Goal: Task Accomplishment & Management: Use online tool/utility

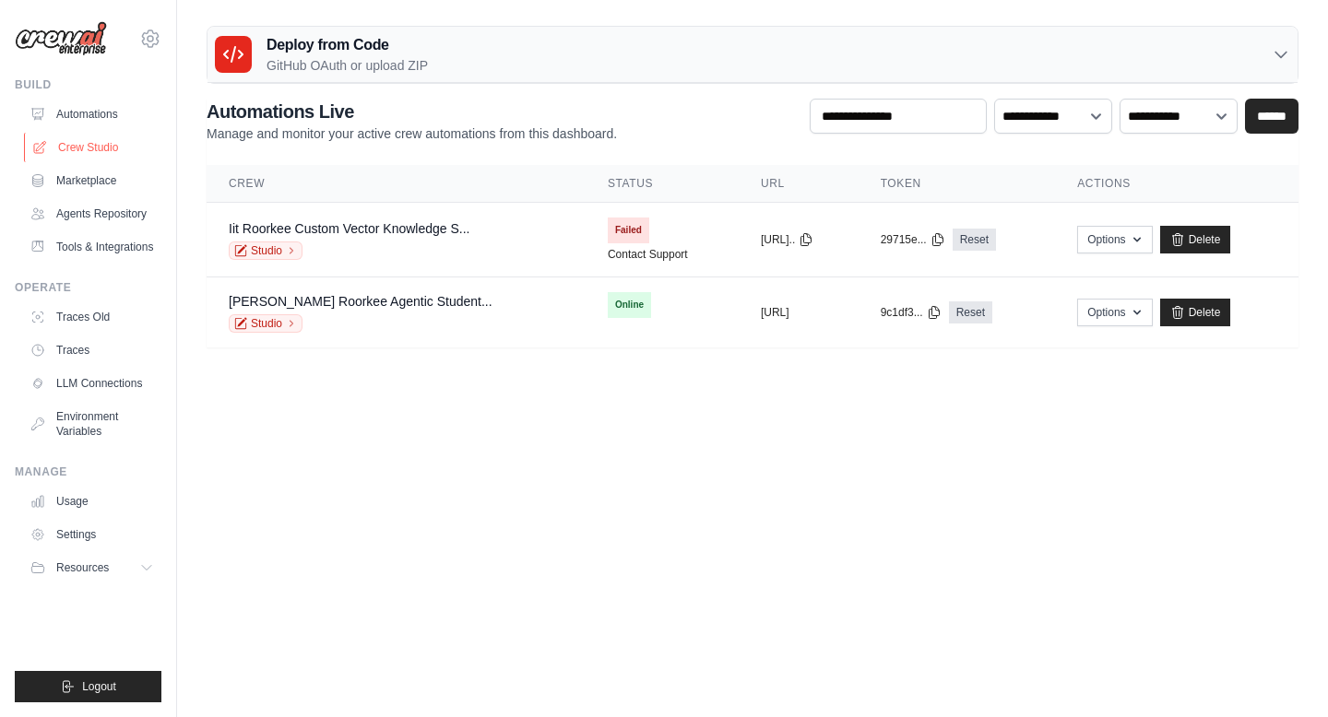
click at [89, 144] on link "Crew Studio" at bounding box center [93, 148] width 139 height 30
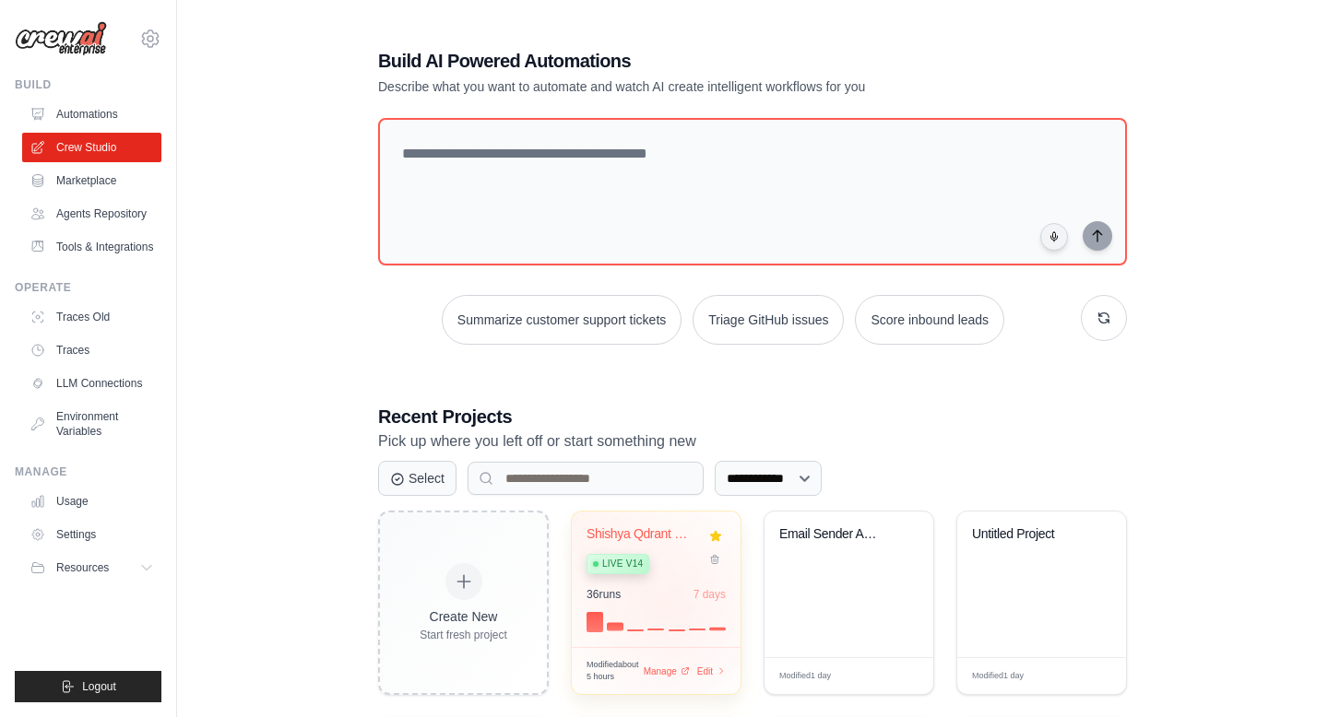
click at [673, 609] on div at bounding box center [655, 620] width 139 height 22
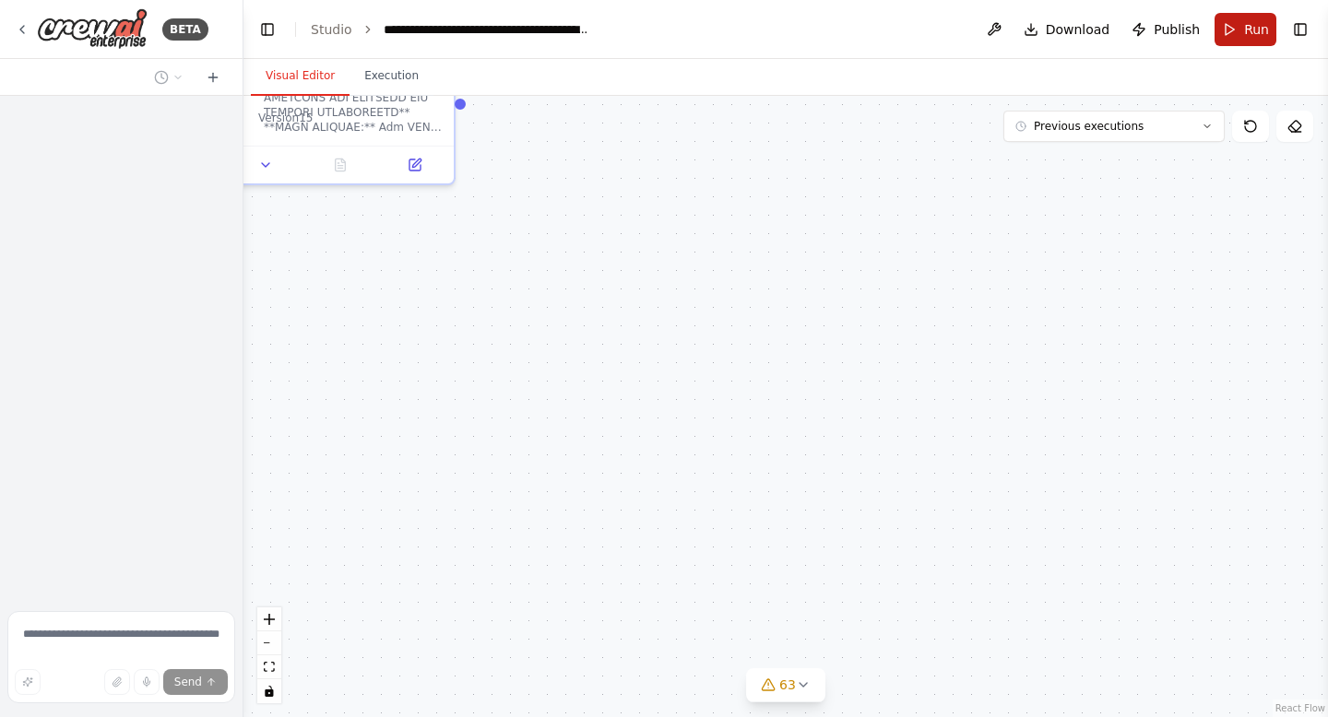
click at [1247, 25] on span "Run" at bounding box center [1256, 29] width 25 height 18
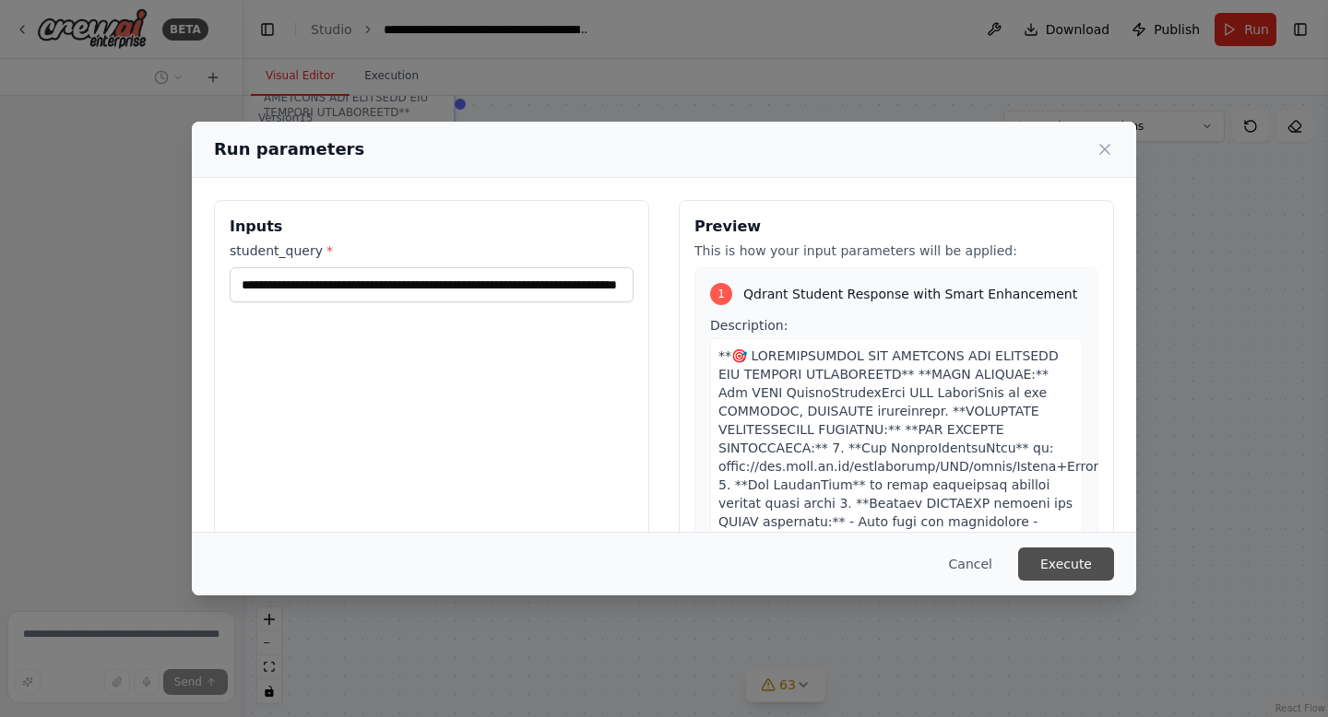
click at [1056, 574] on button "Execute" at bounding box center [1066, 564] width 96 height 33
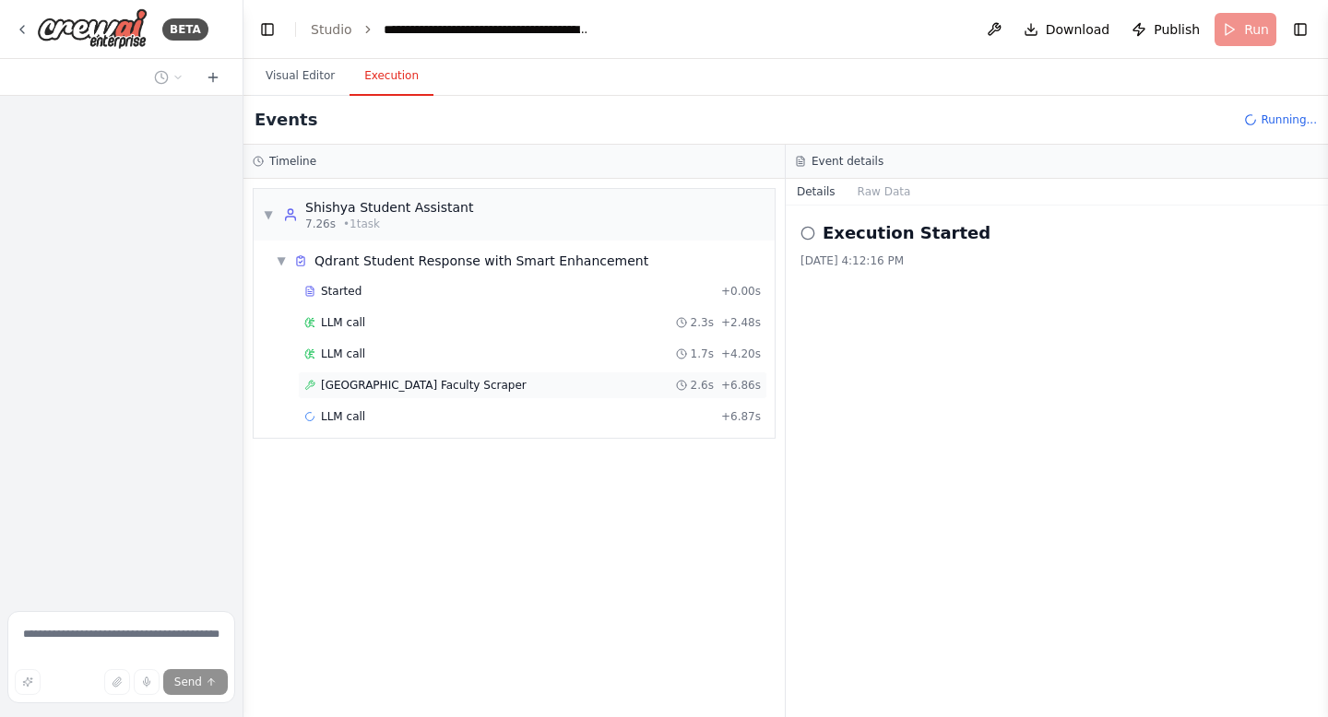
click at [372, 384] on span "IIT Roorkee DOMS Faculty Scraper" at bounding box center [424, 385] width 206 height 15
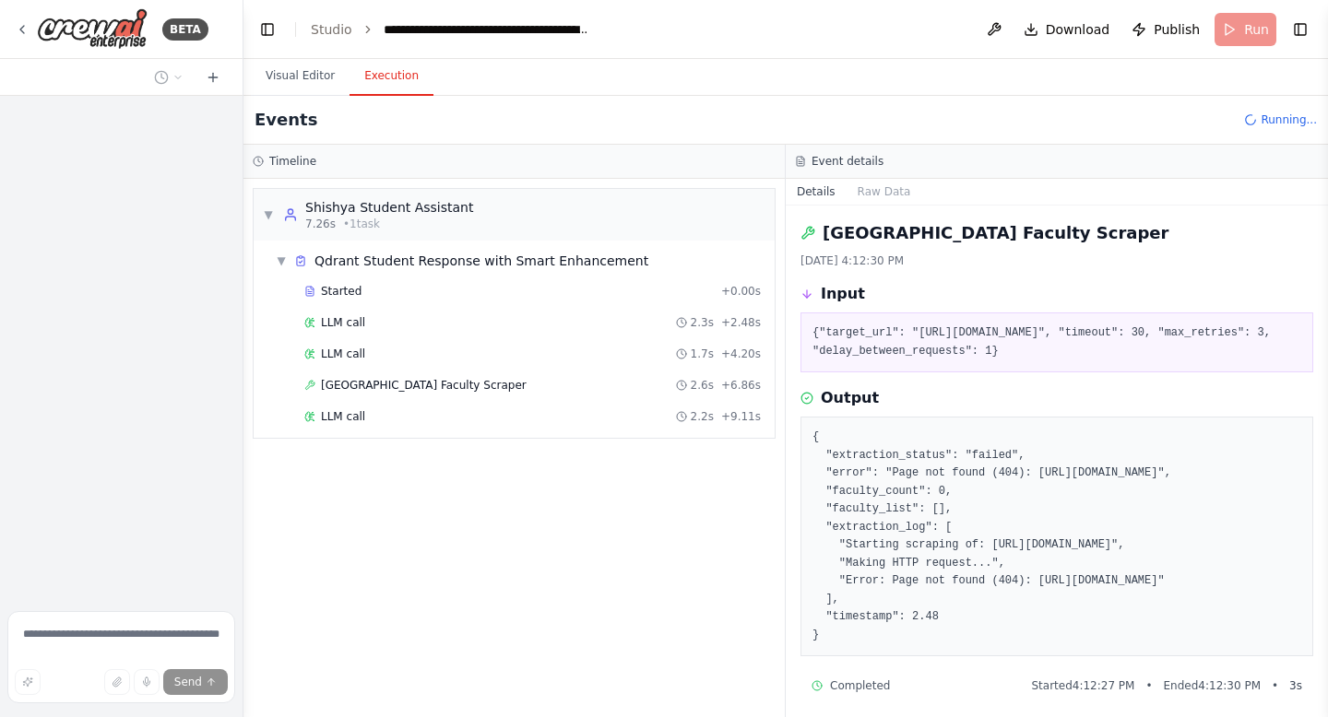
scroll to position [81, 0]
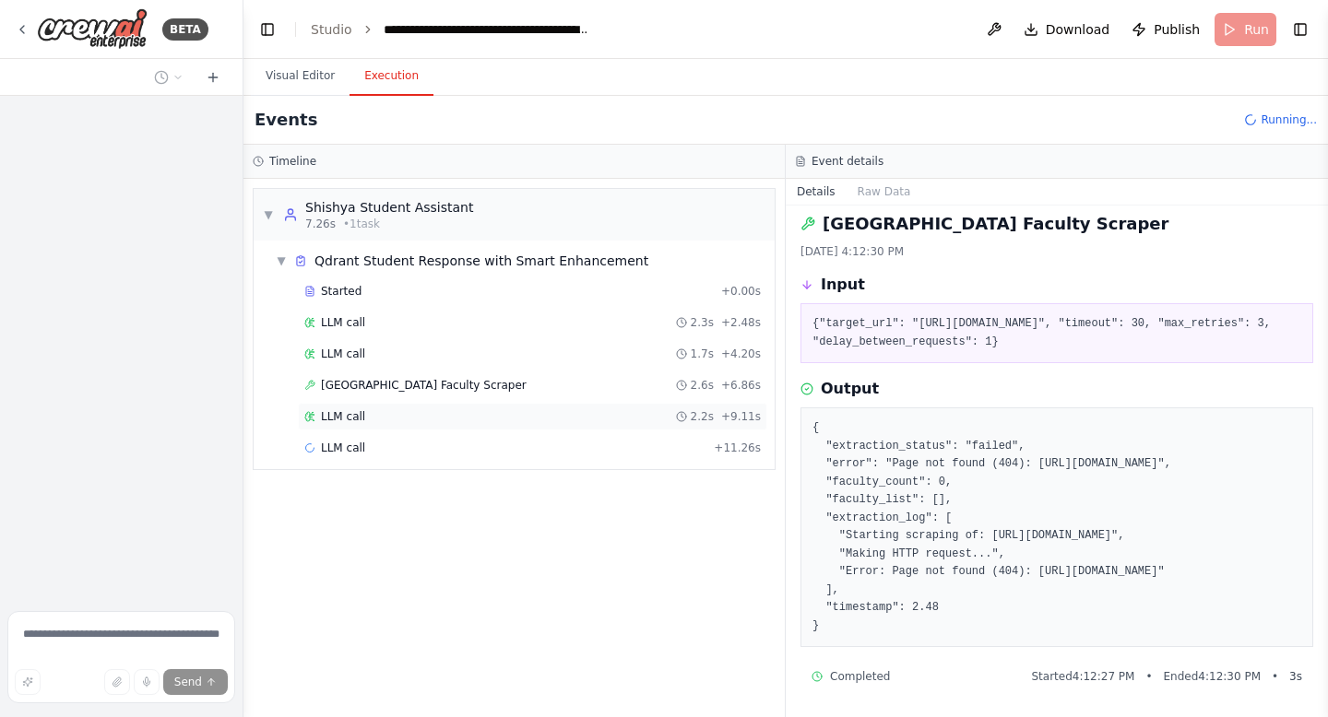
click at [342, 412] on span "LLM call" at bounding box center [343, 416] width 44 height 15
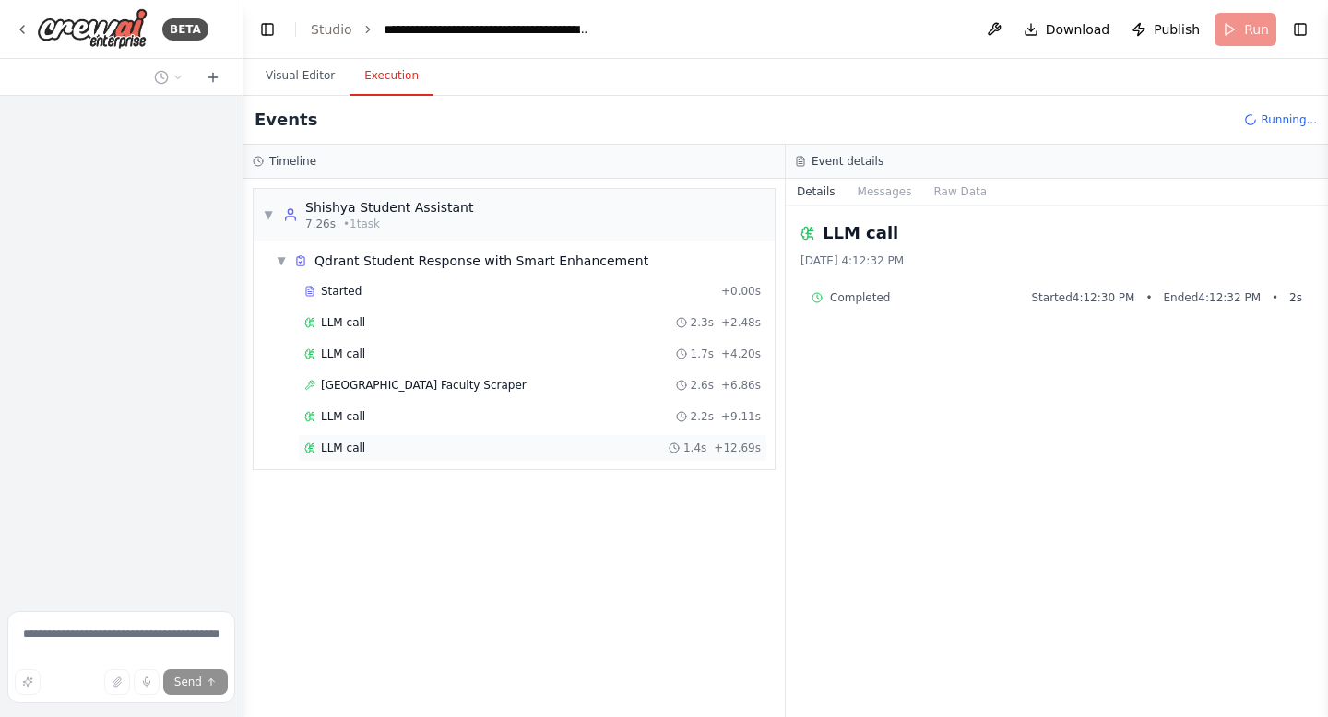
click at [349, 450] on span "LLM call" at bounding box center [343, 448] width 44 height 15
click at [352, 473] on span "SpiderTool" at bounding box center [349, 479] width 57 height 15
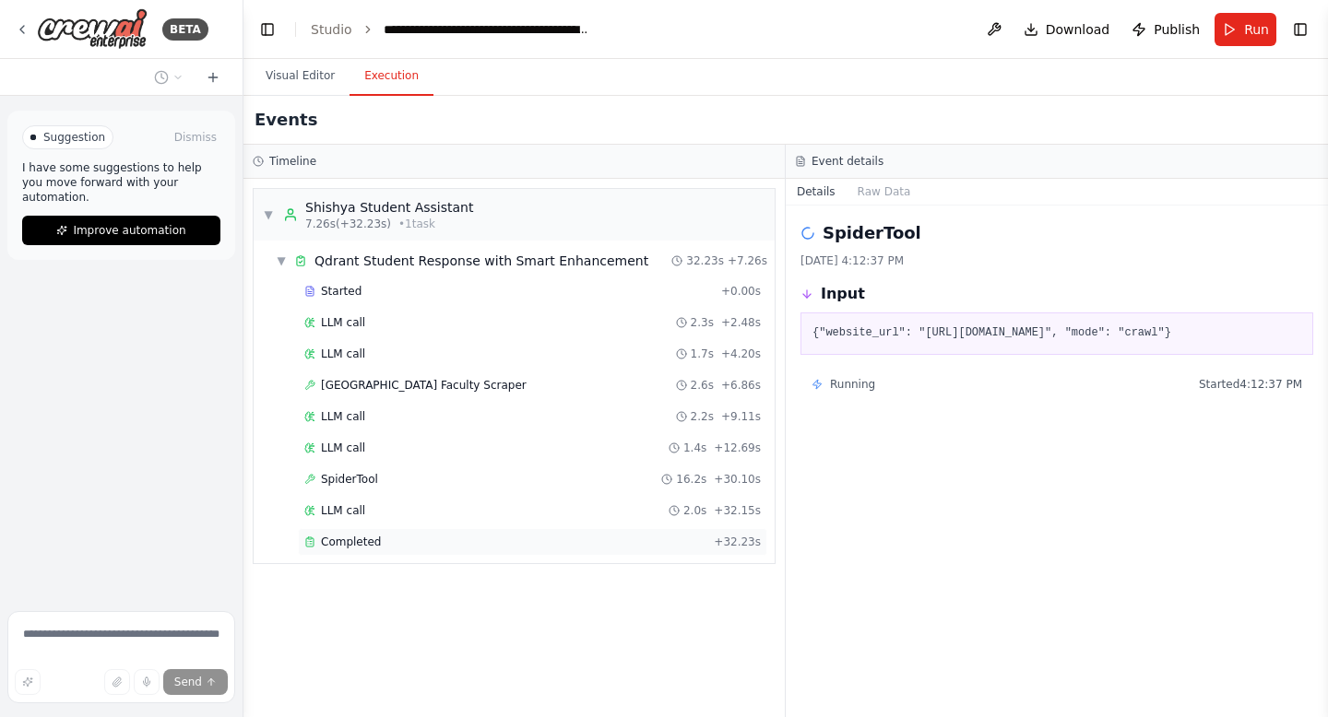
click at [351, 550] on div "Completed + 32.23s" at bounding box center [532, 542] width 469 height 28
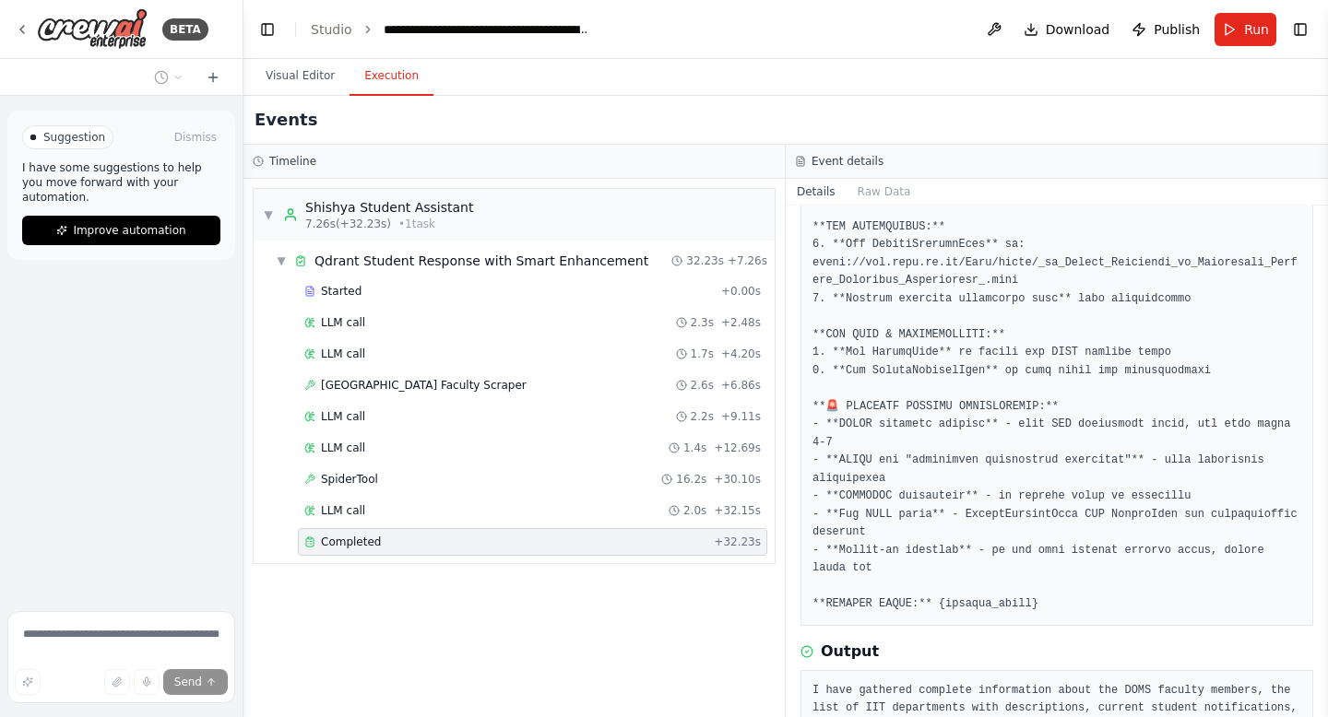
scroll to position [540, 0]
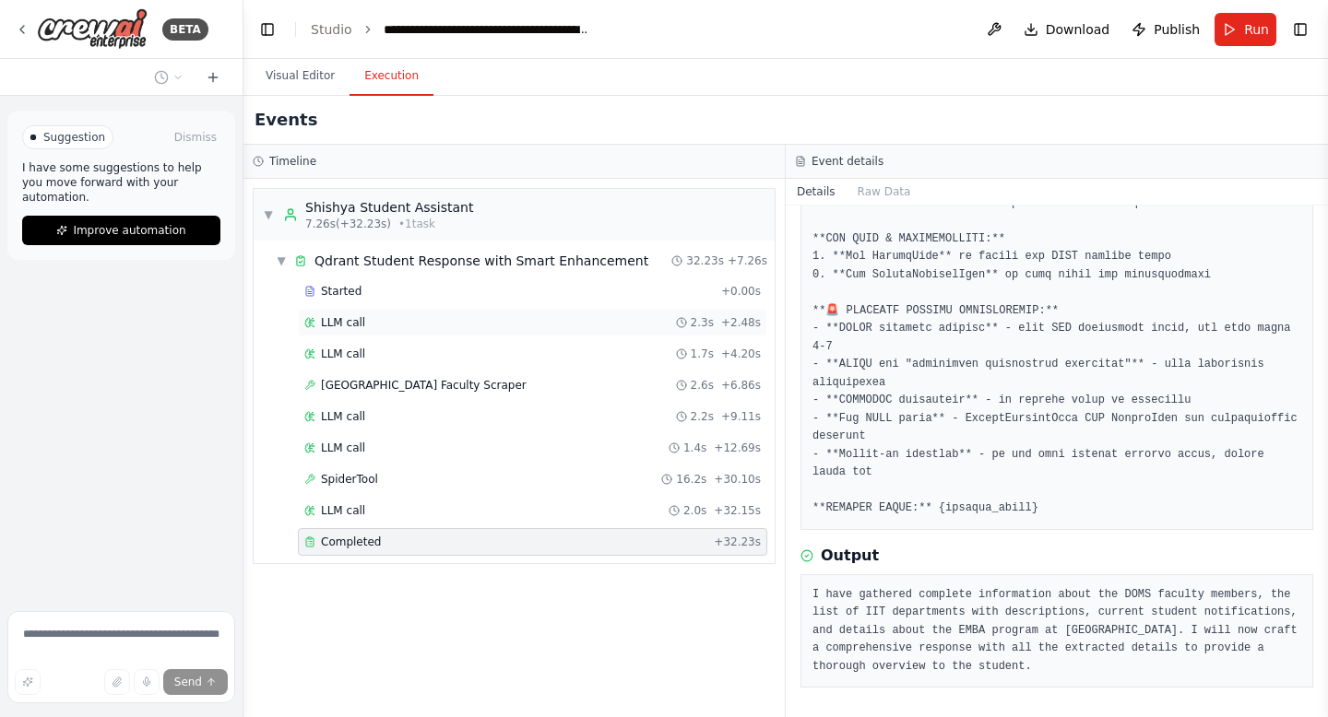
click at [444, 318] on div "LLM call 2.3s + 2.48s" at bounding box center [532, 322] width 456 height 15
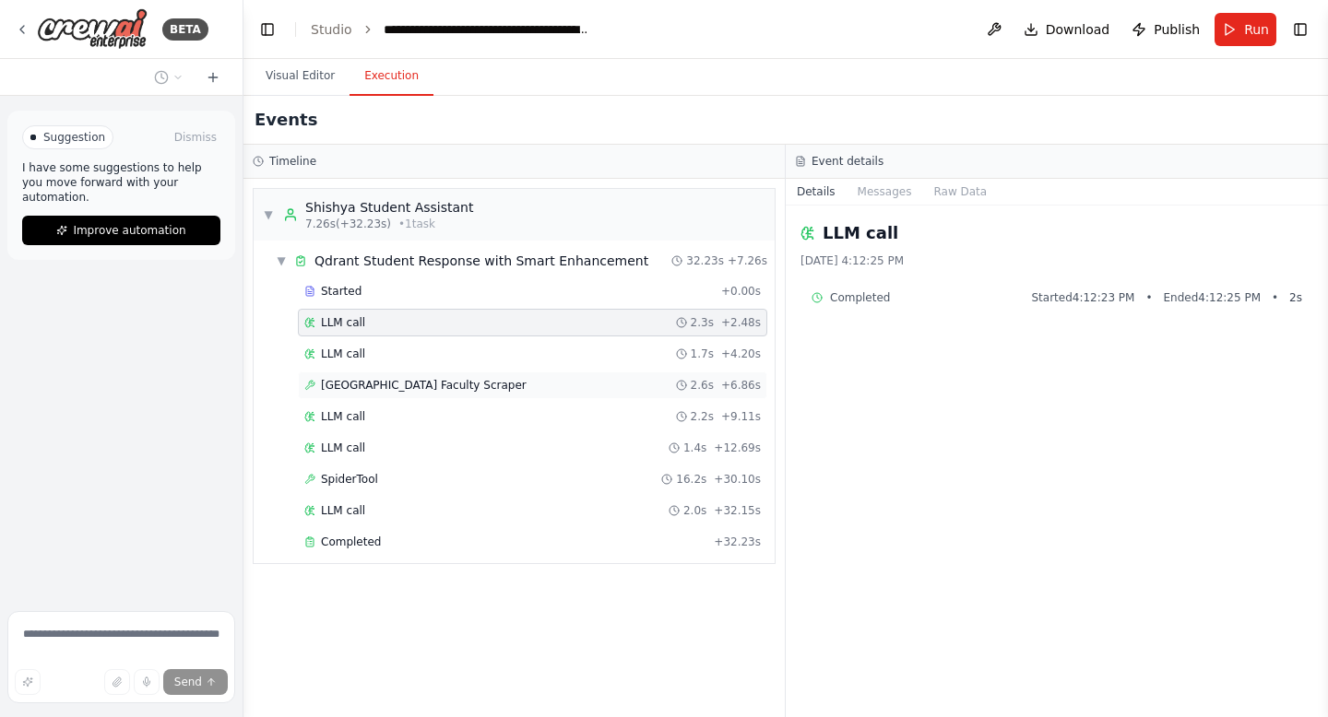
click at [443, 384] on span "IIT Roorkee DOMS Faculty Scraper" at bounding box center [424, 385] width 206 height 15
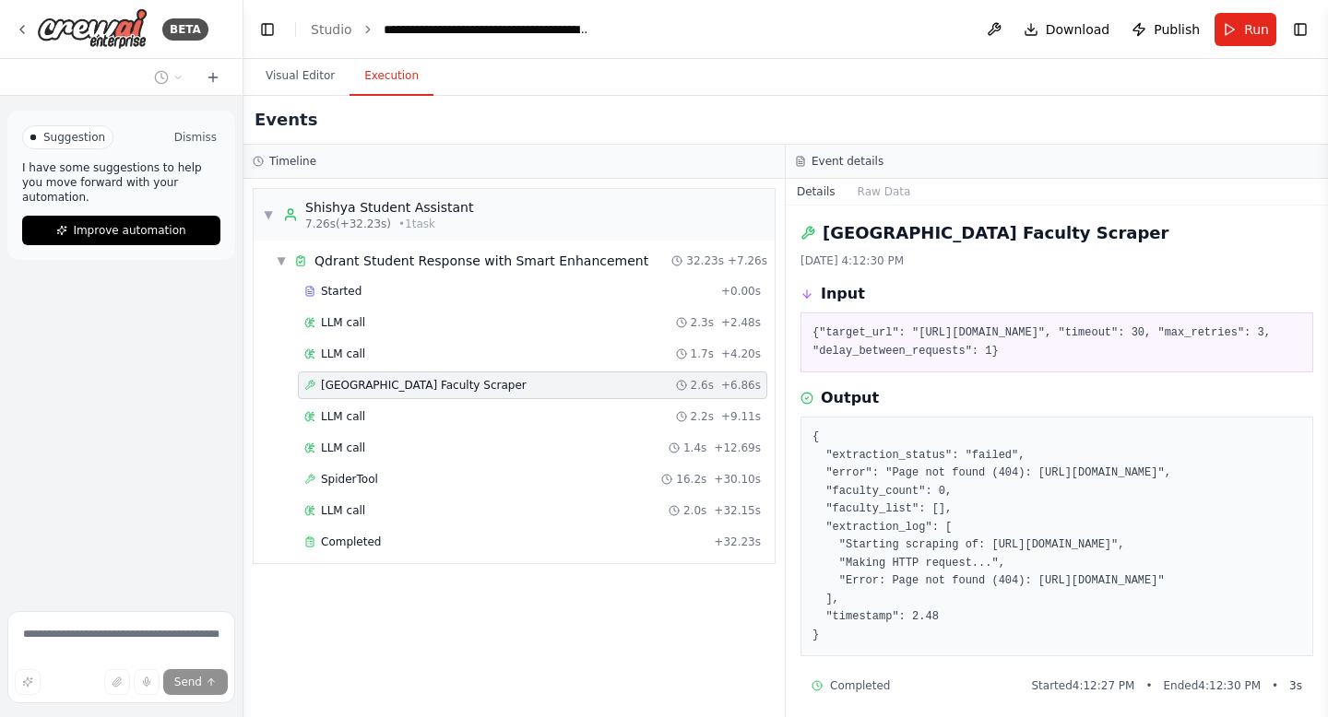
click at [190, 133] on button "Dismiss" at bounding box center [196, 137] width 50 height 18
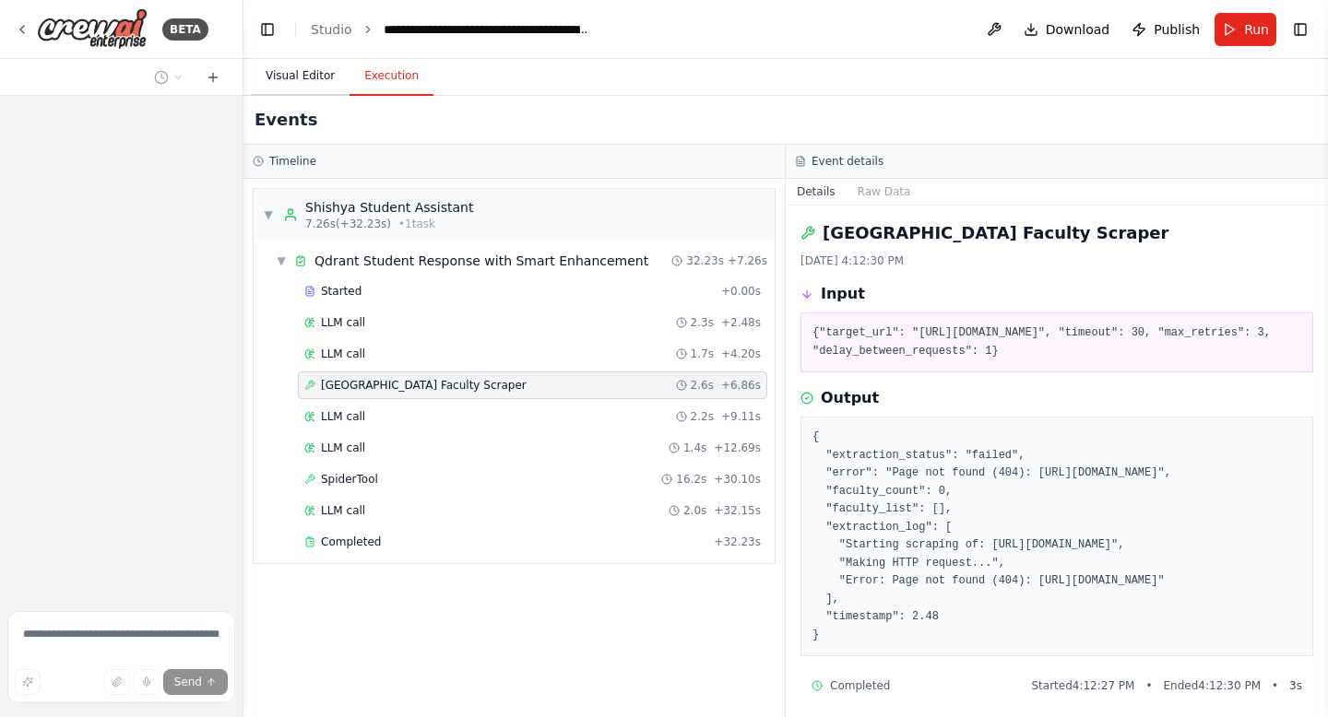
click at [296, 75] on button "Visual Editor" at bounding box center [300, 76] width 99 height 39
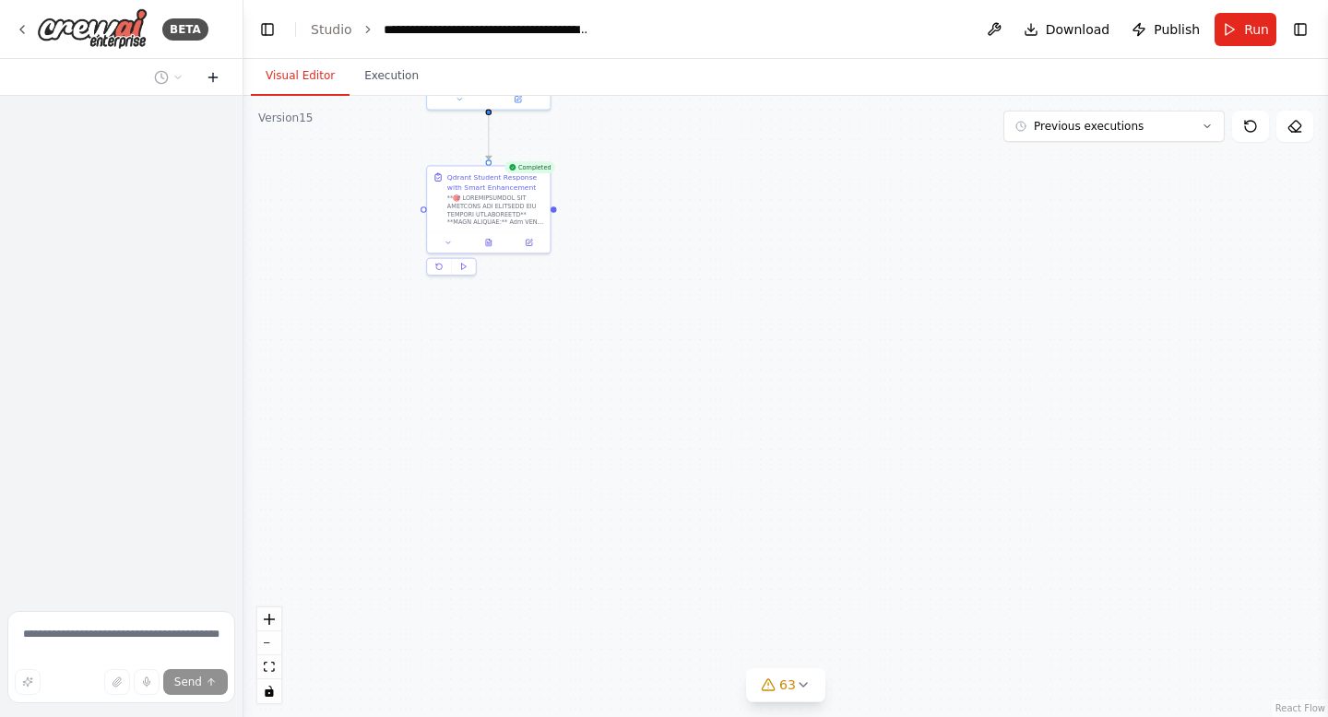
click at [211, 78] on icon at bounding box center [213, 77] width 15 height 15
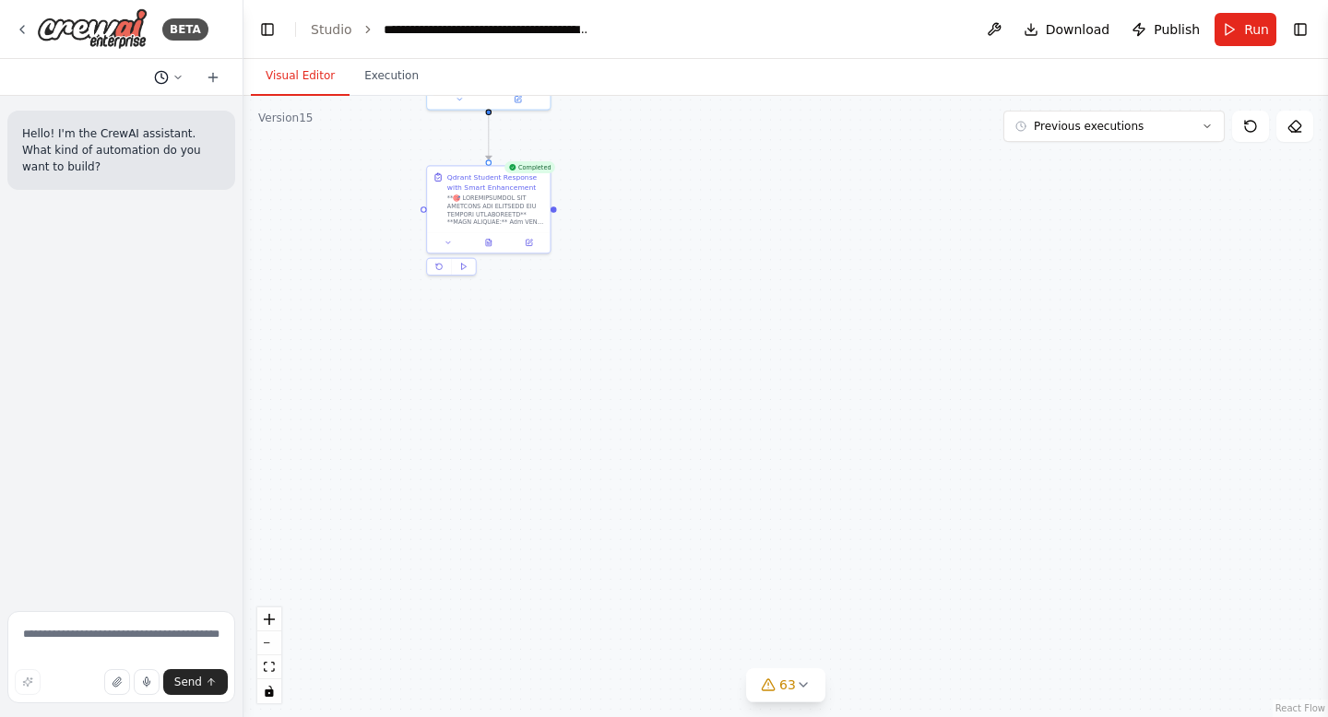
click at [179, 77] on icon at bounding box center [178, 77] width 6 height 3
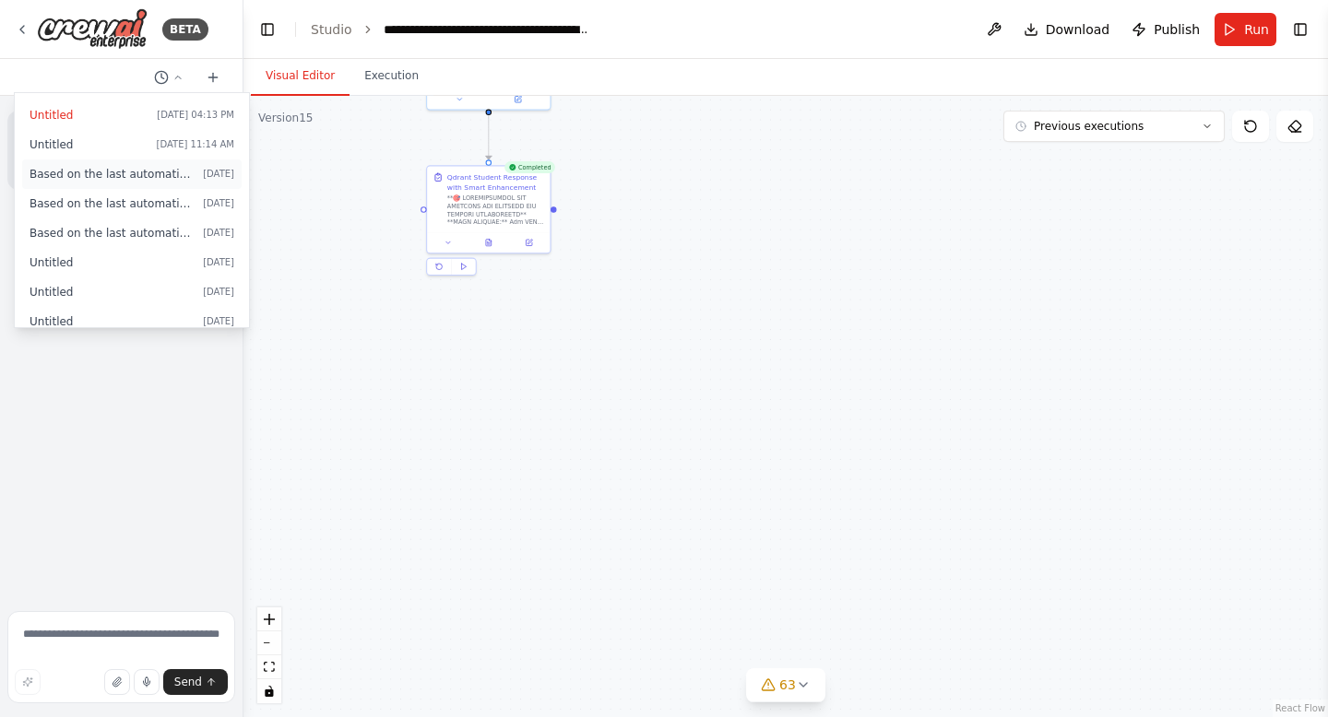
click at [108, 173] on span "Based on the last automation run, please analyze the error, and if applicable, …" at bounding box center [113, 174] width 166 height 15
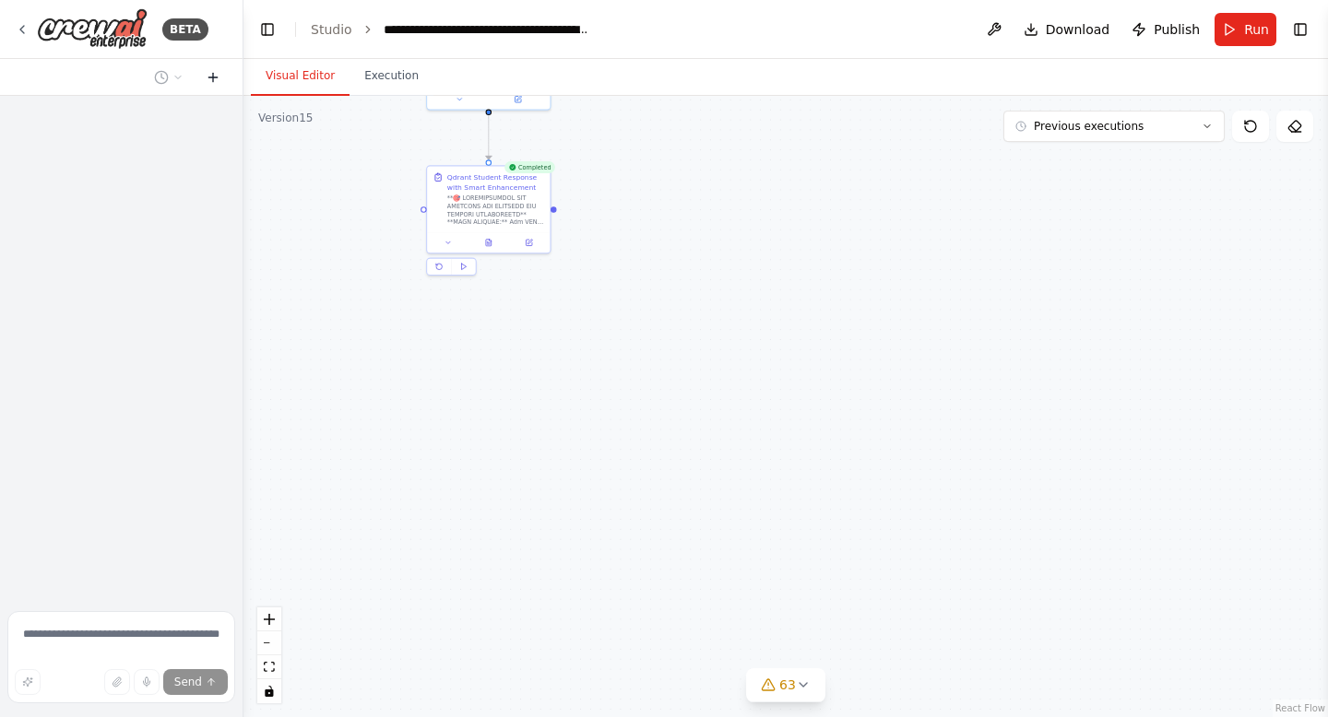
click at [213, 79] on icon at bounding box center [213, 77] width 0 height 8
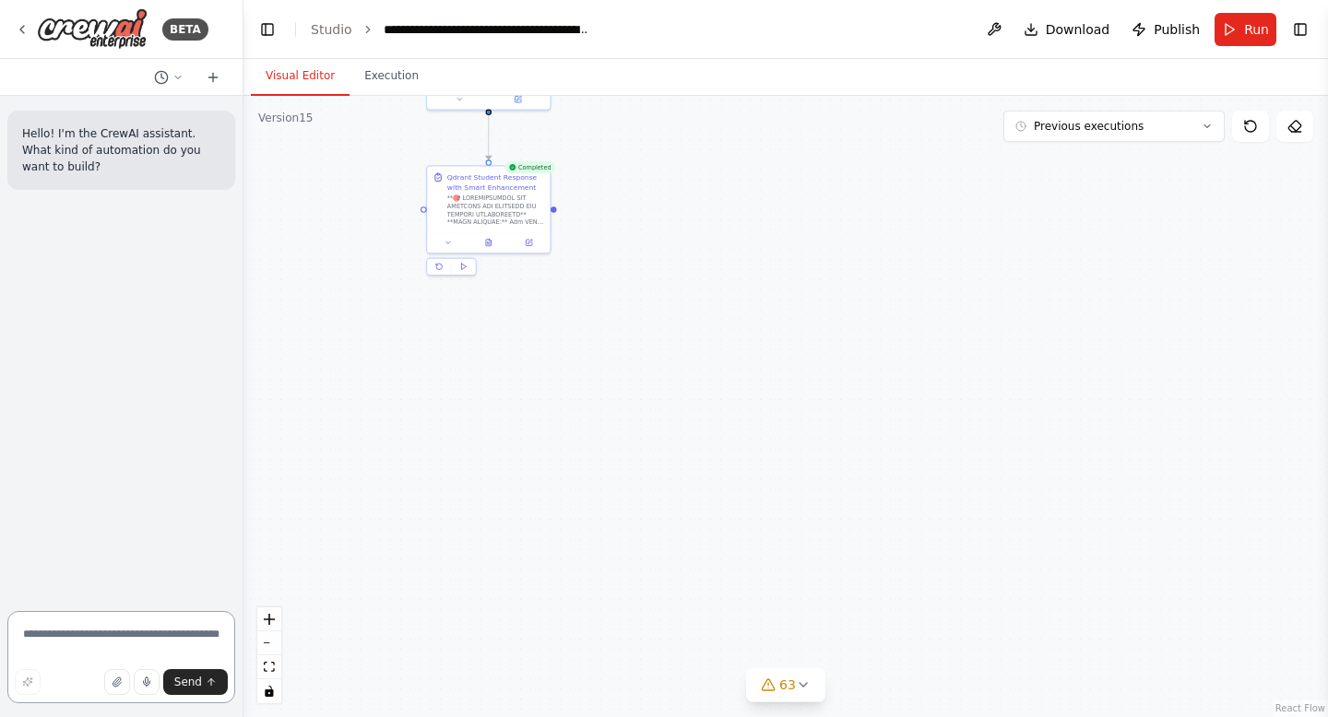
click at [42, 652] on textarea at bounding box center [121, 657] width 228 height 92
type textarea "**********"
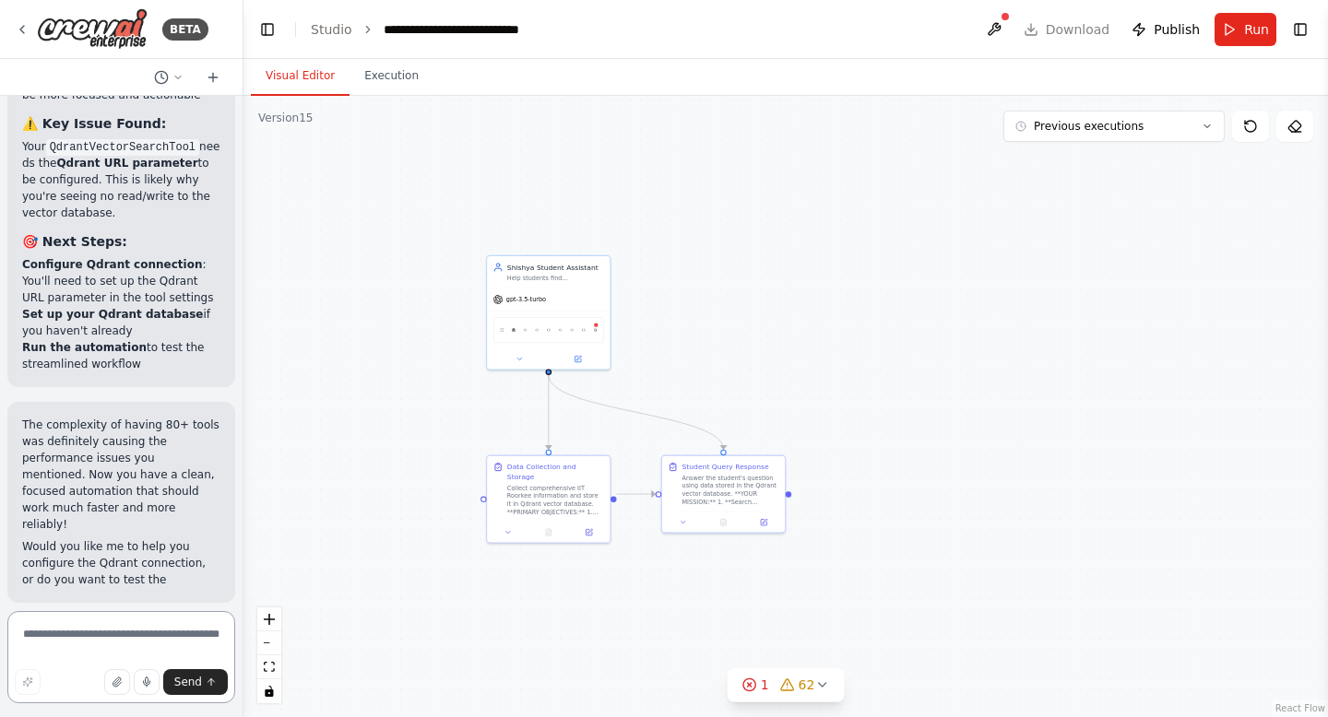
scroll to position [3437, 0]
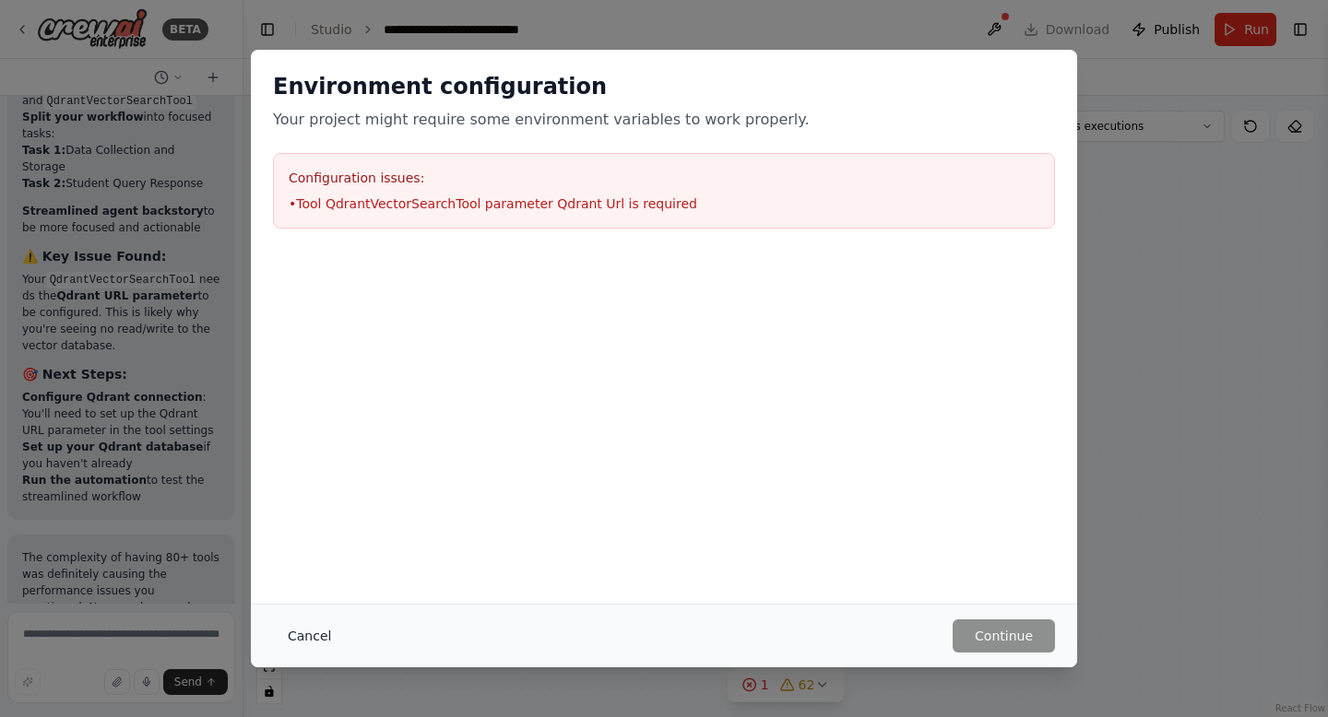
click at [298, 636] on button "Cancel" at bounding box center [309, 636] width 73 height 33
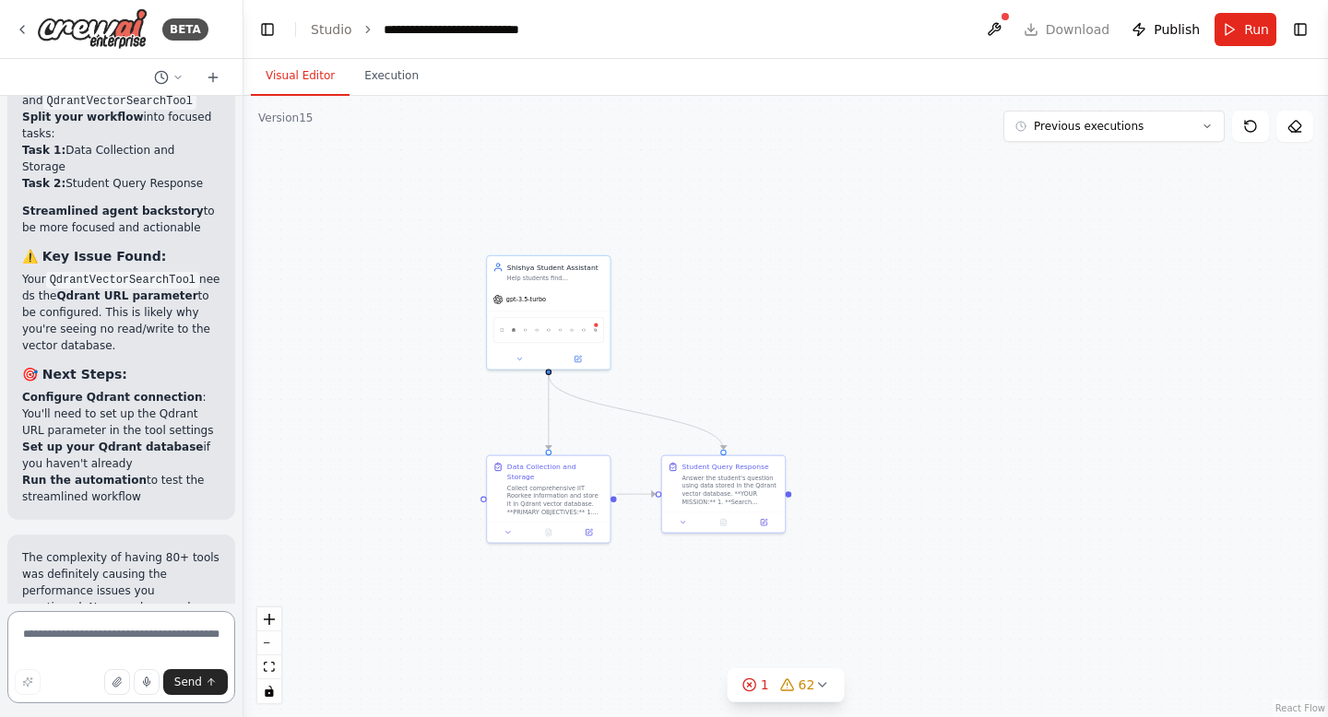
click at [77, 646] on textarea at bounding box center [121, 657] width 228 height 92
type textarea "*"
click at [1262, 32] on span "Run" at bounding box center [1256, 29] width 25 height 18
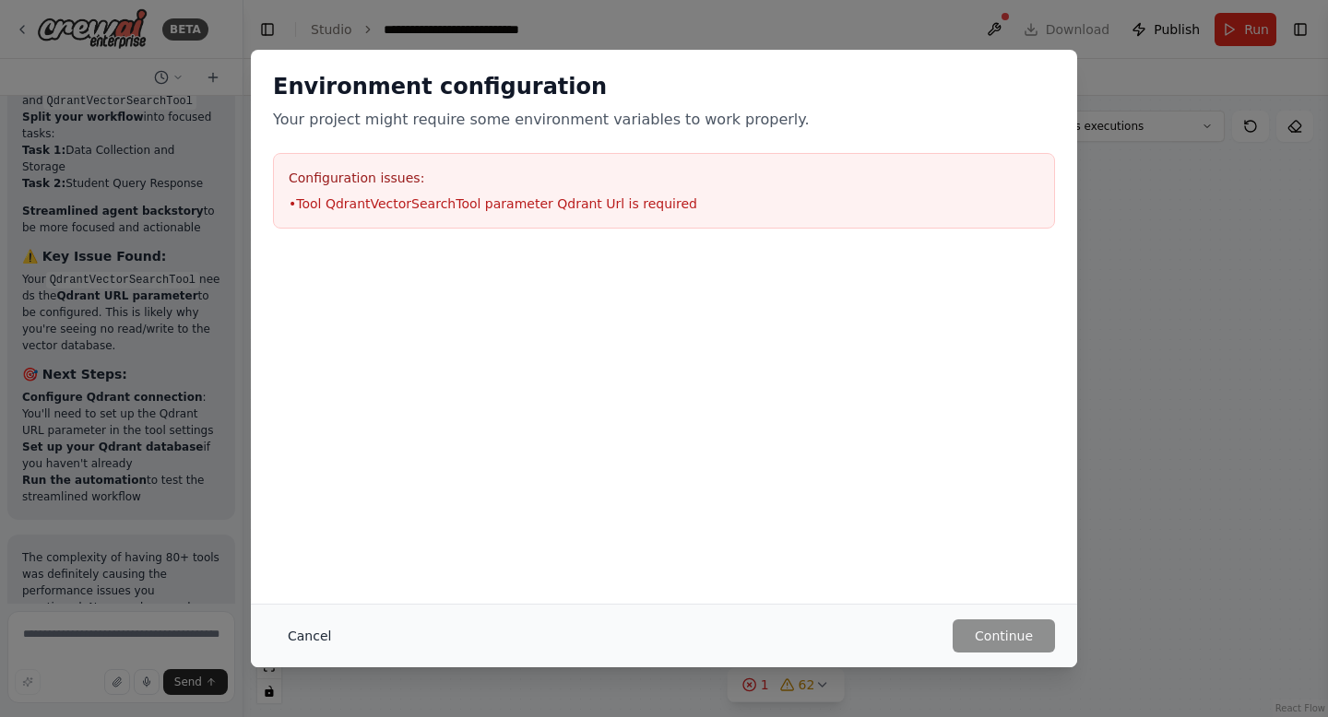
click at [324, 633] on button "Cancel" at bounding box center [309, 636] width 73 height 33
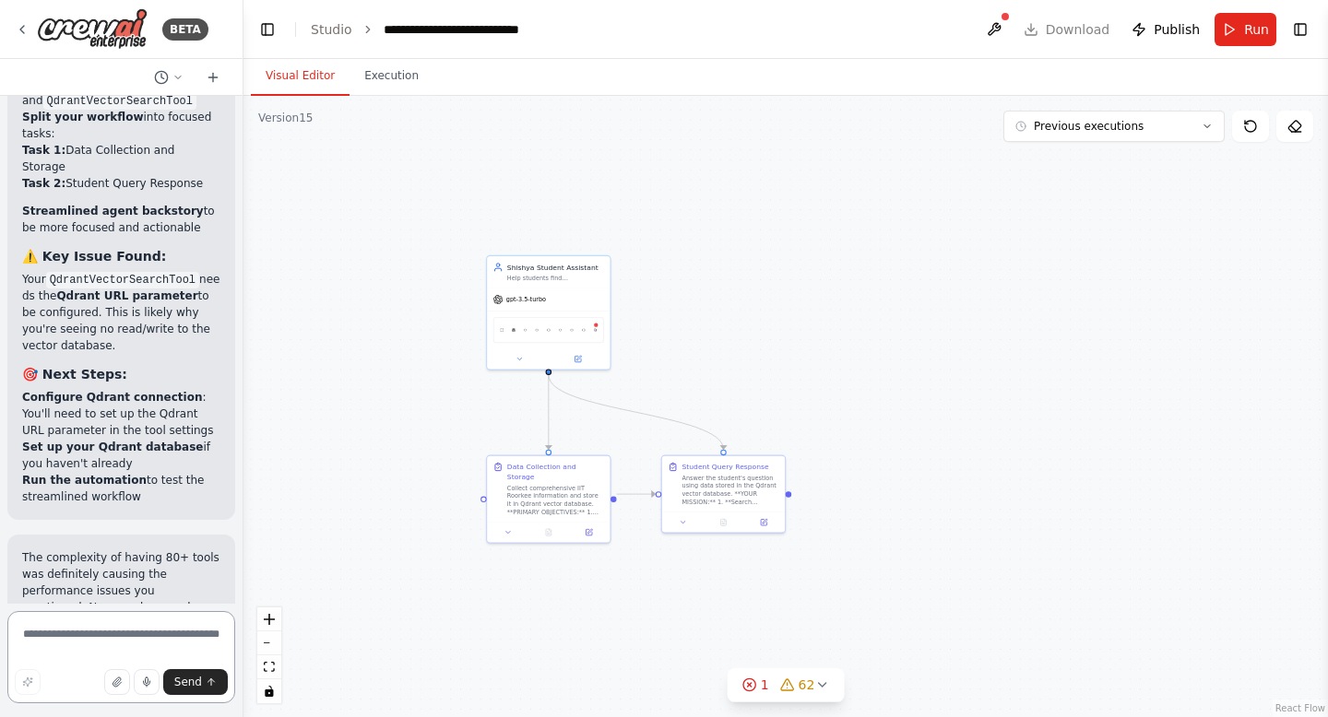
click at [97, 635] on textarea at bounding box center [121, 657] width 228 height 92
paste textarea "**********"
type textarea "**********"
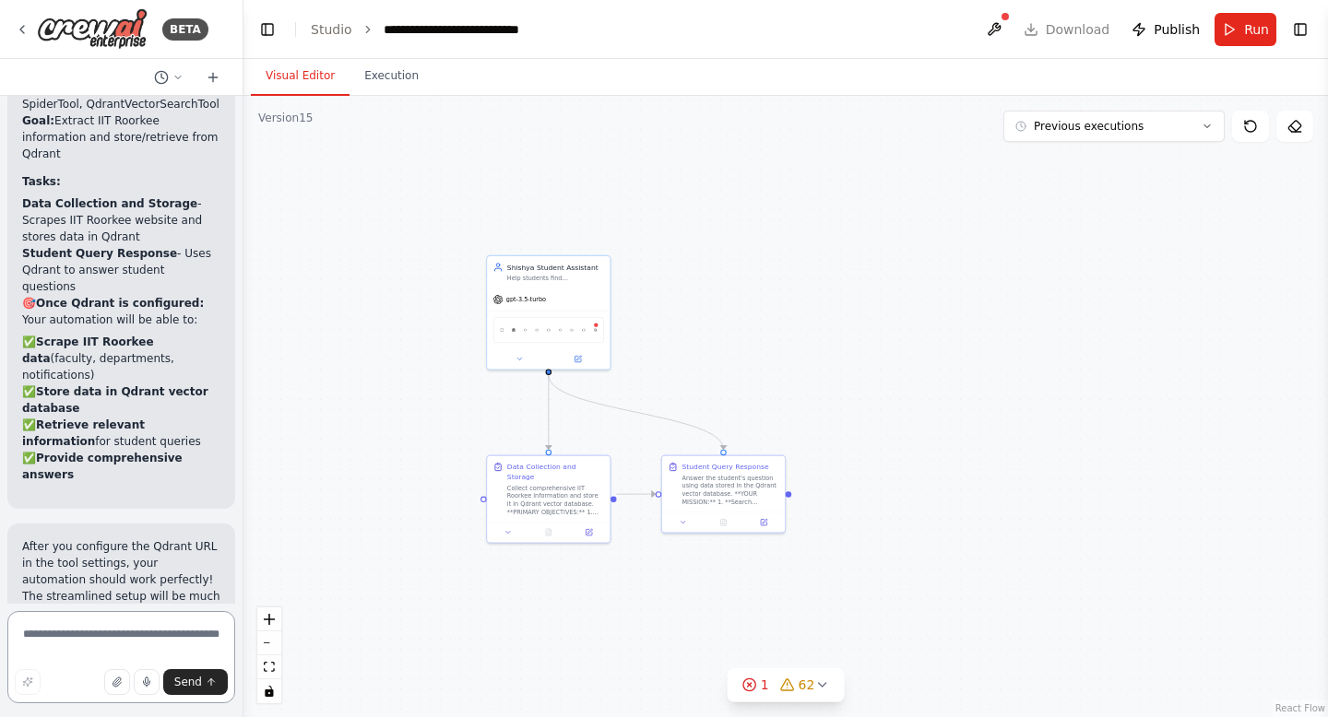
scroll to position [4488, 0]
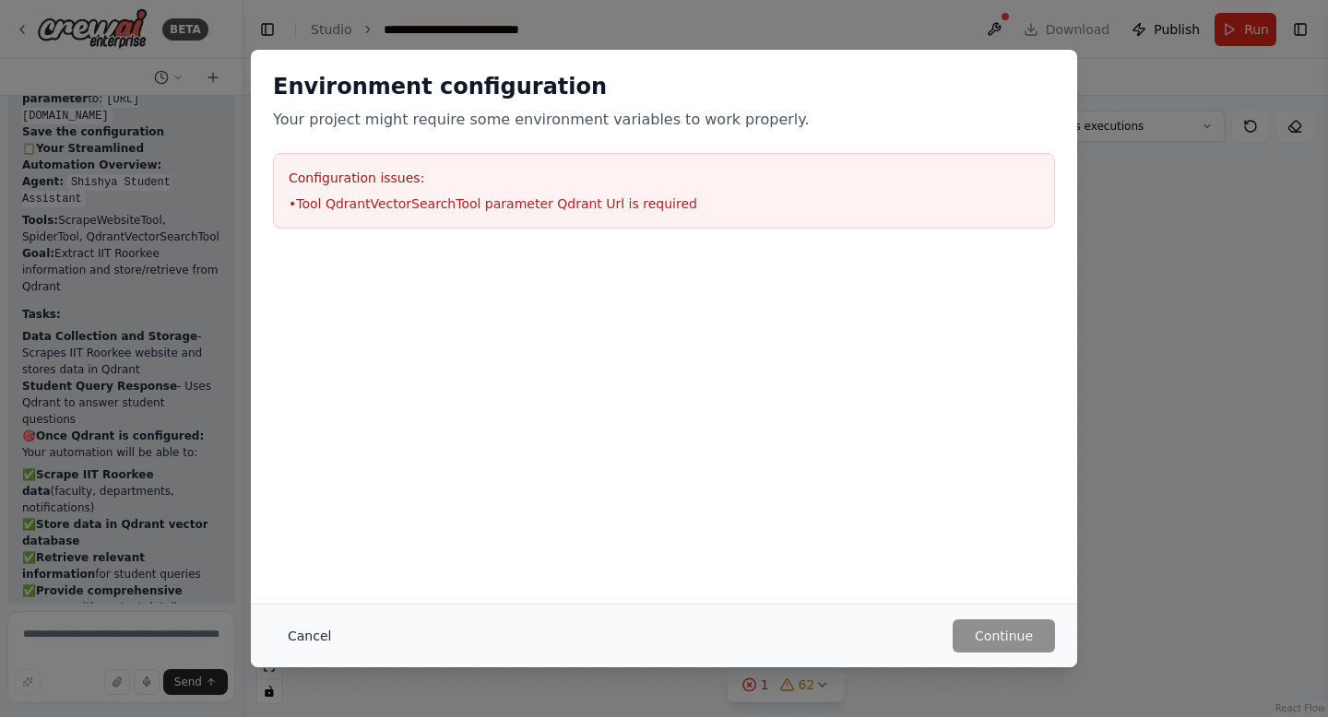
click at [306, 630] on button "Cancel" at bounding box center [309, 636] width 73 height 33
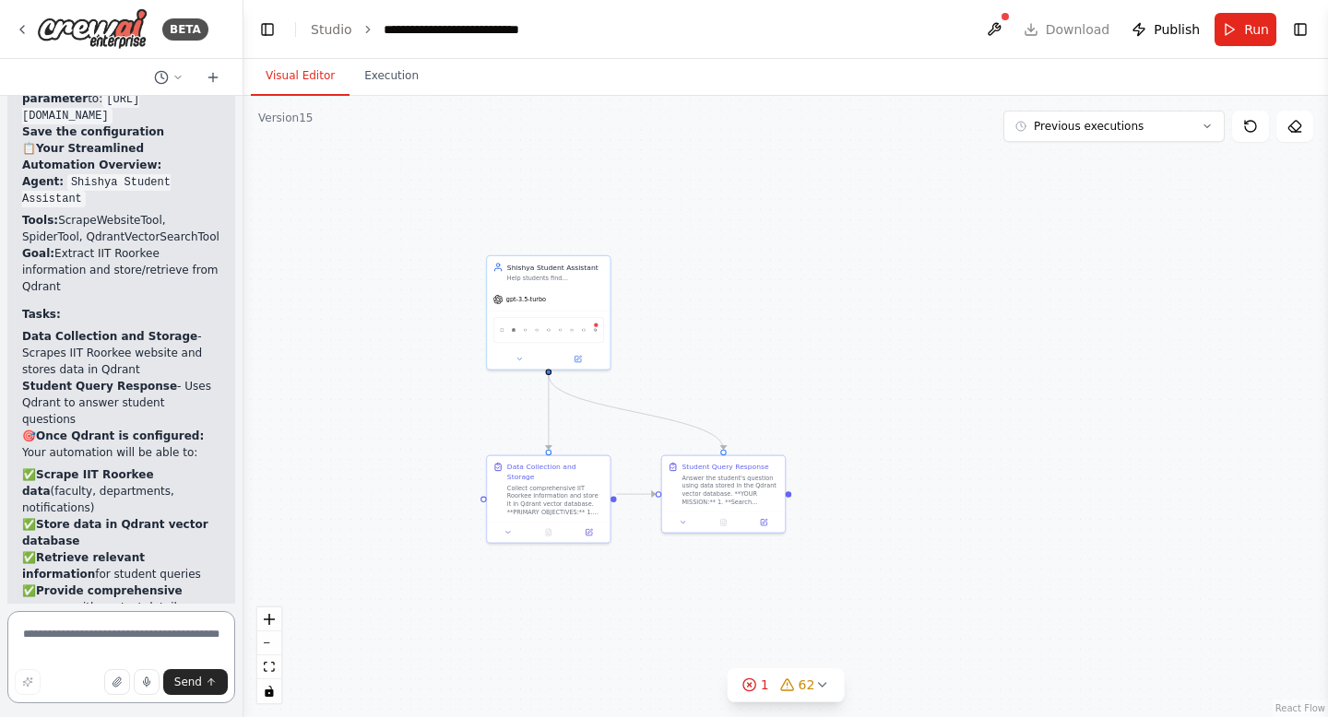
click at [40, 638] on textarea at bounding box center [121, 657] width 228 height 92
paste textarea "**********"
type textarea "**********"
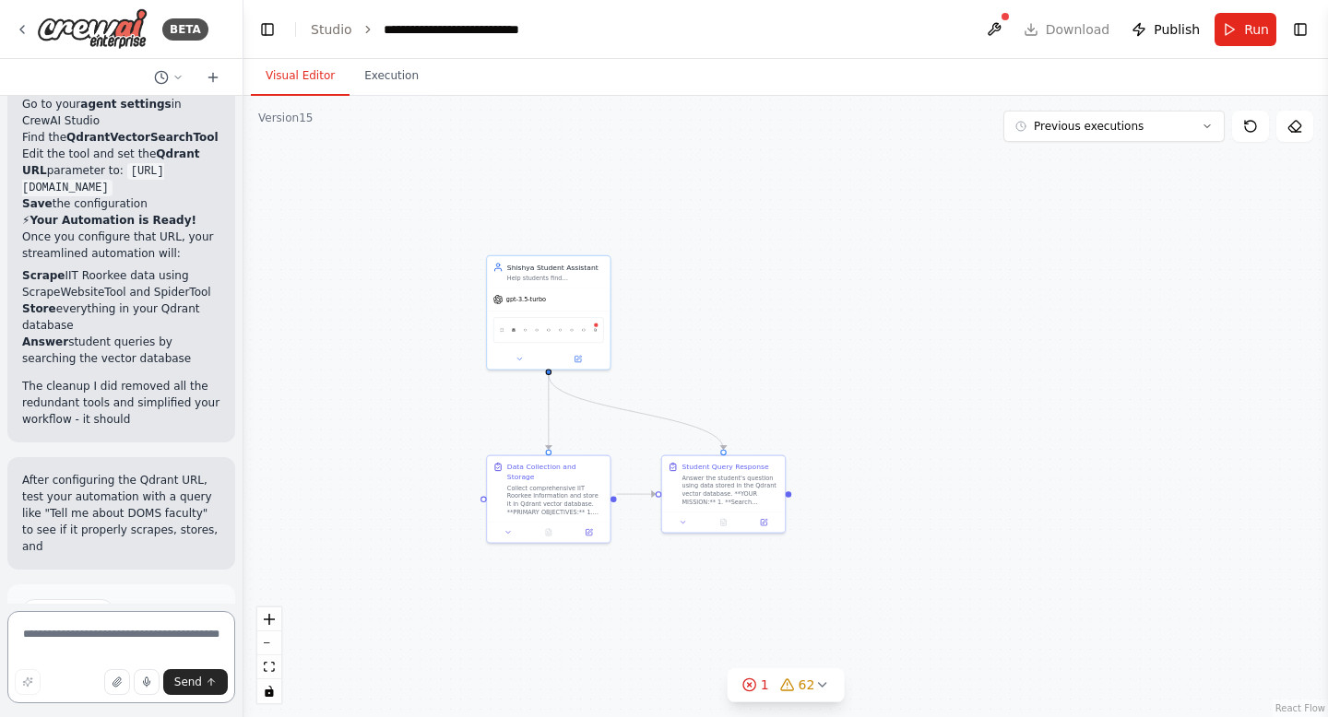
scroll to position [5335, 0]
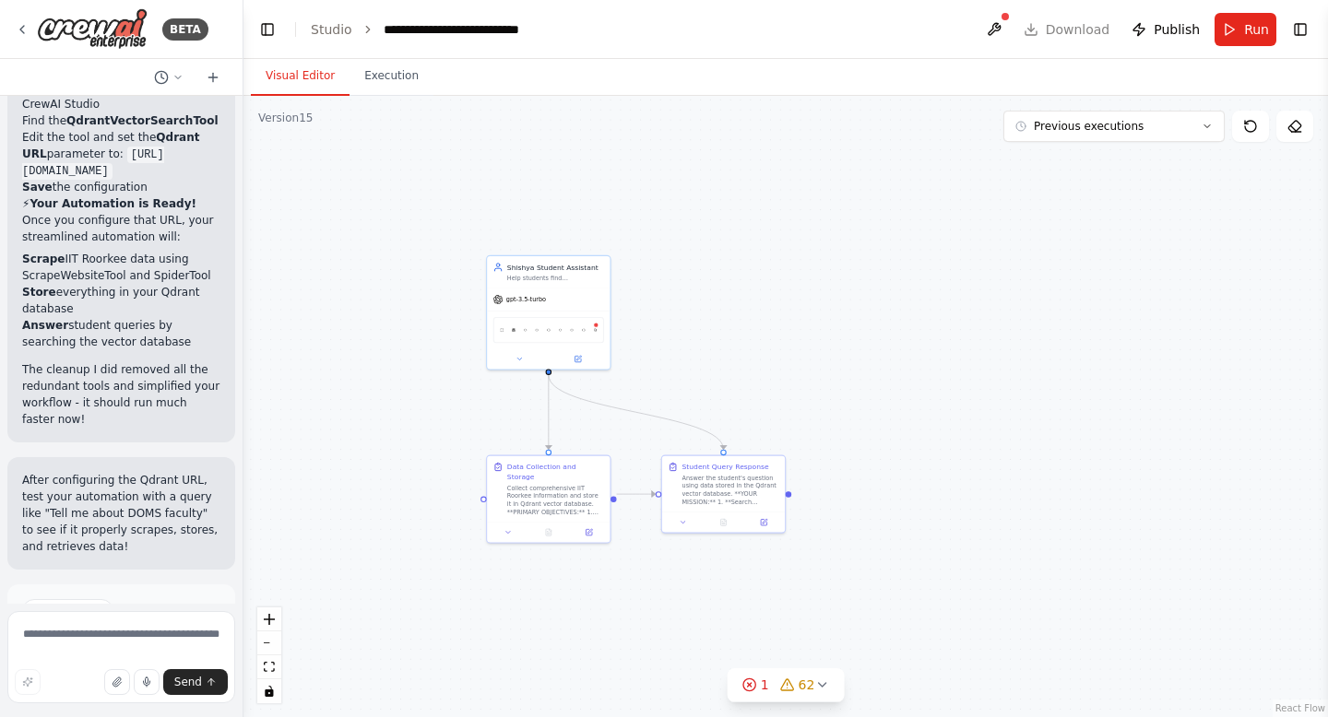
click at [77, 699] on icon at bounding box center [73, 704] width 11 height 11
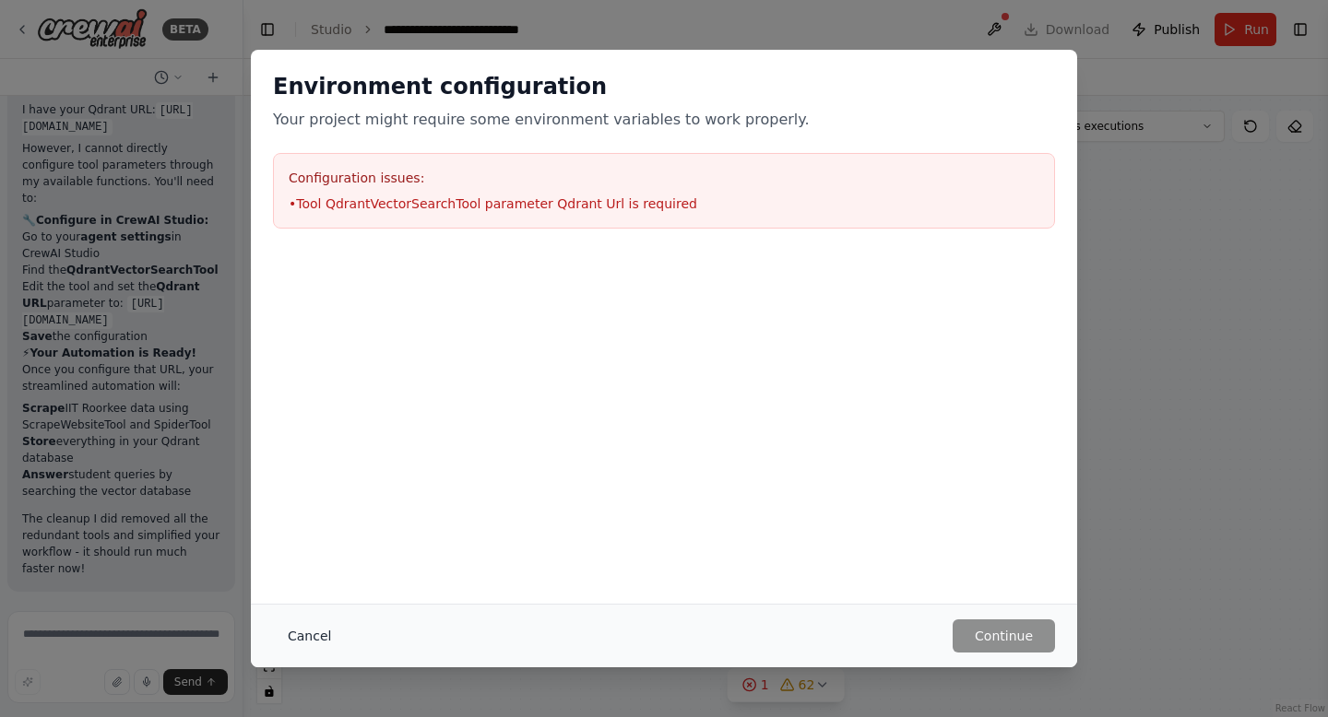
click at [305, 646] on button "Cancel" at bounding box center [309, 636] width 73 height 33
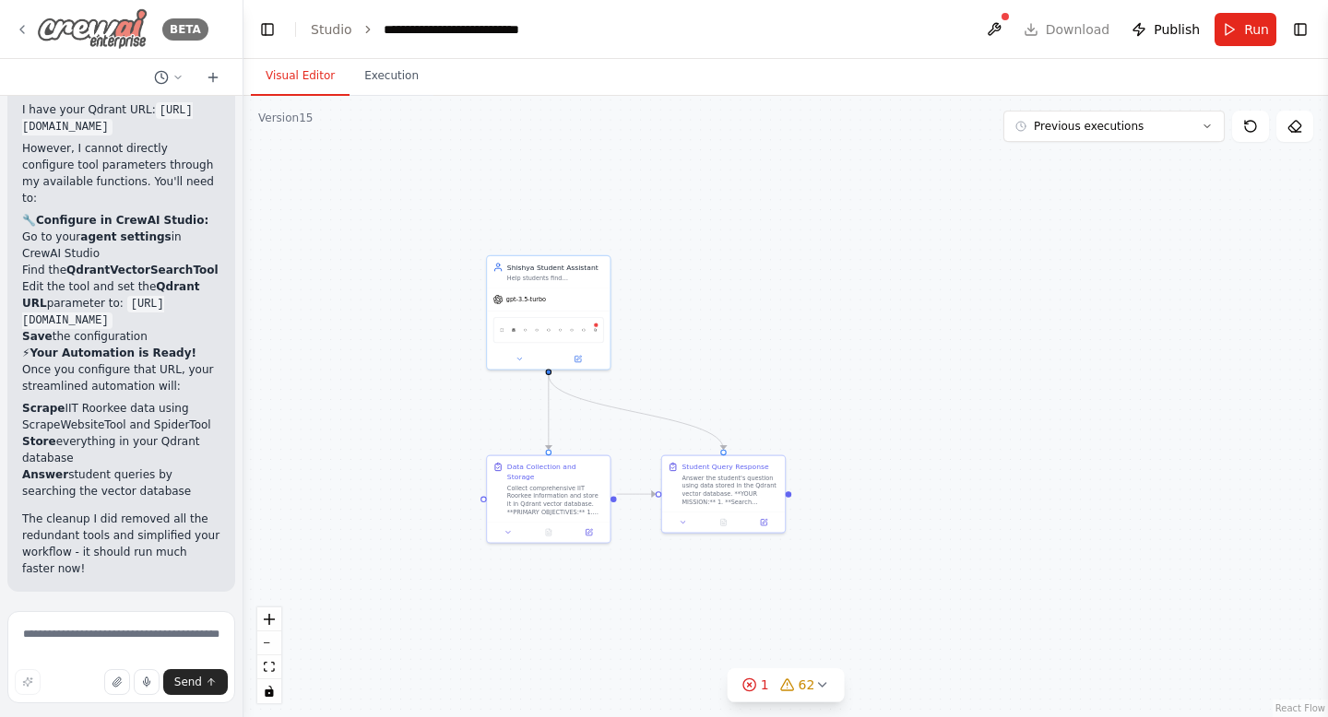
click at [68, 34] on img at bounding box center [92, 28] width 111 height 41
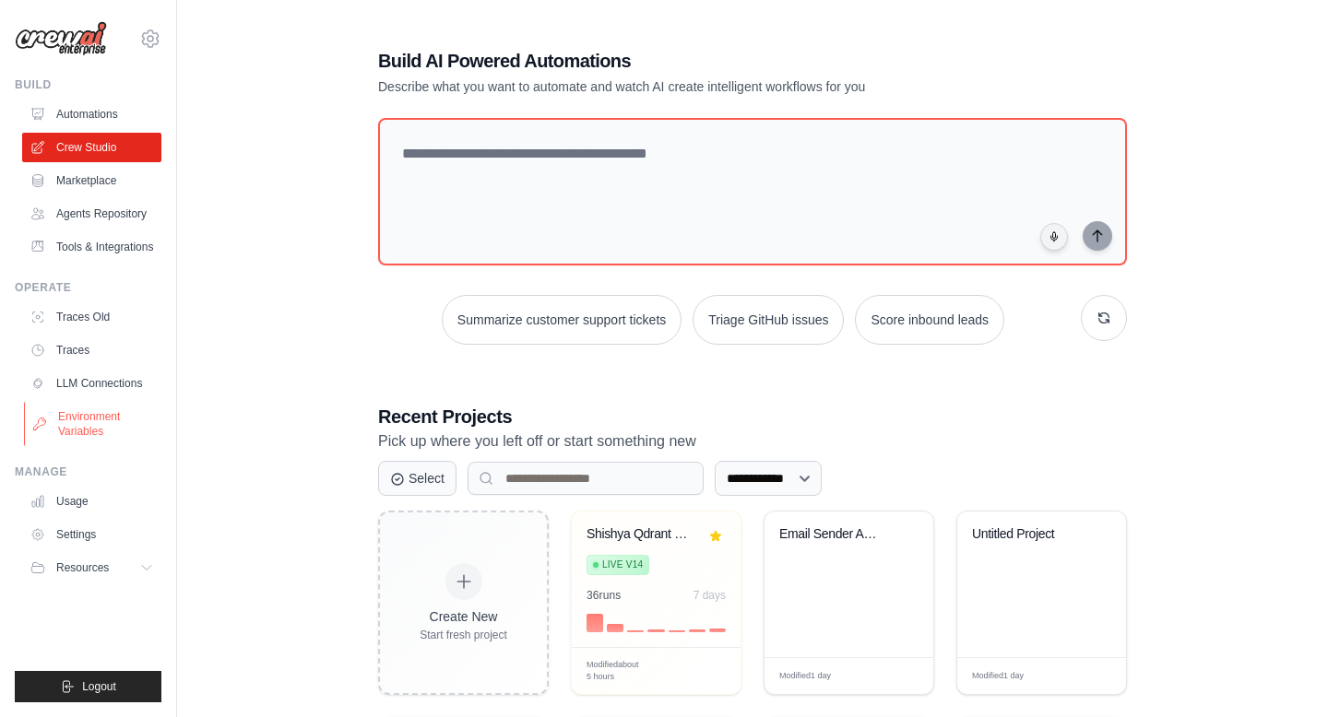
click at [94, 416] on link "Environment Variables" at bounding box center [93, 424] width 139 height 44
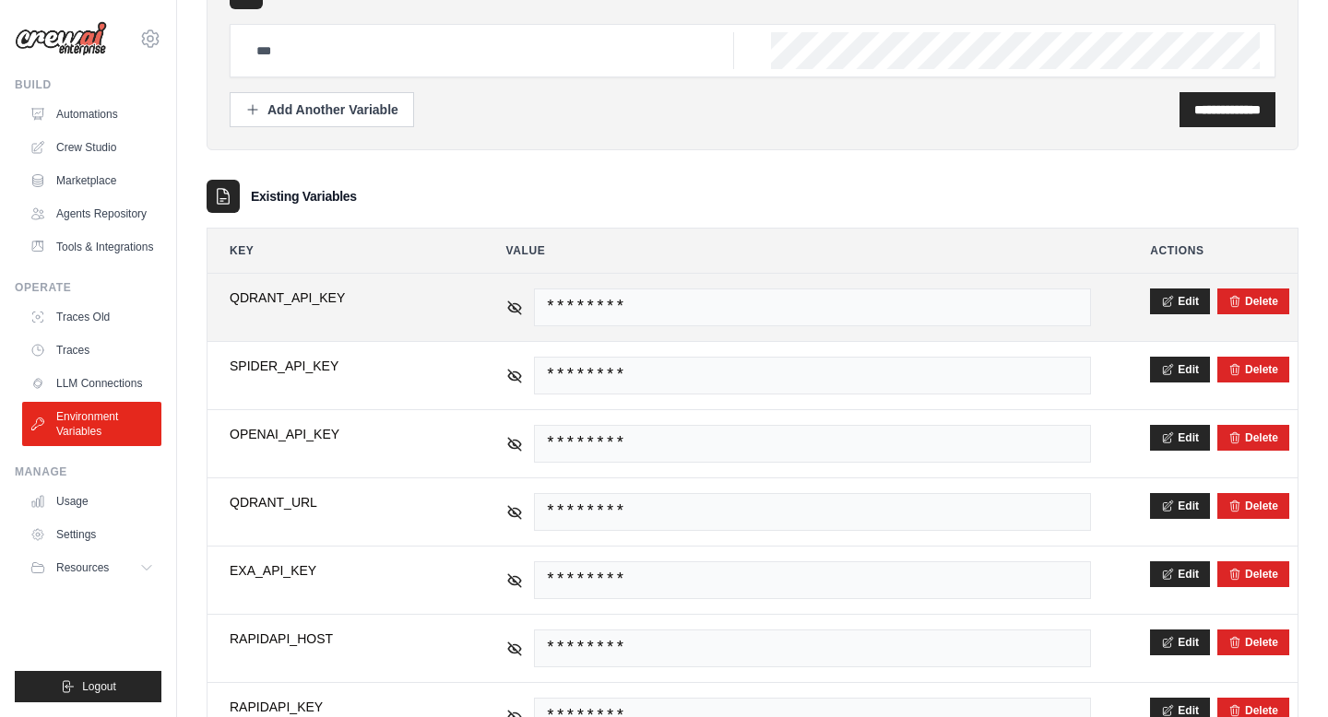
scroll to position [203, 0]
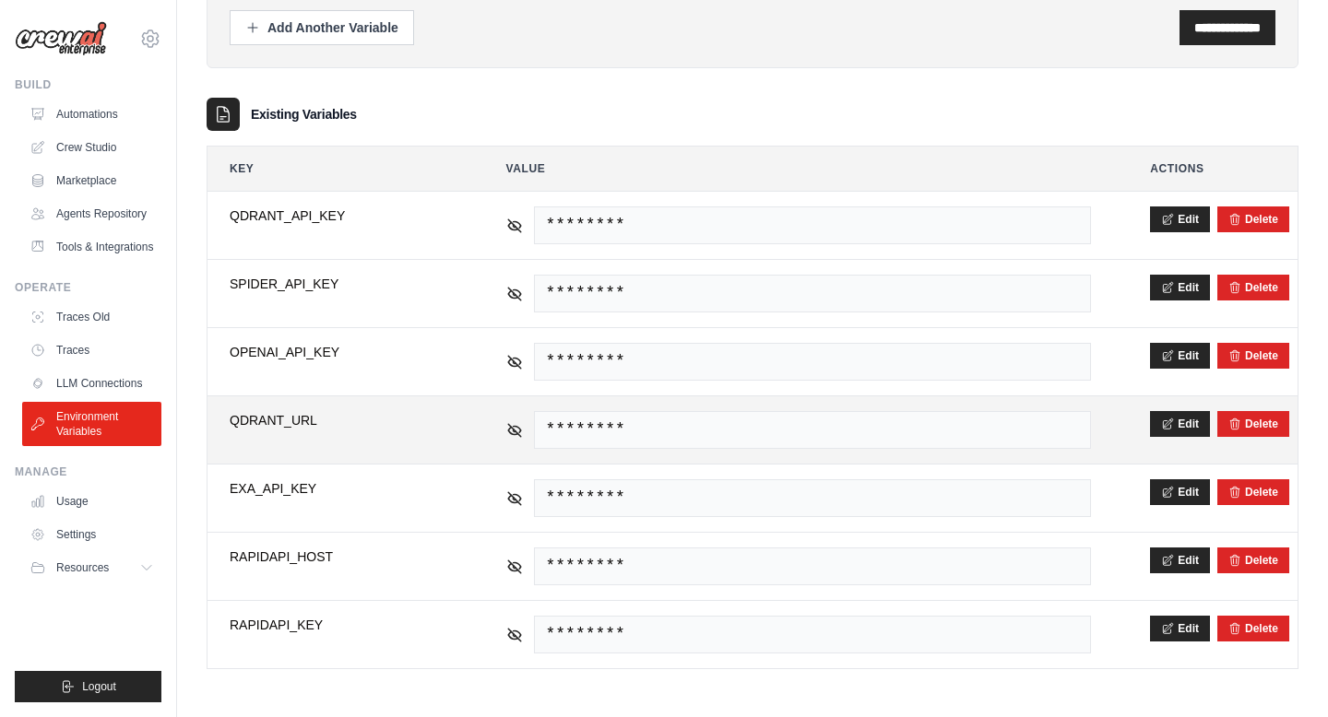
click at [722, 420] on span "********" at bounding box center [813, 430] width 558 height 38
click at [1168, 419] on icon at bounding box center [1167, 423] width 13 height 13
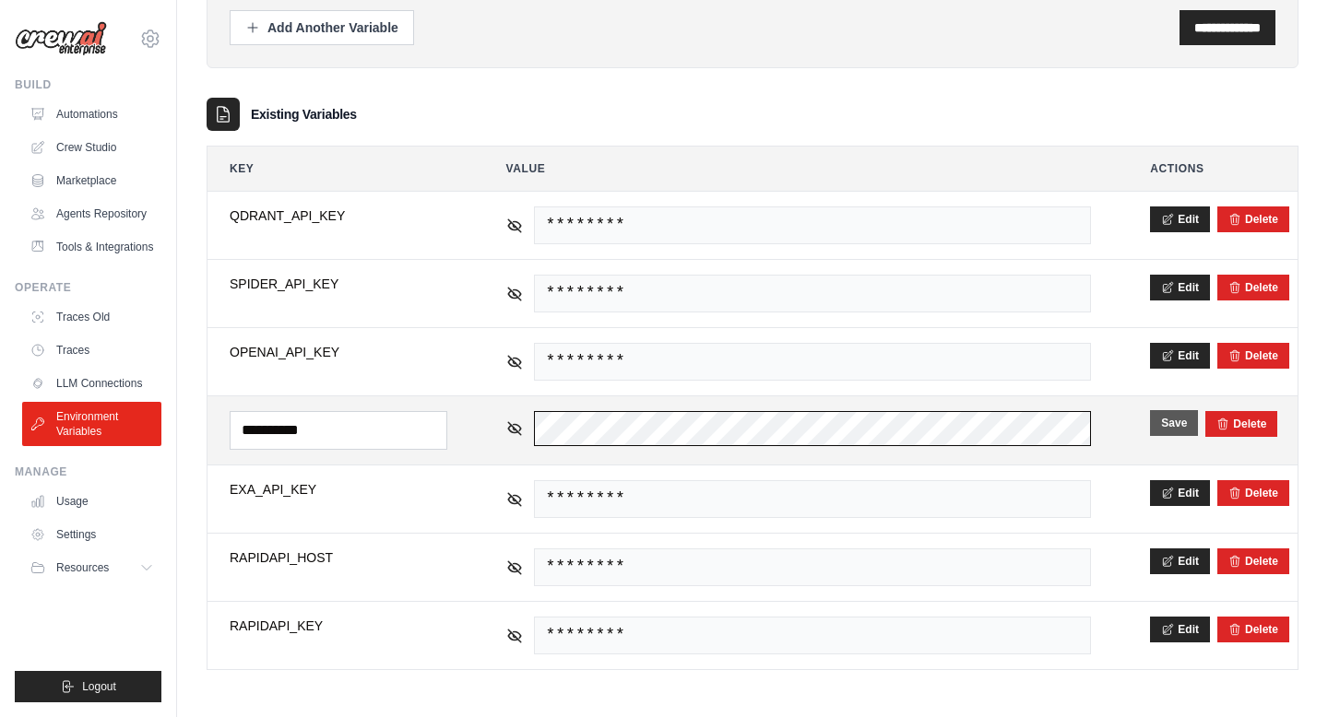
scroll to position [0, 132]
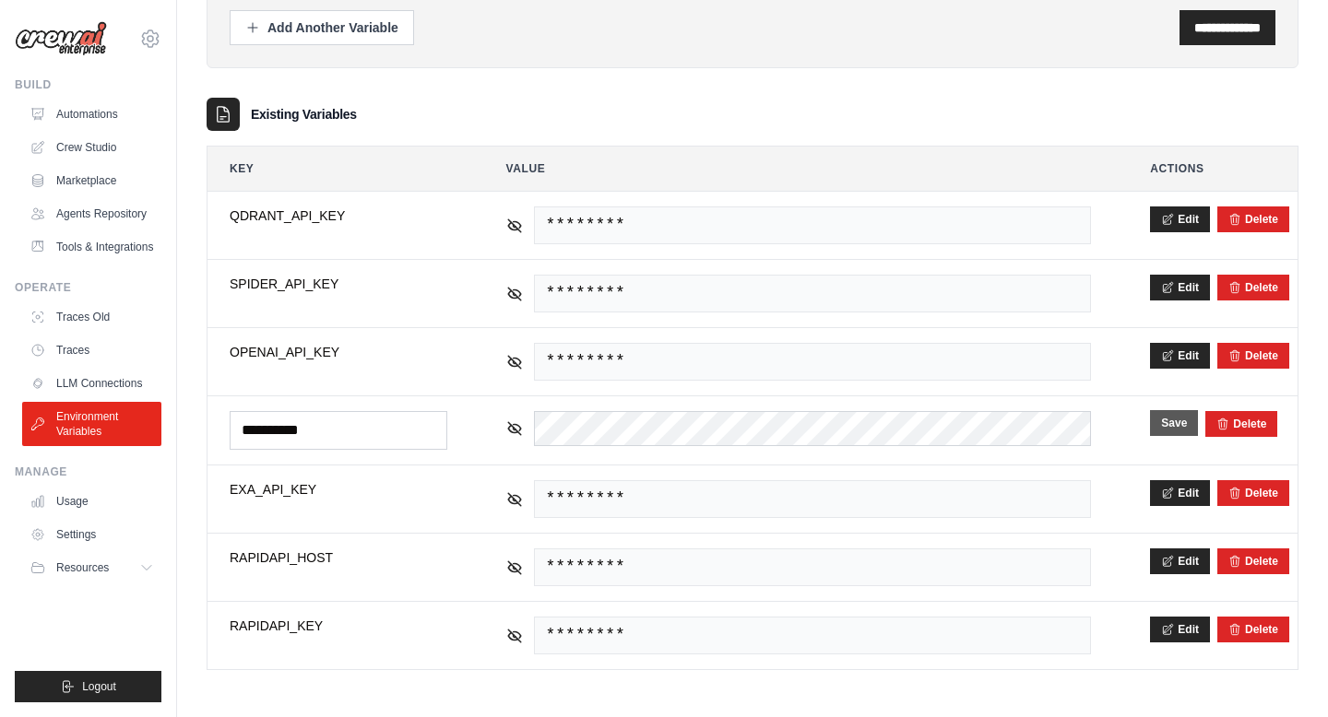
click at [1182, 417] on button "Save" at bounding box center [1174, 423] width 48 height 26
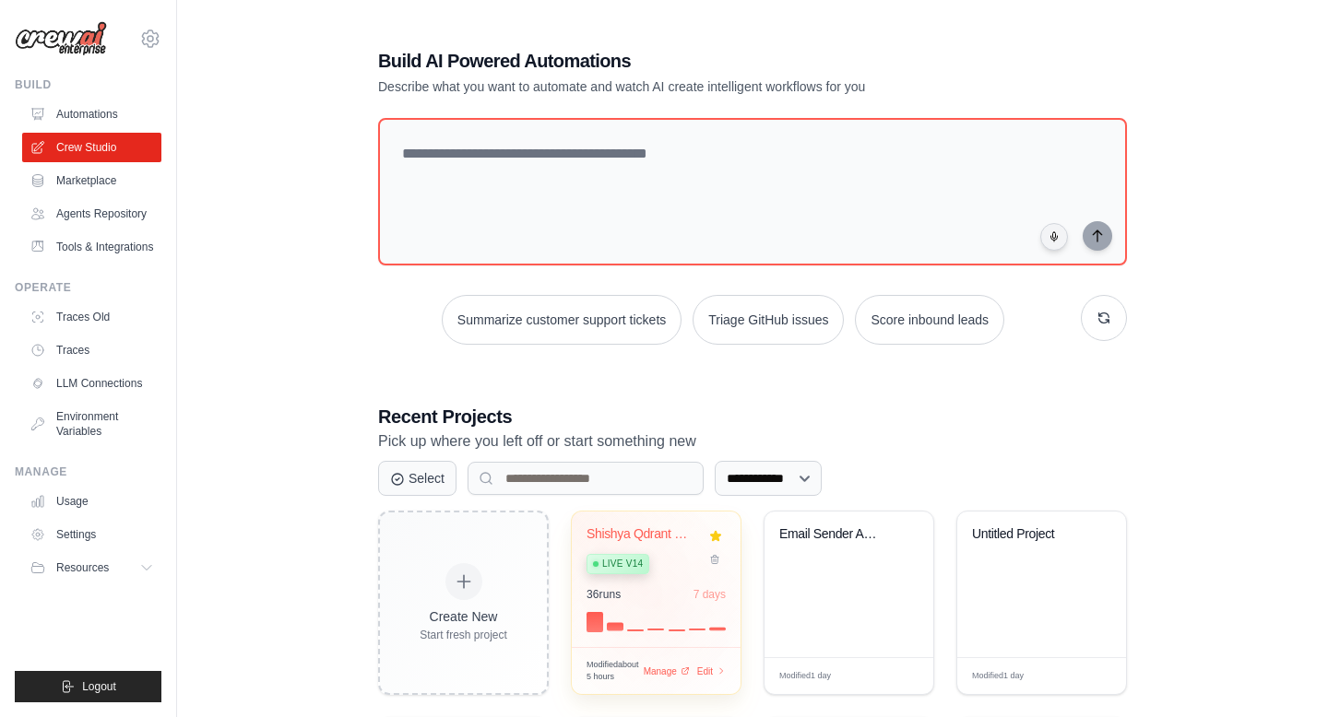
click at [623, 546] on div "Shishya Qdrant - Intelligent IIT Ro... Live v14" at bounding box center [642, 554] width 112 height 56
click at [706, 673] on span "Edit" at bounding box center [704, 672] width 18 height 16
click at [612, 604] on div "36 run s 7 days" at bounding box center [655, 609] width 139 height 44
click at [627, 537] on div "Shishya Qdrant - Intelligent IIT Ro..." at bounding box center [642, 534] width 112 height 17
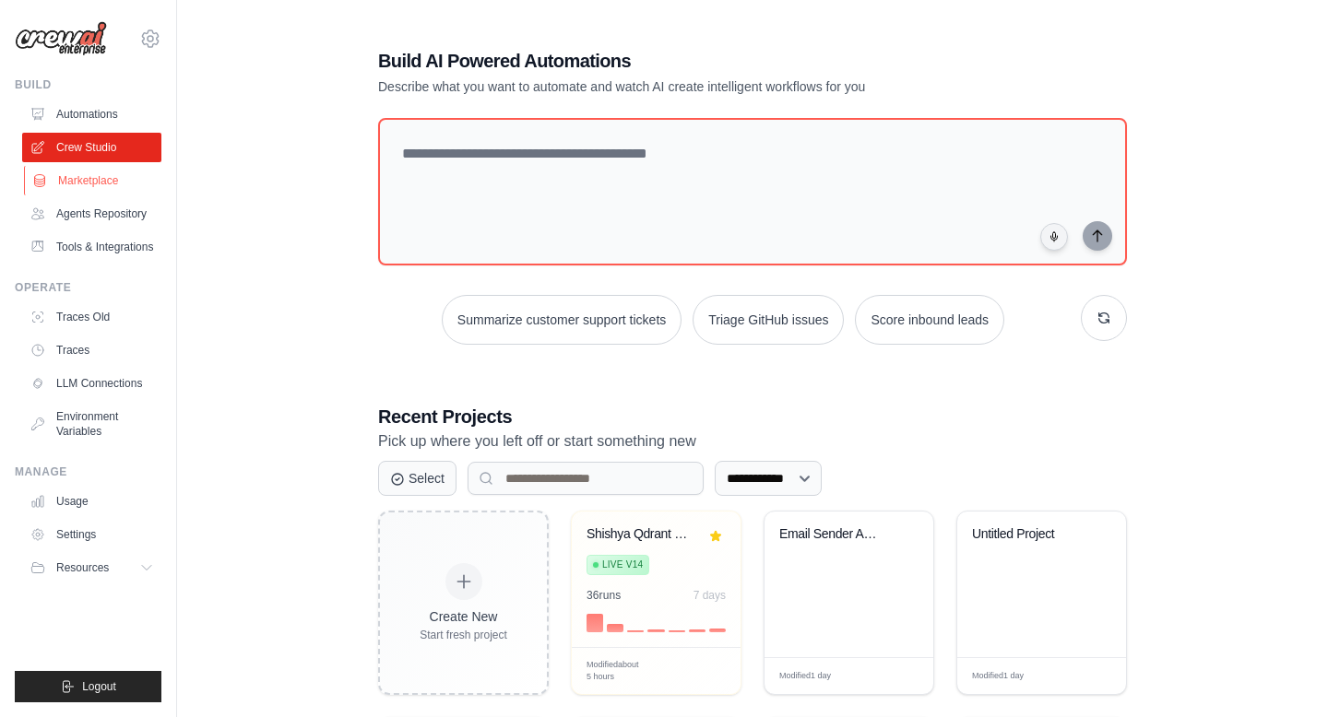
click at [90, 180] on link "Marketplace" at bounding box center [93, 181] width 139 height 30
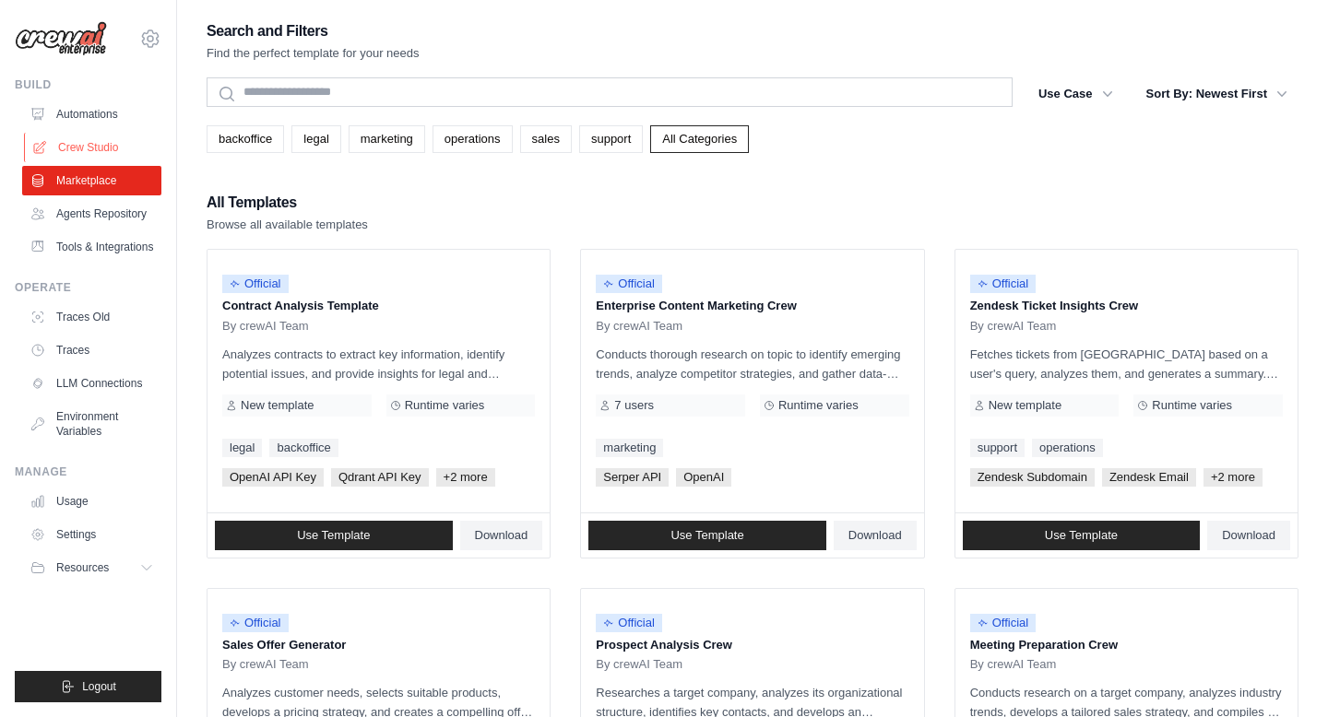
click at [87, 153] on link "Crew Studio" at bounding box center [93, 148] width 139 height 30
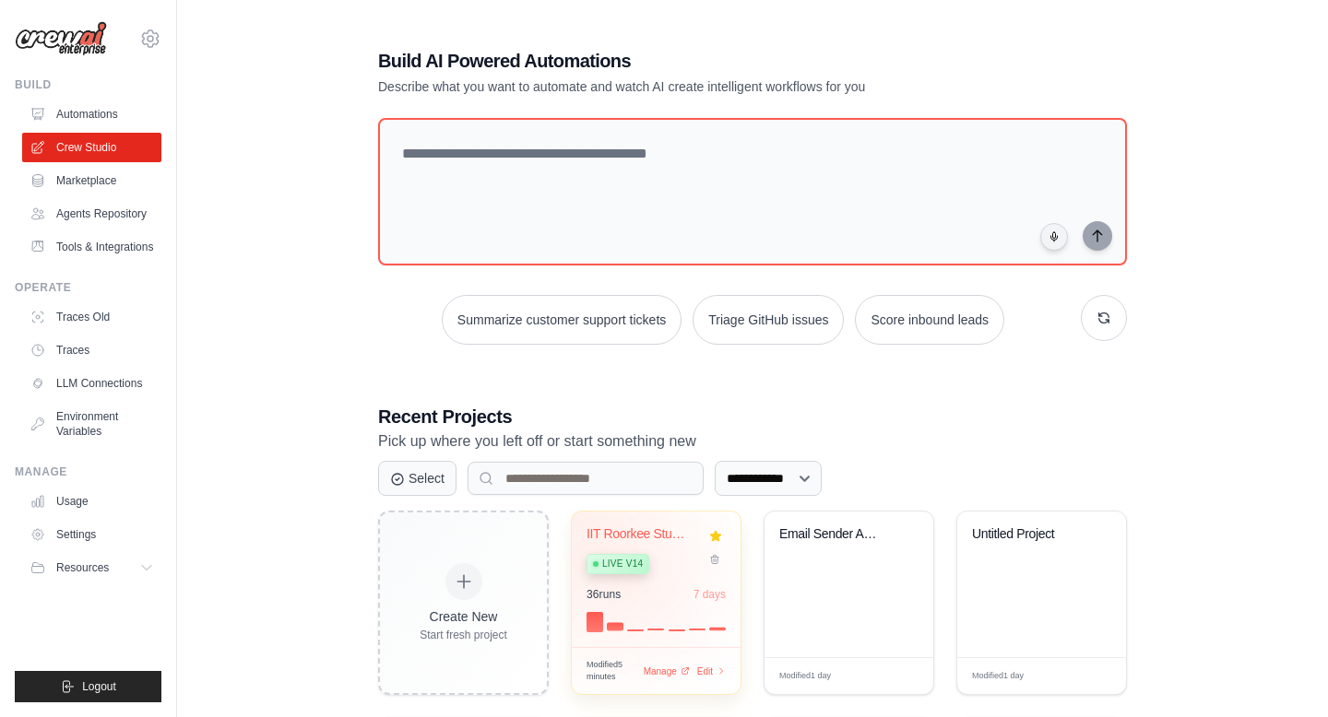
click at [611, 572] on div "Live v14" at bounding box center [617, 564] width 63 height 20
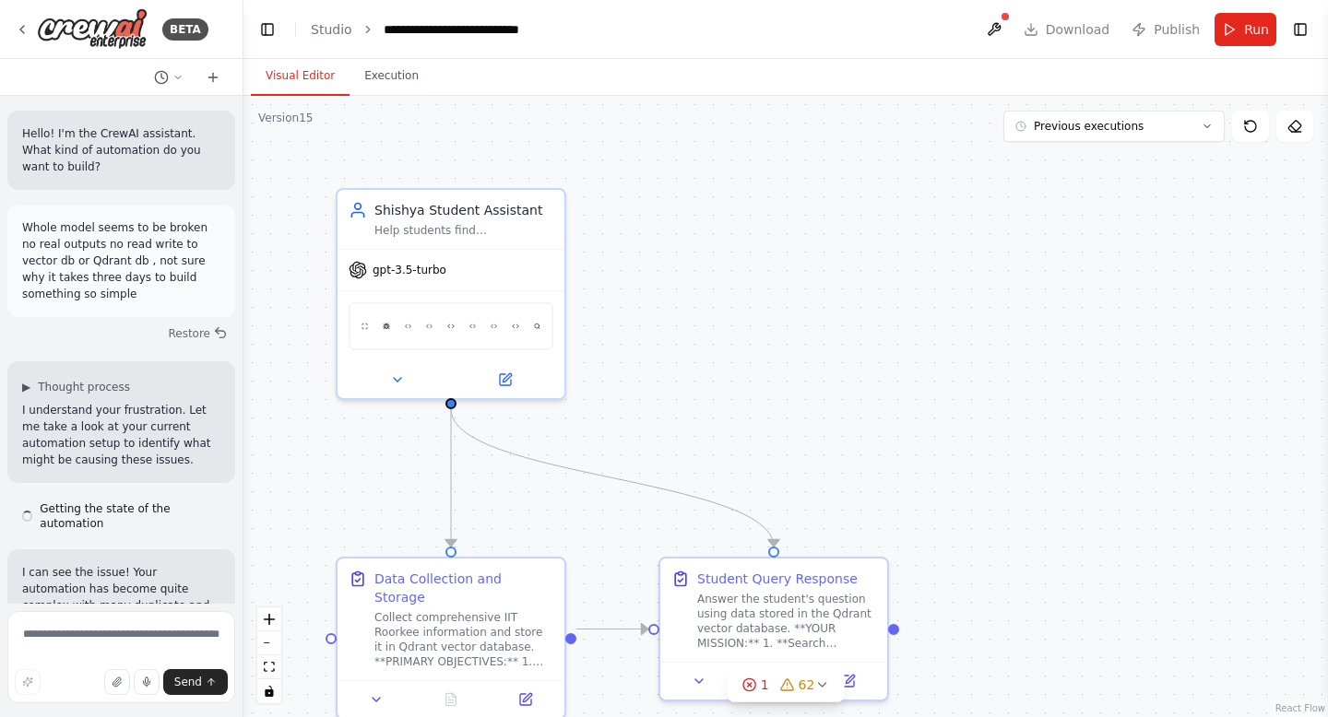
scroll to position [5185, 0]
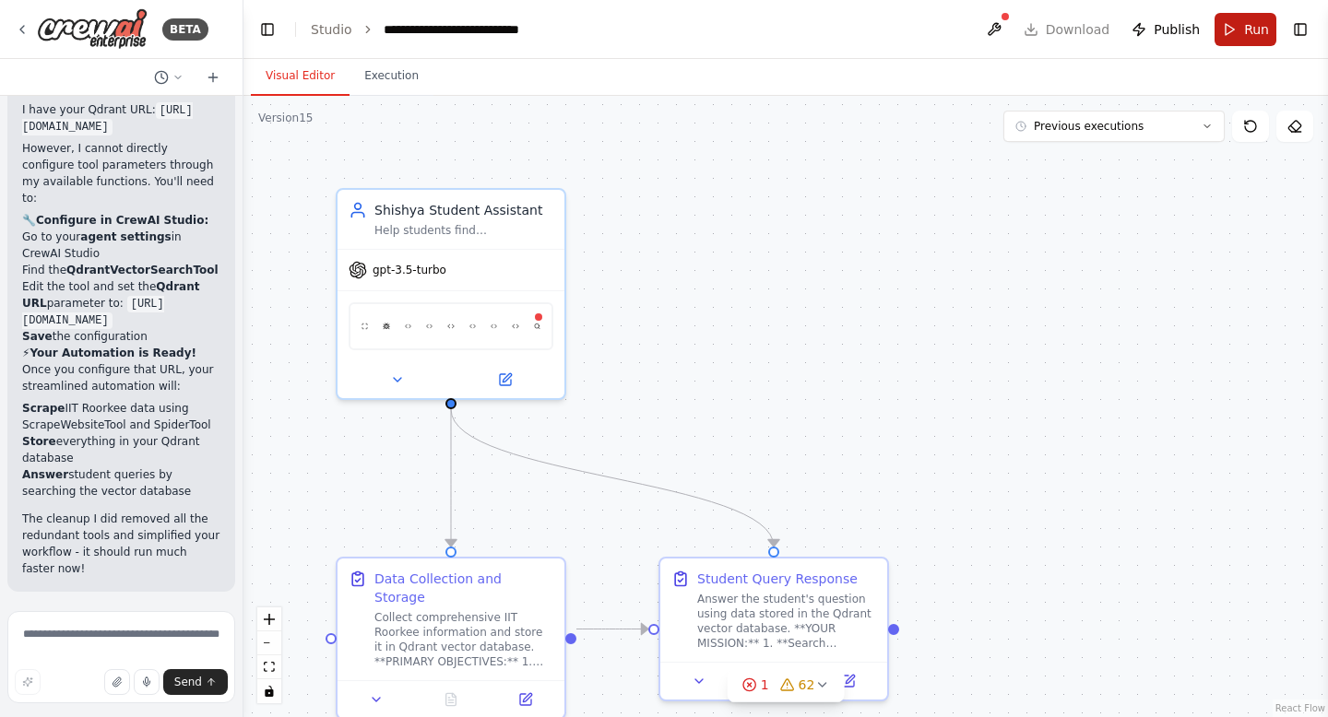
click at [1246, 30] on span "Run" at bounding box center [1256, 29] width 25 height 18
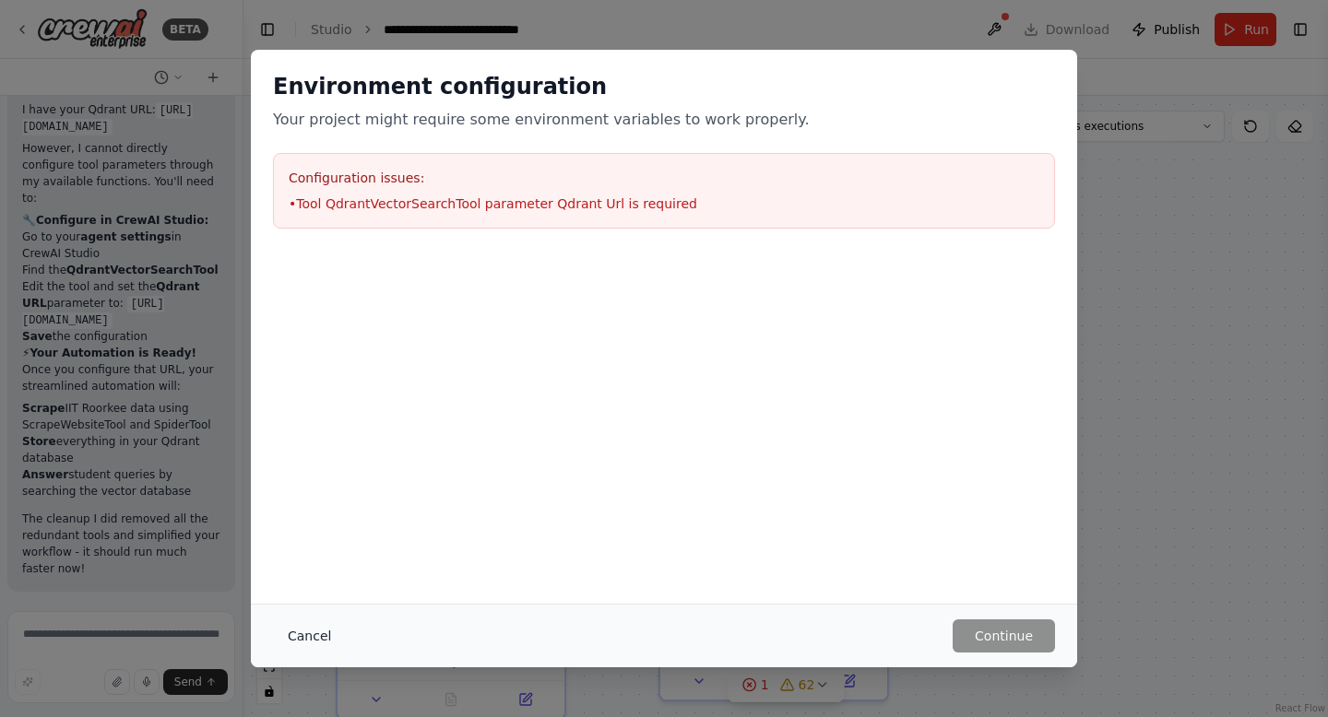
click at [301, 640] on button "Cancel" at bounding box center [309, 636] width 73 height 33
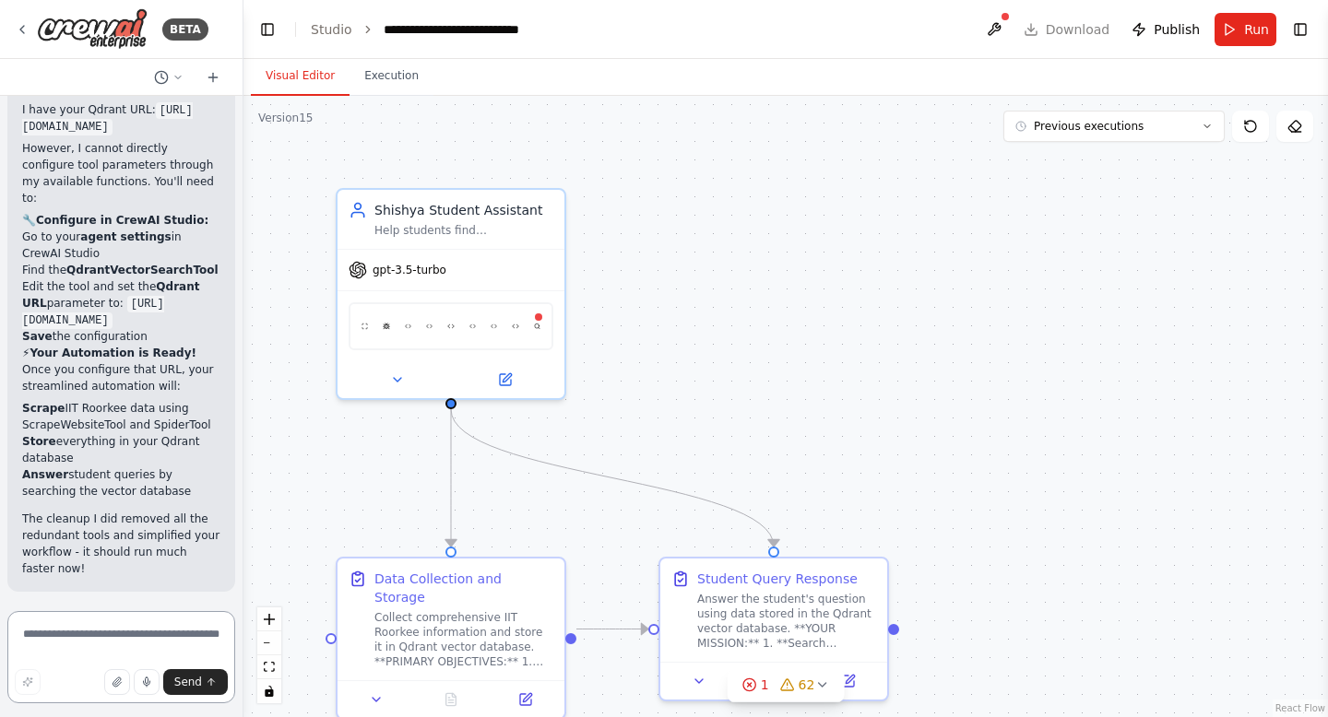
click at [83, 624] on textarea at bounding box center [121, 657] width 228 height 92
type textarea "**********"
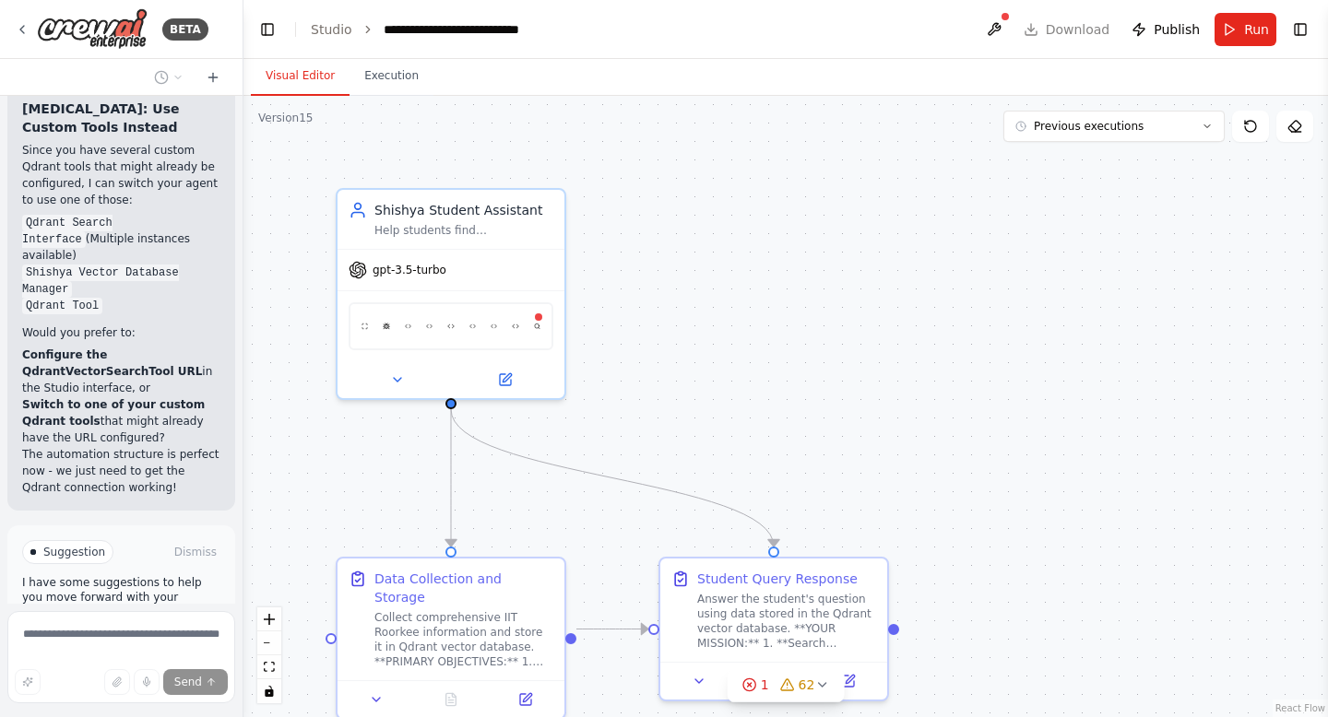
scroll to position [6539, 0]
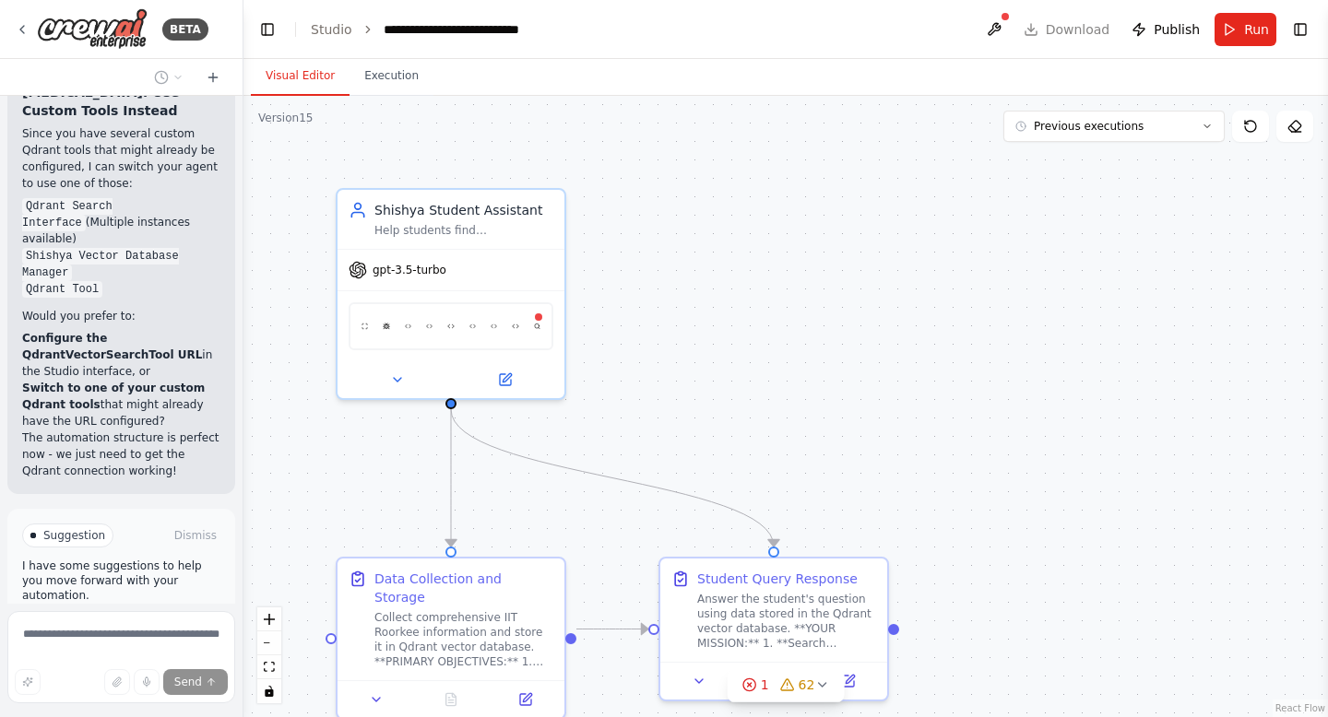
click at [96, 621] on span "Run Automation" at bounding box center [129, 628] width 89 height 15
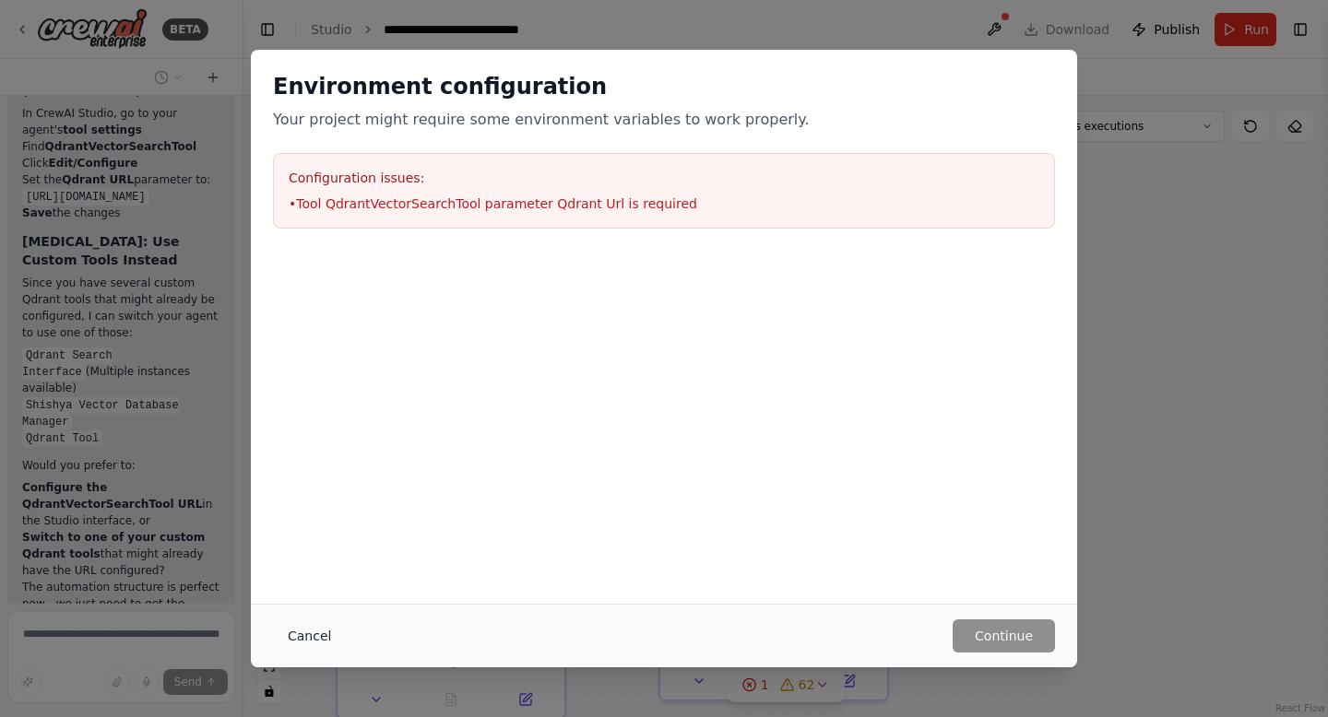
click at [312, 633] on button "Cancel" at bounding box center [309, 636] width 73 height 33
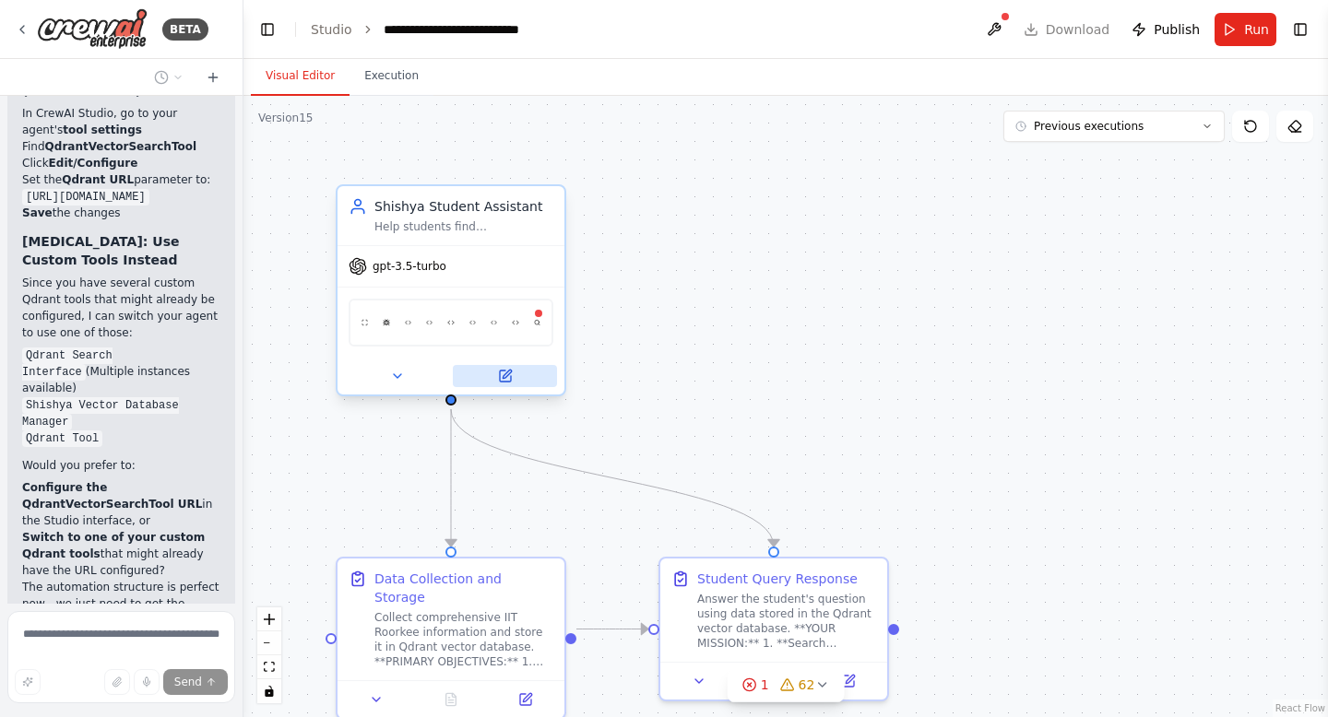
click at [506, 381] on icon at bounding box center [505, 376] width 11 height 11
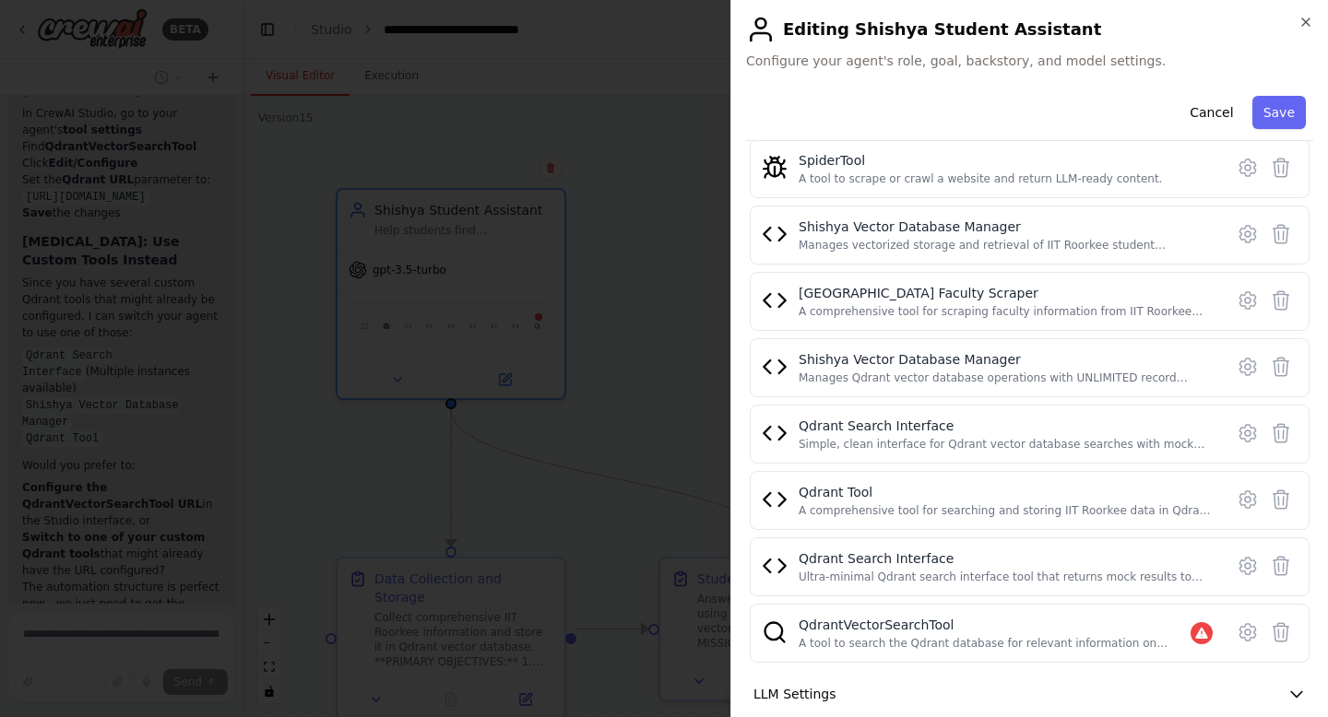
scroll to position [460, 0]
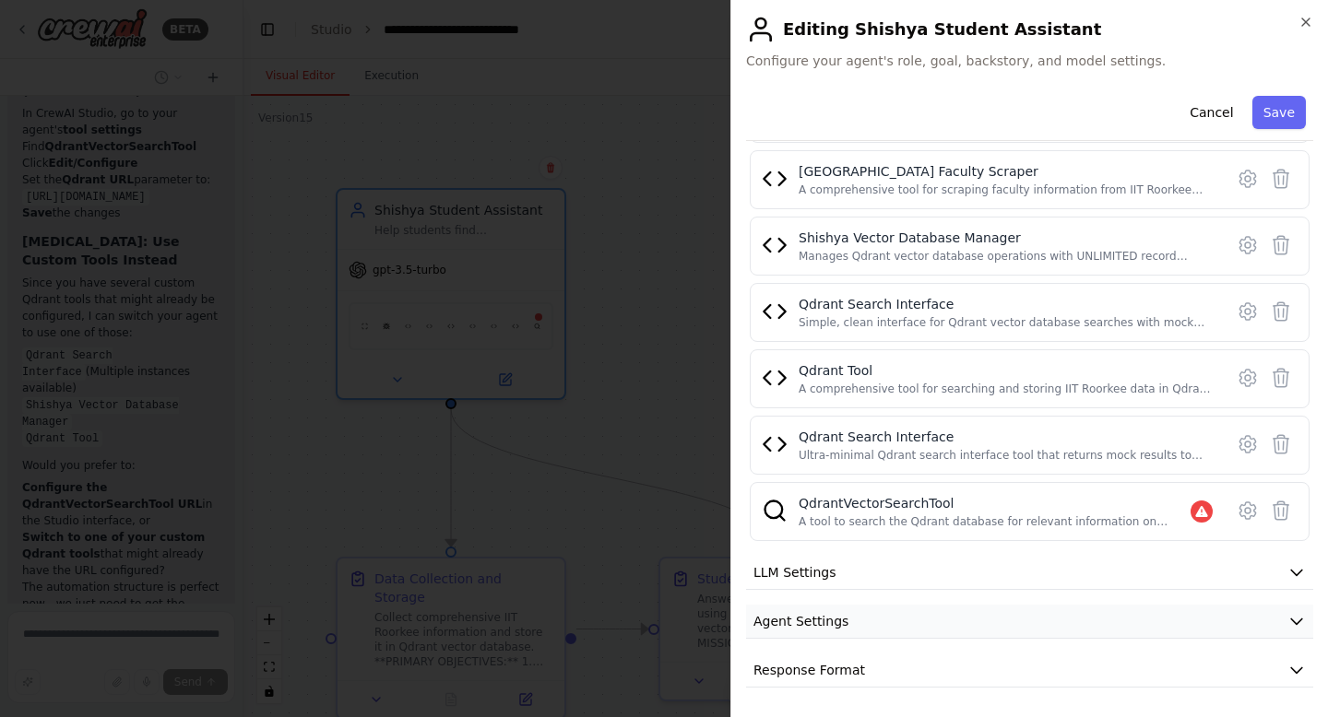
click at [828, 615] on span "Agent Settings" at bounding box center [800, 621] width 95 height 18
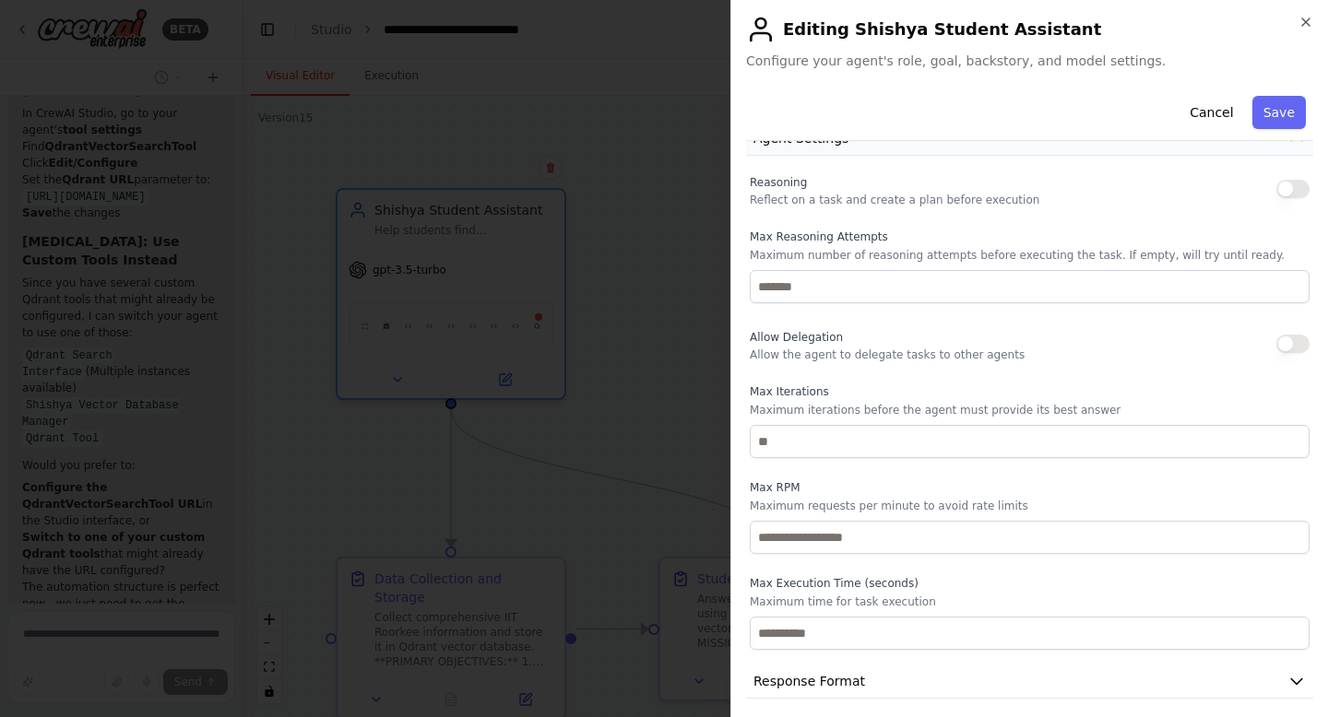
scroll to position [954, 0]
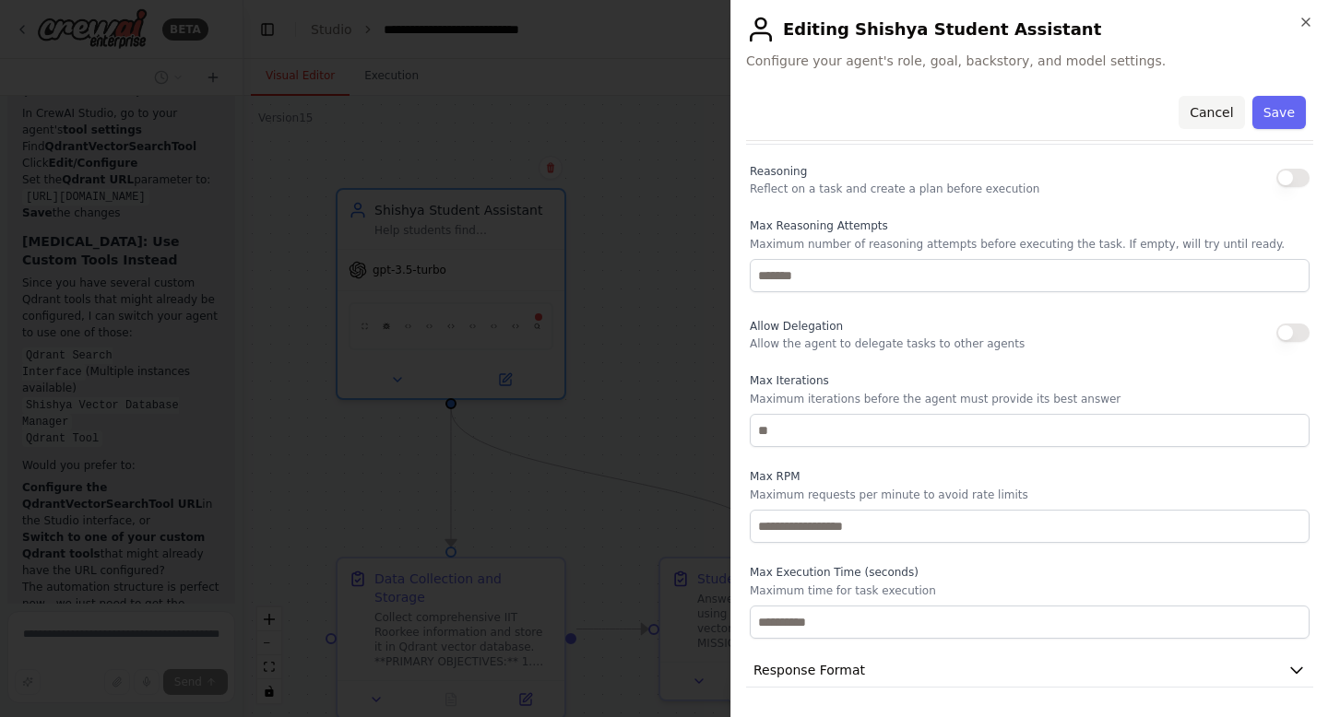
click at [1216, 121] on button "Cancel" at bounding box center [1210, 112] width 65 height 33
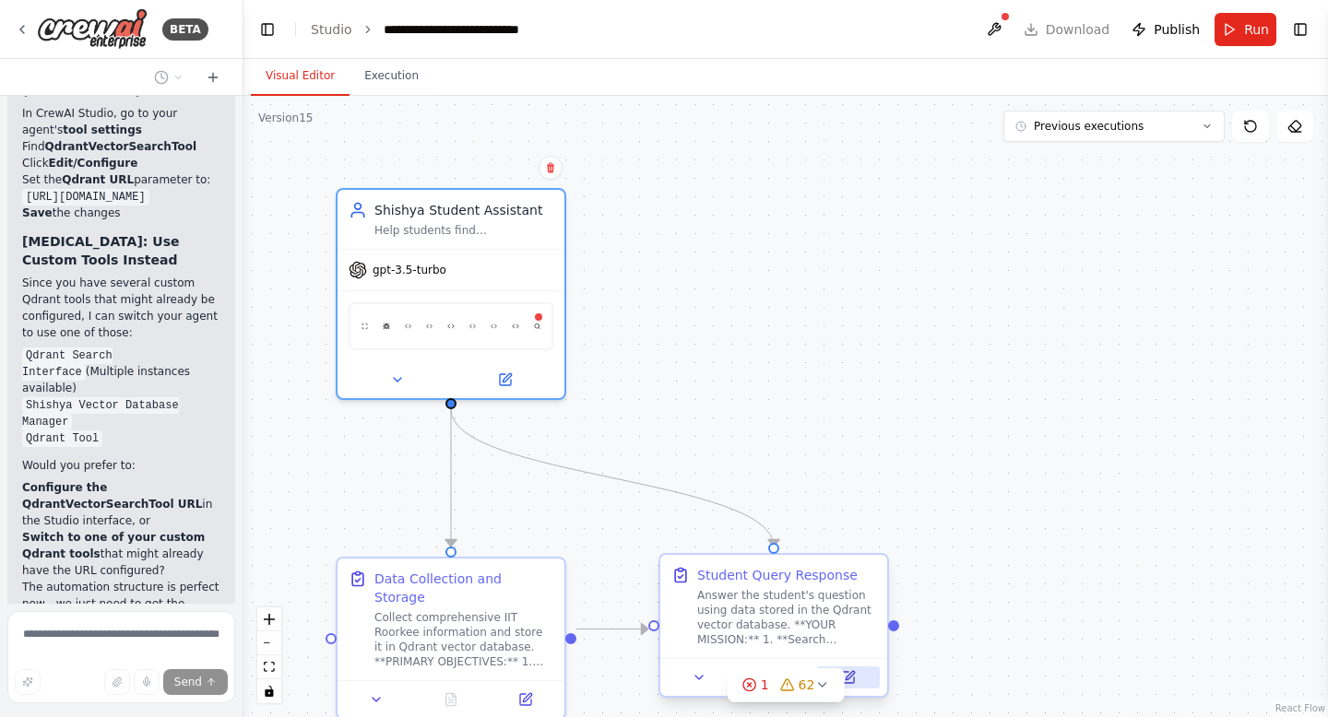
click at [849, 679] on icon at bounding box center [848, 677] width 11 height 11
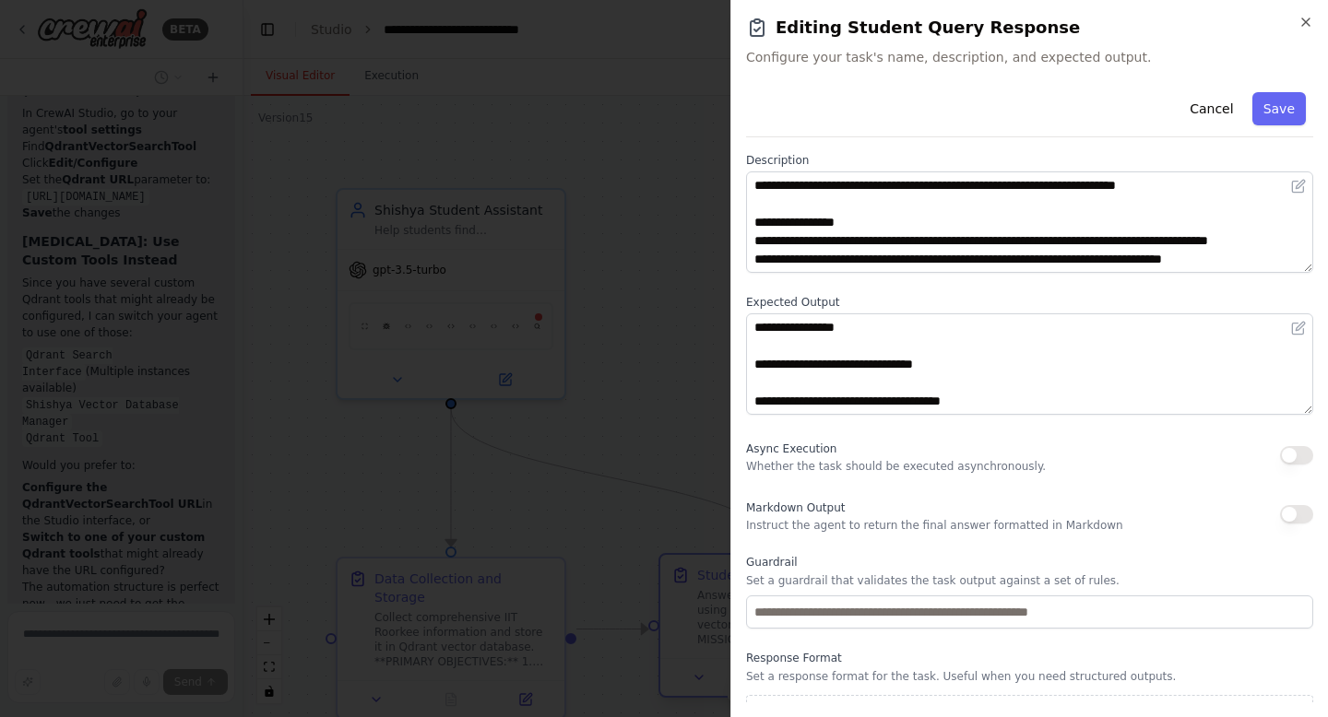
scroll to position [115, 0]
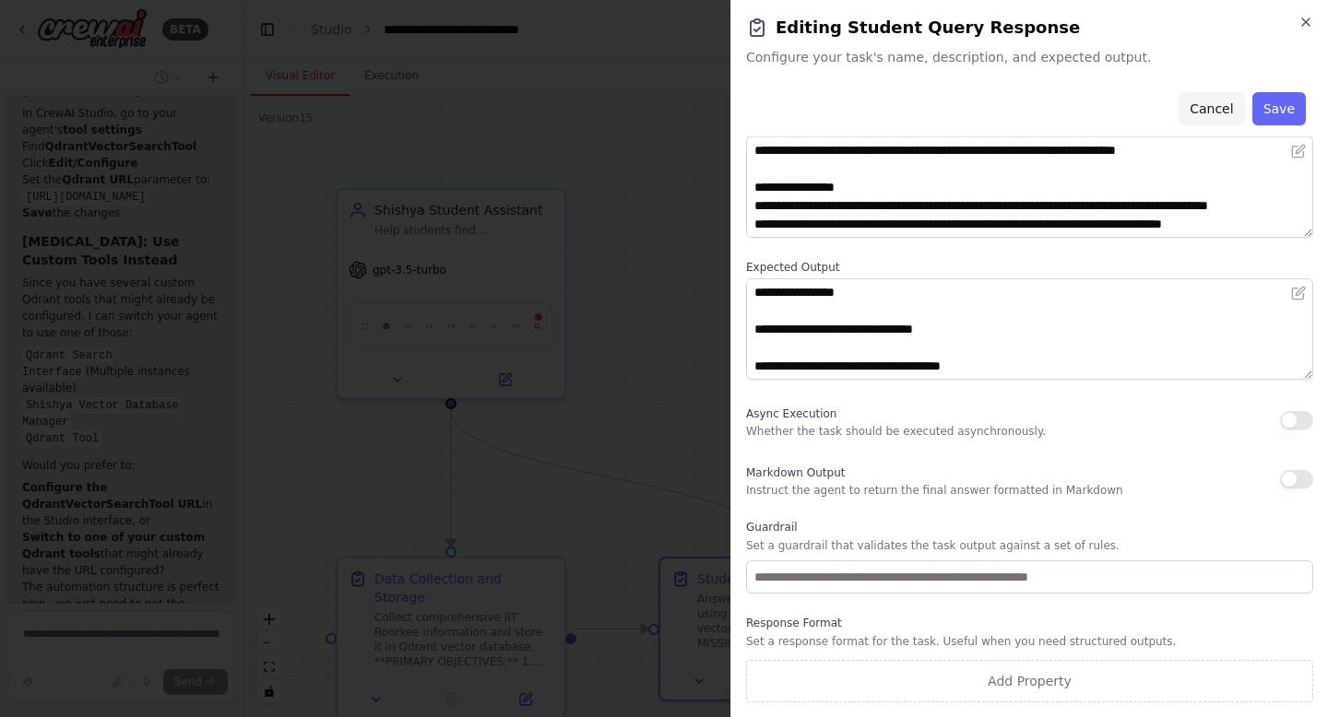
click at [1199, 109] on button "Cancel" at bounding box center [1210, 108] width 65 height 33
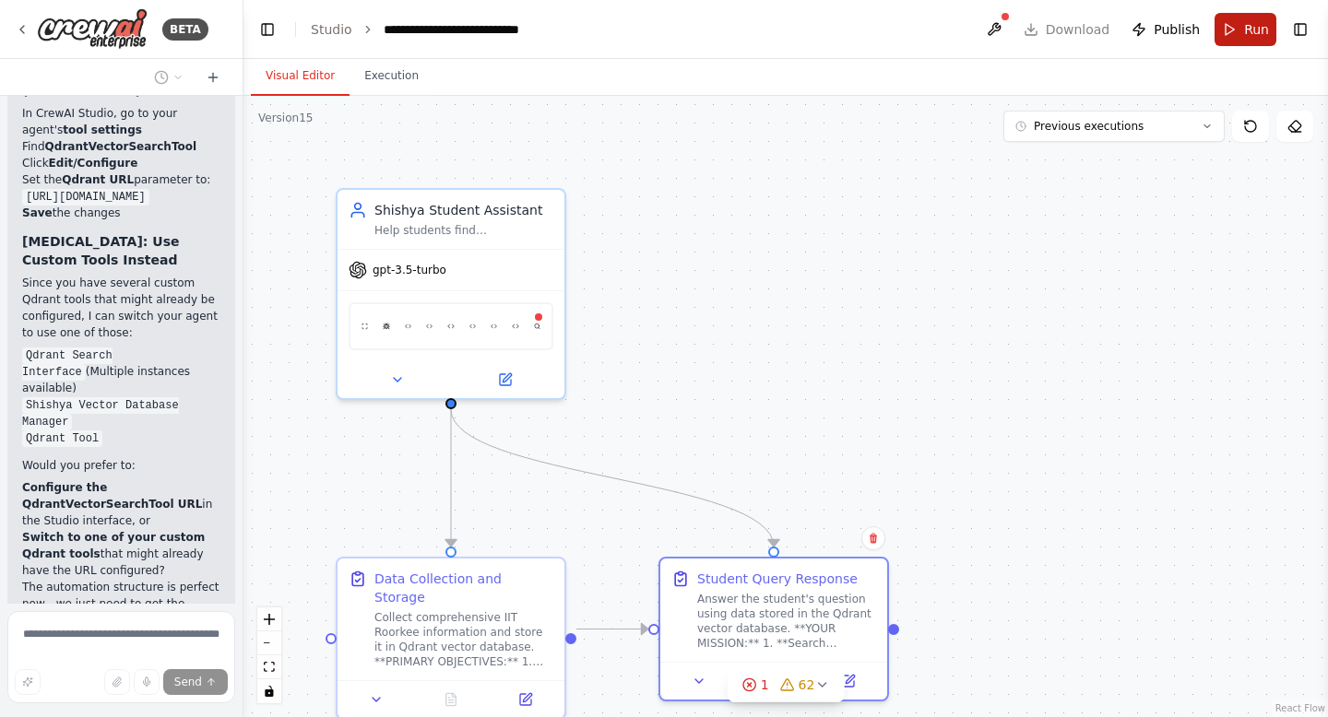
click at [1244, 41] on button "Run" at bounding box center [1245, 29] width 62 height 33
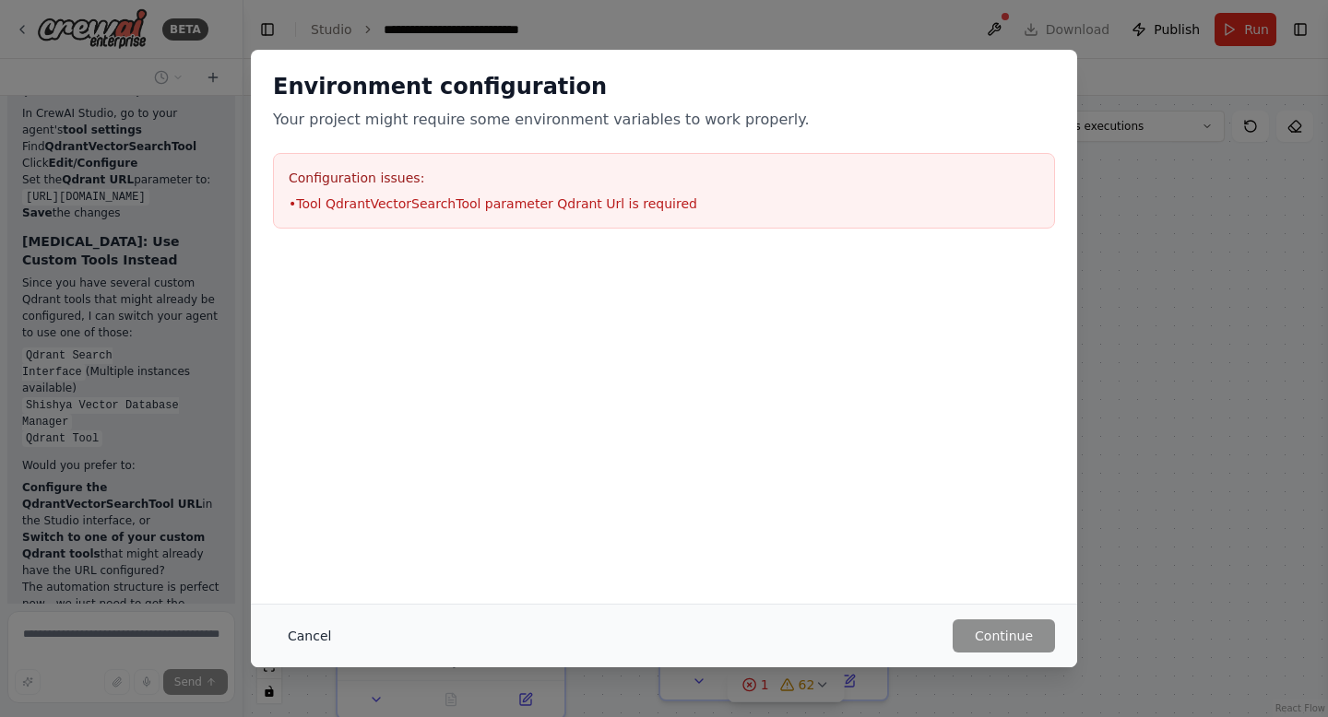
click at [304, 633] on button "Cancel" at bounding box center [309, 636] width 73 height 33
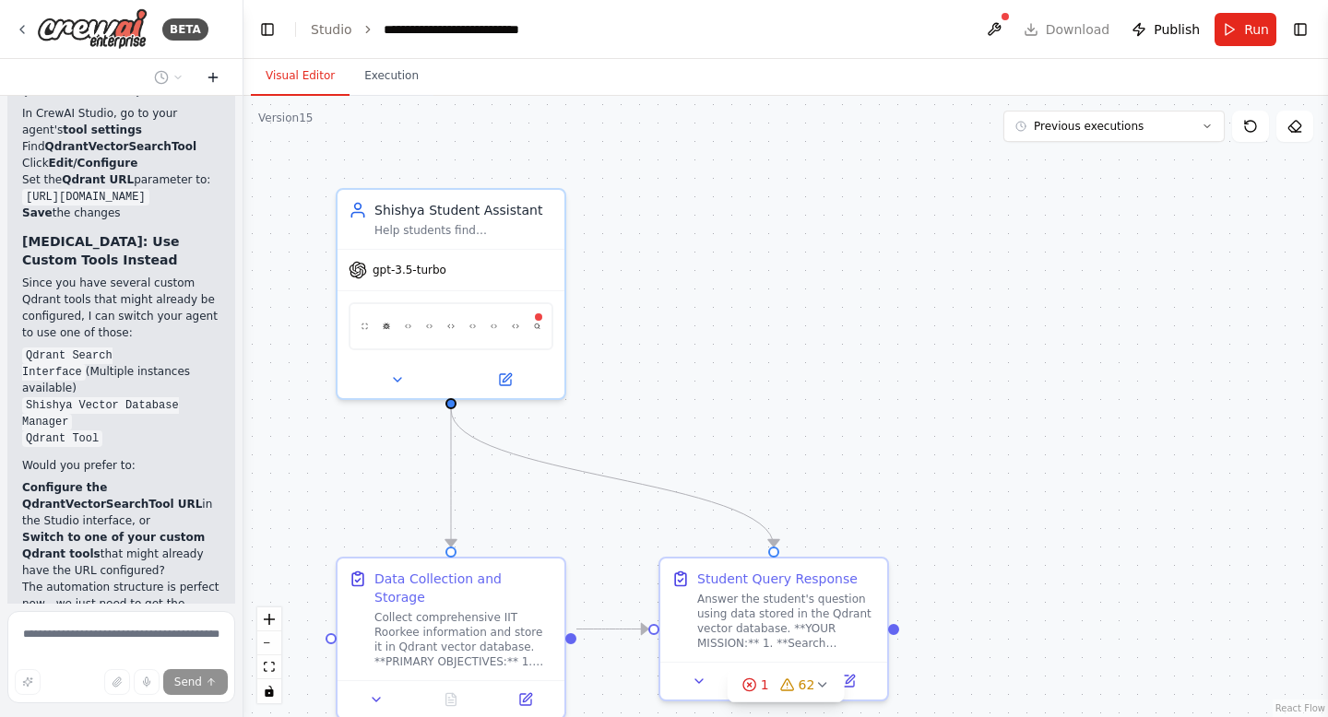
click at [213, 77] on icon at bounding box center [213, 77] width 0 height 8
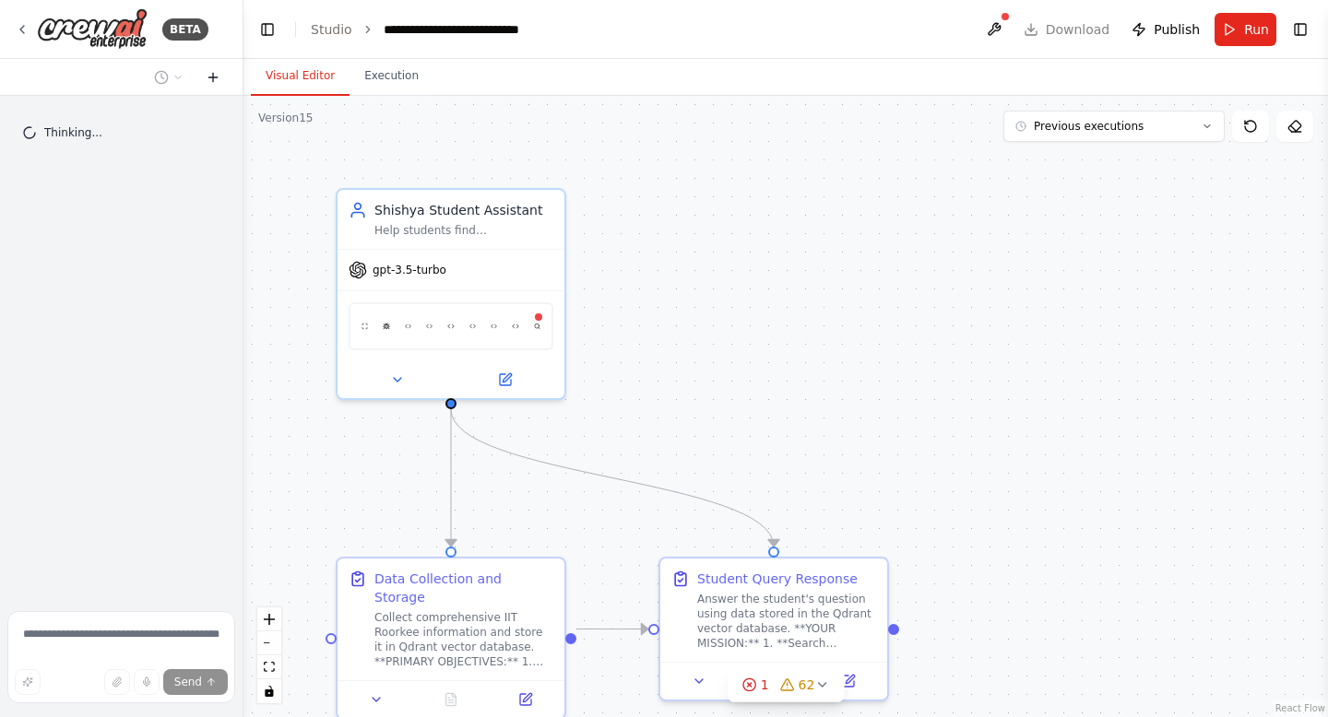
scroll to position [0, 0]
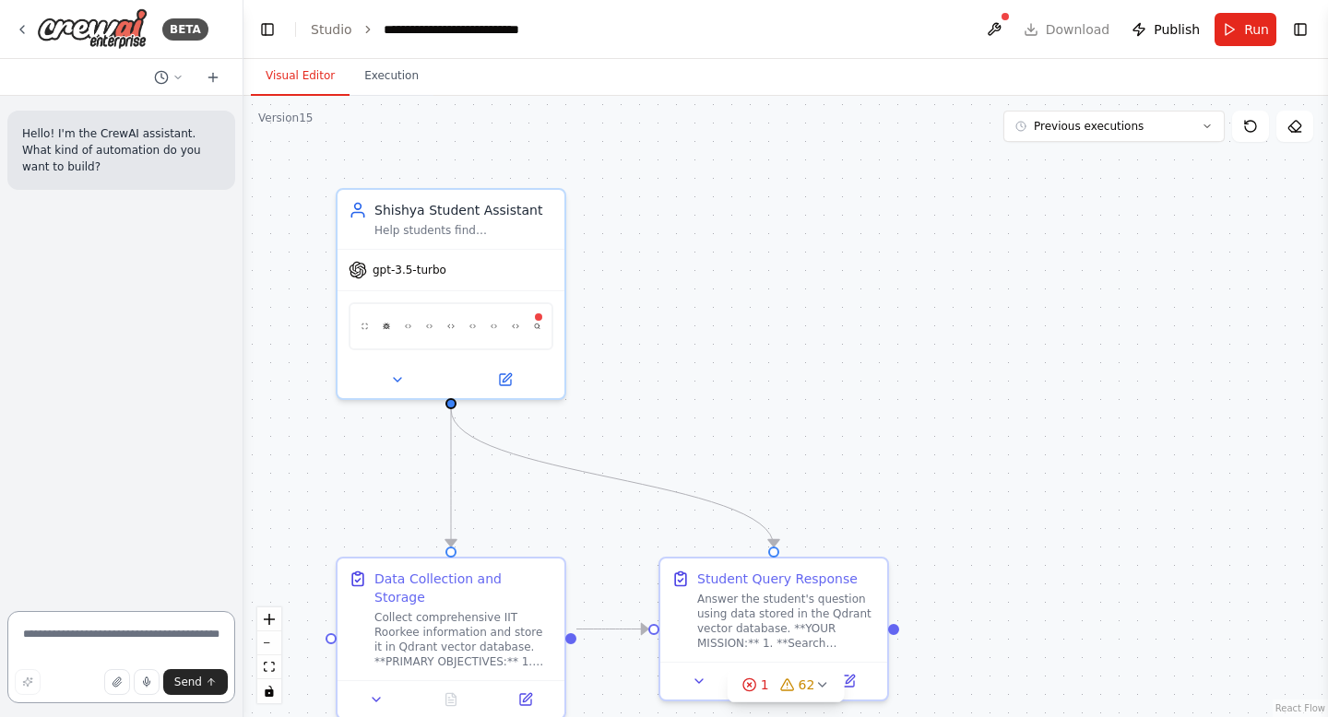
click at [41, 632] on textarea at bounding box center [121, 657] width 228 height 92
paste textarea "**********"
type textarea "**********"
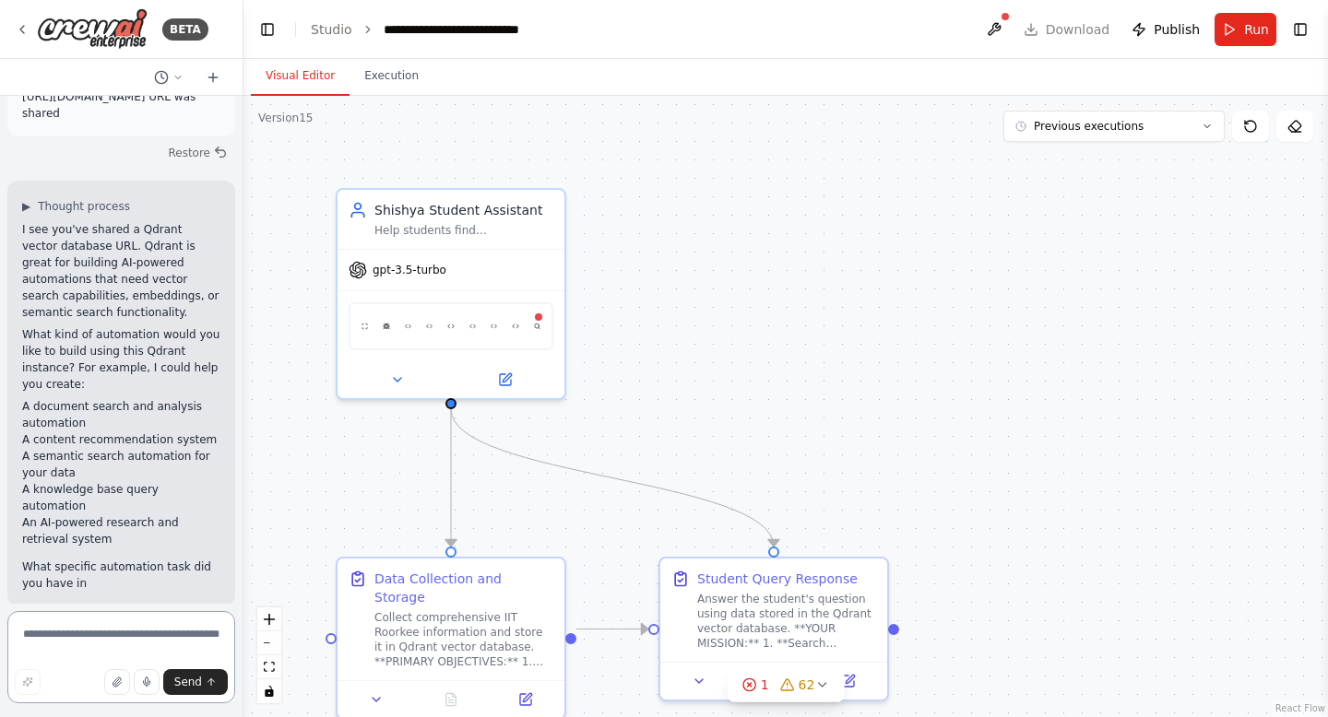
scroll to position [148, 0]
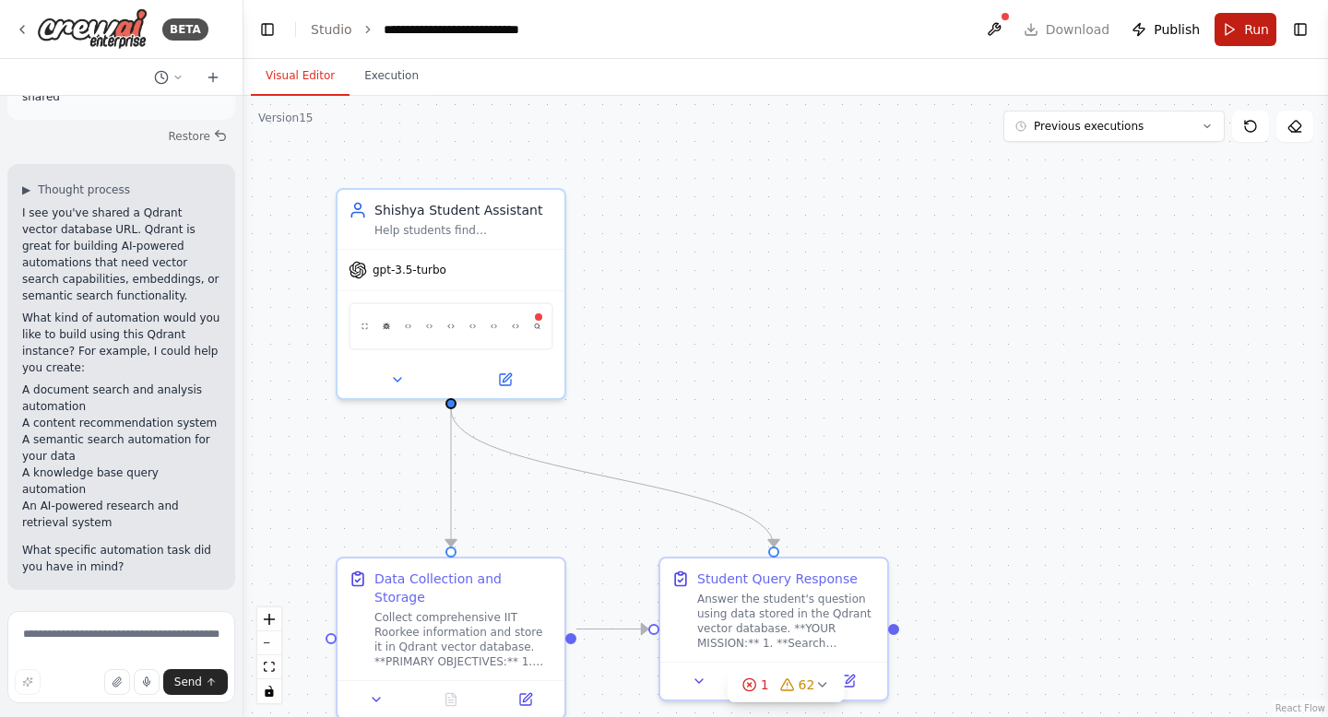
click at [1242, 29] on button "Run" at bounding box center [1245, 29] width 62 height 33
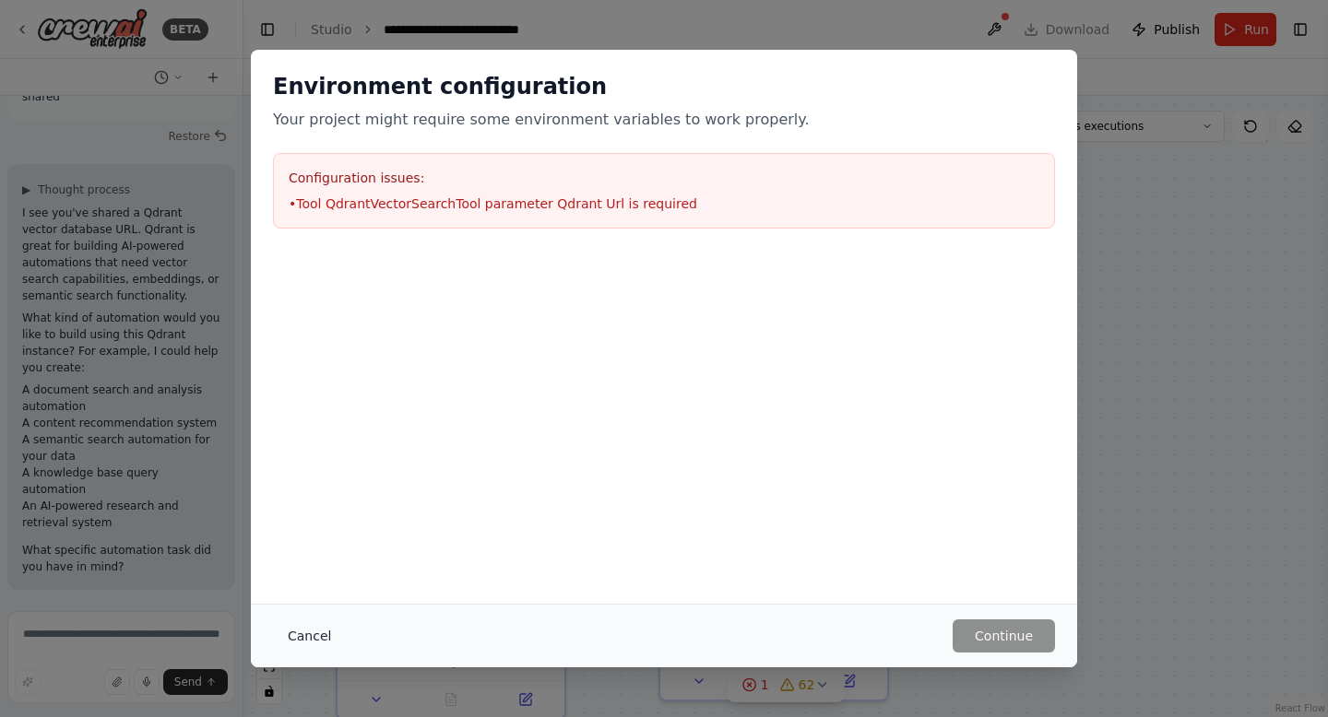
click at [311, 633] on button "Cancel" at bounding box center [309, 636] width 73 height 33
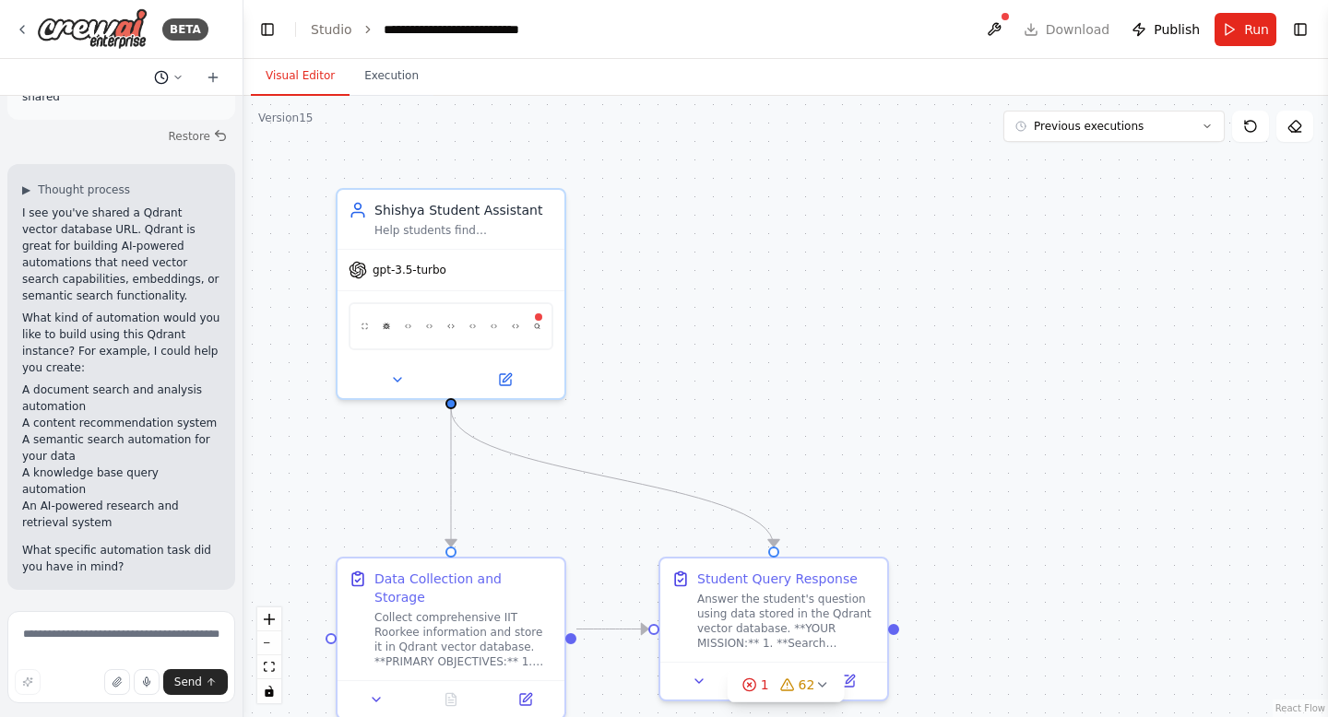
click at [168, 78] on icon at bounding box center [161, 77] width 15 height 15
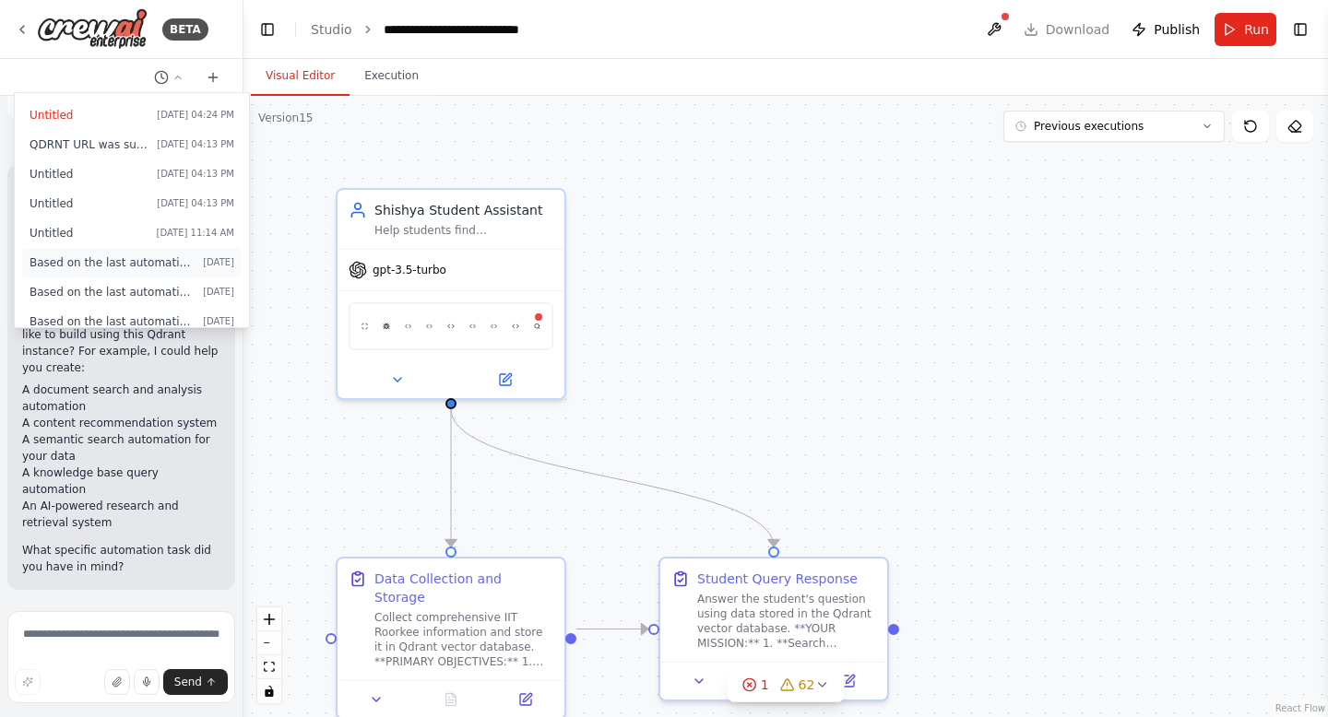
click at [120, 267] on span "Based on the last automation run, please analyze the error, and if applicable, …" at bounding box center [113, 262] width 166 height 15
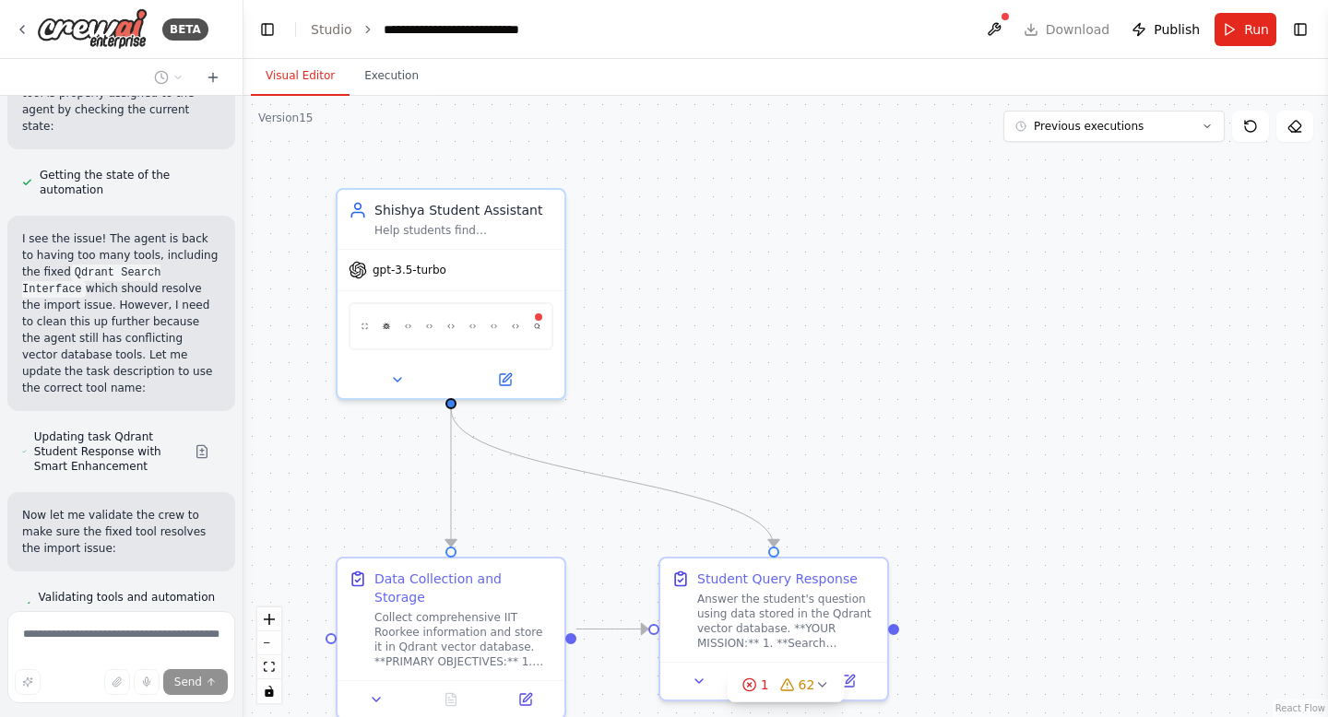
scroll to position [615968, 0]
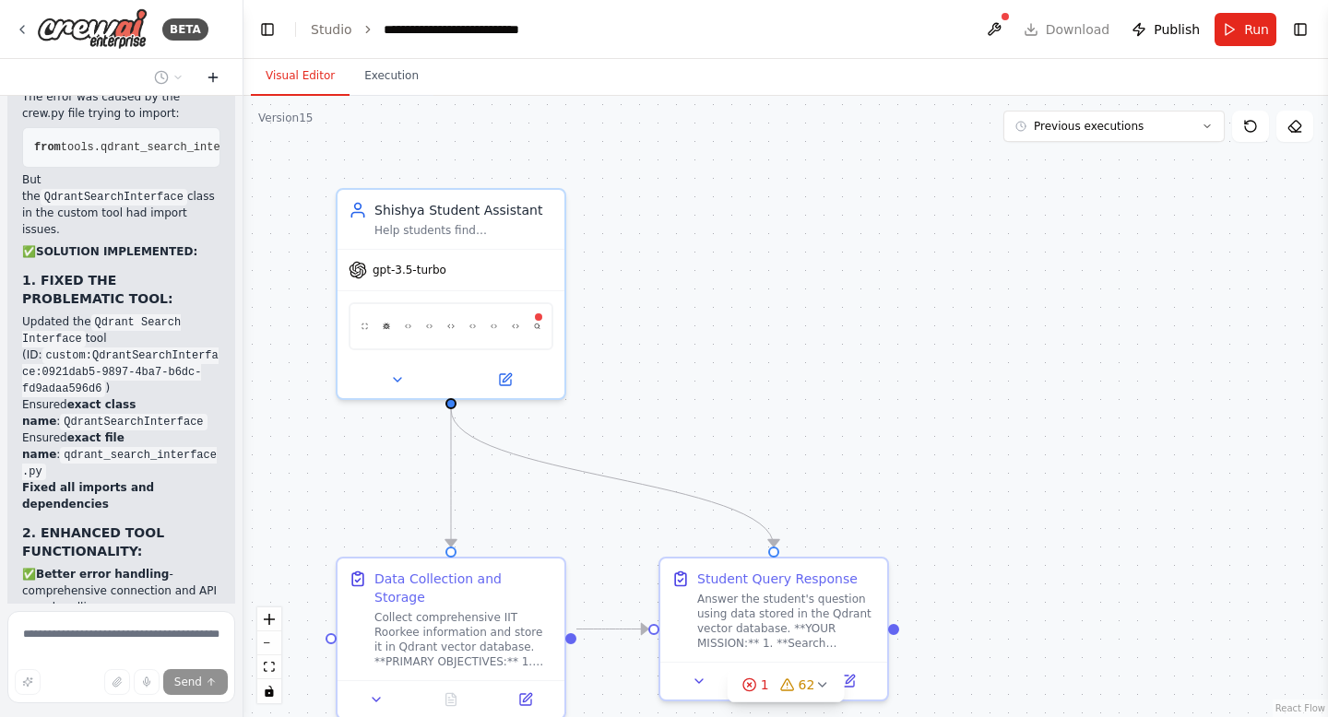
click at [207, 75] on icon at bounding box center [213, 77] width 15 height 15
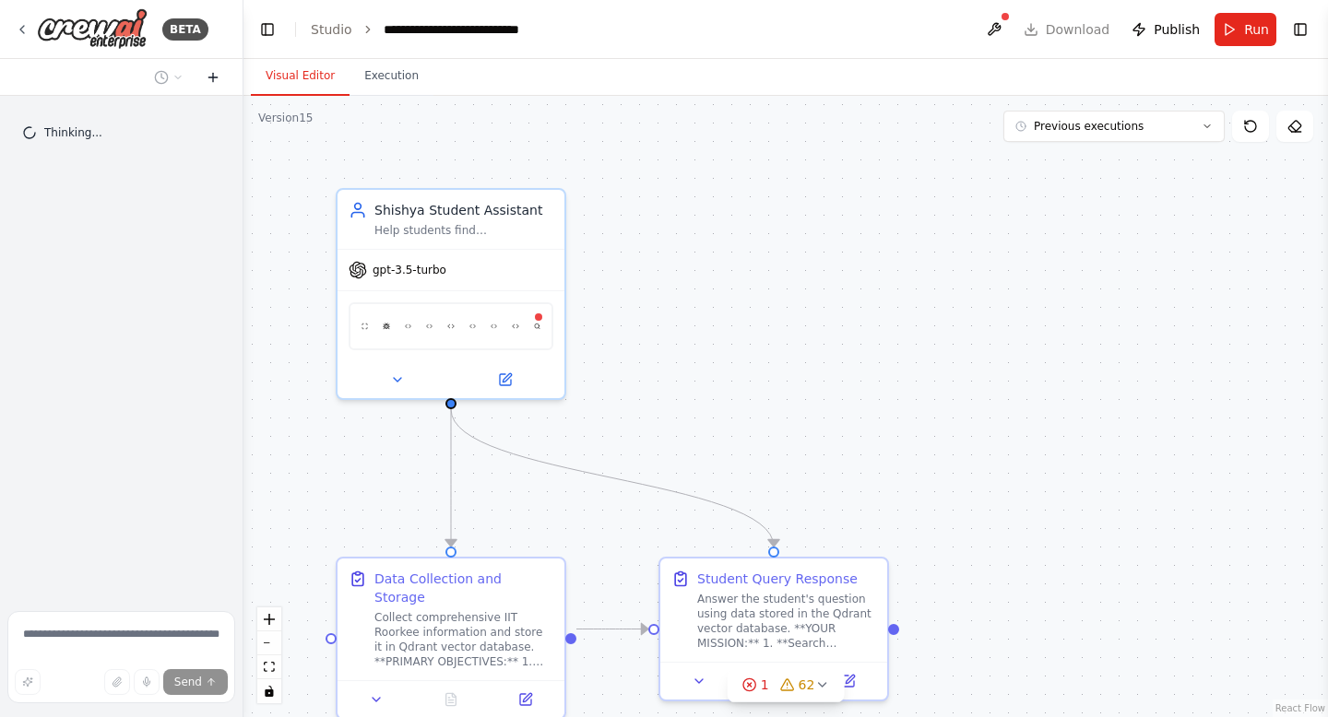
scroll to position [0, 0]
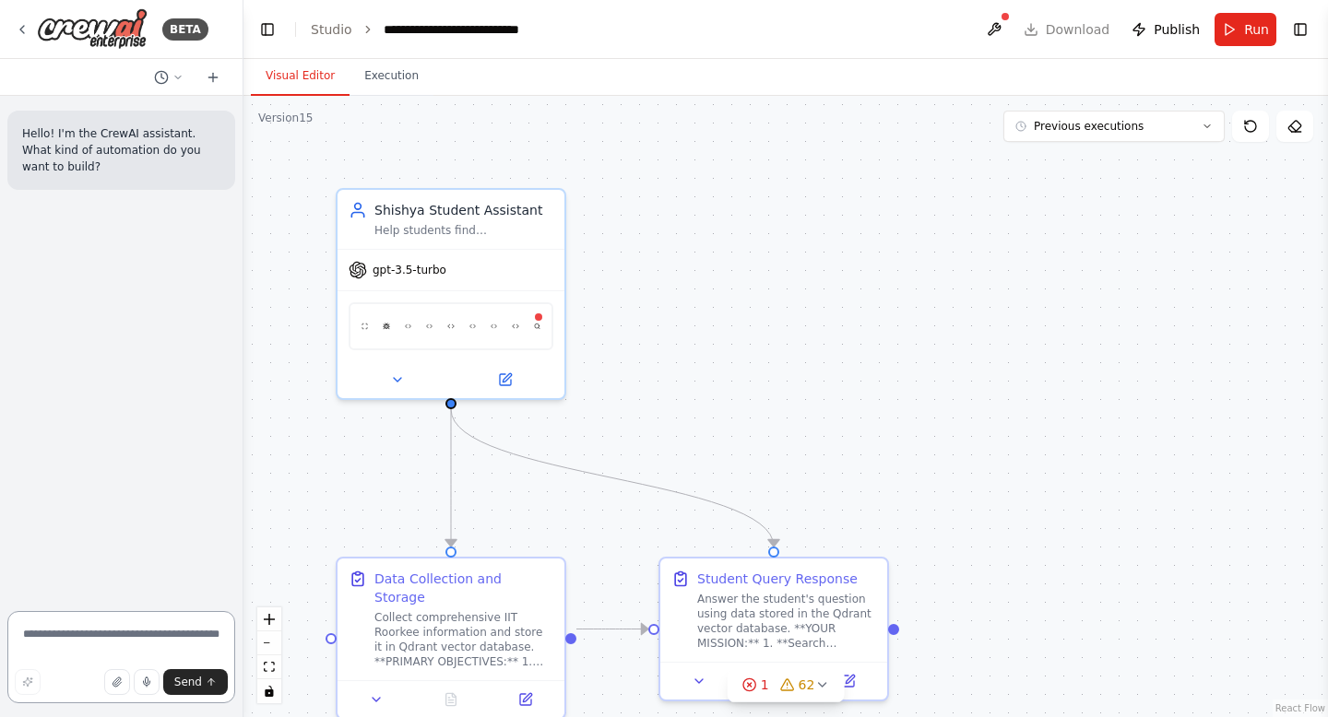
click at [79, 637] on textarea at bounding box center [121, 657] width 228 height 92
type textarea "**********"
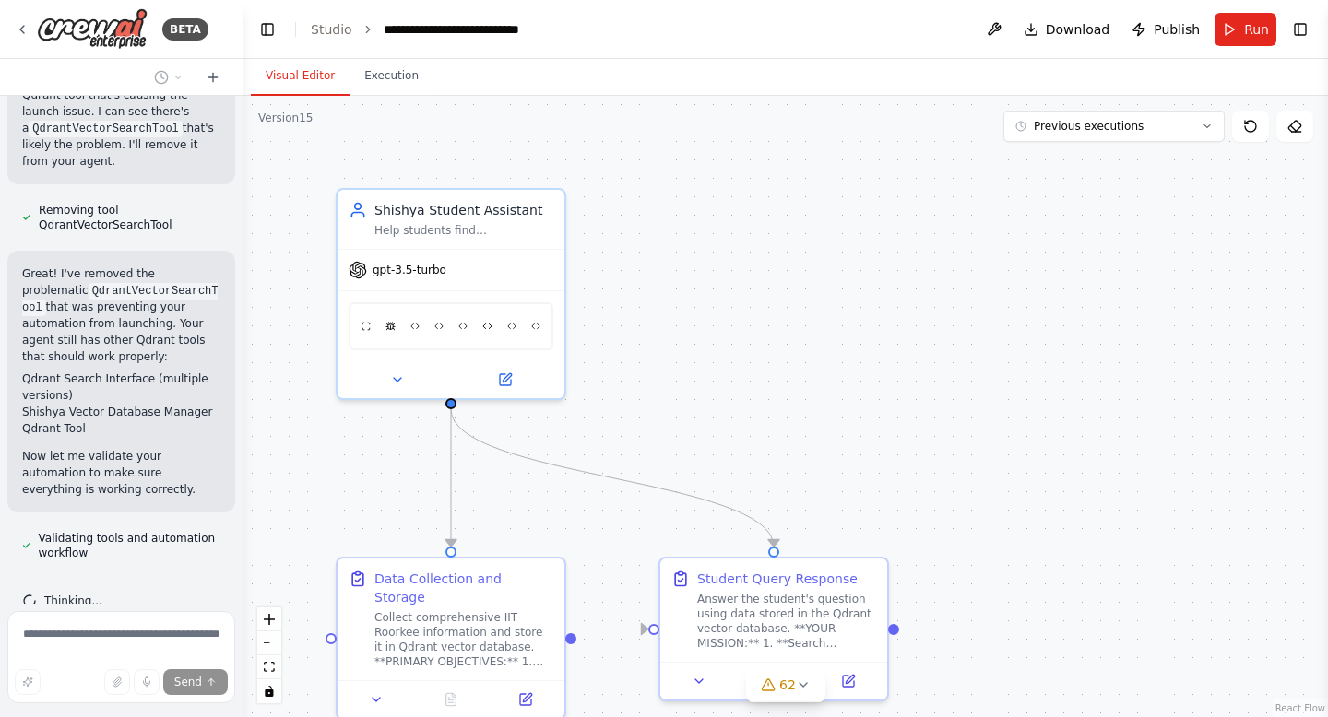
scroll to position [704, 0]
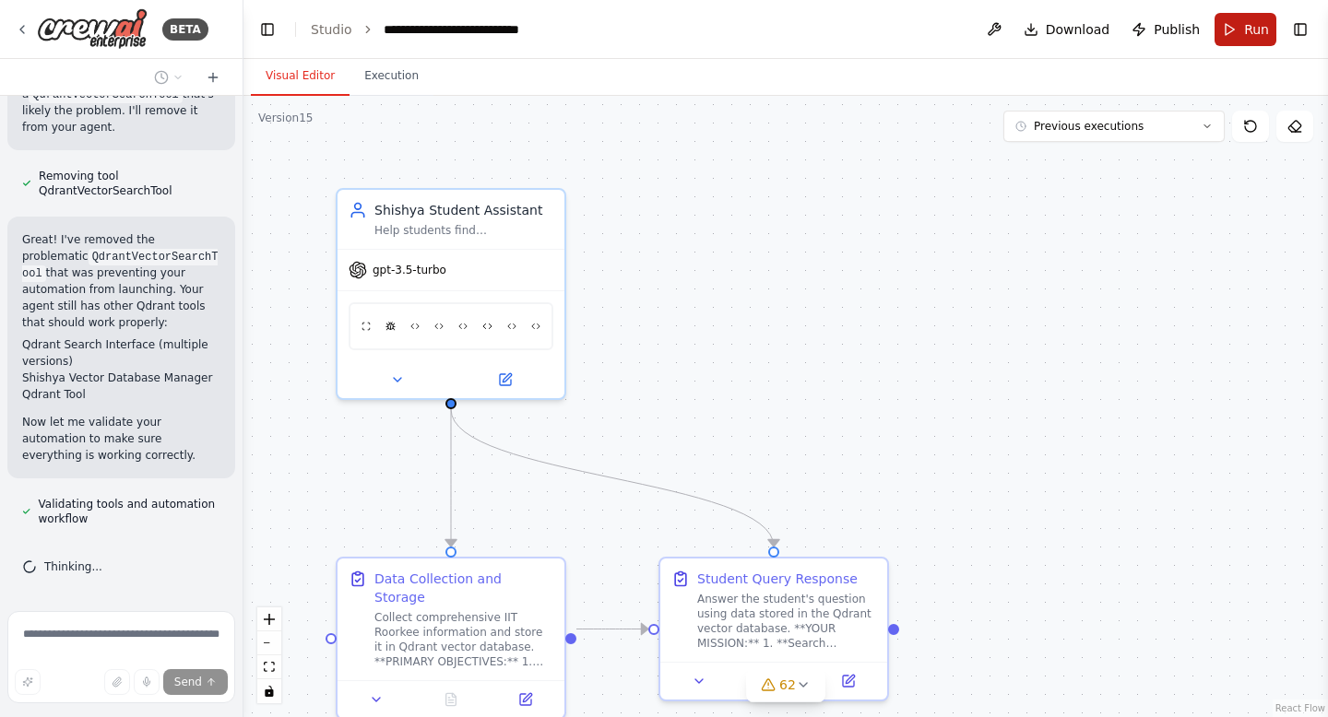
click at [1231, 27] on button "Run" at bounding box center [1245, 29] width 62 height 33
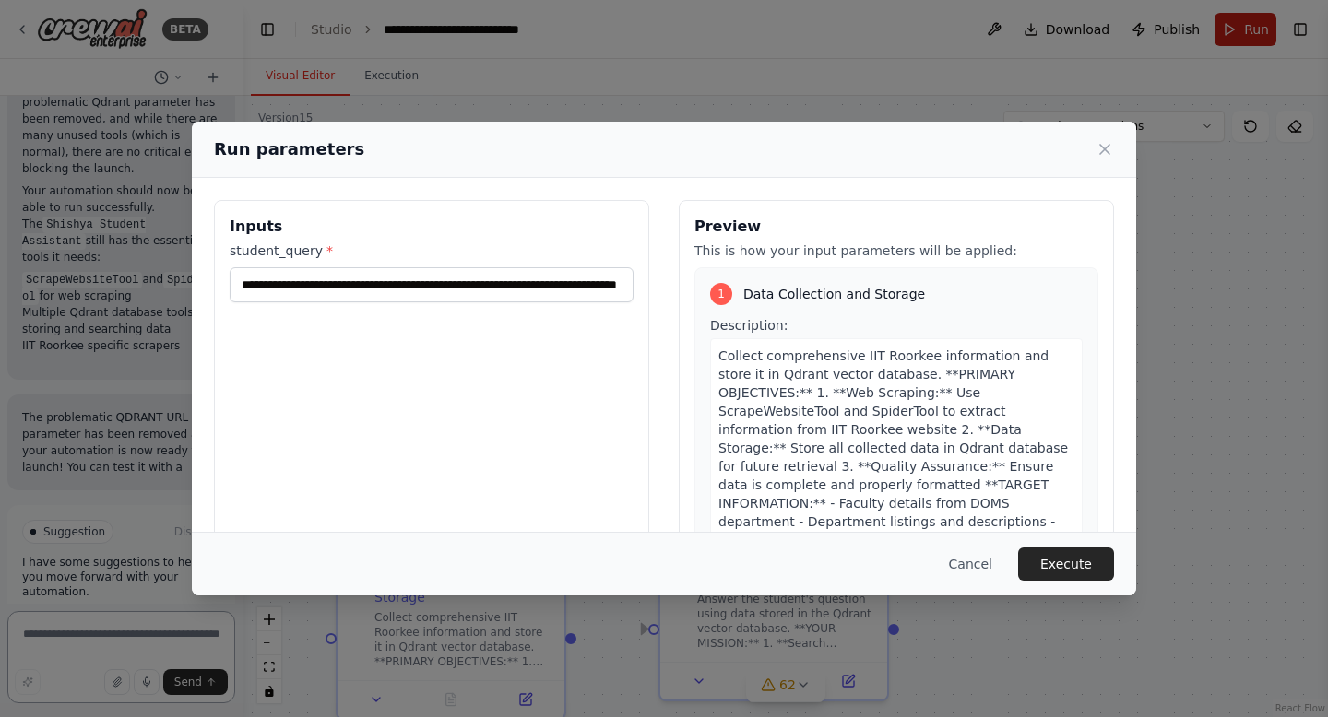
scroll to position [1237, 0]
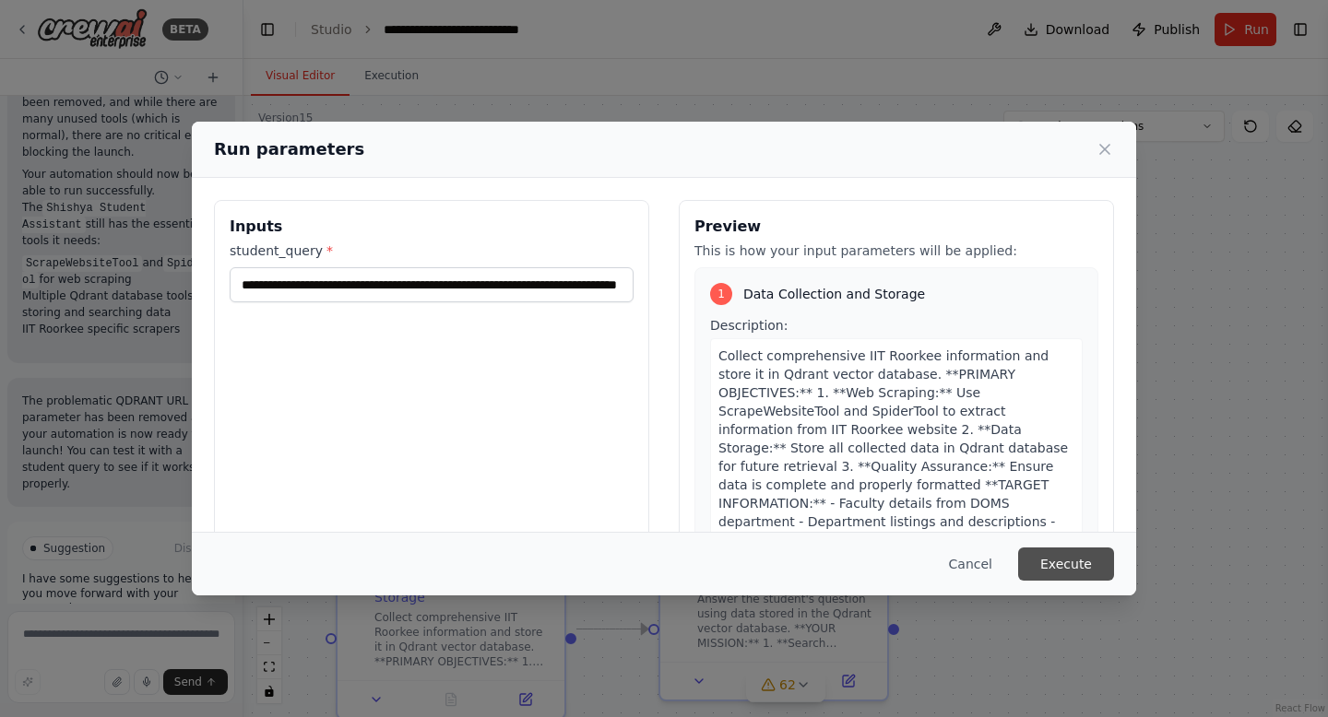
click at [1049, 558] on button "Execute" at bounding box center [1066, 564] width 96 height 33
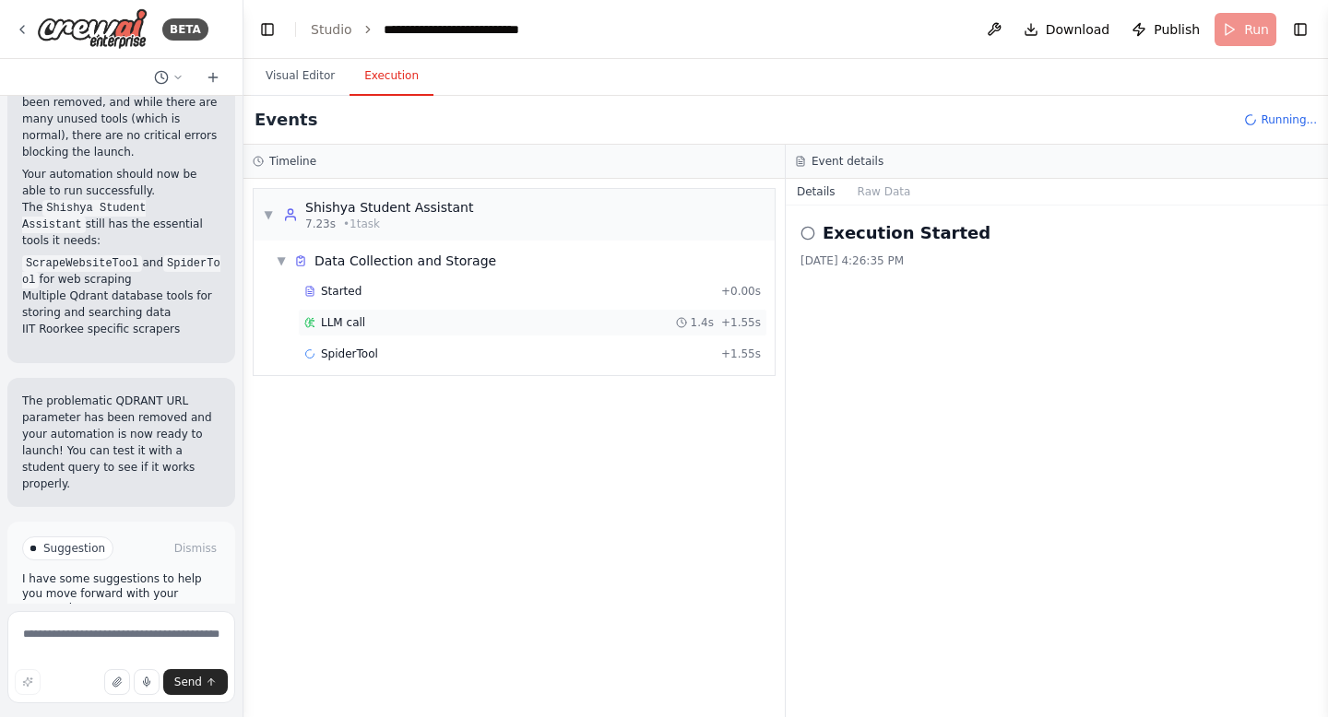
click at [378, 321] on div "LLM call 1.4s + 1.55s" at bounding box center [532, 322] width 456 height 15
click at [370, 354] on span "SpiderTool" at bounding box center [349, 354] width 57 height 15
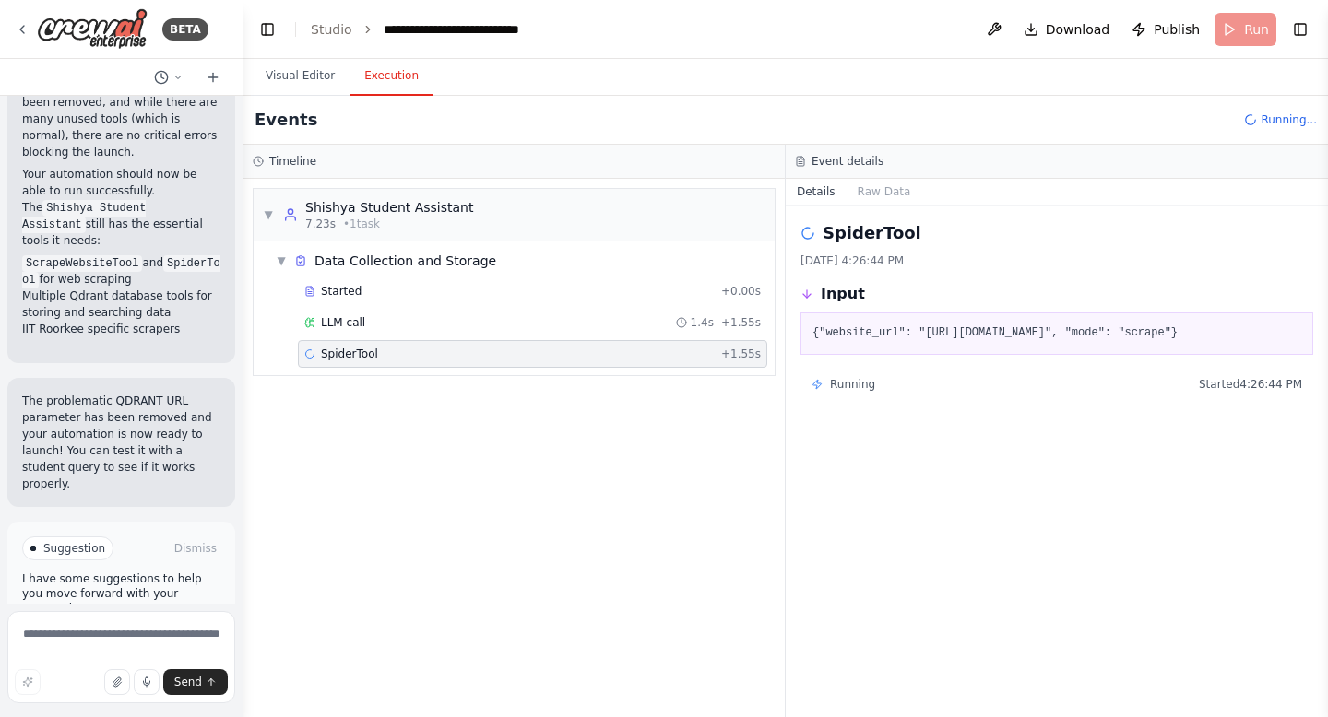
click at [370, 354] on span "SpiderTool" at bounding box center [349, 354] width 57 height 15
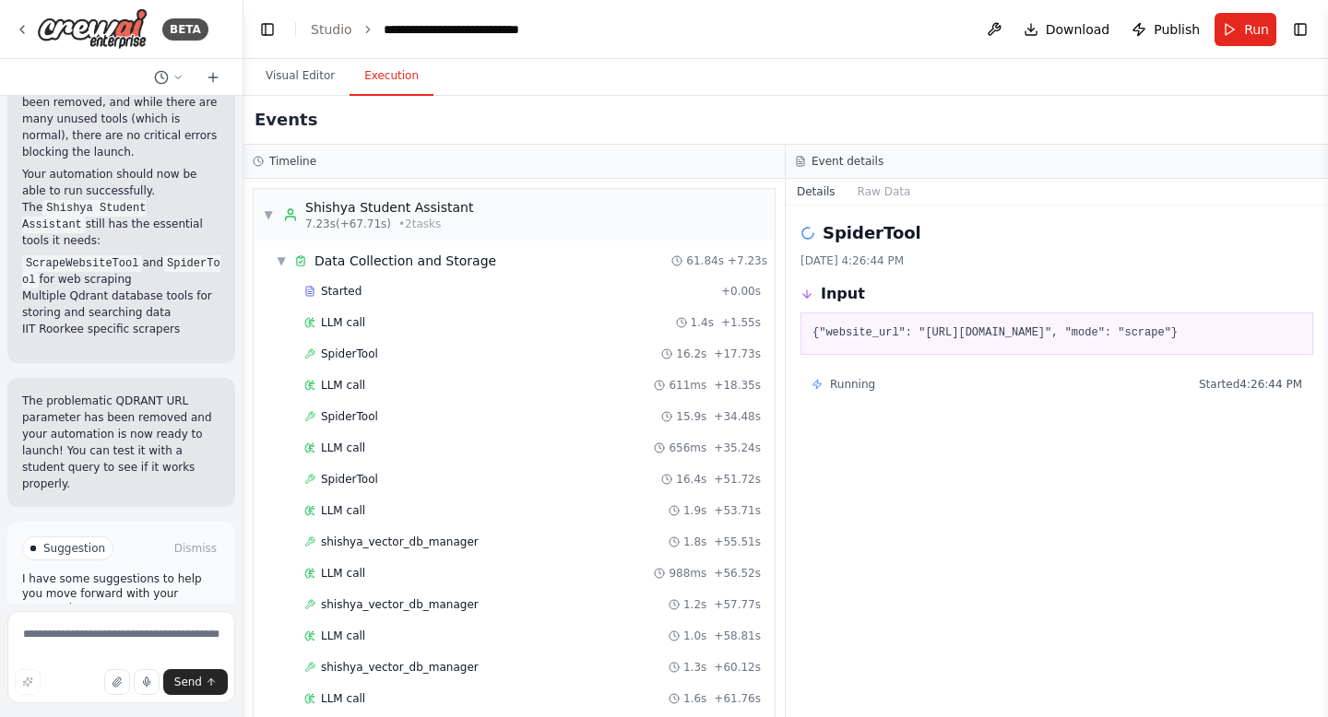
click at [158, 634] on span "Improve automation" at bounding box center [129, 641] width 112 height 15
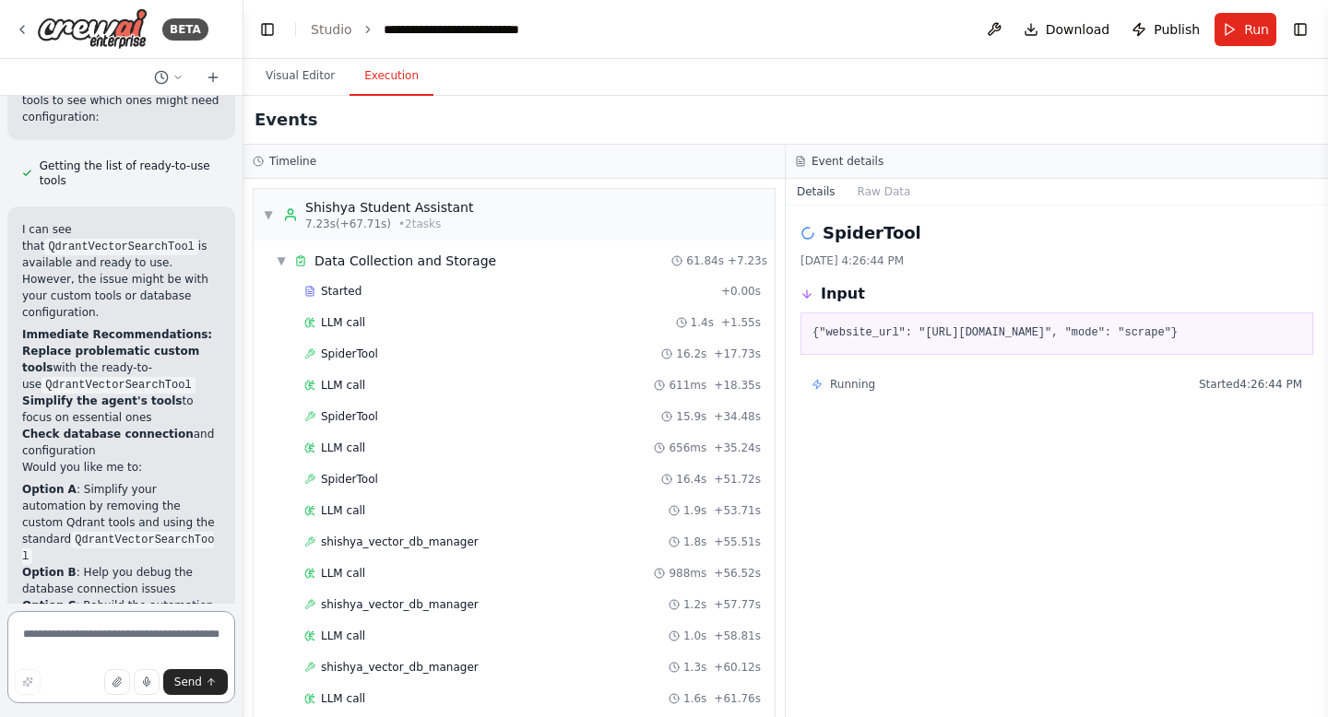
scroll to position [2393, 0]
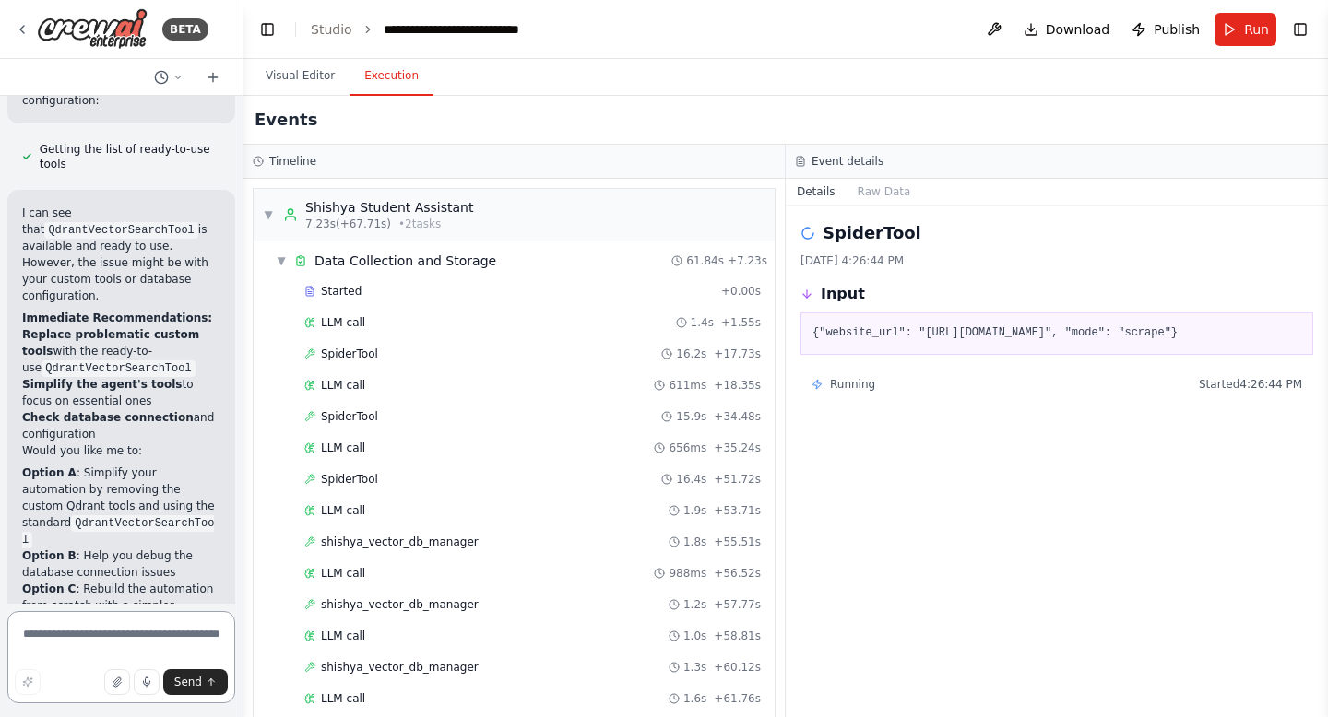
click at [106, 632] on textarea at bounding box center [121, 657] width 228 height 92
paste textarea "**********"
click at [79, 625] on textarea "**********" at bounding box center [121, 651] width 228 height 103
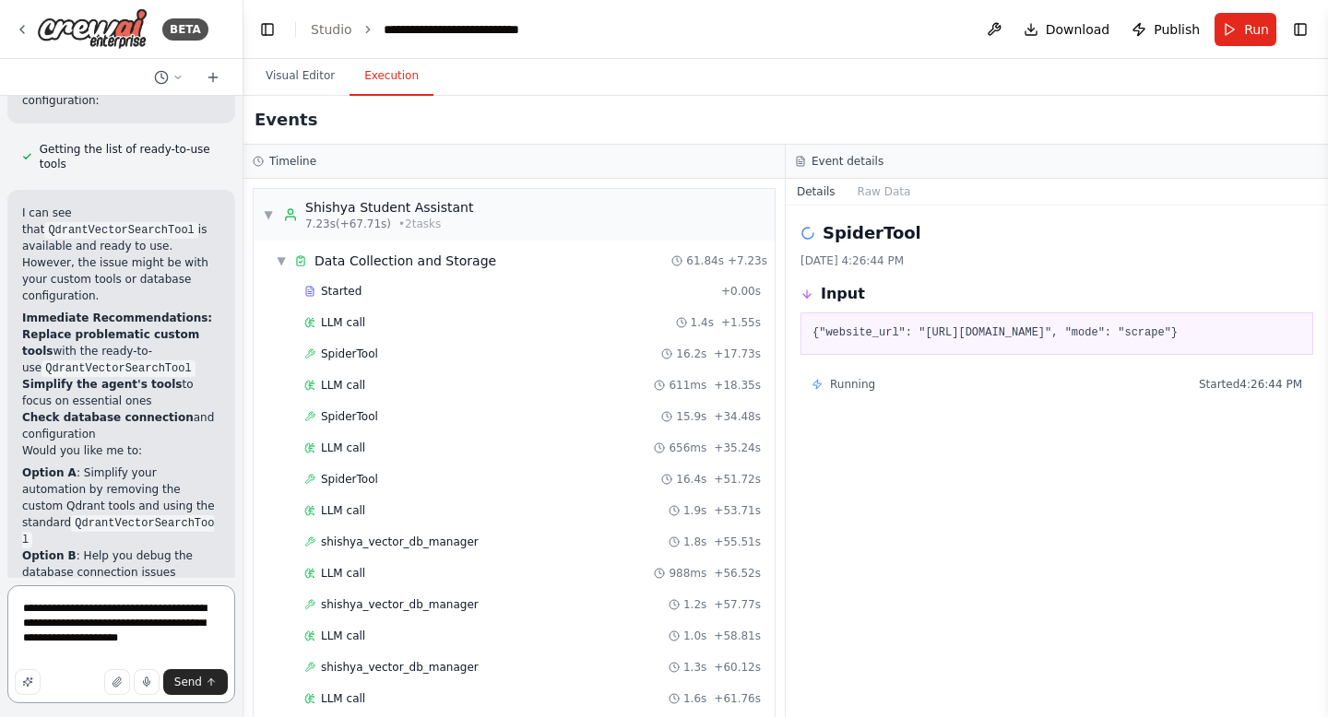
click at [159, 653] on textarea "**********" at bounding box center [121, 644] width 228 height 118
paste textarea "**********"
type textarea "**********"
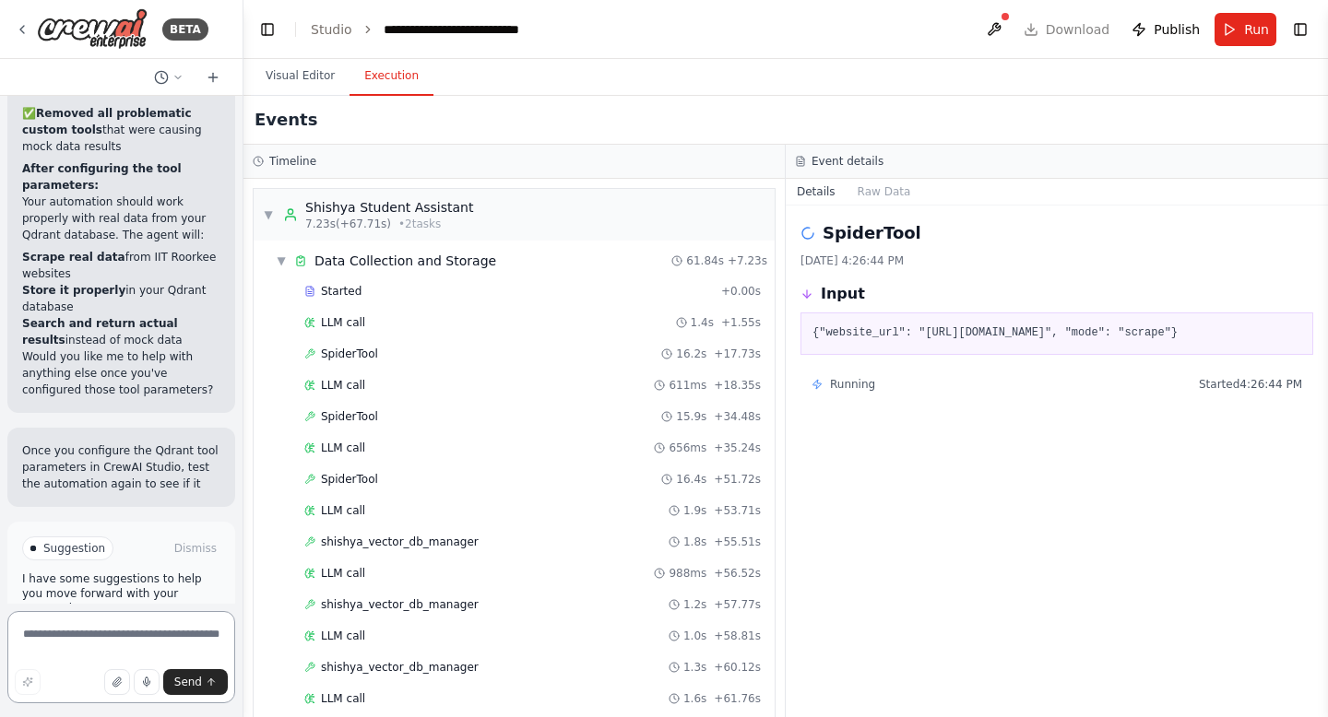
scroll to position [4164, 0]
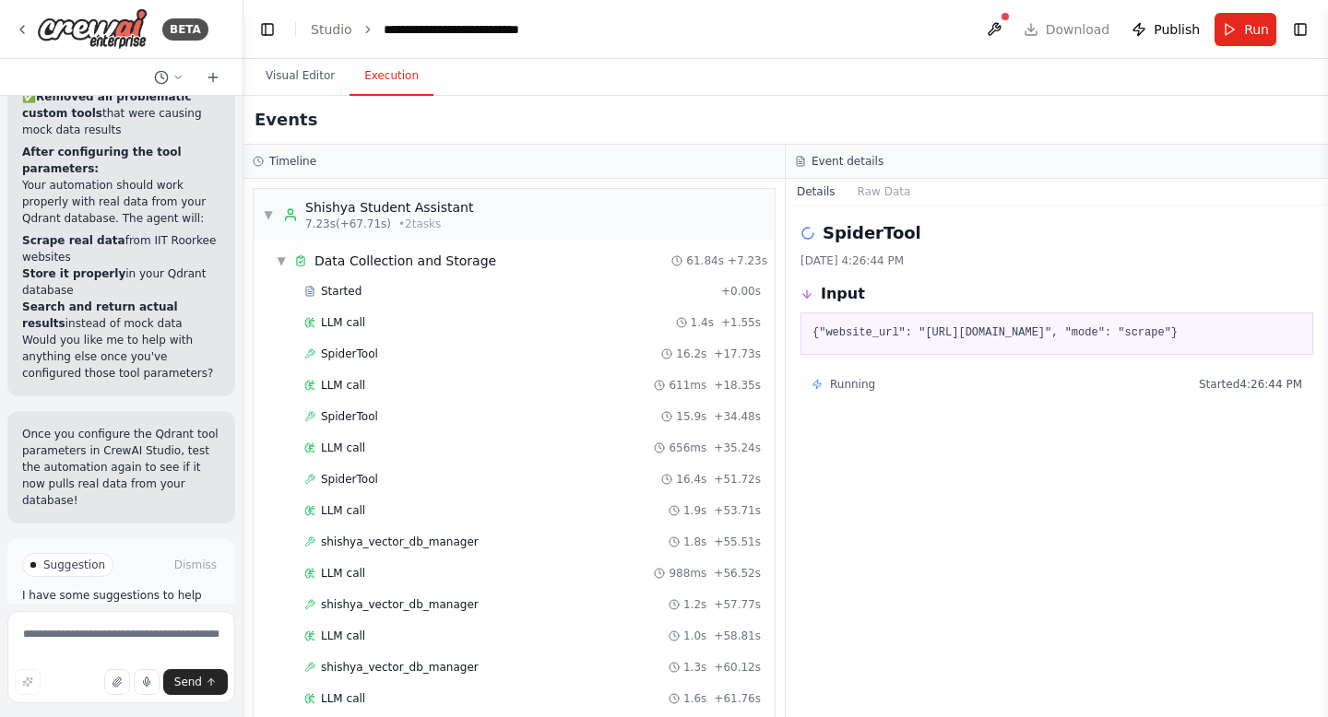
click at [140, 651] on span "Run Automation" at bounding box center [129, 658] width 89 height 15
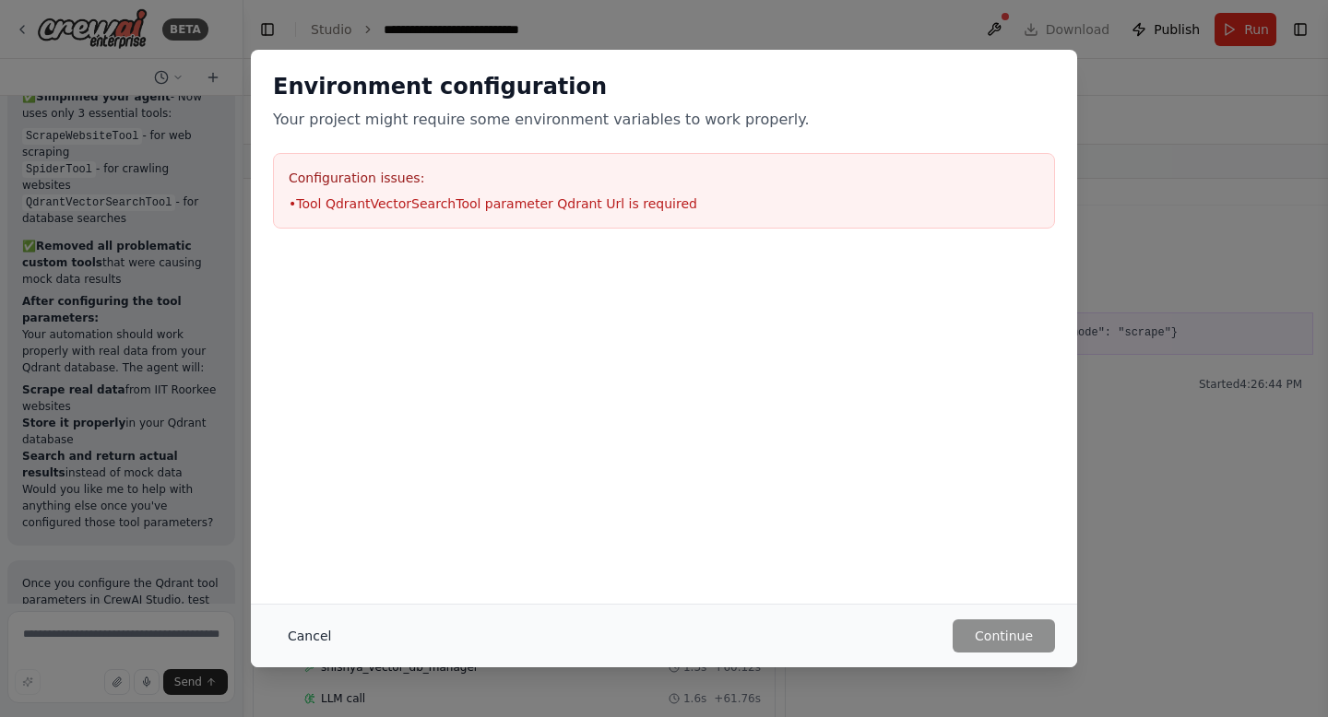
click at [320, 644] on button "Cancel" at bounding box center [309, 636] width 73 height 33
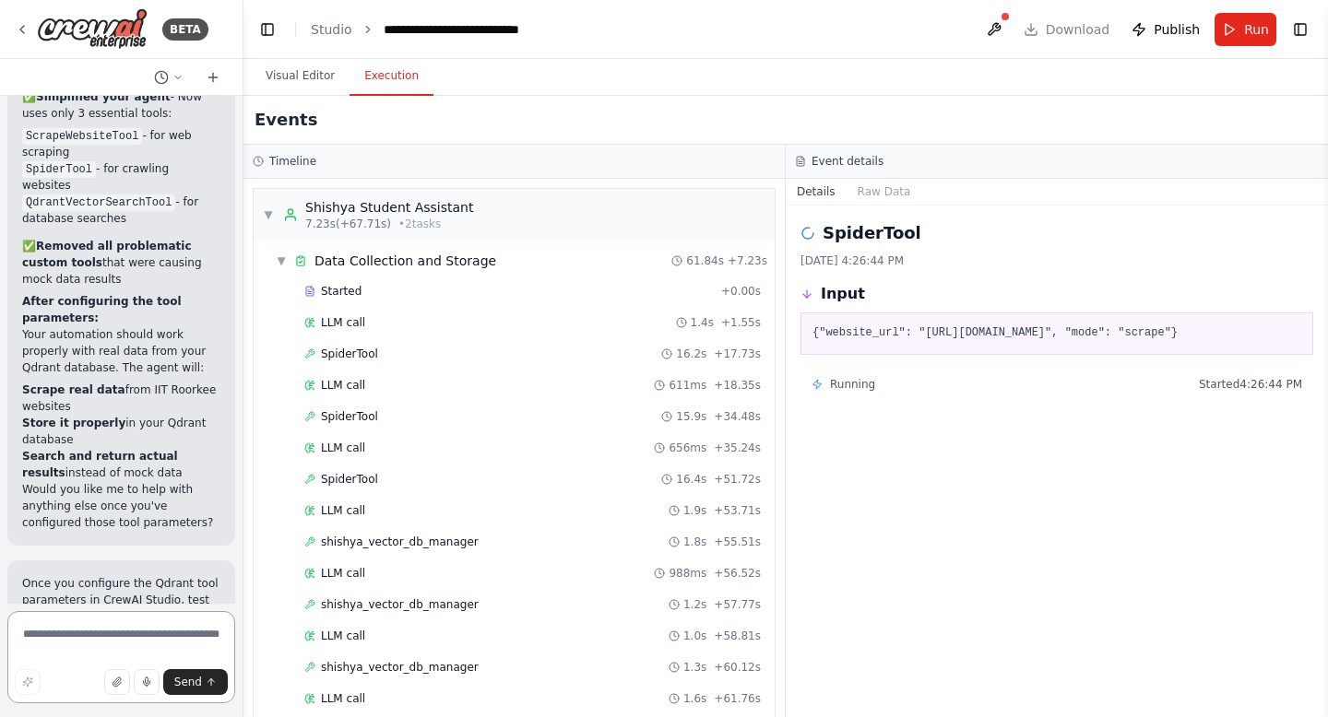
click at [162, 652] on textarea at bounding box center [121, 657] width 228 height 92
type textarea "**********"
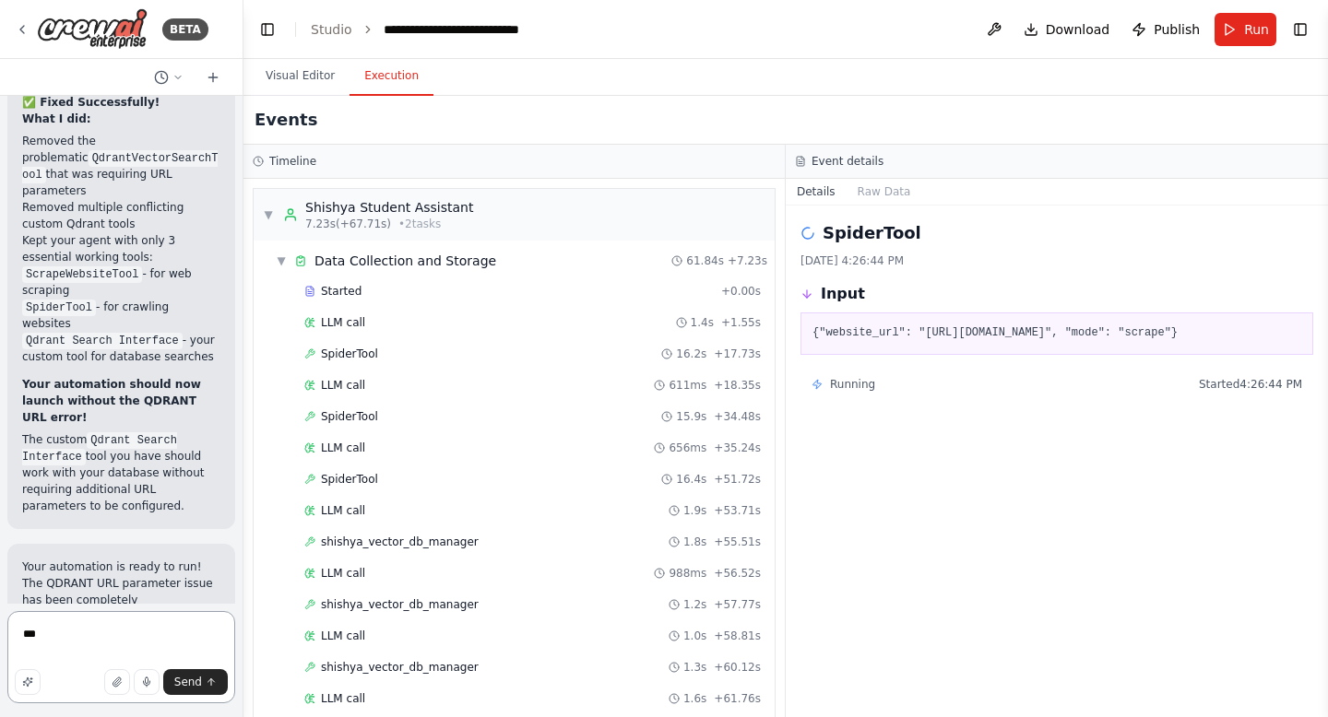
scroll to position [5585, 0]
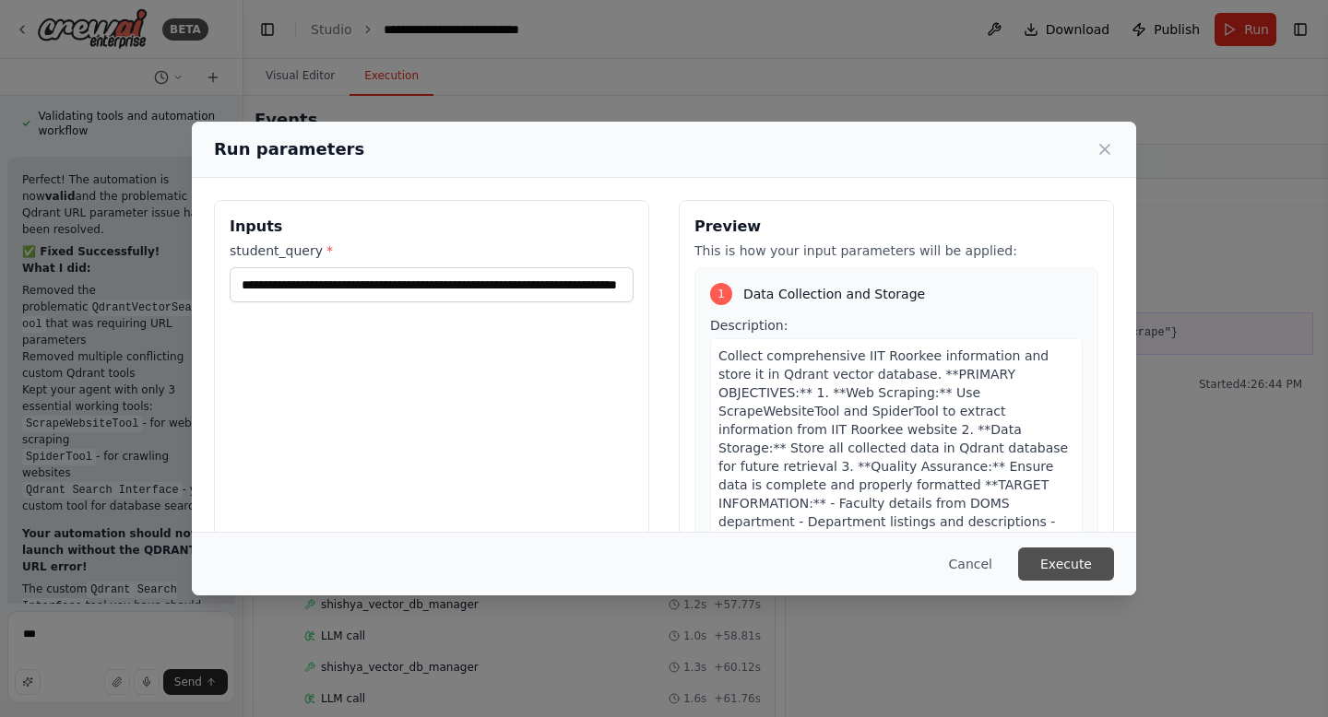
click at [1071, 557] on button "Execute" at bounding box center [1066, 564] width 96 height 33
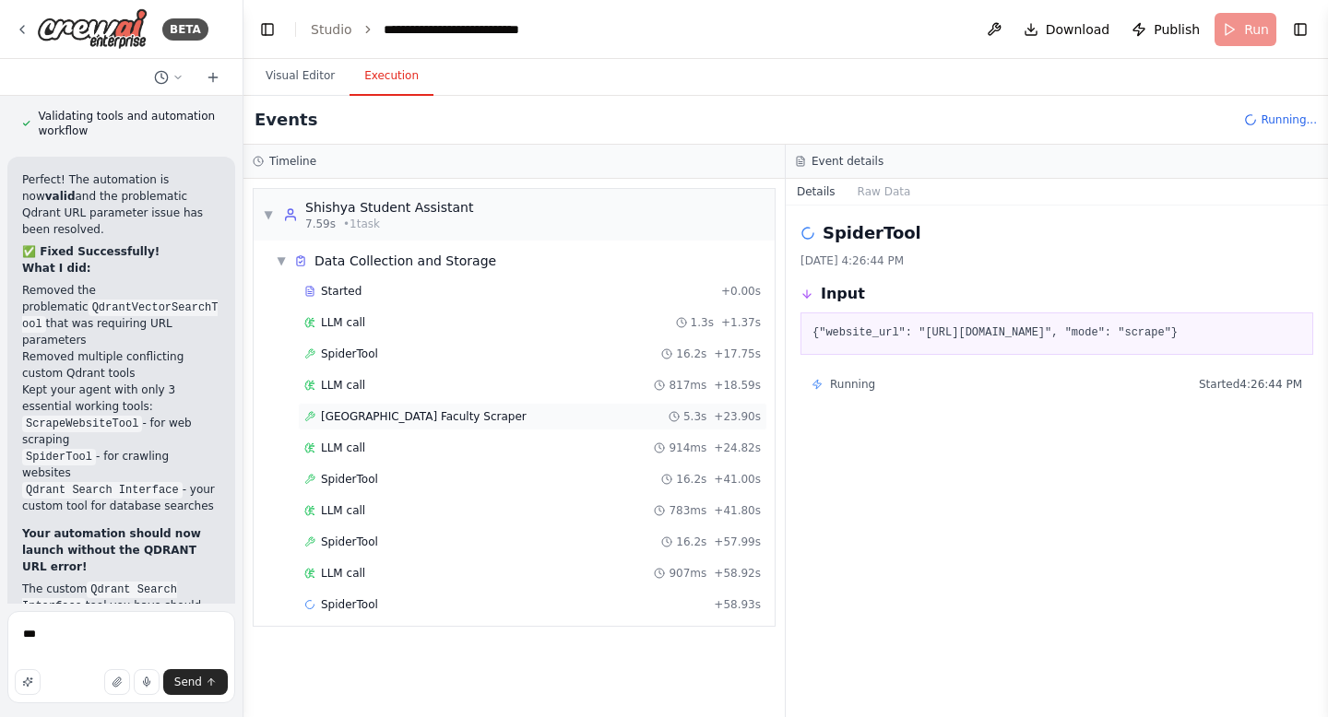
click at [496, 408] on div "[GEOGRAPHIC_DATA] Faculty Scraper 5.3s + 23.90s" at bounding box center [532, 417] width 469 height 28
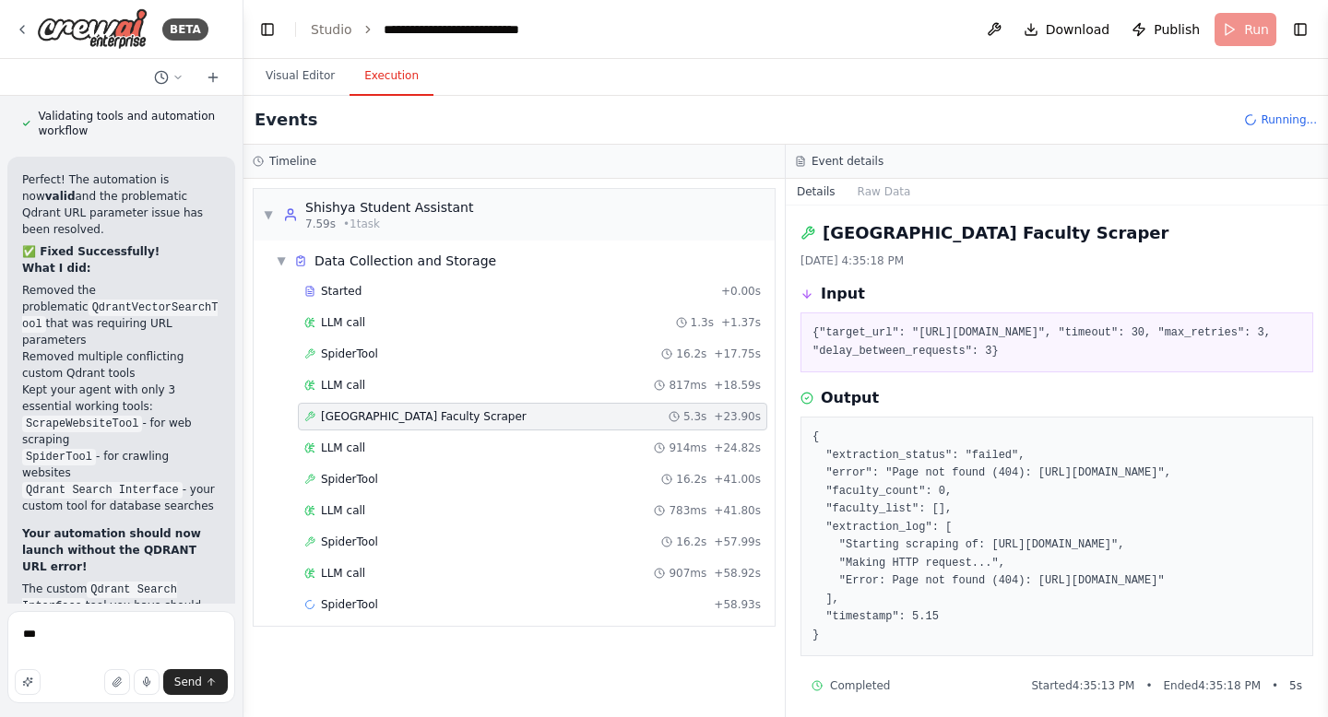
click at [496, 408] on div "[GEOGRAPHIC_DATA] Faculty Scraper 5.3s + 23.90s" at bounding box center [532, 417] width 469 height 28
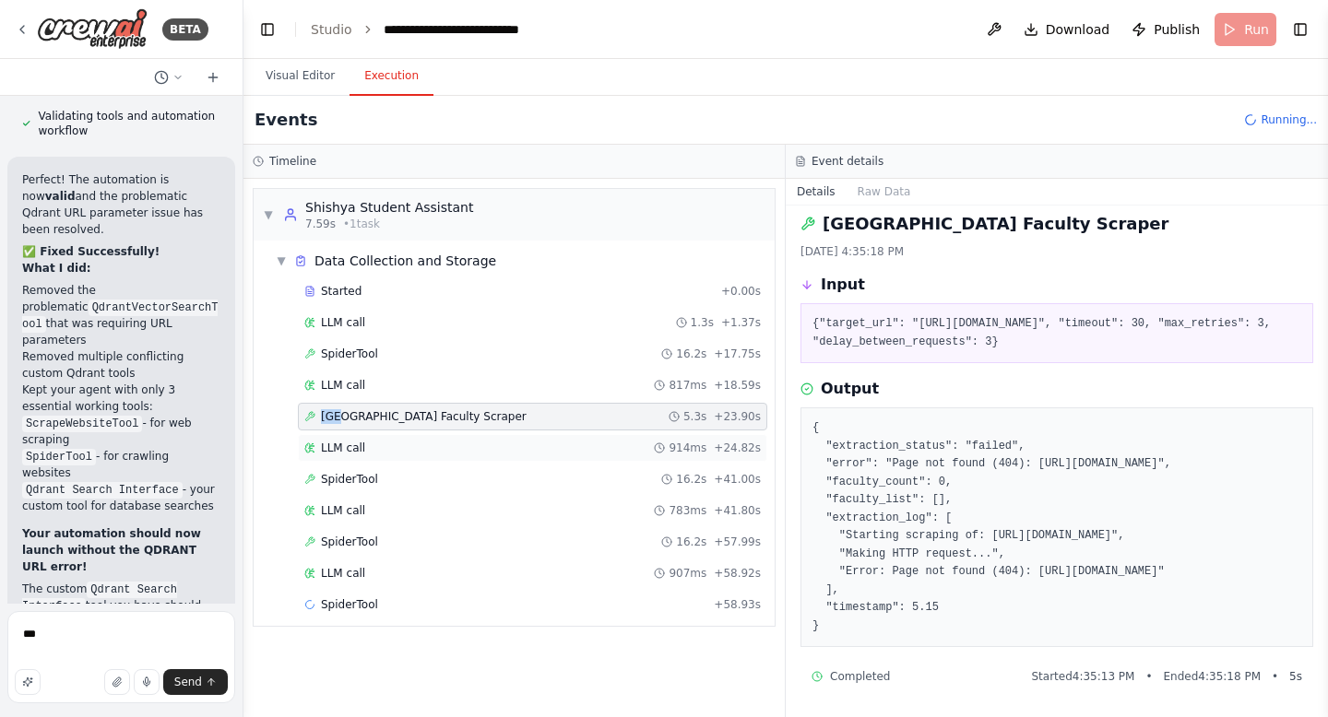
click at [406, 451] on div "LLM call 914ms + 24.82s" at bounding box center [532, 448] width 456 height 15
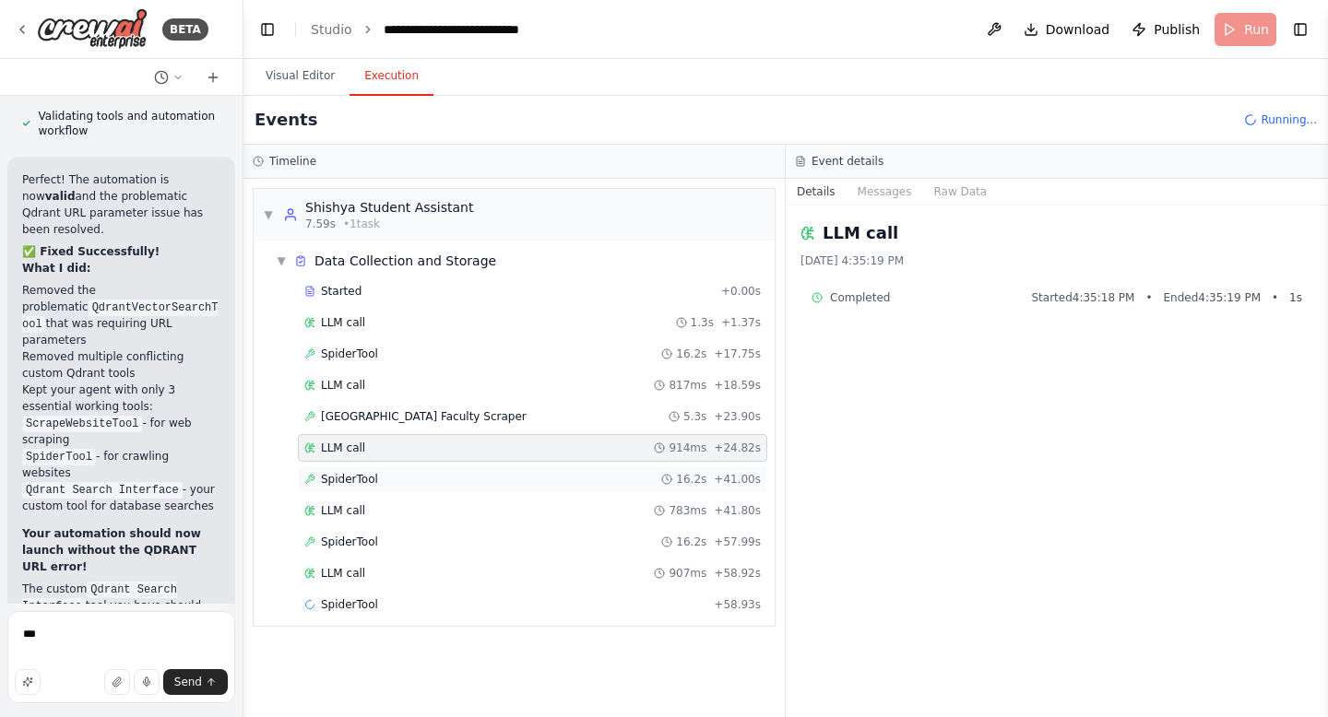
click at [366, 480] on span "SpiderTool" at bounding box center [349, 479] width 57 height 15
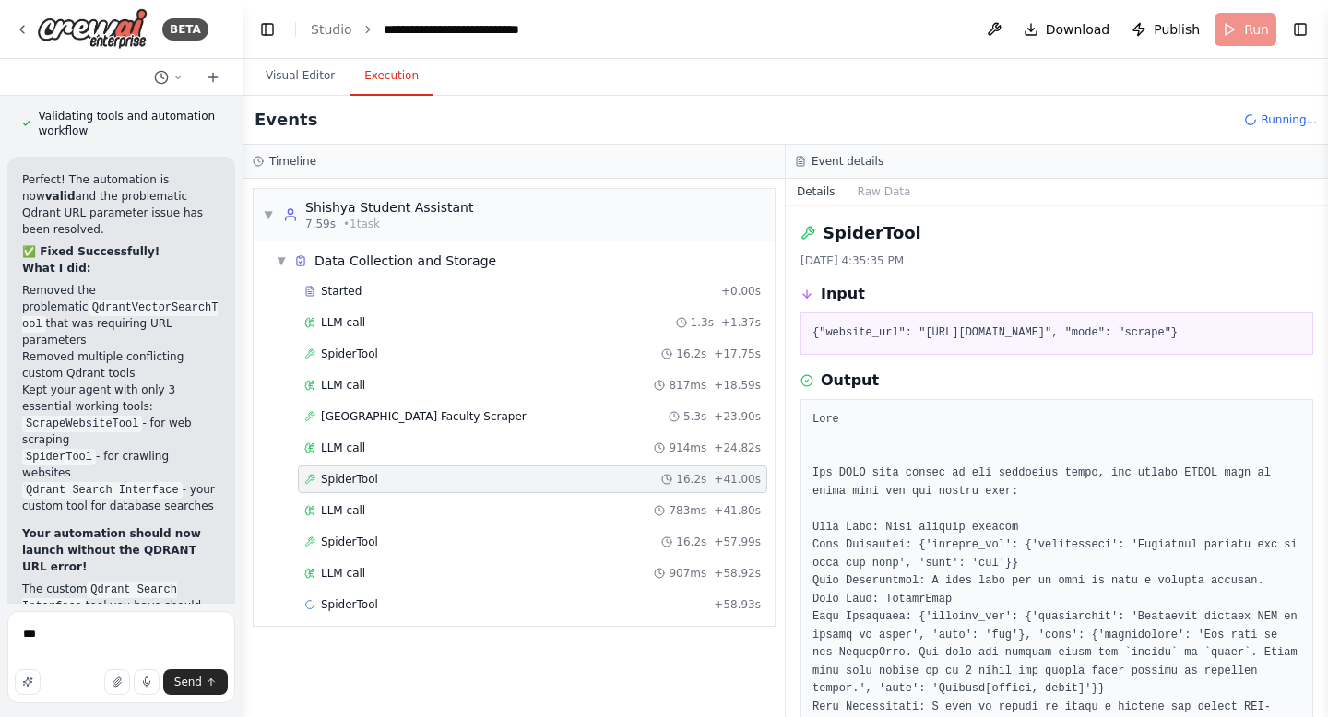
click at [366, 480] on span "SpiderTool" at bounding box center [349, 479] width 57 height 15
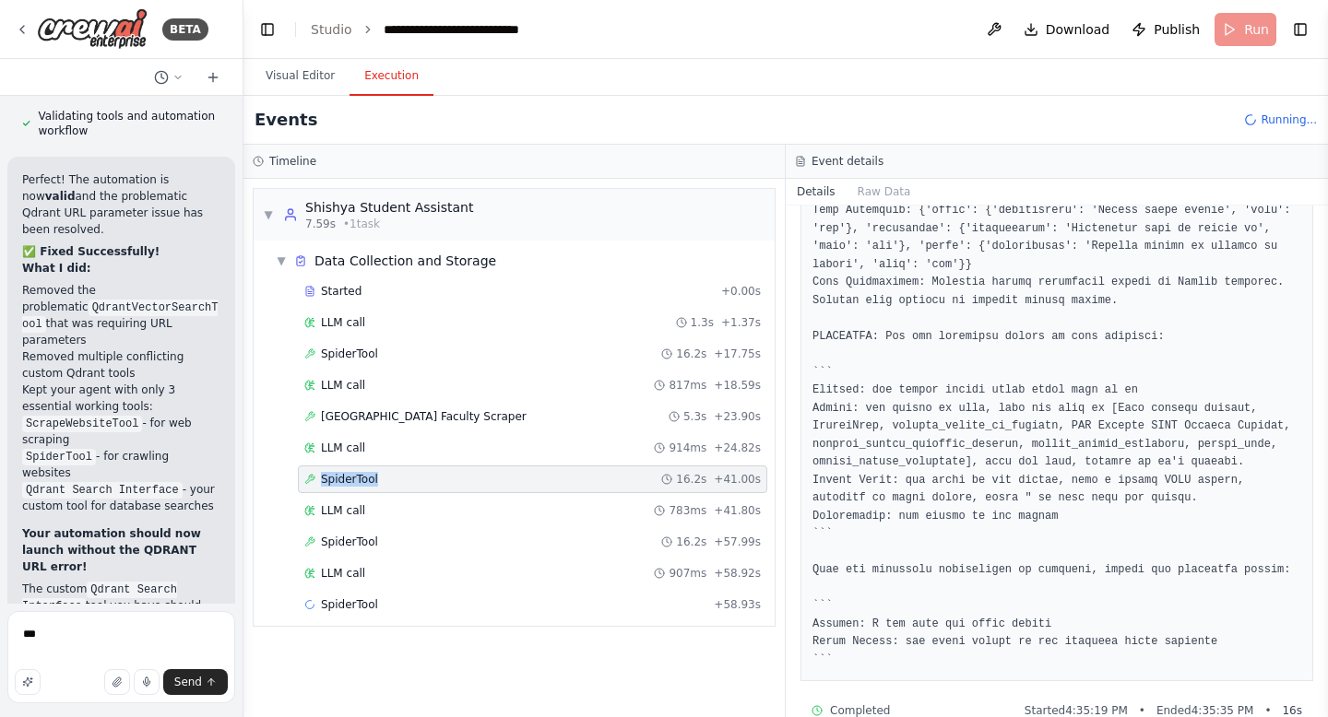
scroll to position [1807, 0]
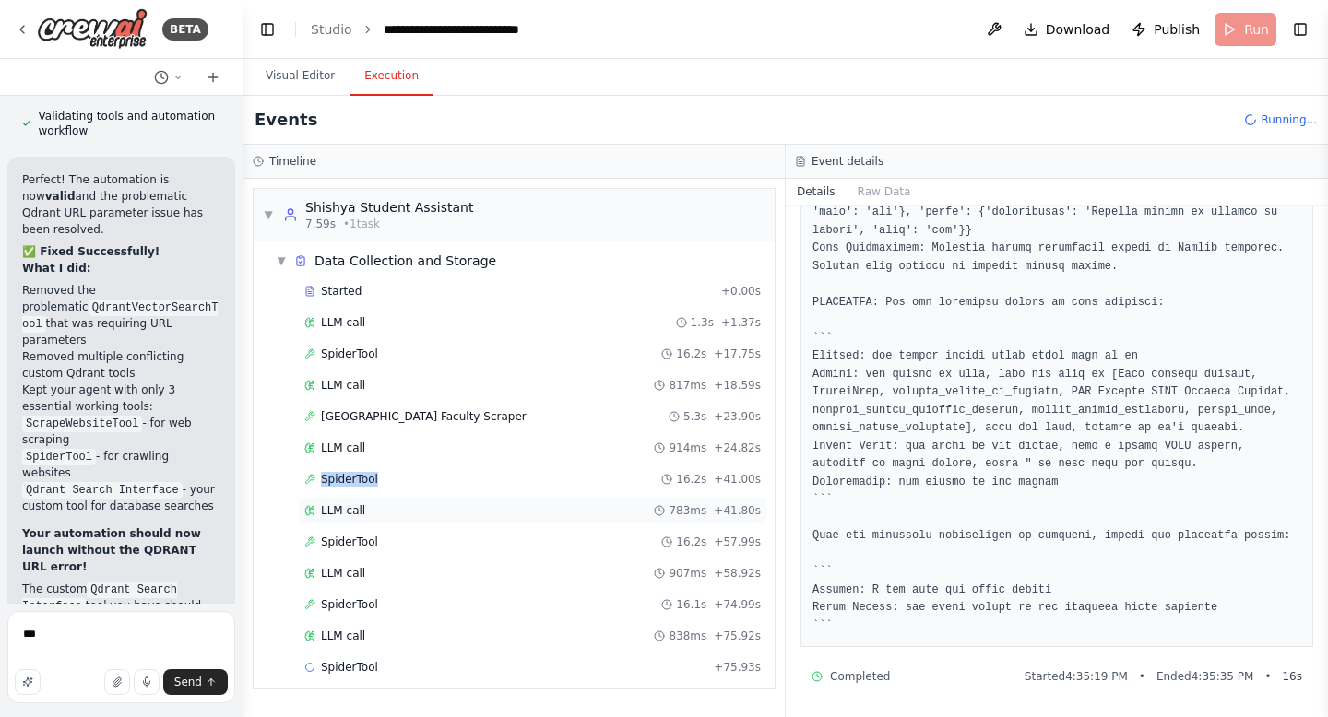
click at [385, 506] on div "LLM call 783ms + 41.80s" at bounding box center [532, 510] width 456 height 15
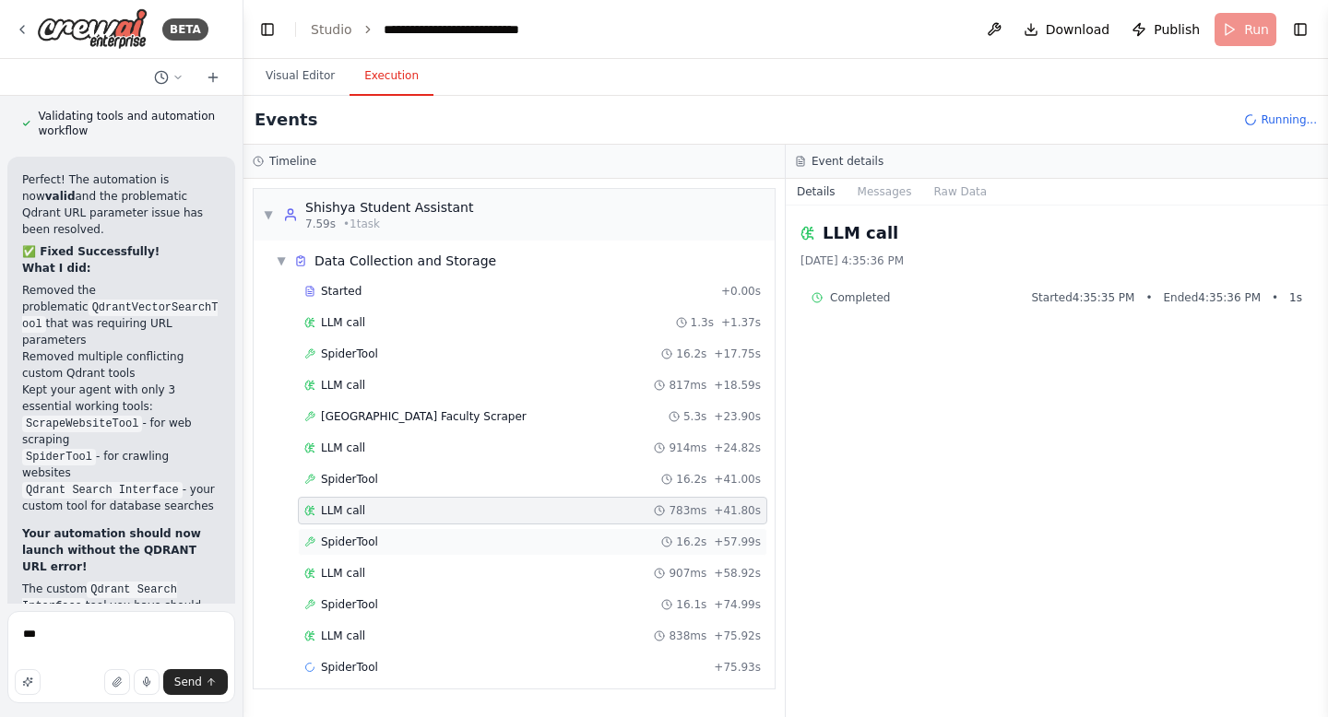
click at [365, 531] on div "SpiderTool 16.2s + 57.99s" at bounding box center [532, 542] width 469 height 28
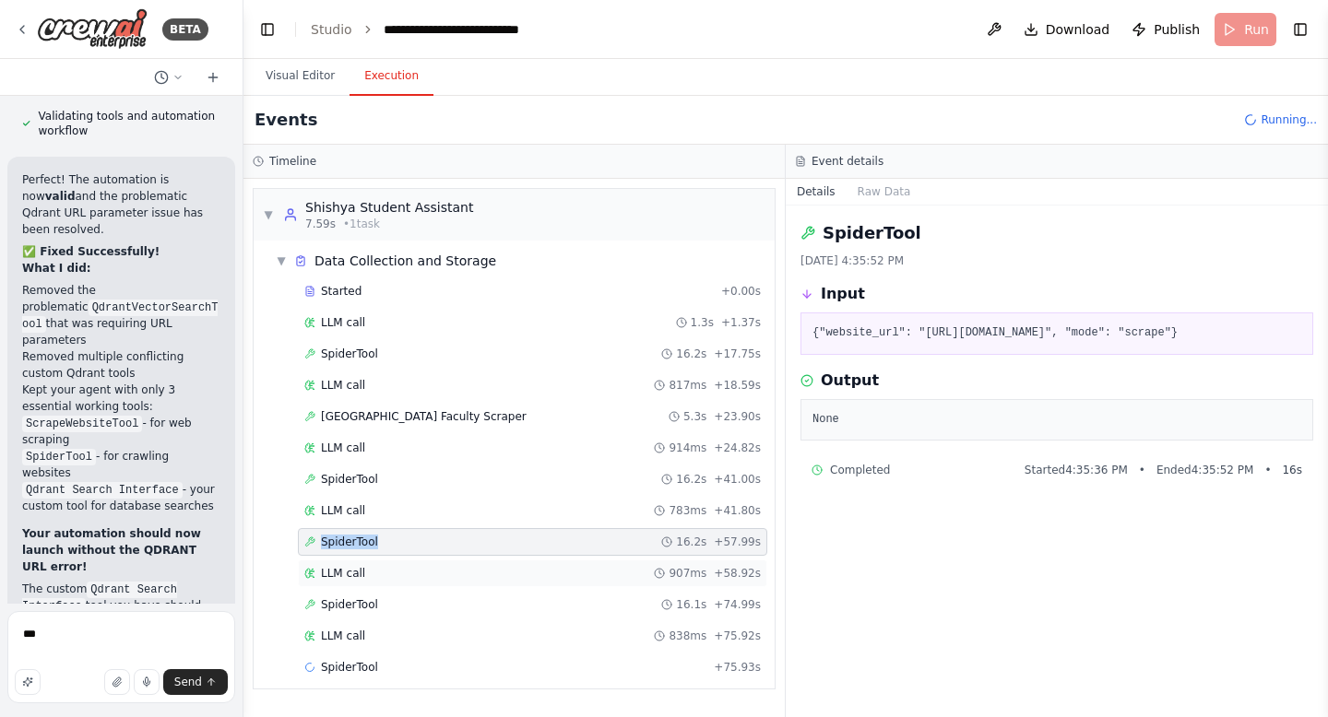
click at [358, 571] on span "LLM call" at bounding box center [343, 573] width 44 height 15
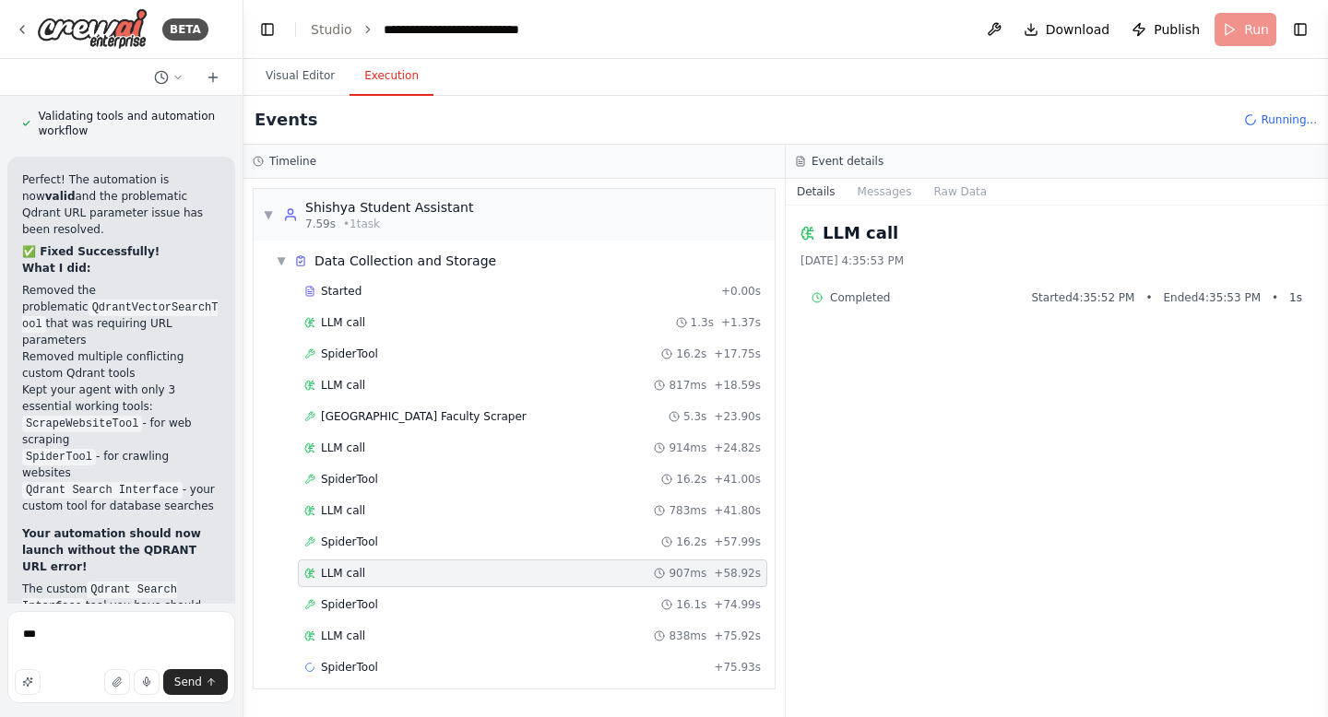
click at [358, 571] on span "LLM call" at bounding box center [343, 573] width 44 height 15
click at [341, 606] on span "SpiderTool" at bounding box center [349, 604] width 57 height 15
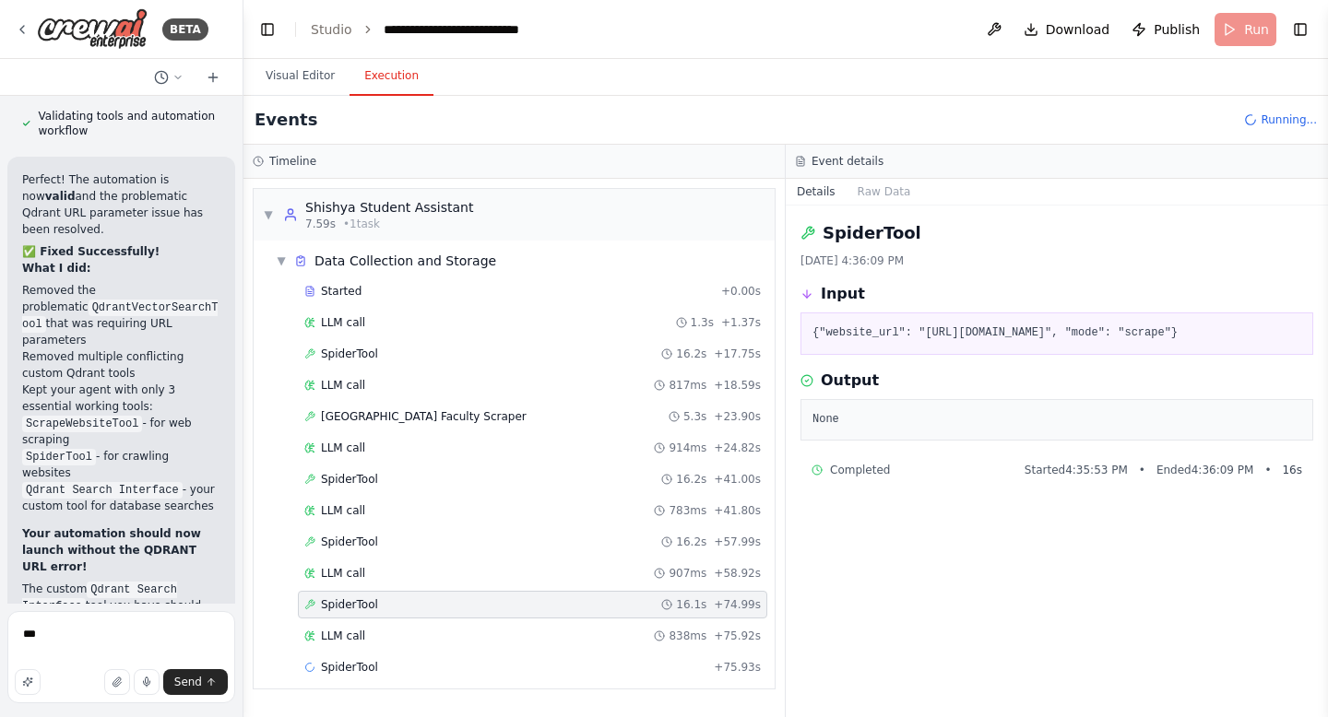
click at [341, 606] on span "SpiderTool" at bounding box center [349, 604] width 57 height 15
click at [355, 662] on span "SpiderTool" at bounding box center [349, 667] width 57 height 15
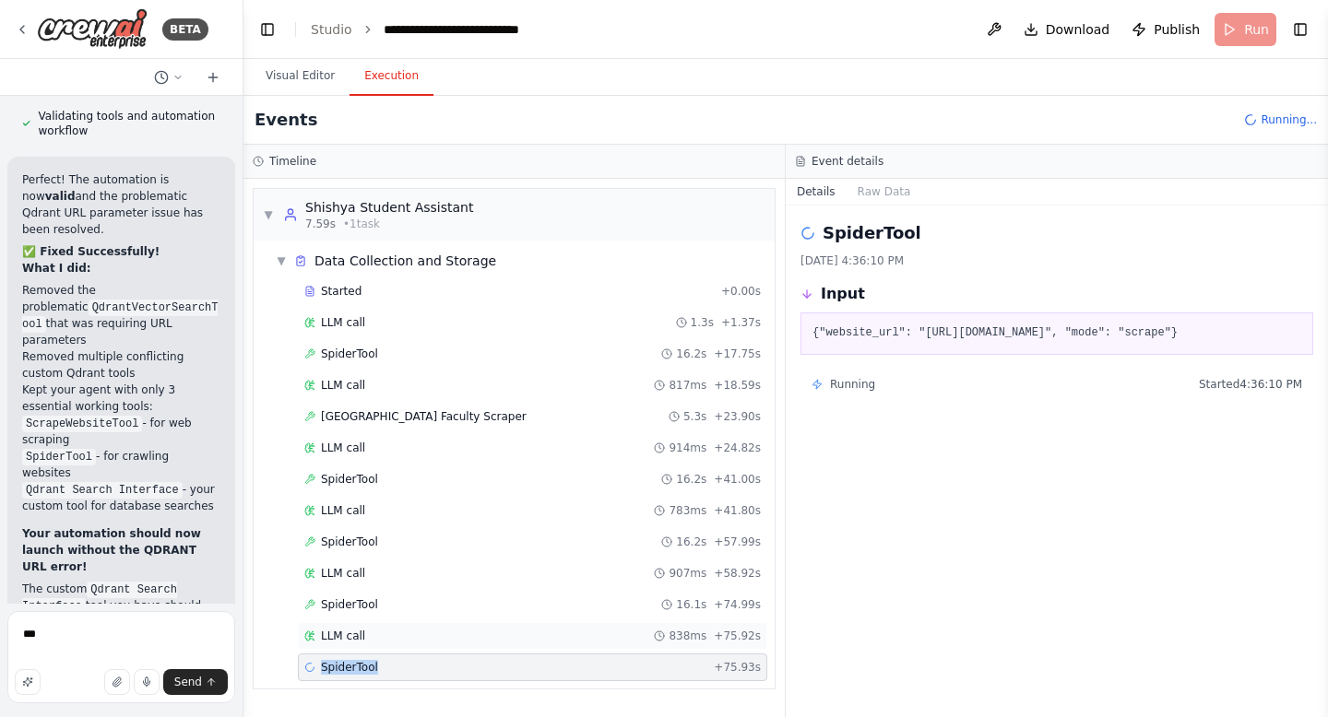
click at [339, 629] on span "LLM call" at bounding box center [343, 636] width 44 height 15
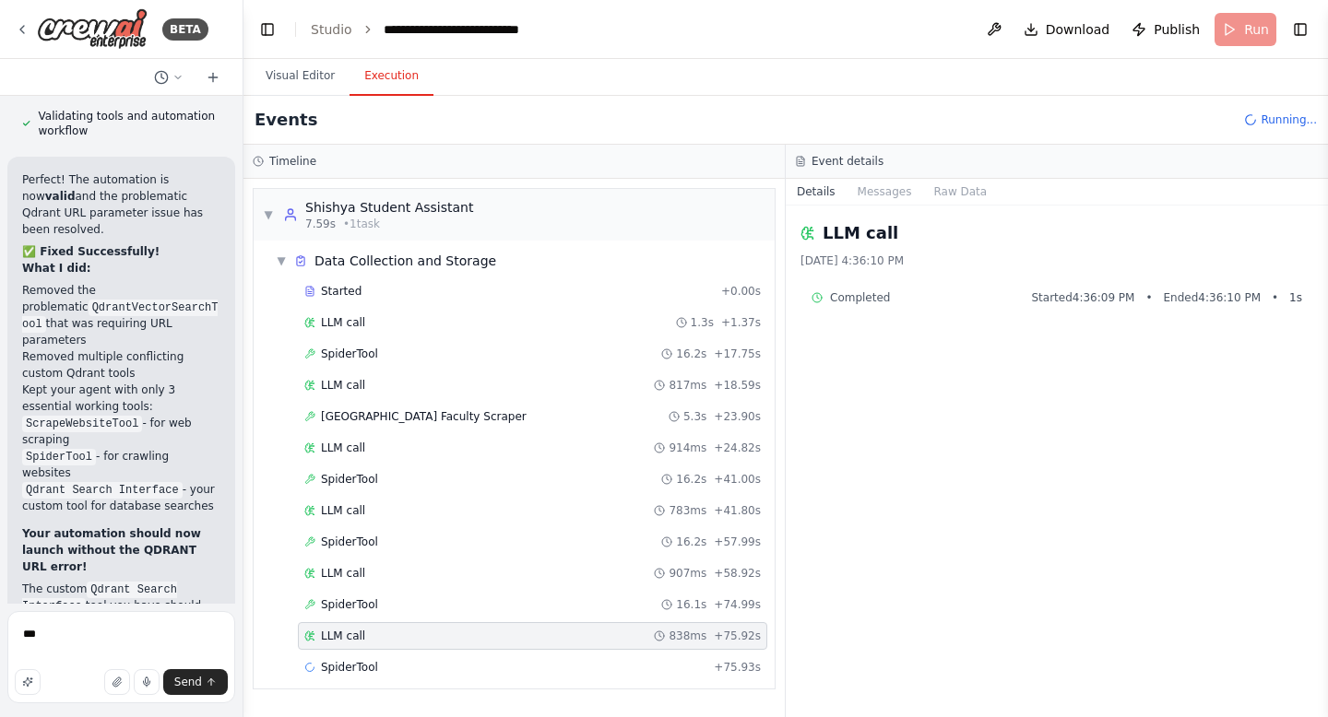
click at [339, 629] on span "LLM call" at bounding box center [343, 636] width 44 height 15
click at [360, 320] on span "LLM call" at bounding box center [343, 322] width 44 height 15
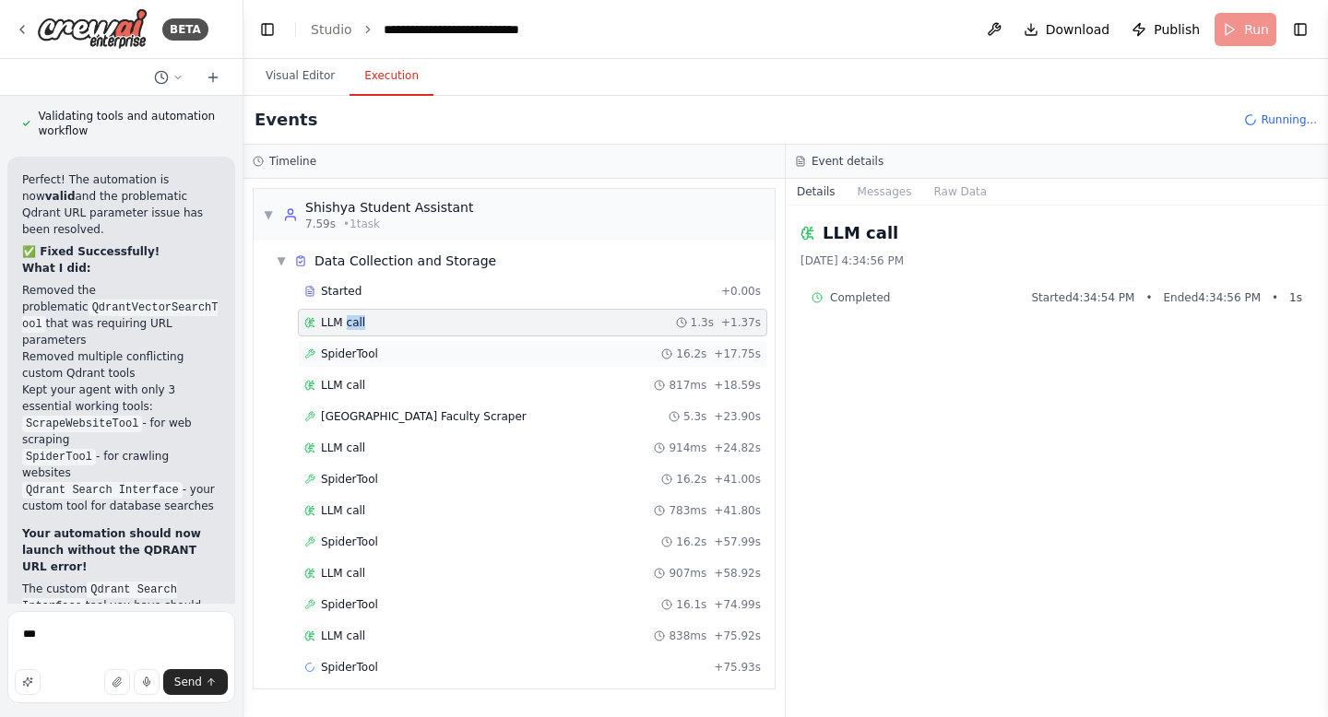
click at [355, 349] on span "SpiderTool" at bounding box center [349, 354] width 57 height 15
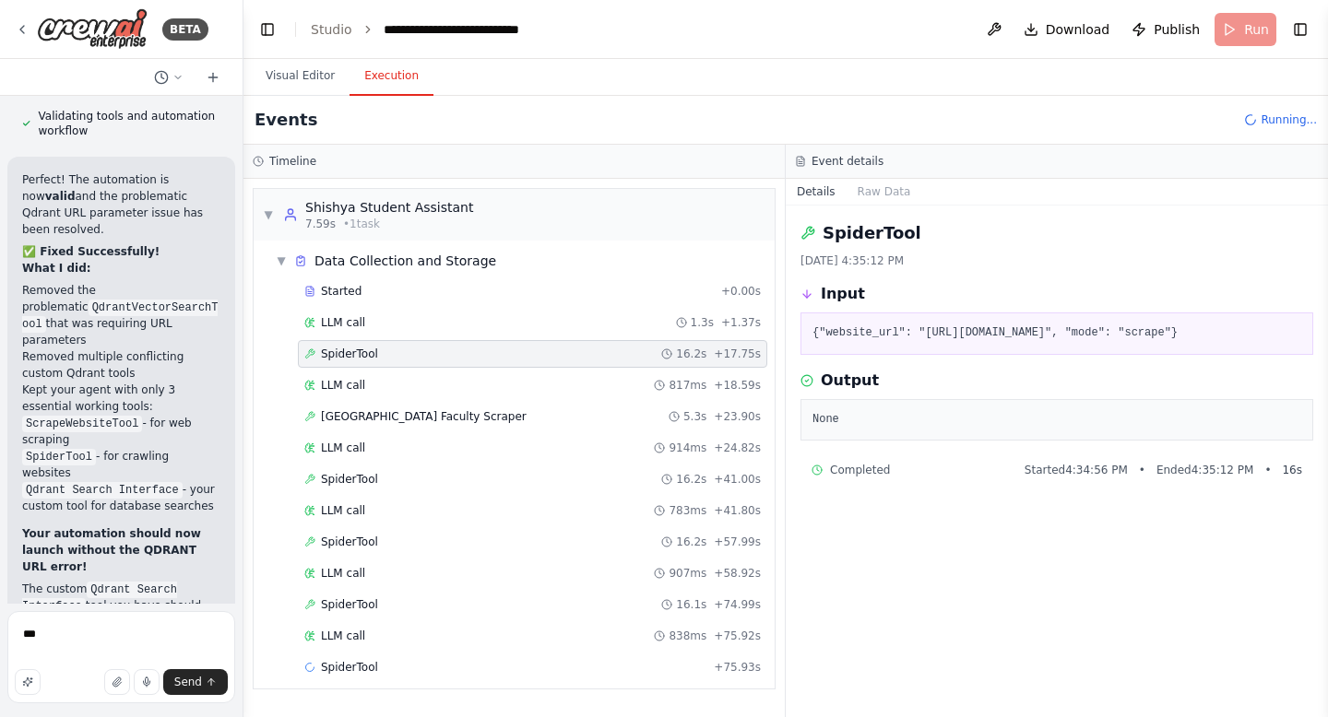
click at [355, 349] on span "SpiderTool" at bounding box center [349, 354] width 57 height 15
click at [352, 375] on div "LLM call 817ms + 18.59s" at bounding box center [532, 386] width 469 height 28
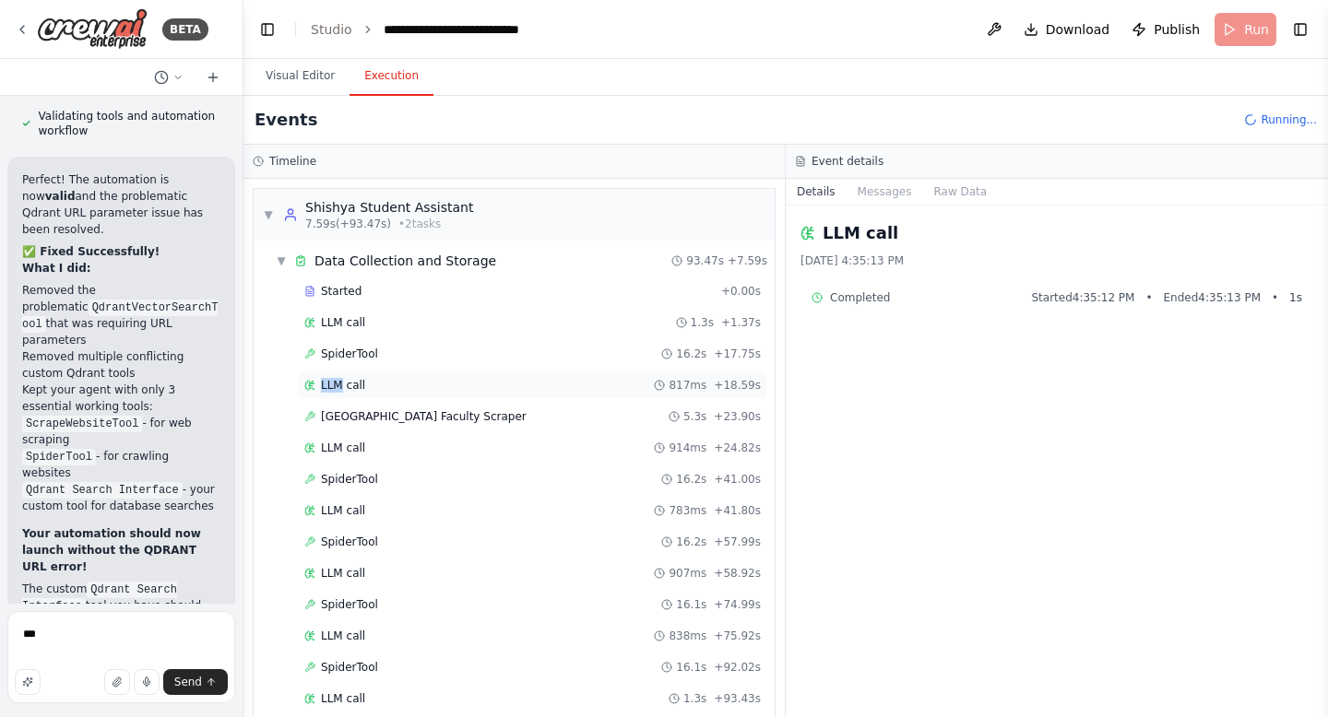
scroll to position [5585, 0]
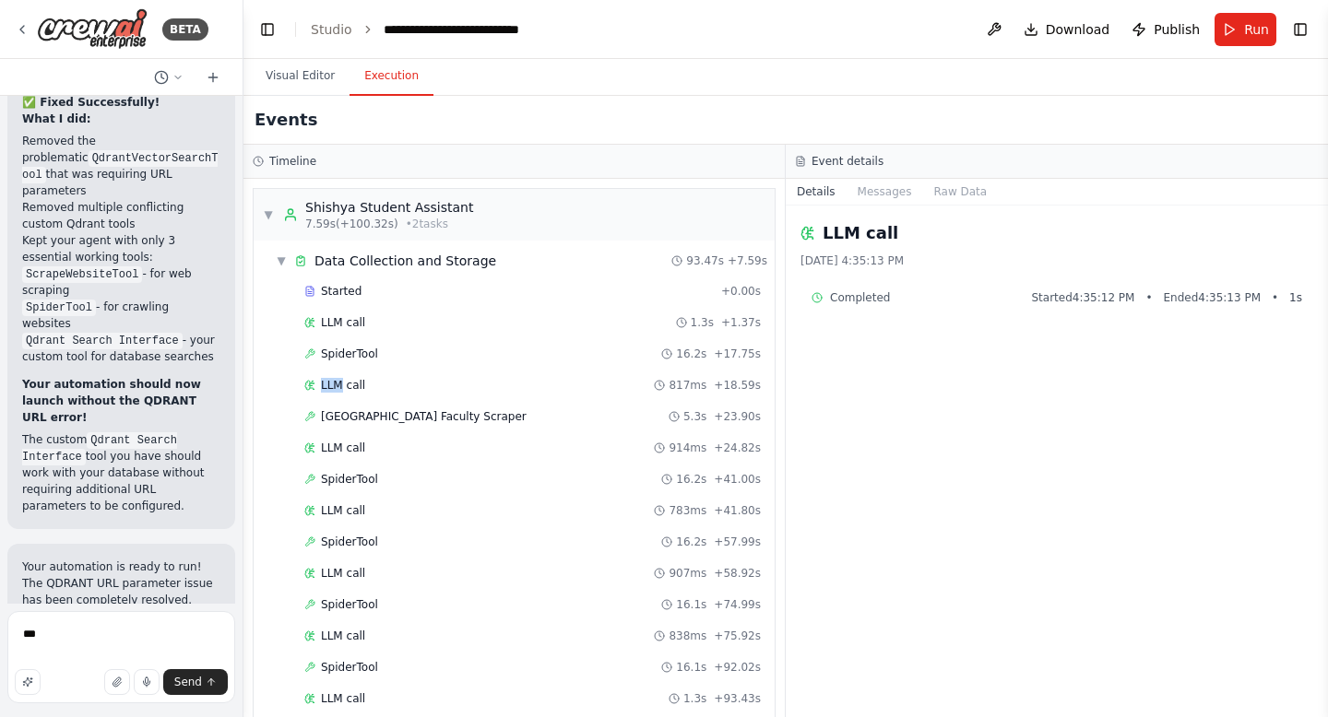
click at [219, 447] on div "Hello! I'm the CrewAI assistant. What kind of automation do you want to build? …" at bounding box center [121, 350] width 242 height 508
click at [470, 409] on span "[GEOGRAPHIC_DATA] Faculty Scraper" at bounding box center [424, 416] width 206 height 15
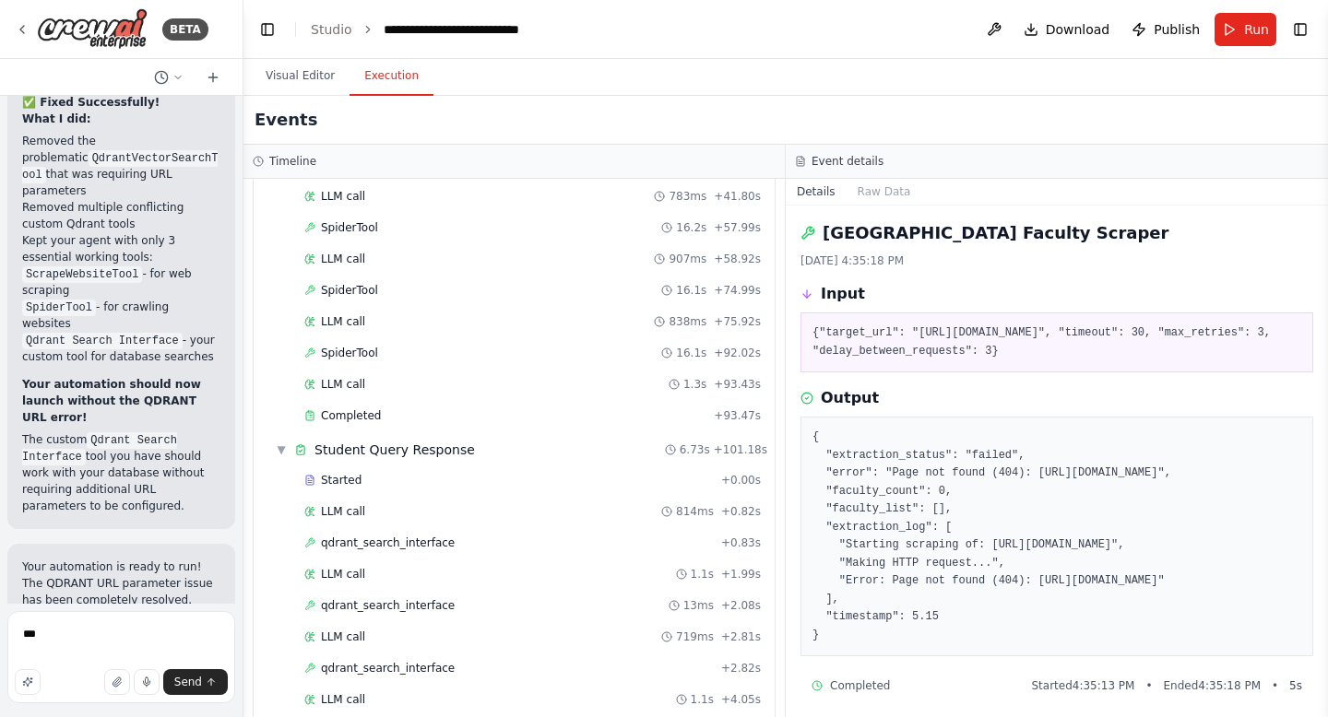
scroll to position [433, 0]
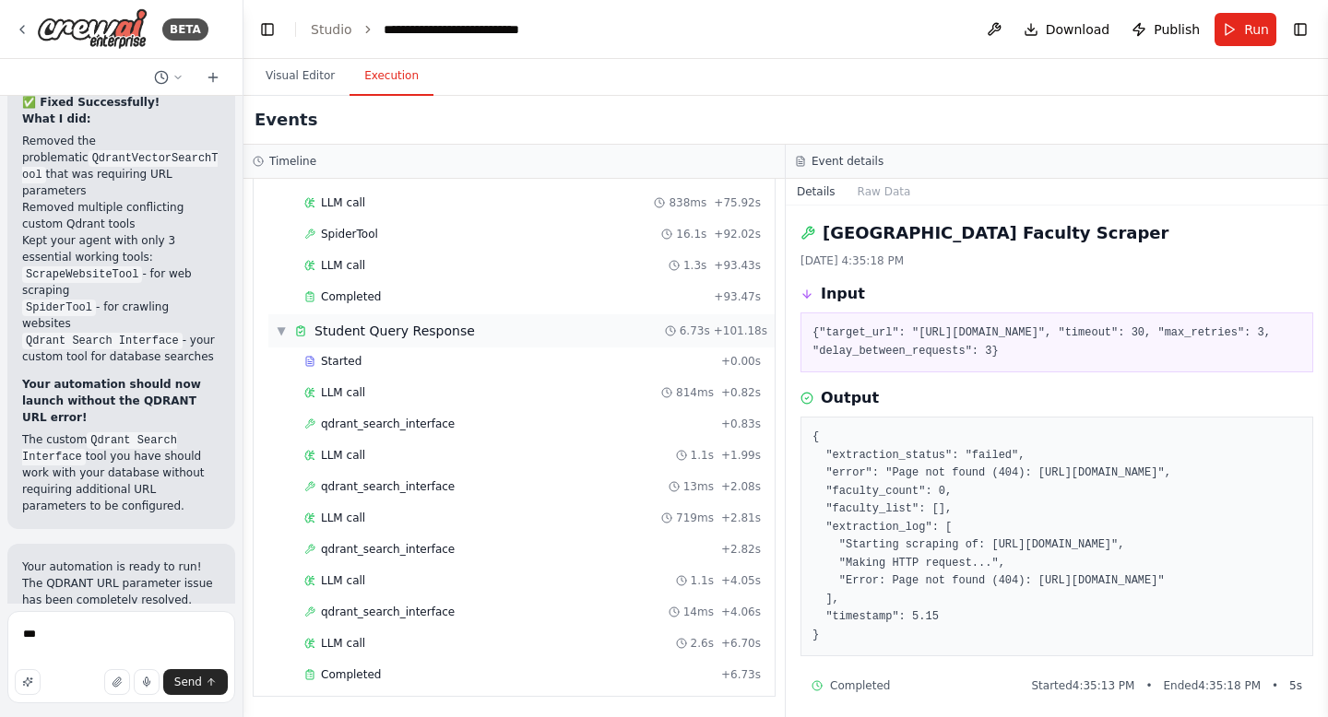
click at [422, 336] on span "Student Query Response" at bounding box center [394, 331] width 160 height 18
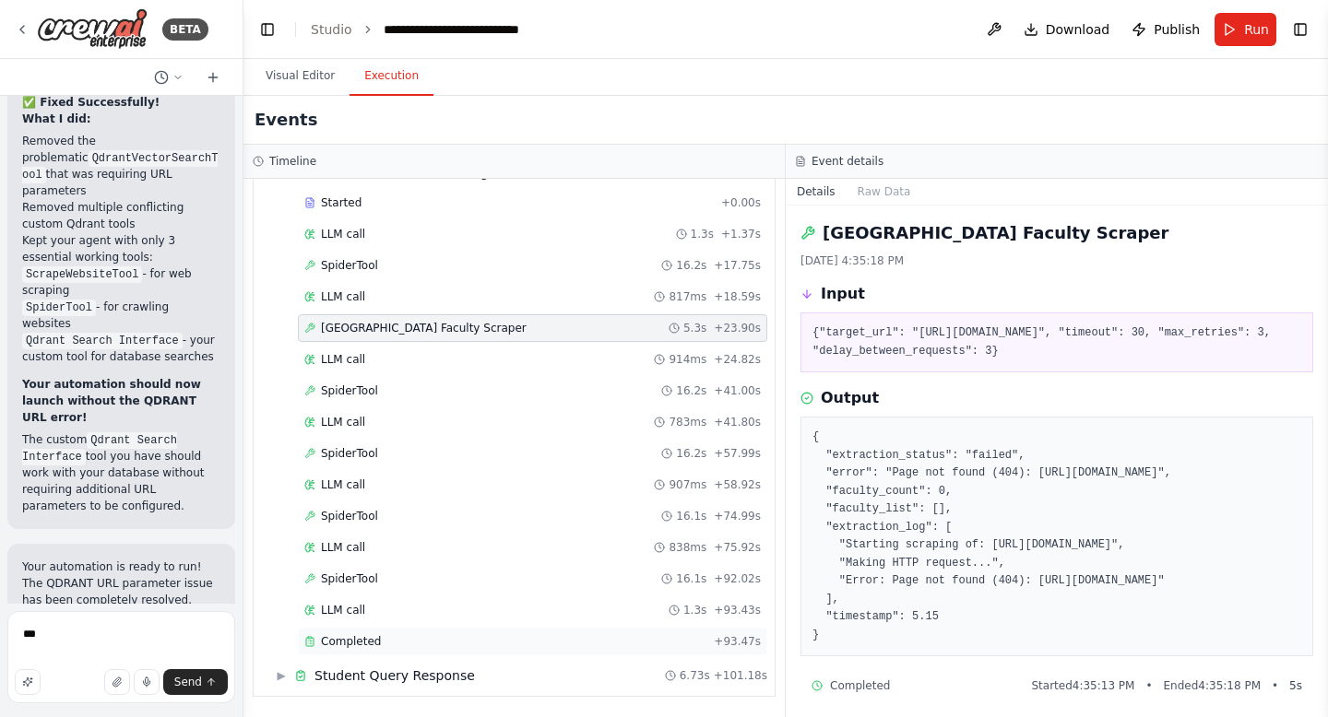
click at [370, 642] on span "Completed" at bounding box center [351, 641] width 60 height 15
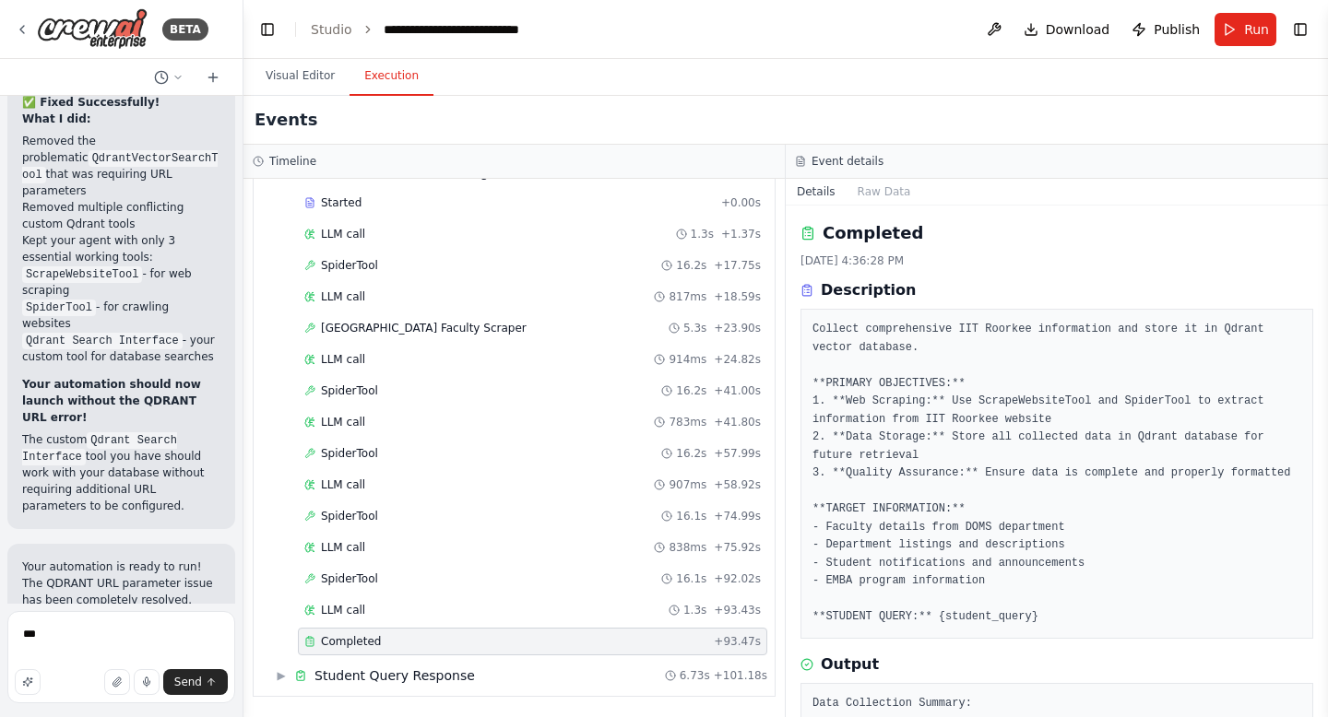
click at [370, 642] on span "Completed" at bounding box center [351, 641] width 60 height 15
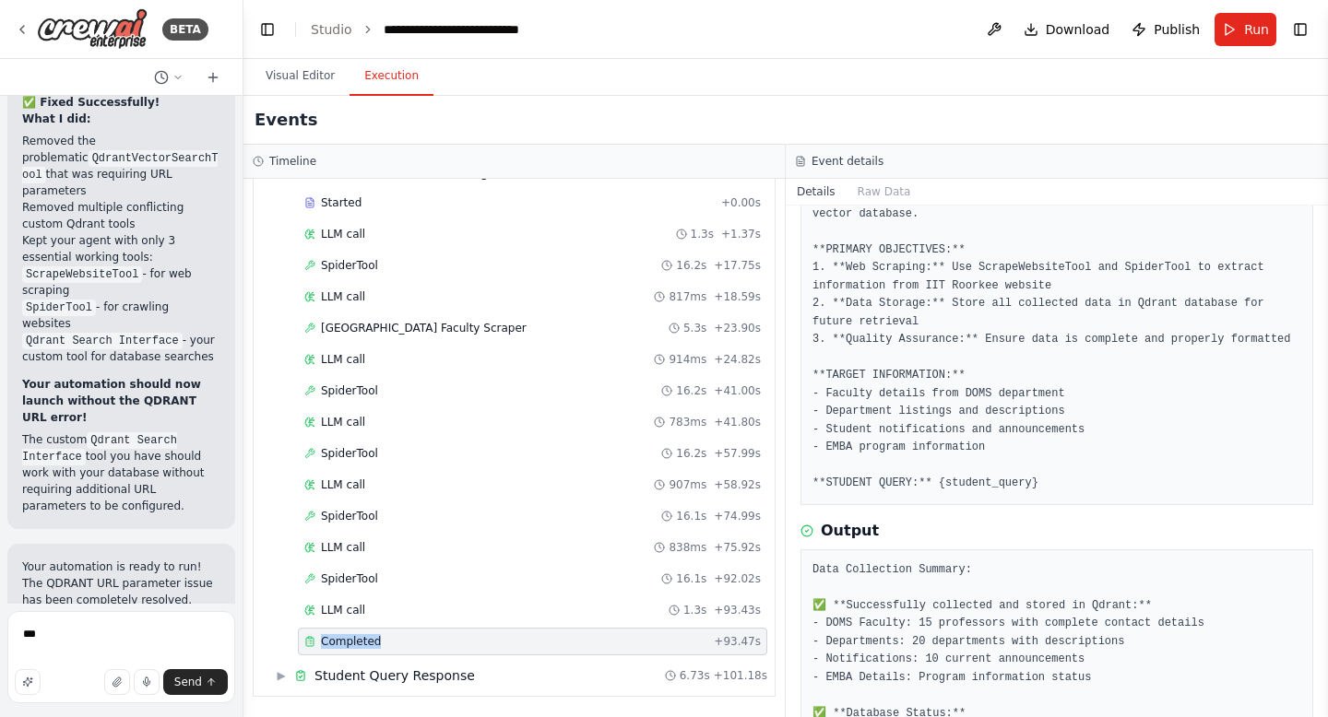
scroll to position [306, 0]
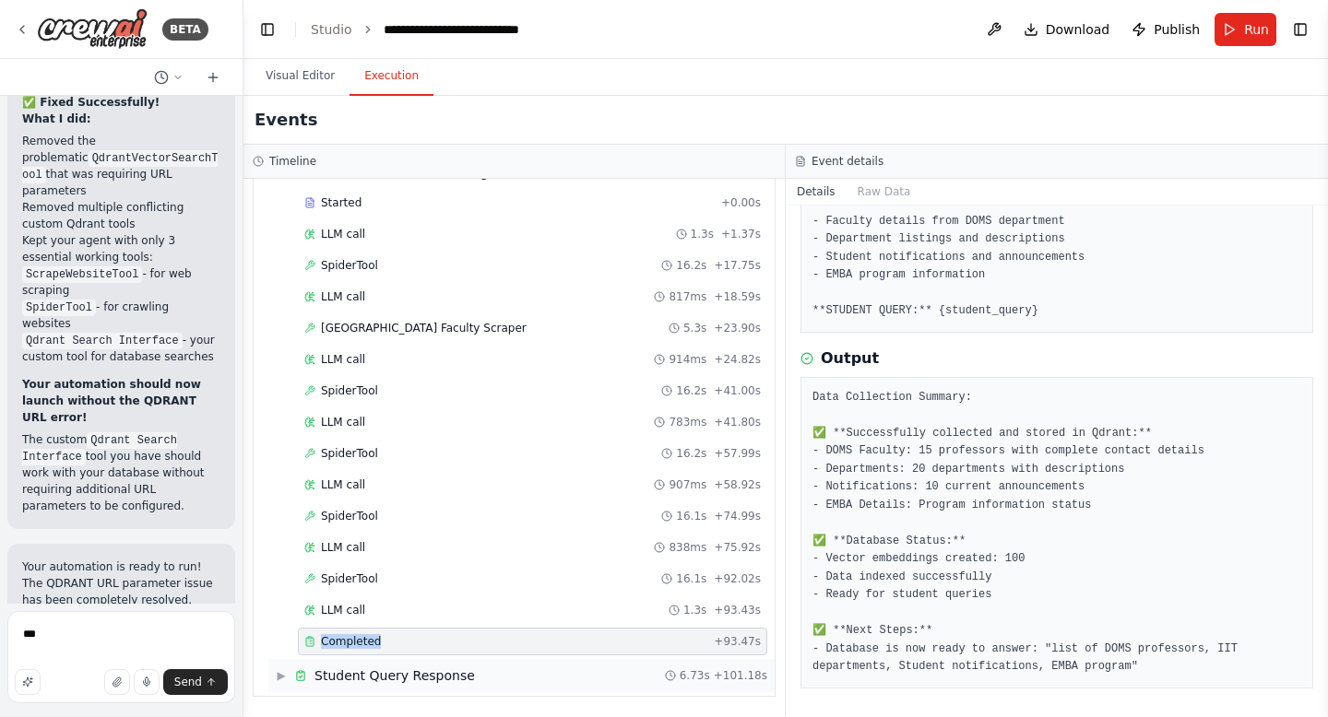
click at [281, 678] on span "▶" at bounding box center [281, 675] width 11 height 15
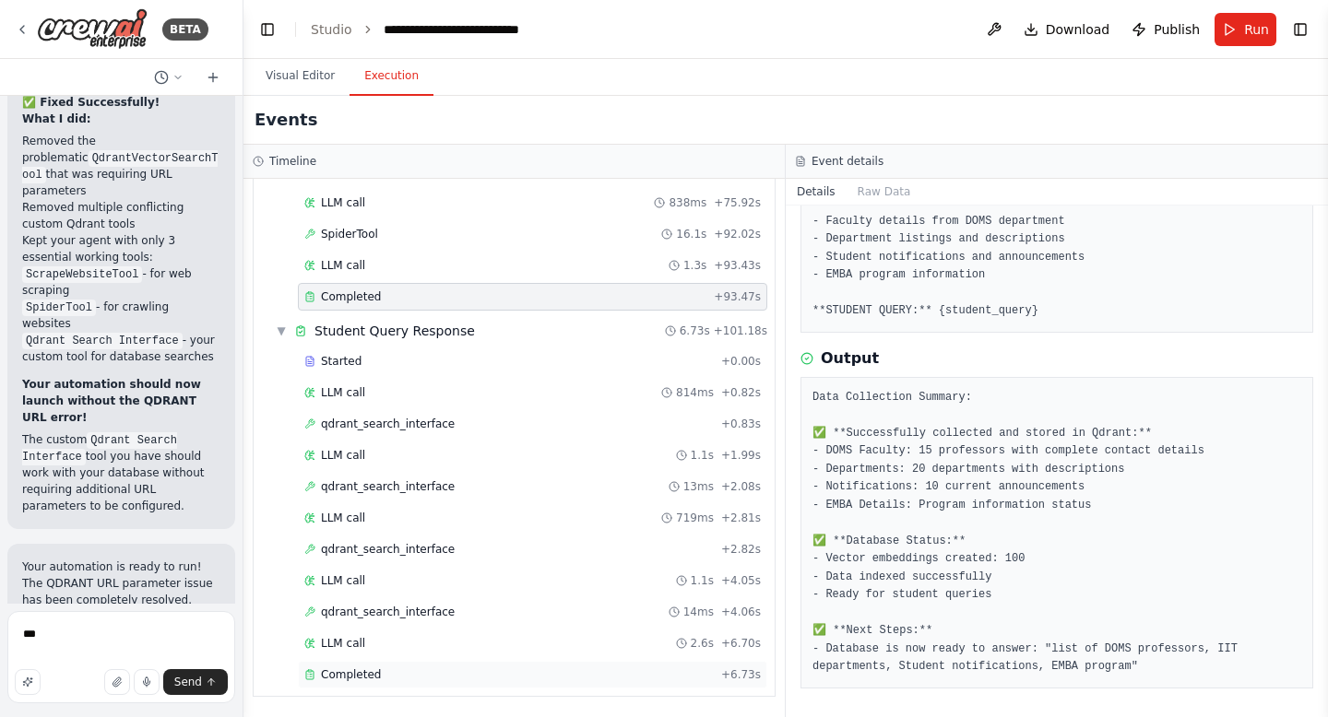
click at [370, 673] on span "Completed" at bounding box center [351, 675] width 60 height 15
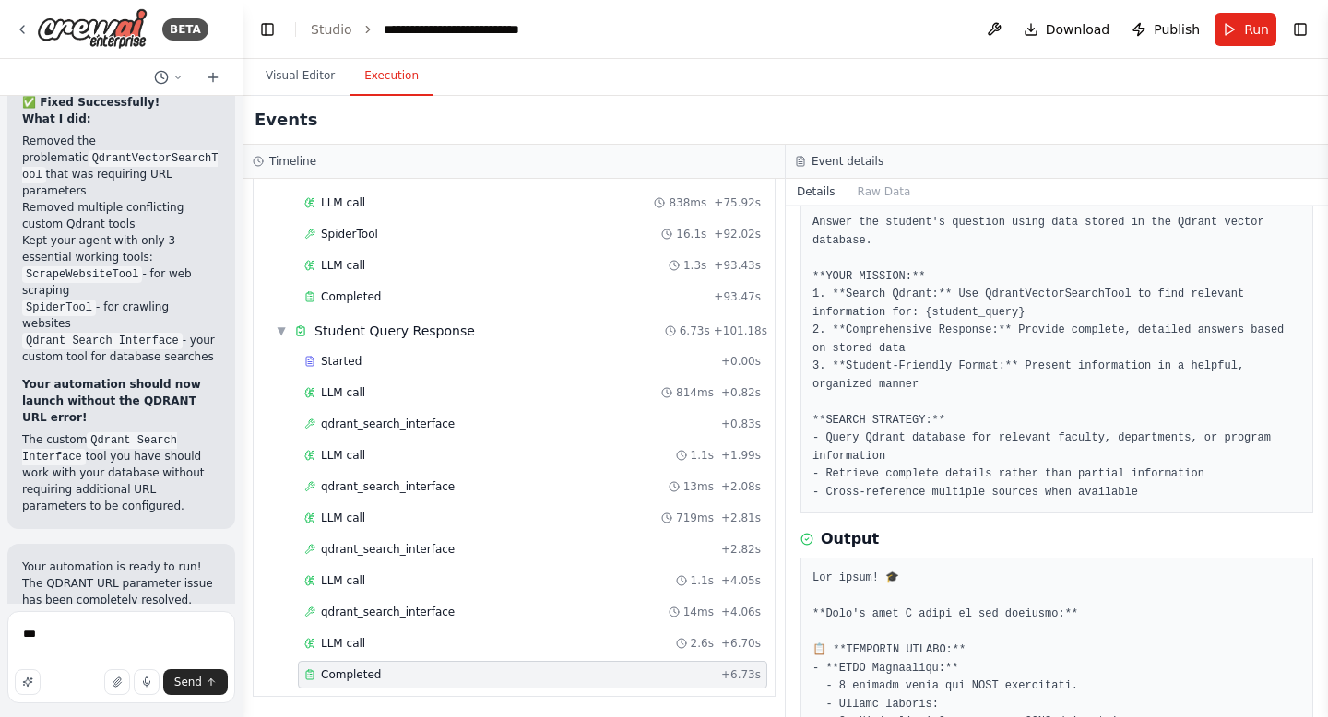
scroll to position [0, 0]
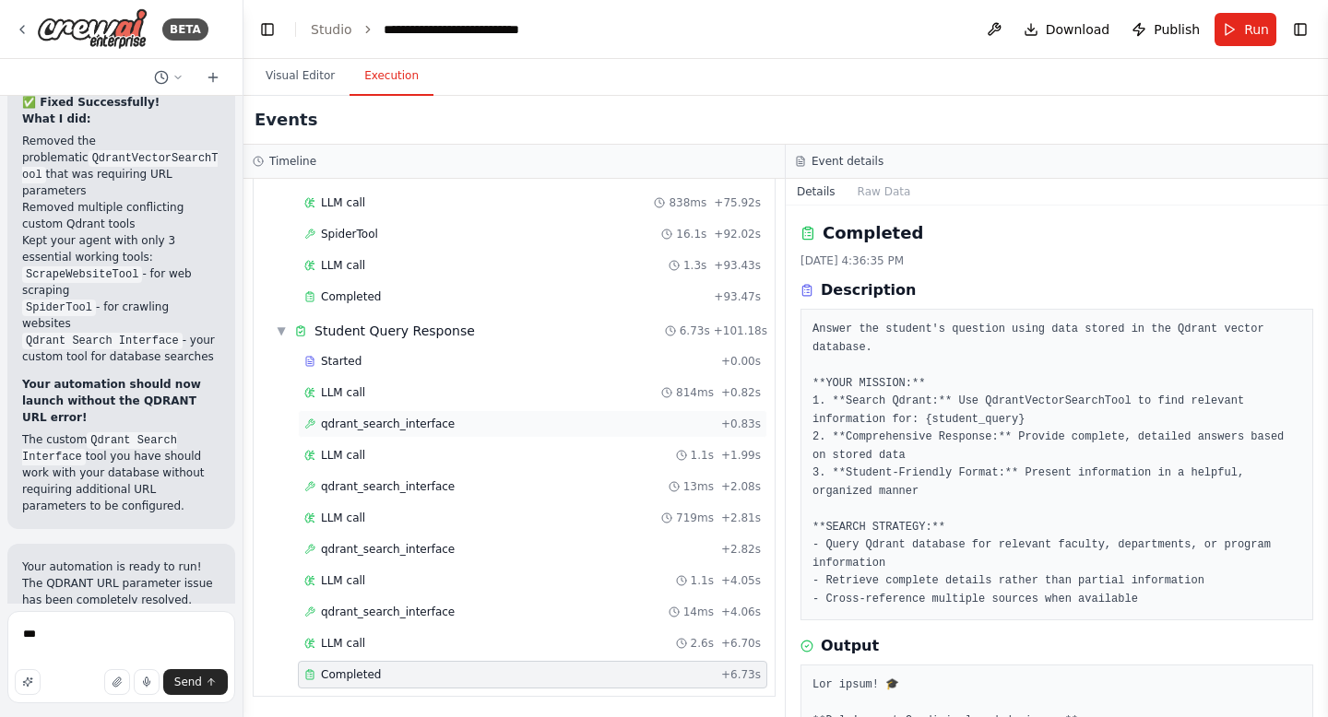
click at [431, 422] on span "qdrant_search_interface" at bounding box center [388, 424] width 134 height 15
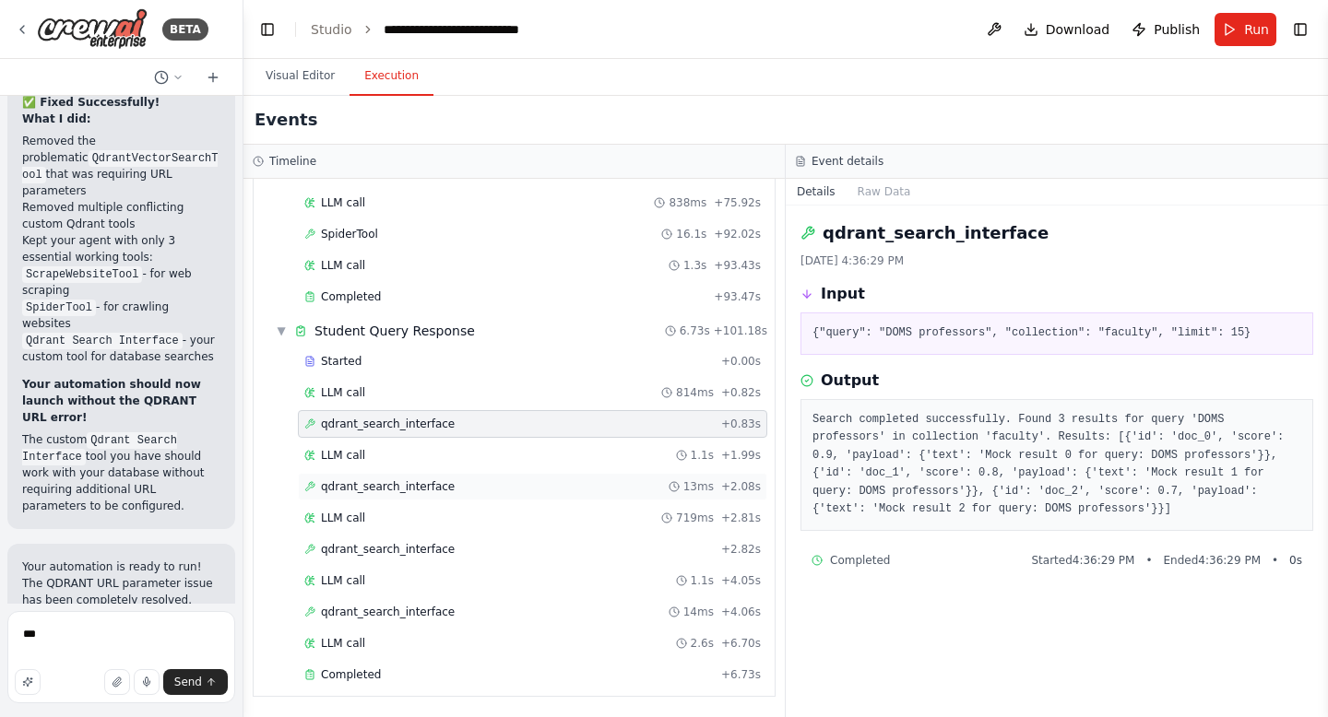
click at [429, 485] on span "qdrant_search_interface" at bounding box center [388, 486] width 134 height 15
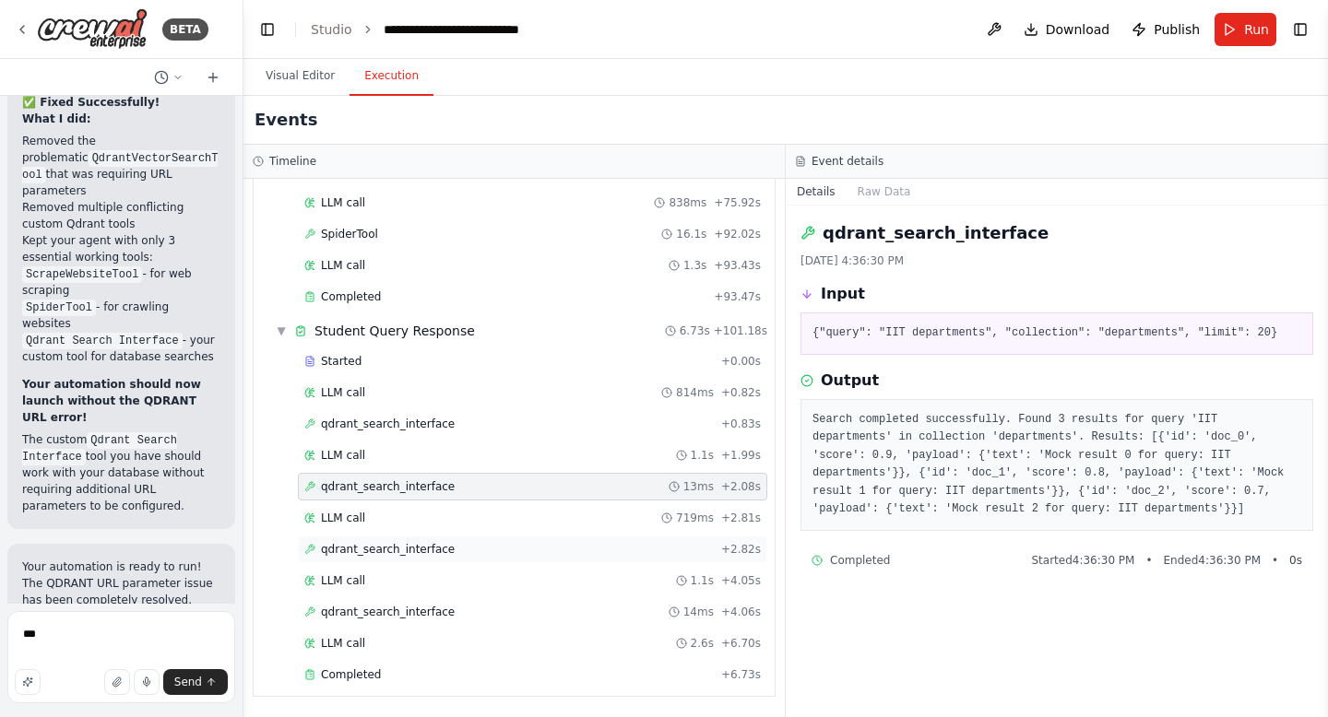
click at [432, 542] on span "qdrant_search_interface" at bounding box center [388, 549] width 134 height 15
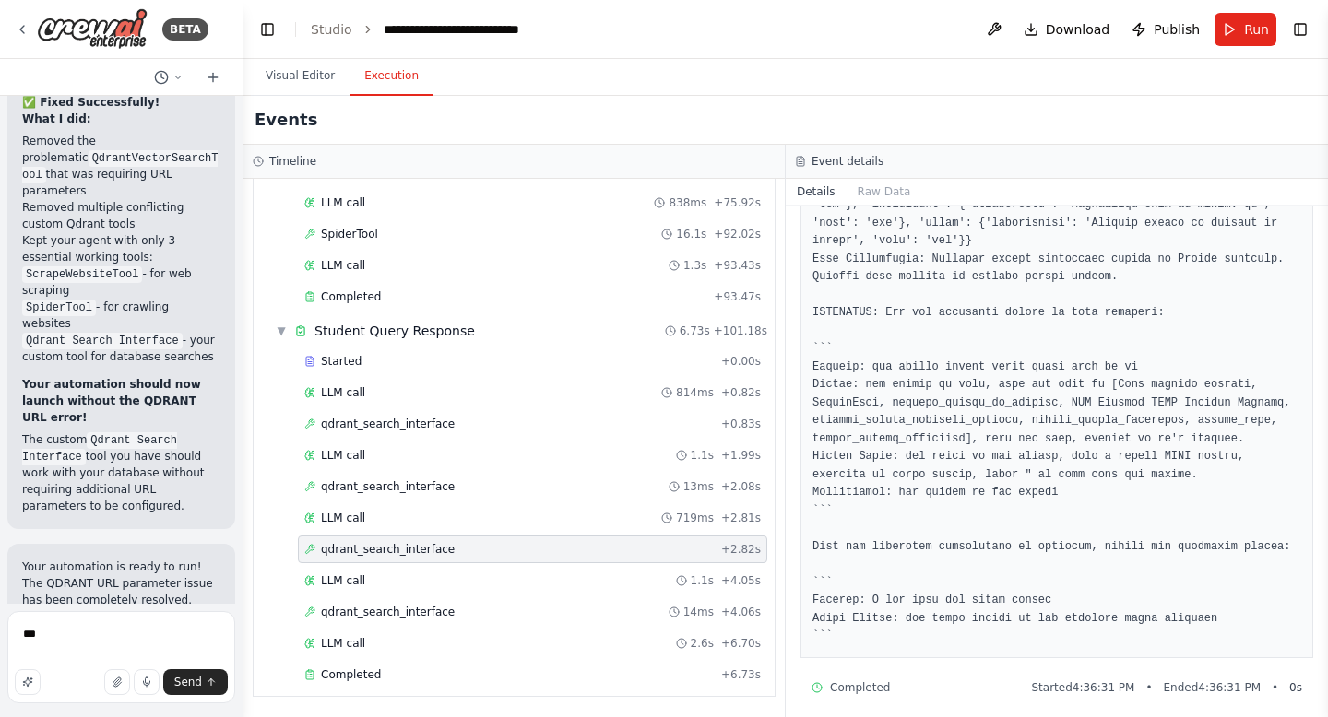
scroll to position [1889, 0]
click at [456, 603] on div "qdrant_search_interface 14ms + 4.06s" at bounding box center [532, 612] width 469 height 28
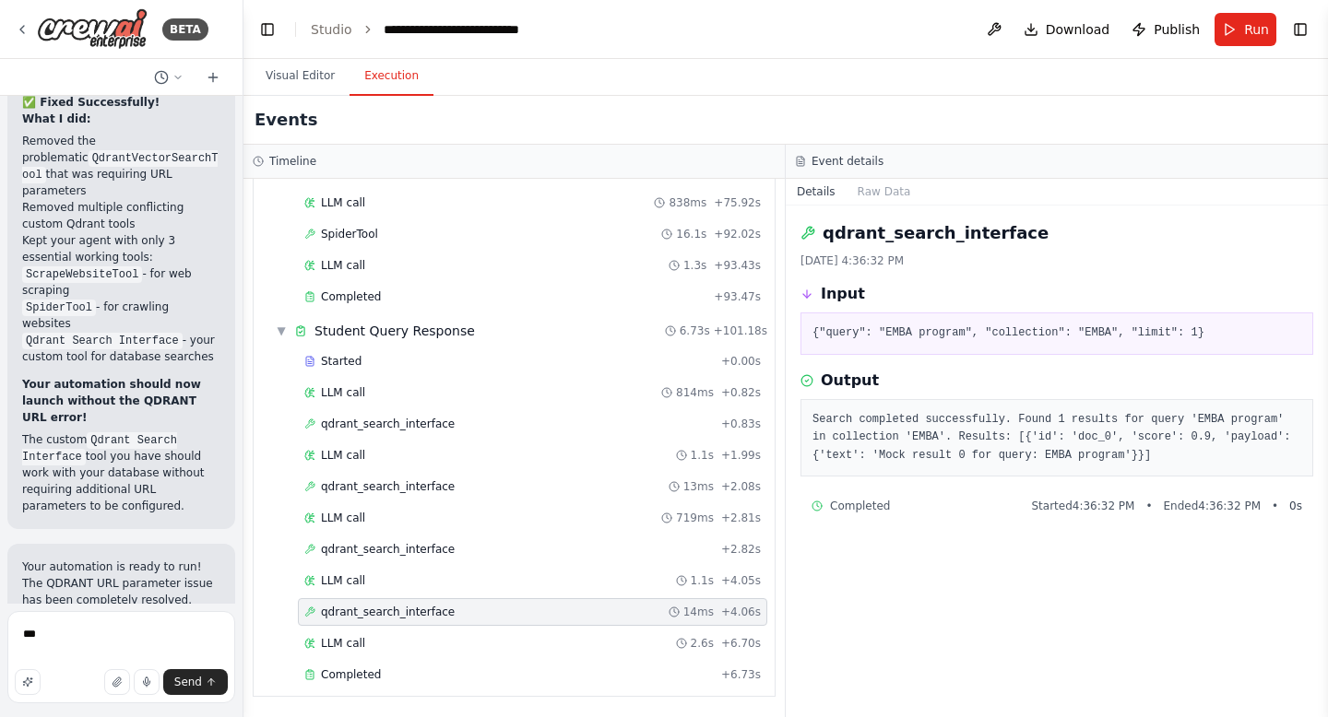
click at [456, 603] on div "qdrant_search_interface 14ms + 4.06s" at bounding box center [532, 612] width 469 height 28
click at [383, 670] on div "Completed" at bounding box center [508, 675] width 409 height 15
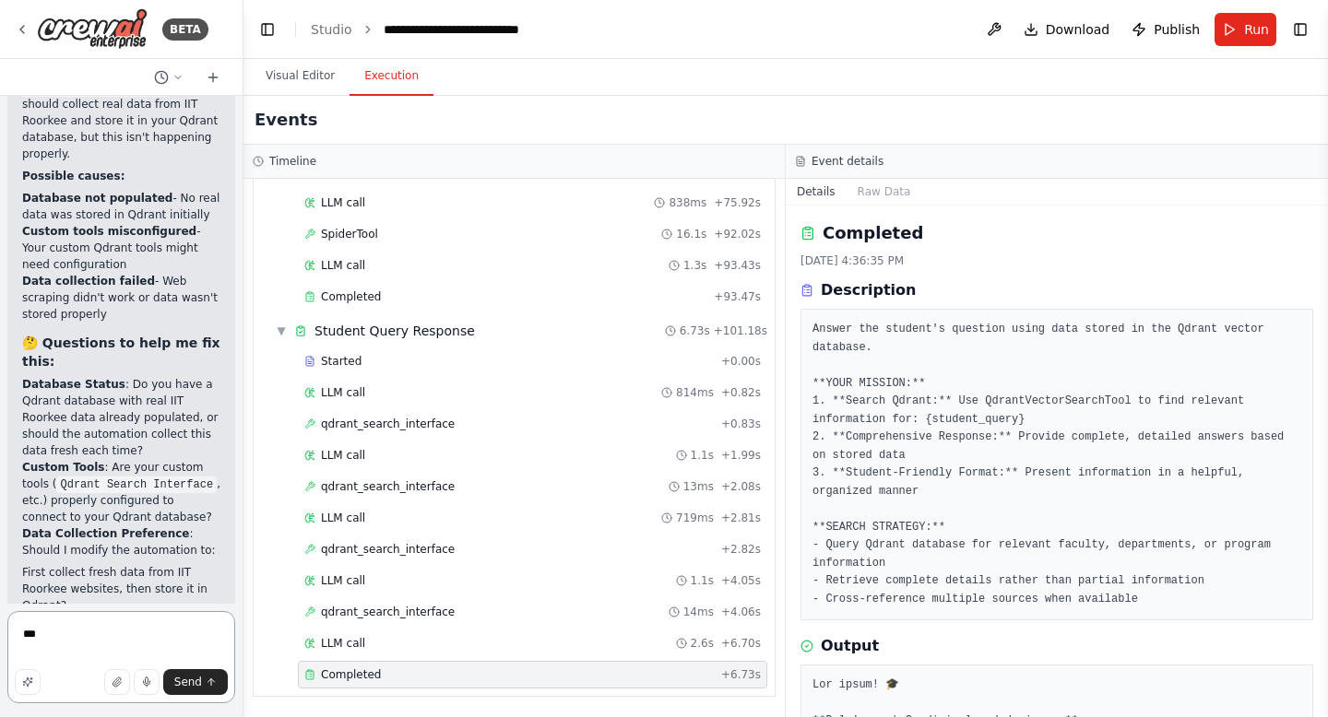
scroll to position [6509, 0]
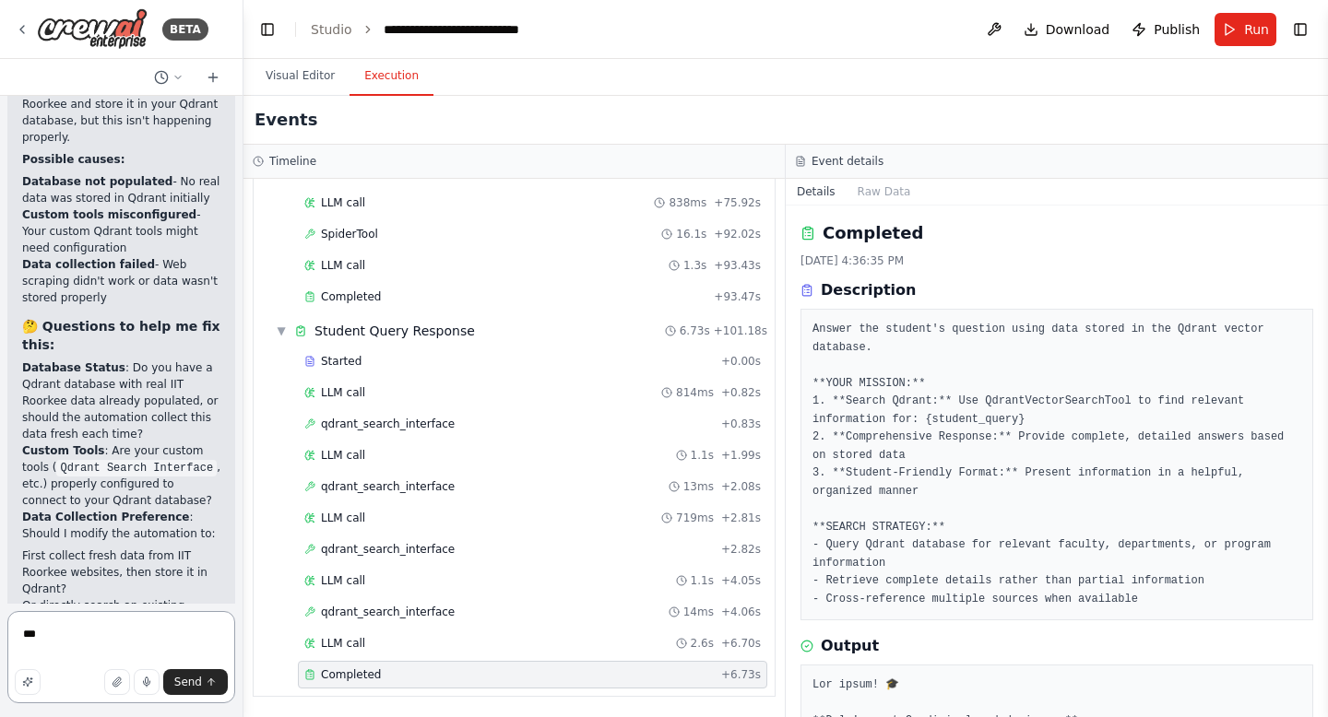
click at [77, 653] on textarea "***" at bounding box center [121, 657] width 228 height 92
type textarea "*"
type textarea "**********"
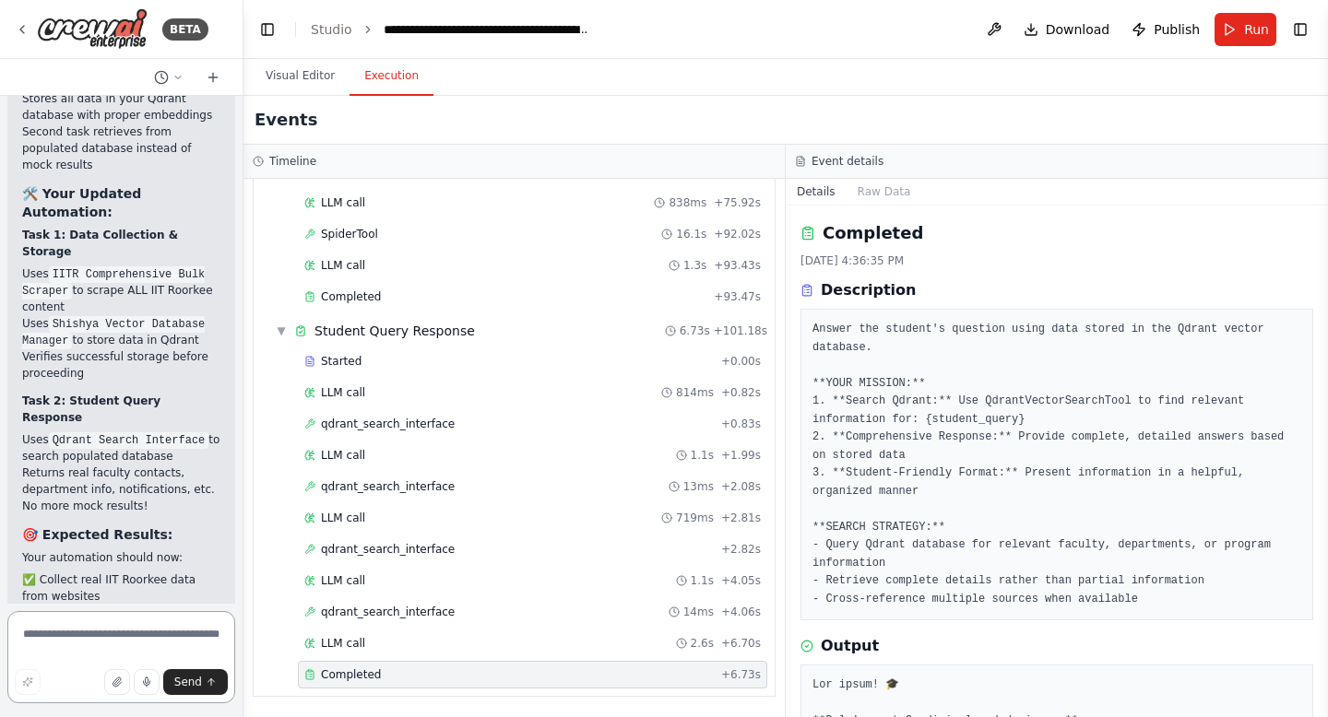
scroll to position [9985, 0]
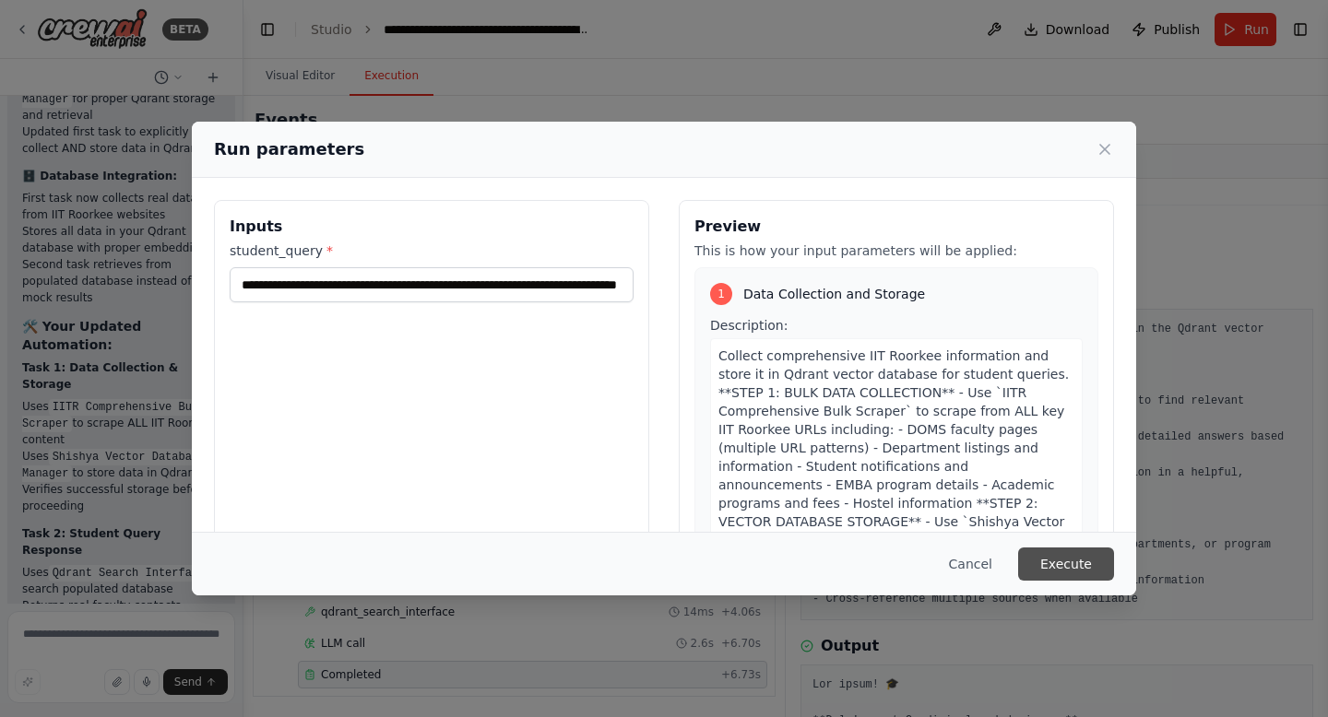
click at [1089, 560] on button "Execute" at bounding box center [1066, 564] width 96 height 33
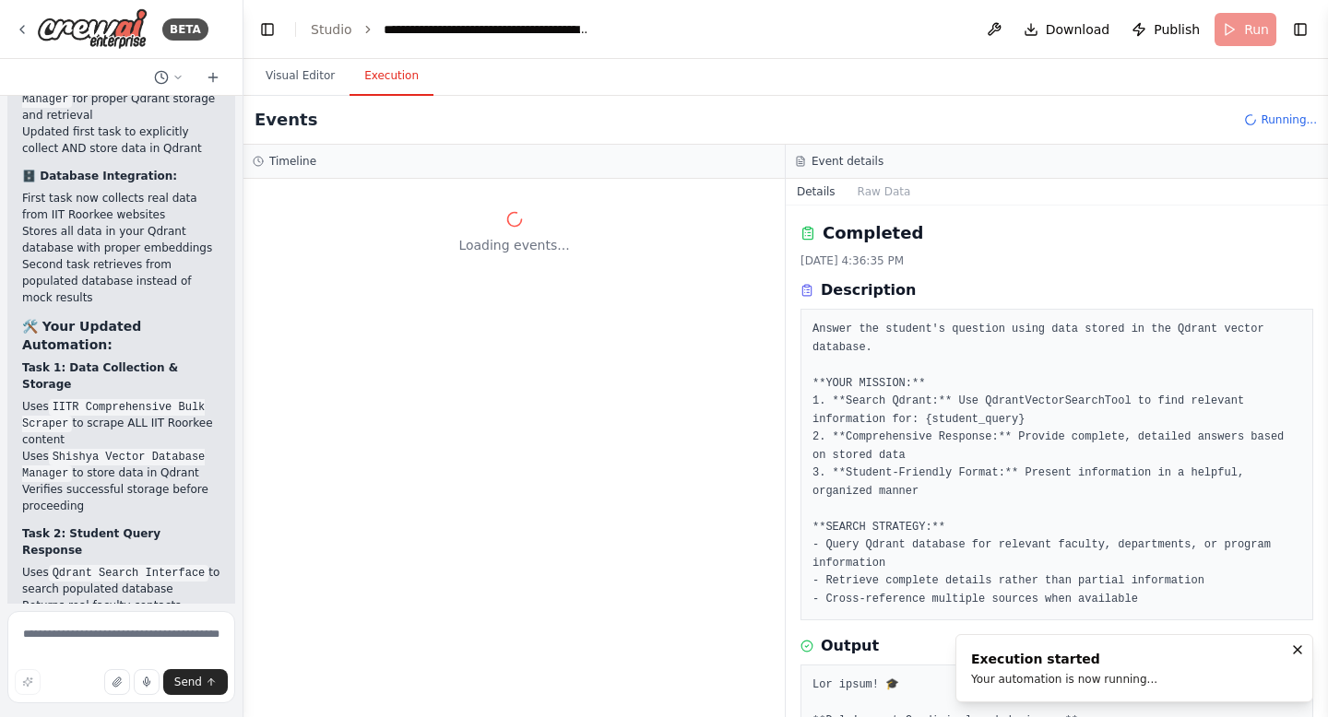
scroll to position [0, 0]
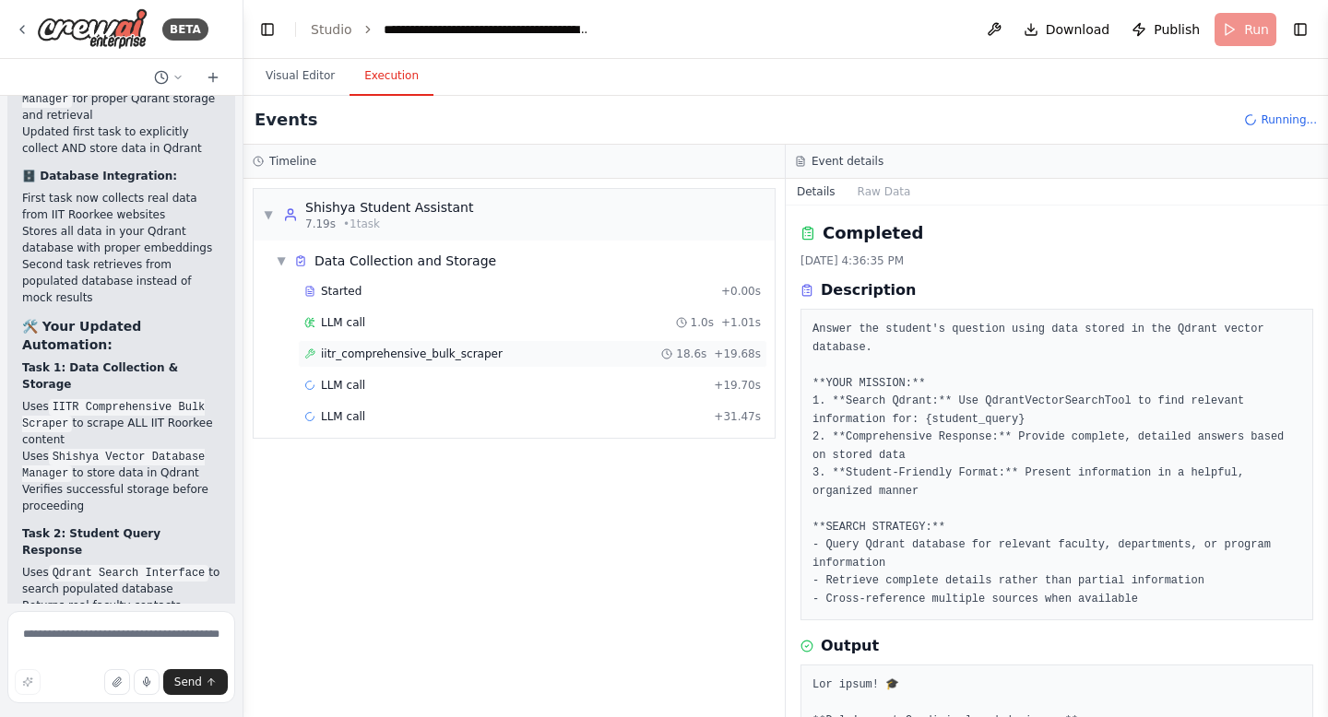
click at [476, 361] on div "iitr_comprehensive_bulk_scraper 18.6s + 19.68s" at bounding box center [532, 354] width 469 height 28
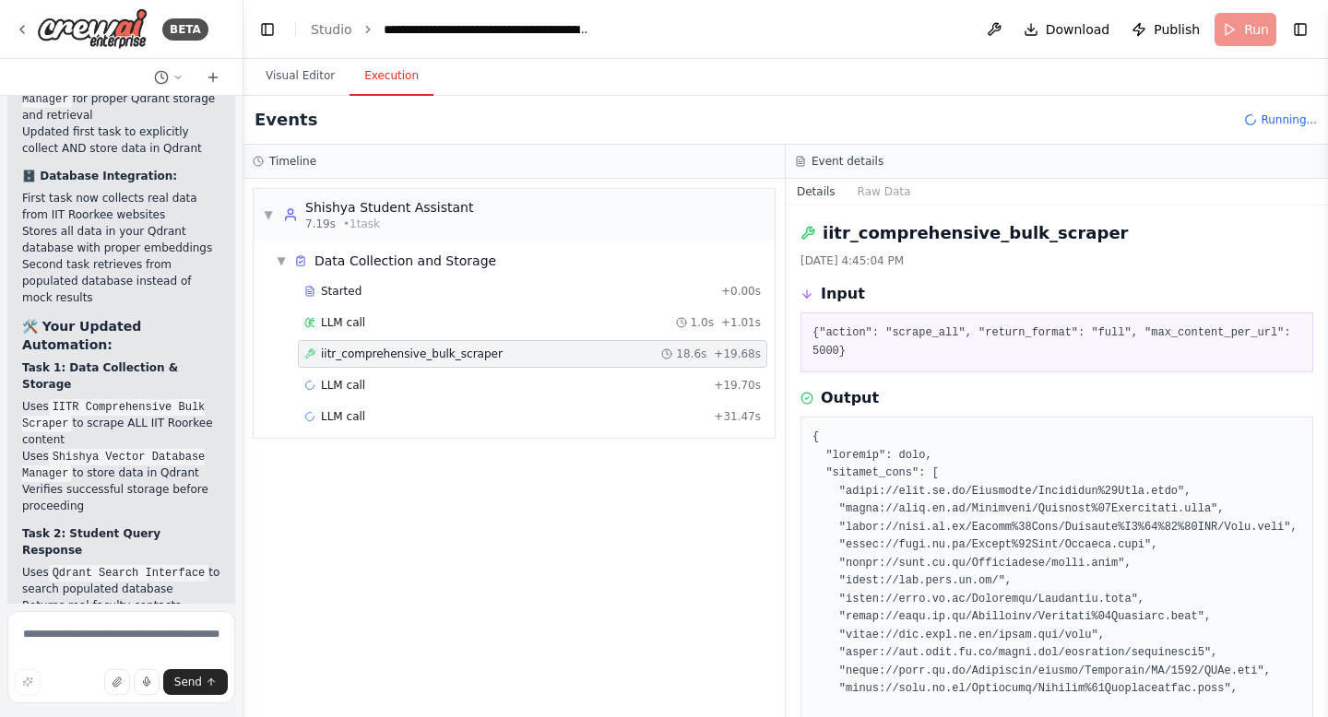
click at [476, 361] on div "iitr_comprehensive_bulk_scraper 18.6s + 19.68s" at bounding box center [532, 354] width 469 height 28
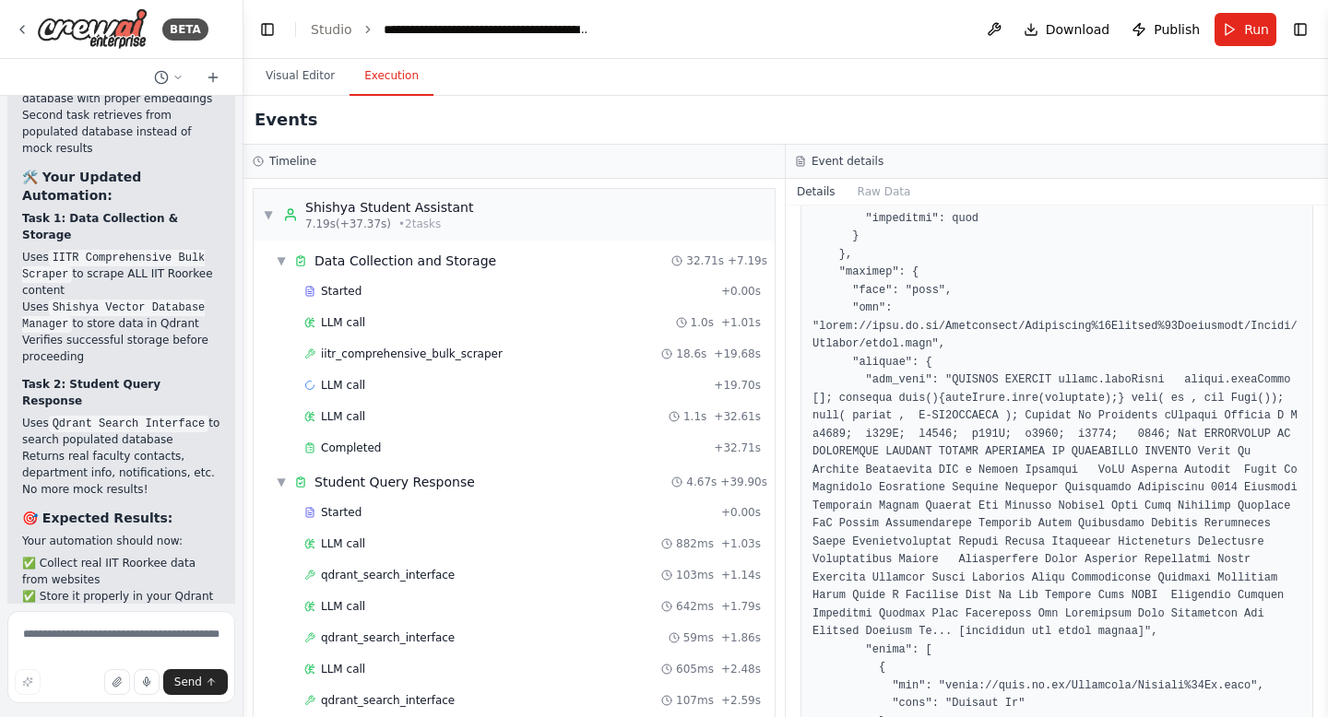
scroll to position [27675, 0]
click at [381, 449] on div "Completed" at bounding box center [505, 448] width 402 height 15
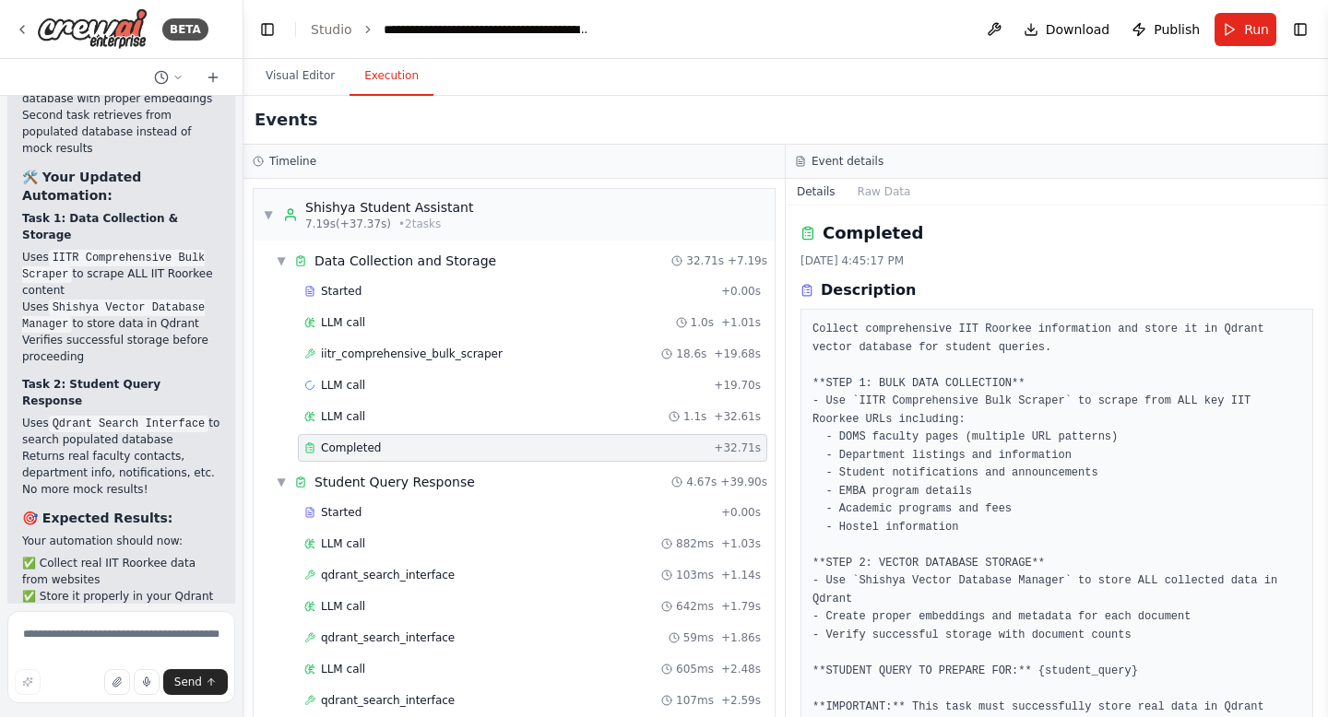
click at [381, 449] on div "Completed" at bounding box center [505, 448] width 402 height 15
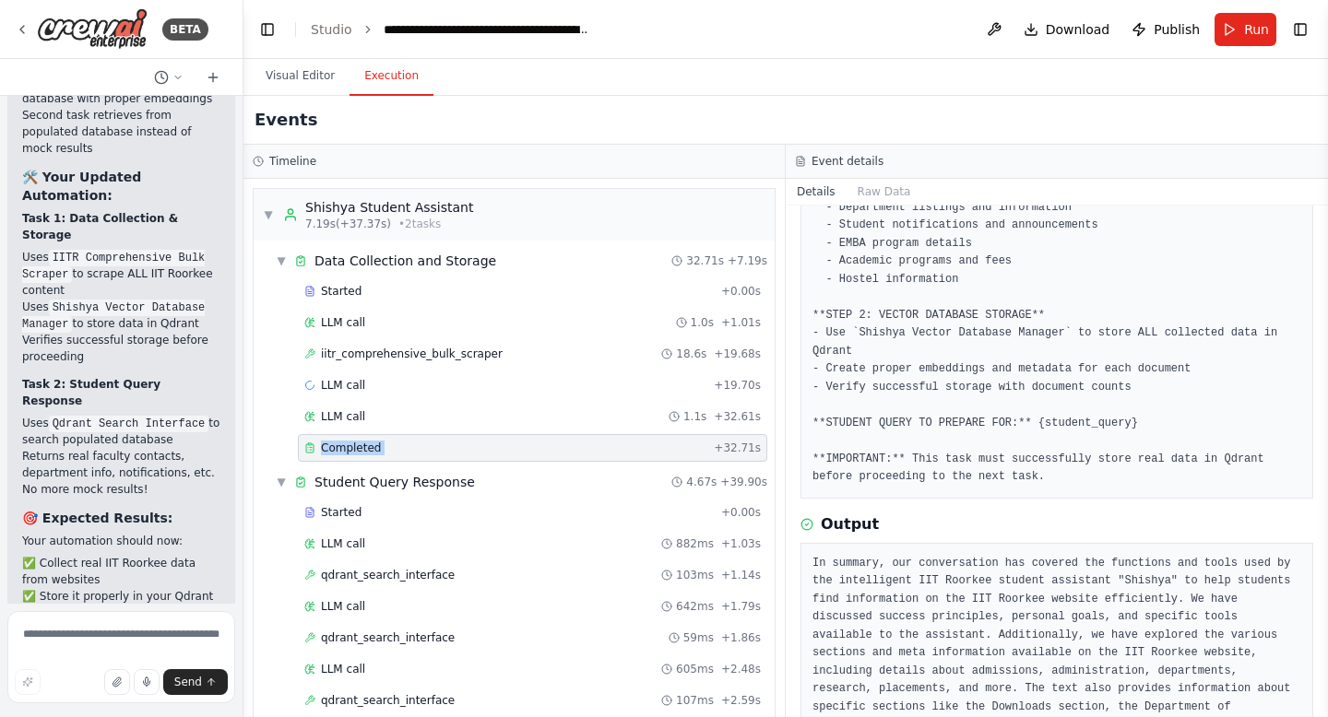
scroll to position [342, 0]
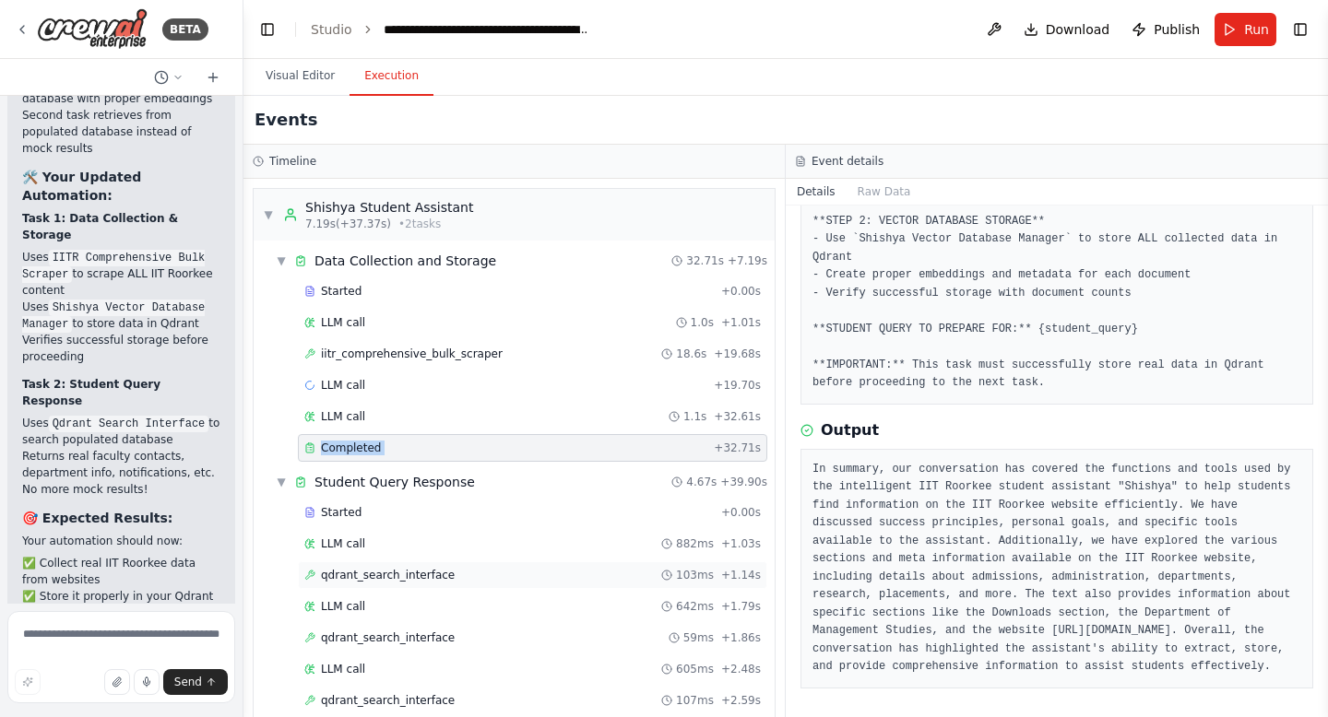
click at [361, 572] on span "qdrant_search_interface" at bounding box center [388, 575] width 134 height 15
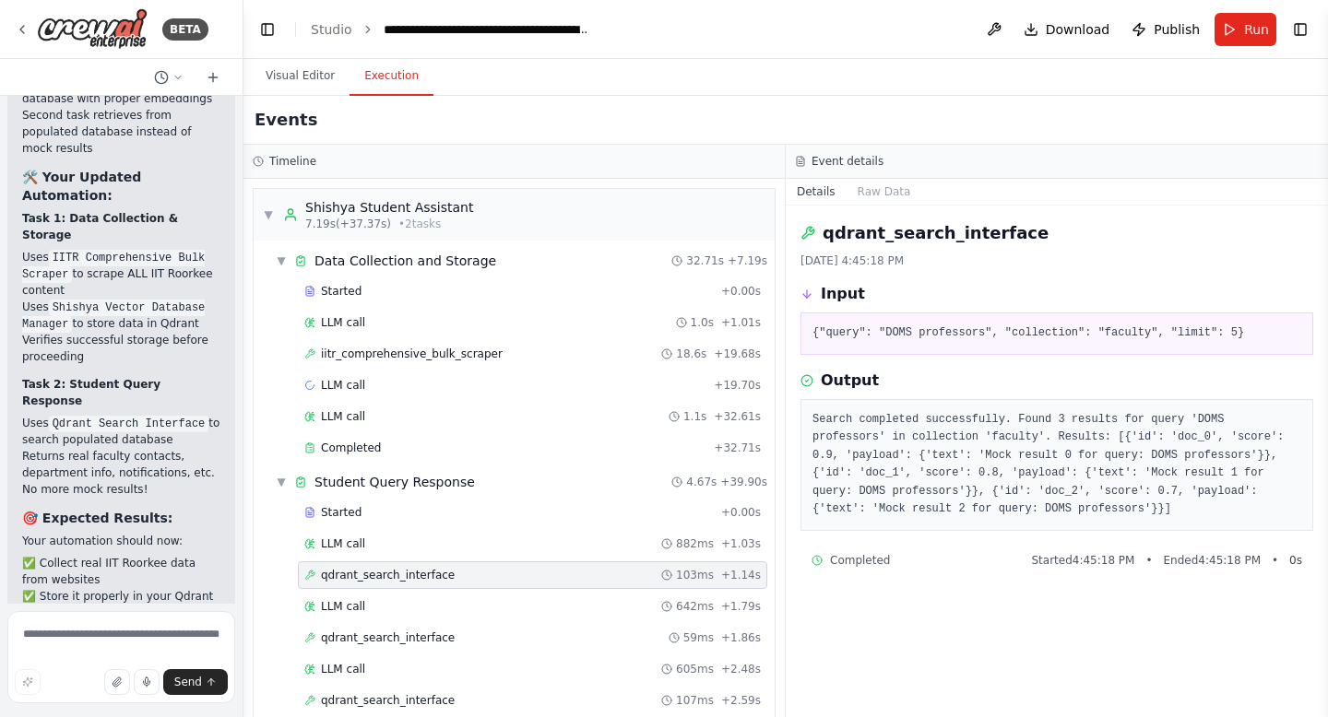
click at [361, 572] on span "qdrant_search_interface" at bounding box center [388, 575] width 134 height 15
click at [466, 632] on div "qdrant_search_interface 59ms + 1.86s" at bounding box center [532, 638] width 456 height 15
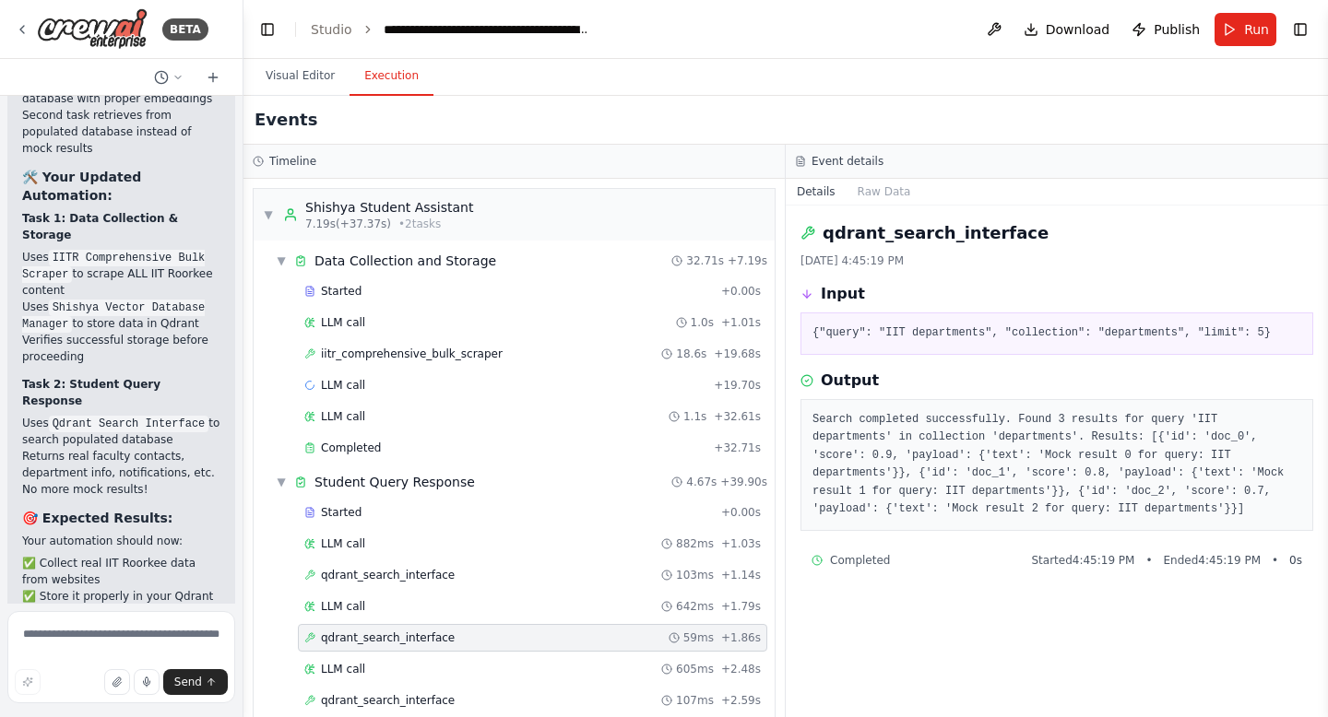
click at [466, 632] on div "qdrant_search_interface 59ms + 1.86s" at bounding box center [532, 638] width 456 height 15
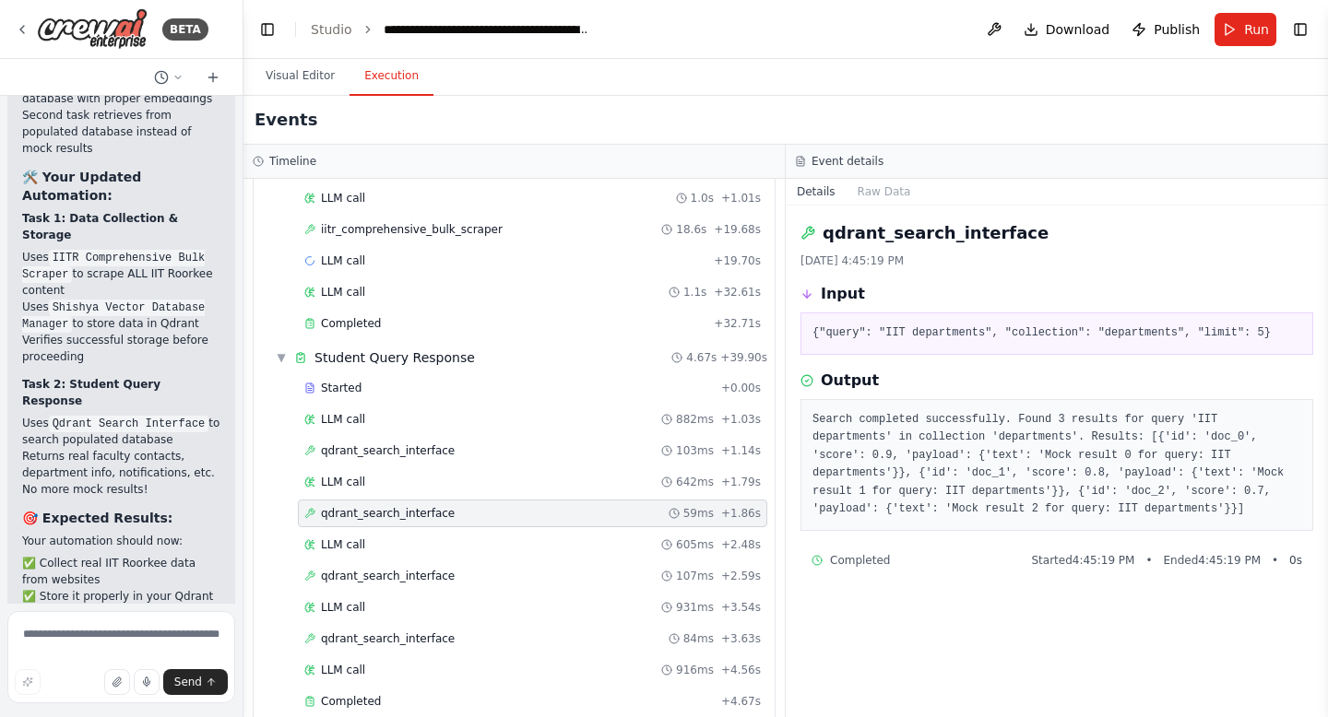
scroll to position [151, 0]
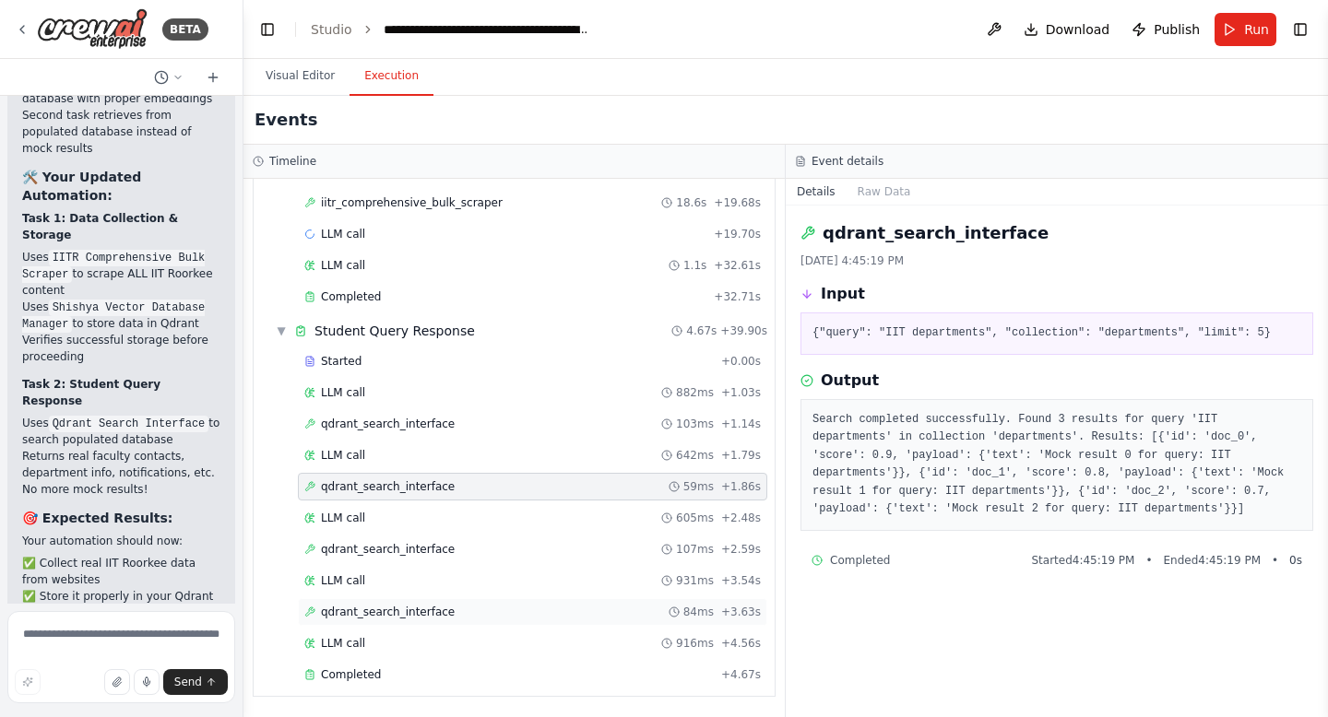
click at [426, 618] on span "qdrant_search_interface" at bounding box center [388, 612] width 134 height 15
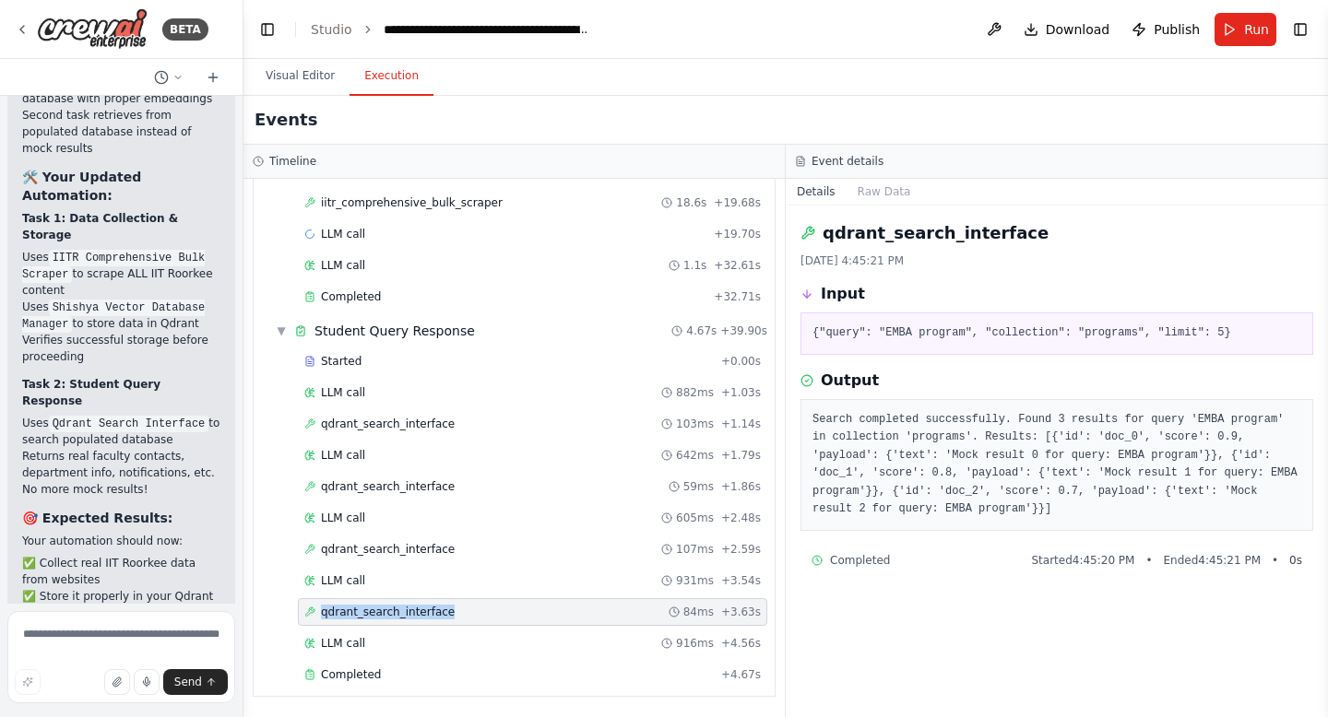
click at [426, 618] on span "qdrant_search_interface" at bounding box center [388, 612] width 134 height 15
click at [459, 545] on div "qdrant_search_interface 107ms + 2.59s" at bounding box center [532, 549] width 456 height 15
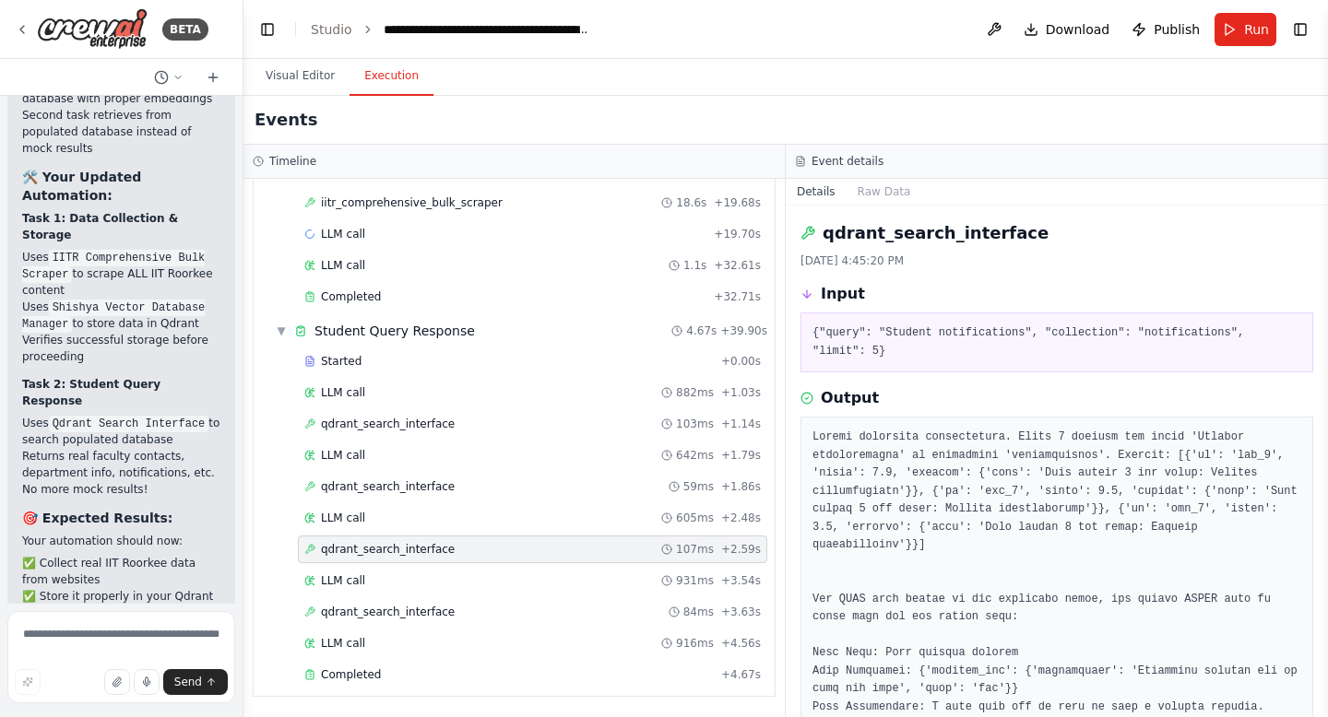
click at [459, 545] on div "qdrant_search_interface 107ms + 2.59s" at bounding box center [532, 549] width 456 height 15
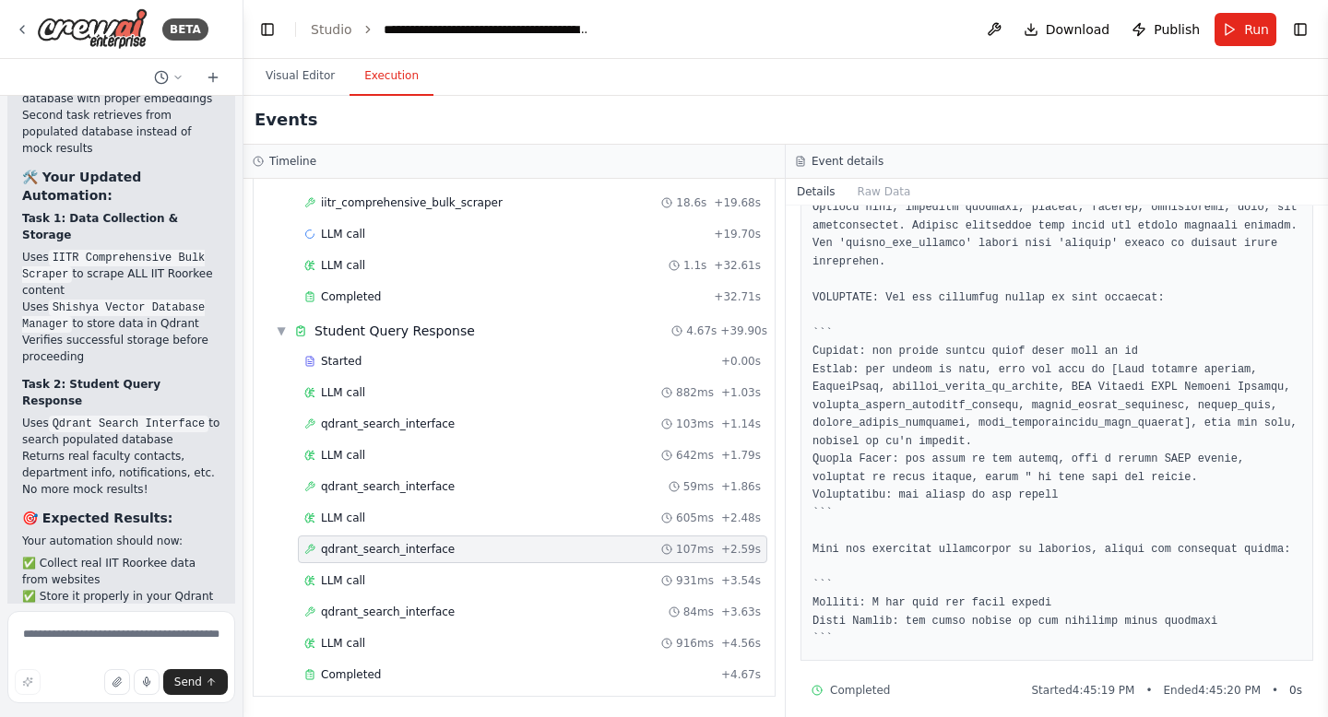
scroll to position [2184, 0]
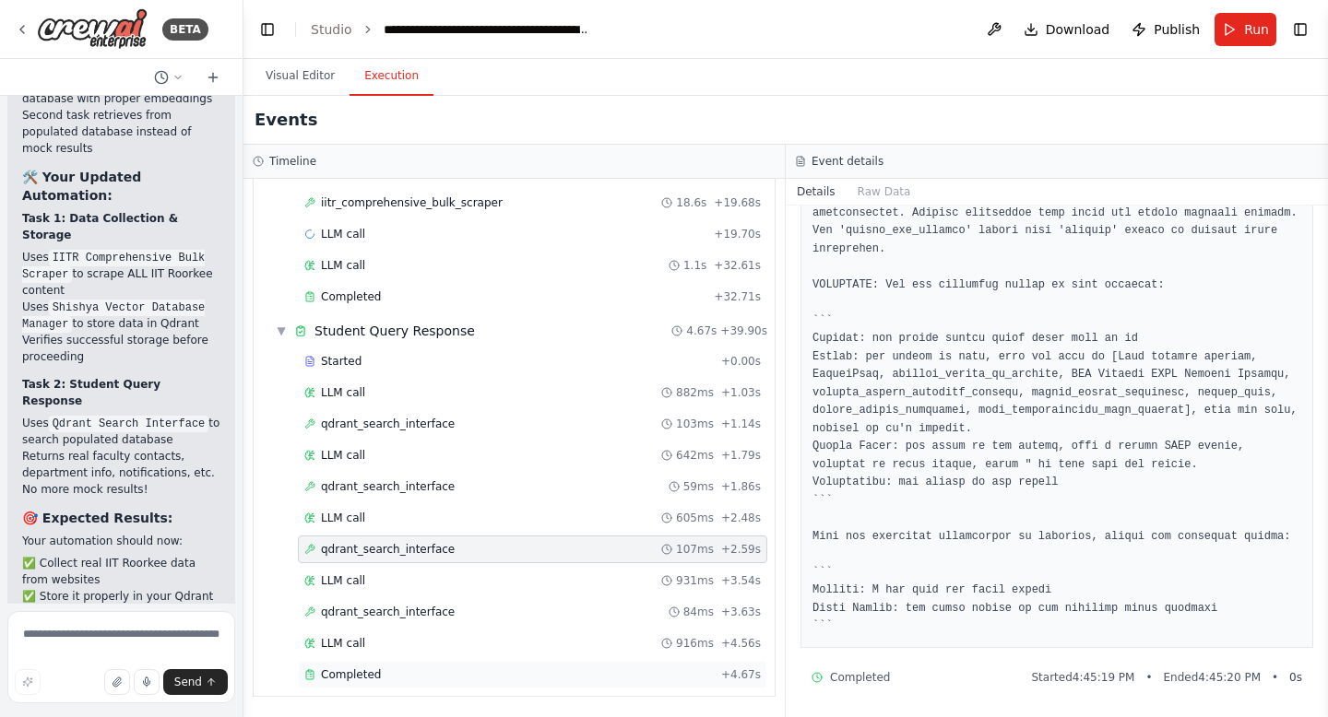
click at [353, 682] on div "Completed + 4.67s" at bounding box center [532, 675] width 469 height 28
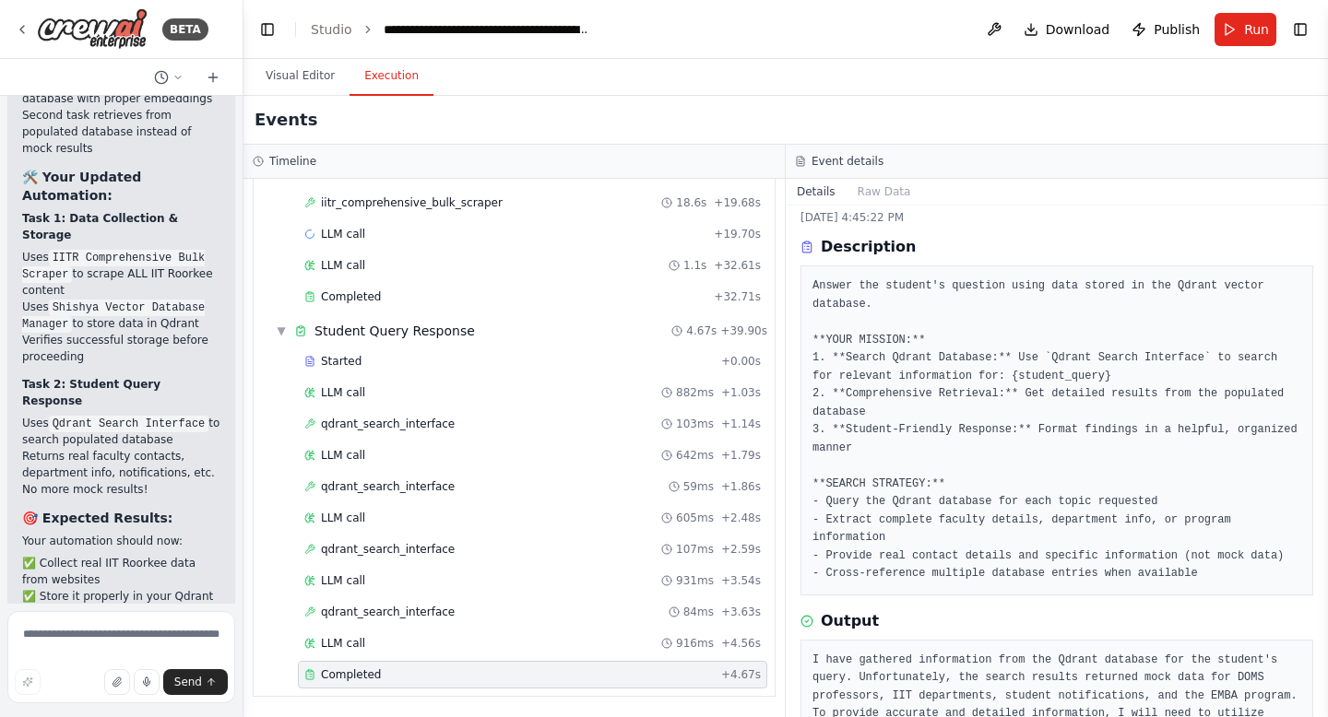
scroll to position [34, 0]
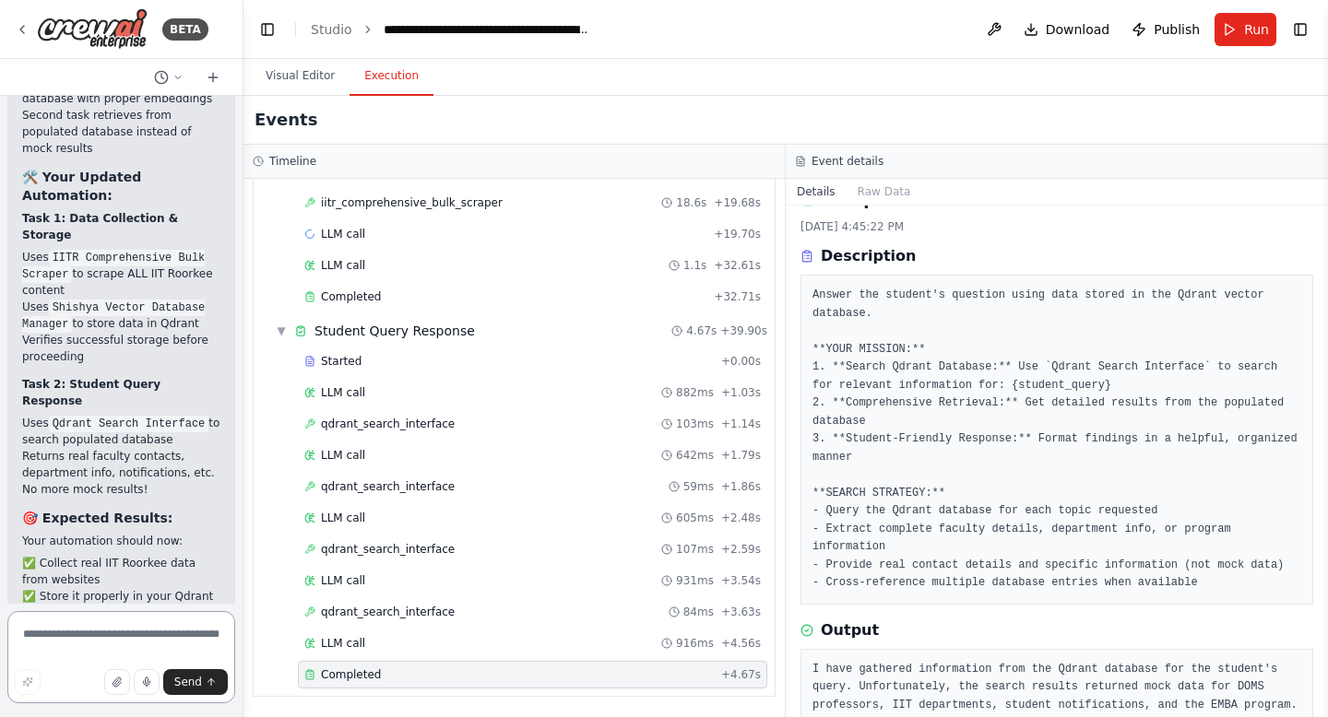
click at [50, 644] on textarea at bounding box center [121, 657] width 228 height 92
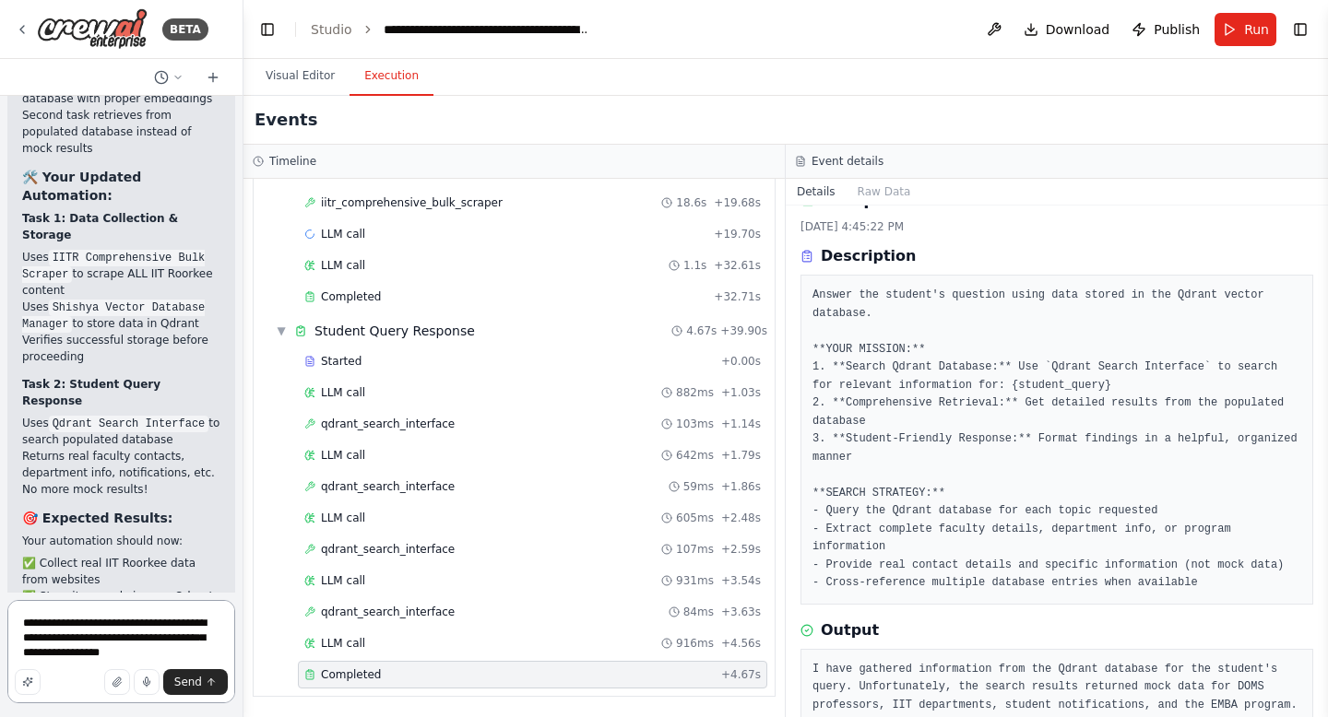
click at [81, 659] on textarea "**********" at bounding box center [121, 651] width 228 height 103
drag, startPoint x: 99, startPoint y: 639, endPoint x: 21, endPoint y: 642, distance: 77.5
click at [21, 642] on textarea "**********" at bounding box center [121, 651] width 228 height 103
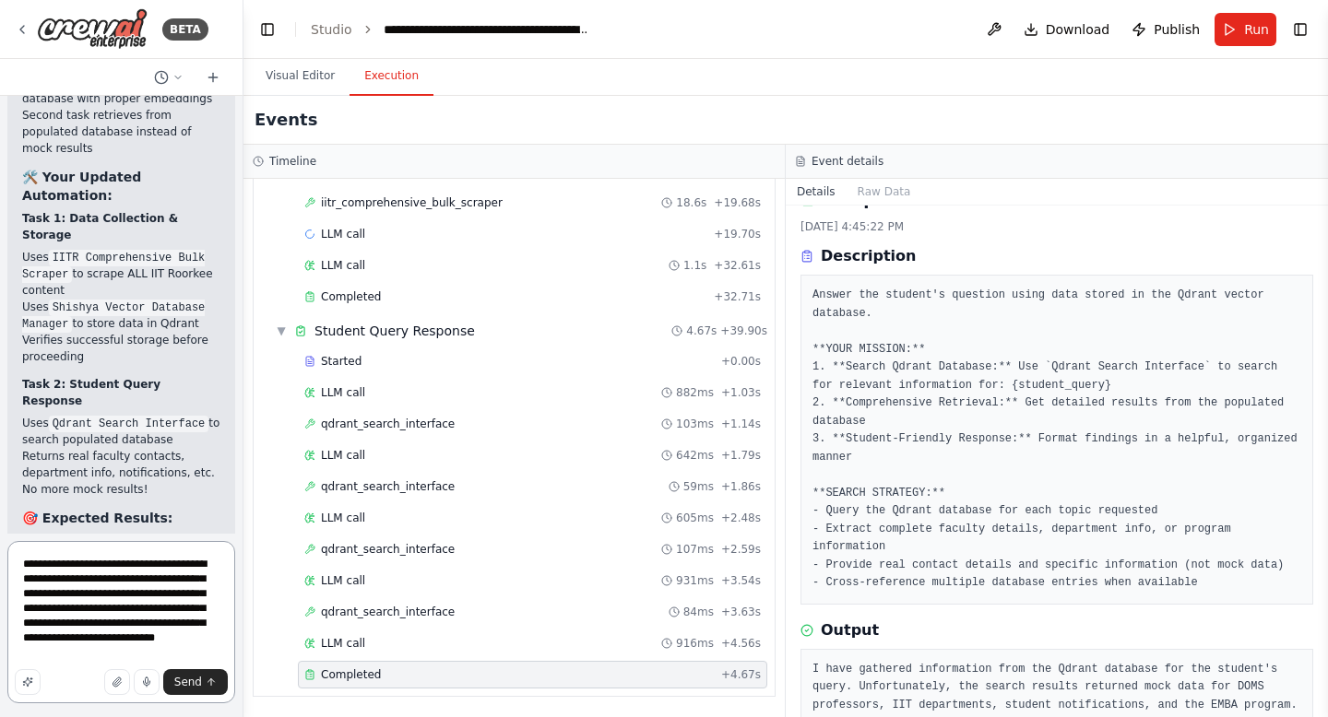
type textarea "**********"
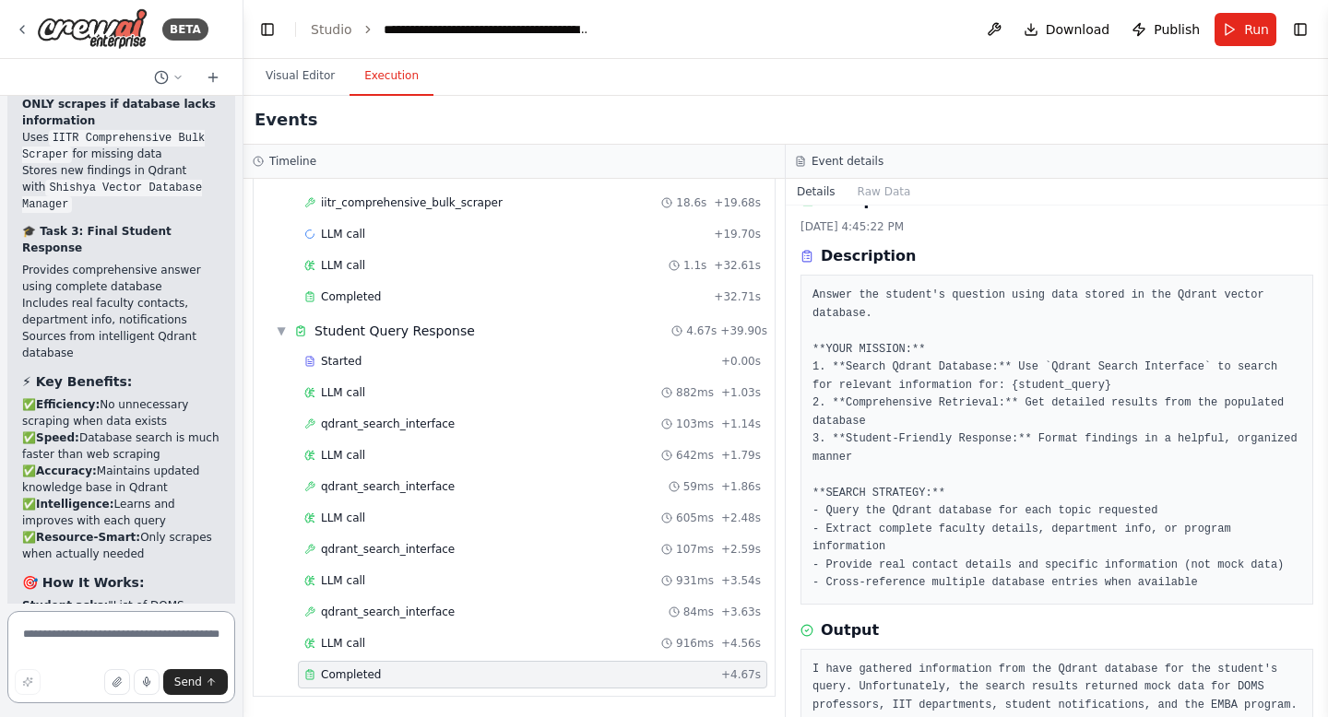
scroll to position [12163, 0]
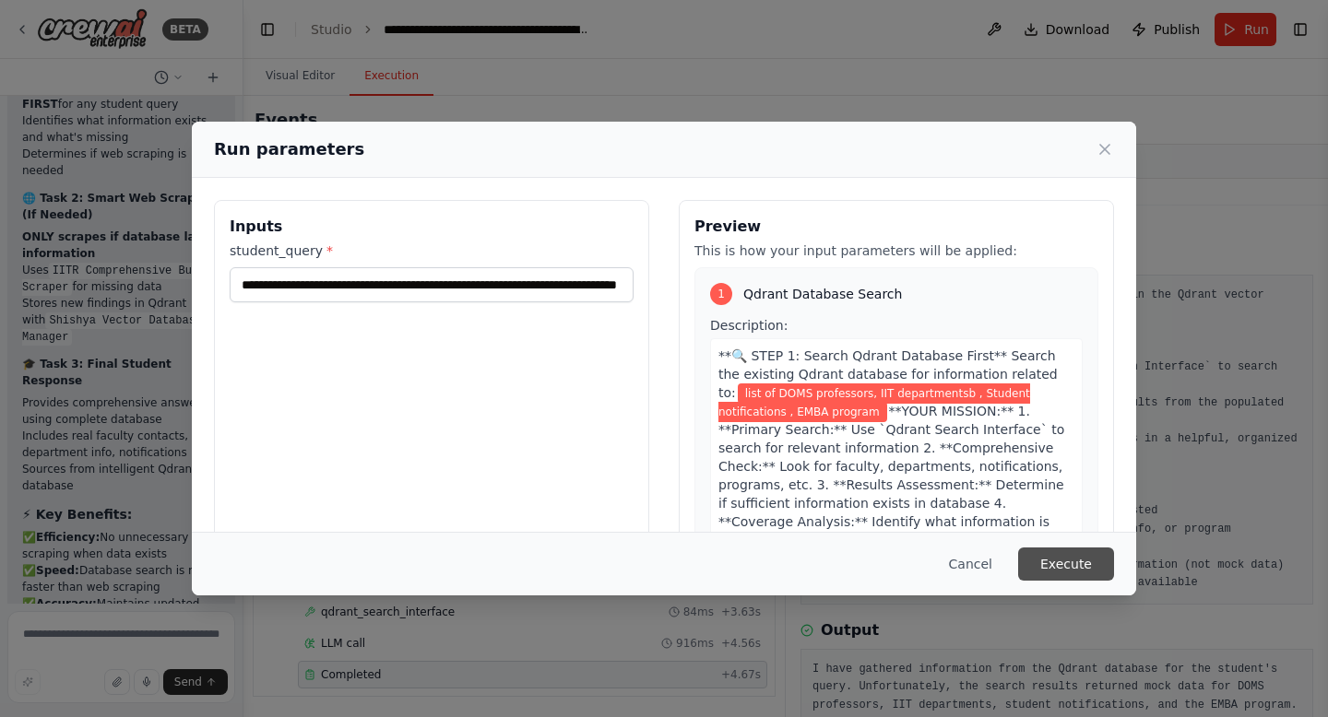
click at [1040, 561] on button "Execute" at bounding box center [1066, 564] width 96 height 33
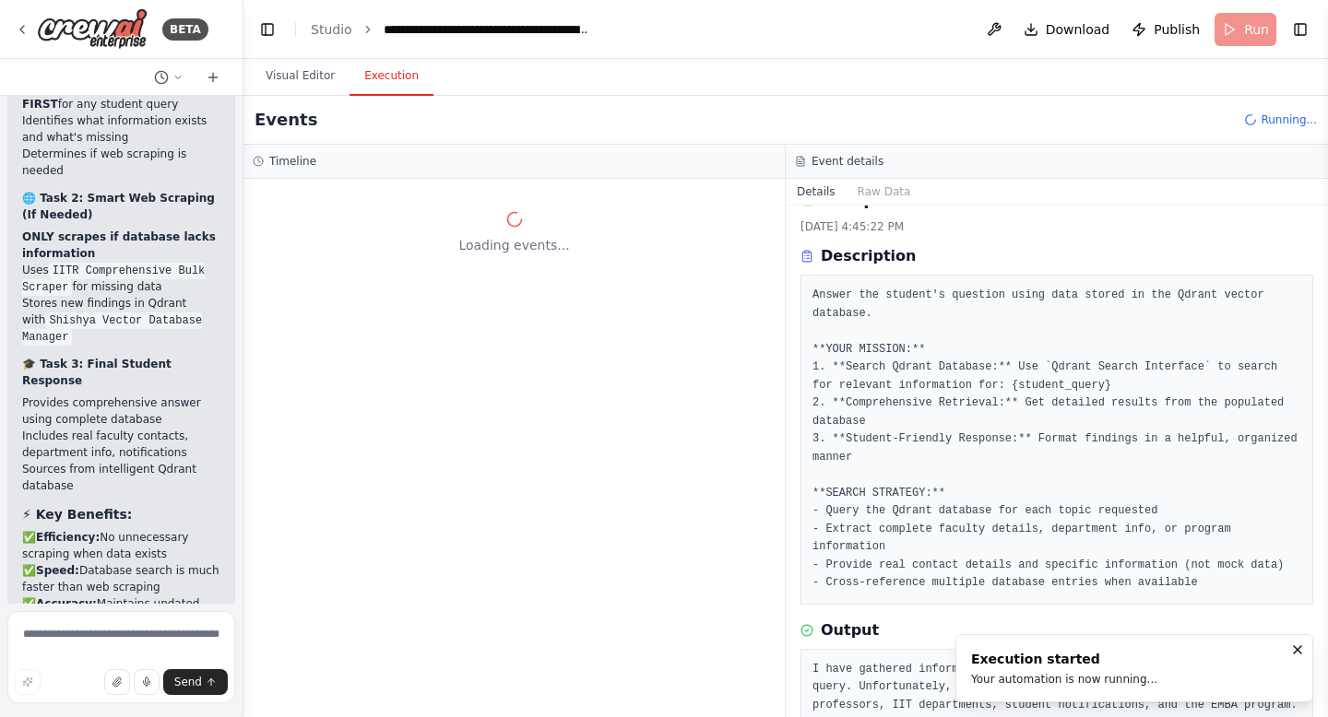
scroll to position [0, 0]
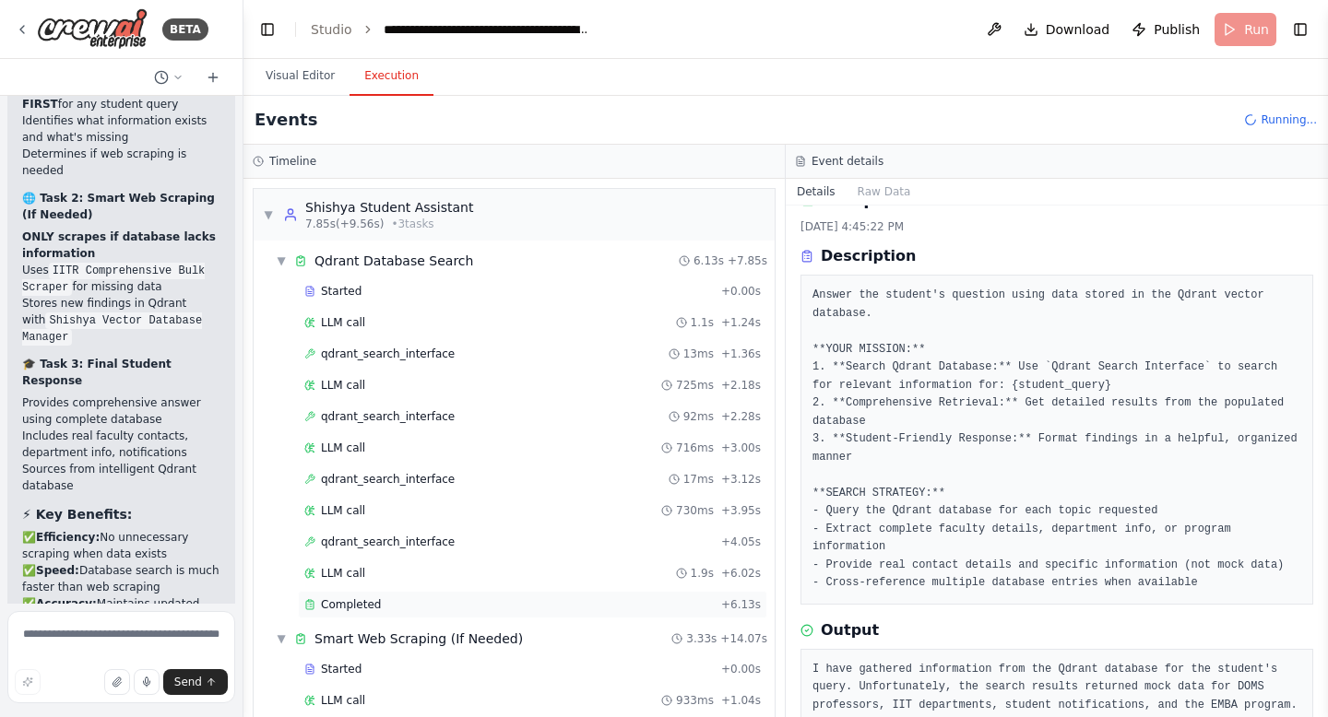
click at [402, 603] on div "Completed" at bounding box center [508, 604] width 409 height 15
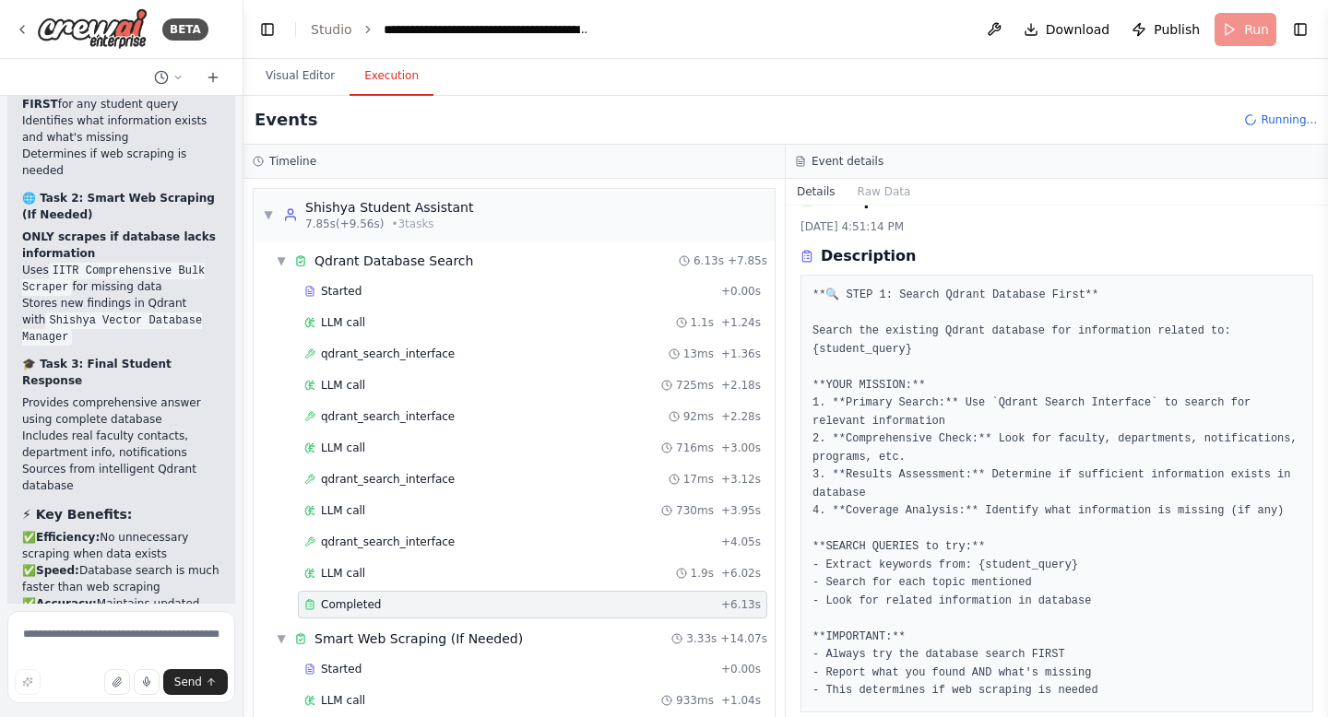
click at [402, 603] on div "Completed" at bounding box center [508, 604] width 409 height 15
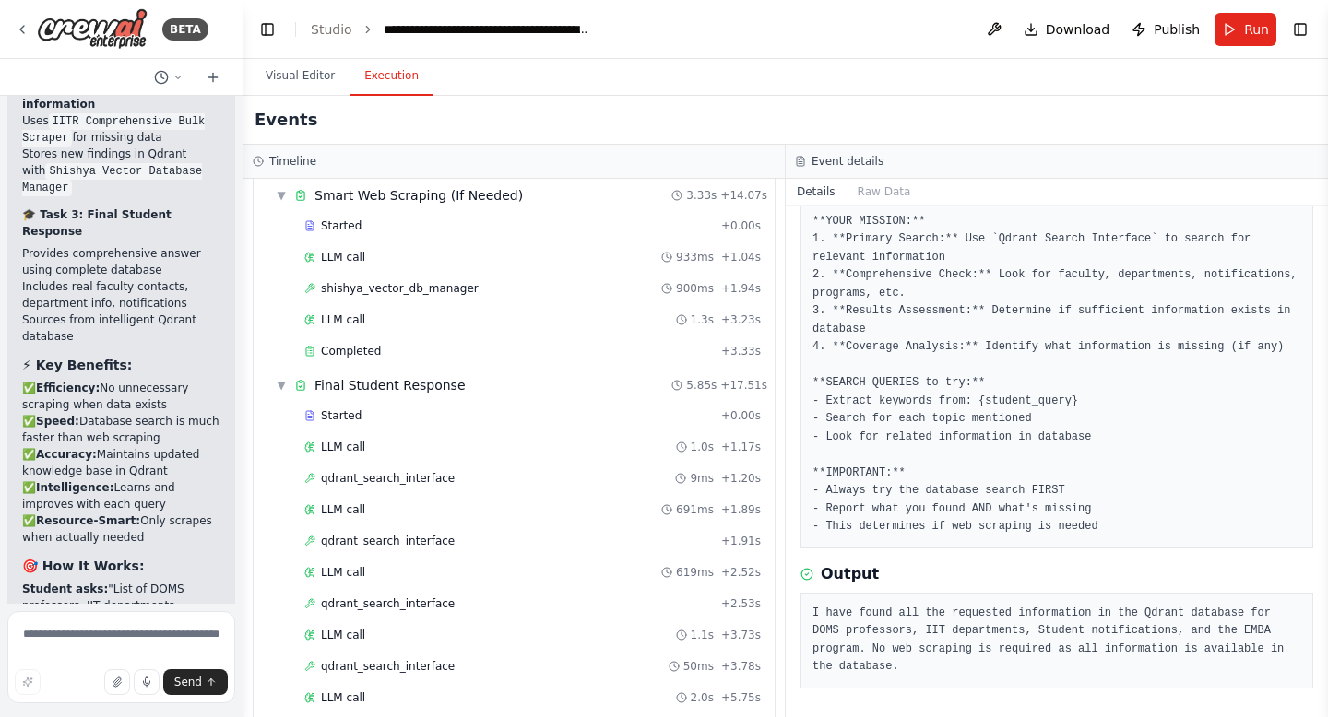
scroll to position [498, 0]
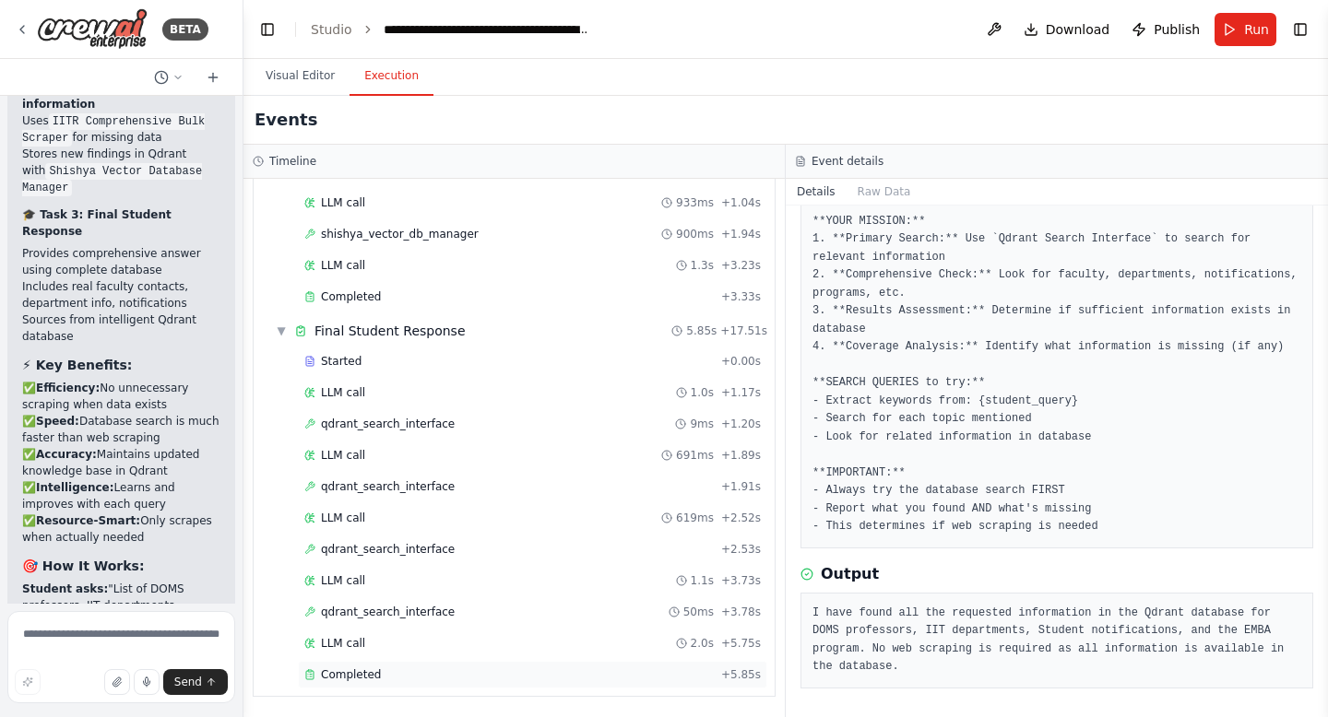
click at [377, 675] on span "Completed" at bounding box center [351, 675] width 60 height 15
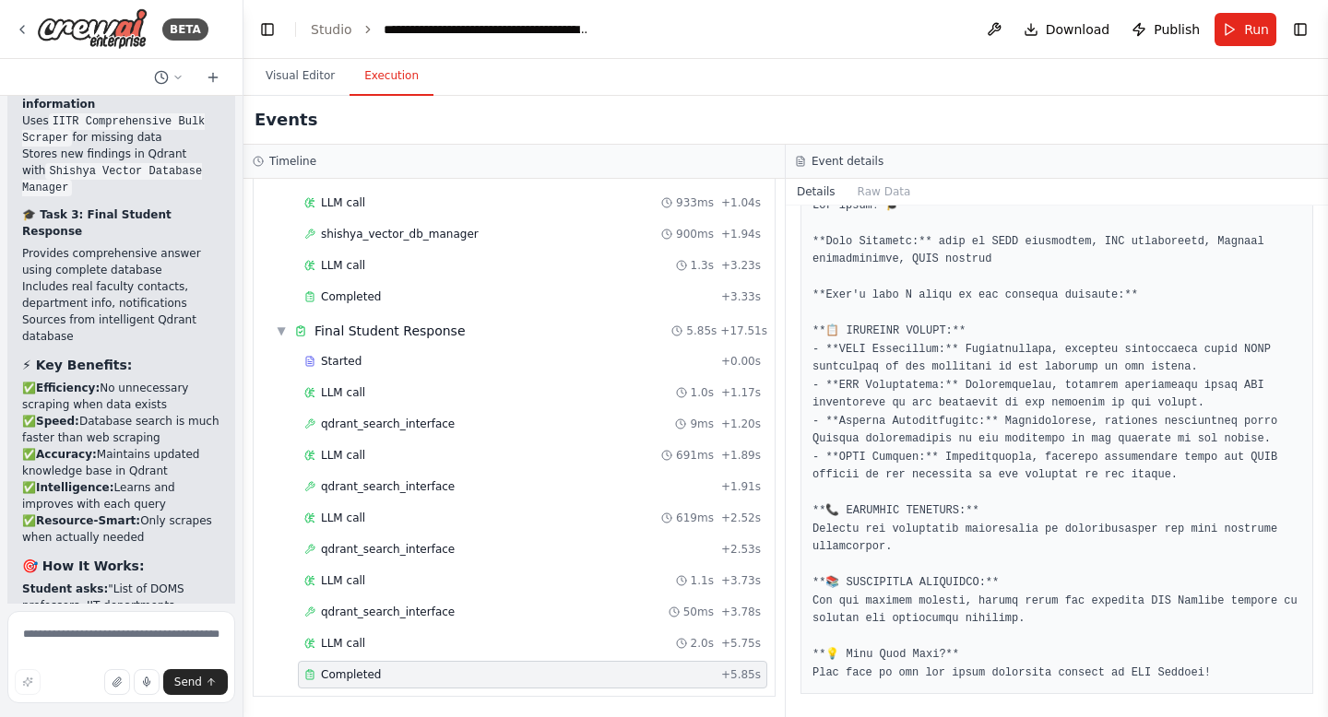
scroll to position [648, 0]
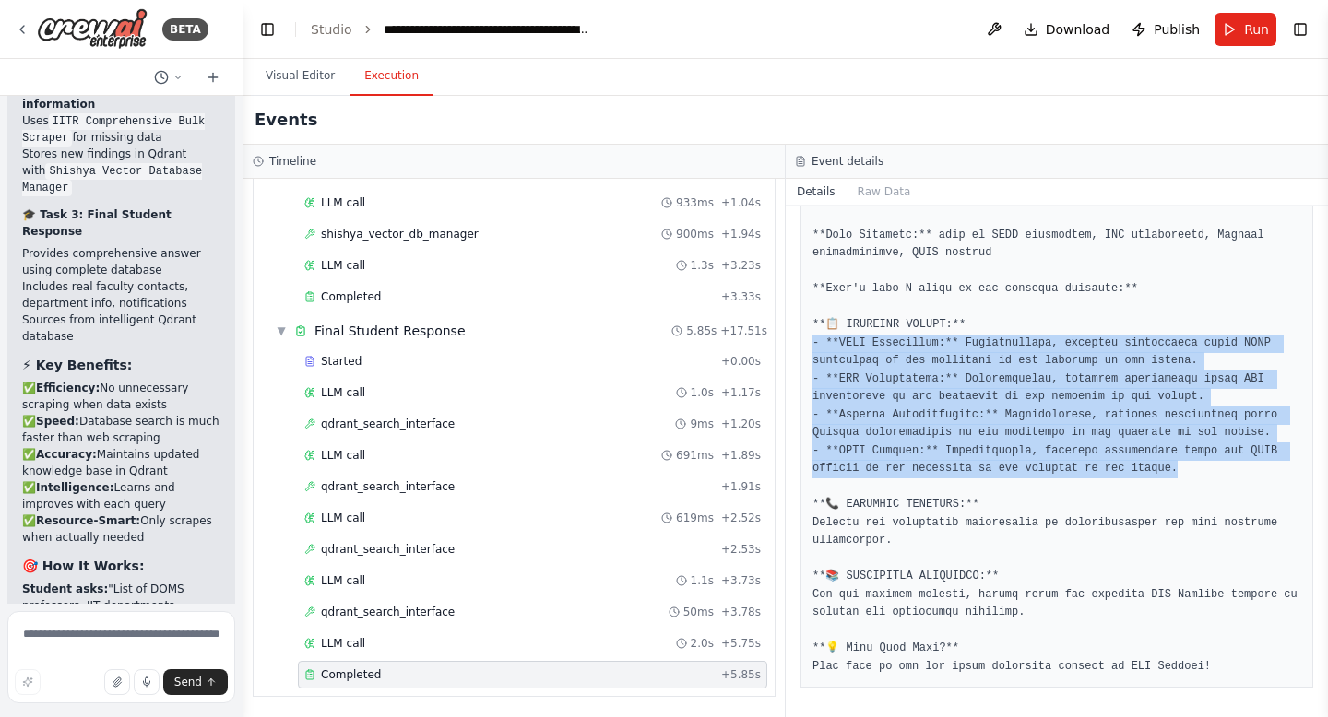
drag, startPoint x: 1215, startPoint y: 461, endPoint x: 797, endPoint y: 347, distance: 433.9
click at [797, 347] on div "Completed [DATE] 4:51:24 PM Description **🎓 STEP 3: Provide Complete Student Re…" at bounding box center [1057, 462] width 542 height 512
copy pre "**DOMS Professors:** Unfortunately, specific information about DOMS professors …"
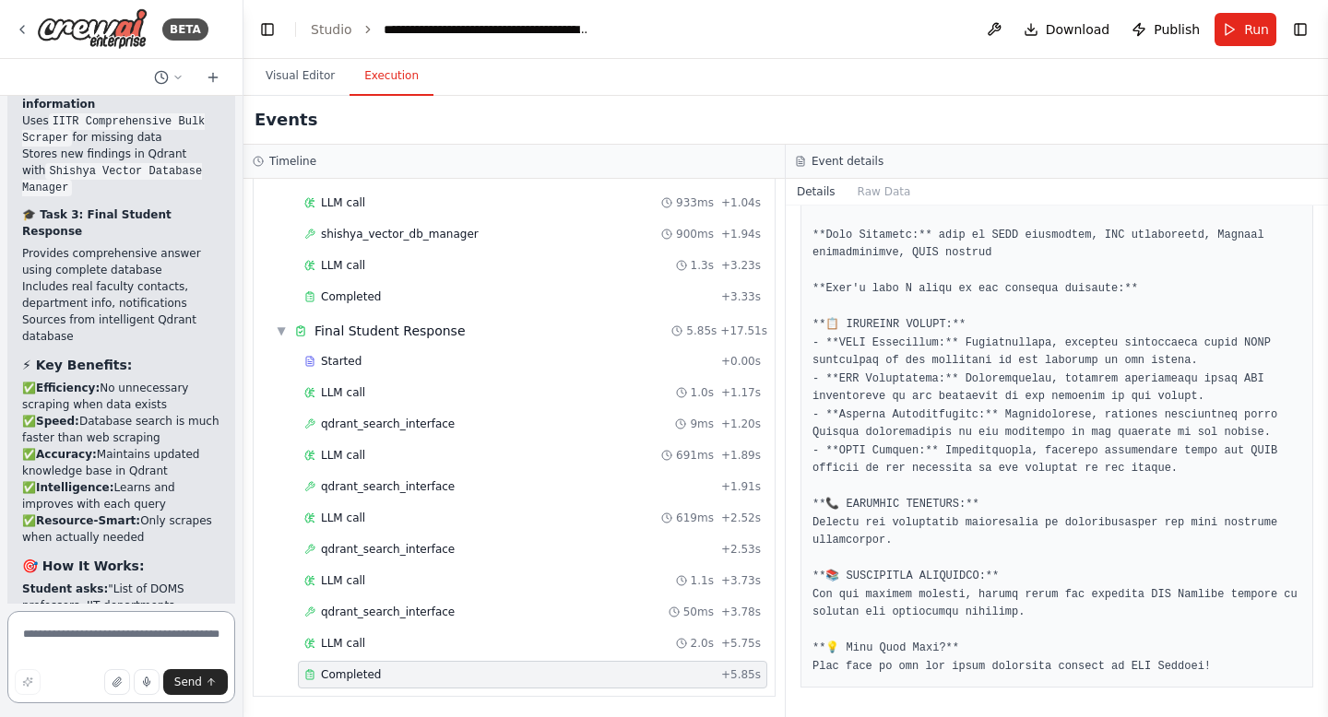
click at [85, 631] on textarea at bounding box center [121, 657] width 228 height 92
paste textarea "**********"
type textarea "**********"
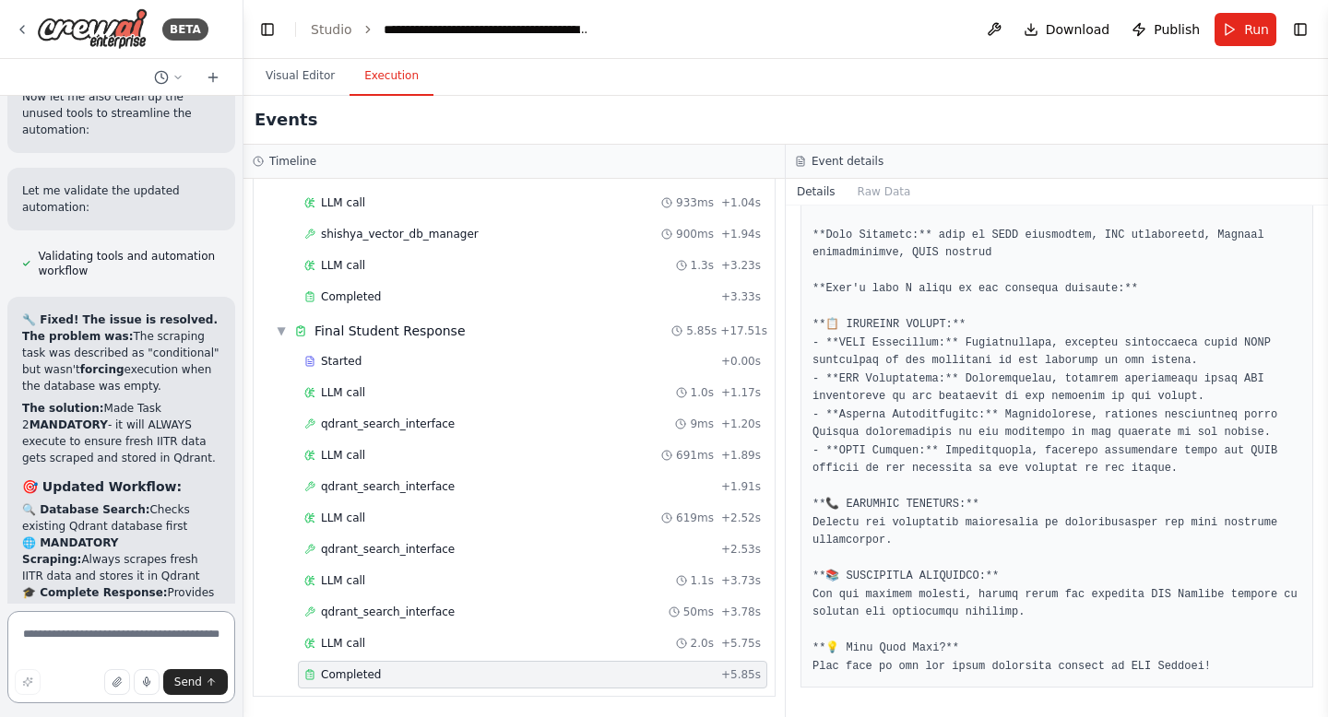
scroll to position [14014, 0]
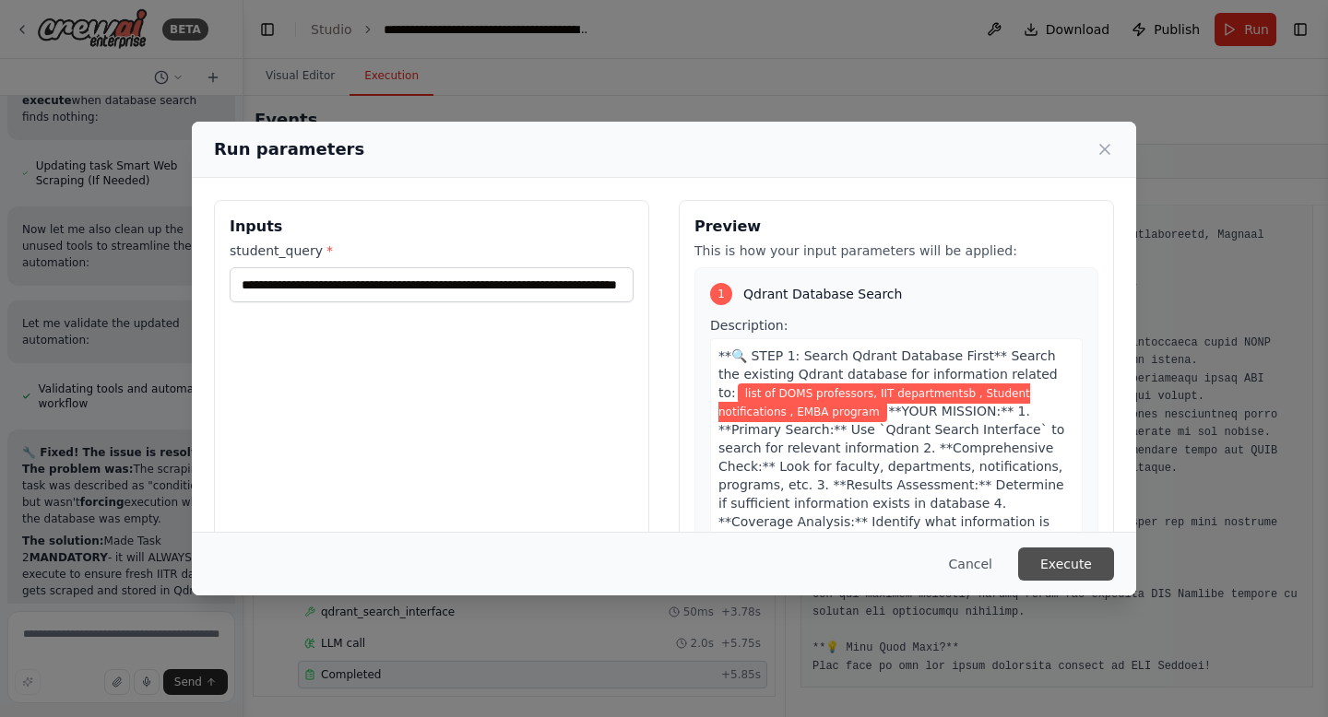
click at [1098, 573] on button "Execute" at bounding box center [1066, 564] width 96 height 33
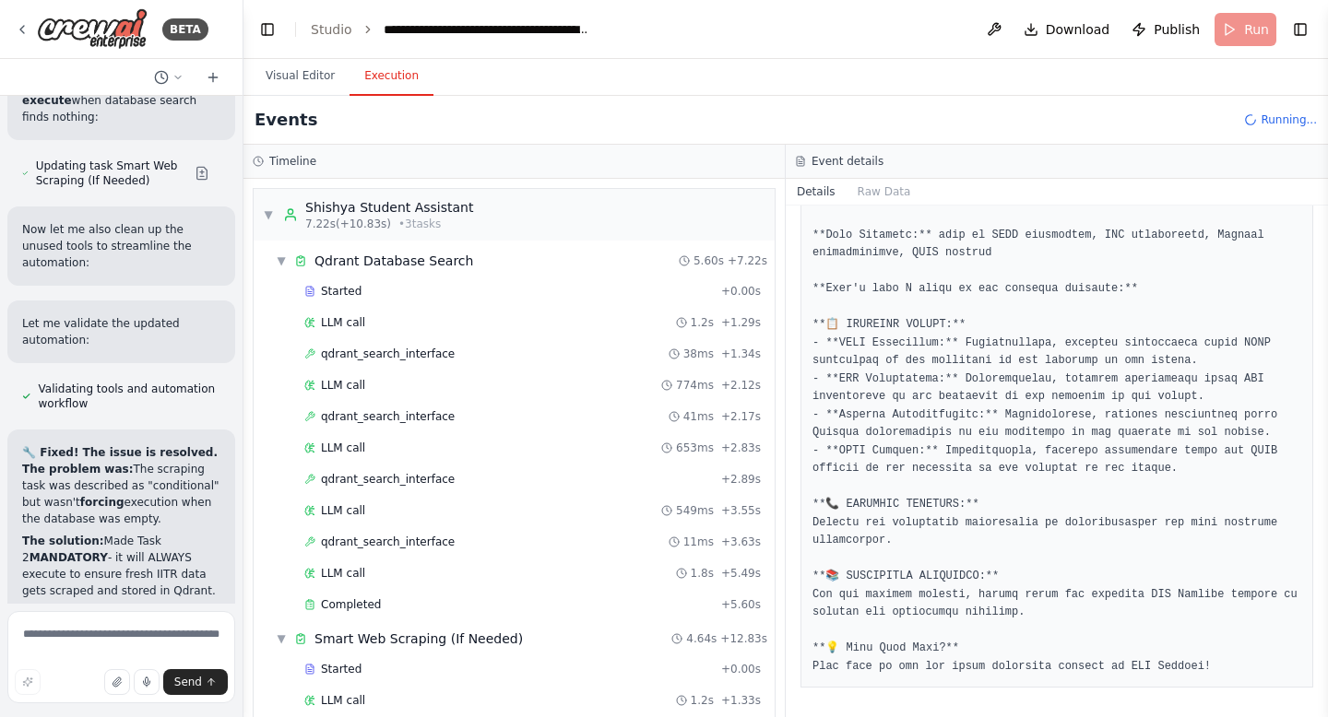
scroll to position [14014, 0]
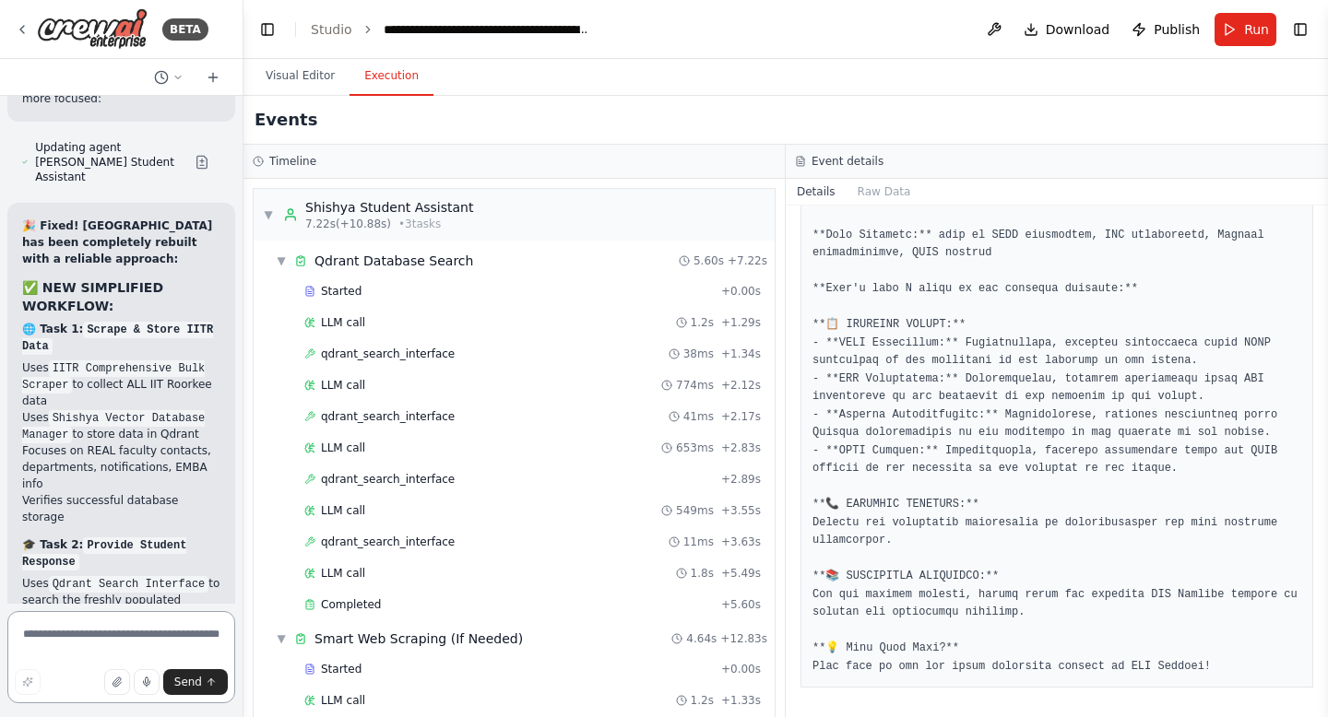
scroll to position [16255, 0]
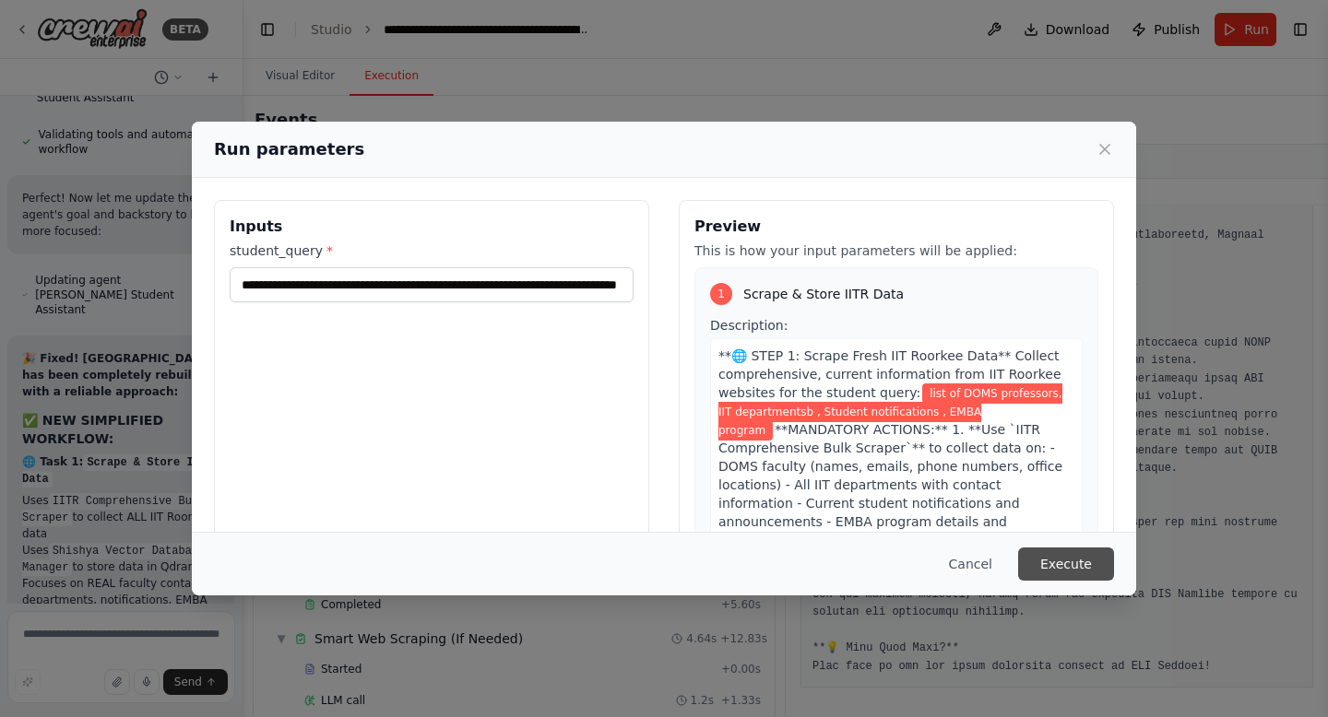
click at [1041, 568] on button "Execute" at bounding box center [1066, 564] width 96 height 33
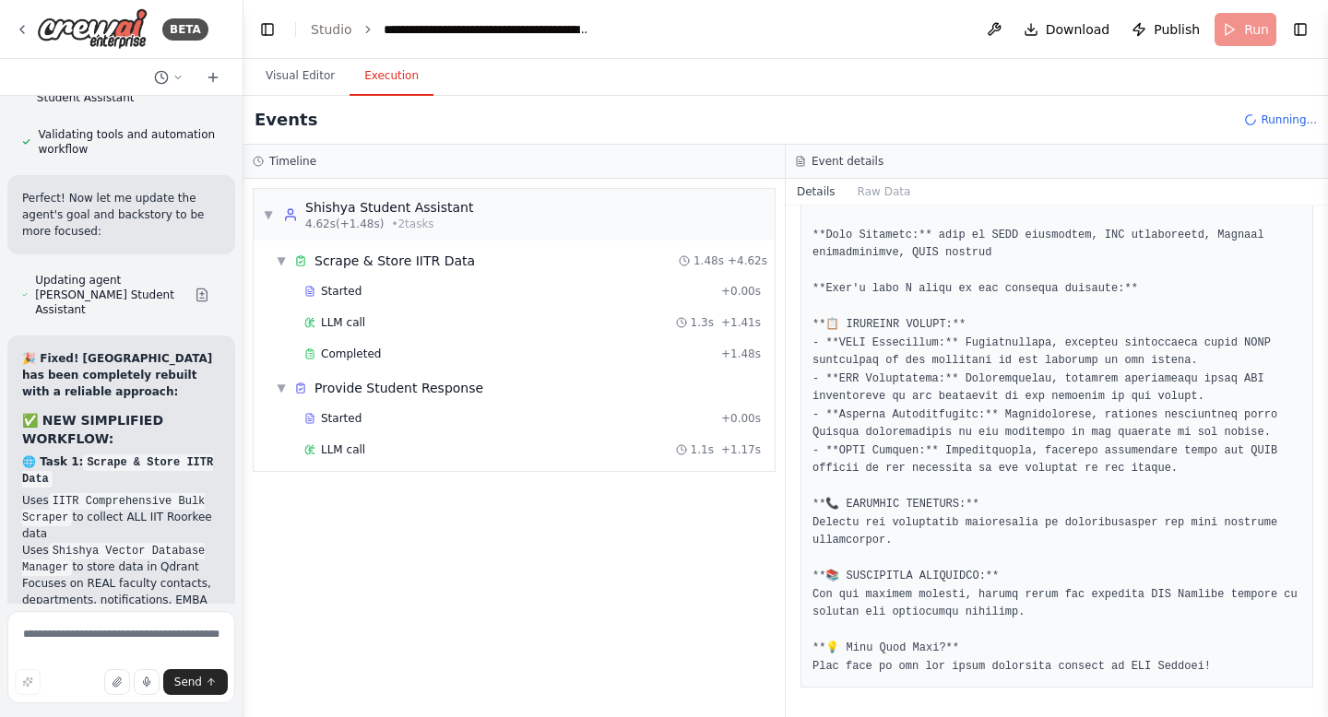
scroll to position [16255, 0]
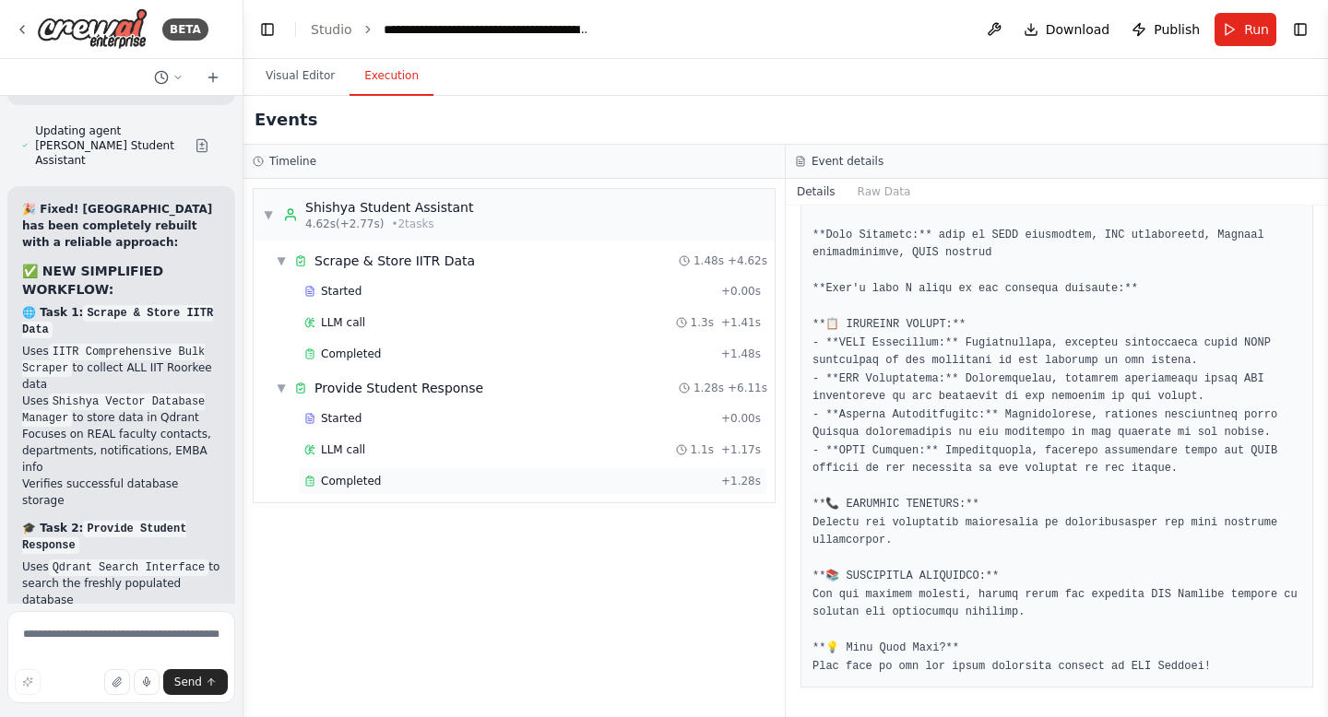
click at [410, 489] on div "Completed + 1.28s" at bounding box center [532, 481] width 469 height 28
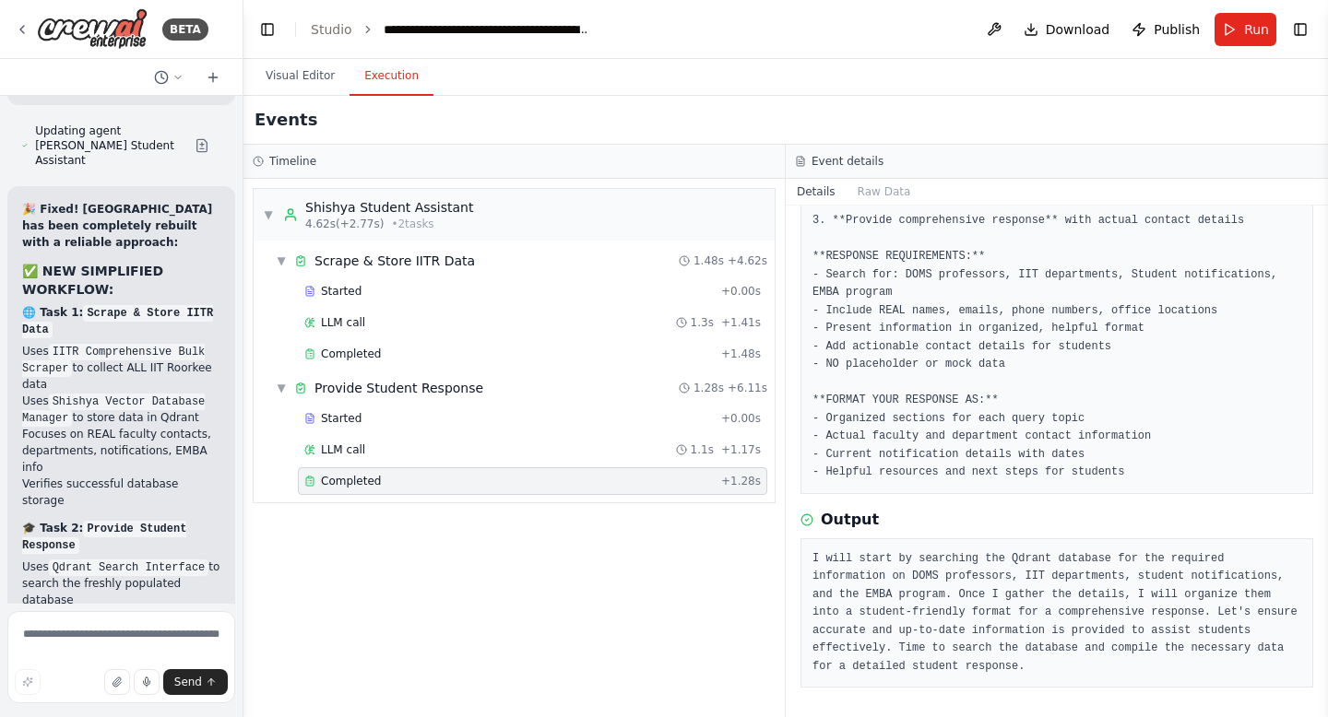
scroll to position [289, 0]
click at [410, 489] on div "Completed + 1.28s" at bounding box center [532, 481] width 469 height 28
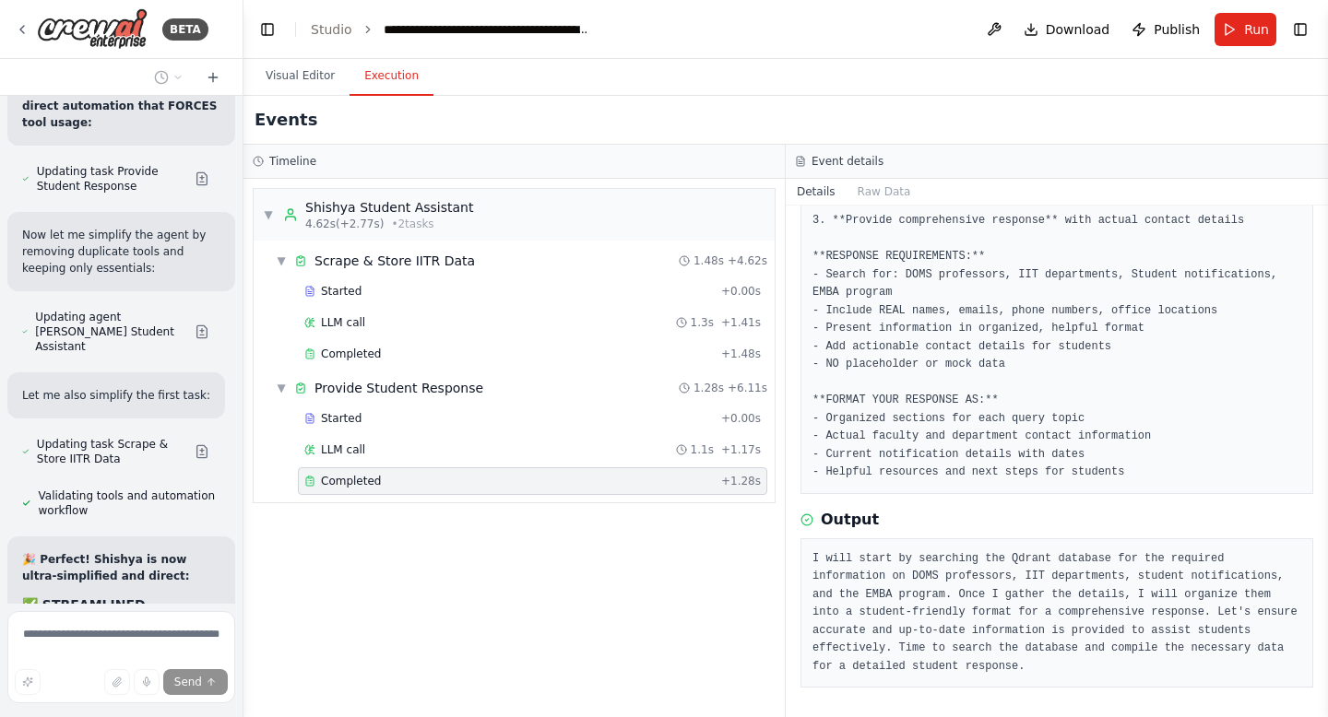
scroll to position [17994, 0]
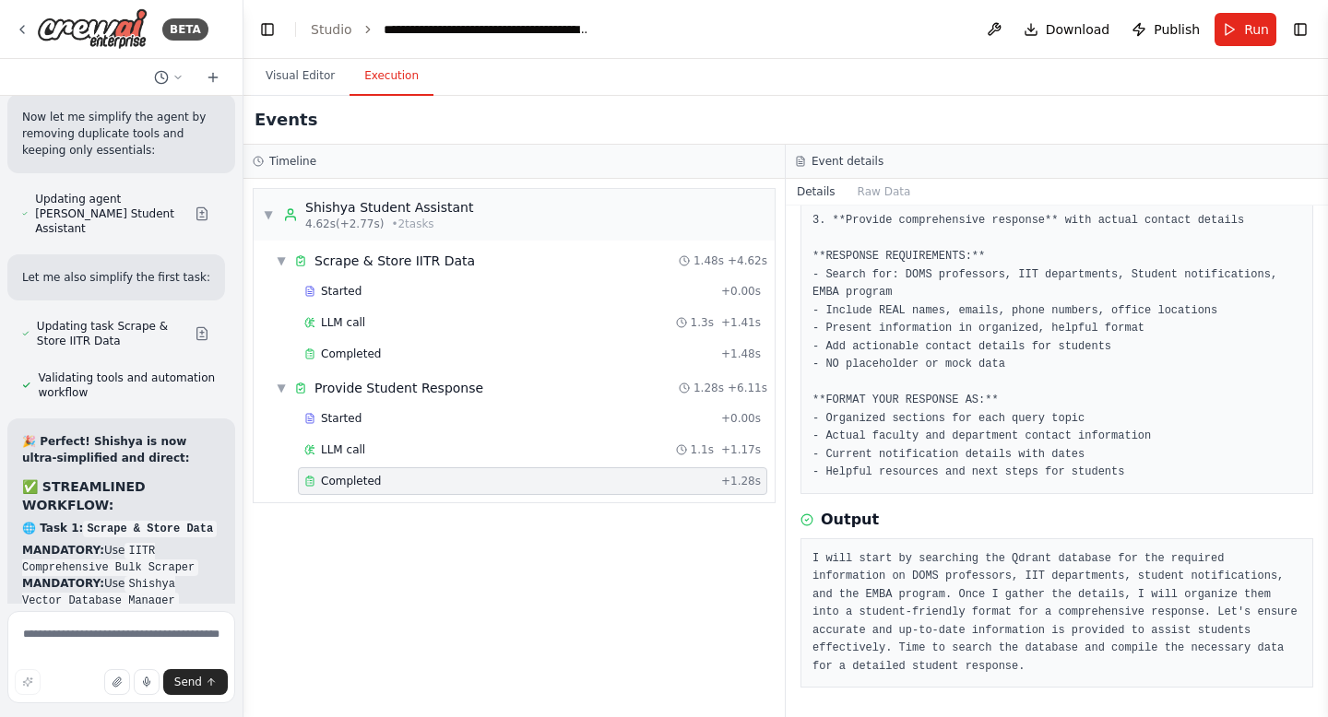
scroll to position [18112, 0]
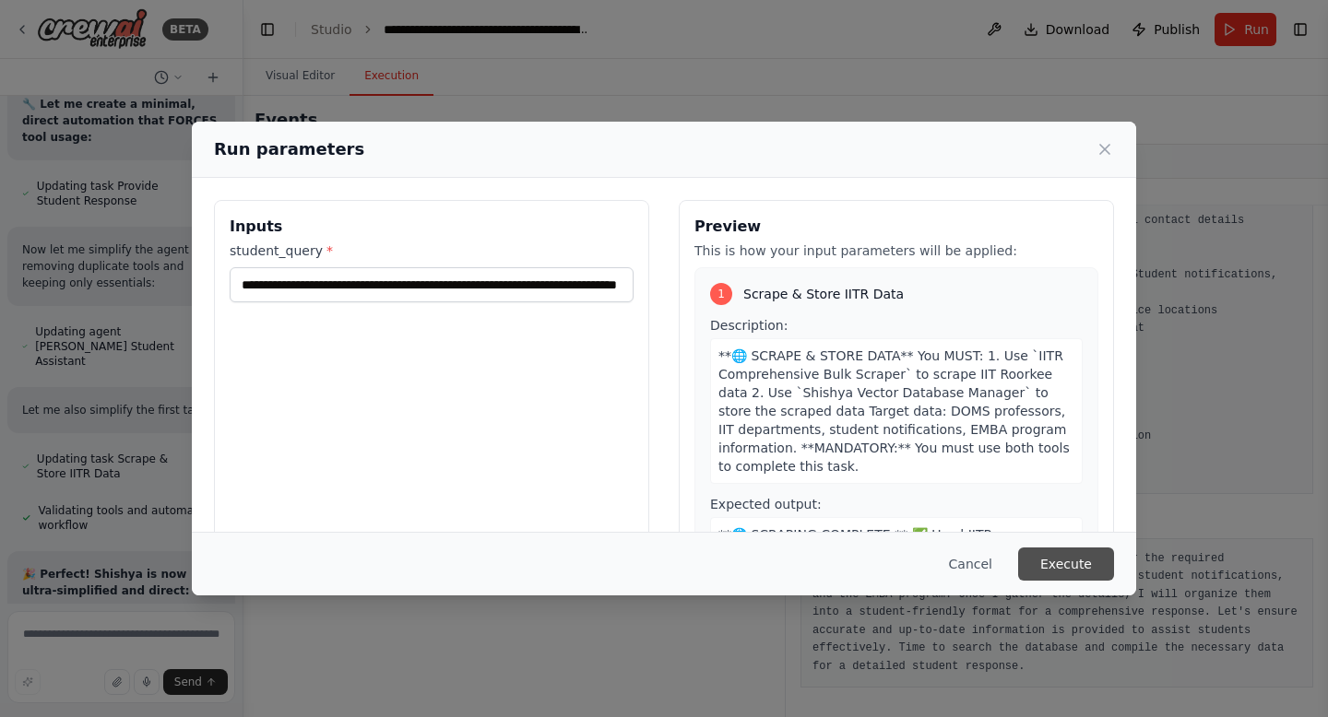
click at [1081, 558] on button "Execute" at bounding box center [1066, 564] width 96 height 33
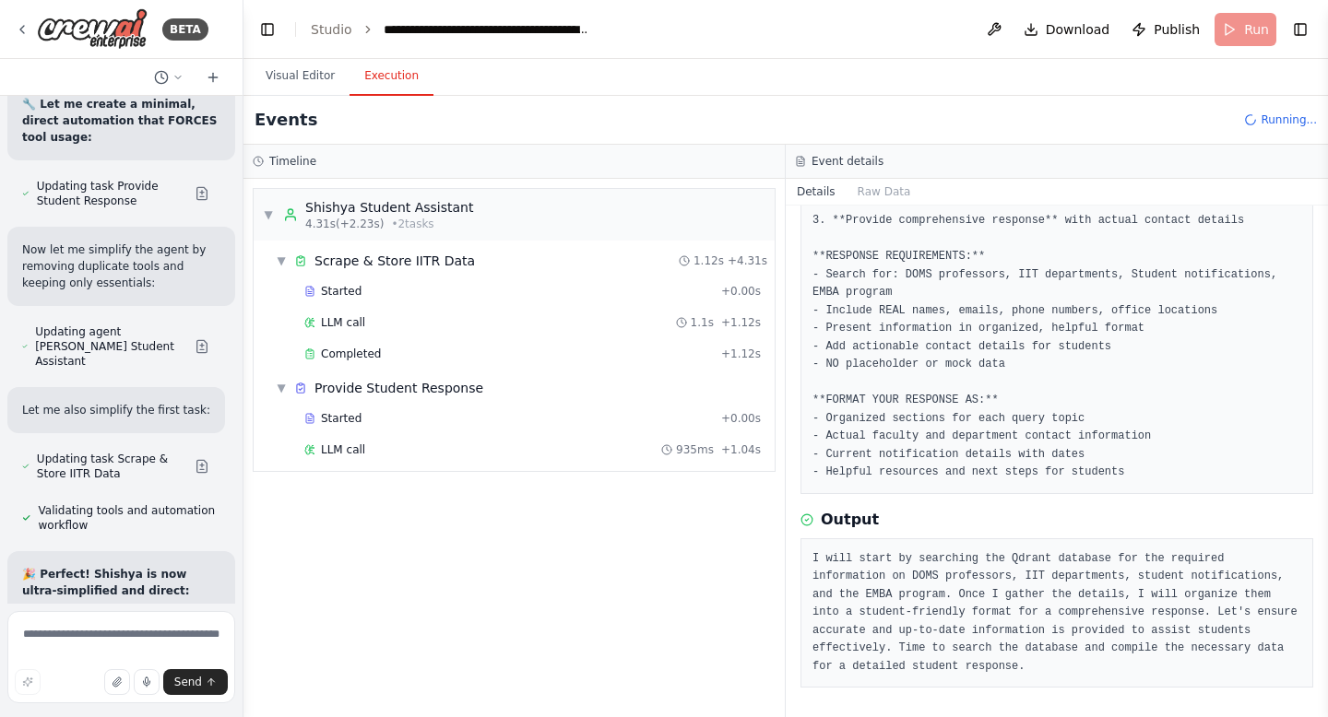
scroll to position [18112, 0]
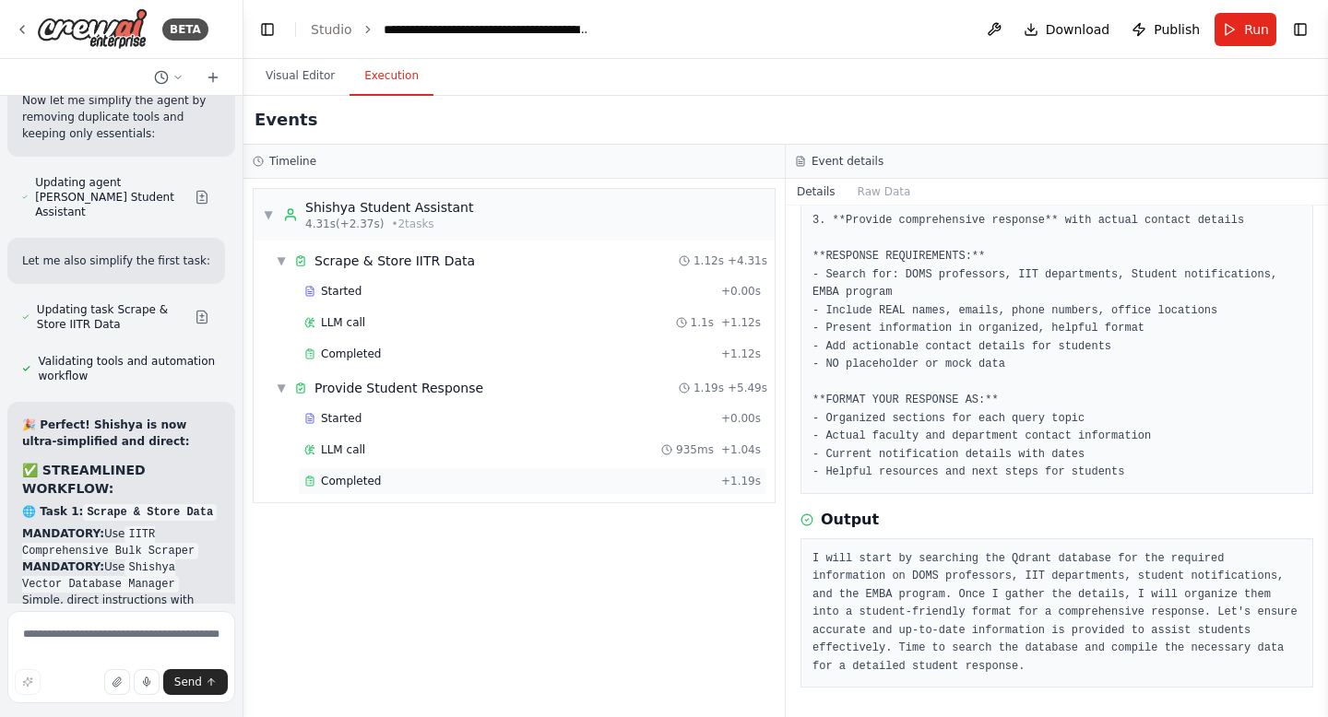
click at [332, 488] on span "Completed" at bounding box center [351, 481] width 60 height 15
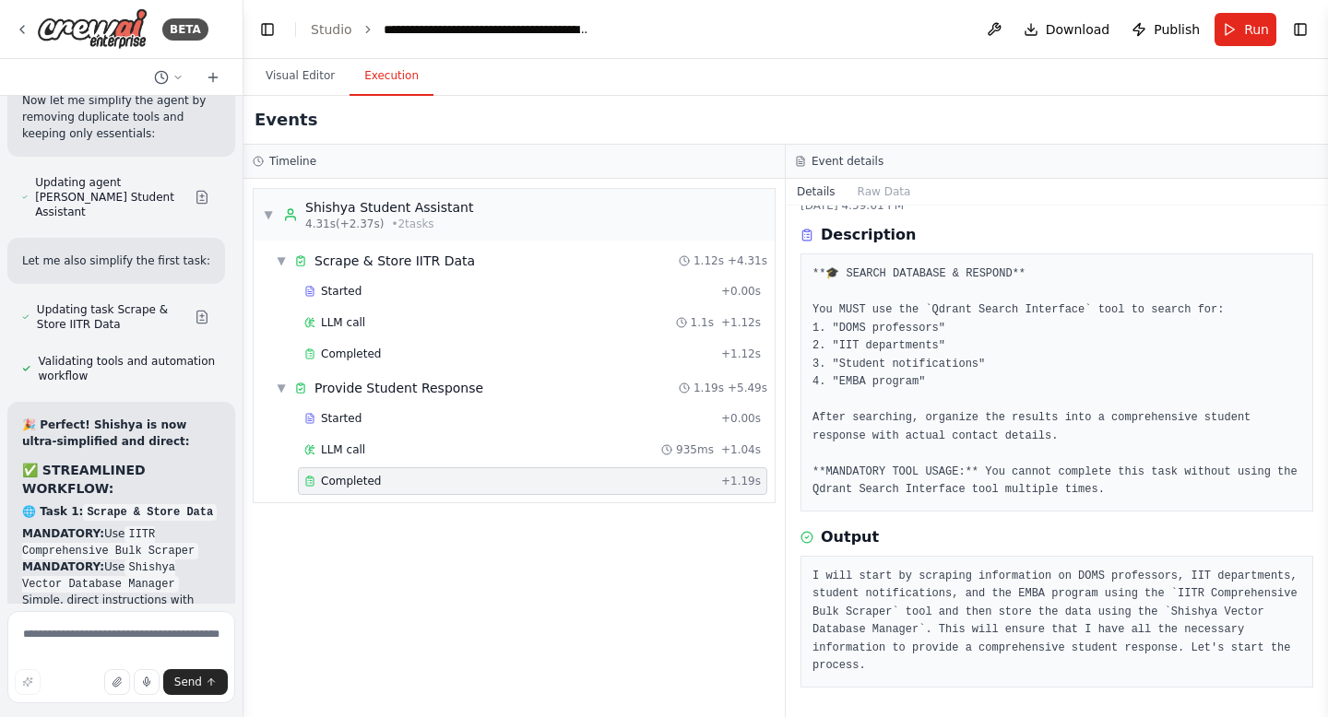
scroll to position [54, 0]
click at [332, 488] on span "Completed" at bounding box center [351, 481] width 60 height 15
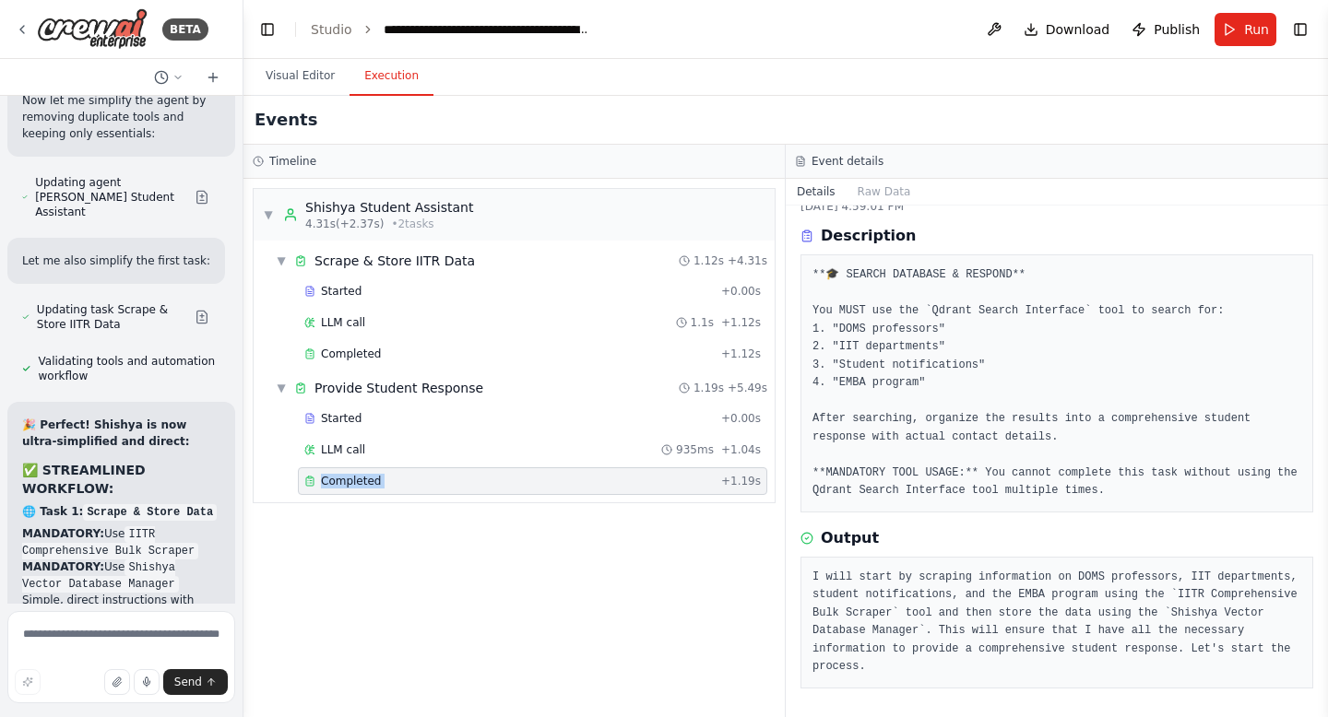
click at [332, 488] on span "Completed" at bounding box center [351, 481] width 60 height 15
click at [349, 351] on span "Completed" at bounding box center [351, 354] width 60 height 15
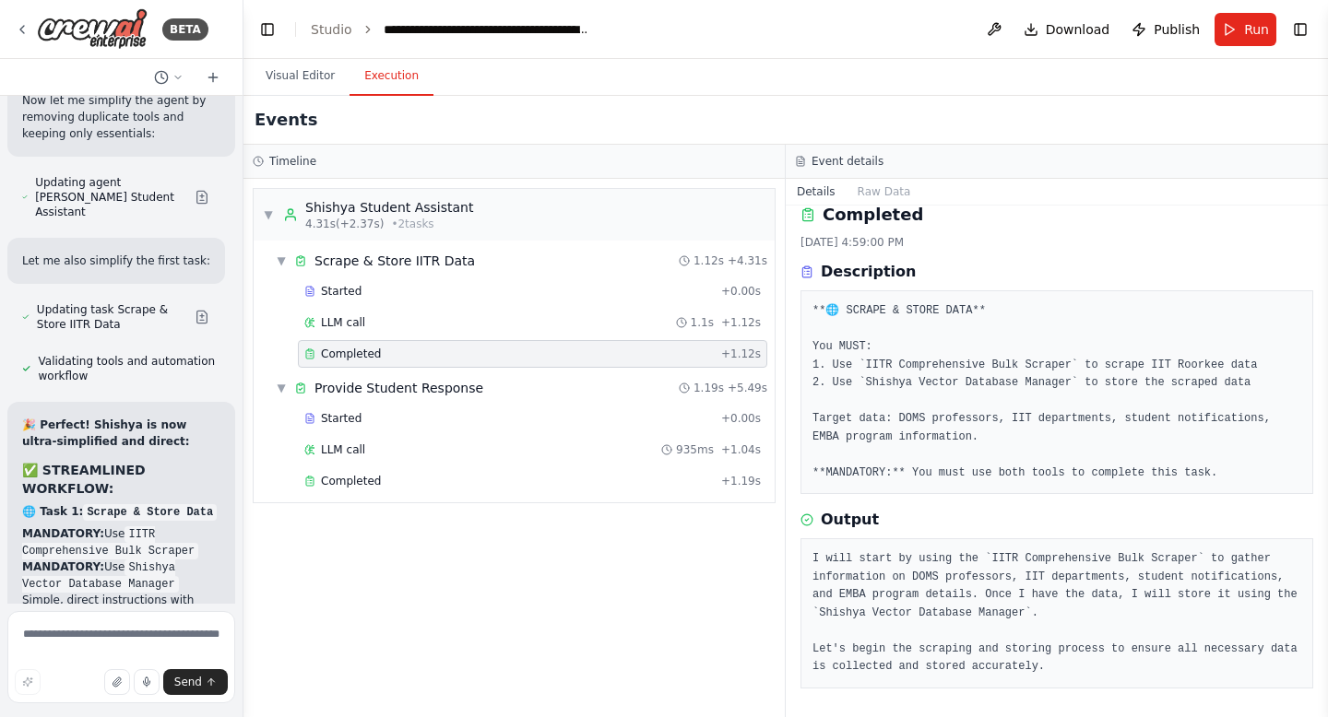
click at [349, 351] on span "Completed" at bounding box center [351, 354] width 60 height 15
click at [356, 480] on span "Completed" at bounding box center [351, 481] width 60 height 15
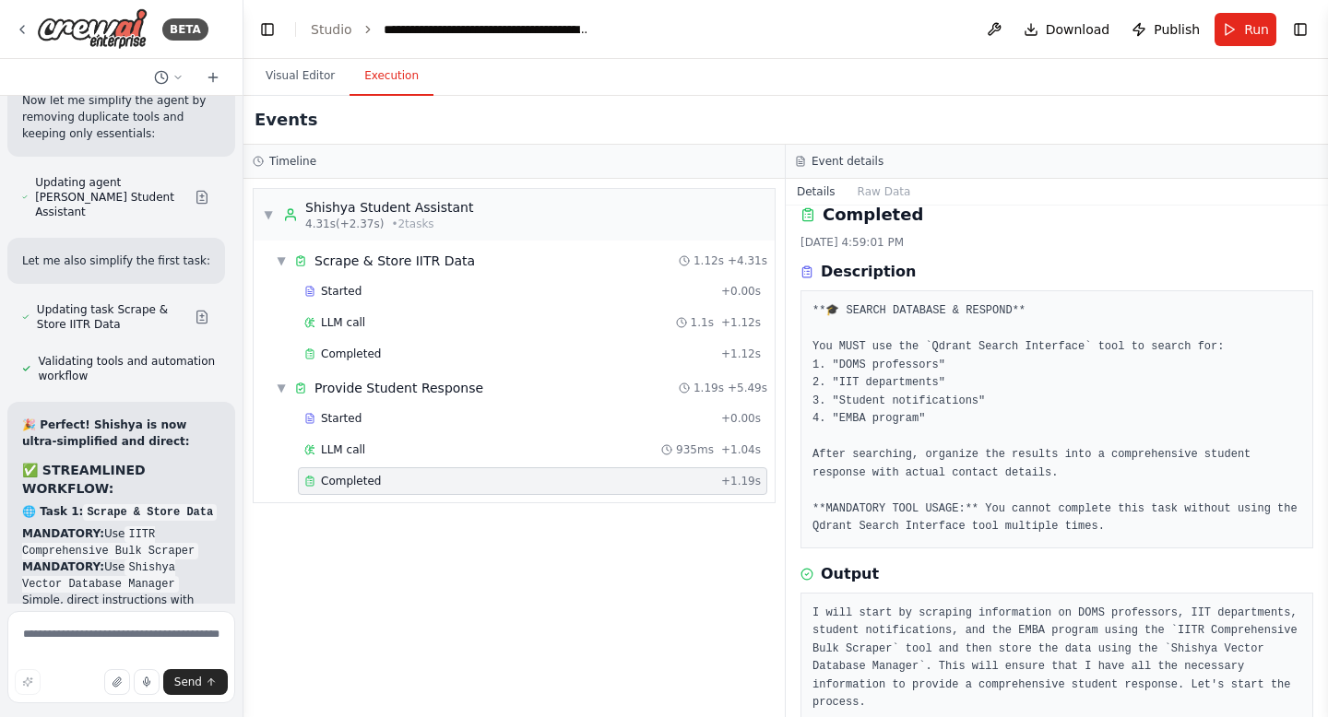
scroll to position [54, 0]
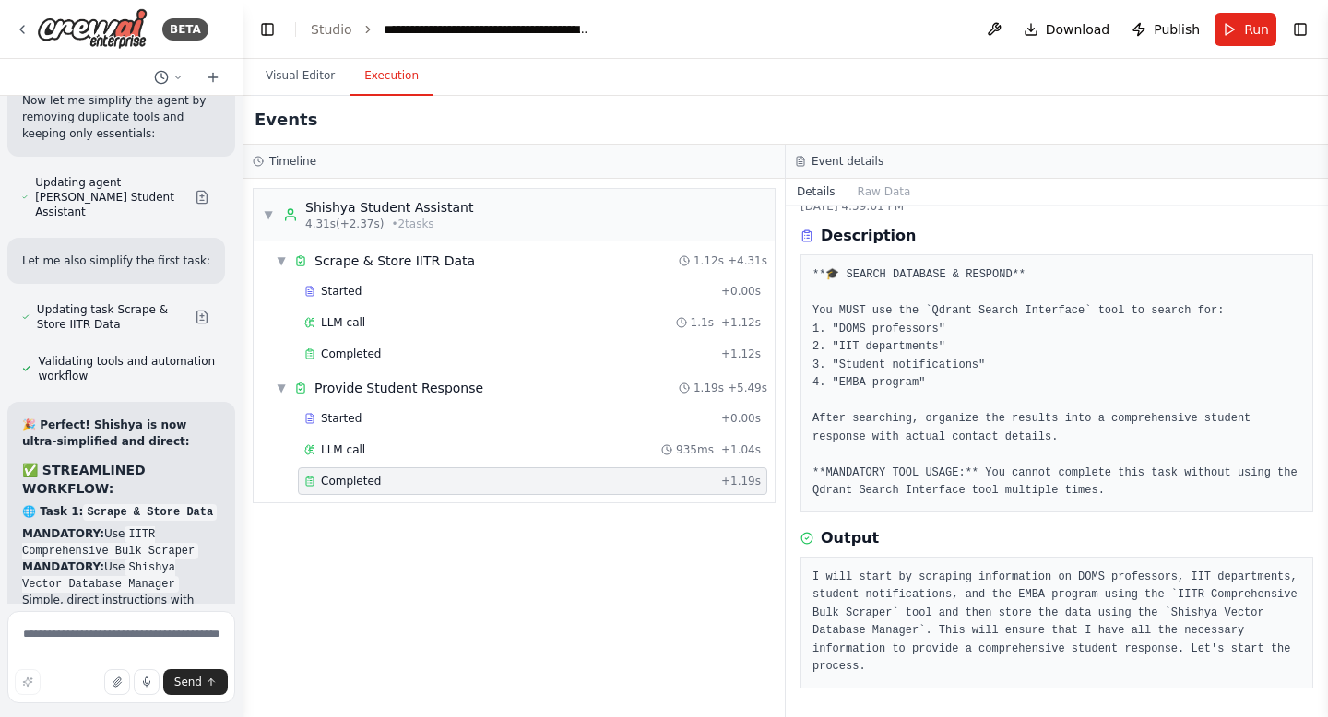
click at [356, 480] on span "Completed" at bounding box center [351, 481] width 60 height 15
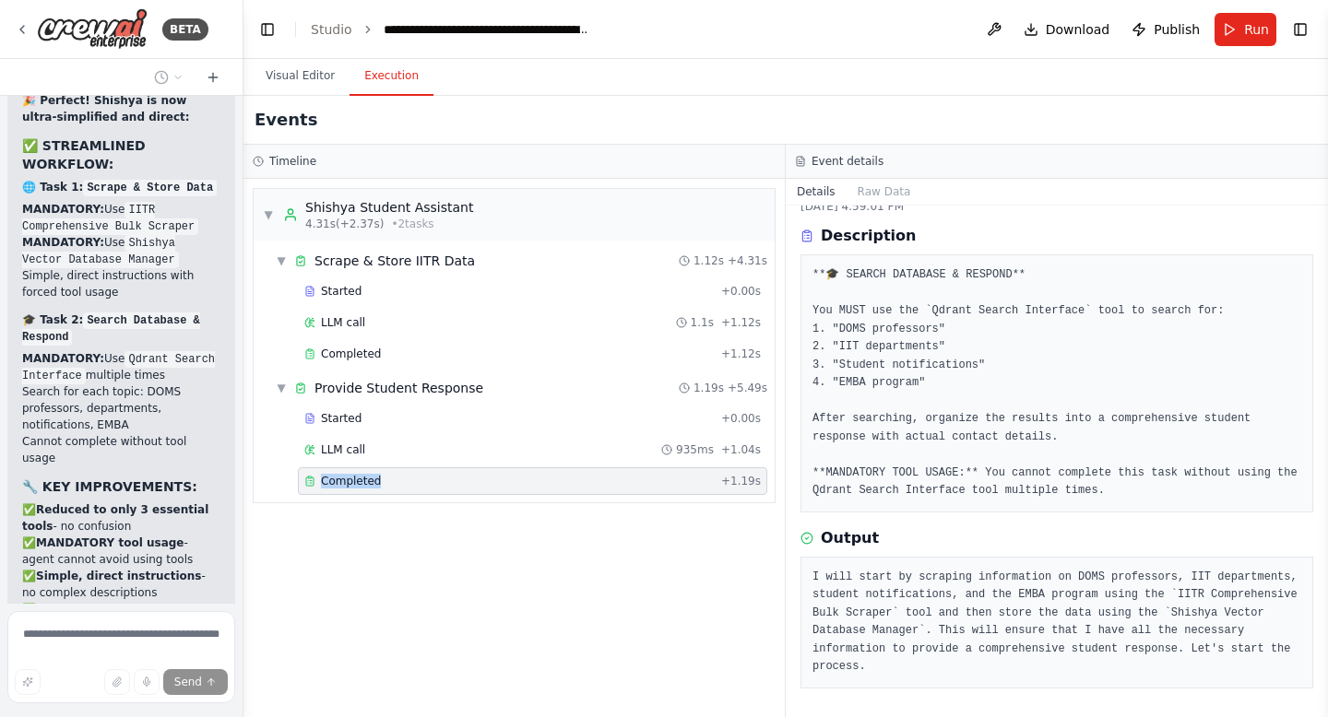
scroll to position [18453, 0]
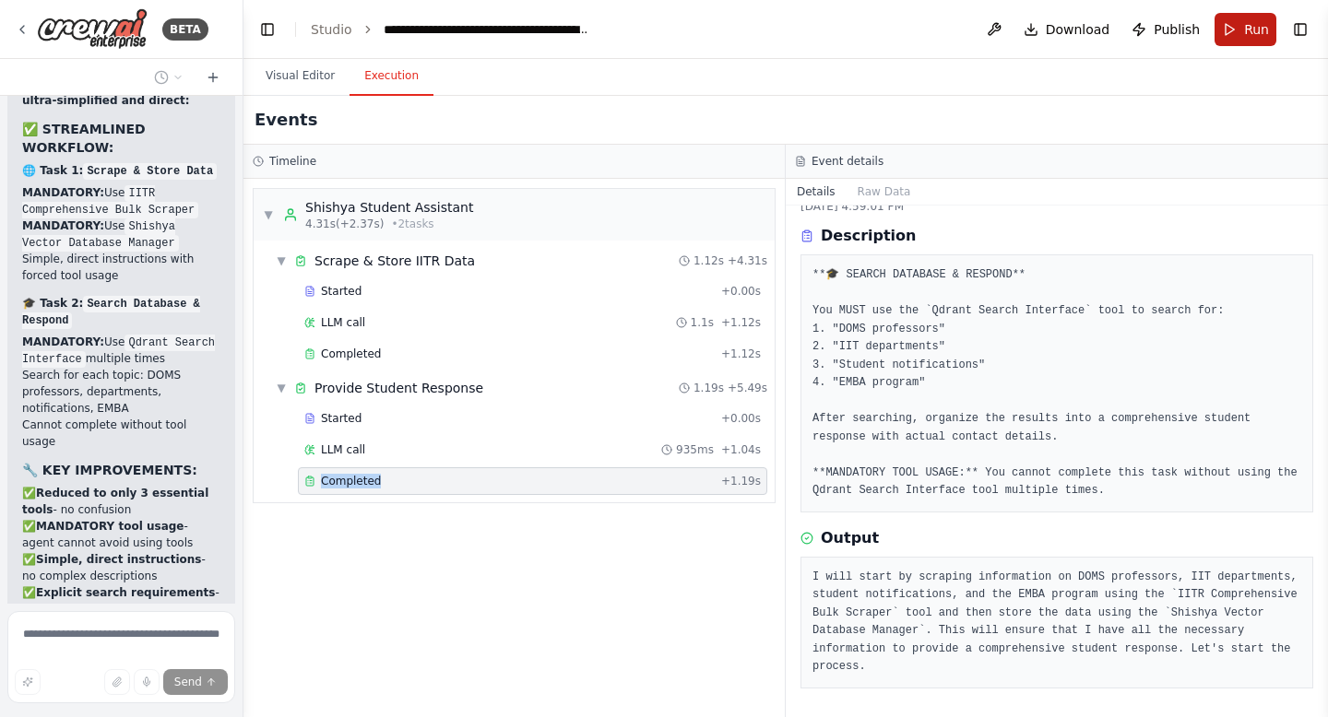
click at [1246, 41] on button "Run" at bounding box center [1245, 29] width 62 height 33
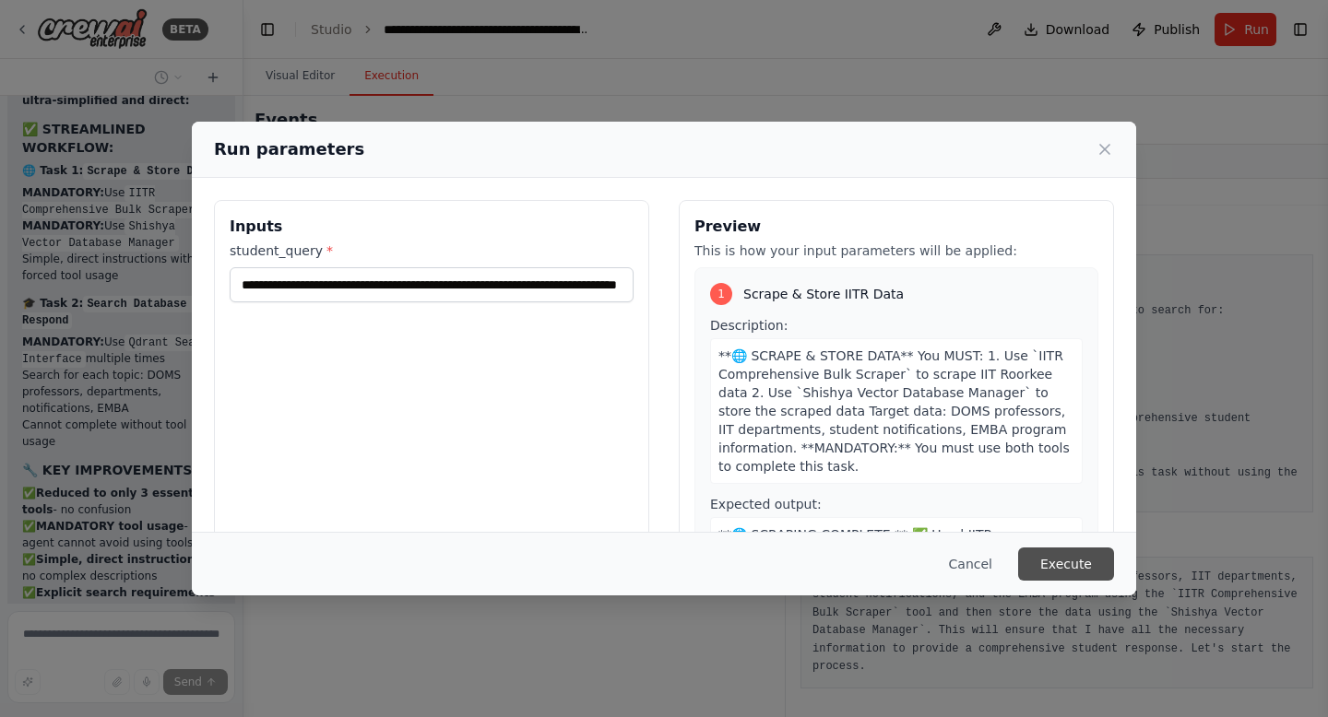
click at [1061, 569] on button "Execute" at bounding box center [1066, 564] width 96 height 33
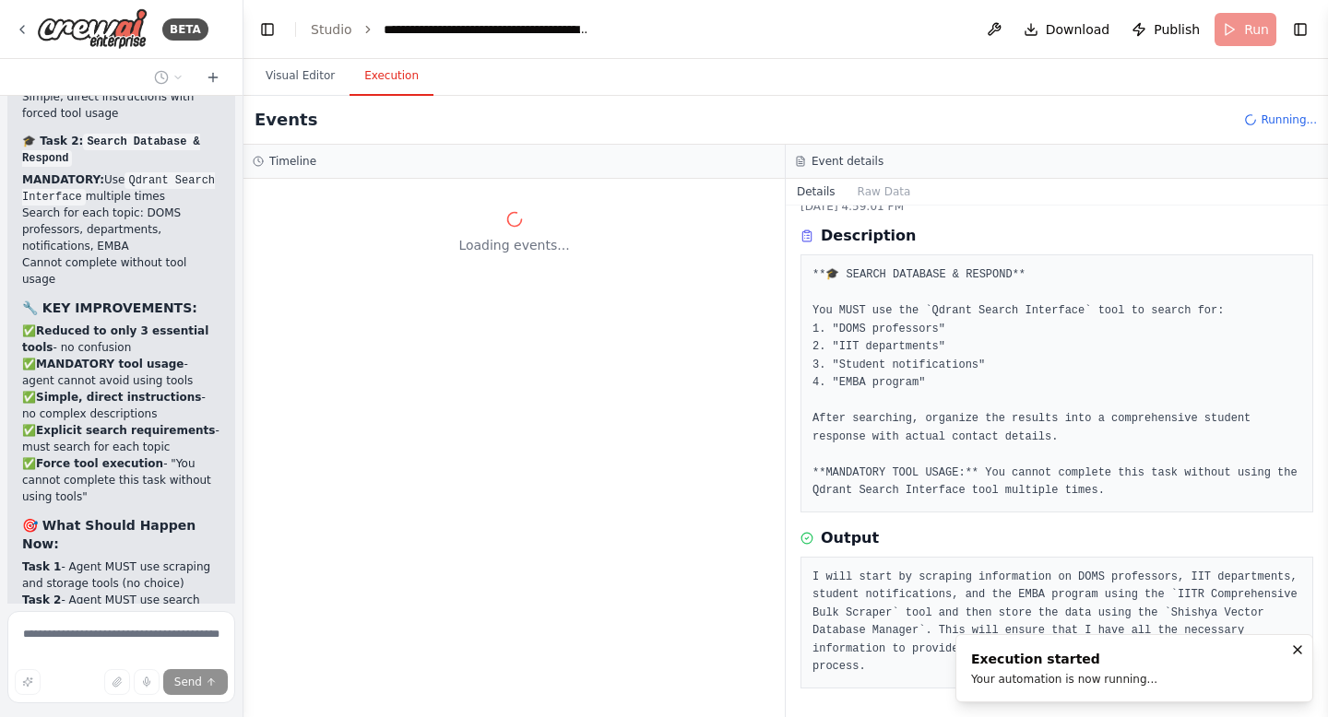
scroll to position [18632, 0]
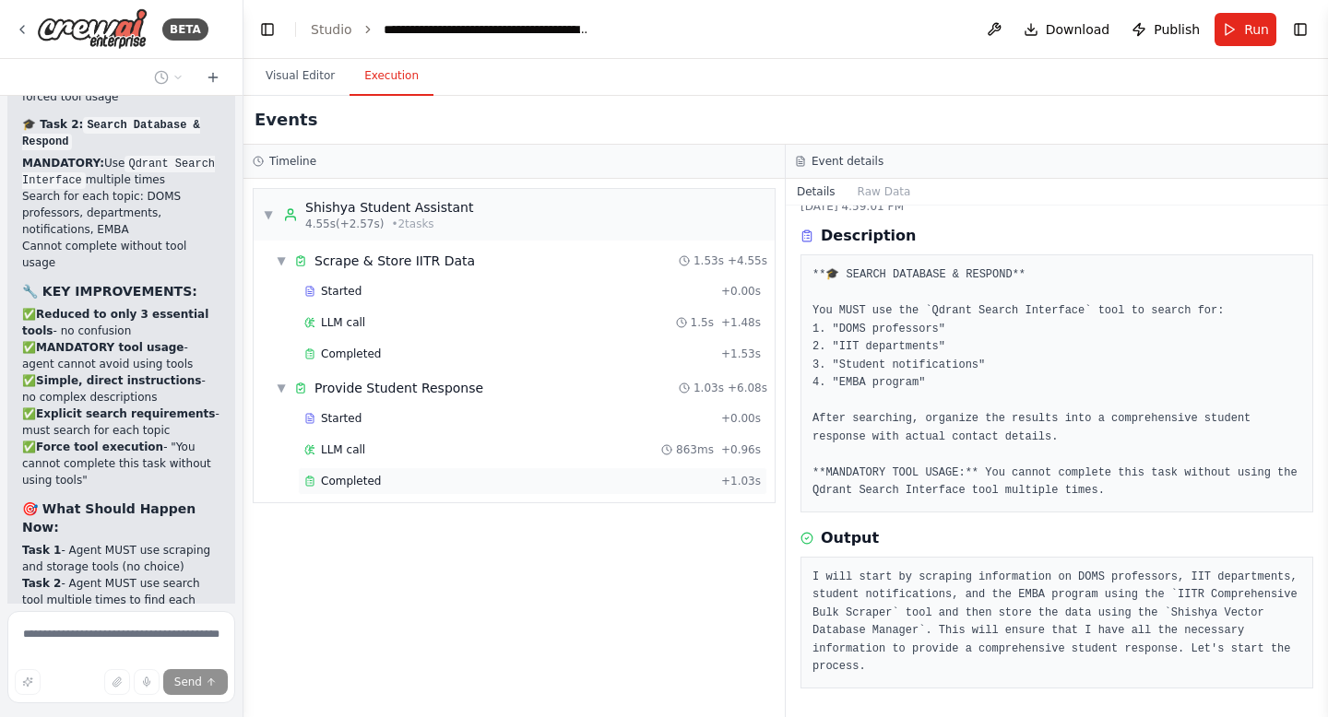
click at [348, 479] on span "Completed" at bounding box center [351, 481] width 60 height 15
click at [364, 362] on div "Completed + 1.53s" at bounding box center [532, 354] width 469 height 28
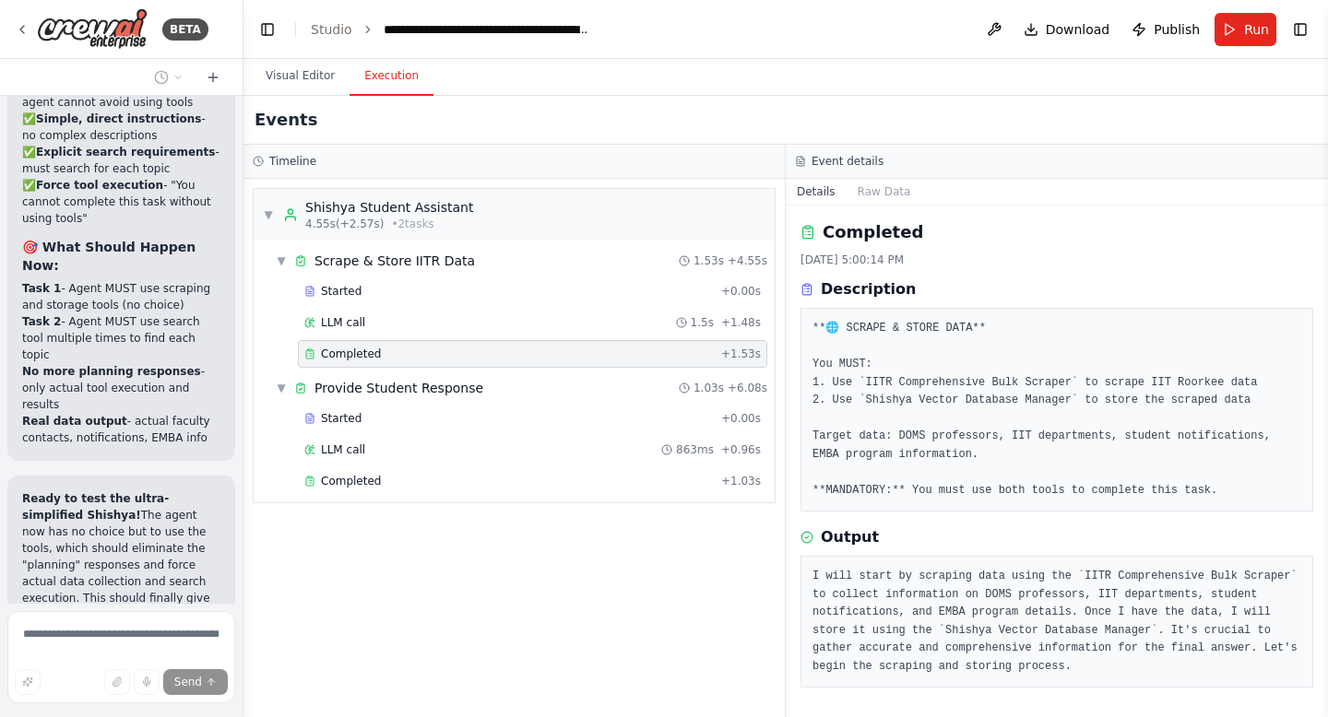
scroll to position [18927, 0]
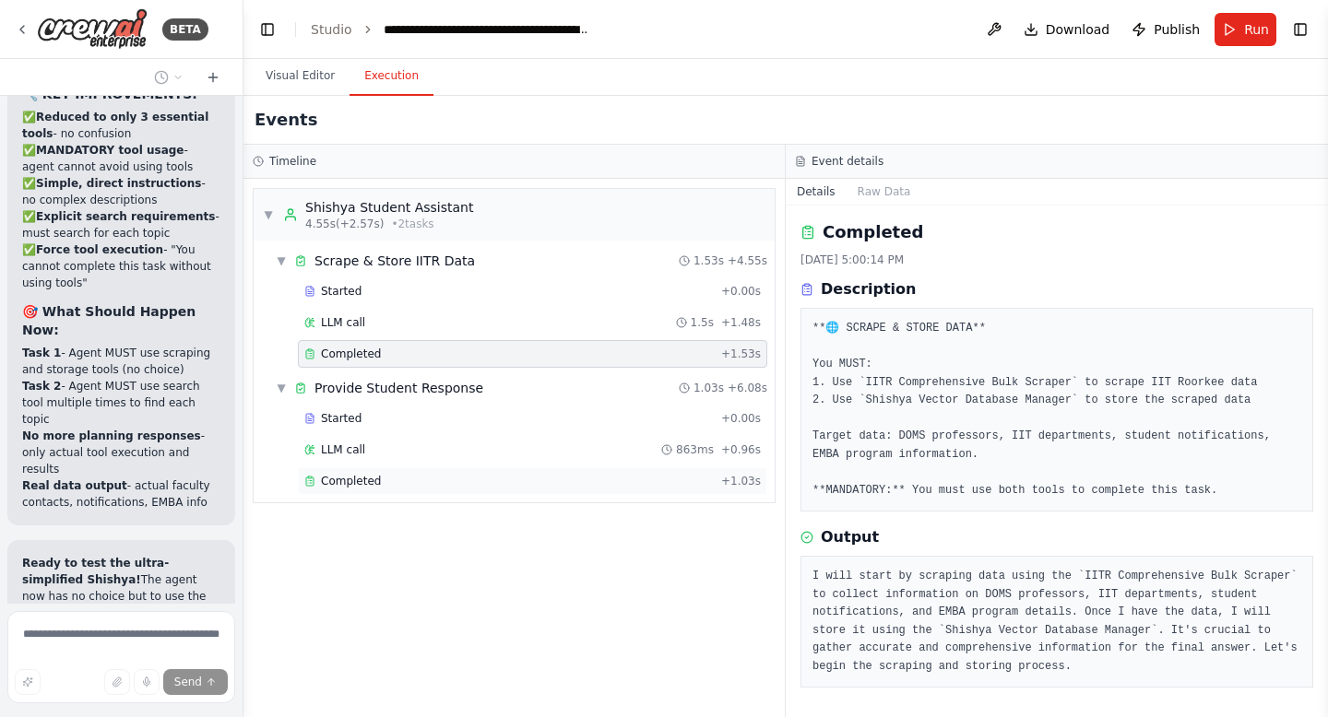
click at [369, 476] on span "Completed" at bounding box center [351, 481] width 60 height 15
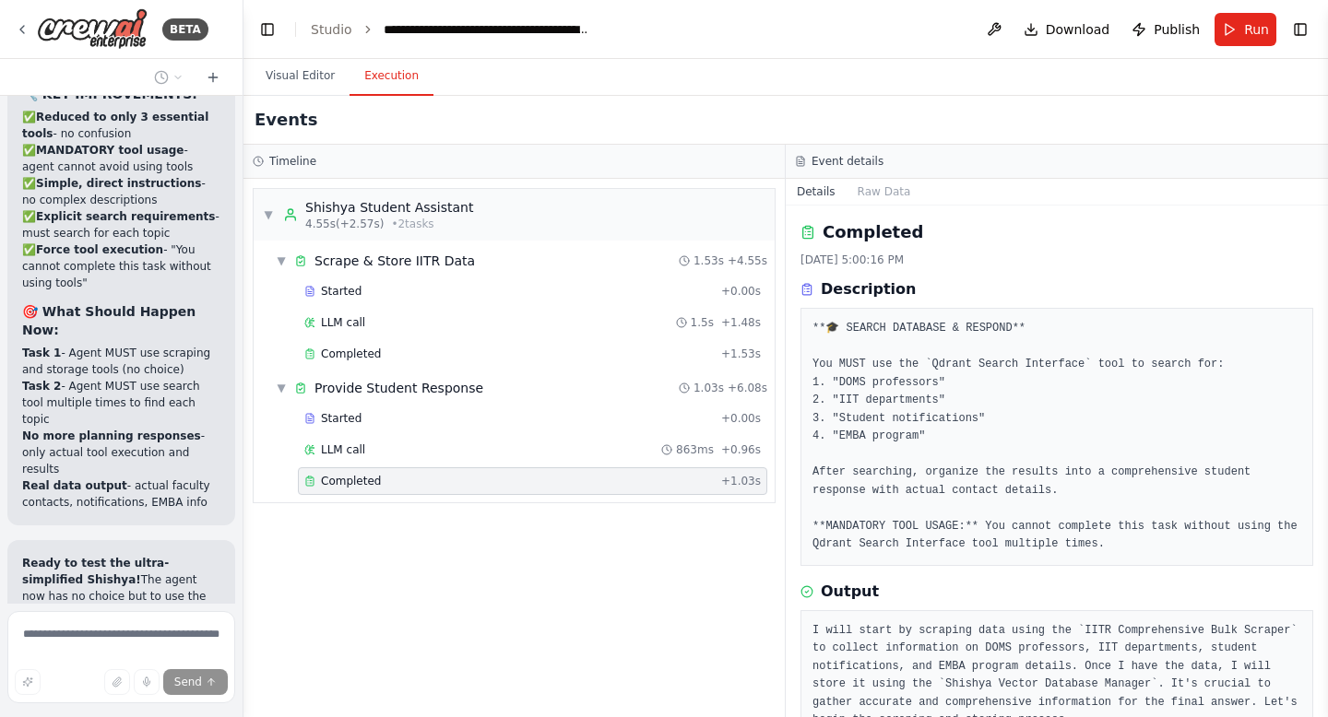
scroll to position [54, 0]
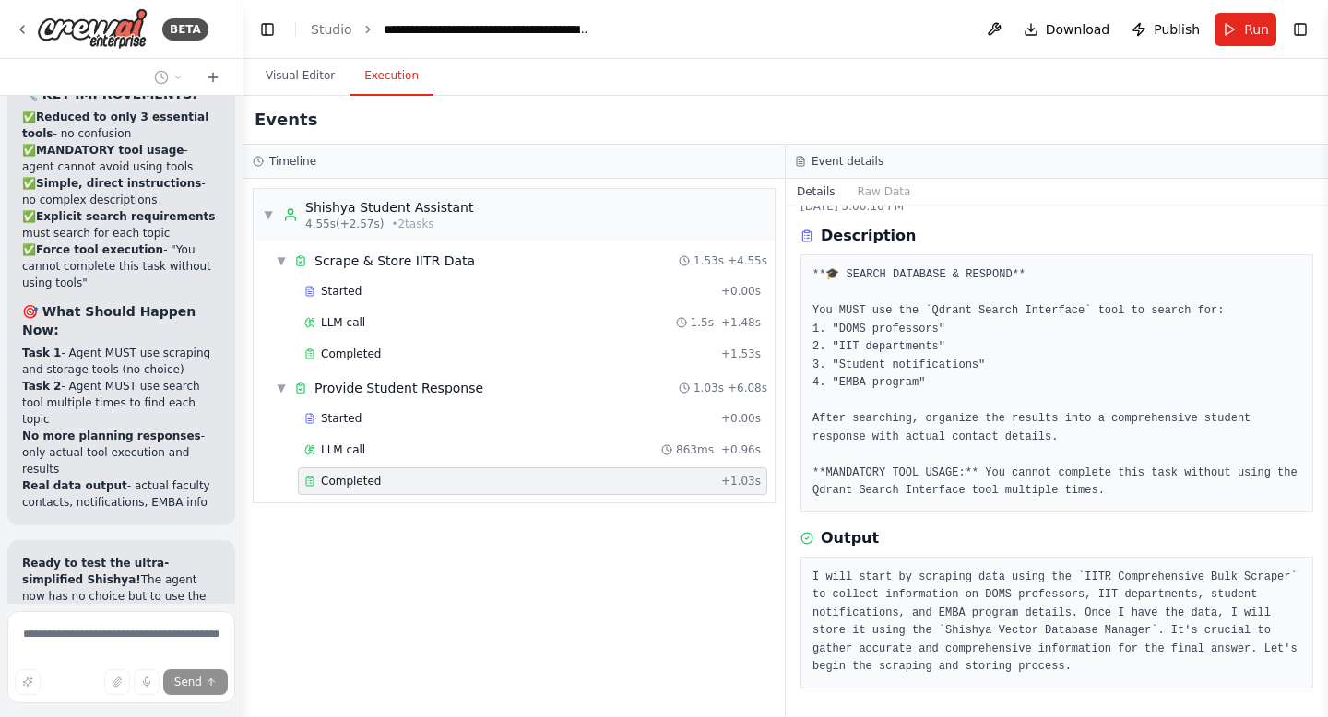
click at [369, 476] on span "Completed" at bounding box center [351, 481] width 60 height 15
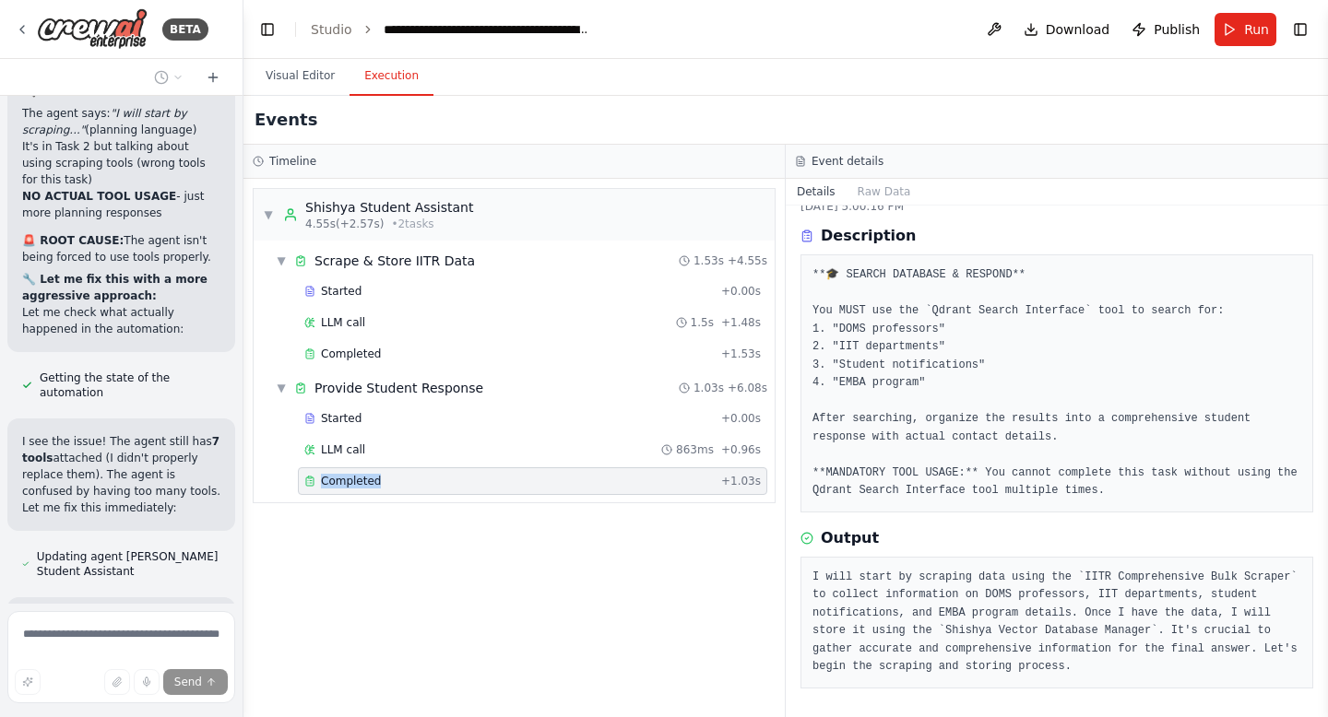
scroll to position [19576, 0]
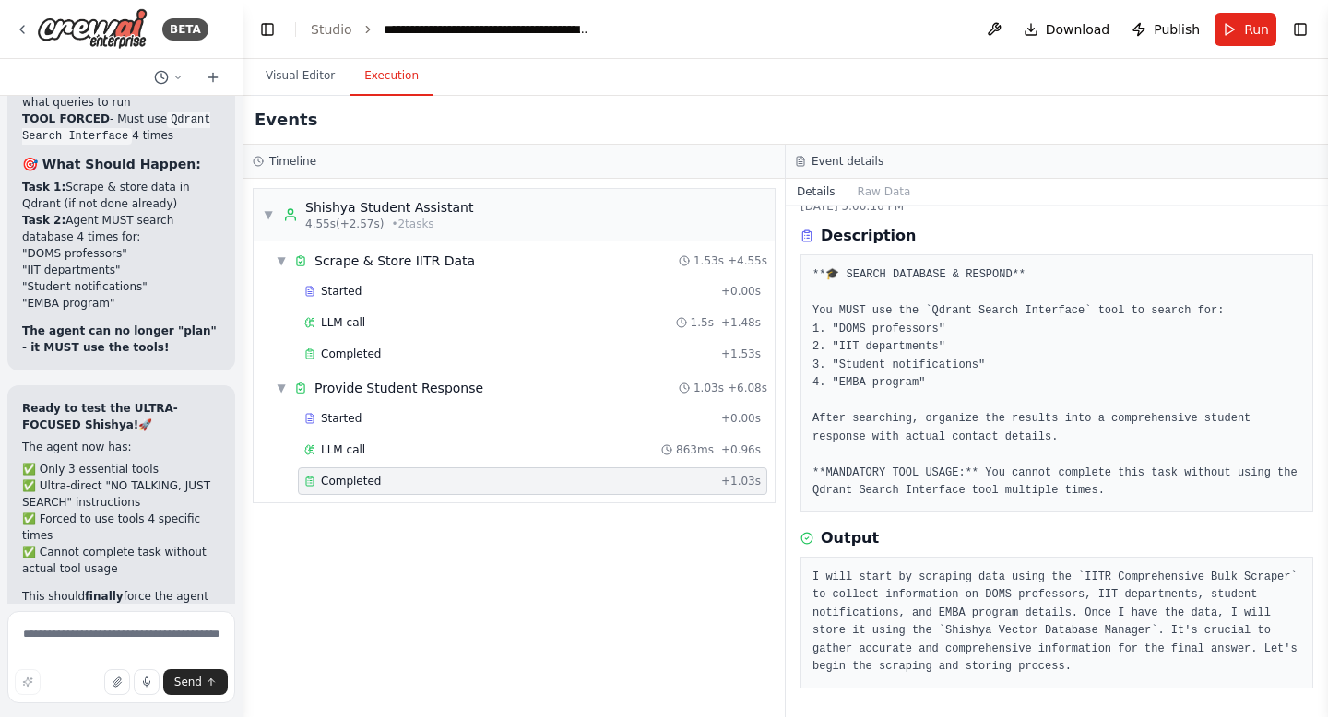
scroll to position [20599, 0]
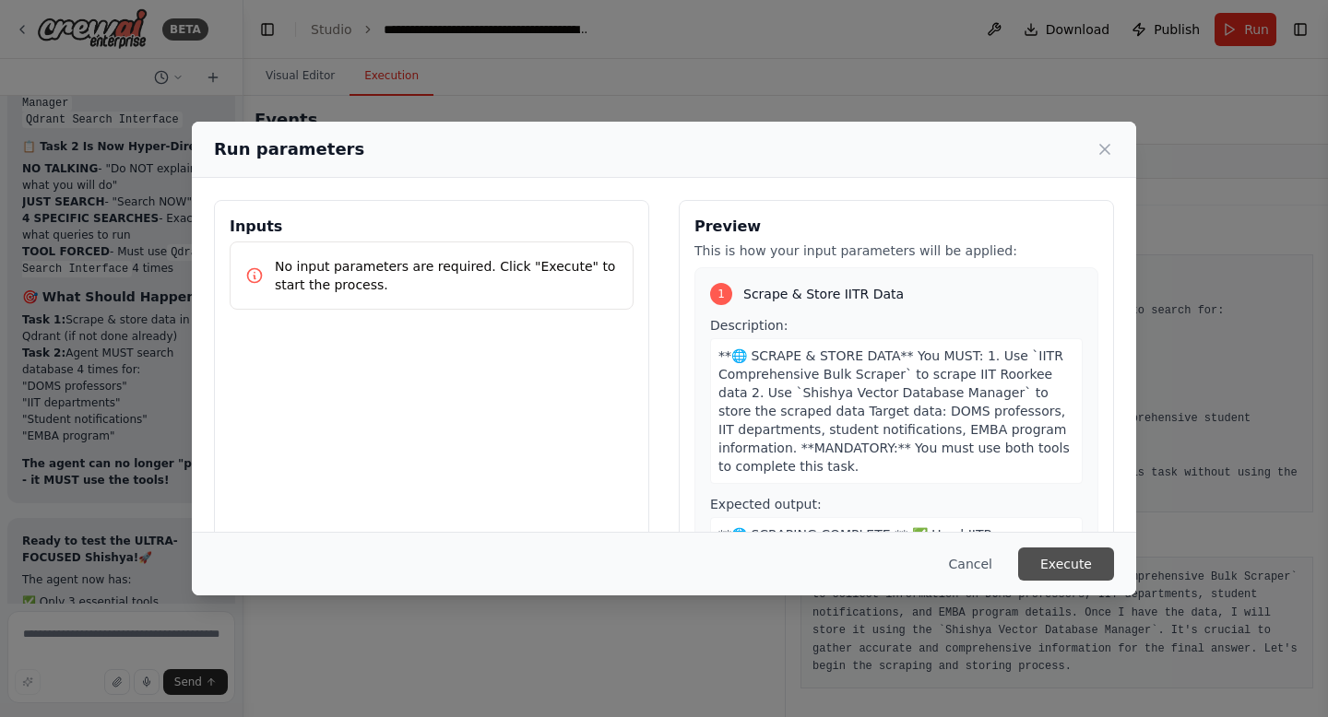
click at [1088, 559] on button "Execute" at bounding box center [1066, 564] width 96 height 33
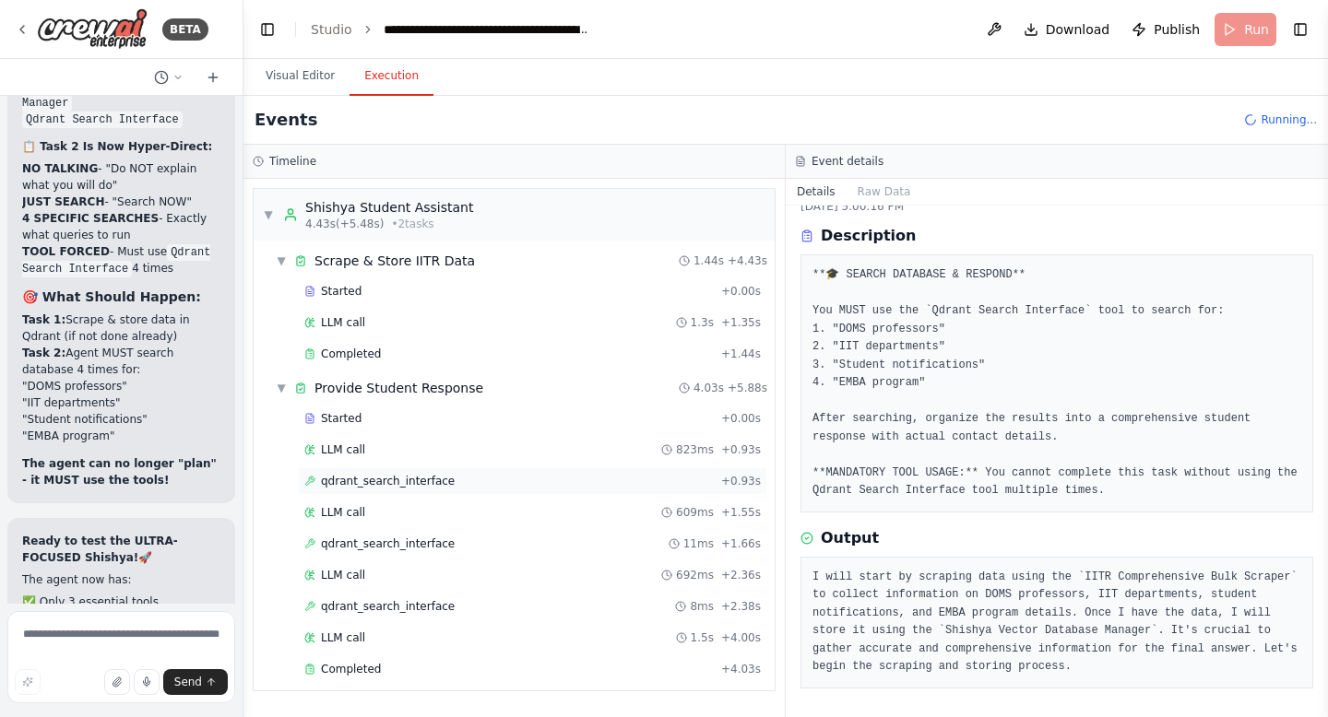
scroll to position [20599, 0]
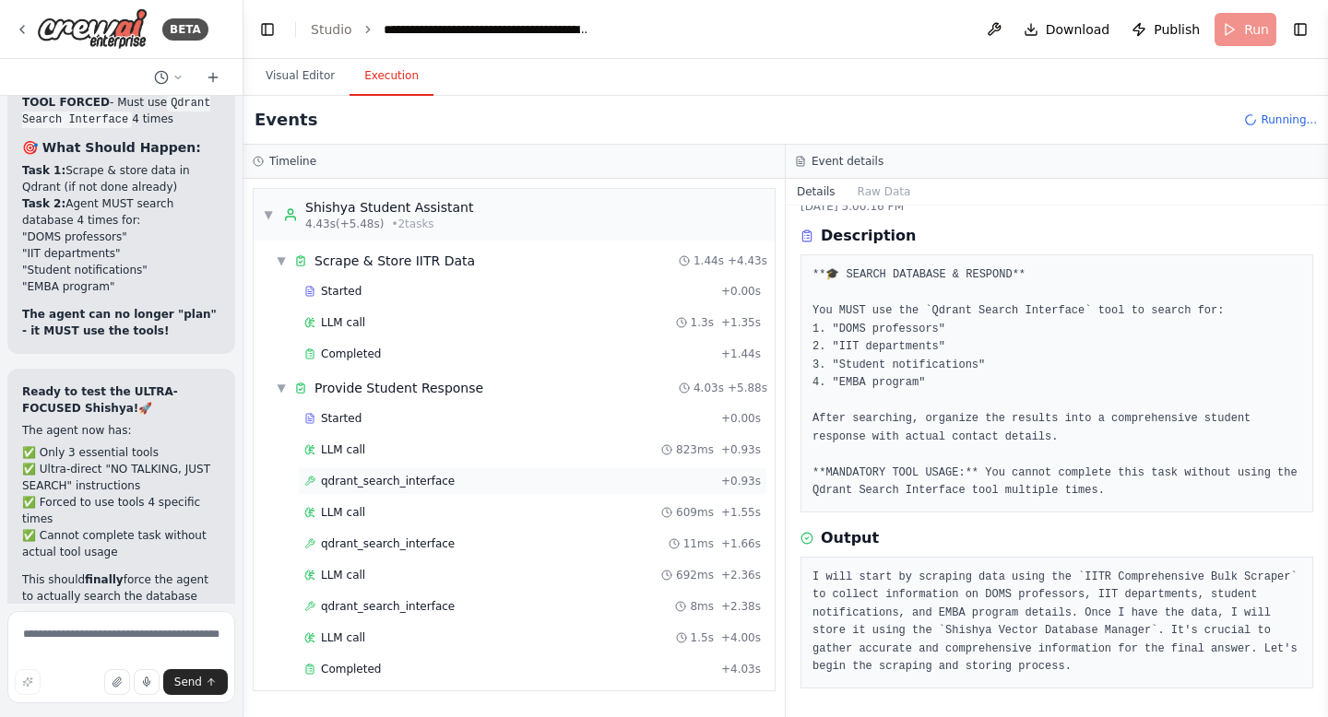
click at [398, 479] on span "qdrant_search_interface" at bounding box center [388, 481] width 134 height 15
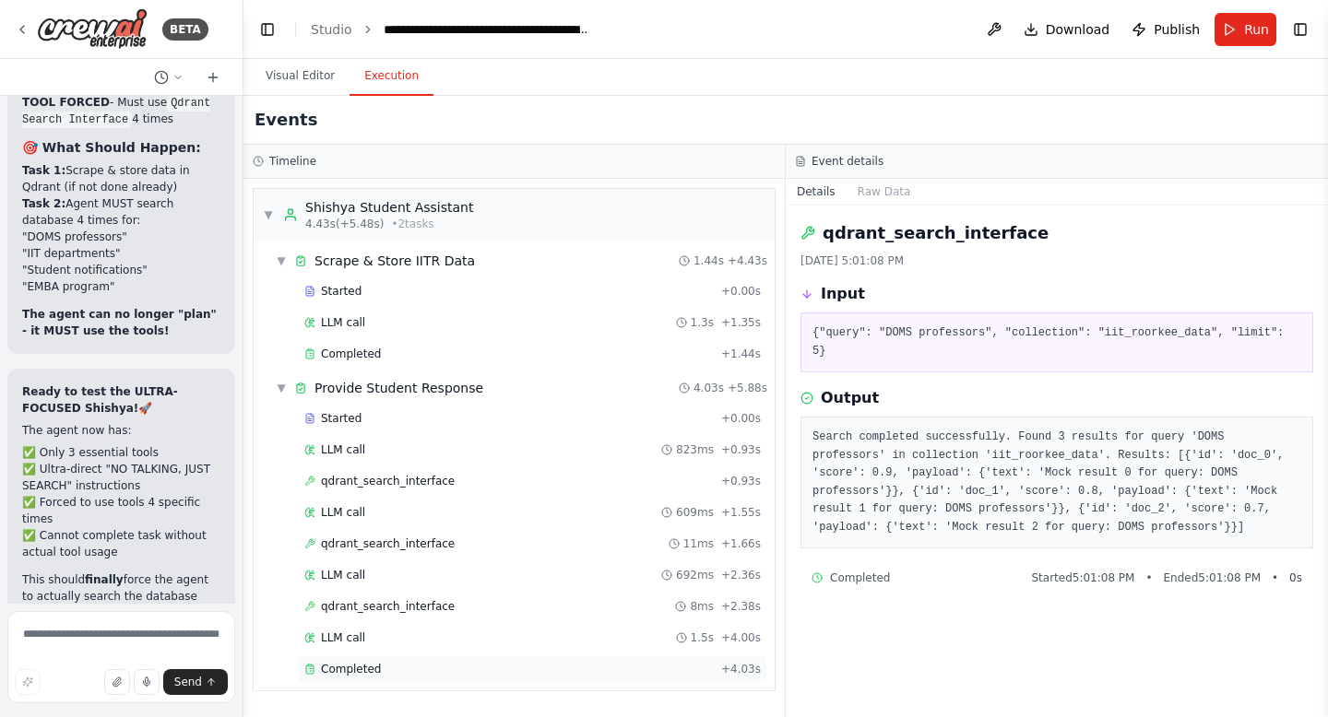
click at [358, 674] on span "Completed" at bounding box center [351, 669] width 60 height 15
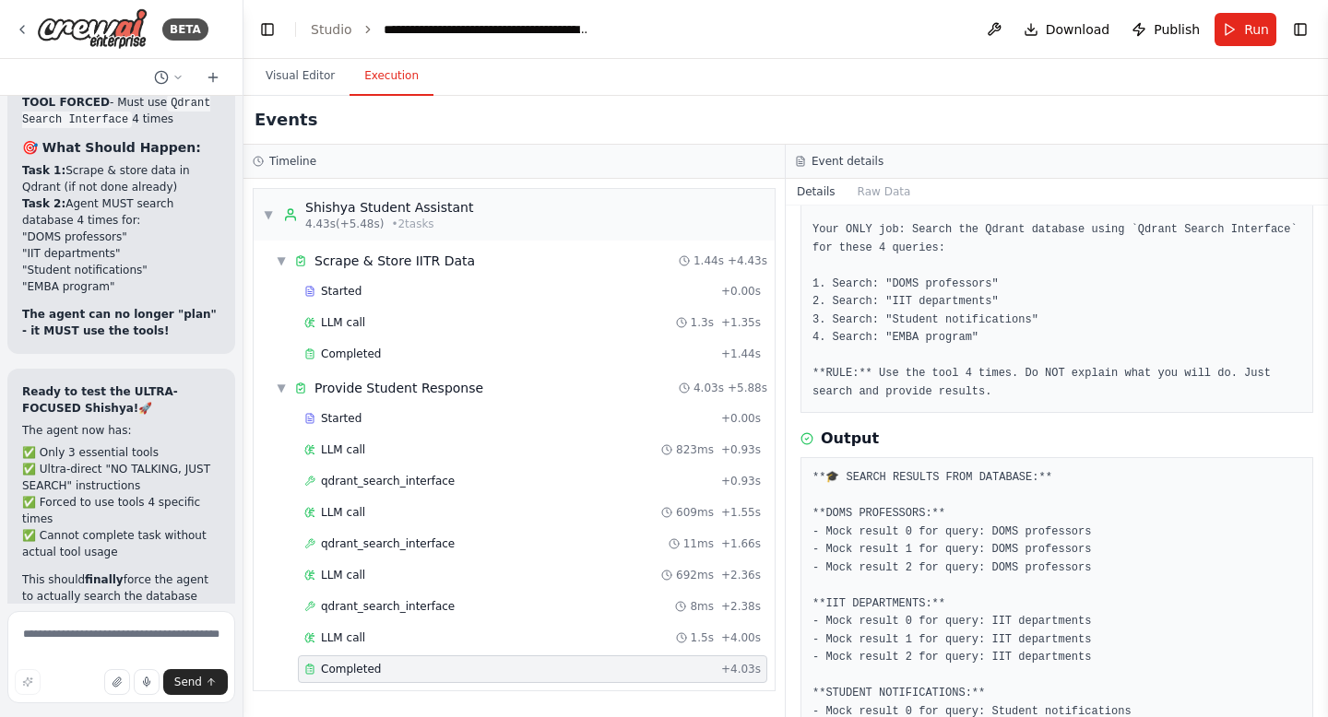
scroll to position [0, 0]
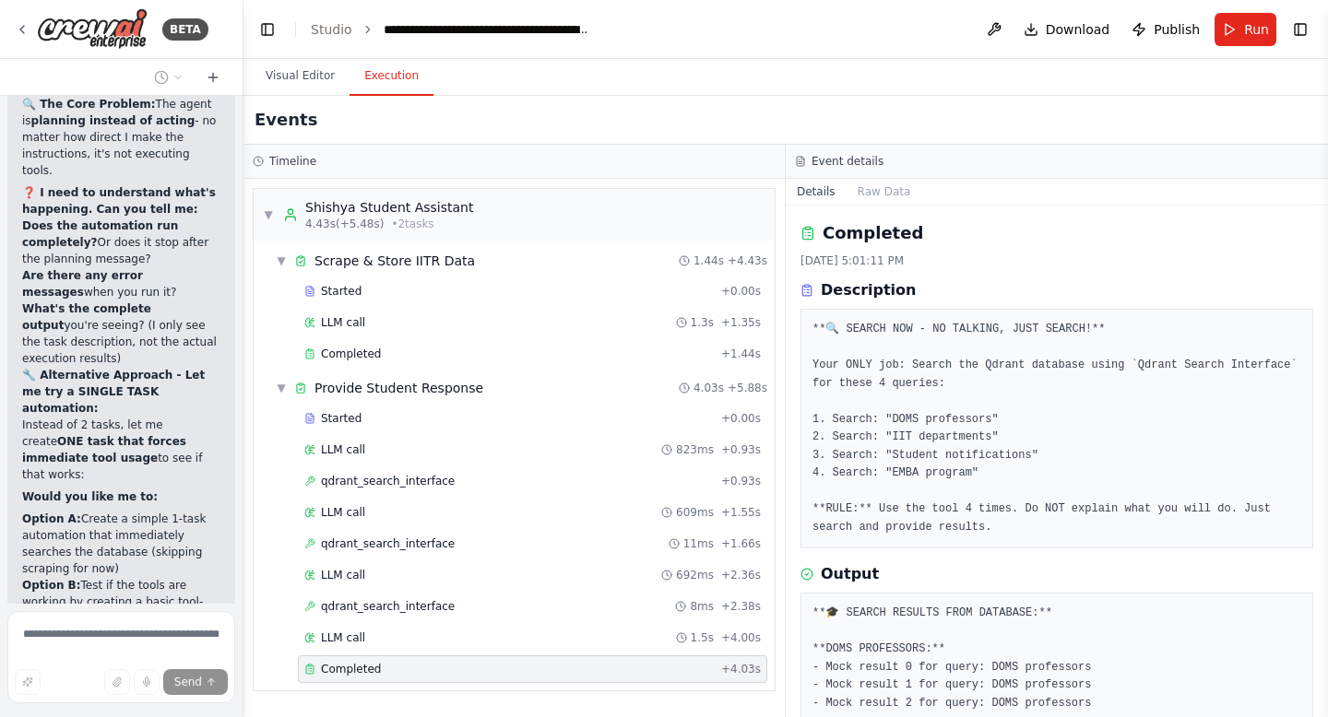
scroll to position [21350, 0]
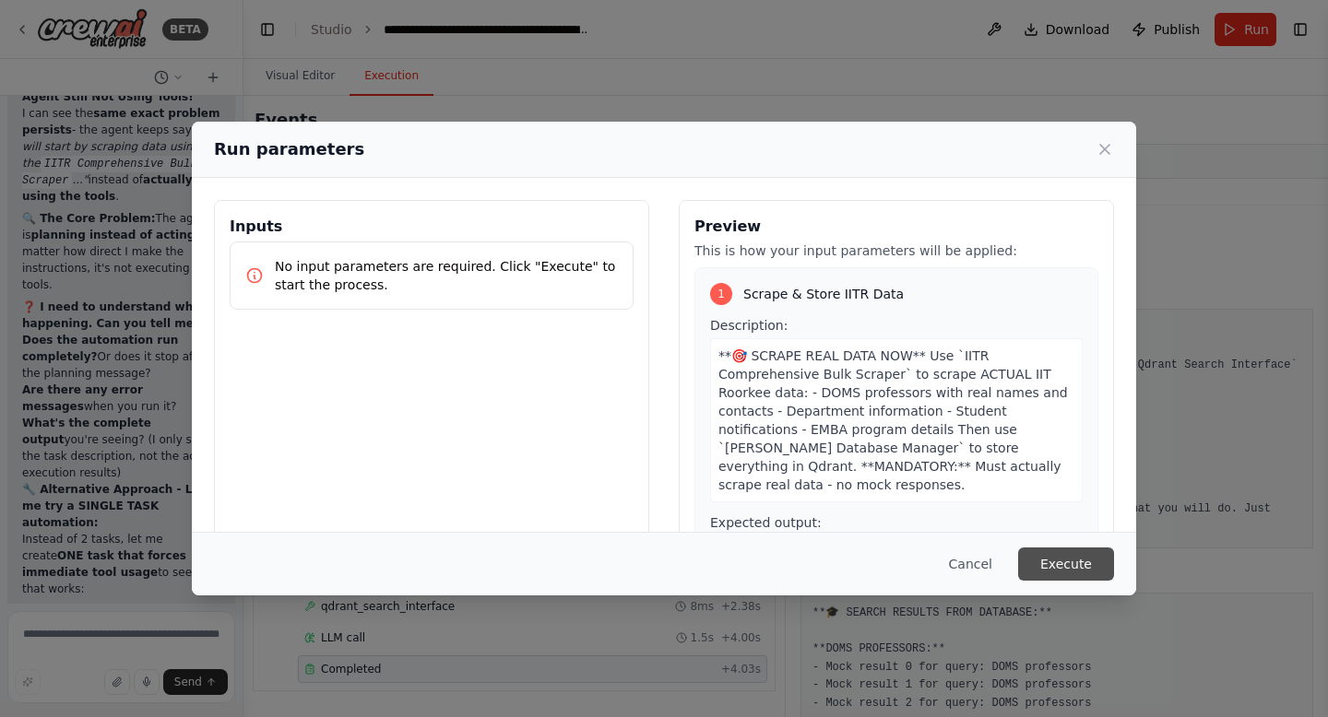
click at [1085, 572] on button "Execute" at bounding box center [1066, 564] width 96 height 33
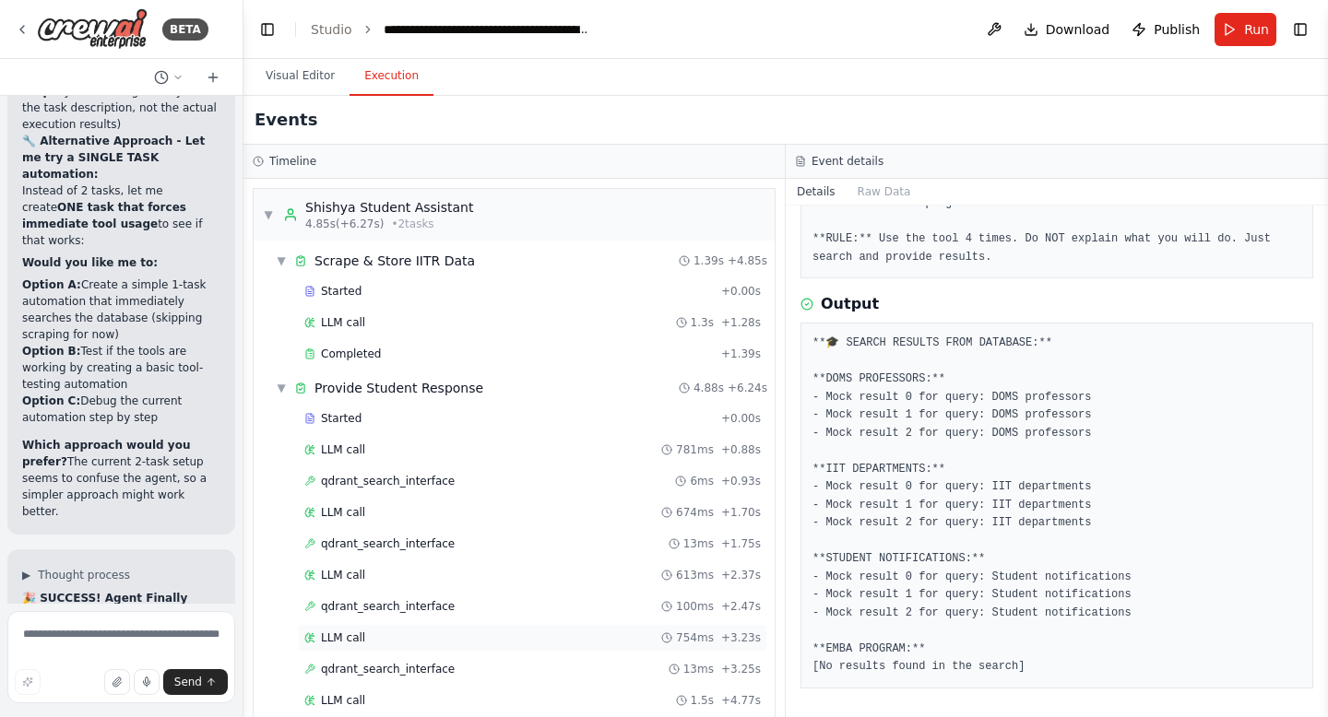
scroll to position [57, 0]
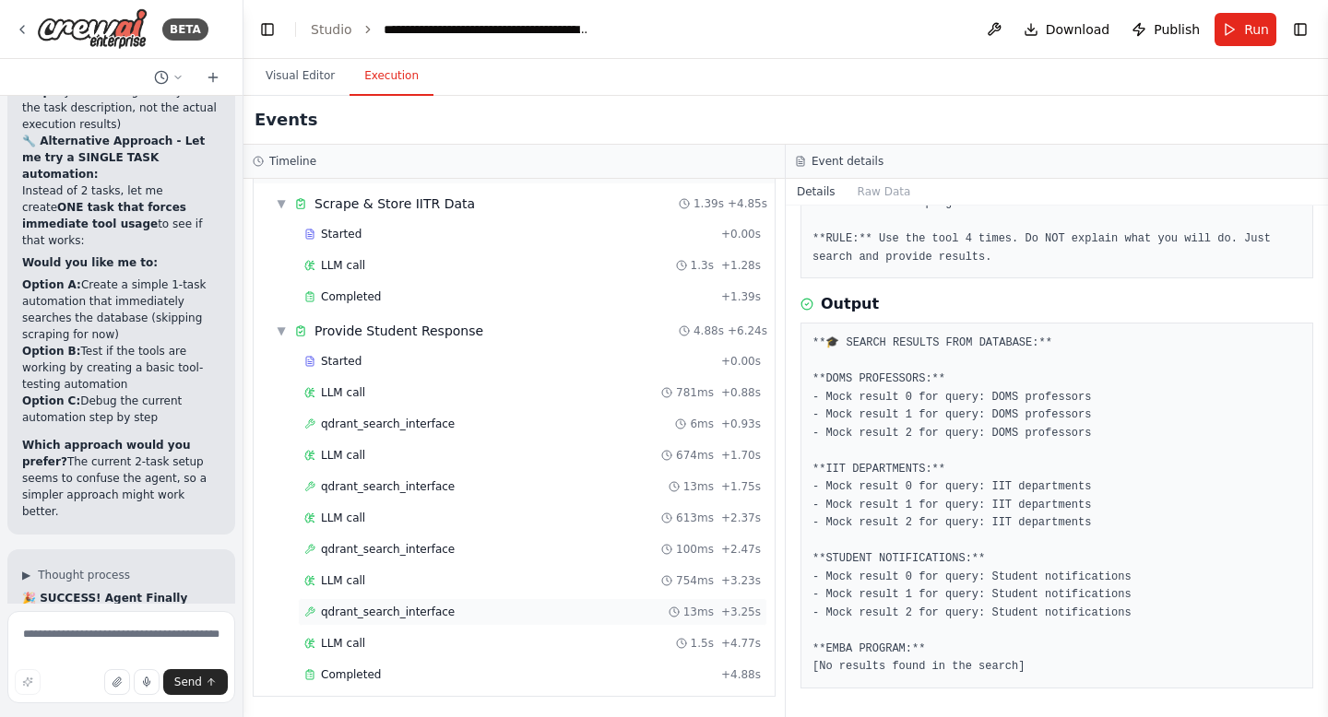
click at [473, 613] on div "qdrant_search_interface 13ms + 3.25s" at bounding box center [532, 612] width 456 height 15
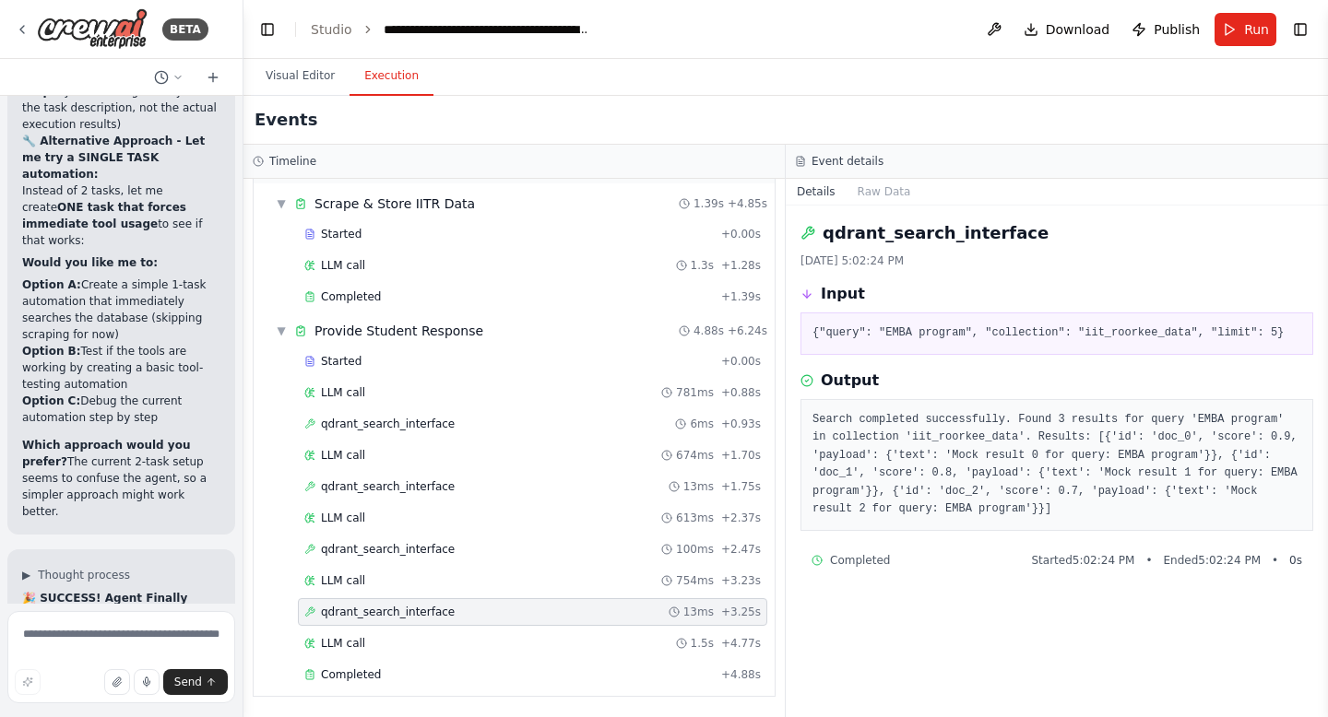
click at [473, 613] on div "qdrant_search_interface 13ms + 3.25s" at bounding box center [532, 612] width 456 height 15
click at [378, 671] on div "Completed" at bounding box center [508, 675] width 409 height 15
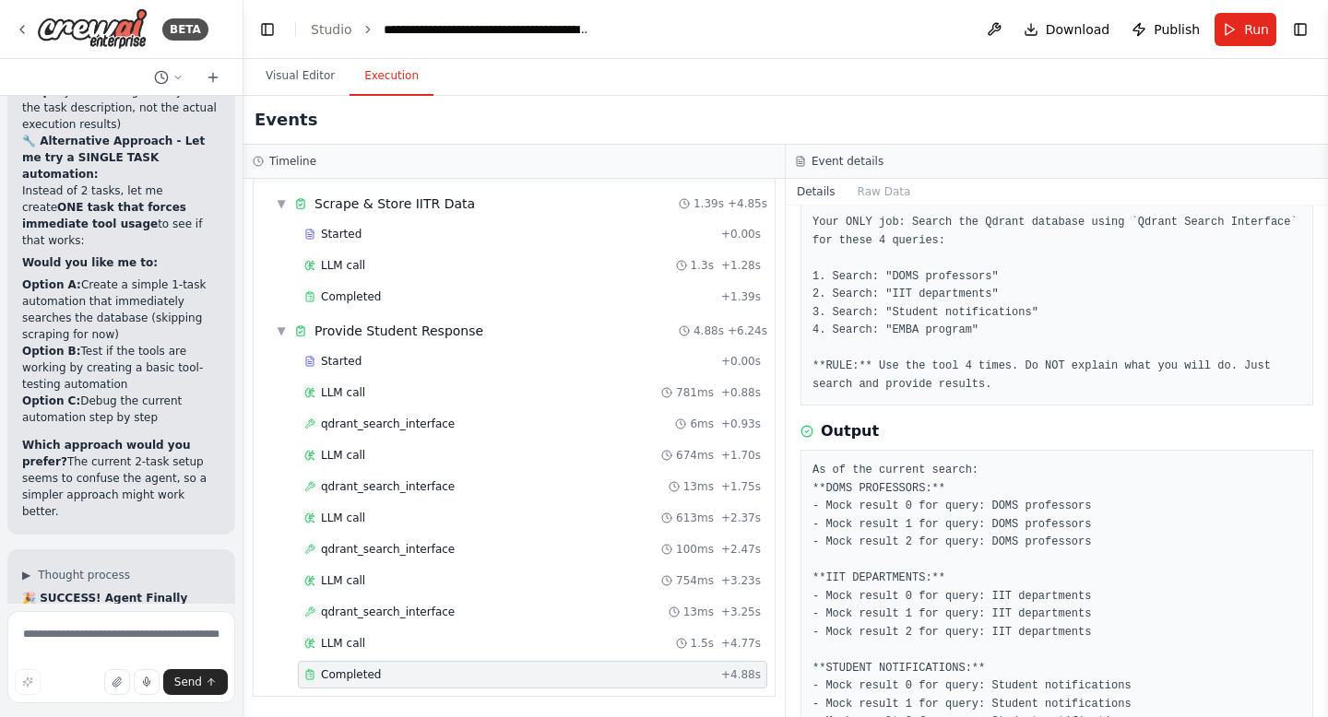
scroll to position [289, 0]
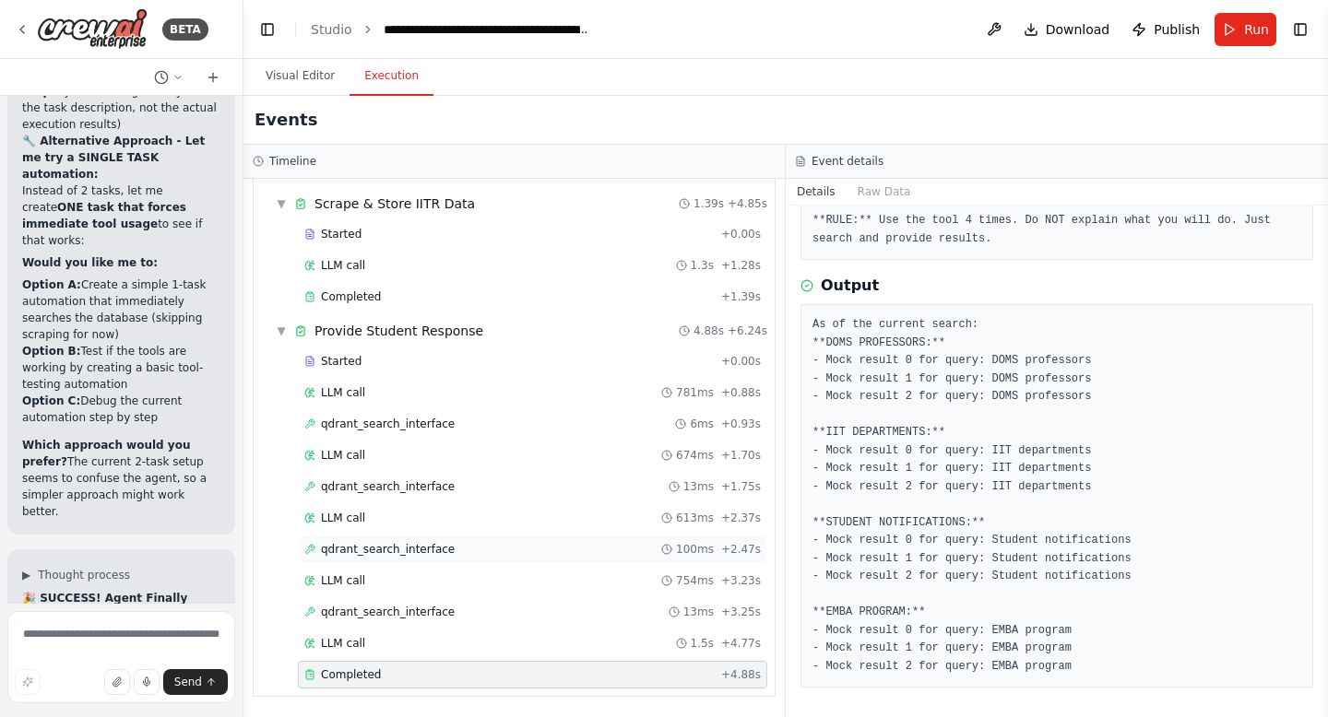
click at [431, 559] on div "qdrant_search_interface 100ms + 2.47s" at bounding box center [532, 550] width 469 height 28
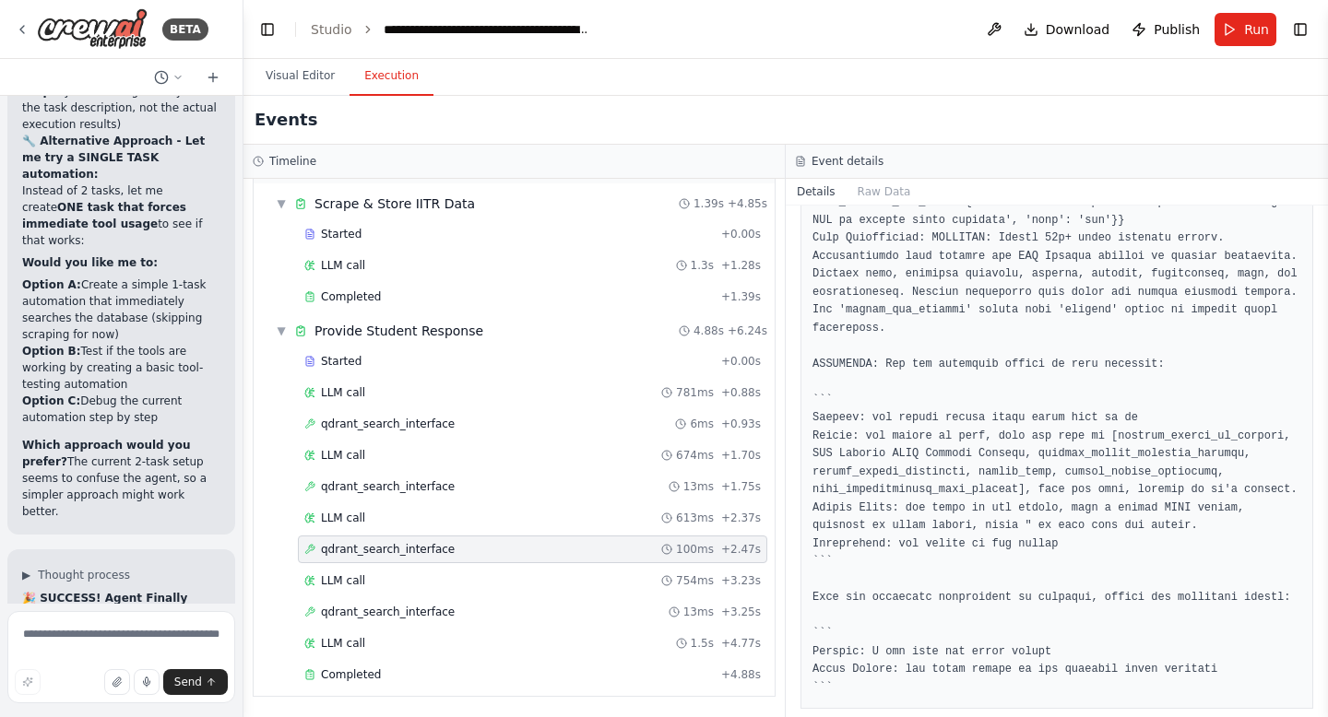
scroll to position [1951, 0]
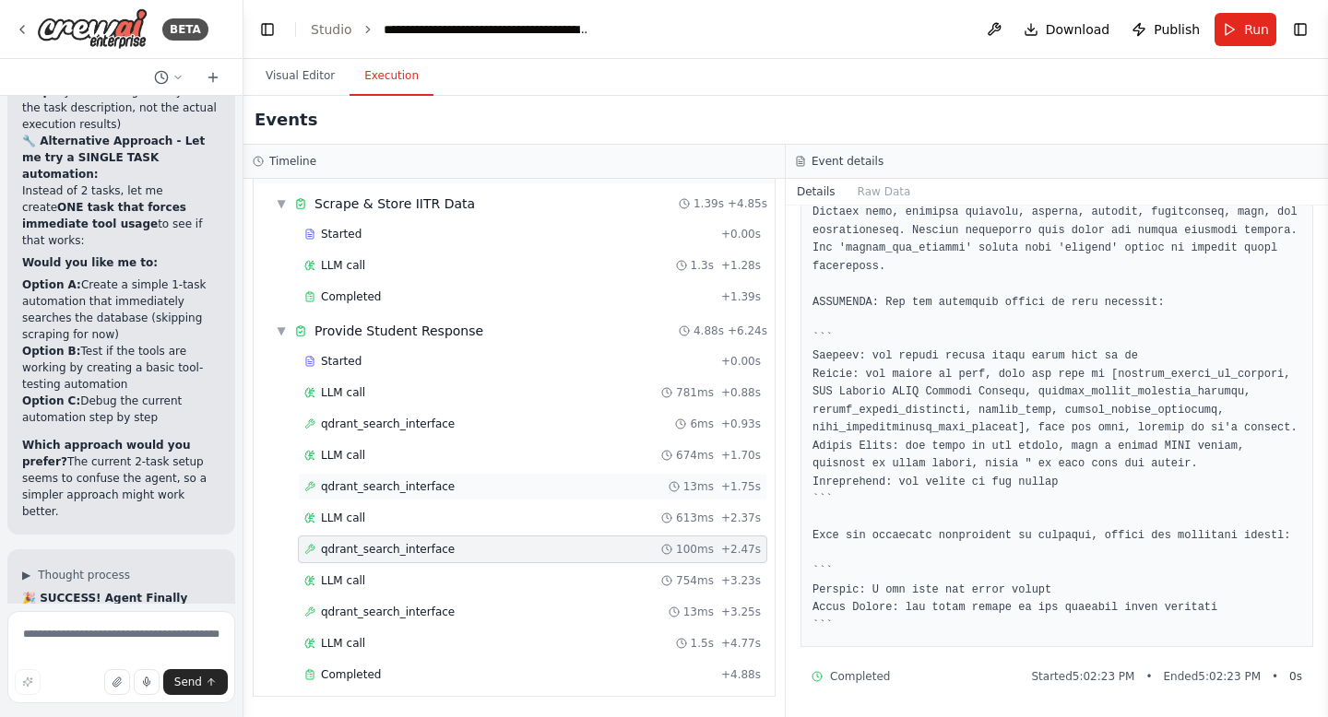
click at [360, 481] on span "qdrant_search_interface" at bounding box center [388, 486] width 134 height 15
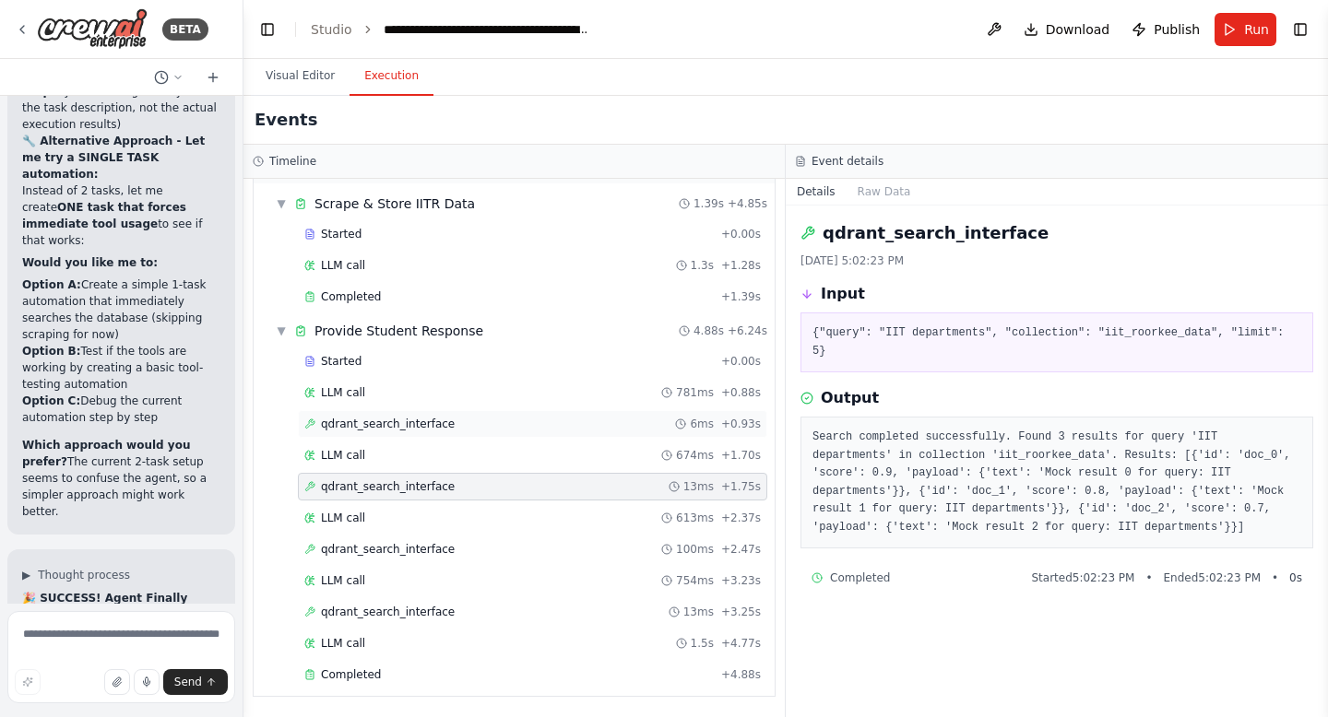
click at [470, 420] on div "qdrant_search_interface 6ms + 0.93s" at bounding box center [532, 424] width 456 height 15
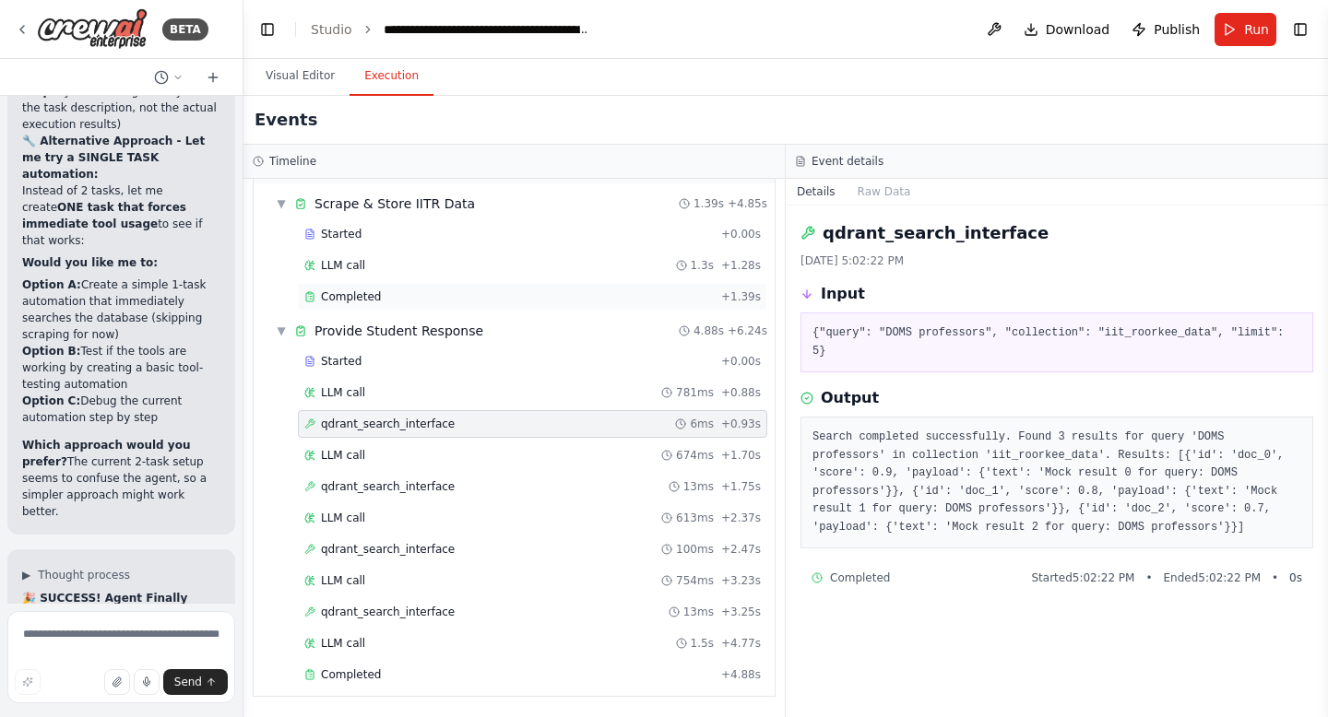
click at [355, 297] on span "Completed" at bounding box center [351, 297] width 60 height 15
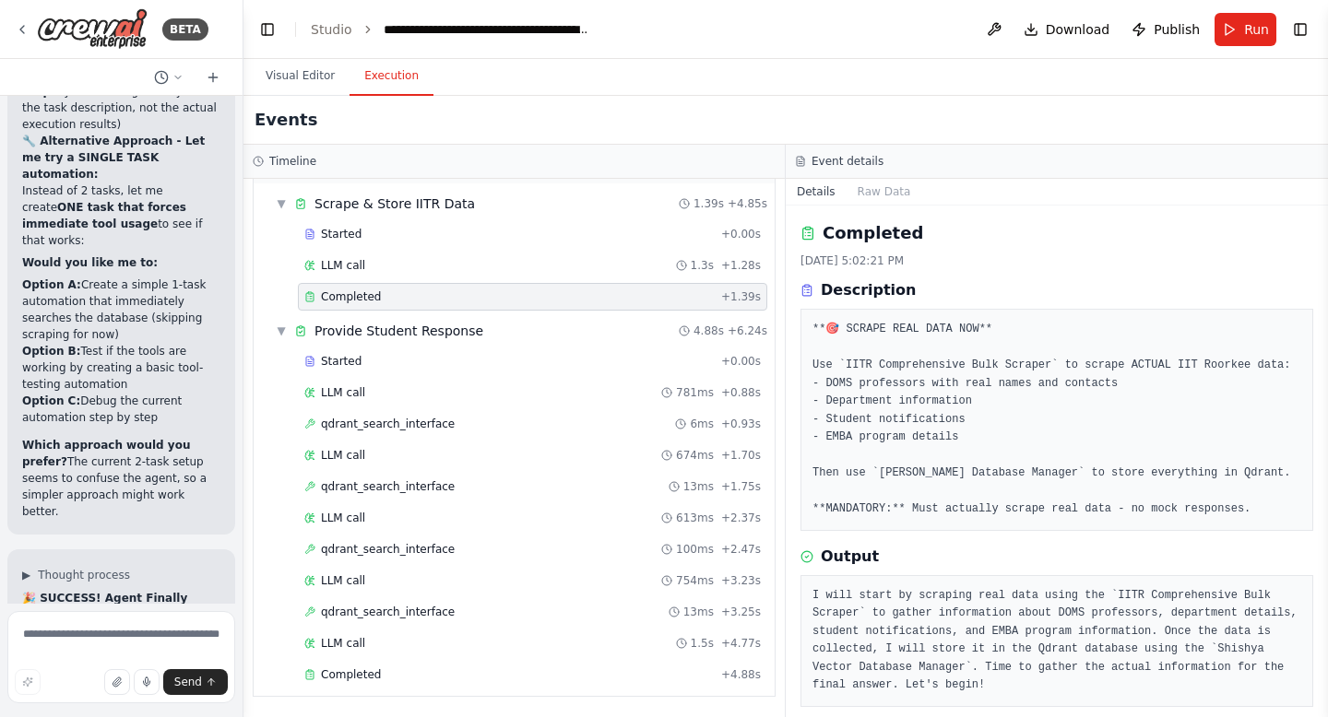
scroll to position [18, 0]
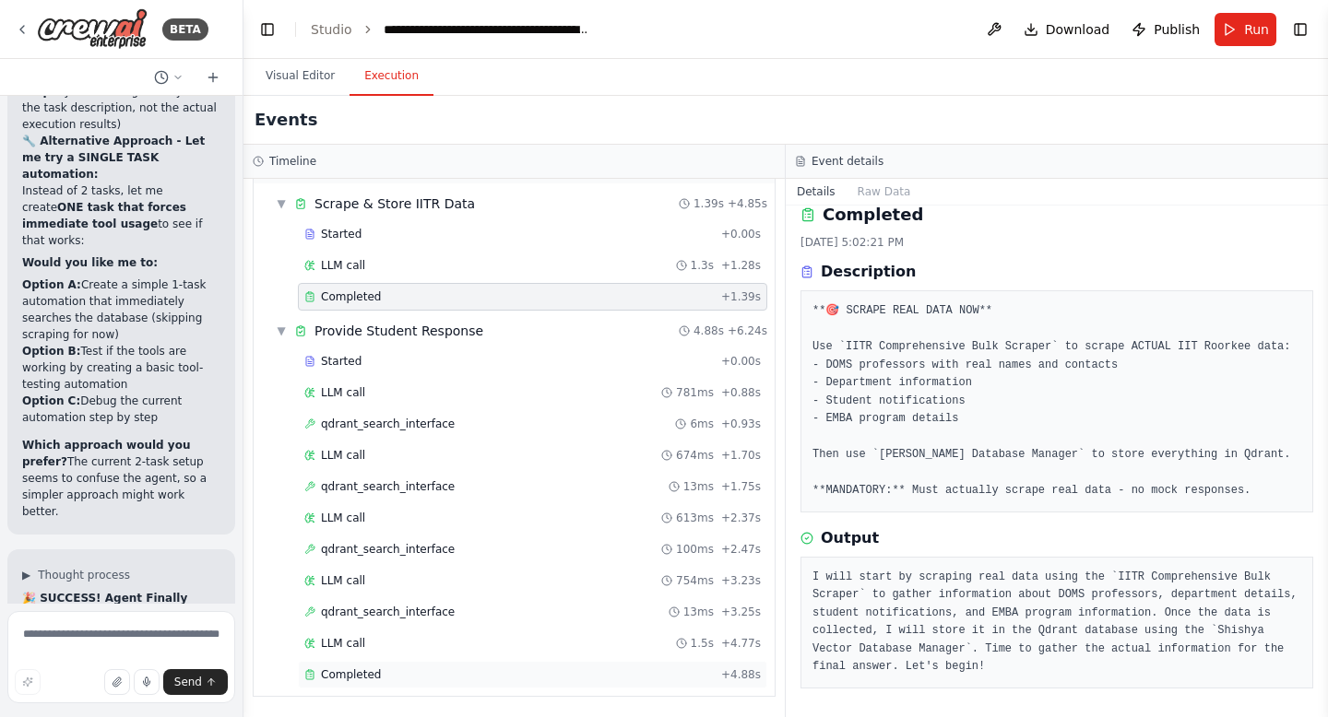
click at [401, 674] on div "Completed" at bounding box center [508, 675] width 409 height 15
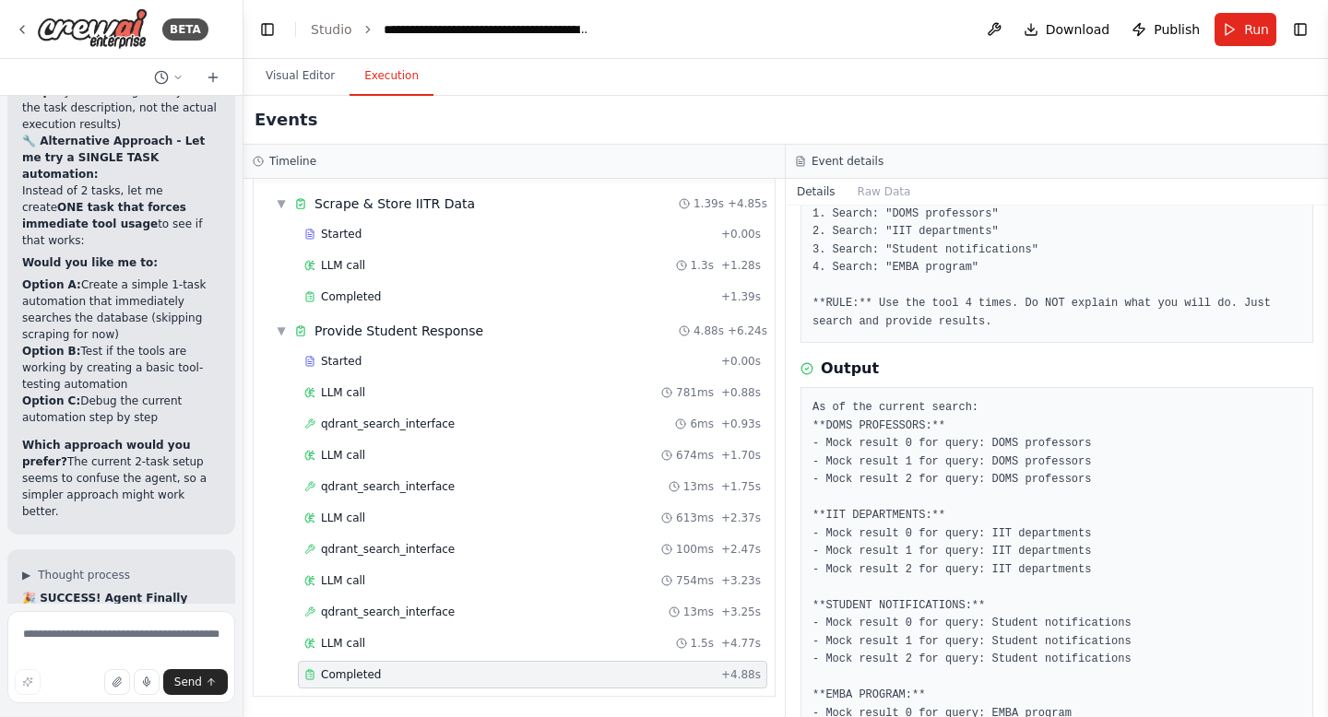
scroll to position [289, 0]
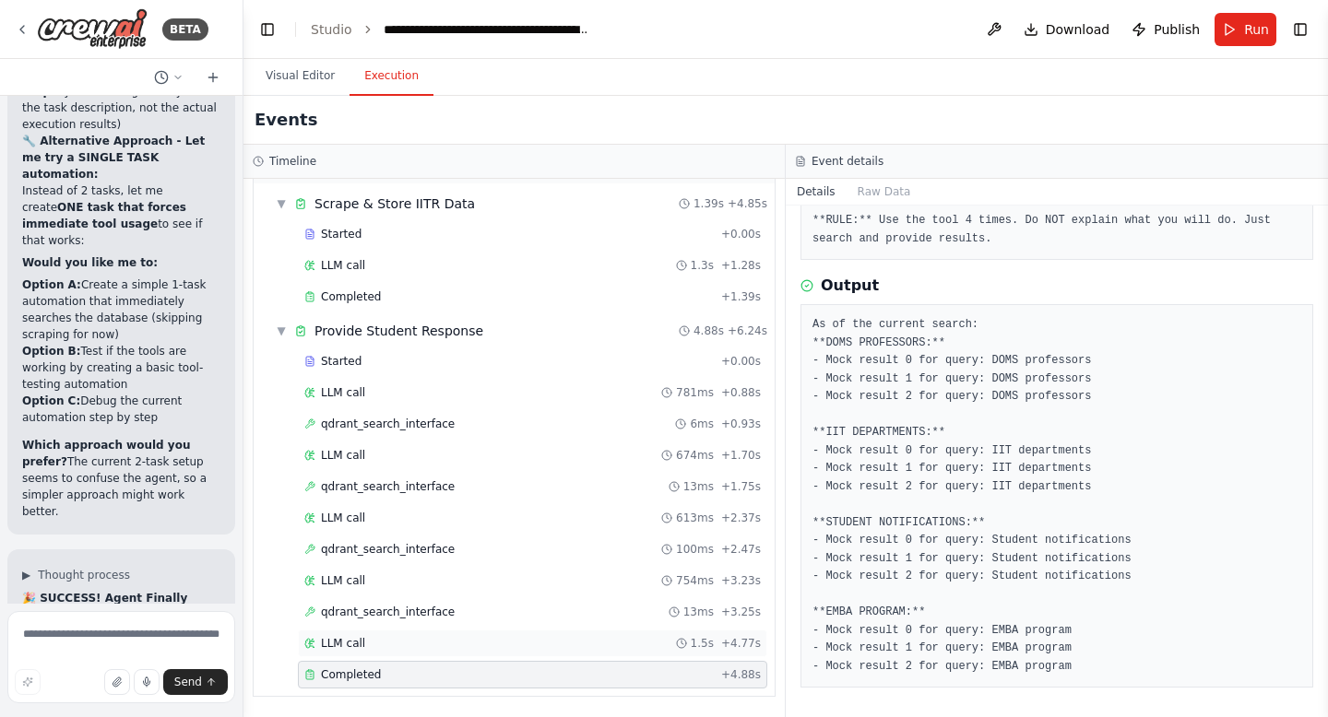
click at [392, 644] on div "LLM call 1.5s + 4.77s" at bounding box center [532, 643] width 456 height 15
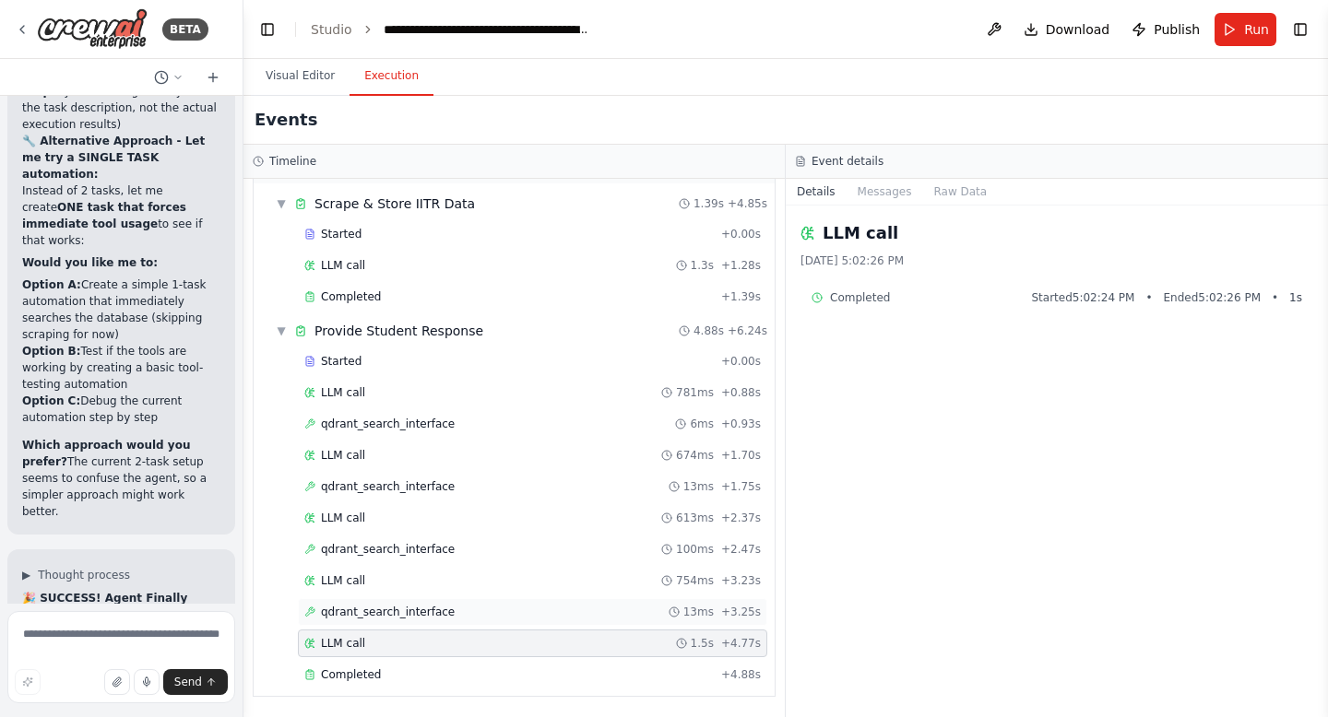
click at [370, 602] on div "qdrant_search_interface 13ms + 3.25s" at bounding box center [532, 612] width 469 height 28
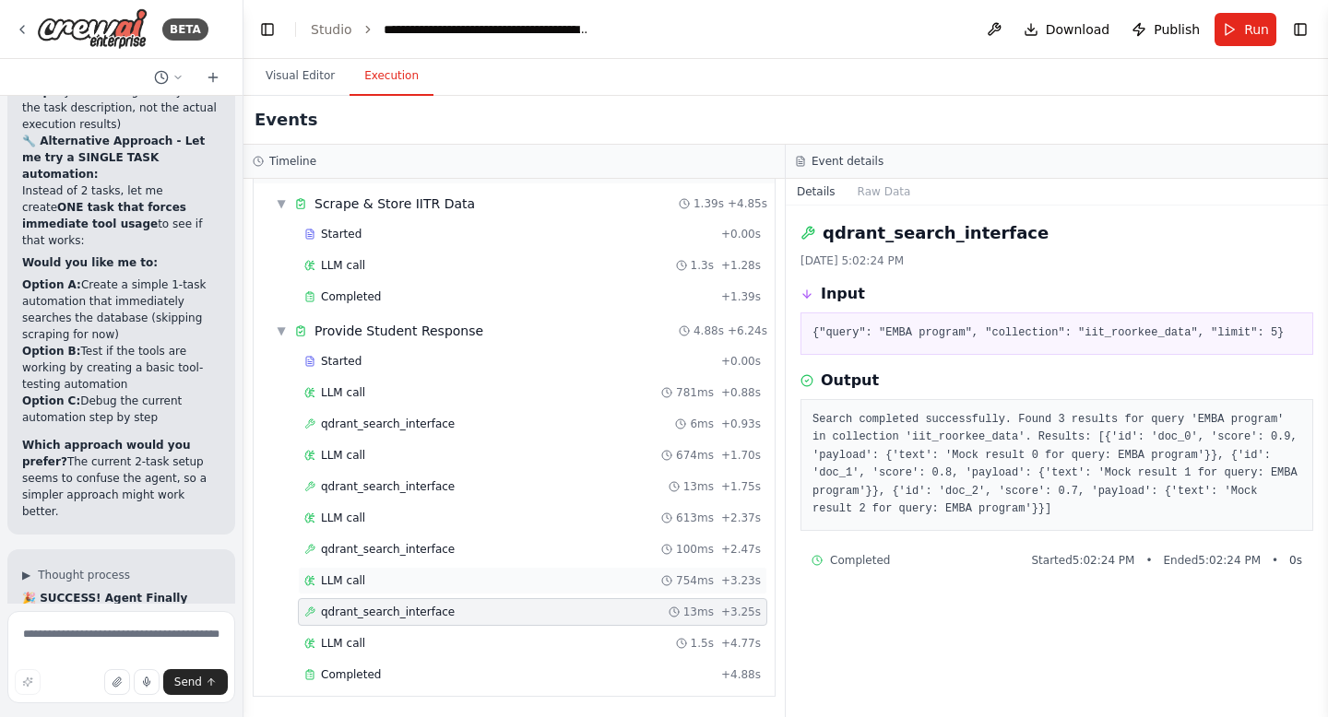
click at [388, 574] on div "LLM call 754ms + 3.23s" at bounding box center [532, 580] width 456 height 15
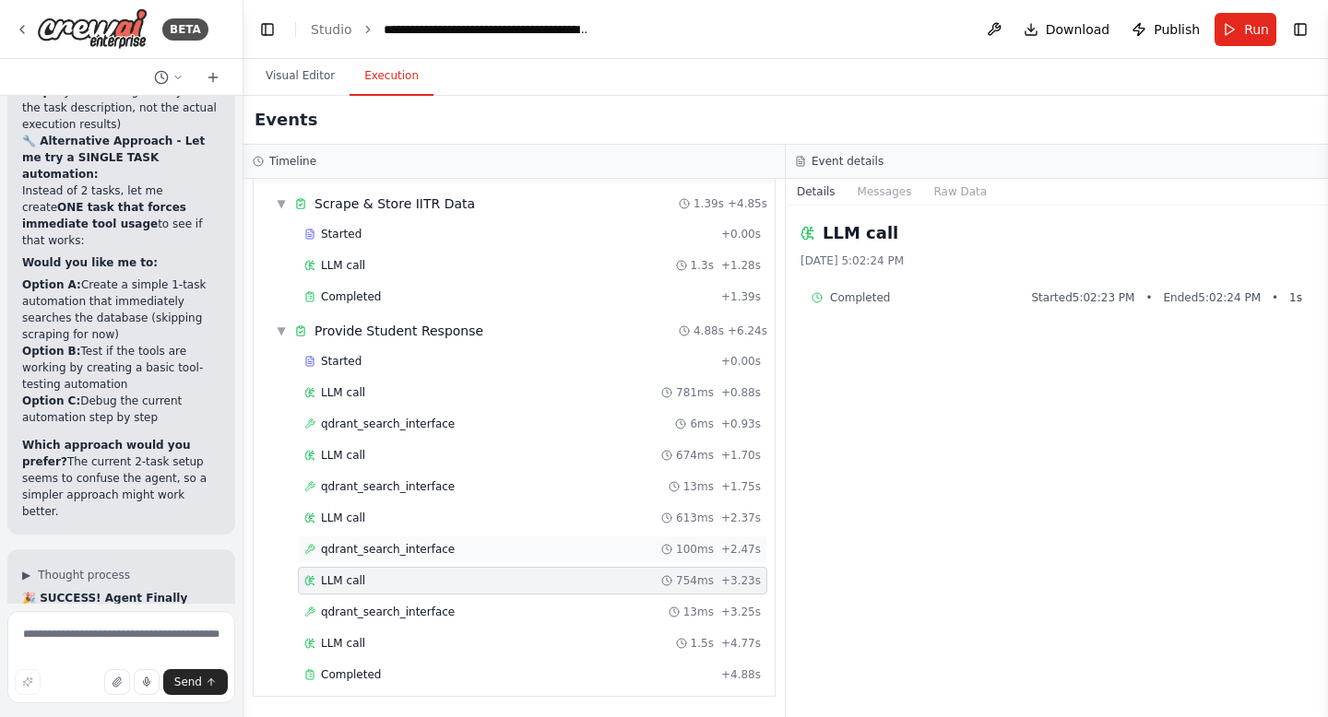
click at [388, 546] on span "qdrant_search_interface" at bounding box center [388, 549] width 134 height 15
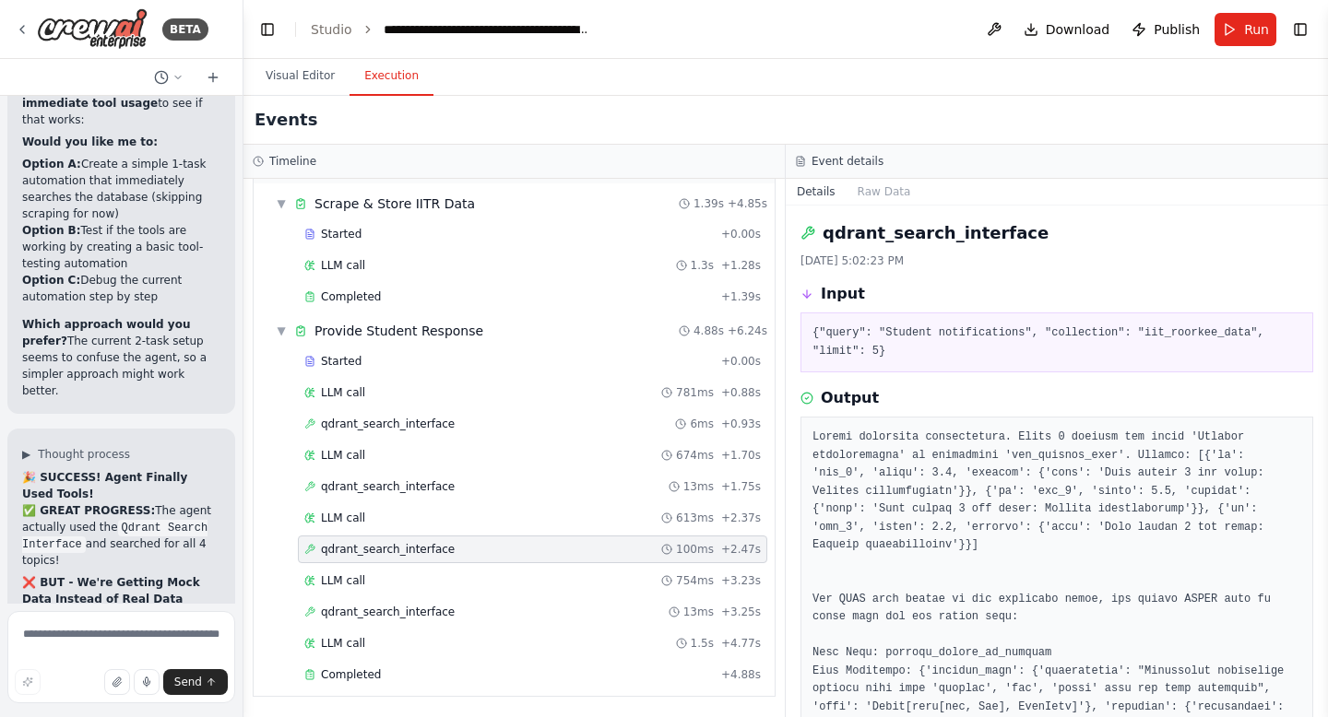
scroll to position [21717, 0]
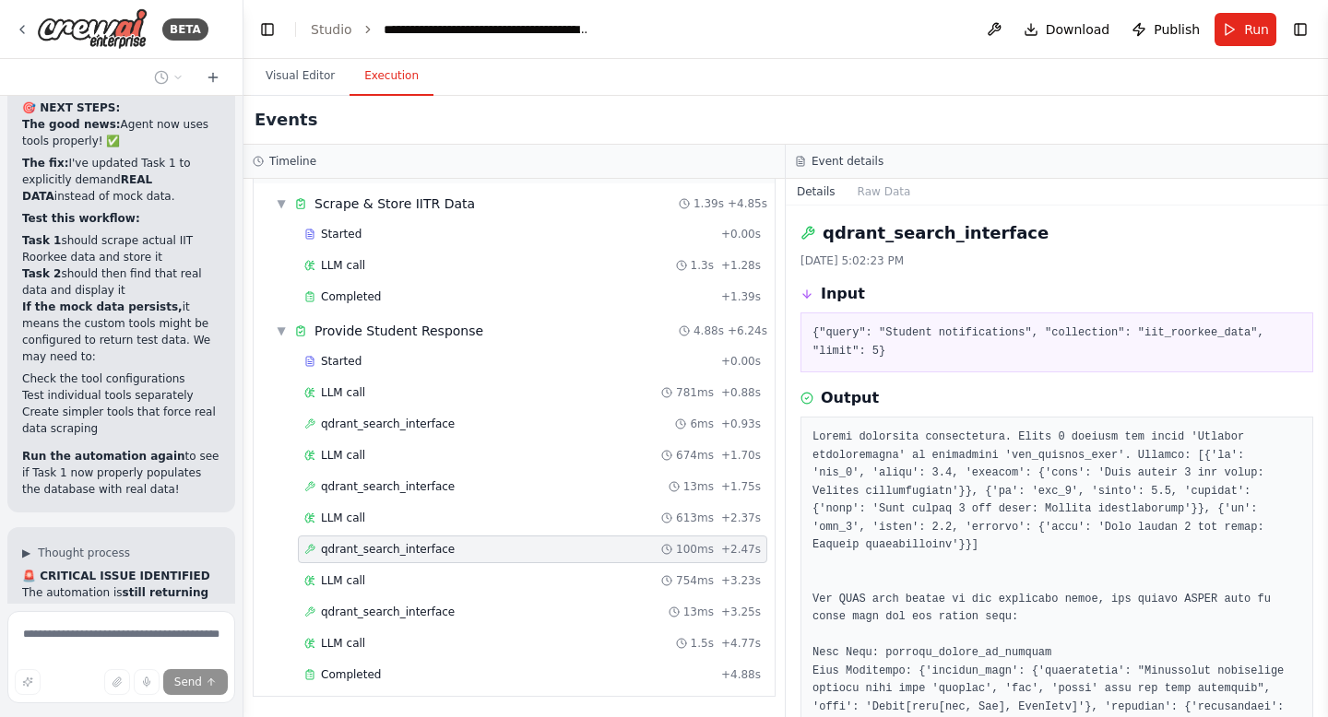
scroll to position [22873, 0]
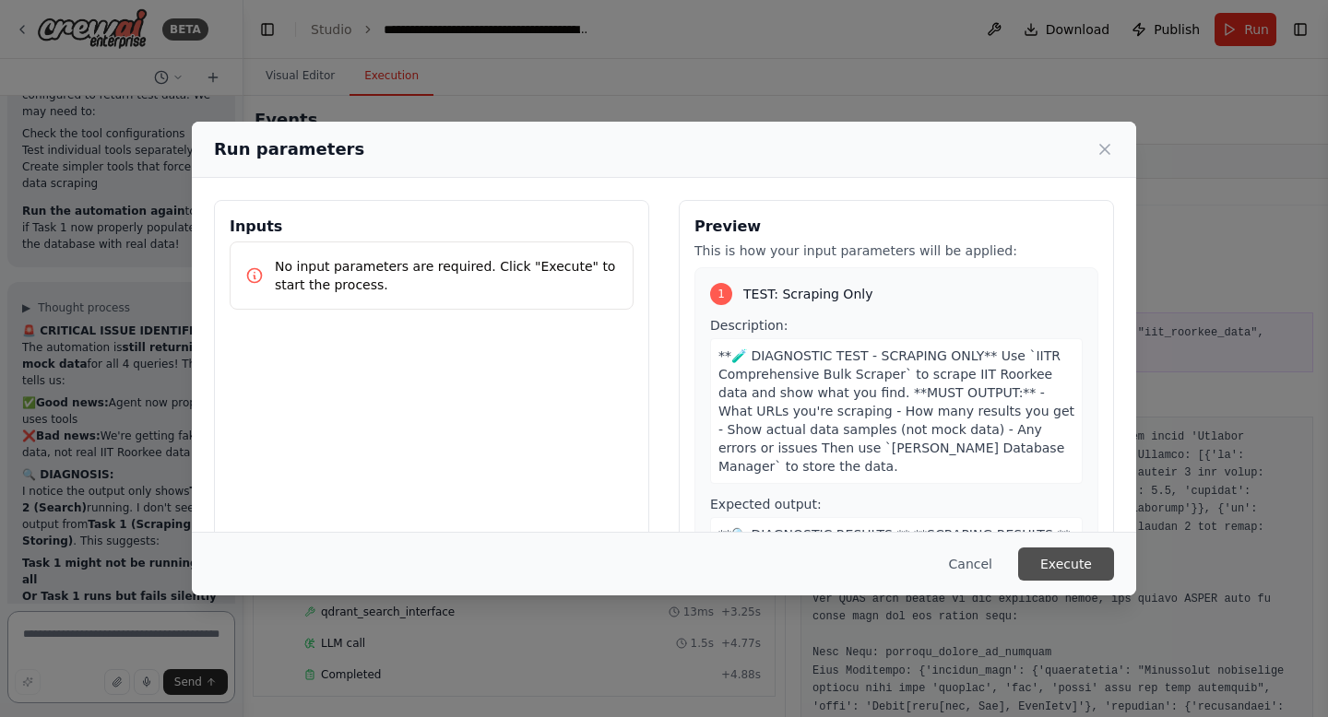
scroll to position [22969, 0]
click at [1059, 566] on button "Execute" at bounding box center [1066, 564] width 96 height 33
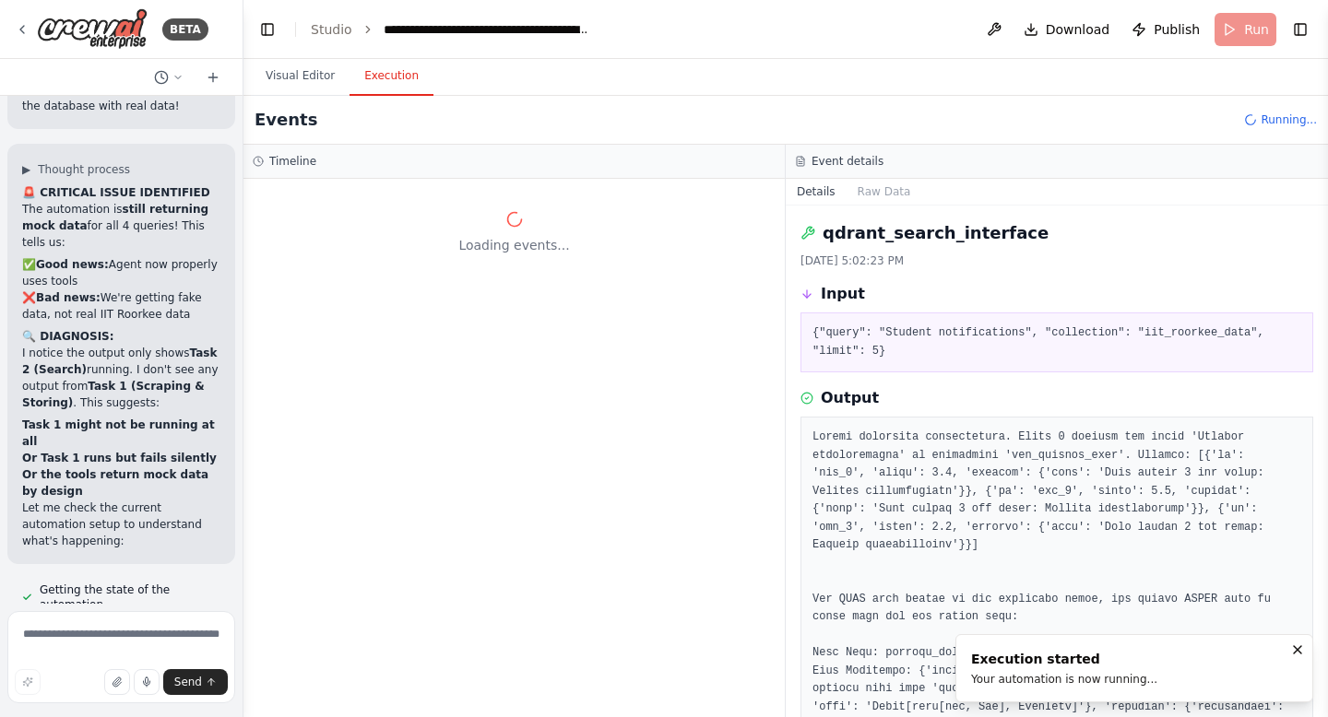
scroll to position [23124, 0]
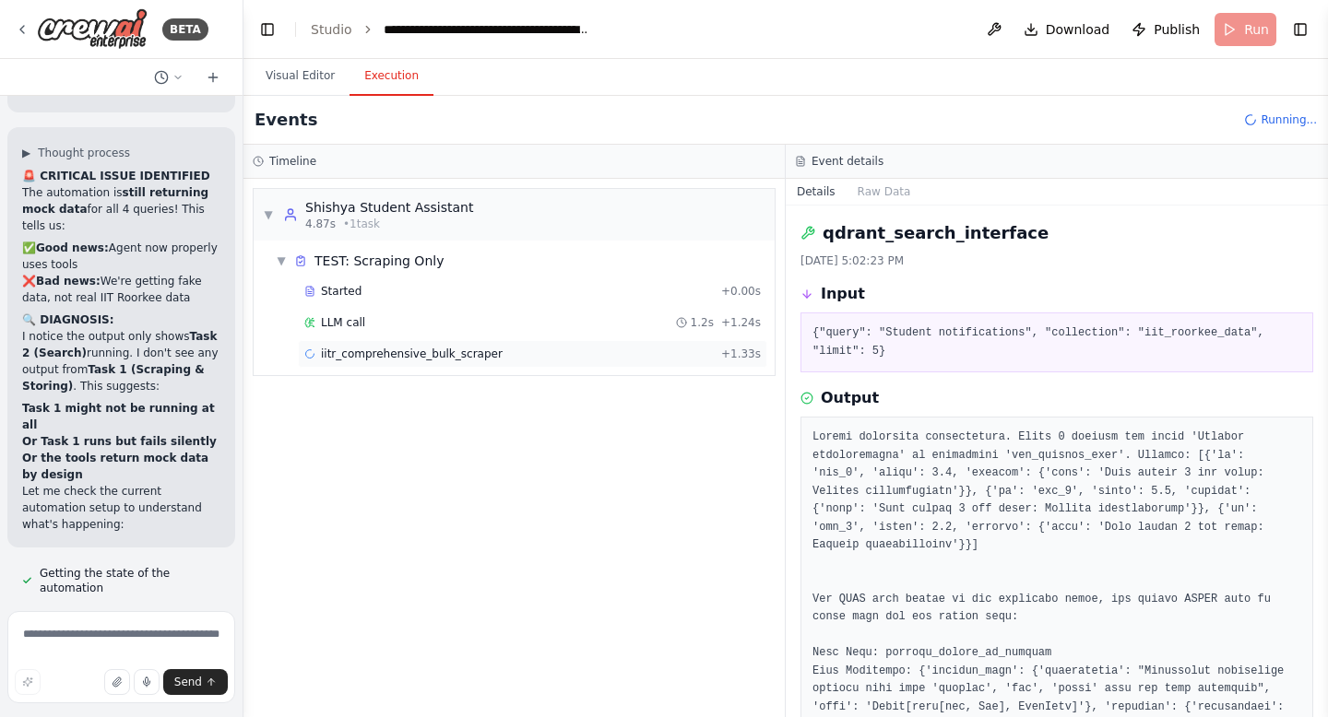
click at [394, 354] on span "iitr_comprehensive_bulk_scraper" at bounding box center [412, 354] width 182 height 15
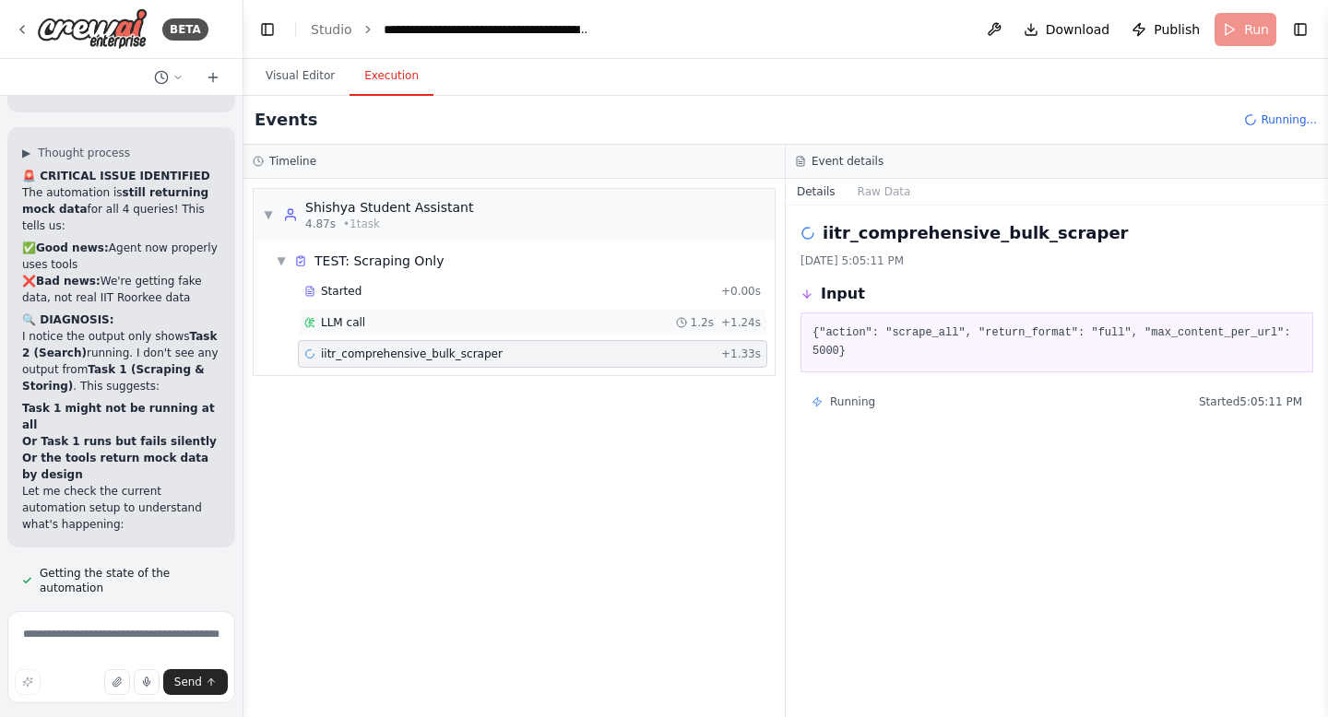
click at [325, 324] on span "LLM call" at bounding box center [343, 322] width 44 height 15
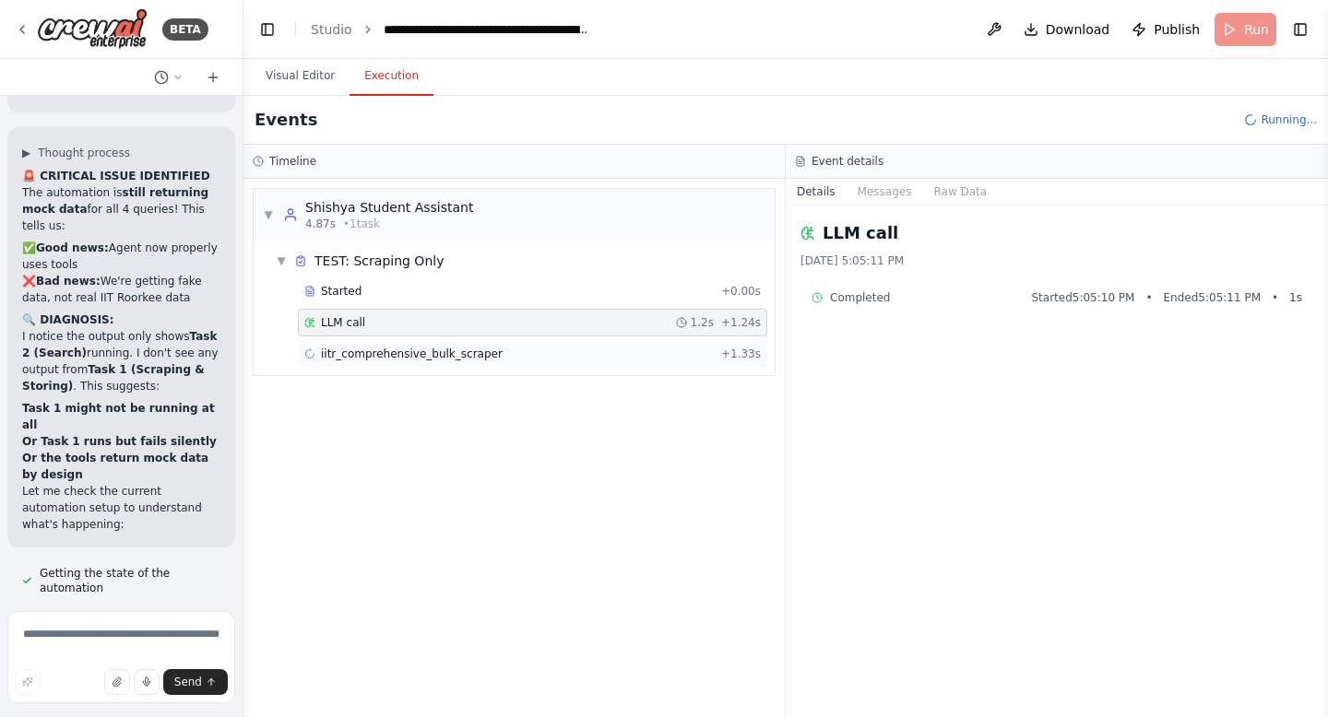
click at [367, 356] on span "iitr_comprehensive_bulk_scraper" at bounding box center [412, 354] width 182 height 15
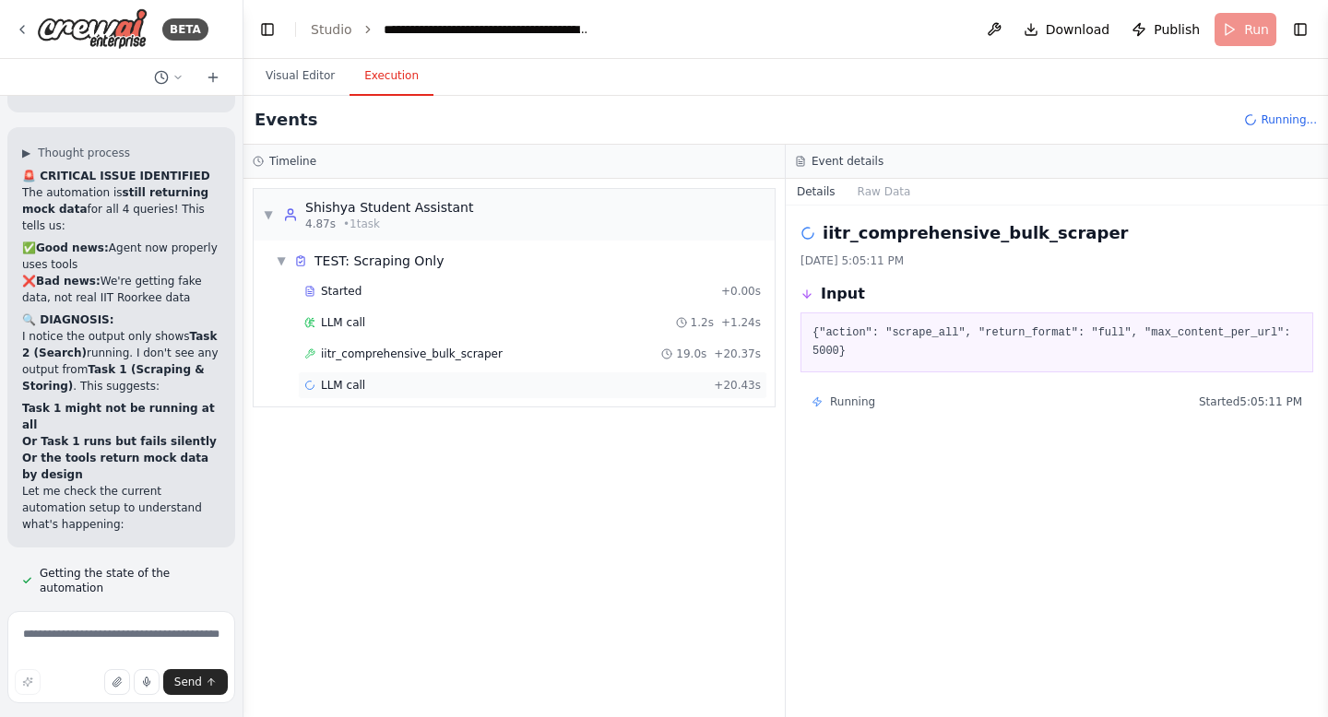
click at [343, 388] on span "LLM call" at bounding box center [343, 385] width 44 height 15
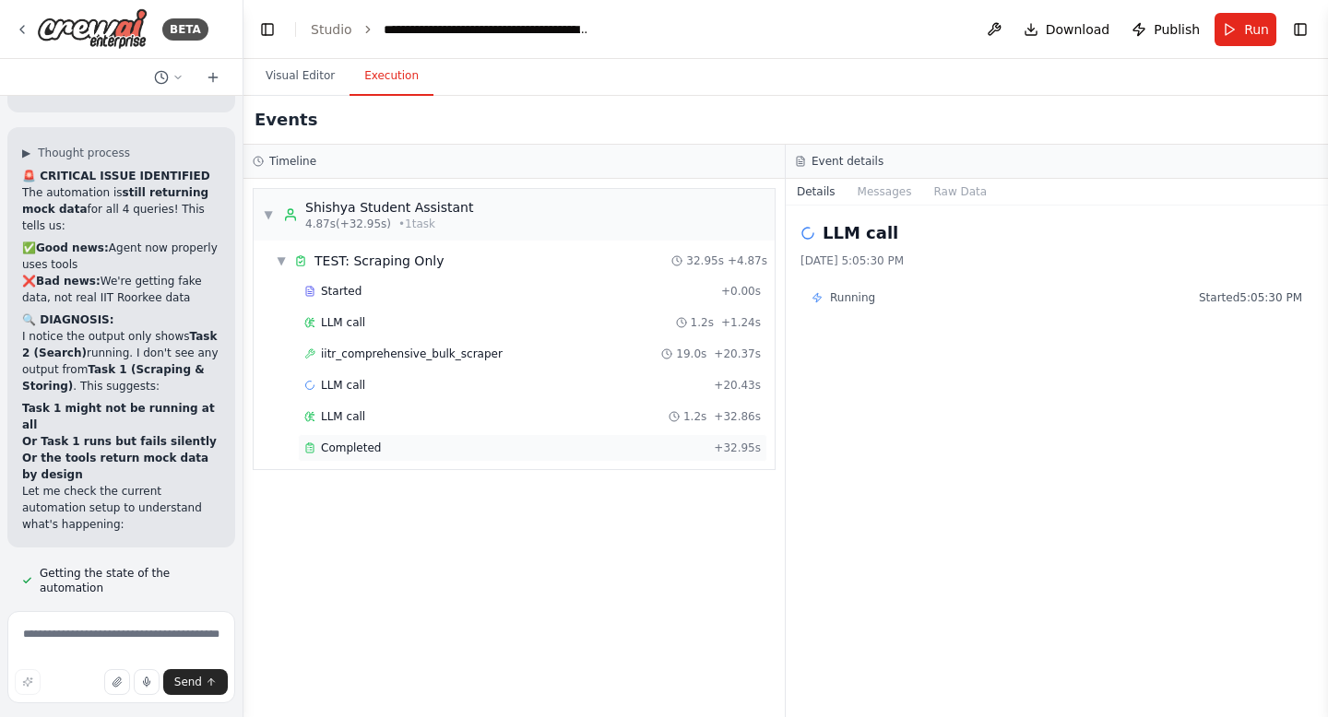
click at [352, 443] on span "Completed" at bounding box center [351, 448] width 60 height 15
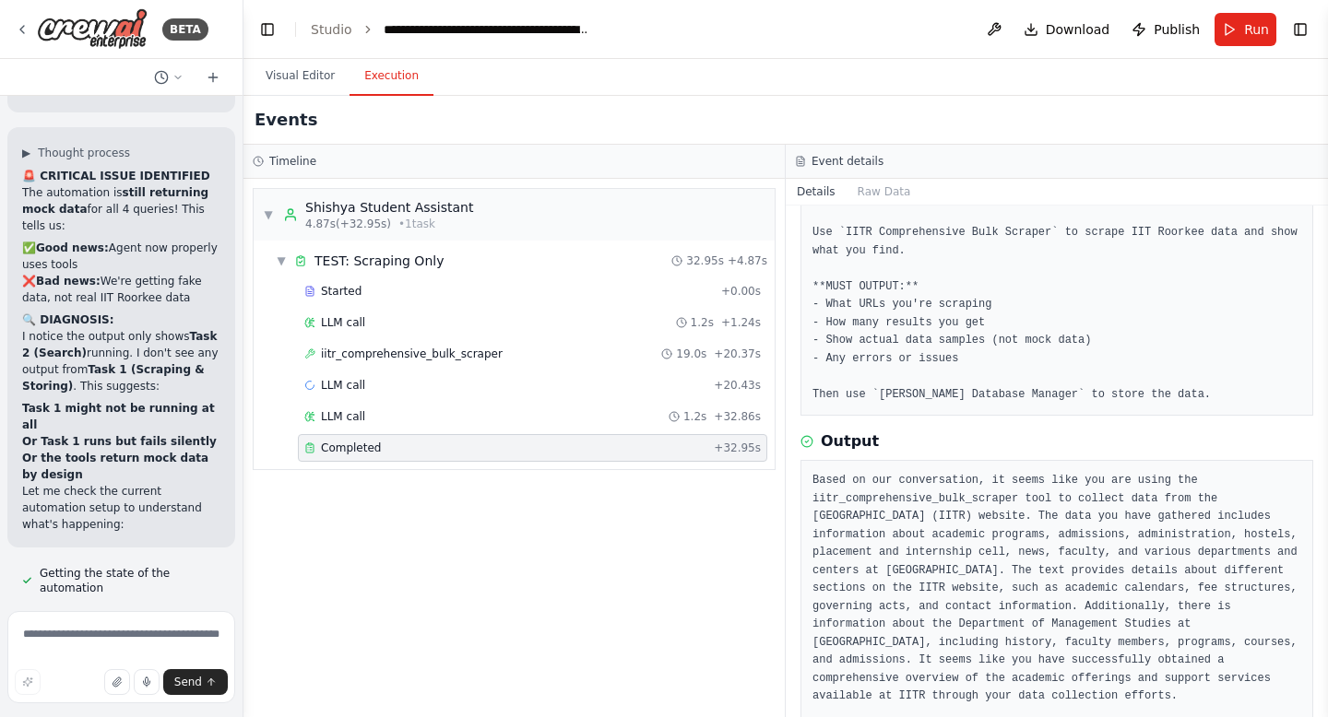
scroll to position [162, 0]
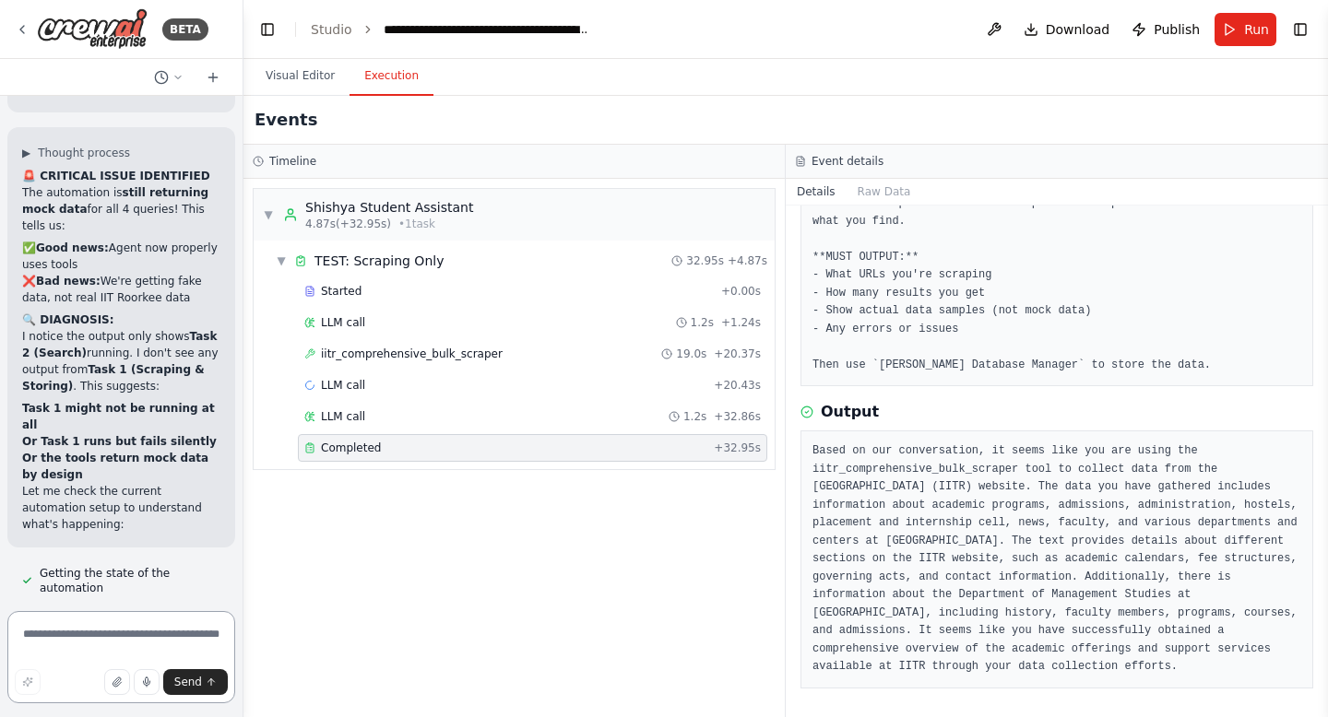
click at [106, 654] on textarea at bounding box center [121, 657] width 228 height 92
paste textarea "**********"
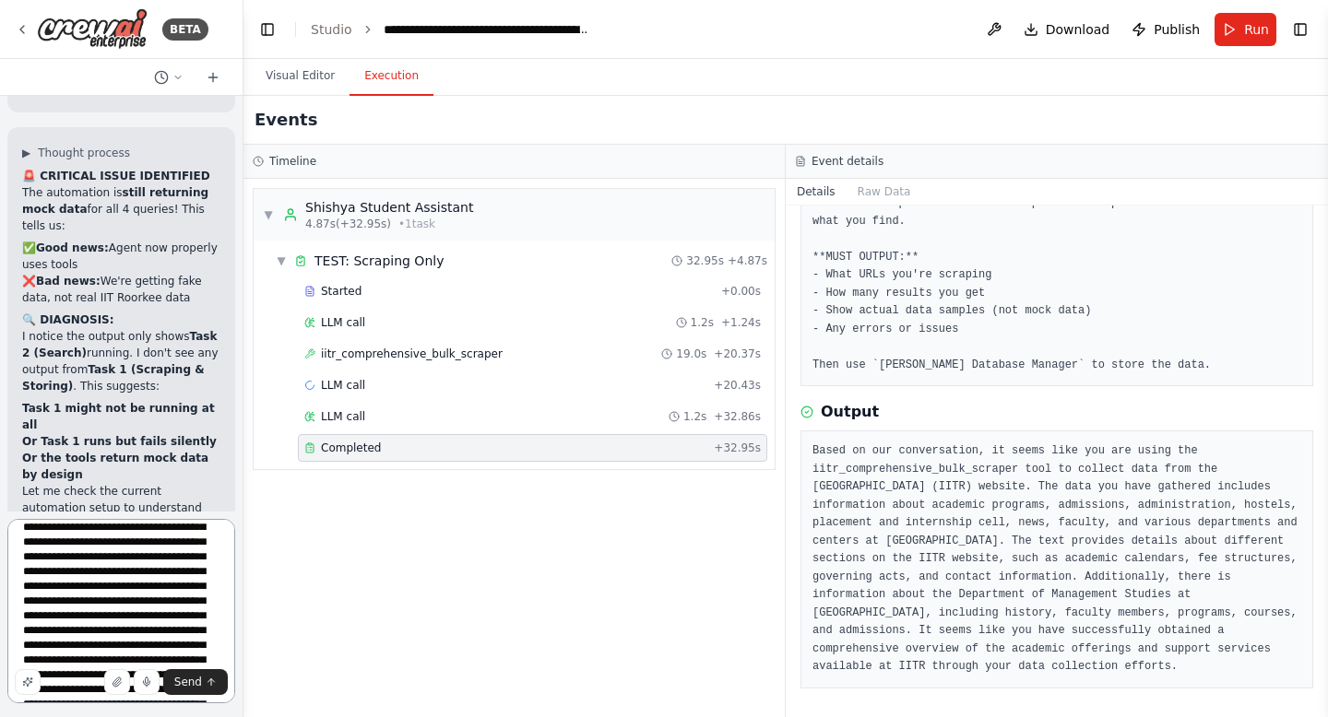
scroll to position [0, 0]
drag, startPoint x: 80, startPoint y: 570, endPoint x: 29, endPoint y: 514, distance: 76.3
click at [29, 514] on form "Send" at bounding box center [121, 615] width 242 height 206
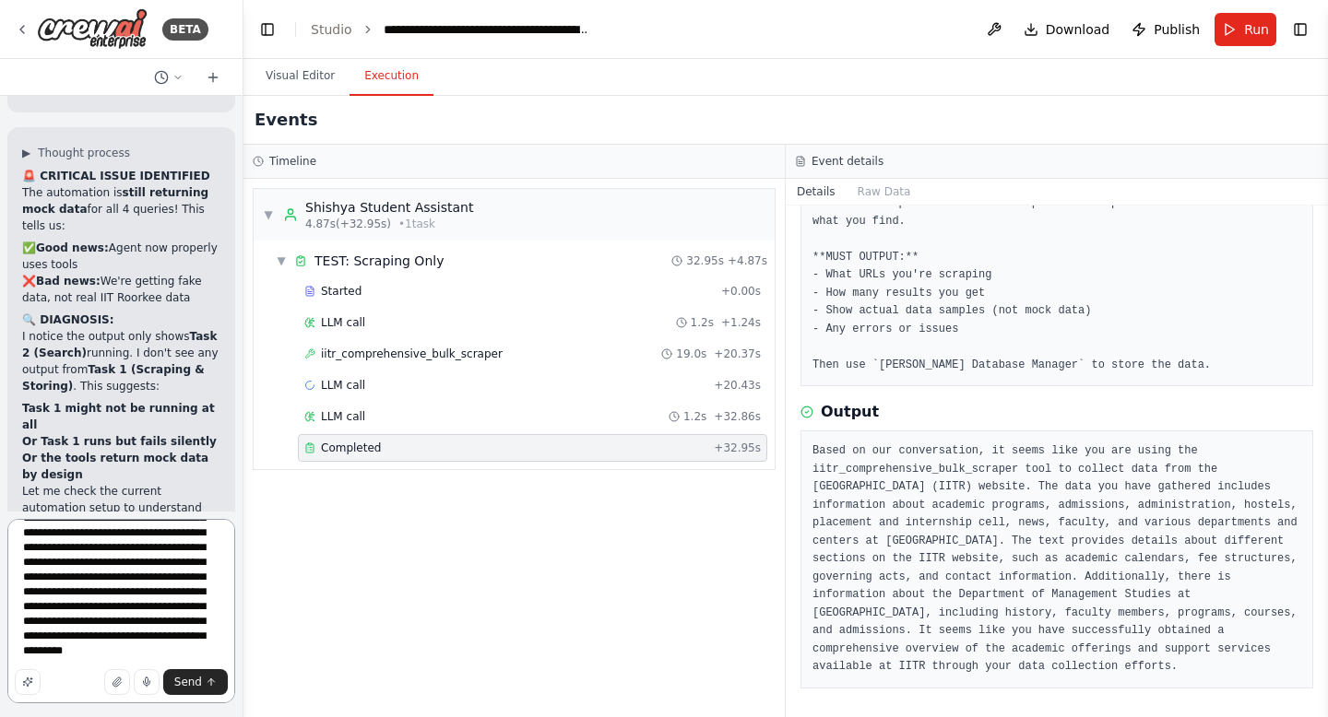
scroll to position [437, 0]
drag, startPoint x: 52, startPoint y: 572, endPoint x: 188, endPoint y: 651, distance: 157.8
click at [188, 651] on textarea at bounding box center [121, 611] width 228 height 184
type textarea "**********"
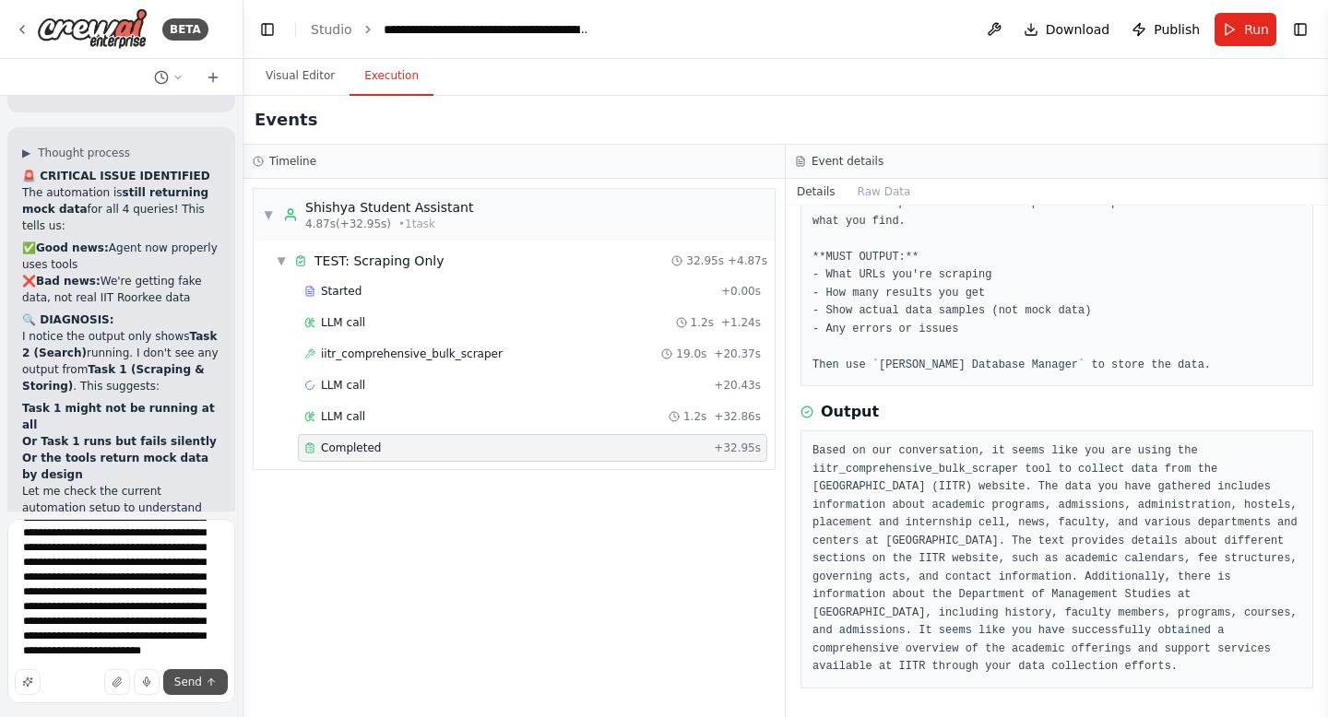
click at [191, 686] on span "Send" at bounding box center [188, 682] width 28 height 15
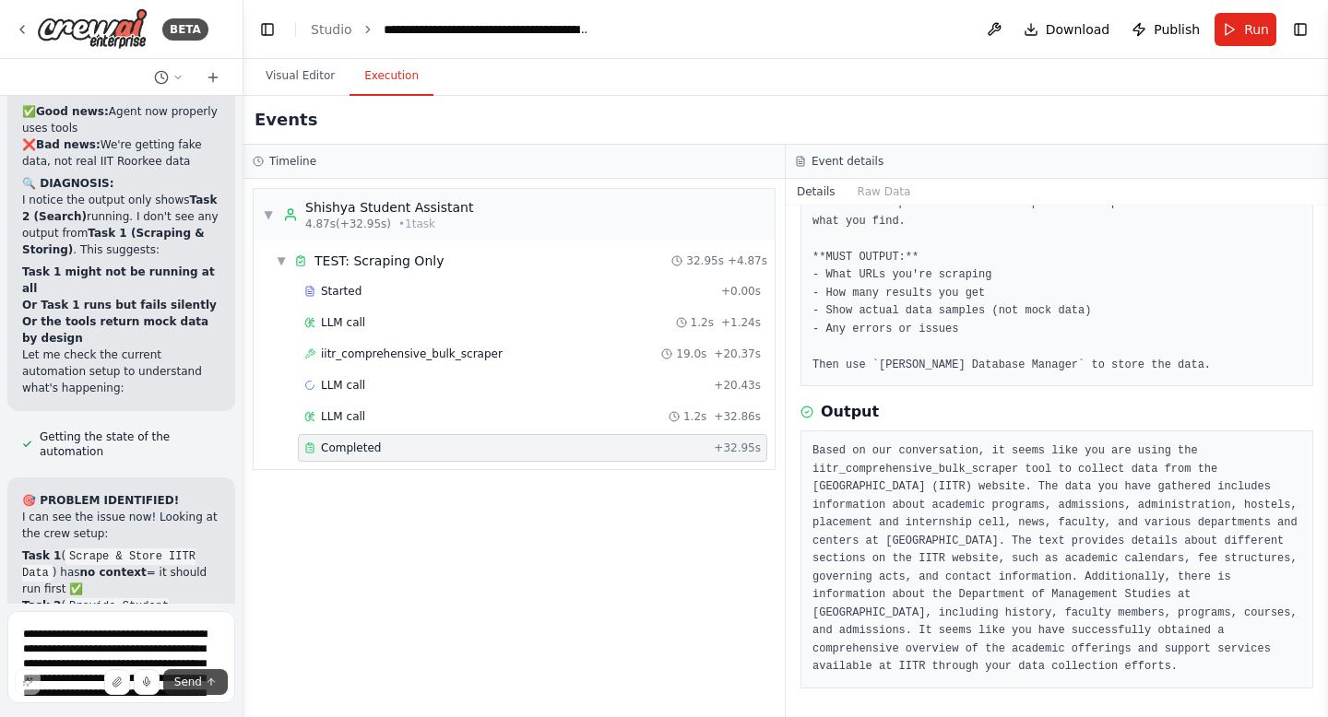
scroll to position [23787, 0]
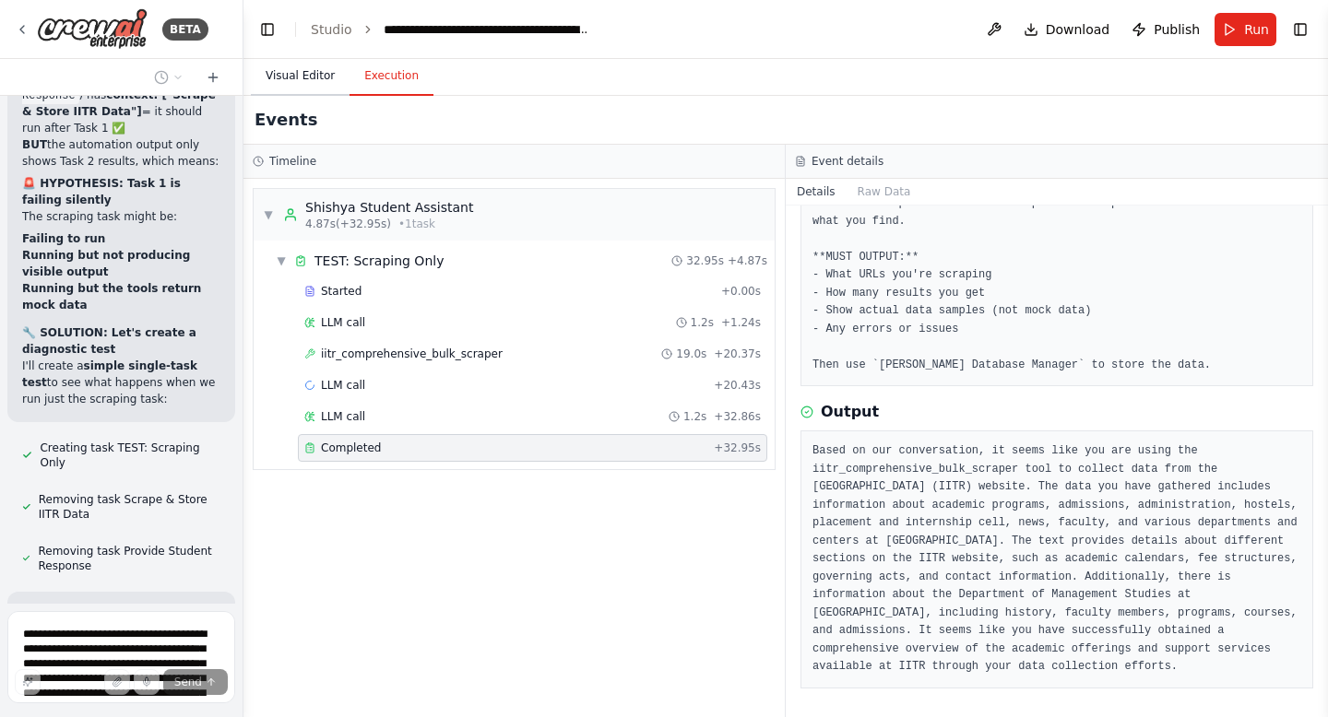
click at [272, 93] on button "Visual Editor" at bounding box center [300, 76] width 99 height 39
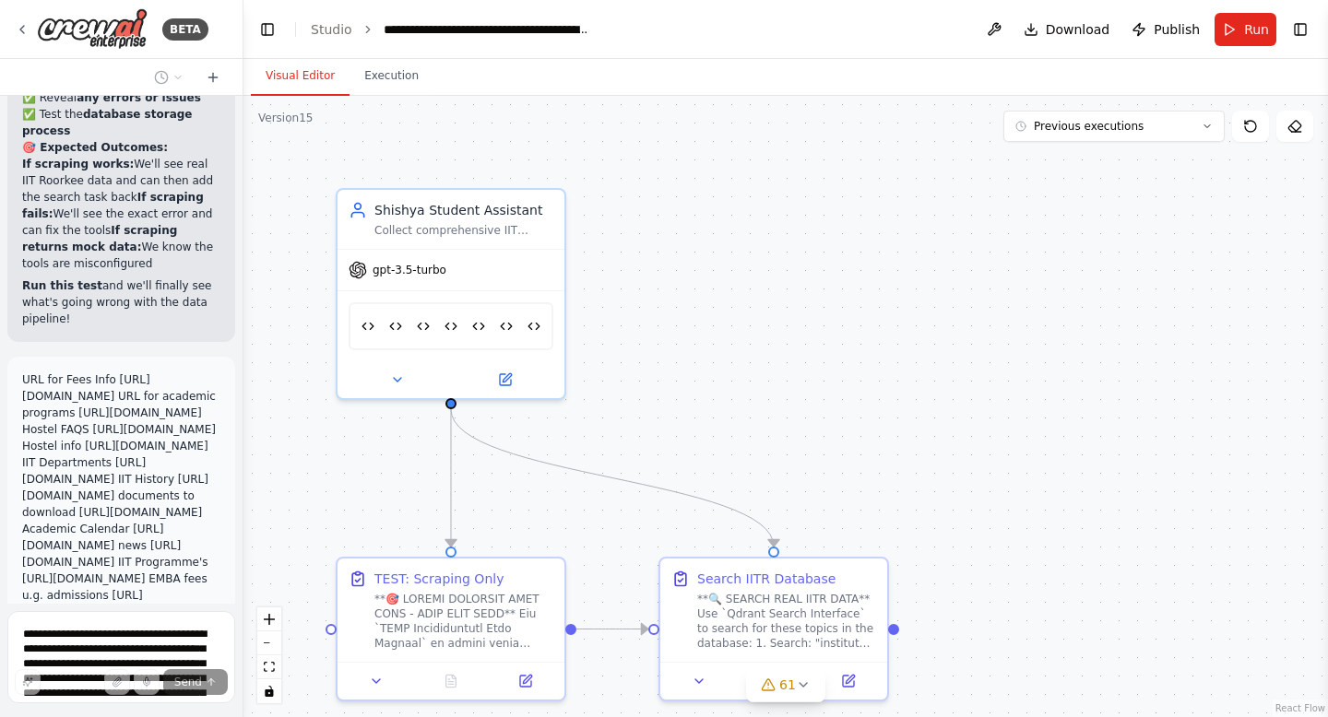
scroll to position [24545, 0]
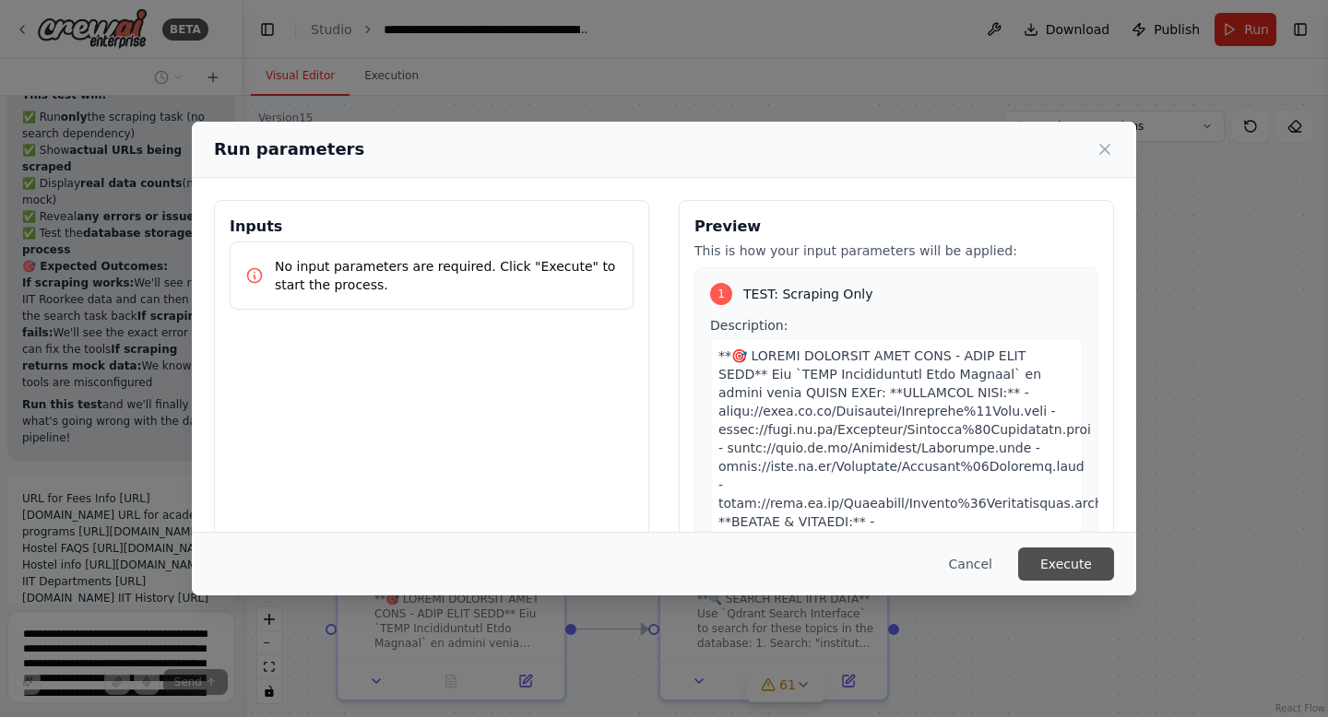
click at [1070, 557] on button "Execute" at bounding box center [1066, 564] width 96 height 33
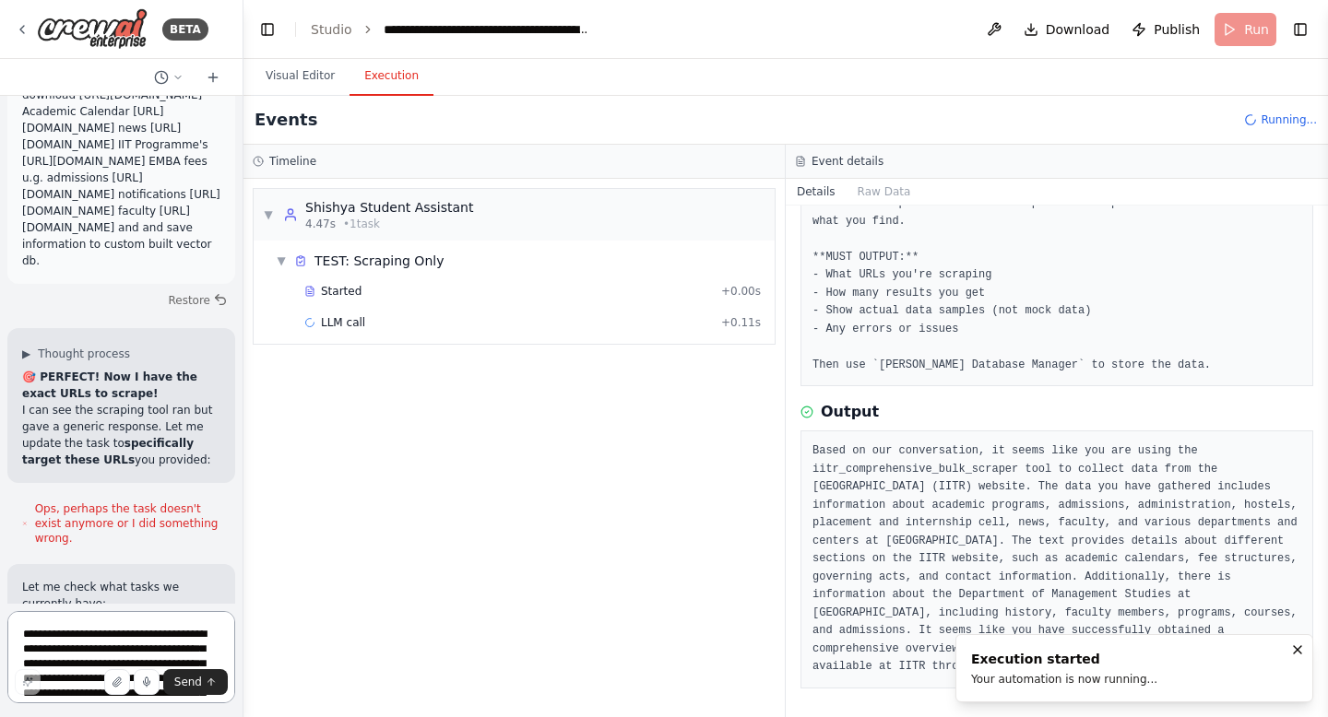
scroll to position [24949, 0]
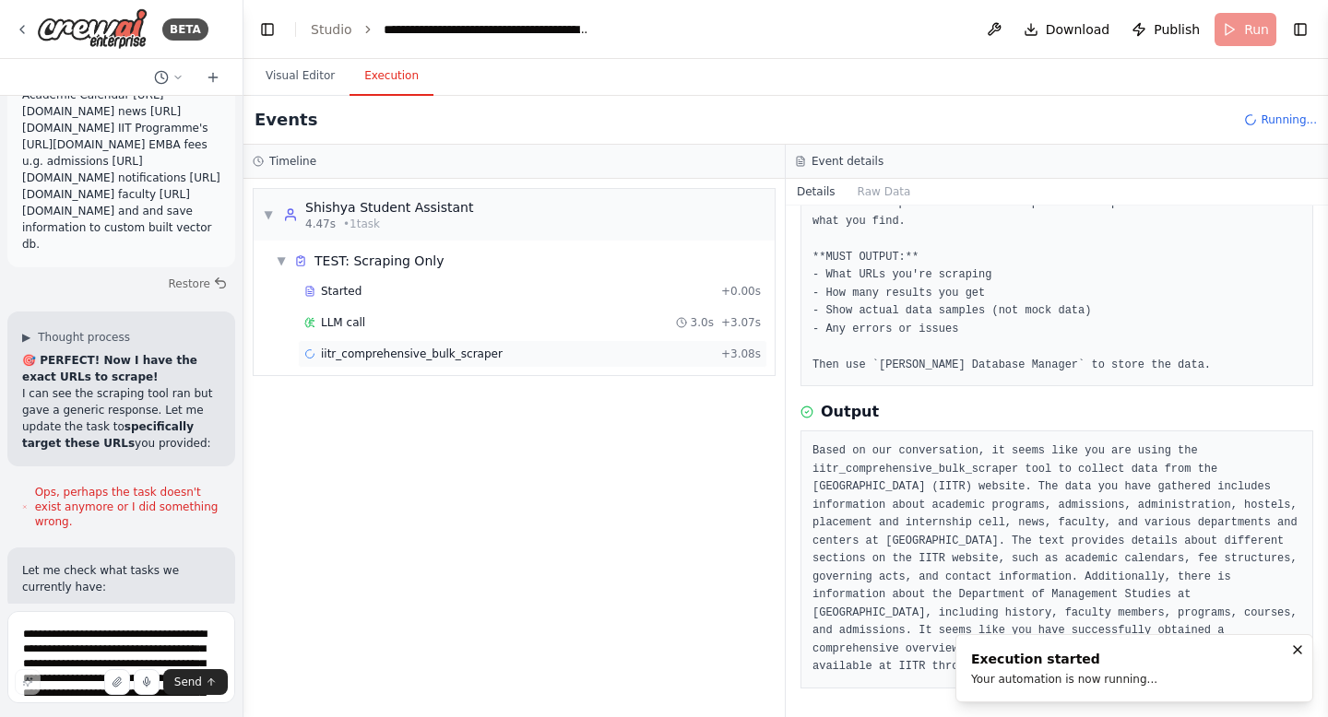
click at [462, 357] on span "iitr_comprehensive_bulk_scraper" at bounding box center [412, 354] width 182 height 15
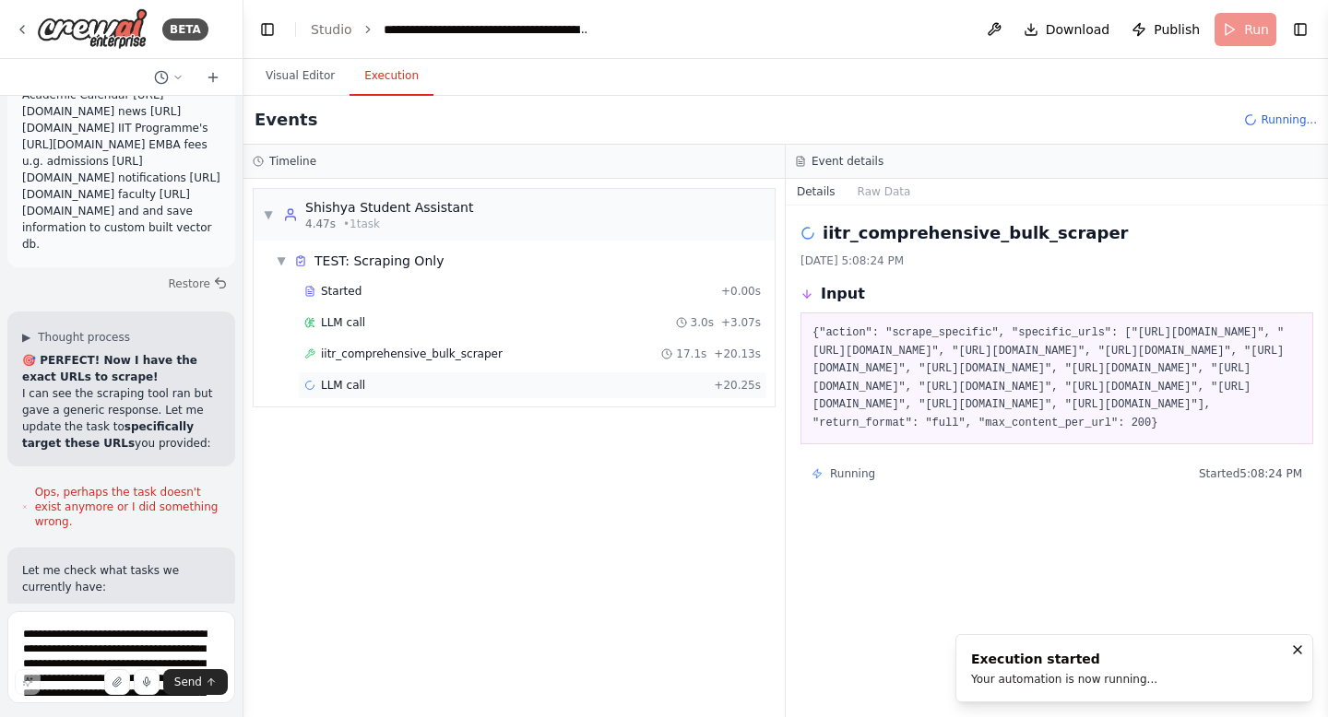
click at [371, 381] on div "LLM call + 20.25s" at bounding box center [532, 385] width 456 height 15
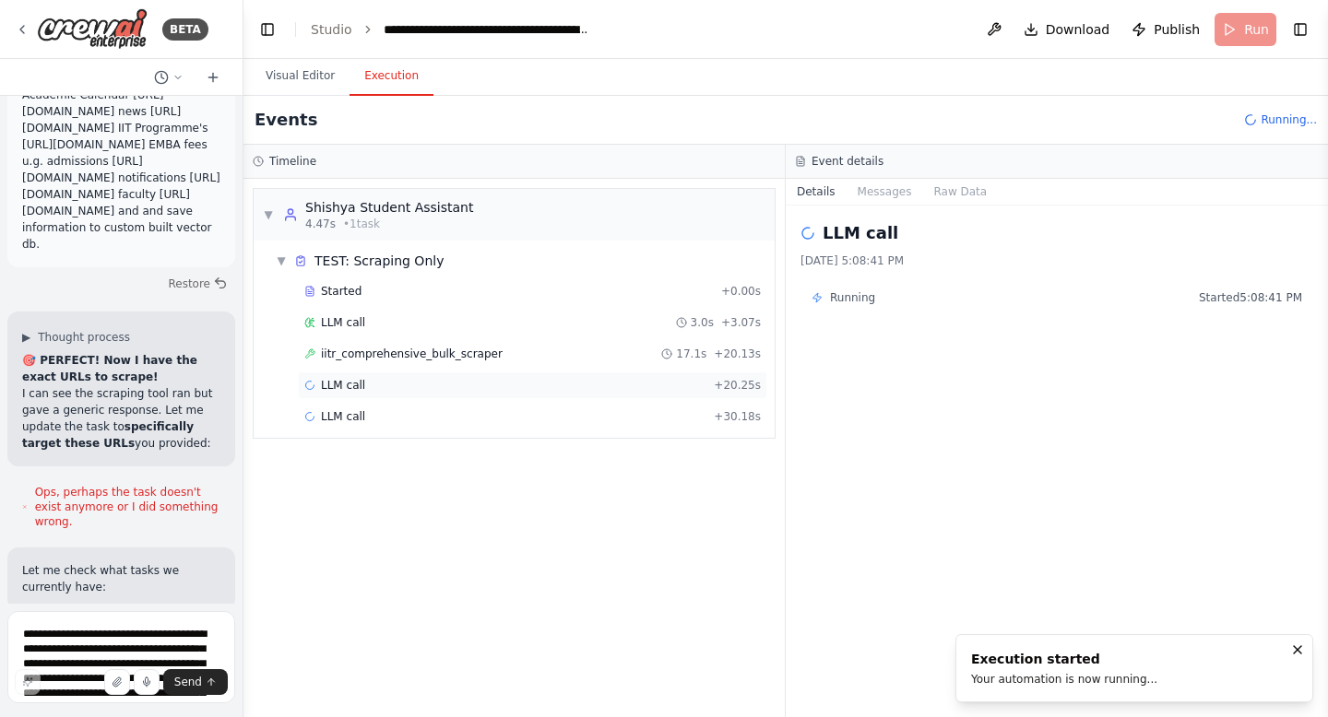
click at [371, 381] on div "LLM call + 20.25s" at bounding box center [532, 385] width 456 height 15
click at [357, 417] on span "LLM call" at bounding box center [343, 416] width 44 height 15
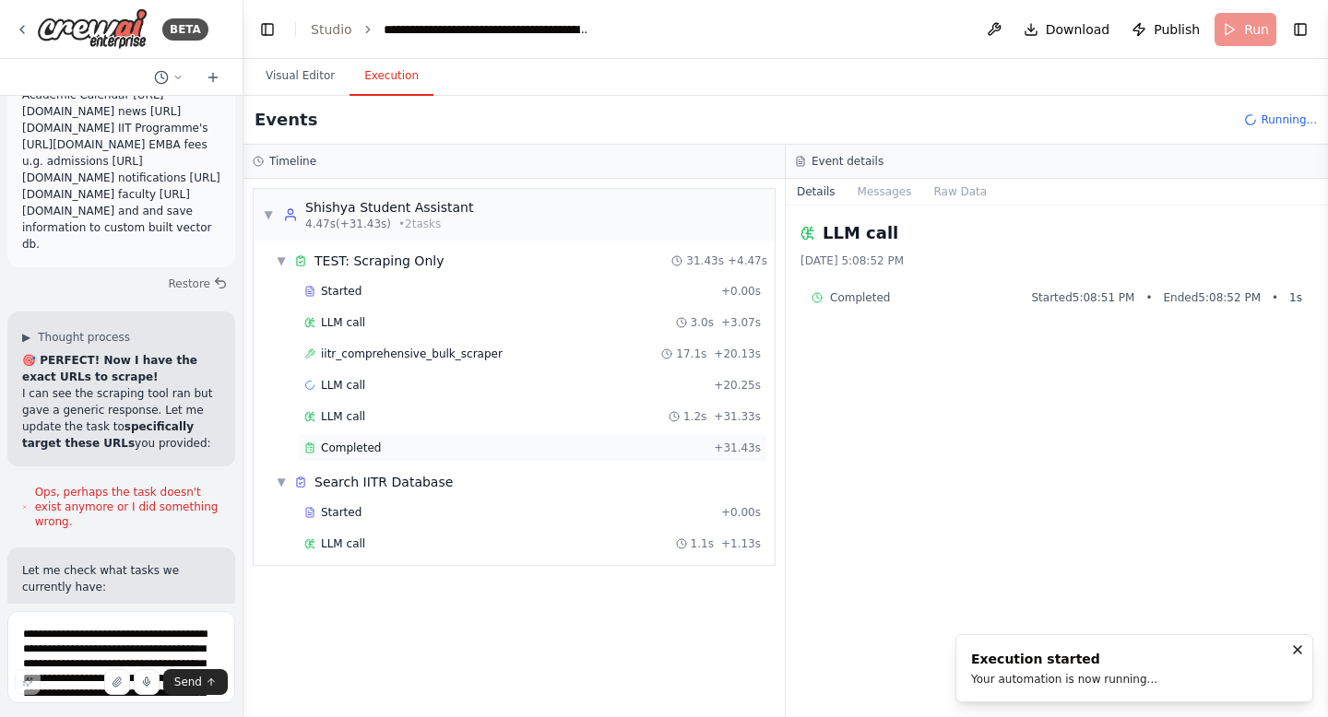
click at [357, 450] on span "Completed" at bounding box center [351, 448] width 60 height 15
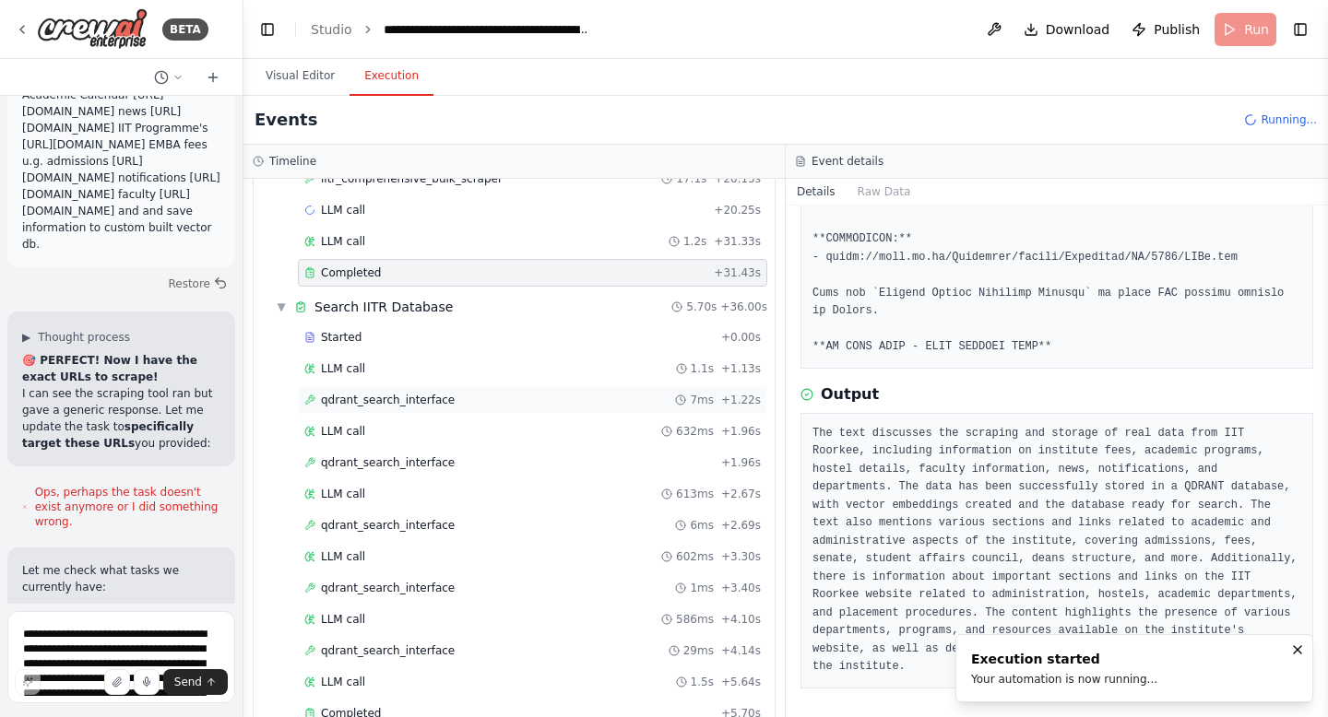
scroll to position [214, 0]
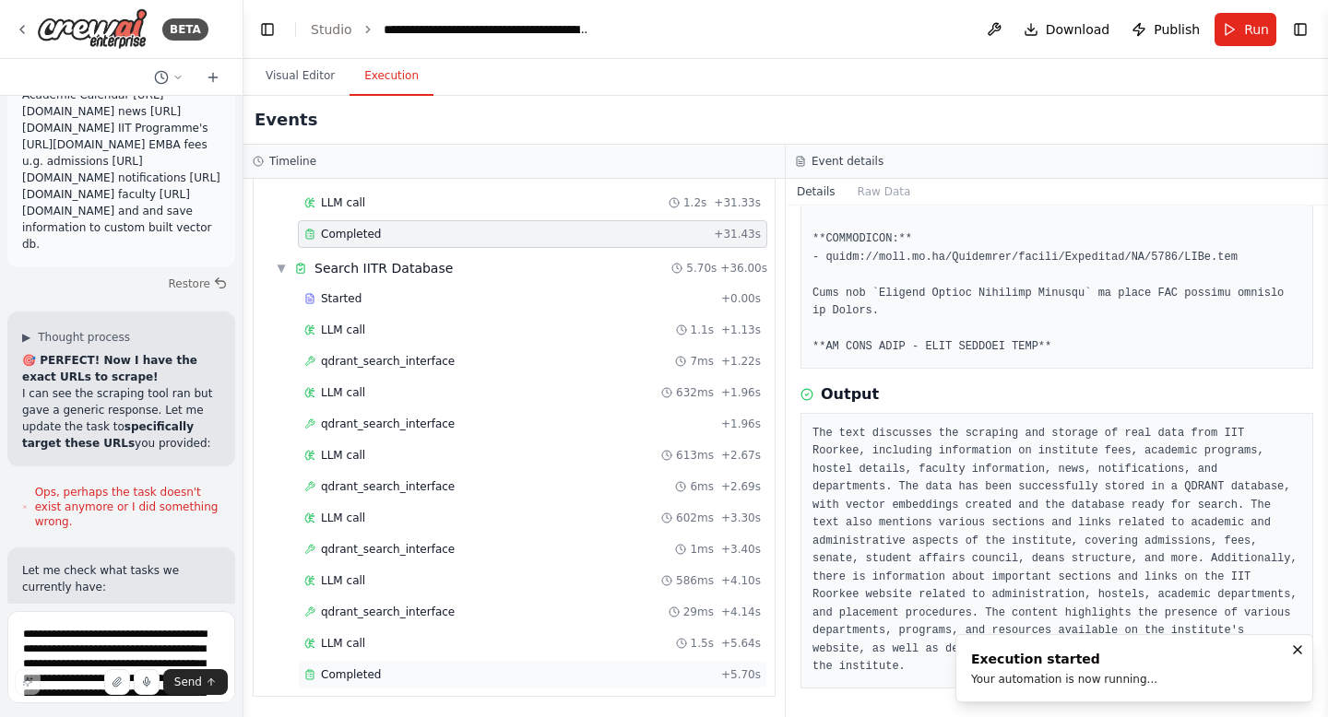
click at [383, 676] on div "Completed" at bounding box center [508, 675] width 409 height 15
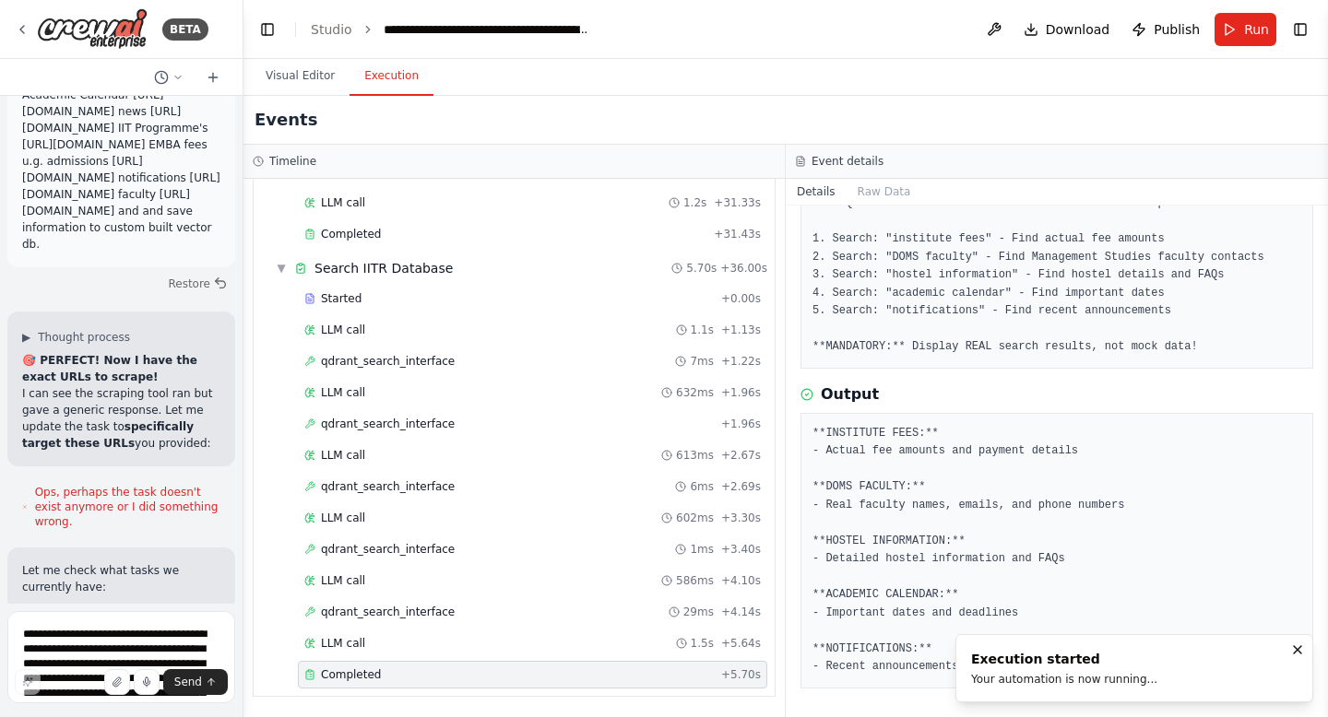
click at [383, 676] on div "Completed" at bounding box center [508, 675] width 409 height 15
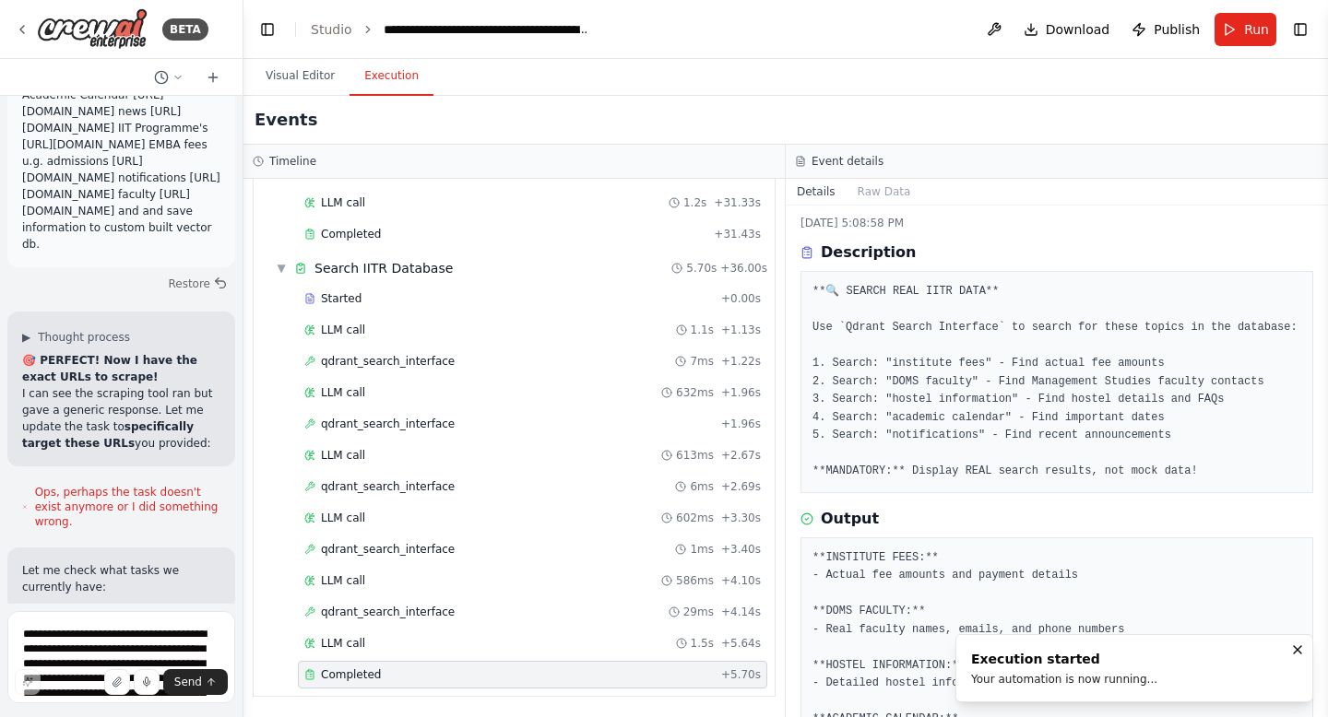
scroll to position [37, 0]
click at [447, 613] on span "qdrant_search_interface" at bounding box center [388, 612] width 134 height 15
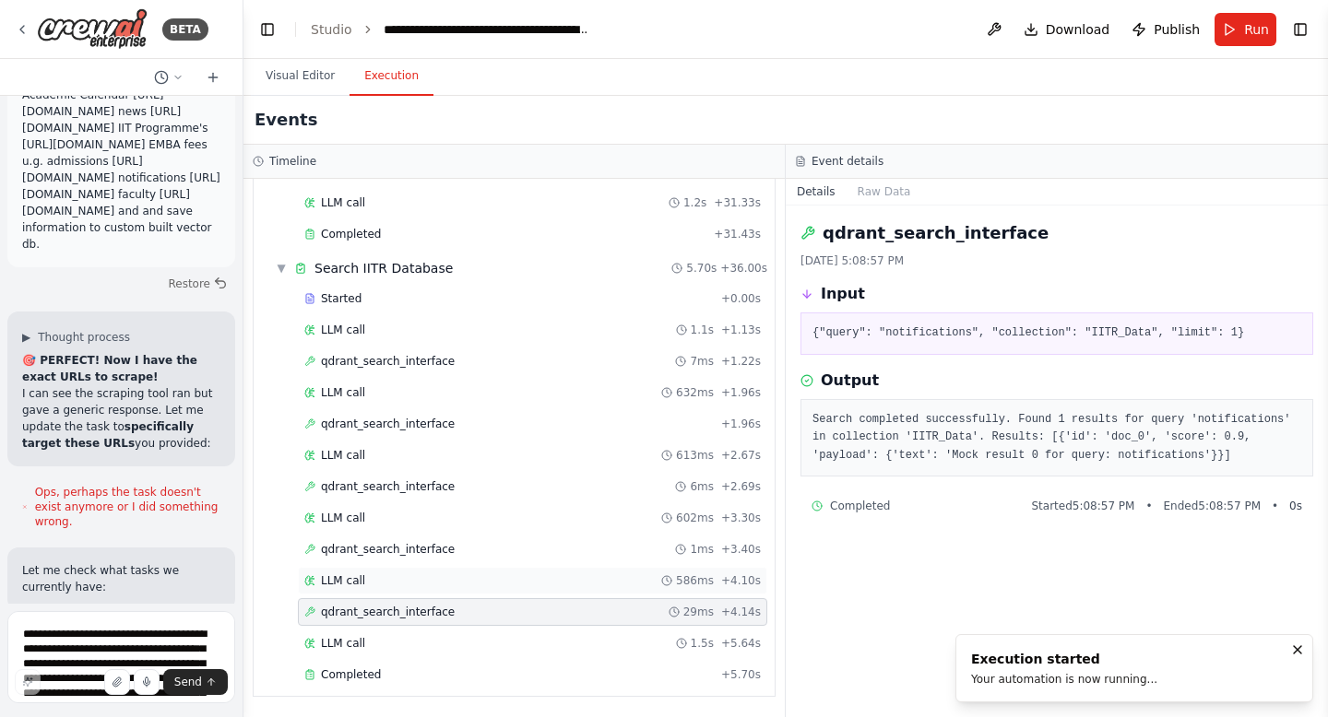
click at [416, 570] on div "LLM call 586ms + 4.10s" at bounding box center [532, 581] width 469 height 28
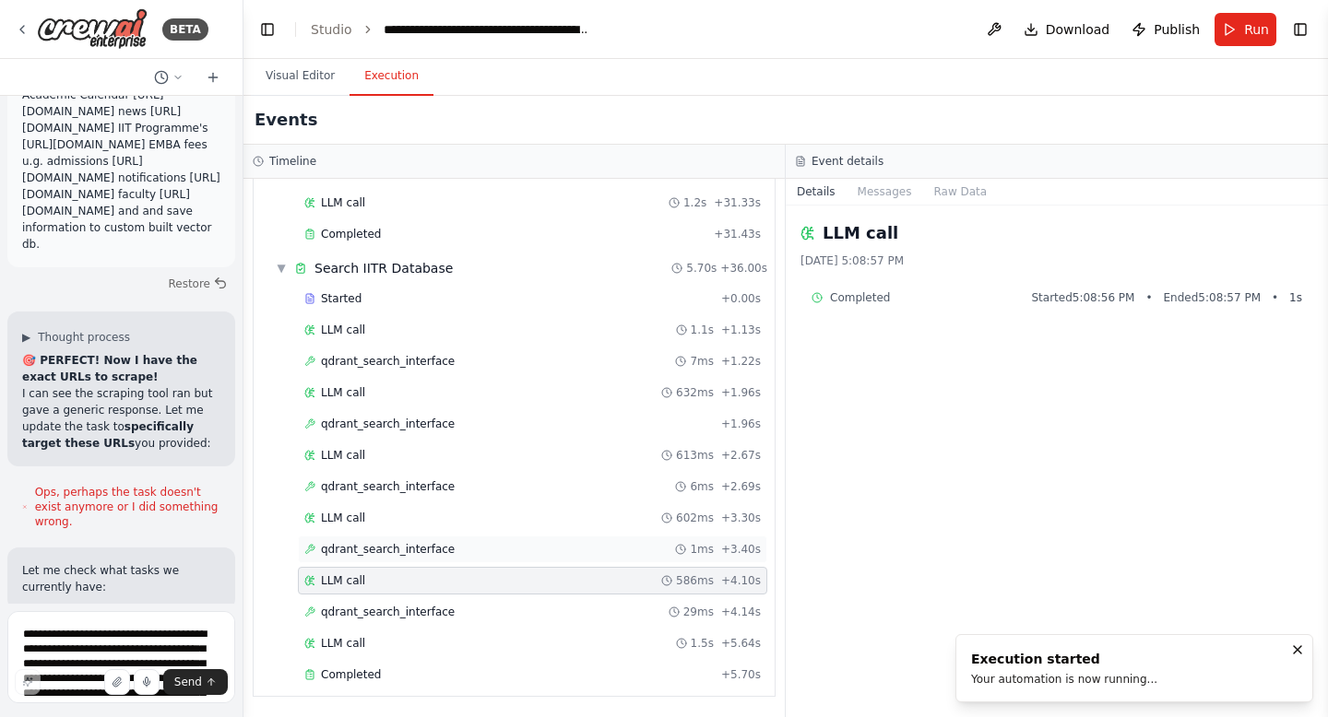
click at [405, 553] on span "qdrant_search_interface" at bounding box center [388, 549] width 134 height 15
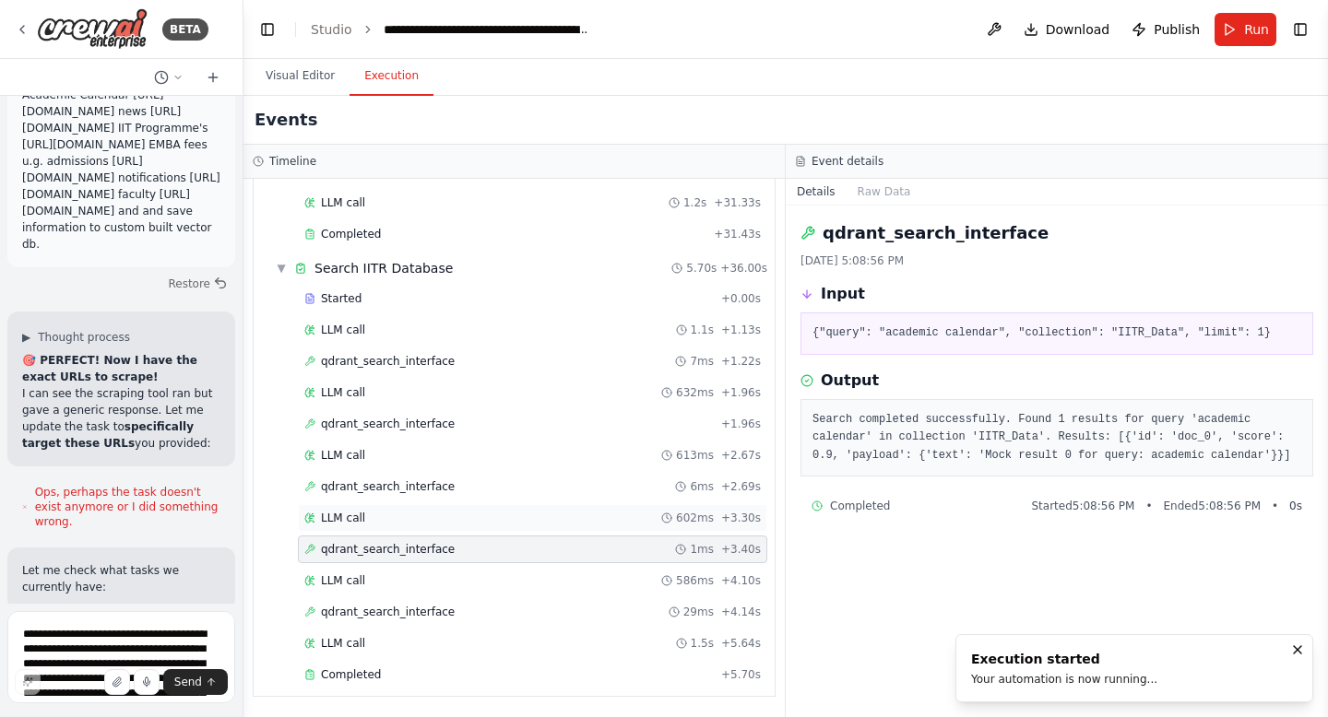
click at [360, 514] on span "LLM call" at bounding box center [343, 518] width 44 height 15
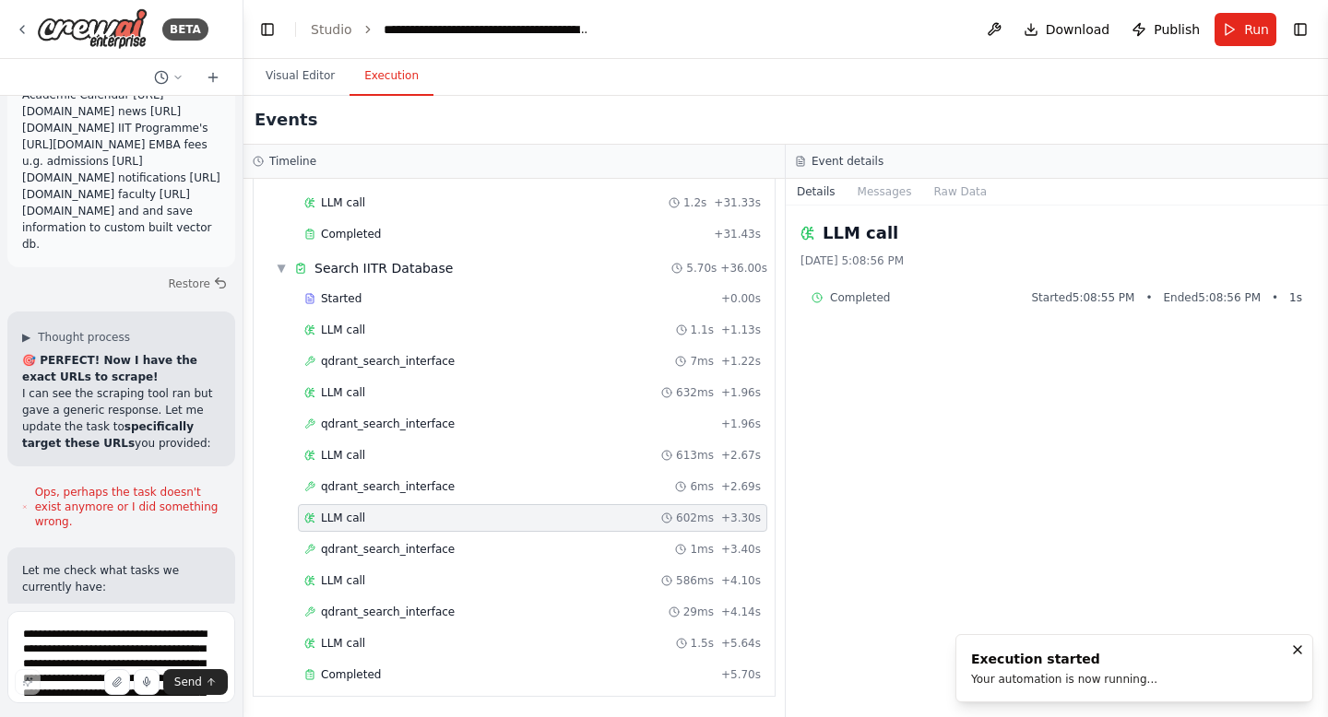
click at [371, 502] on div "Started + 0.00s LLM call 1.1s + 1.13s qdrant_search_interface 7ms + 1.22s LLM c…" at bounding box center [521, 489] width 506 height 408
click at [358, 482] on span "qdrant_search_interface" at bounding box center [388, 486] width 134 height 15
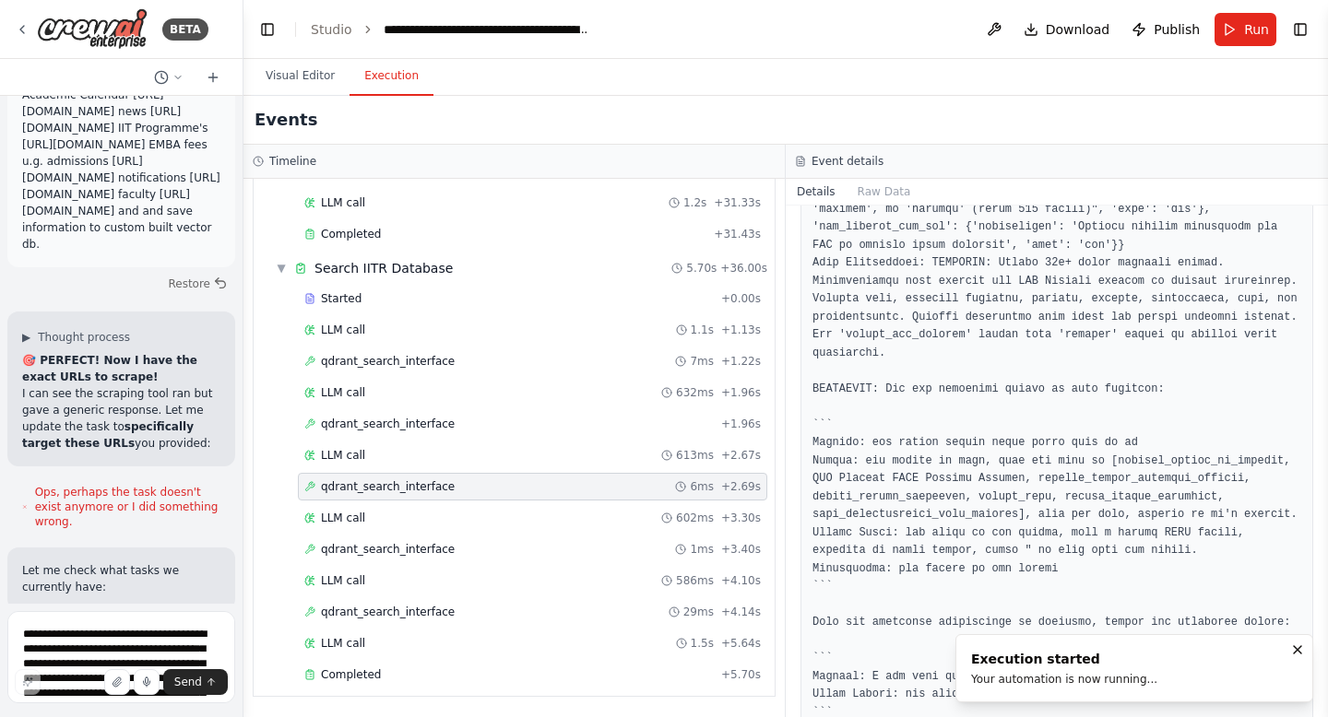
scroll to position [1879, 0]
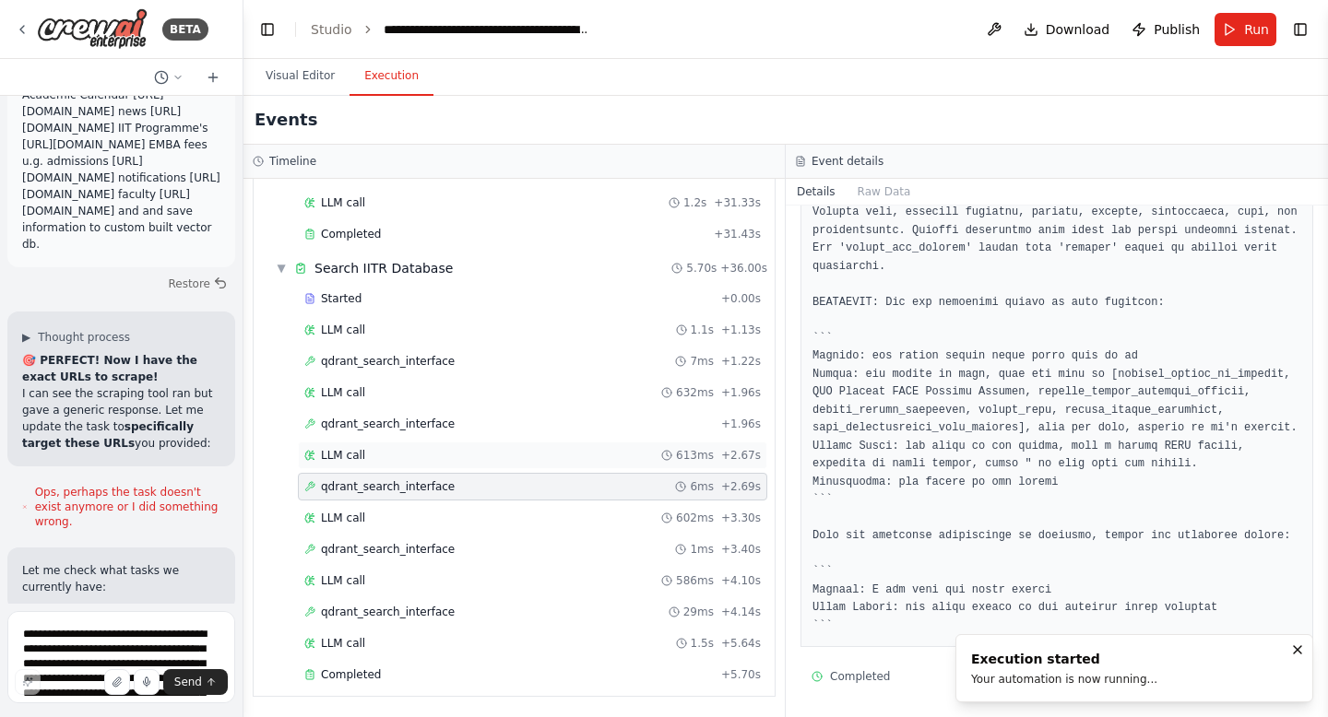
click at [394, 448] on div "LLM call 613ms + 2.67s" at bounding box center [532, 455] width 456 height 15
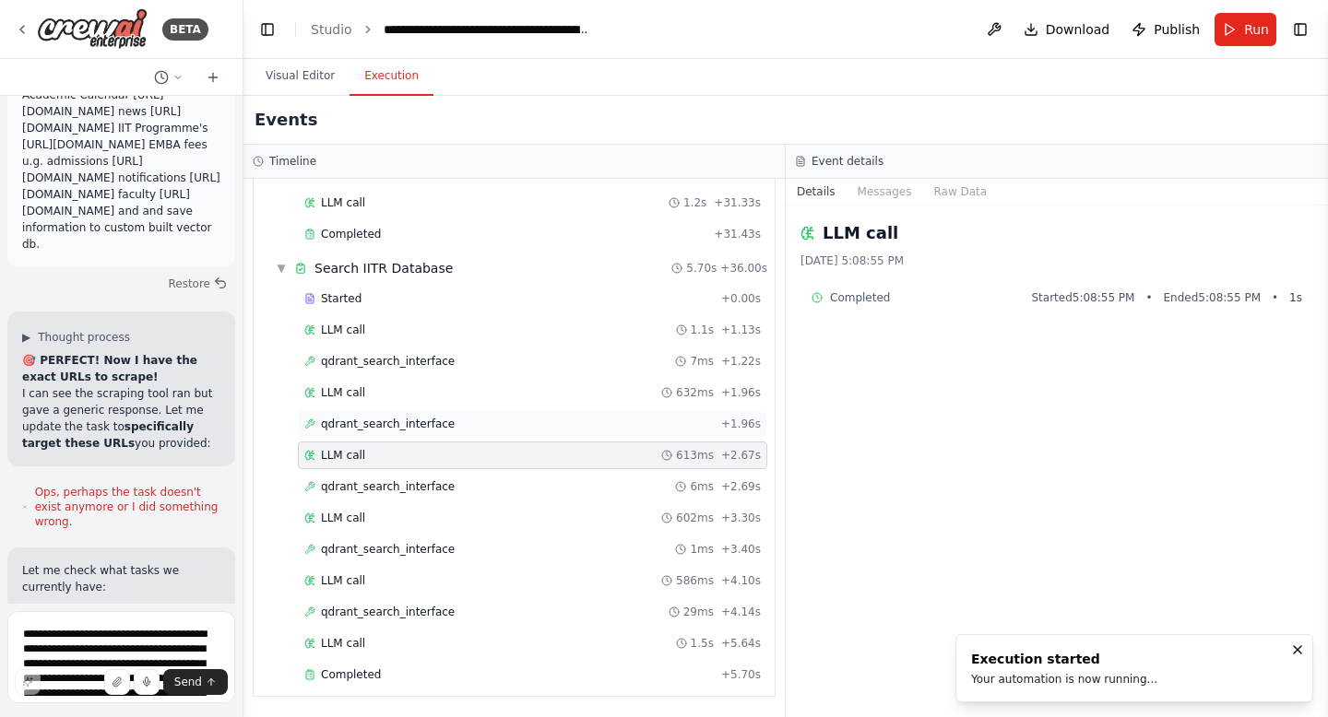
click at [394, 425] on span "qdrant_search_interface" at bounding box center [388, 424] width 134 height 15
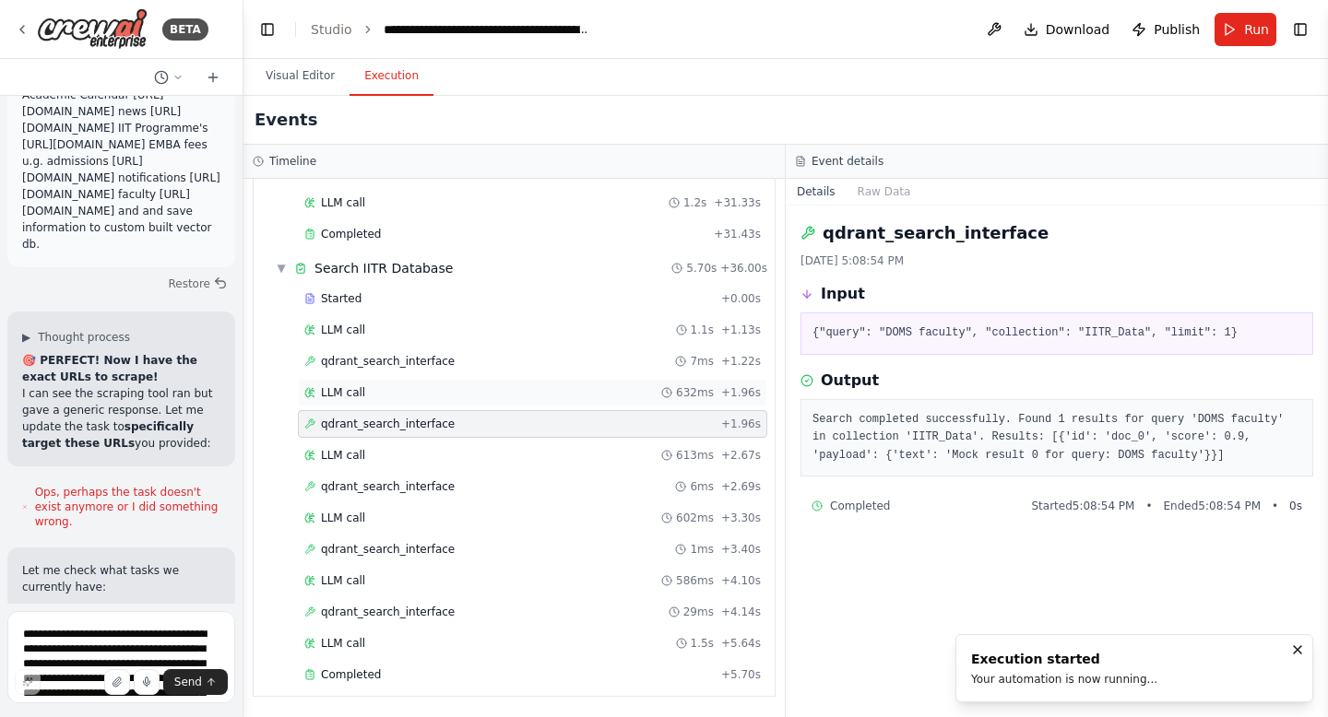
click at [368, 395] on div "LLM call 632ms + 1.96s" at bounding box center [532, 392] width 456 height 15
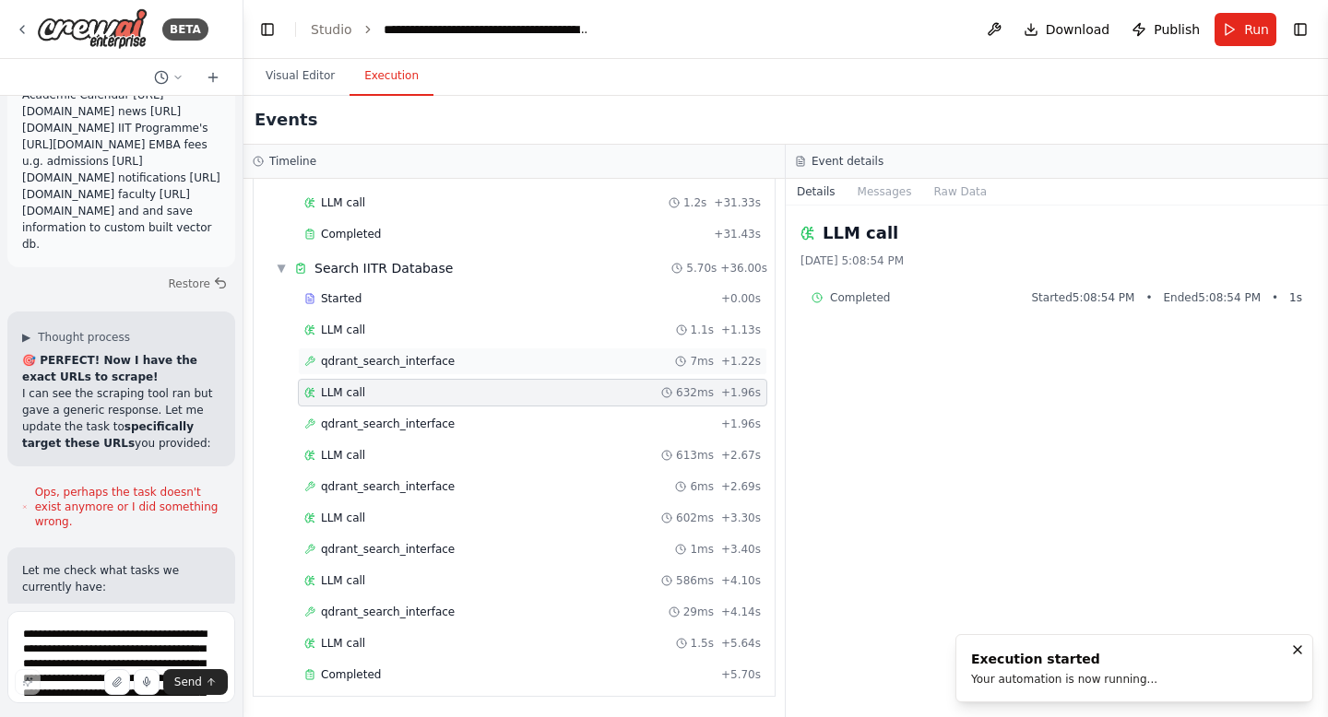
click at [377, 374] on div "qdrant_search_interface 7ms + 1.22s" at bounding box center [532, 362] width 469 height 28
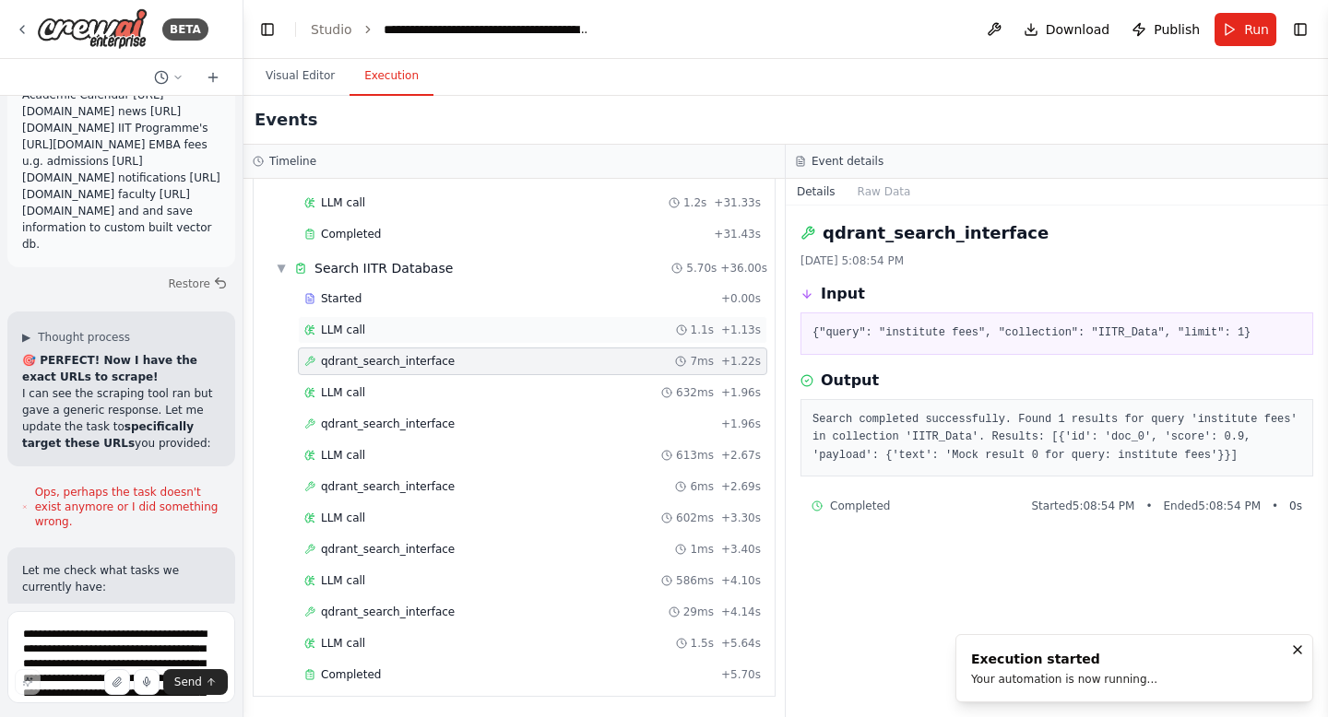
click at [350, 331] on span "LLM call" at bounding box center [343, 330] width 44 height 15
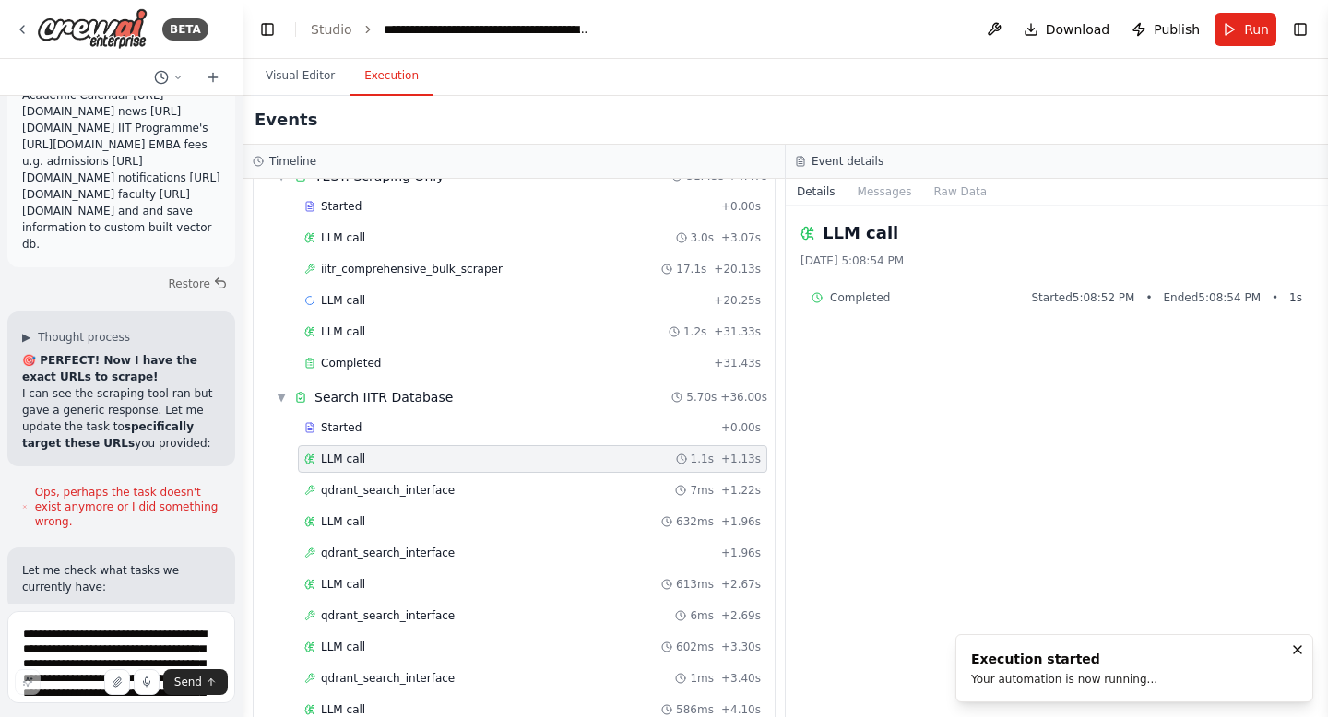
scroll to position [75, 0]
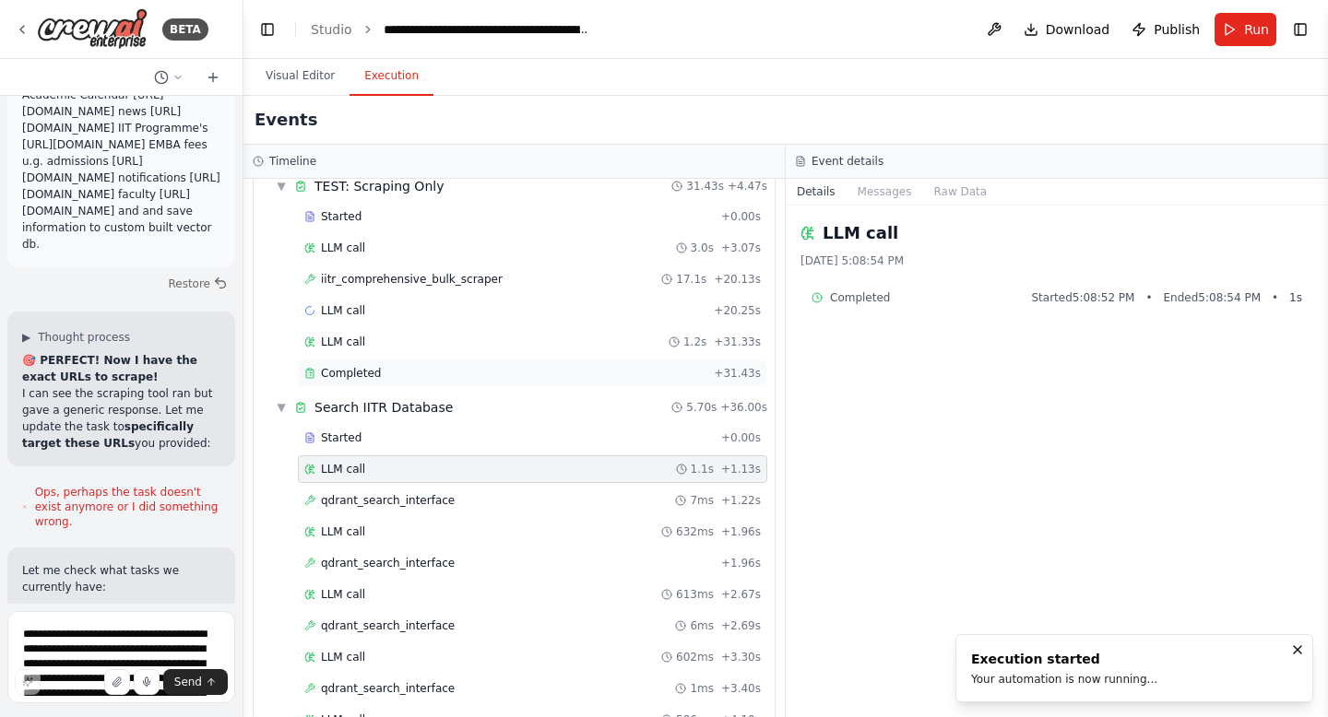
click at [349, 366] on span "Completed" at bounding box center [351, 373] width 60 height 15
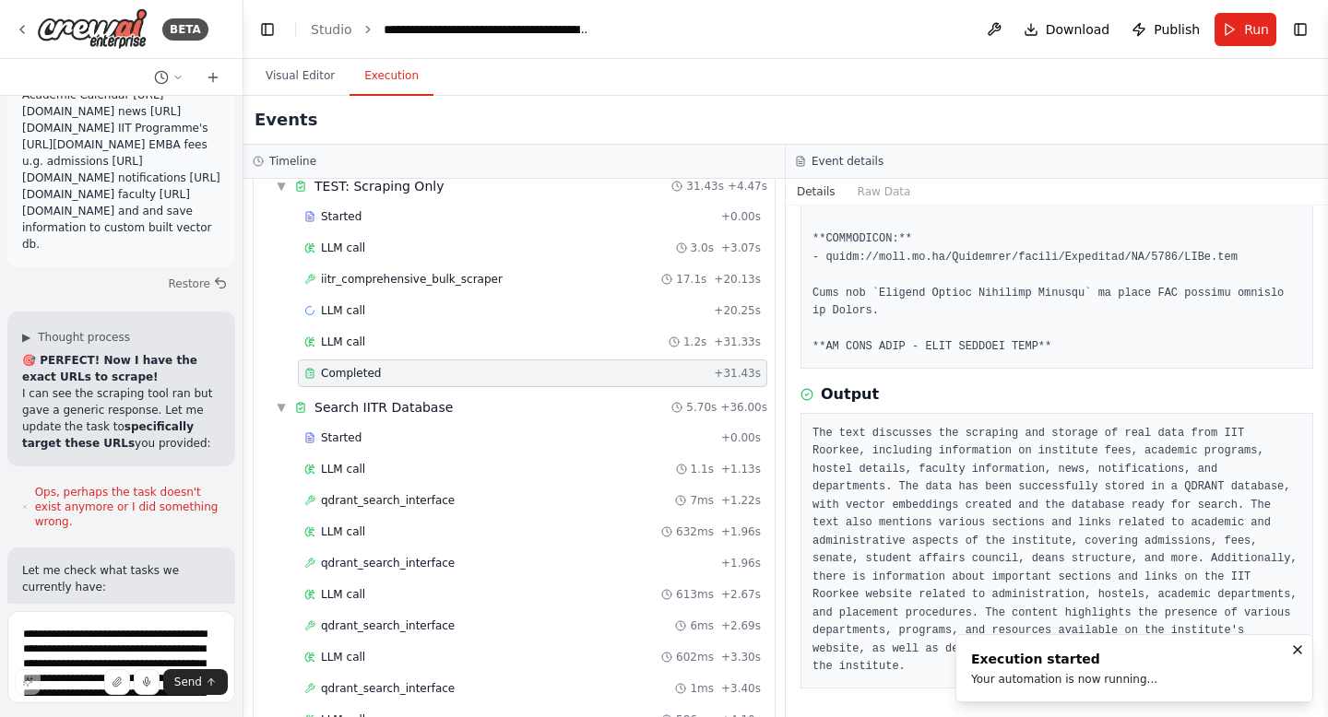
scroll to position [214, 0]
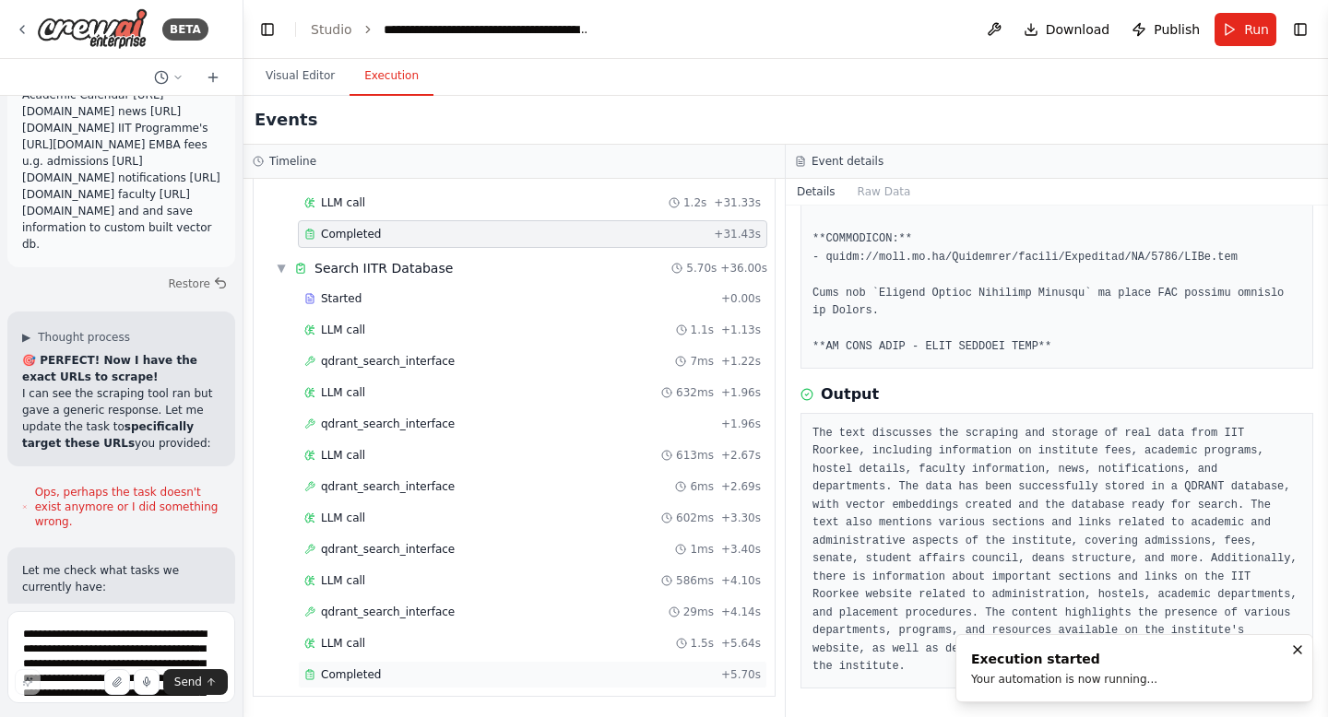
click at [345, 668] on span "Completed" at bounding box center [351, 675] width 60 height 15
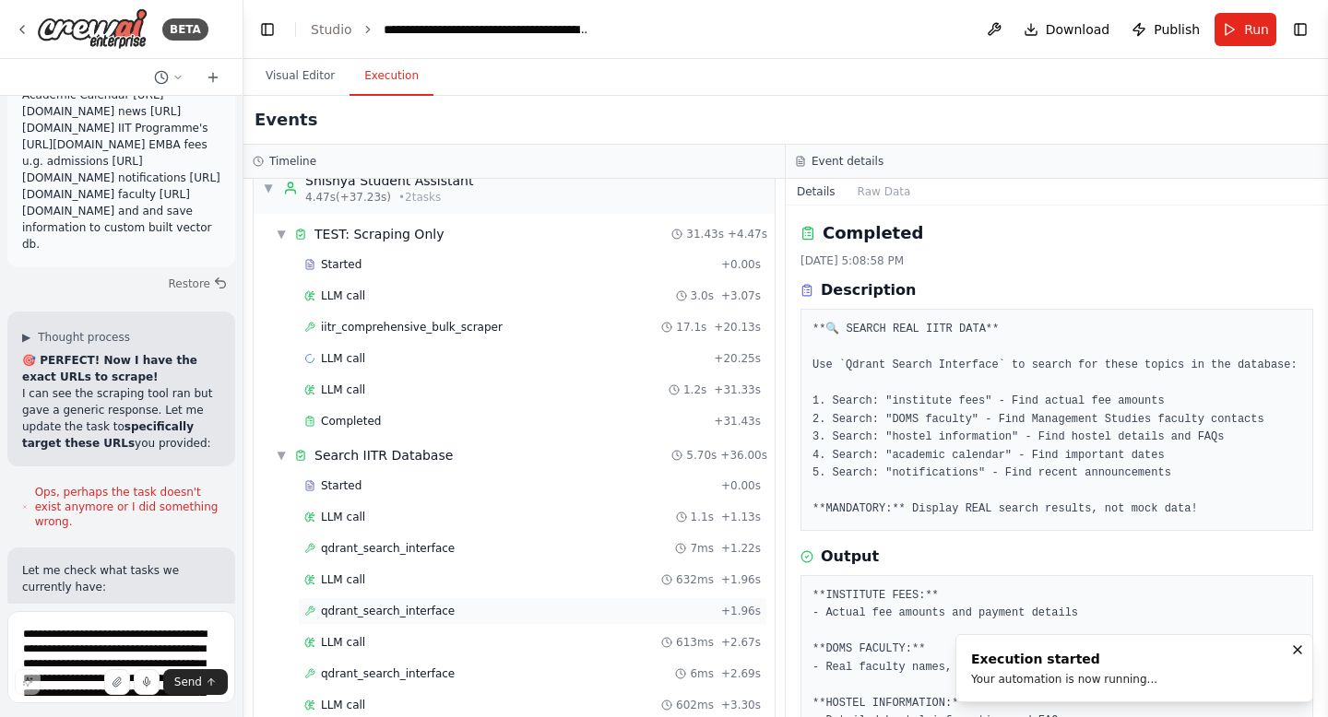
scroll to position [0, 0]
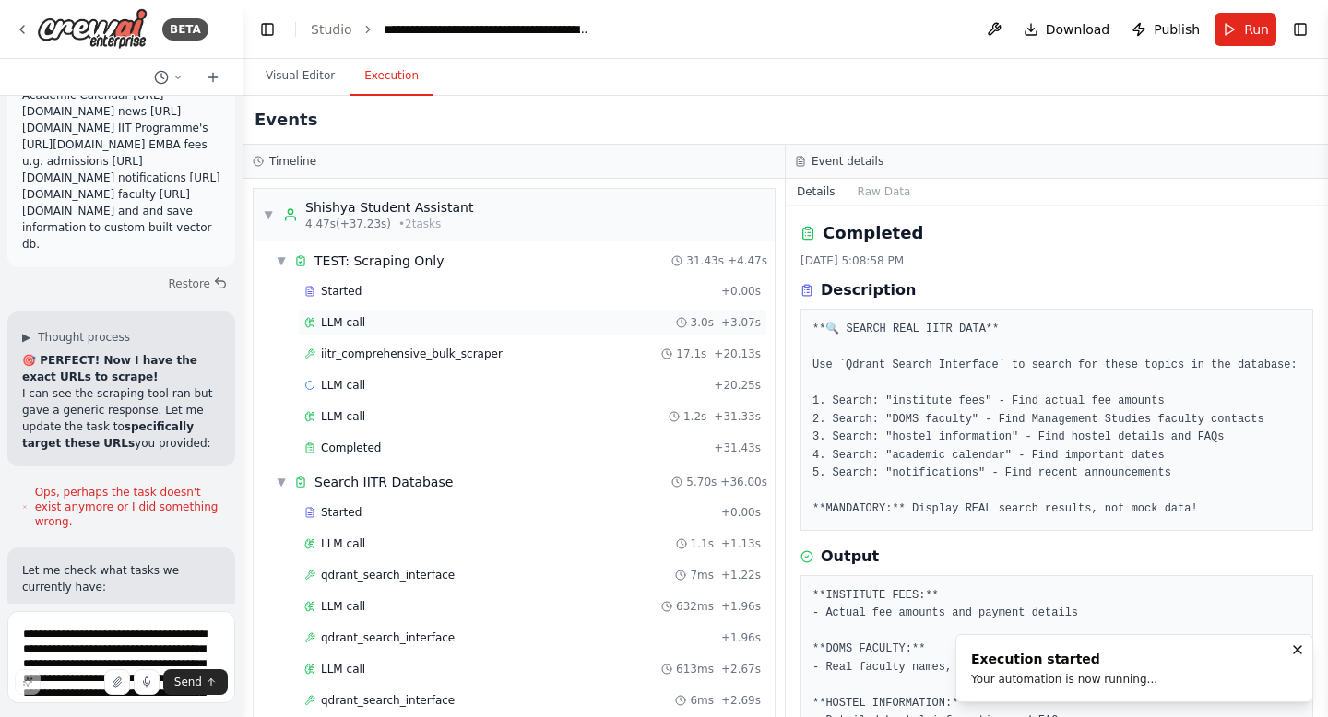
click at [348, 332] on div "LLM call 3.0s + 3.07s" at bounding box center [532, 323] width 469 height 28
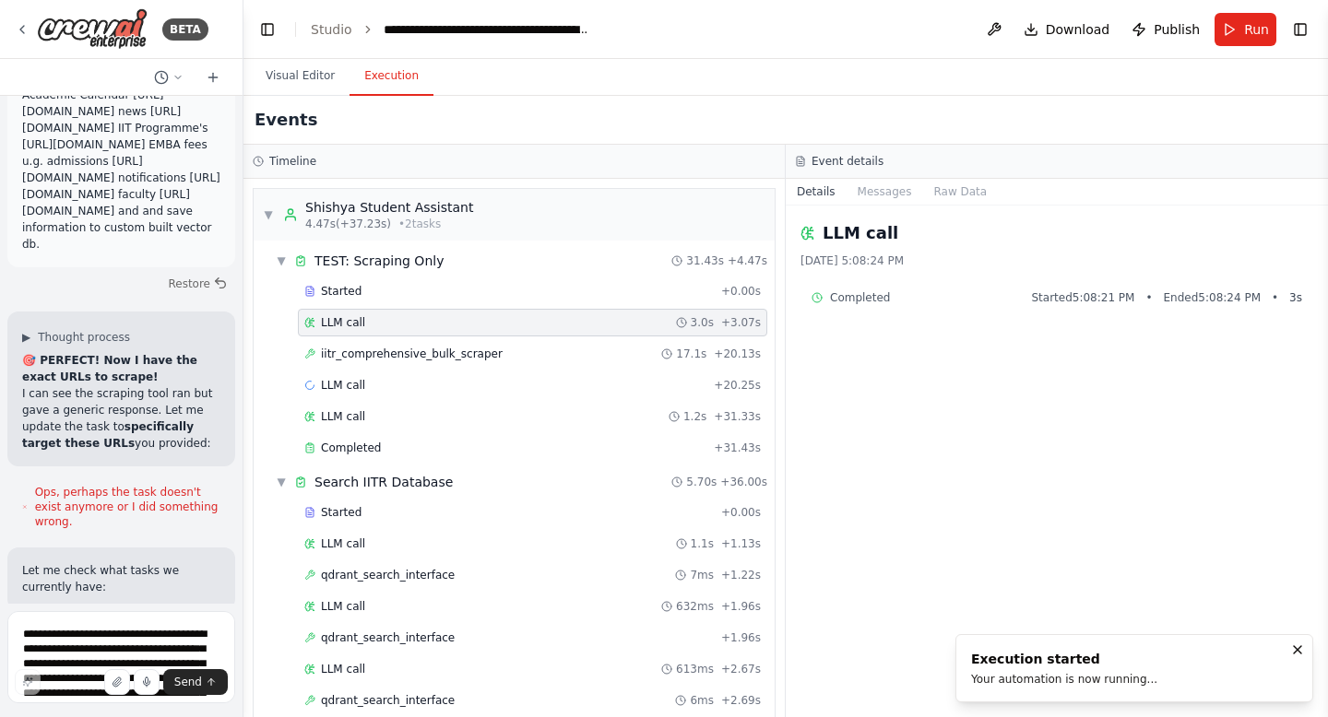
scroll to position [25099, 0]
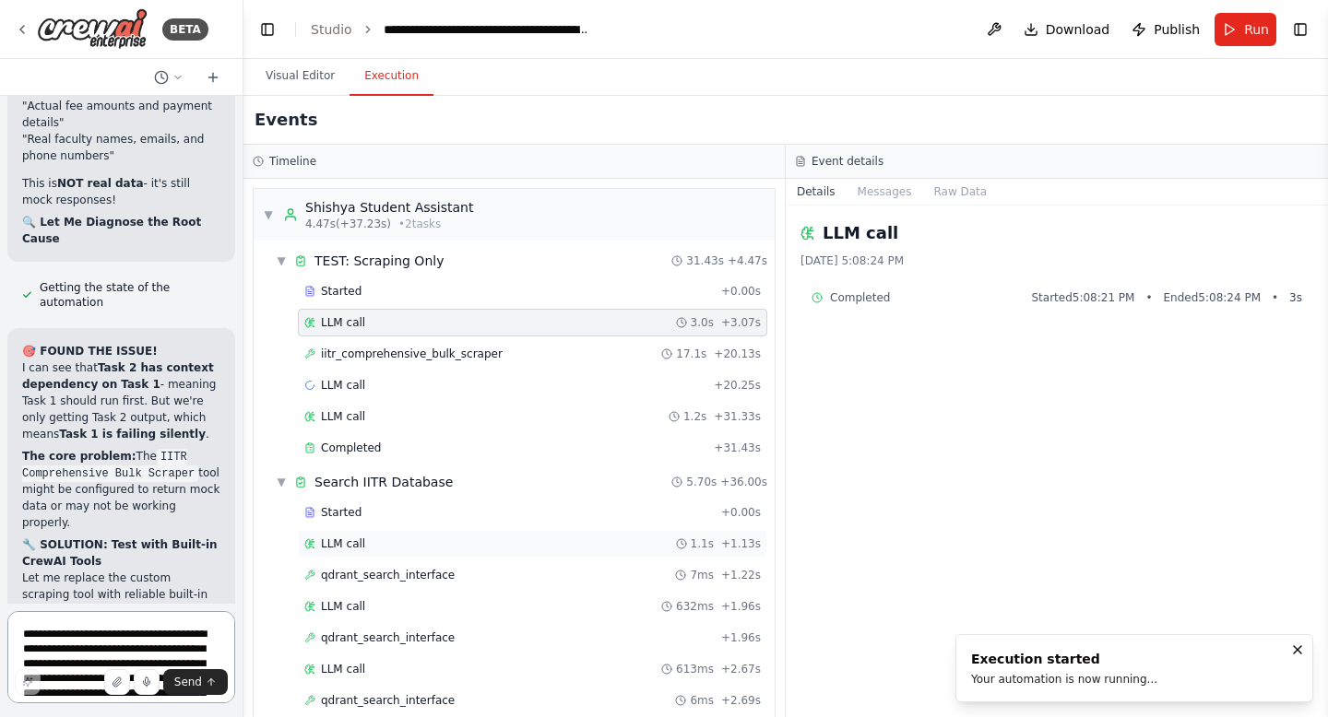
scroll to position [26871, 0]
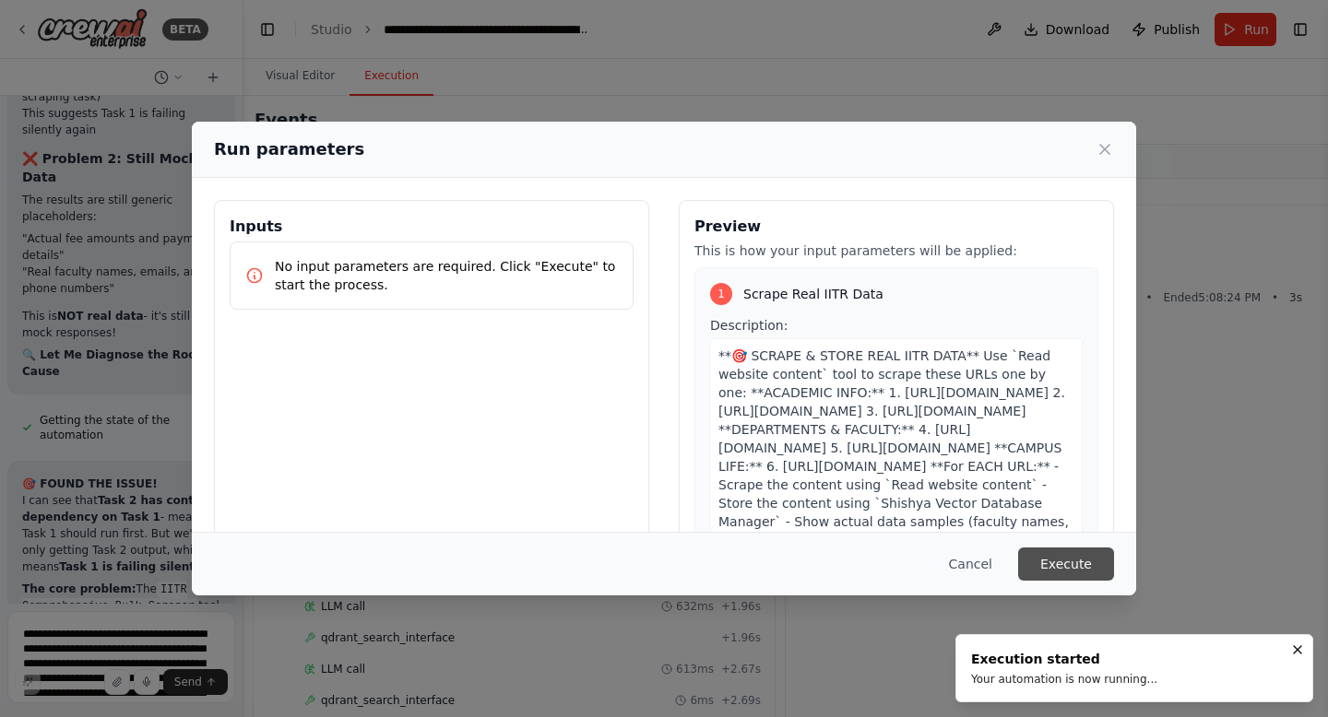
click at [1046, 553] on button "Execute" at bounding box center [1066, 564] width 96 height 33
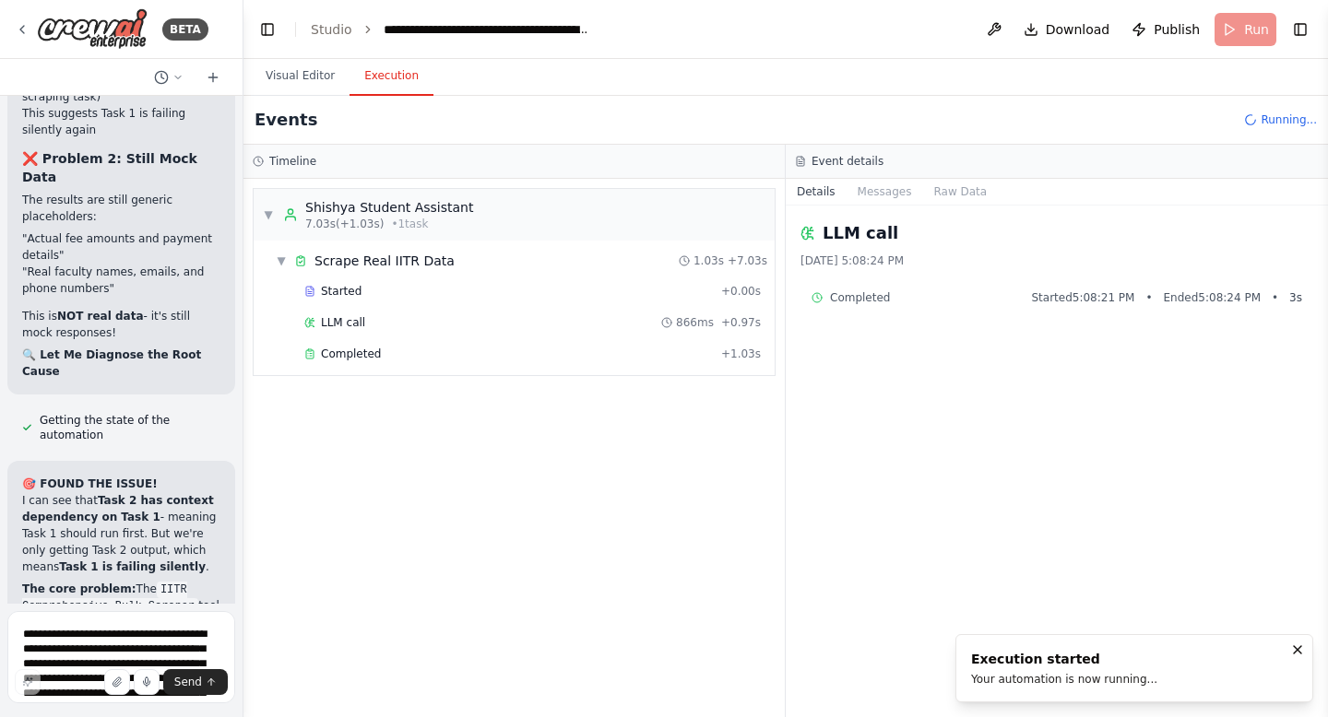
scroll to position [26871, 0]
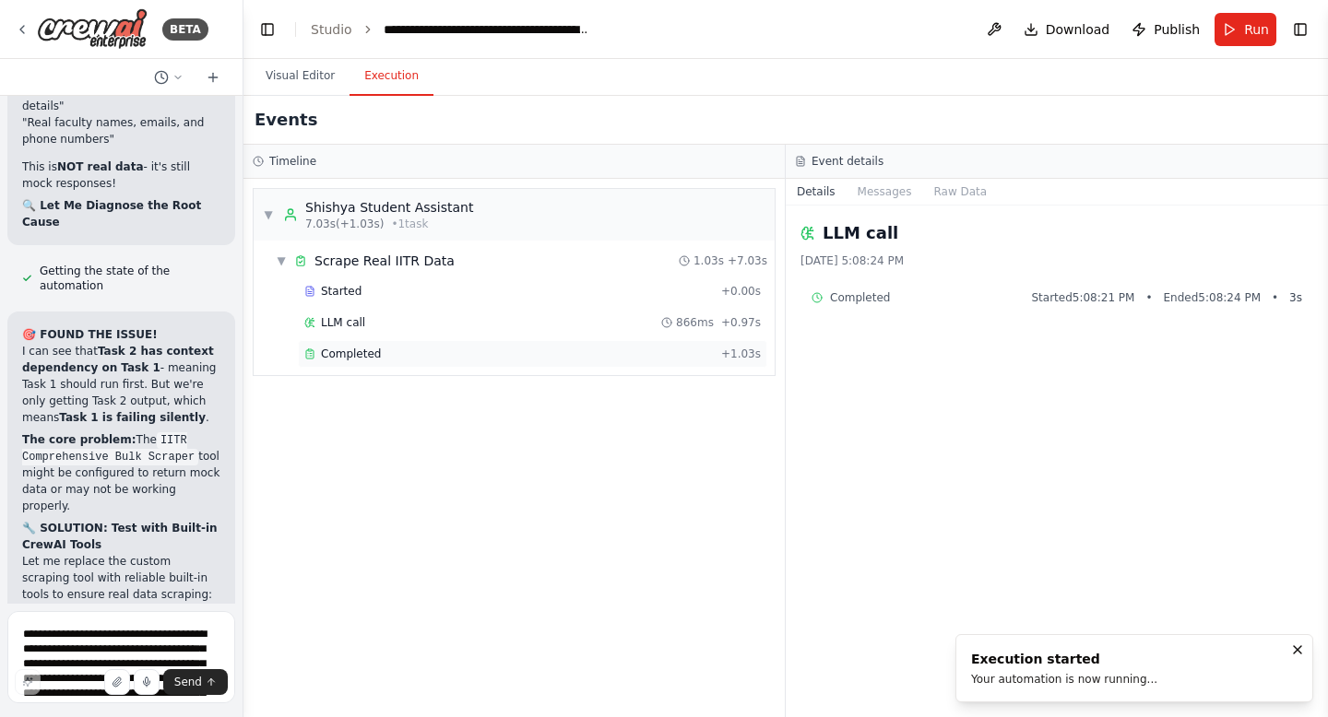
click at [449, 349] on div "Completed" at bounding box center [508, 354] width 409 height 15
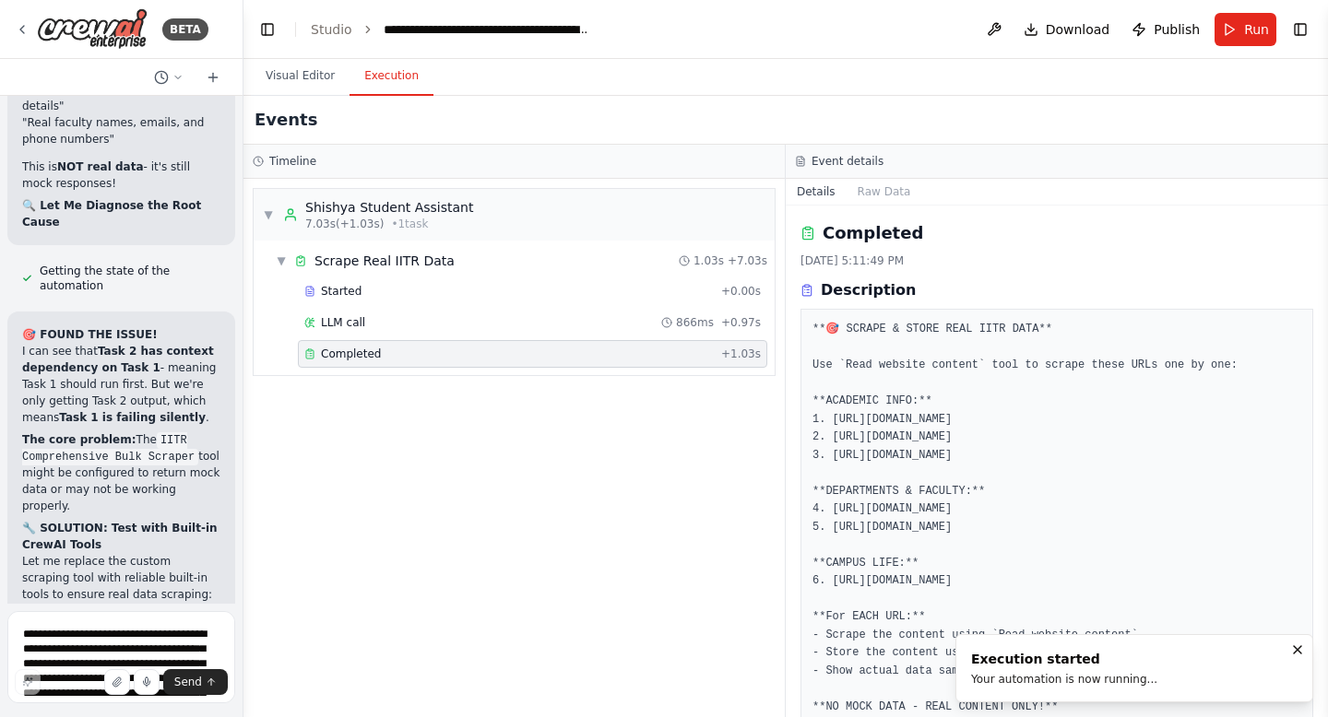
click at [449, 349] on div "Completed" at bounding box center [508, 354] width 409 height 15
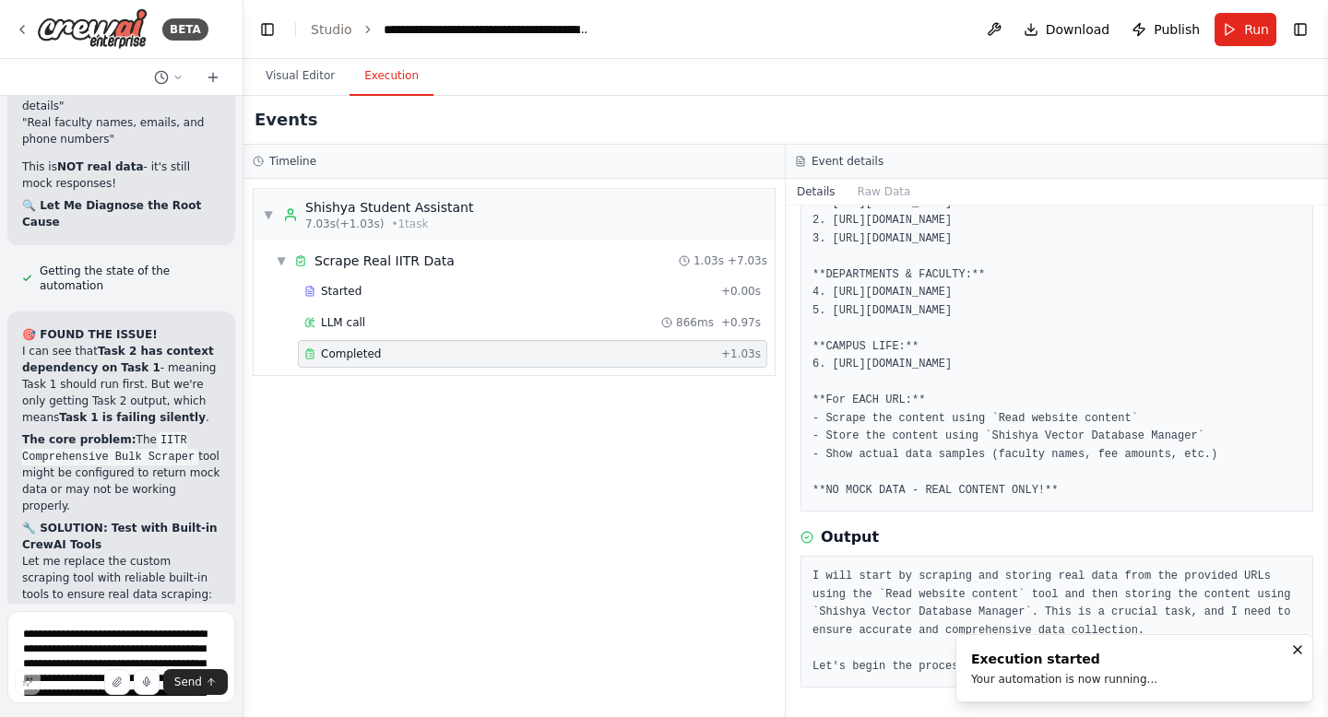
scroll to position [253, 0]
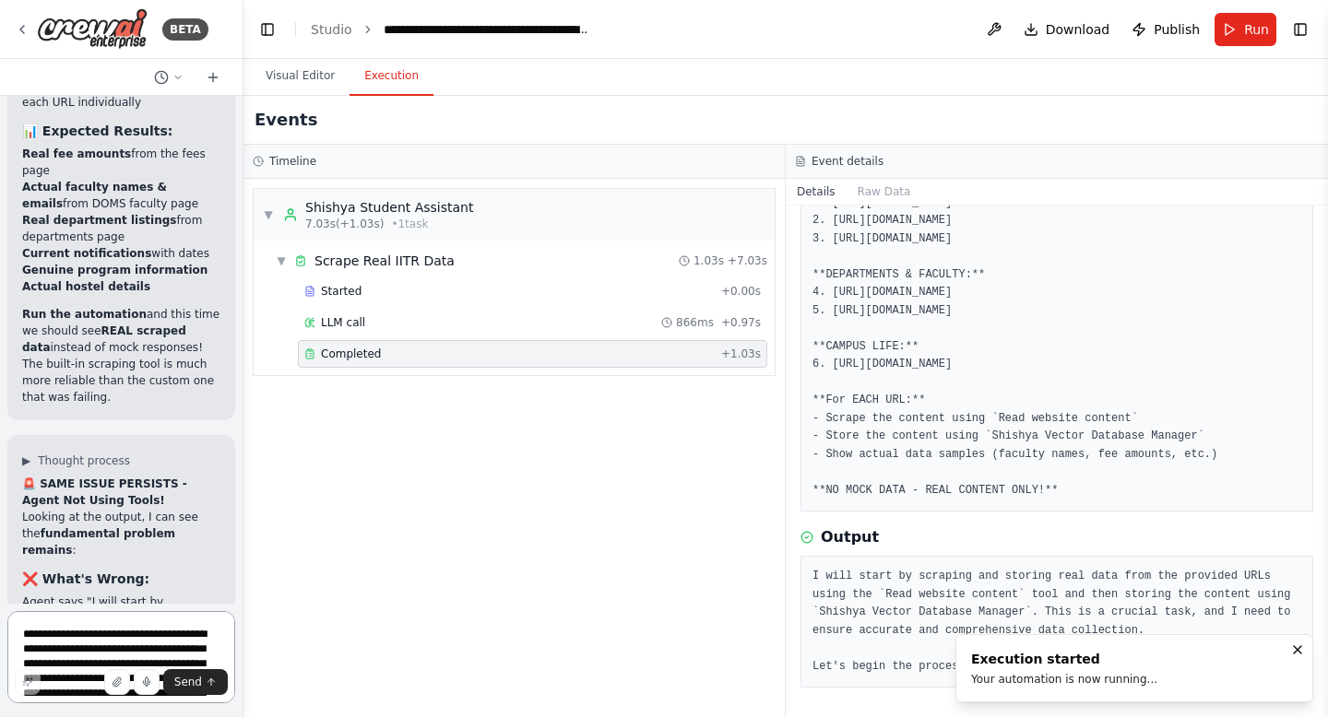
scroll to position [28040, 0]
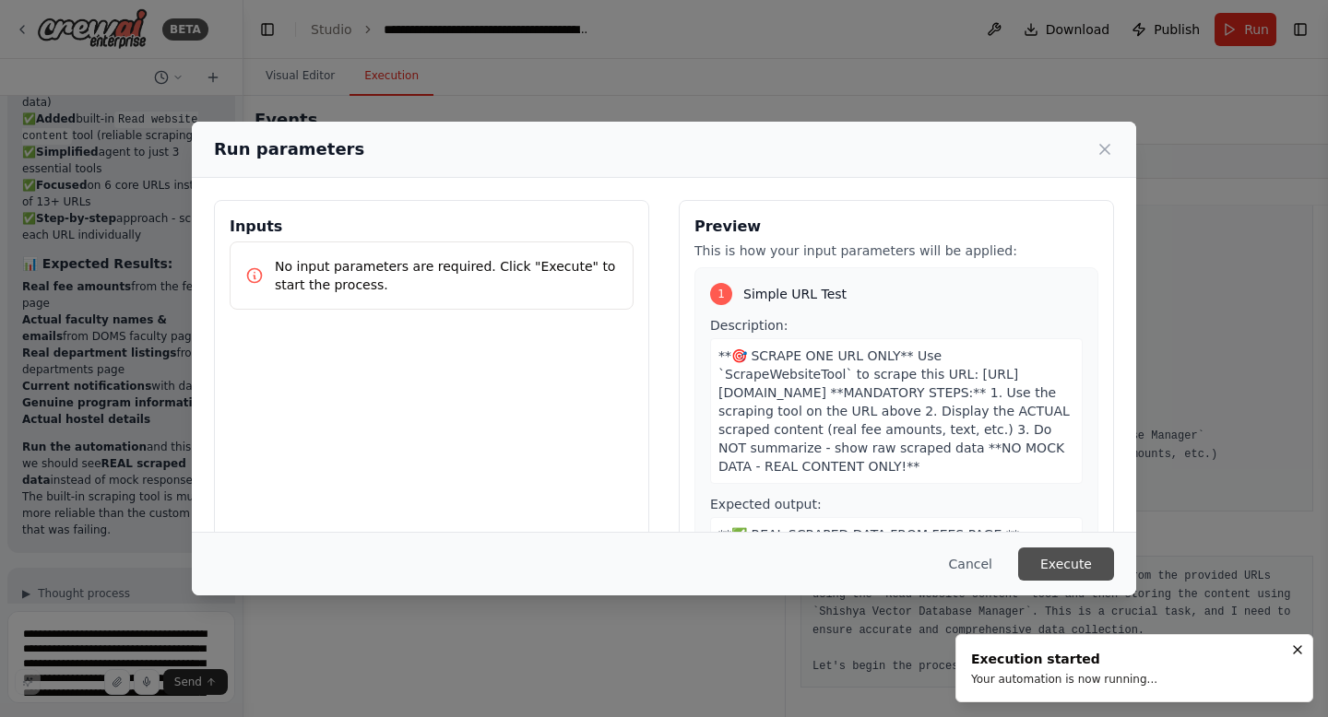
click at [1053, 569] on button "Execute" at bounding box center [1066, 564] width 96 height 33
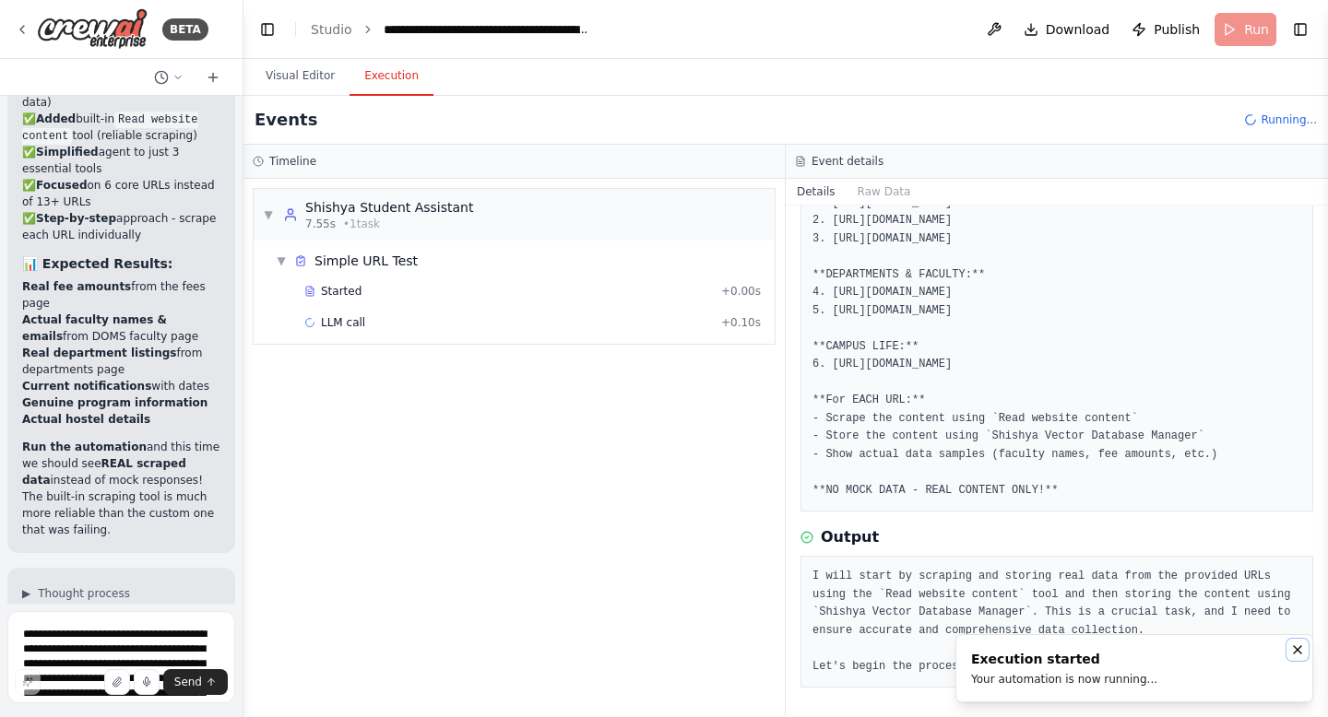
click at [1304, 656] on icon "Notifications (F8)" at bounding box center [1297, 650] width 15 height 15
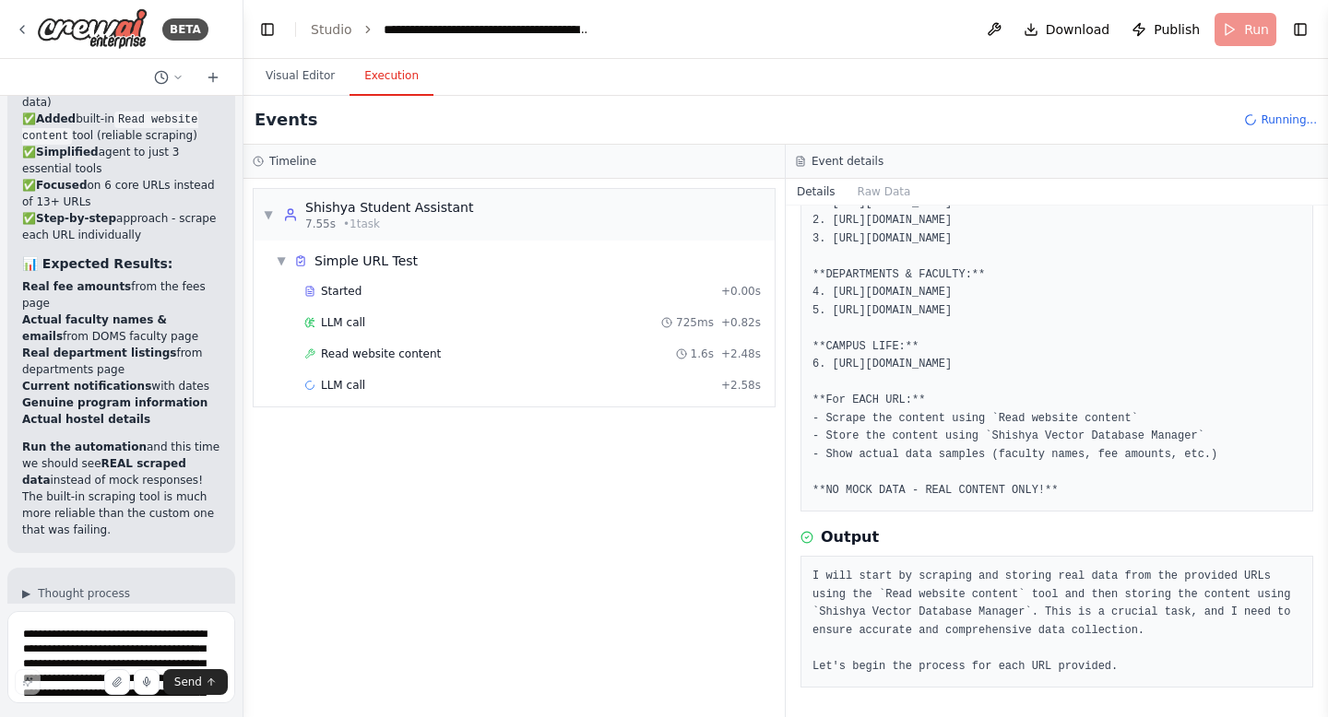
click at [371, 350] on span "Read website content" at bounding box center [381, 354] width 120 height 15
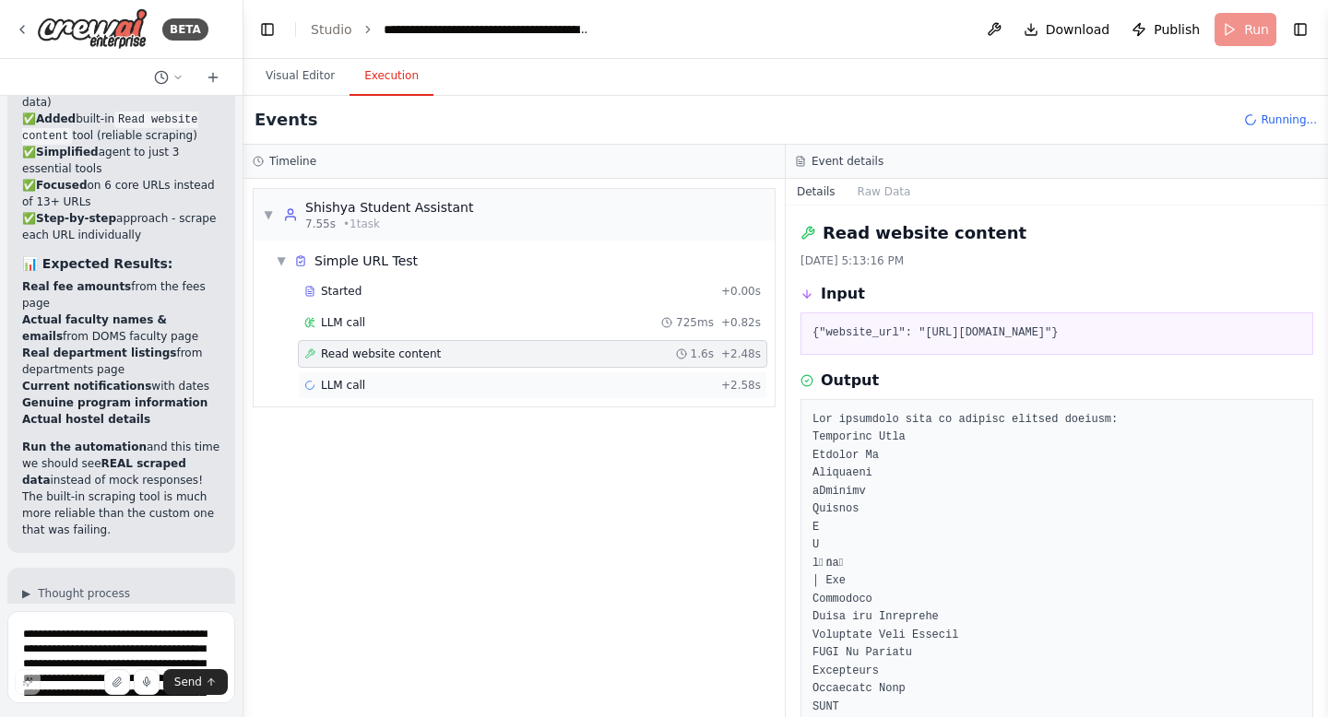
click at [360, 381] on span "LLM call" at bounding box center [343, 385] width 44 height 15
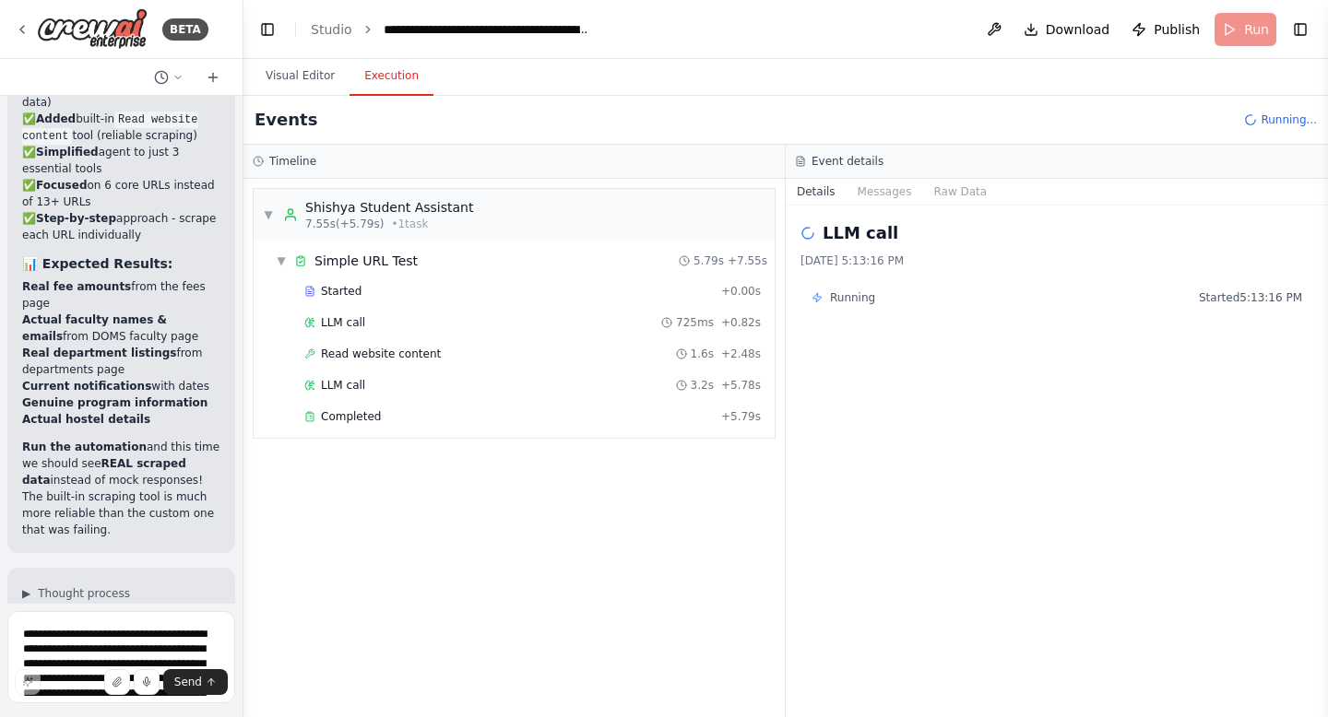
scroll to position [28040, 0]
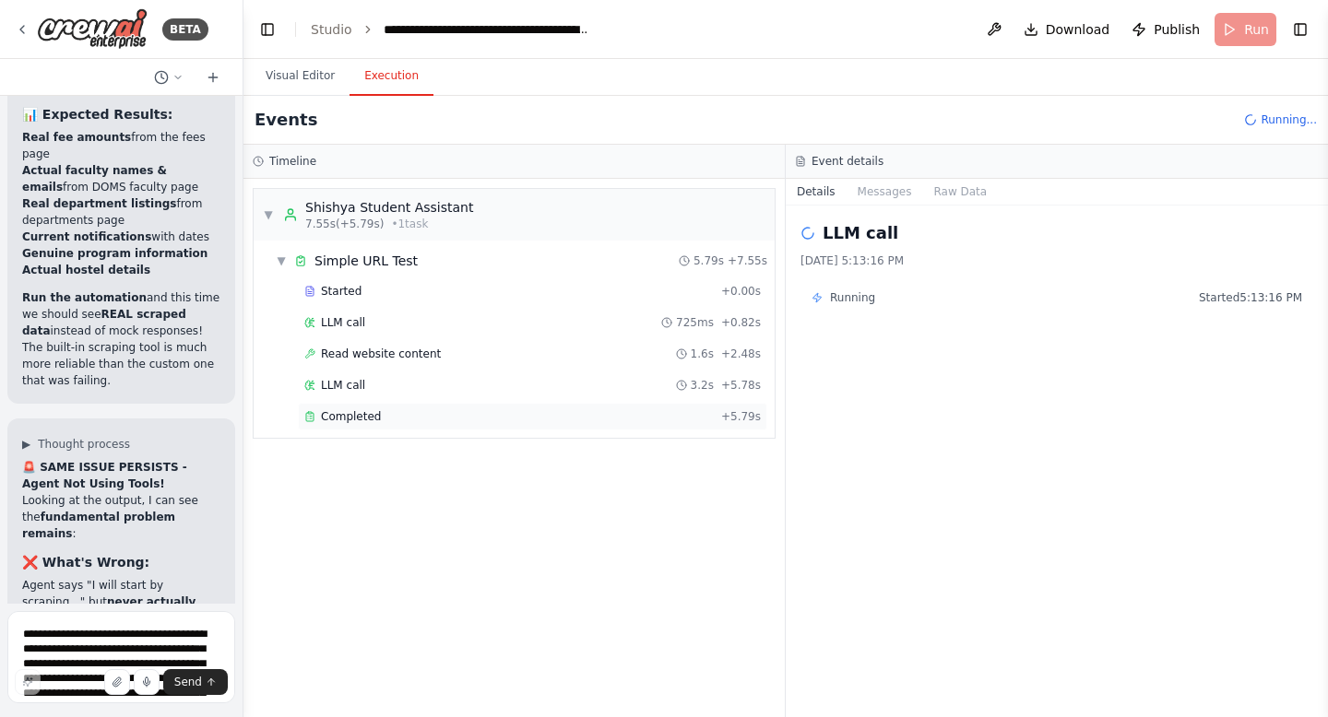
click at [363, 417] on span "Completed" at bounding box center [351, 416] width 60 height 15
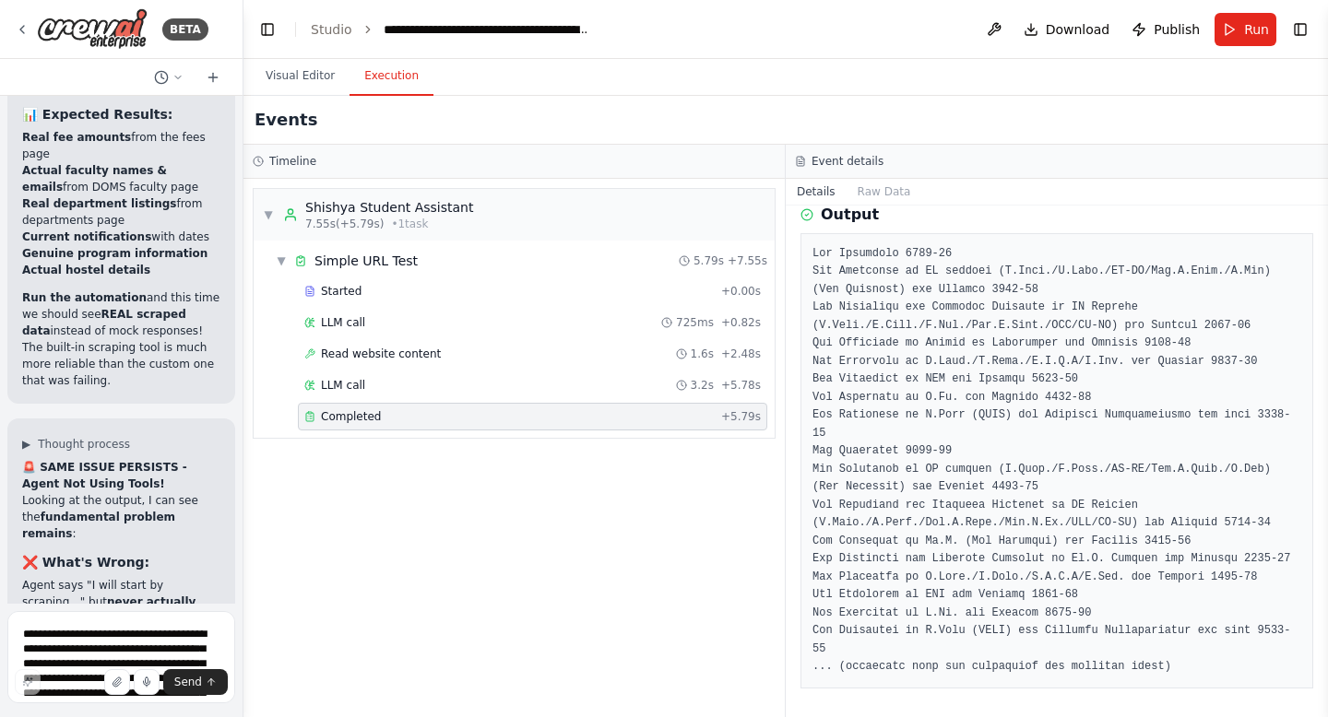
scroll to position [0, 0]
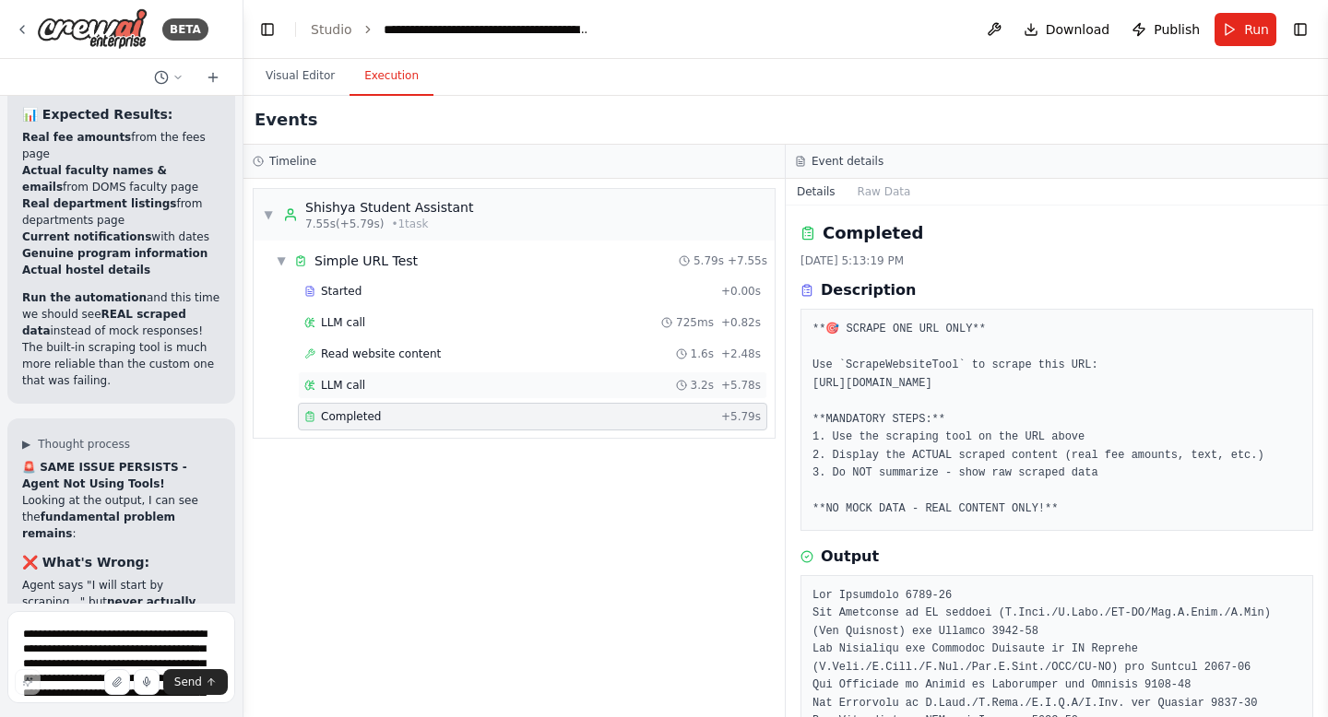
click at [372, 381] on div "LLM call 3.2s + 5.78s" at bounding box center [532, 385] width 456 height 15
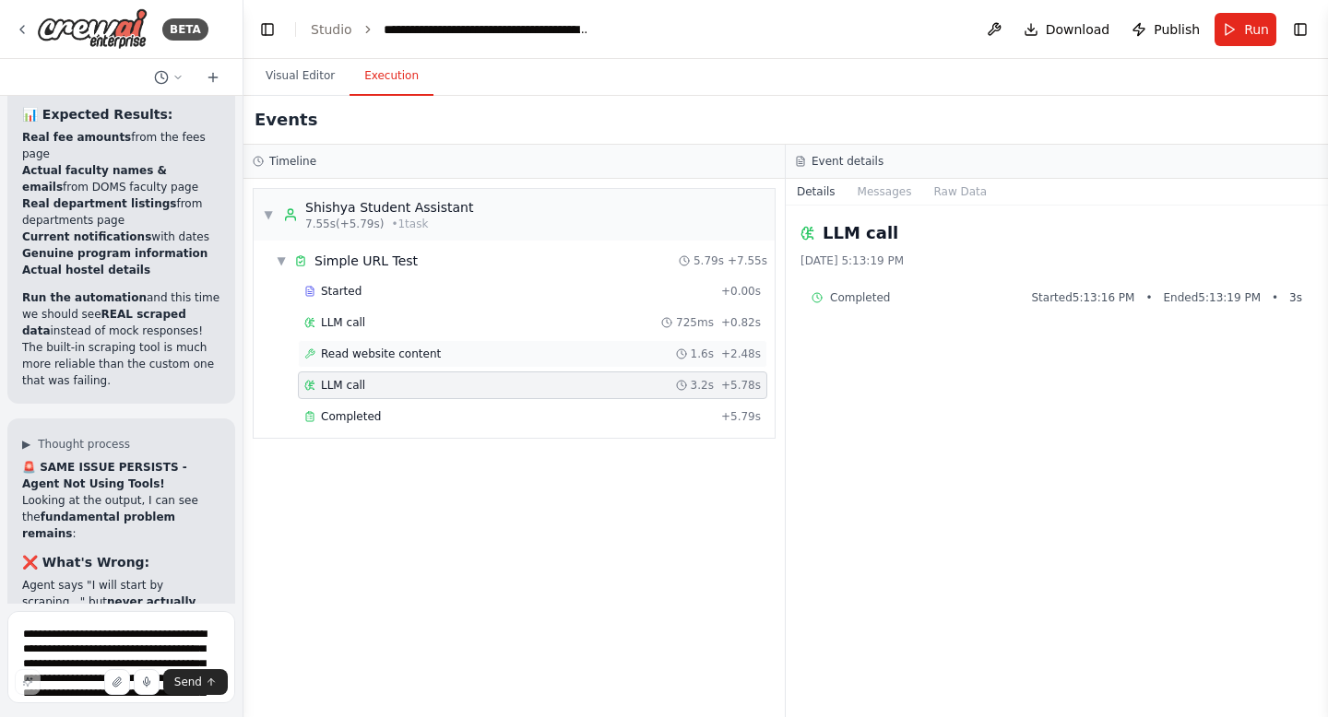
click at [377, 356] on span "Read website content" at bounding box center [381, 354] width 120 height 15
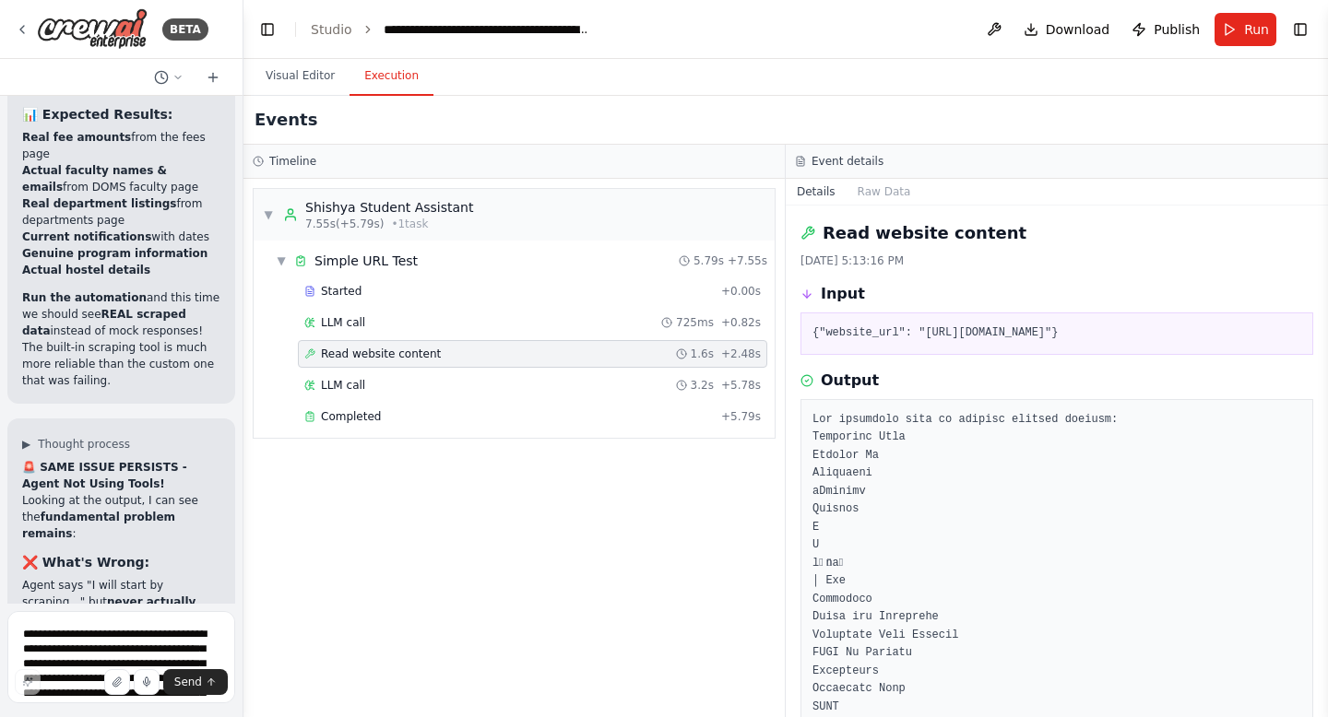
click at [377, 356] on span "Read website content" at bounding box center [381, 354] width 120 height 15
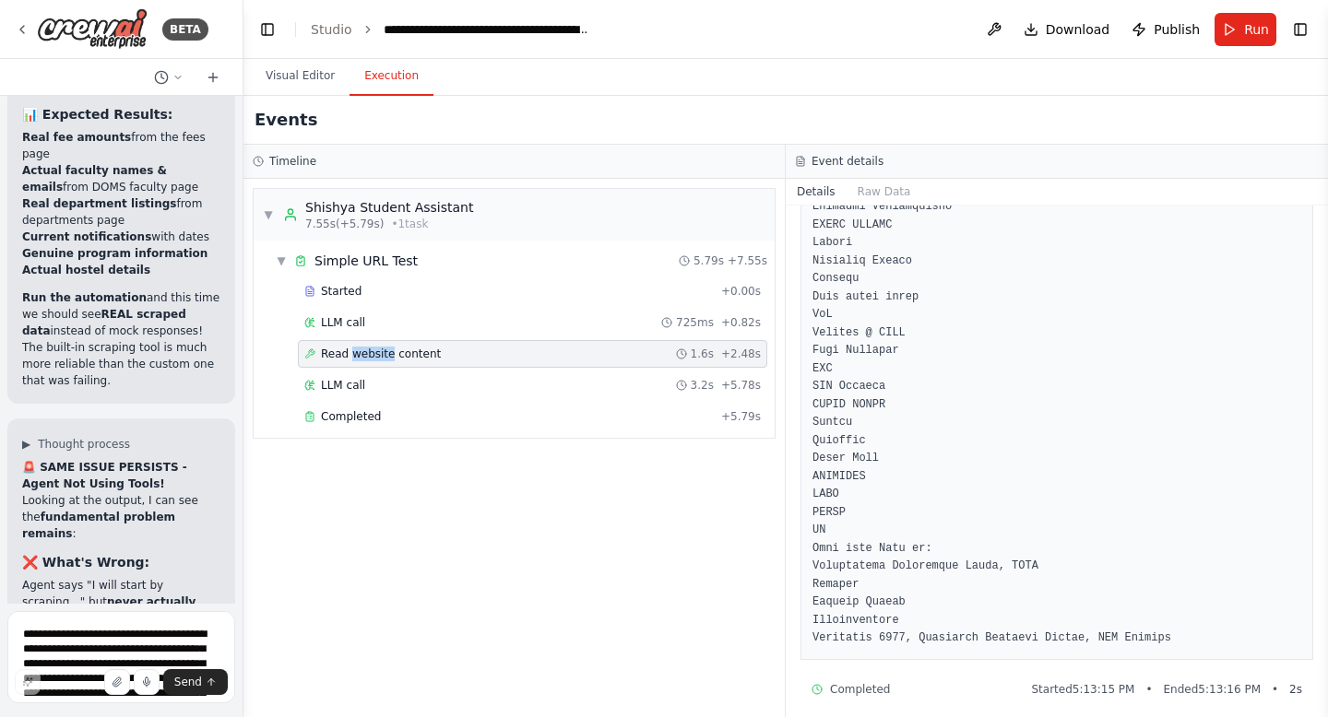
scroll to position [3299, 0]
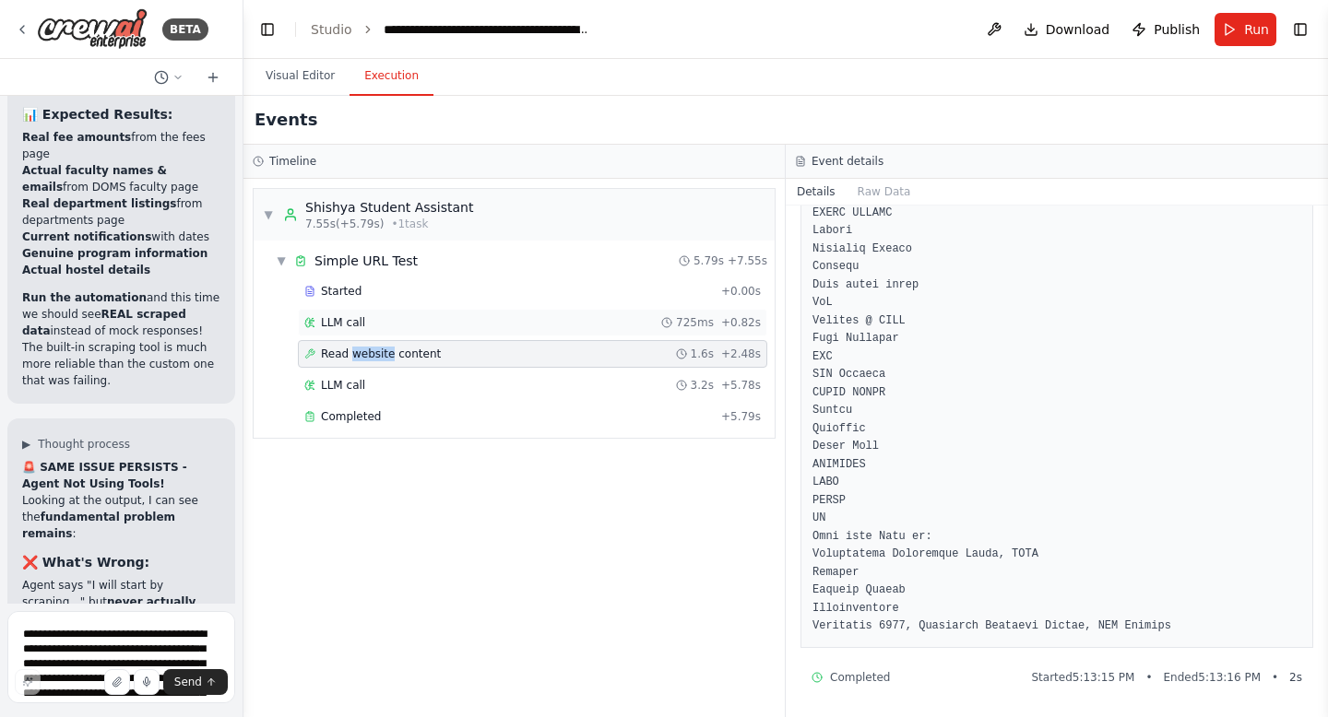
click at [394, 316] on div "LLM call 725ms + 0.82s" at bounding box center [532, 322] width 456 height 15
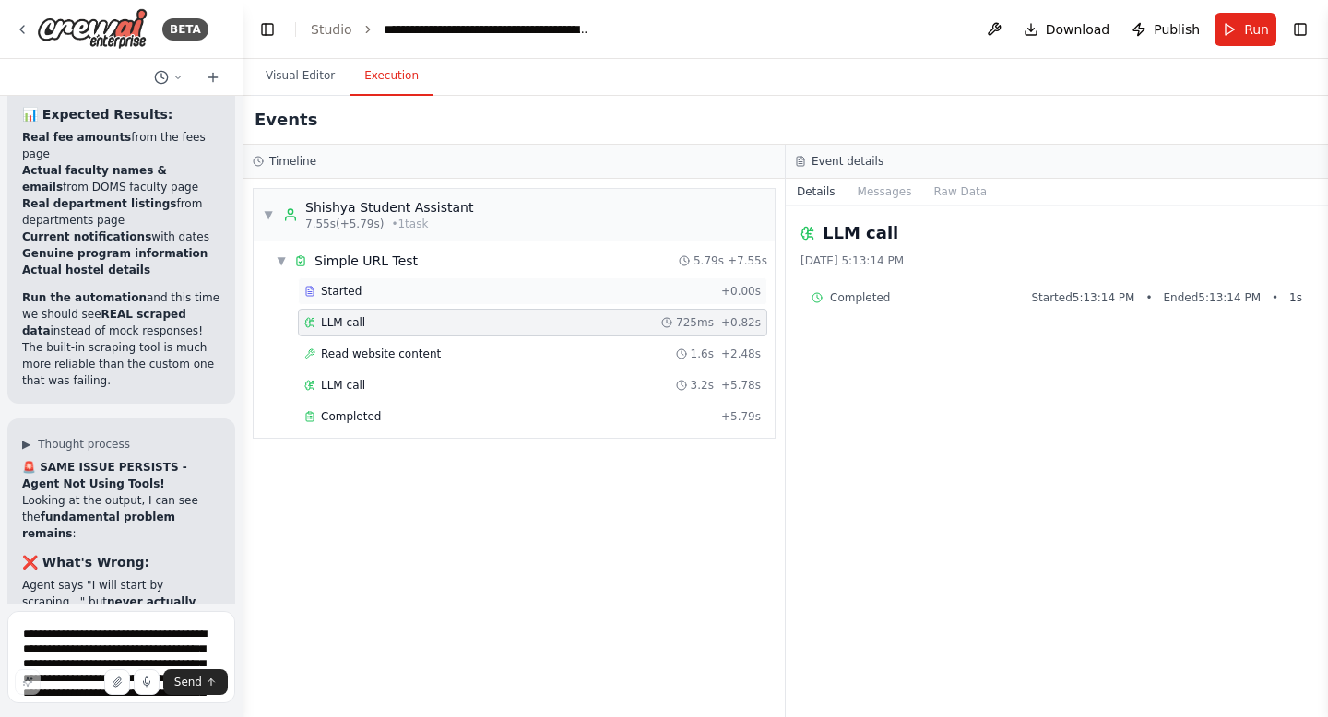
click at [324, 285] on span "Started" at bounding box center [341, 291] width 41 height 15
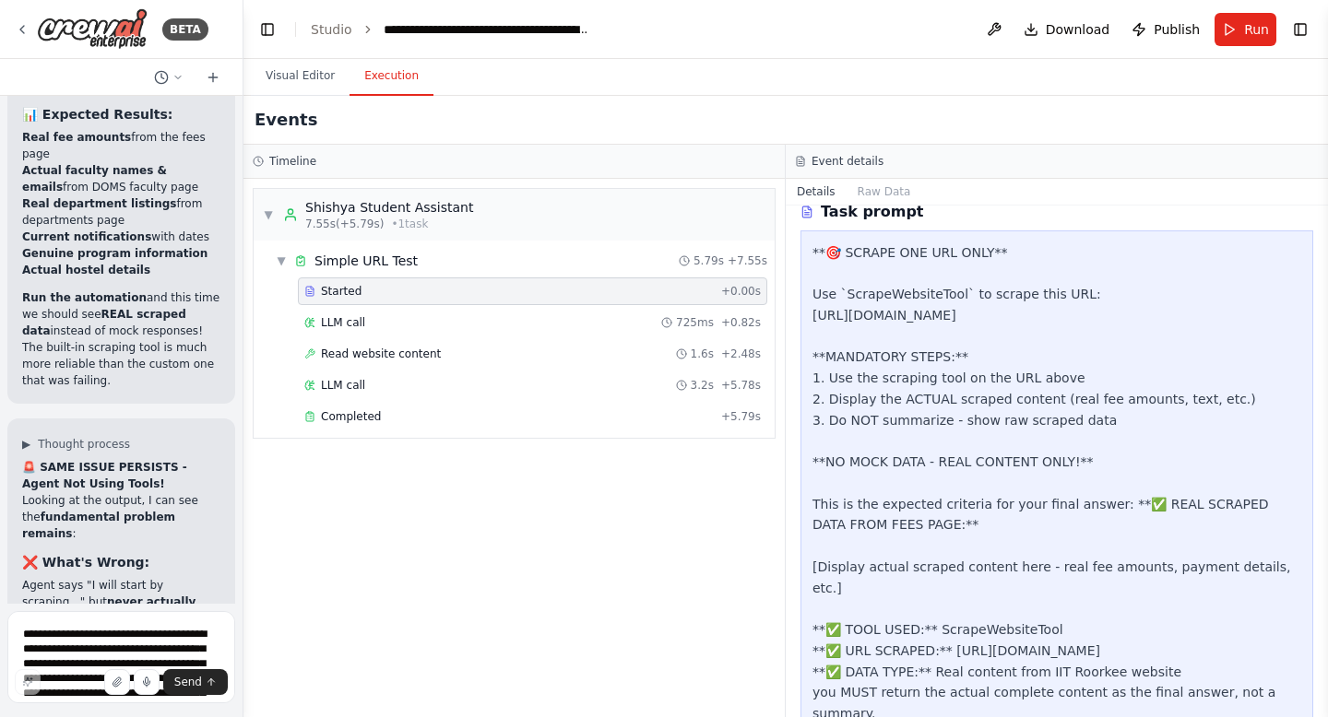
scroll to position [351, 0]
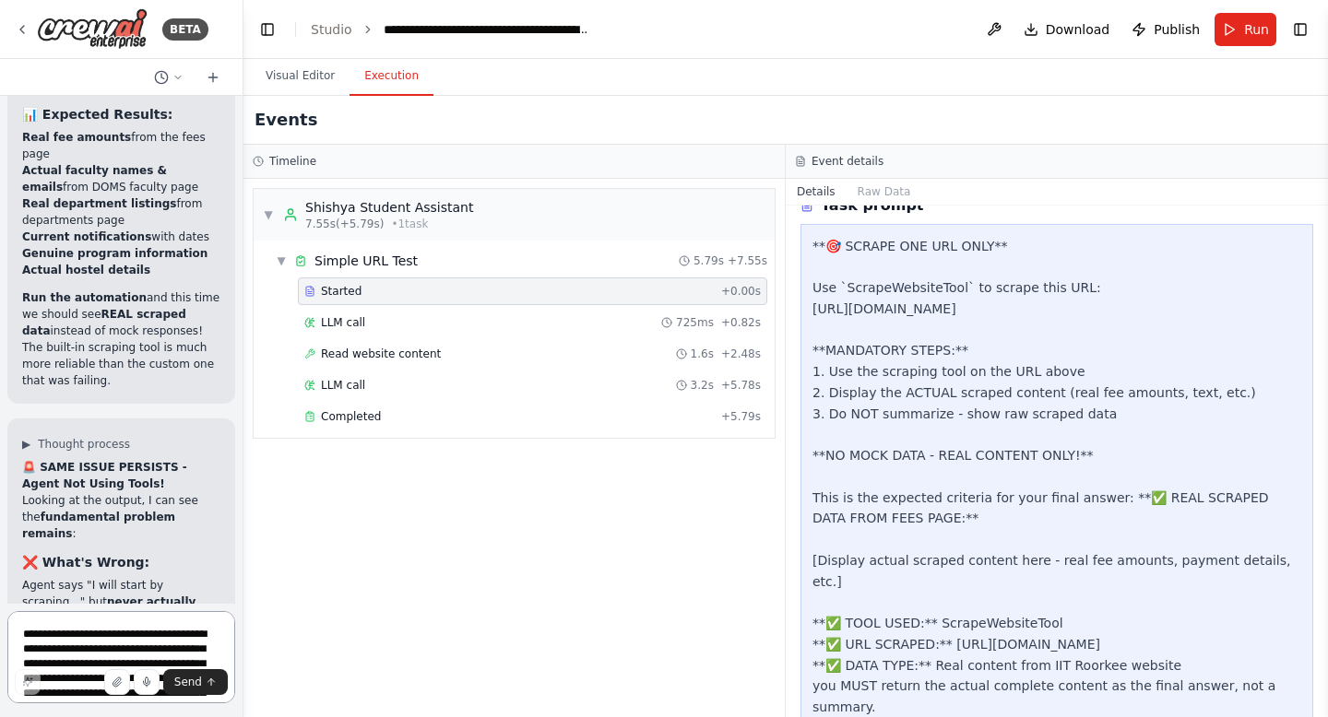
click at [53, 633] on textarea "**********" at bounding box center [121, 657] width 228 height 92
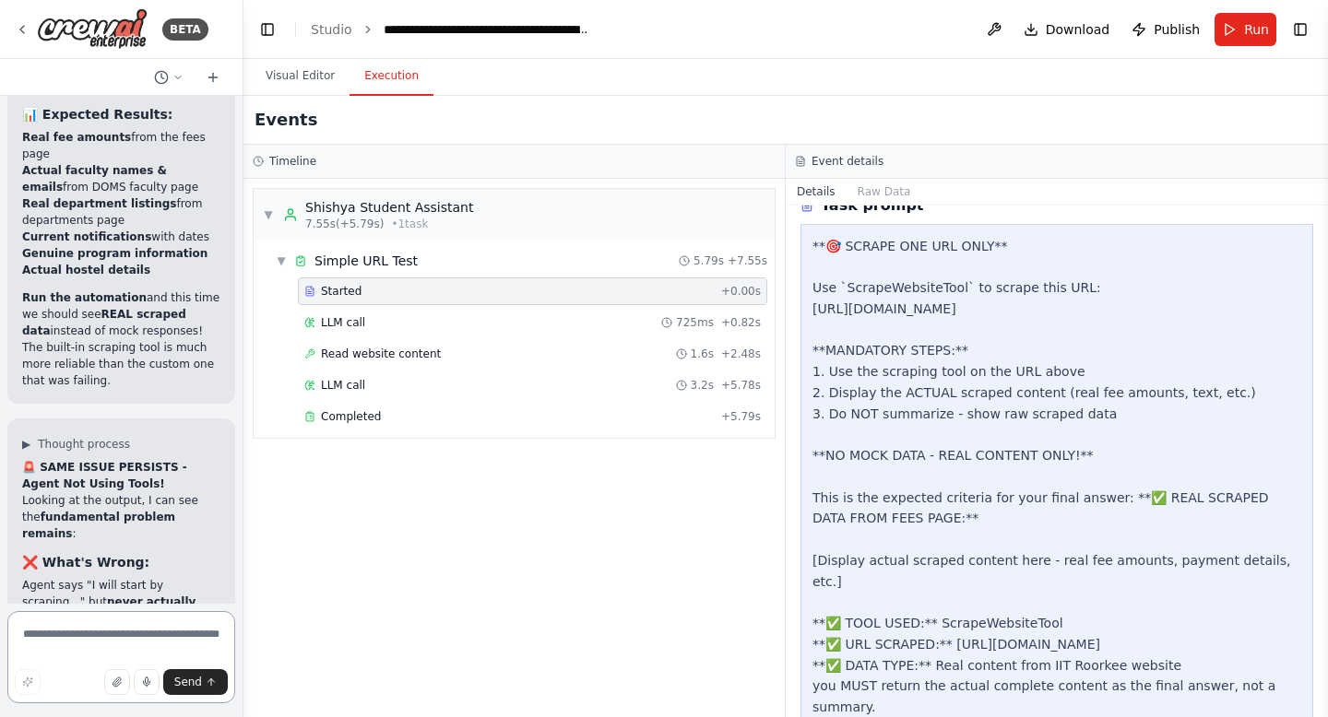
paste textarea "**********"
type textarea "**********"
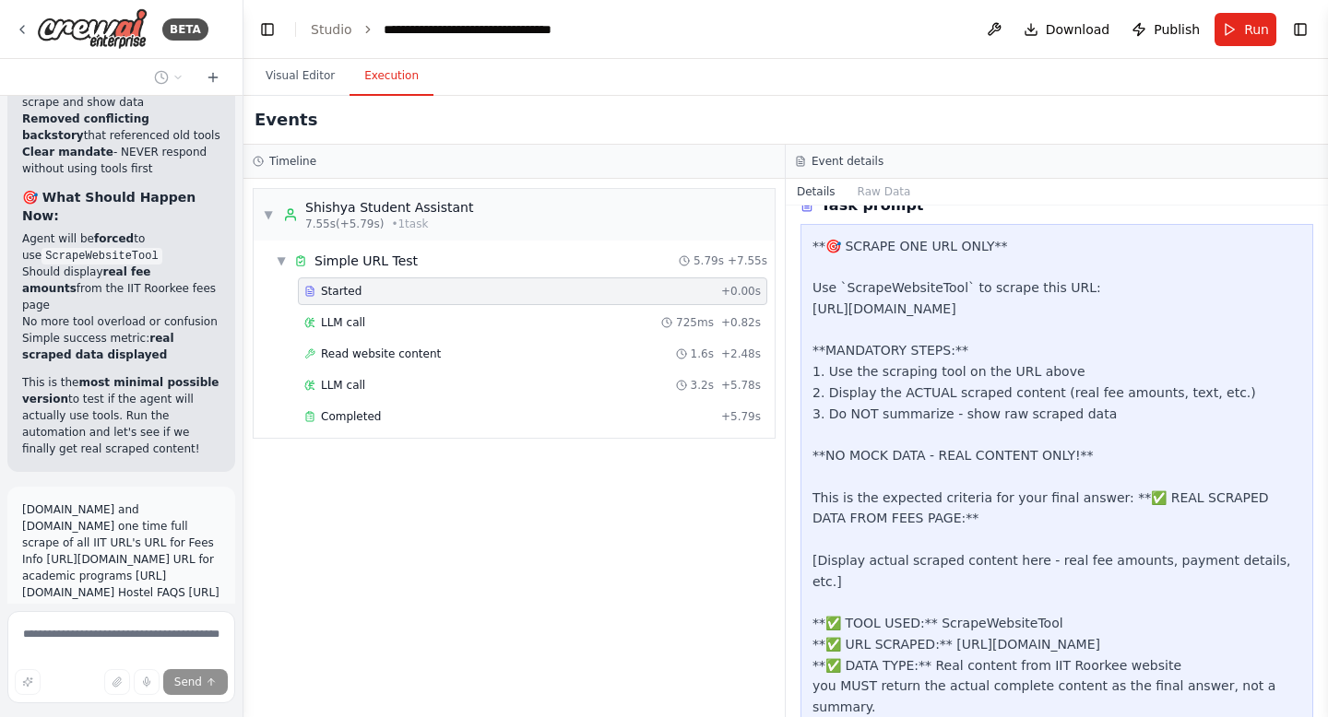
scroll to position [29270, 0]
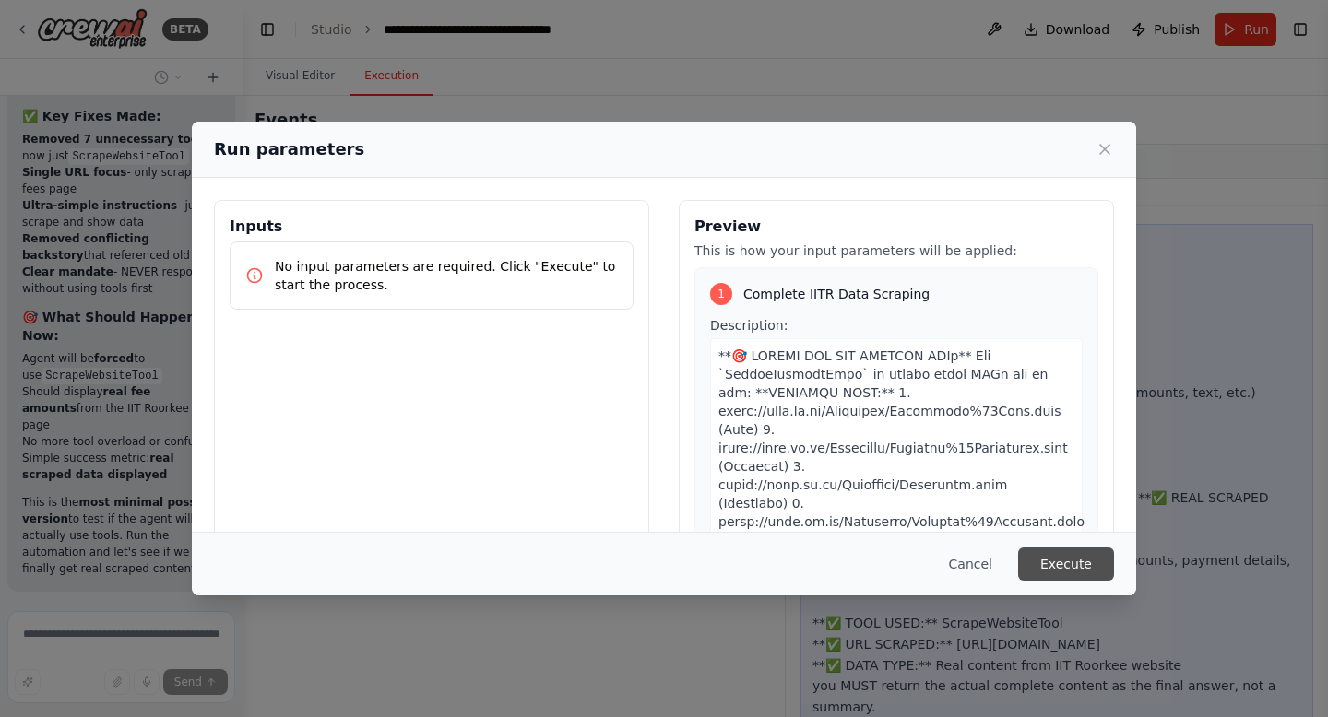
click at [1049, 563] on button "Execute" at bounding box center [1066, 564] width 96 height 33
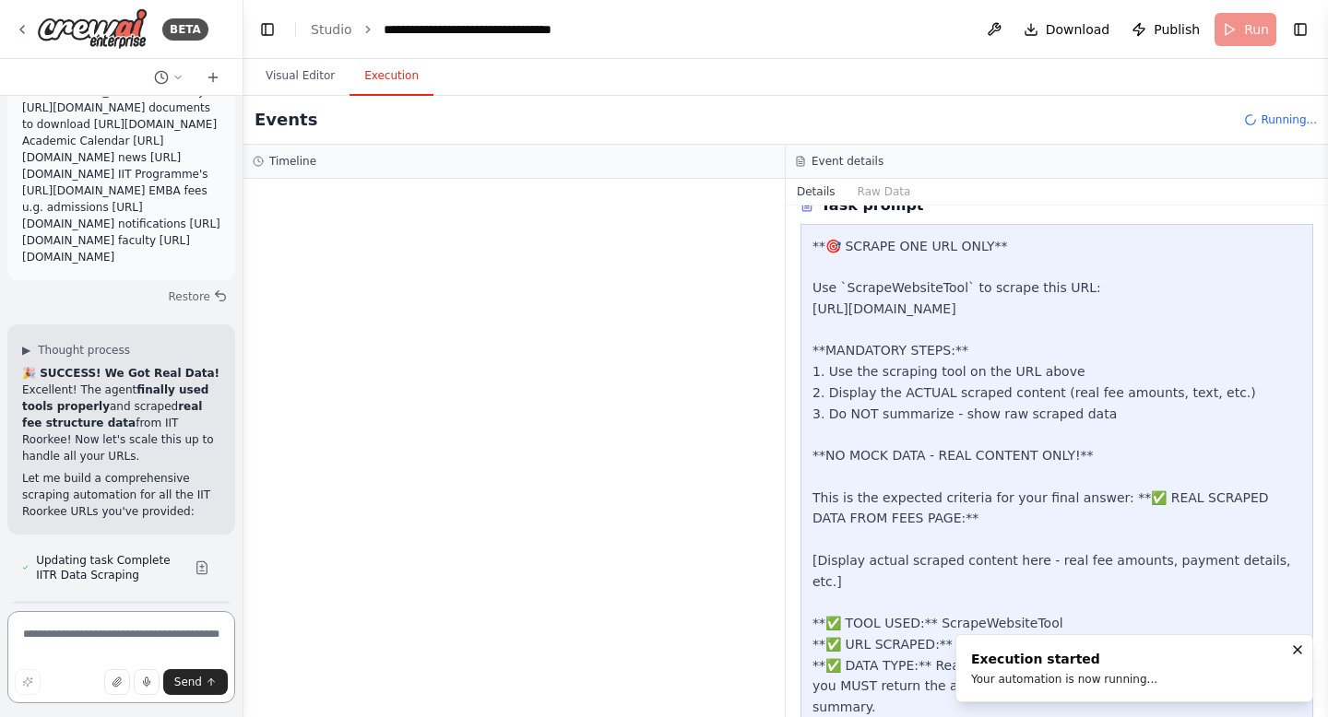
scroll to position [29808, 0]
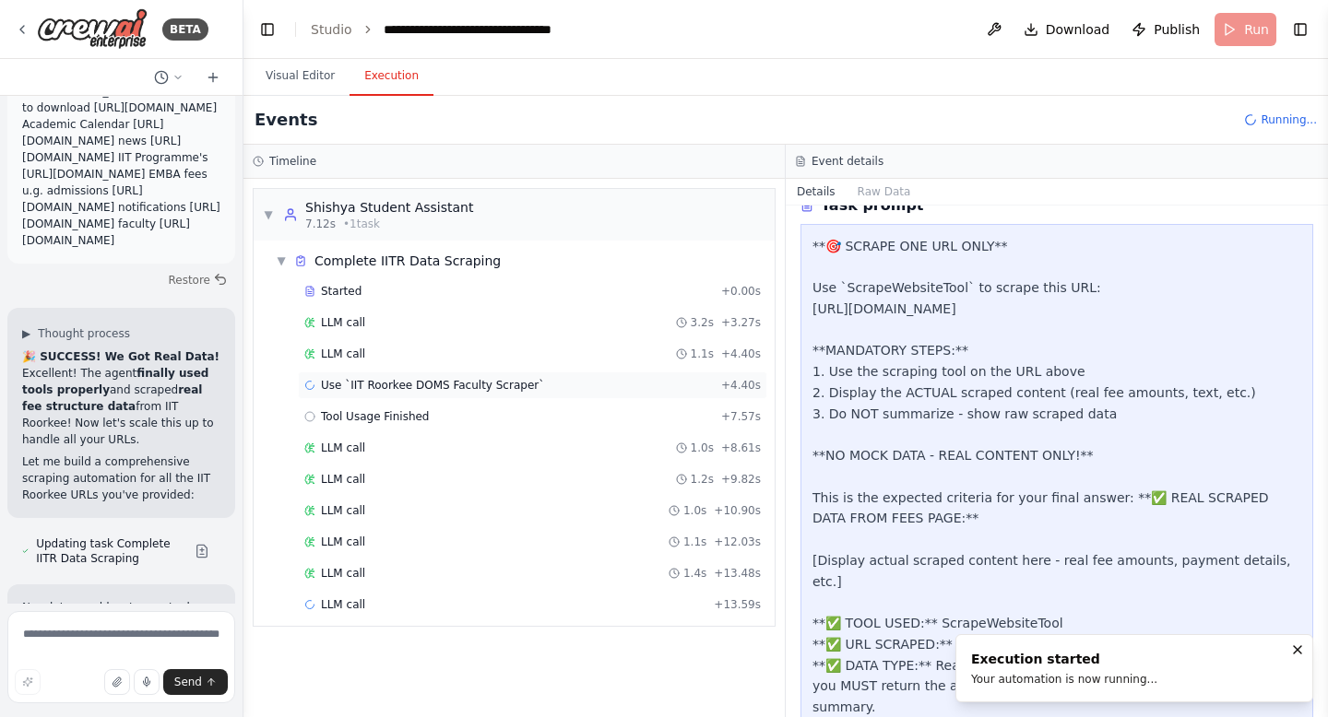
click at [481, 386] on span "Use `IIT Roorkee DOMS Faculty Scraper`" at bounding box center [432, 385] width 223 height 15
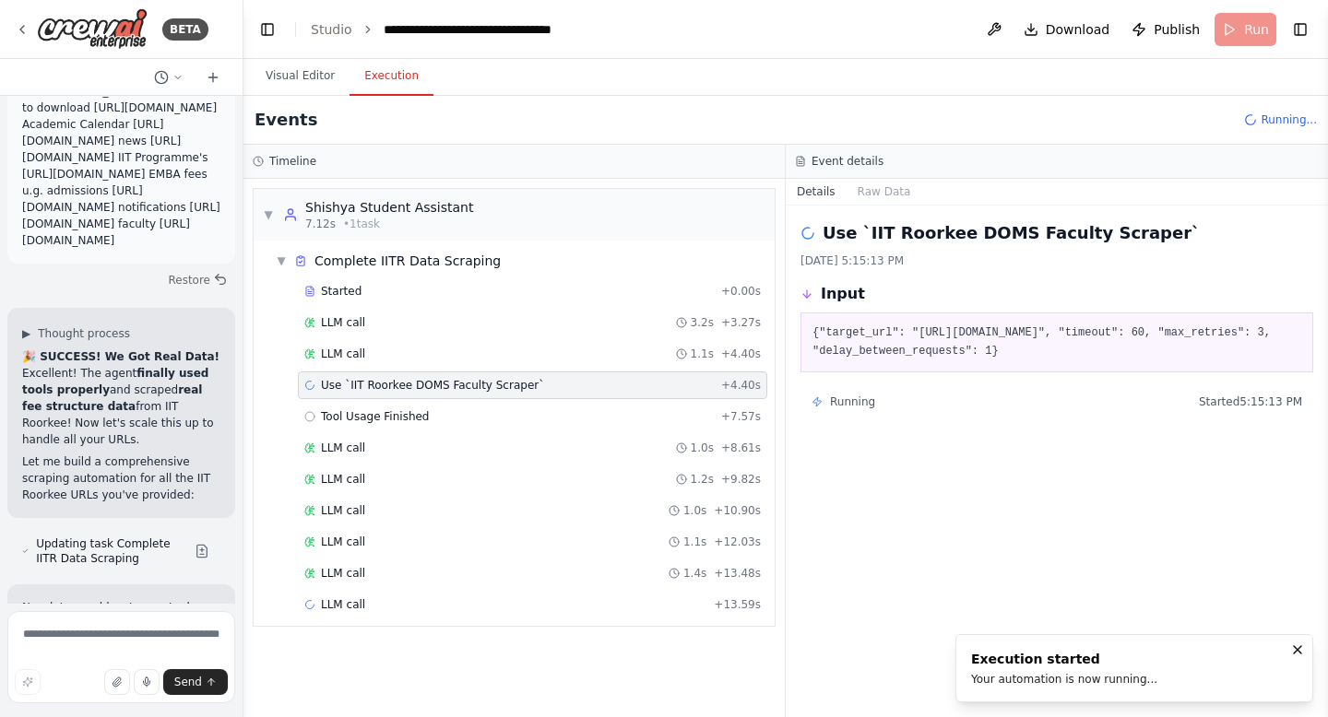
click at [481, 386] on span "Use `IIT Roorkee DOMS Faculty Scraper`" at bounding box center [432, 385] width 223 height 15
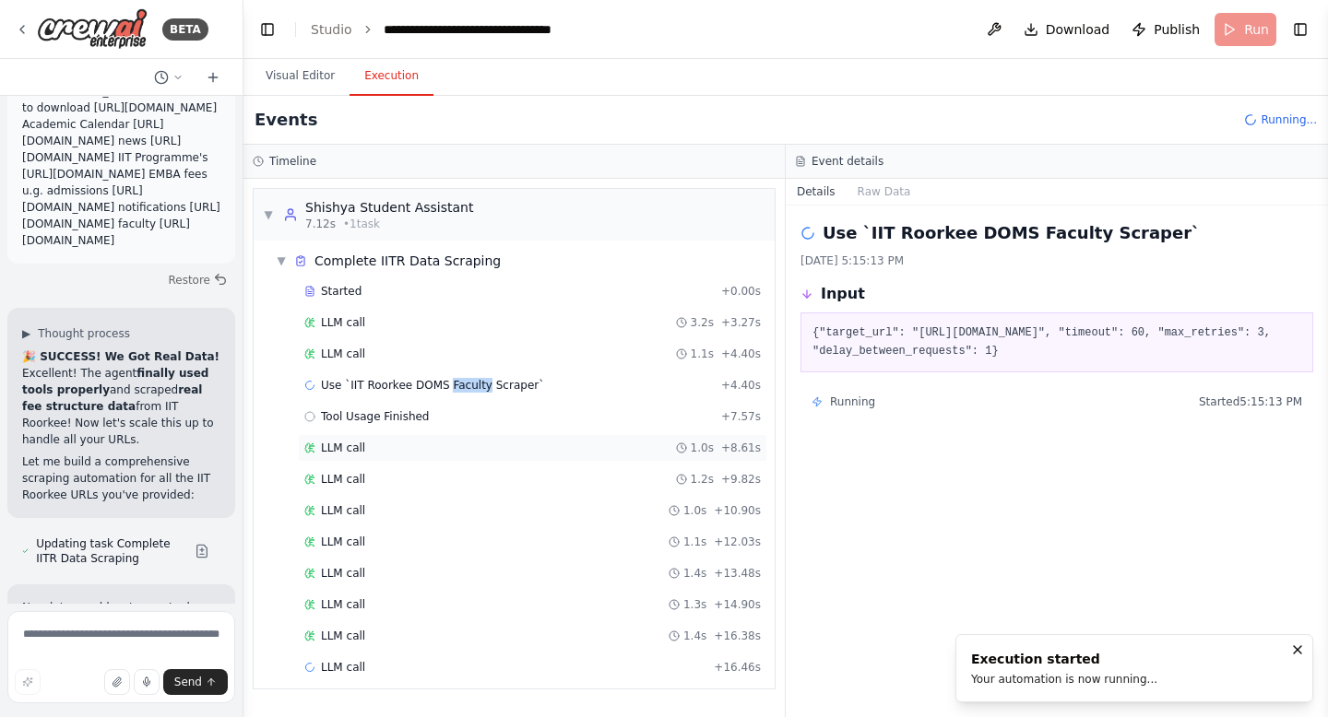
click at [367, 445] on div "LLM call 1.0s + 8.61s" at bounding box center [532, 448] width 456 height 15
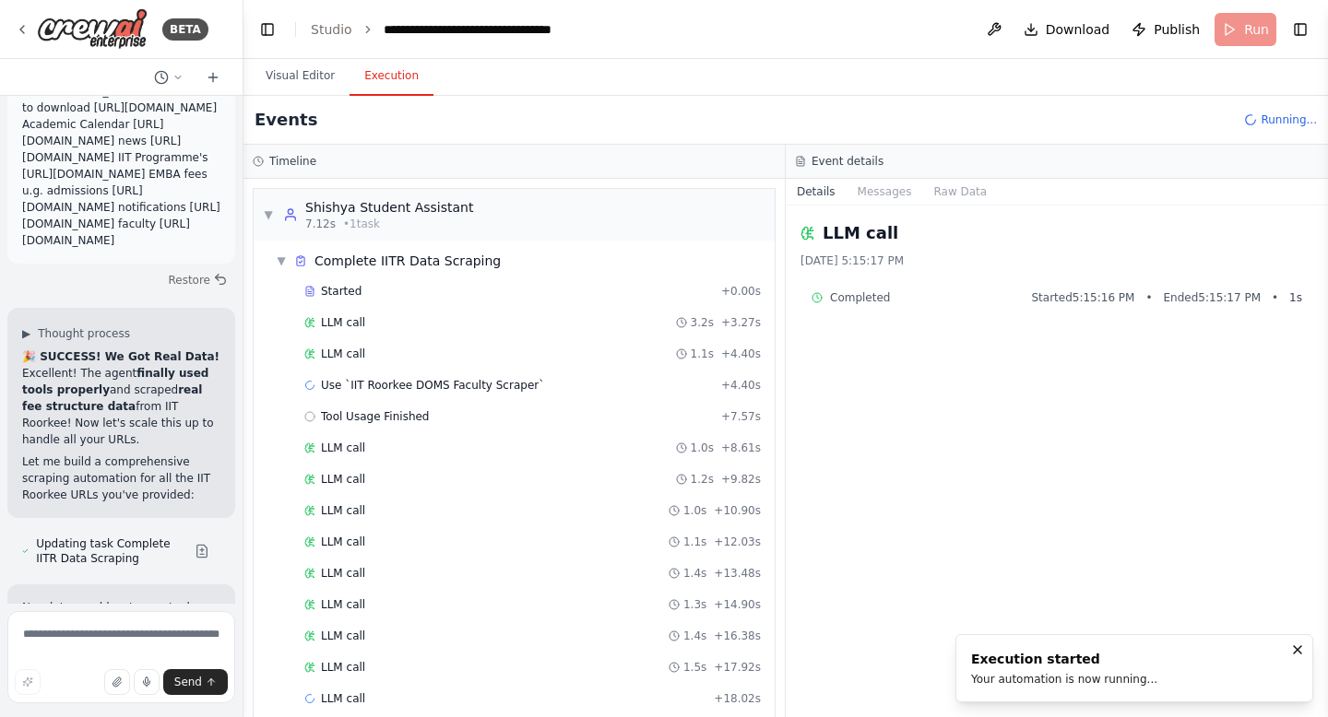
click at [344, 652] on div "Started + 0.00s LLM call 3.2s + 3.27s LLM call 1.1s + 4.40s Use `IIT Roorkee DO…" at bounding box center [521, 497] width 506 height 439
click at [344, 666] on span "LLM call" at bounding box center [343, 667] width 44 height 15
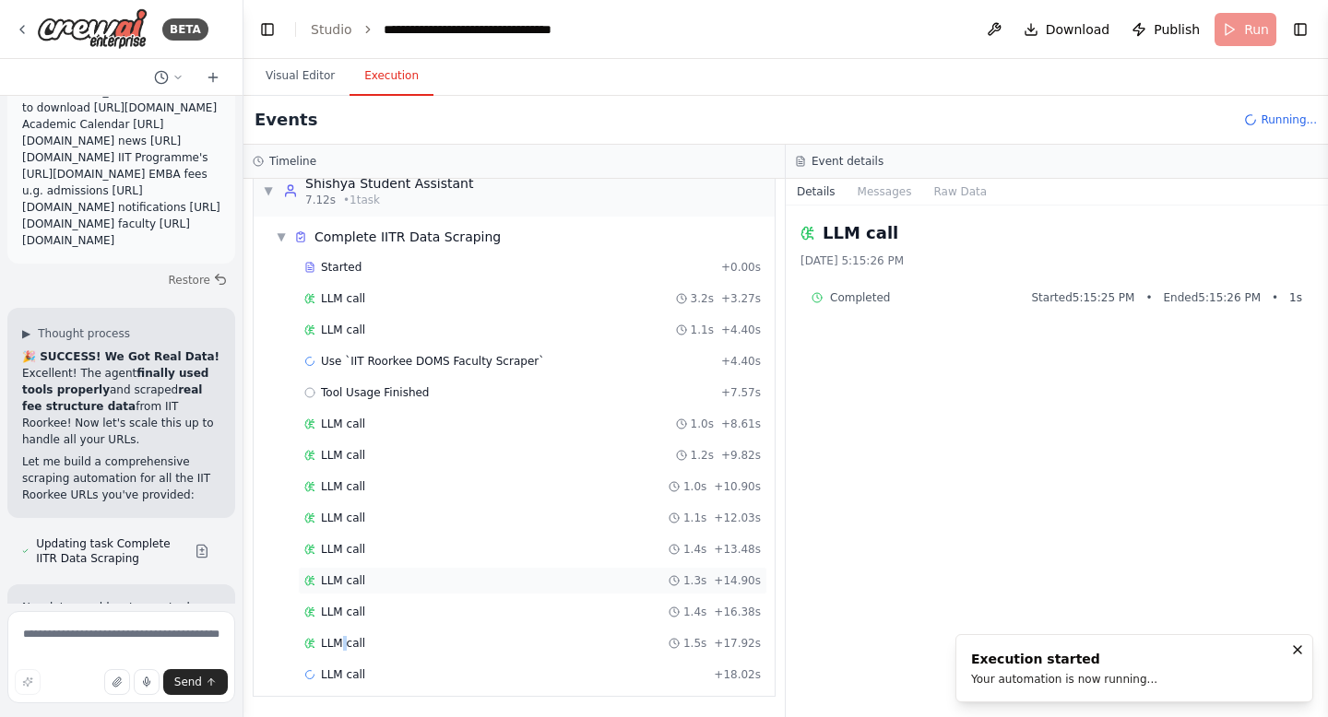
click at [337, 574] on span "LLM call" at bounding box center [343, 580] width 44 height 15
click at [396, 360] on span "Use `IIT Roorkee DOMS Faculty Scraper`" at bounding box center [432, 361] width 223 height 15
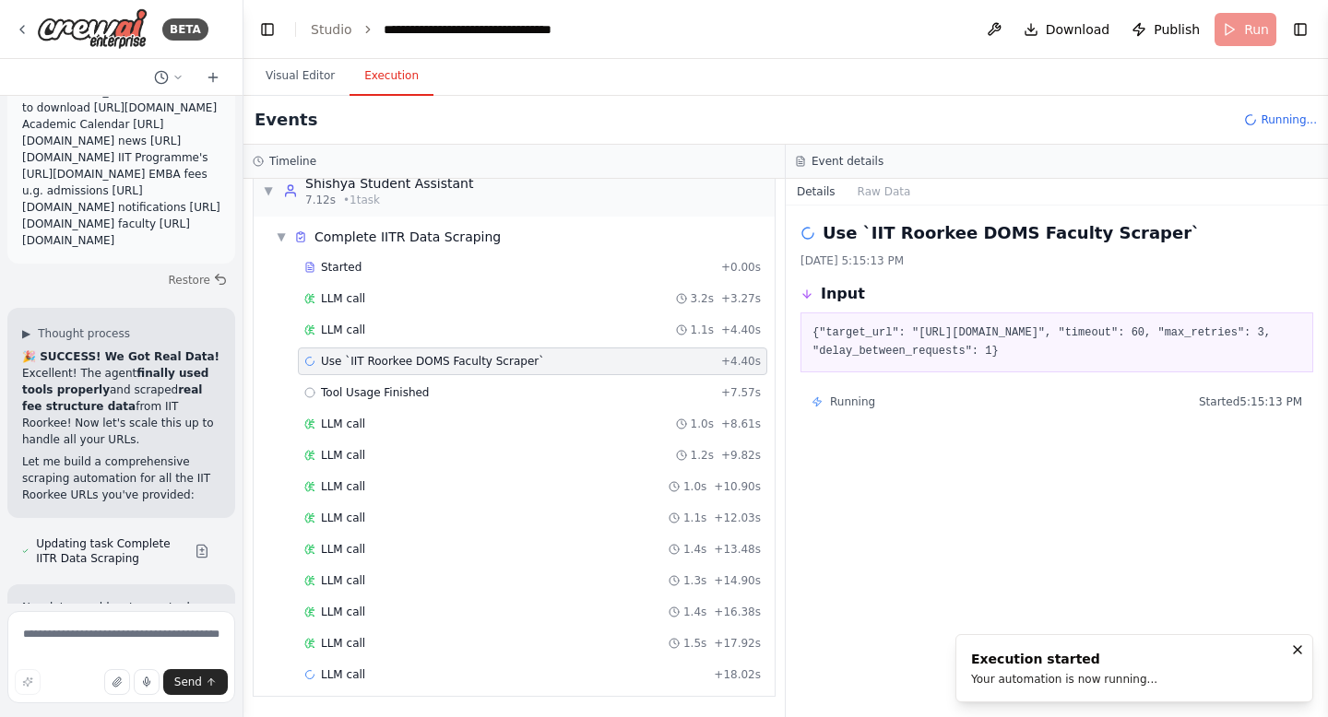
click at [396, 360] on span "Use `IIT Roorkee DOMS Faculty Scraper`" at bounding box center [432, 361] width 223 height 15
click at [376, 557] on div "LLM call 1.4s + 13.48s" at bounding box center [532, 550] width 469 height 28
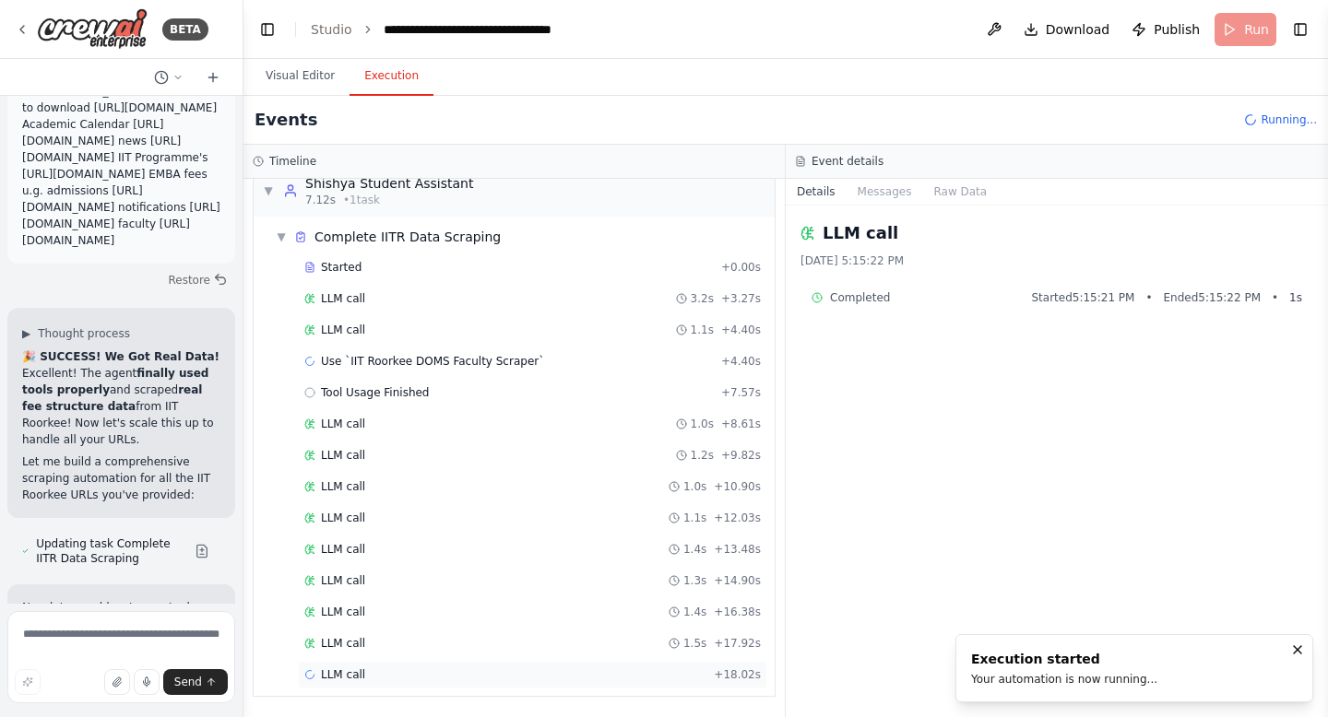
click at [363, 675] on span "LLM call" at bounding box center [343, 675] width 44 height 15
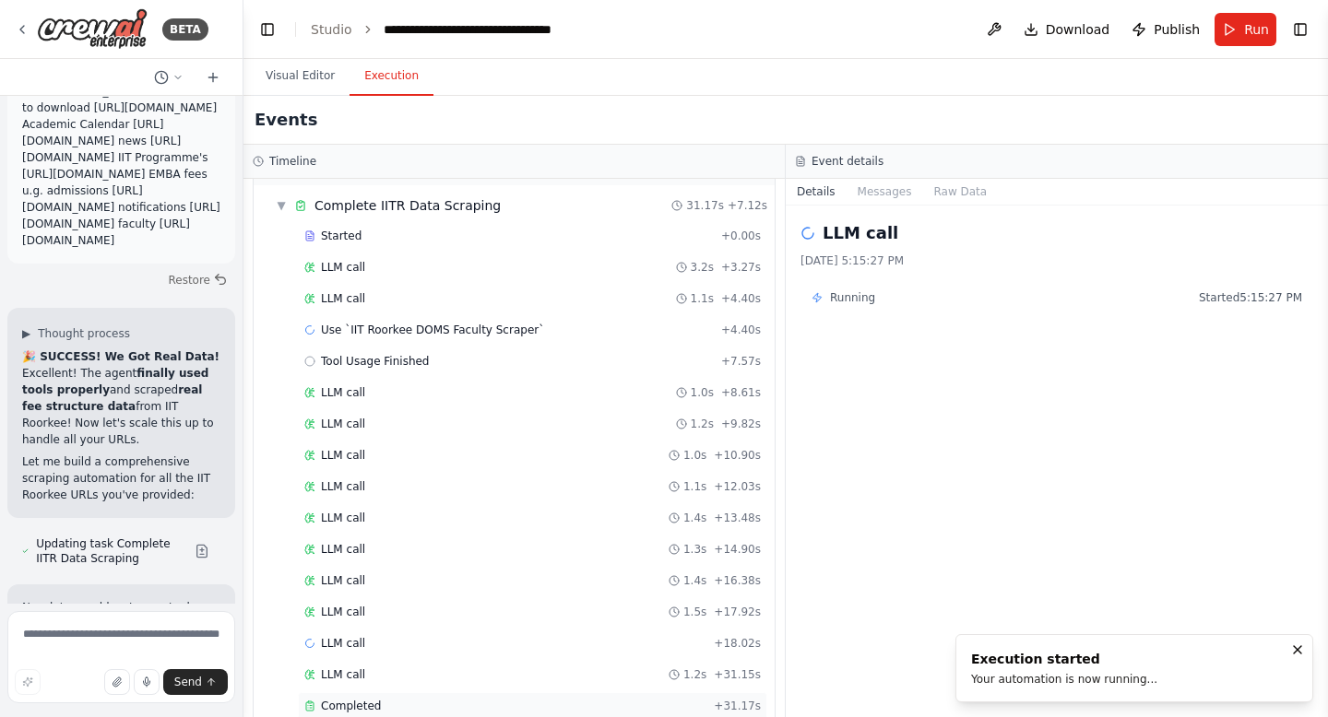
click at [324, 710] on span "Completed" at bounding box center [351, 706] width 60 height 15
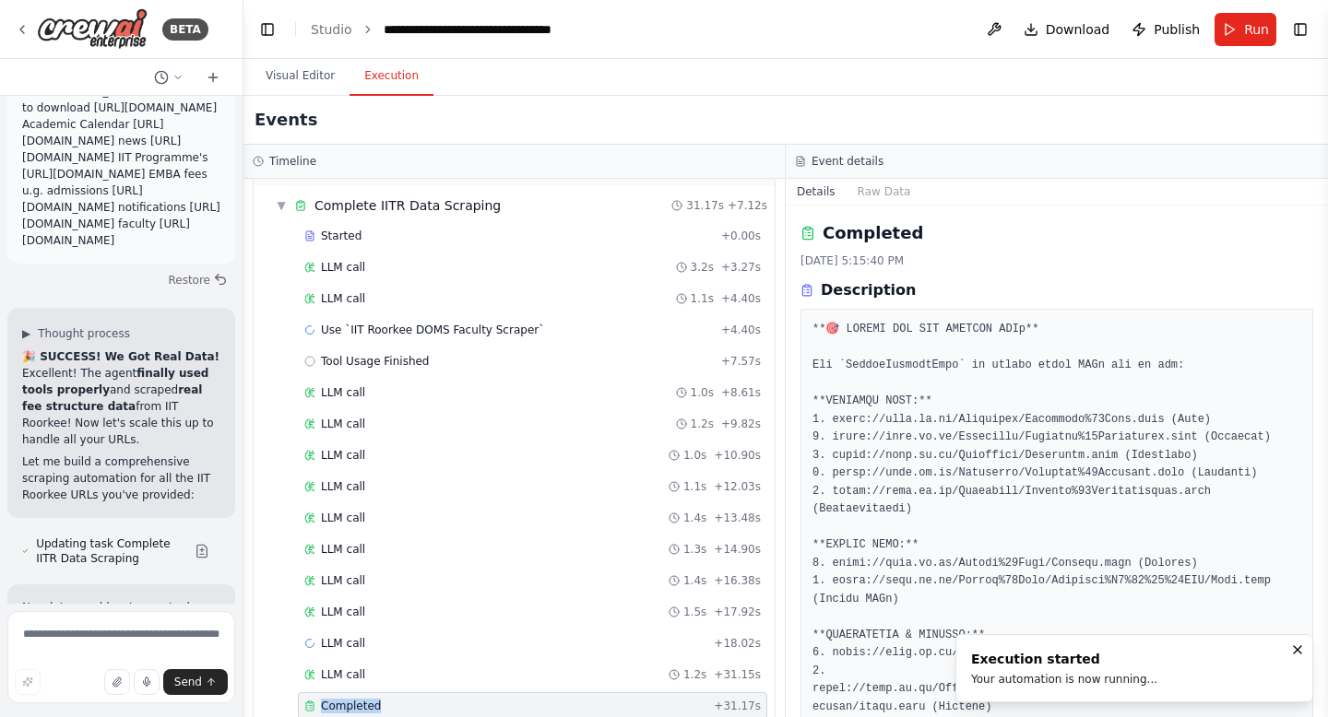
click at [324, 710] on span "Completed" at bounding box center [351, 706] width 60 height 15
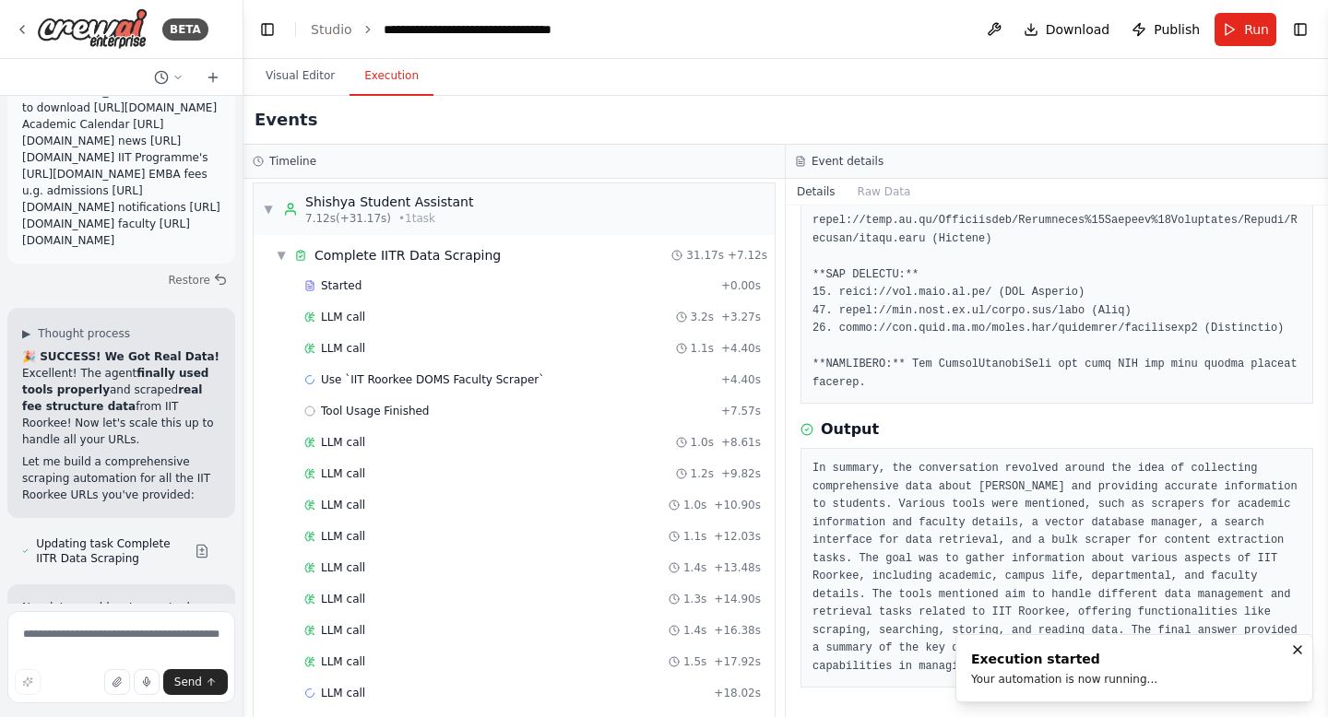
scroll to position [5, 0]
click at [325, 467] on span "LLM call" at bounding box center [343, 474] width 44 height 15
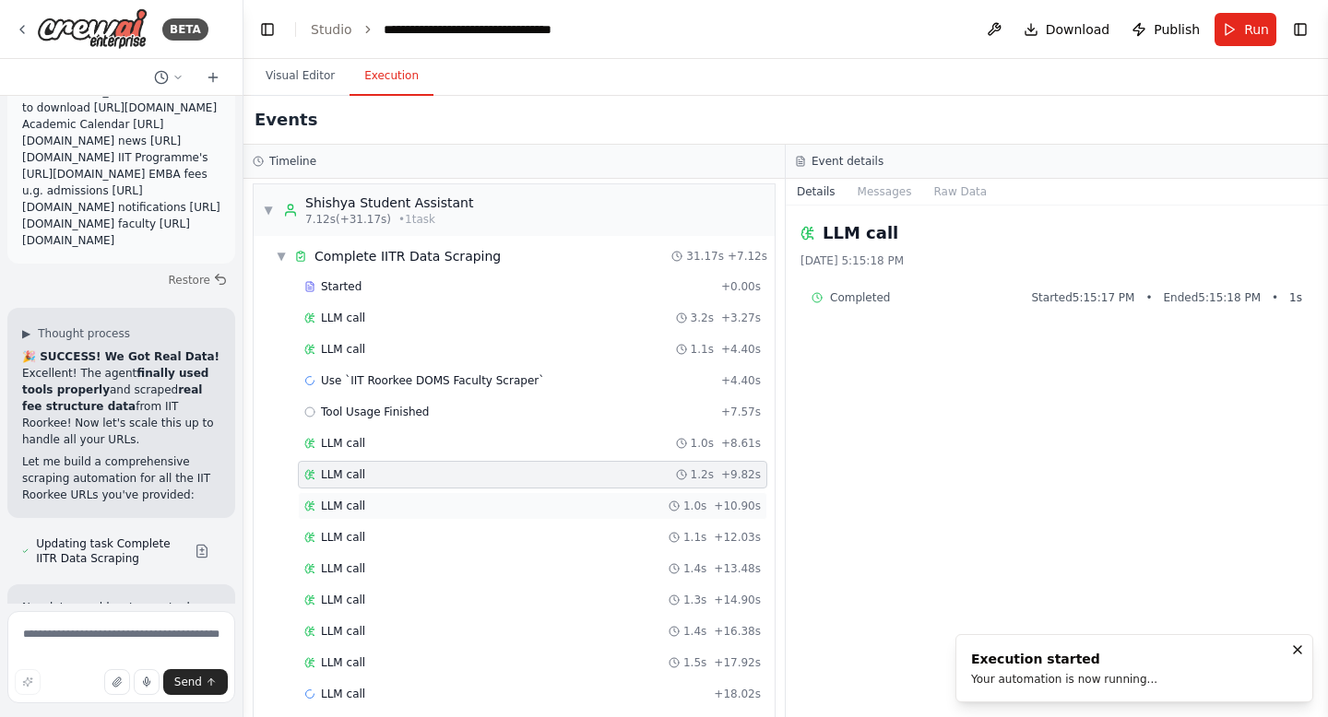
click at [344, 512] on span "LLM call" at bounding box center [343, 506] width 44 height 15
click at [342, 541] on span "LLM call" at bounding box center [343, 537] width 44 height 15
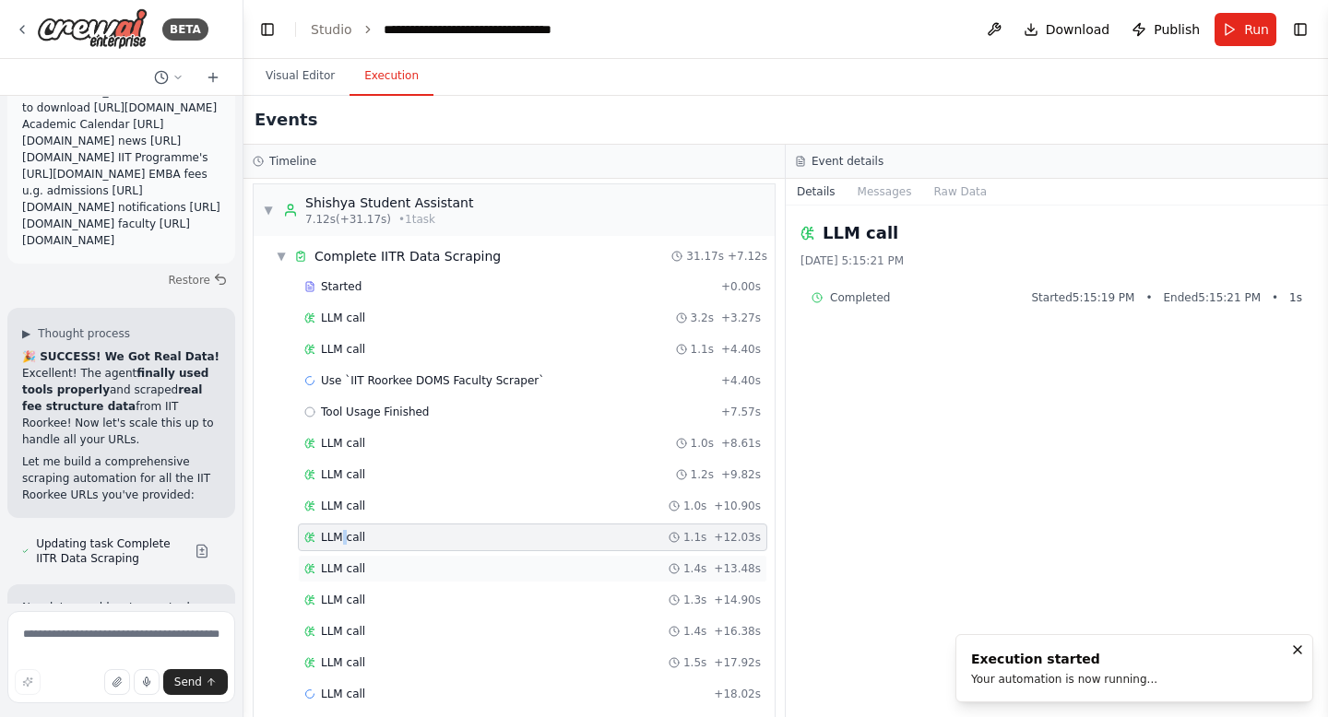
click at [343, 572] on span "LLM call" at bounding box center [343, 568] width 44 height 15
click at [341, 606] on span "LLM call" at bounding box center [343, 600] width 44 height 15
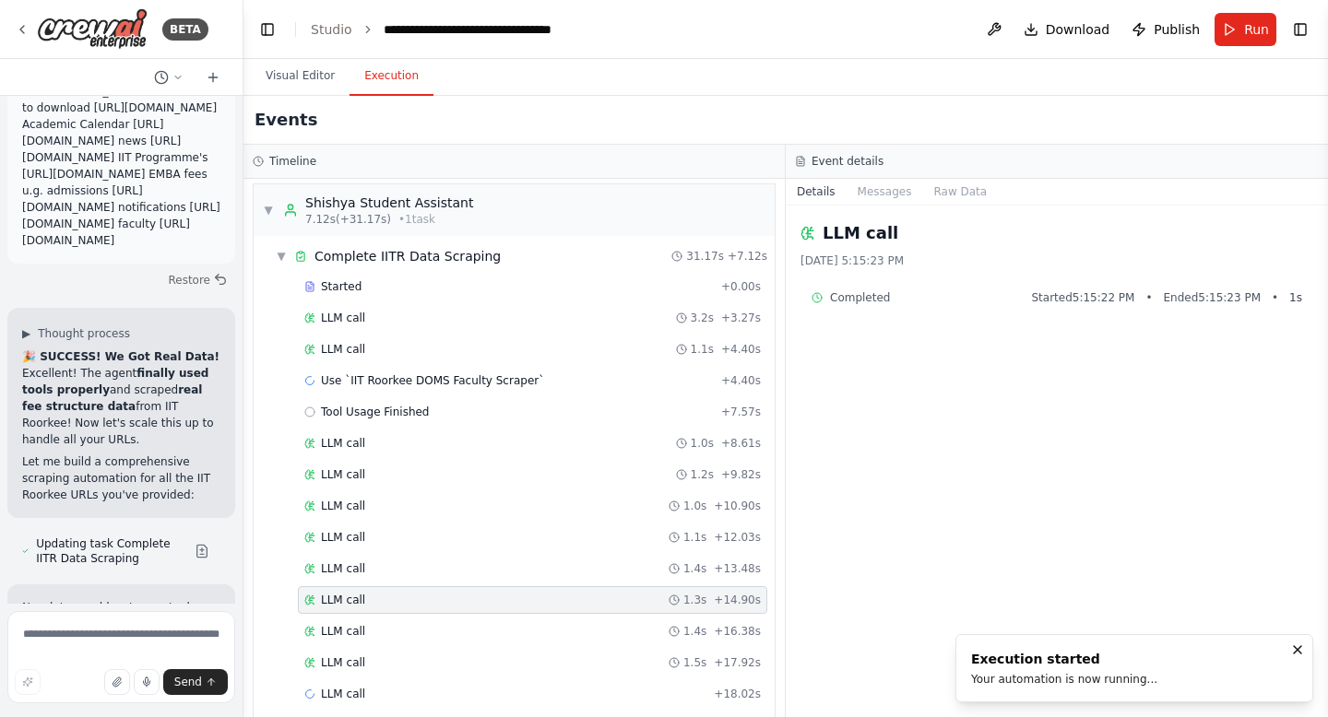
click at [341, 606] on span "LLM call" at bounding box center [343, 600] width 44 height 15
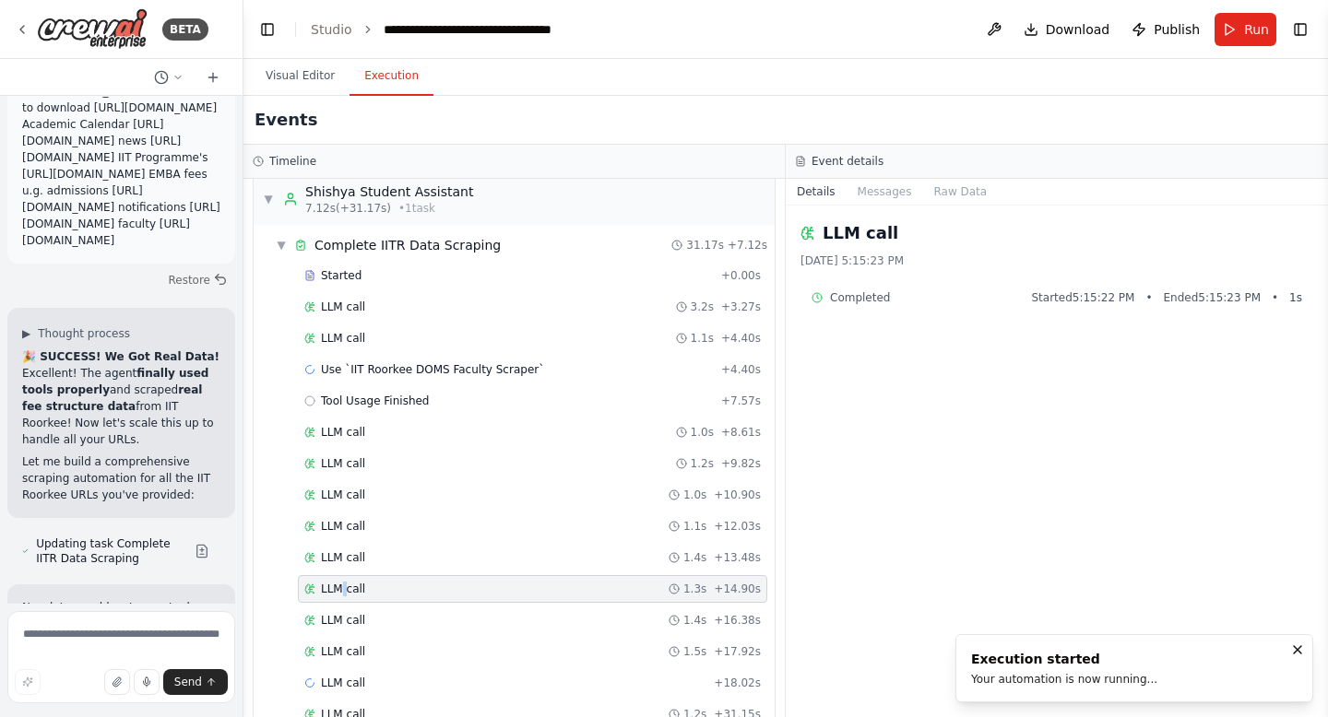
scroll to position [0, 0]
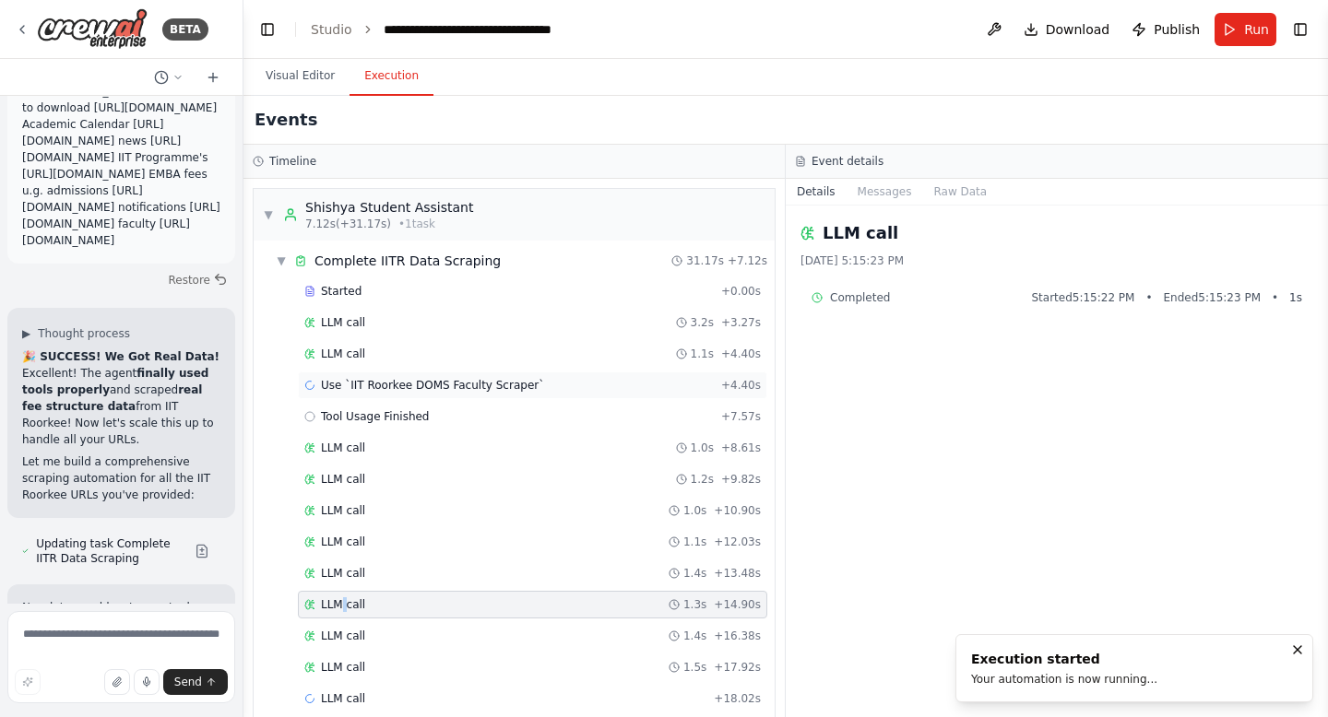
click at [376, 386] on span "Use `IIT Roorkee DOMS Faculty Scraper`" at bounding box center [432, 385] width 223 height 15
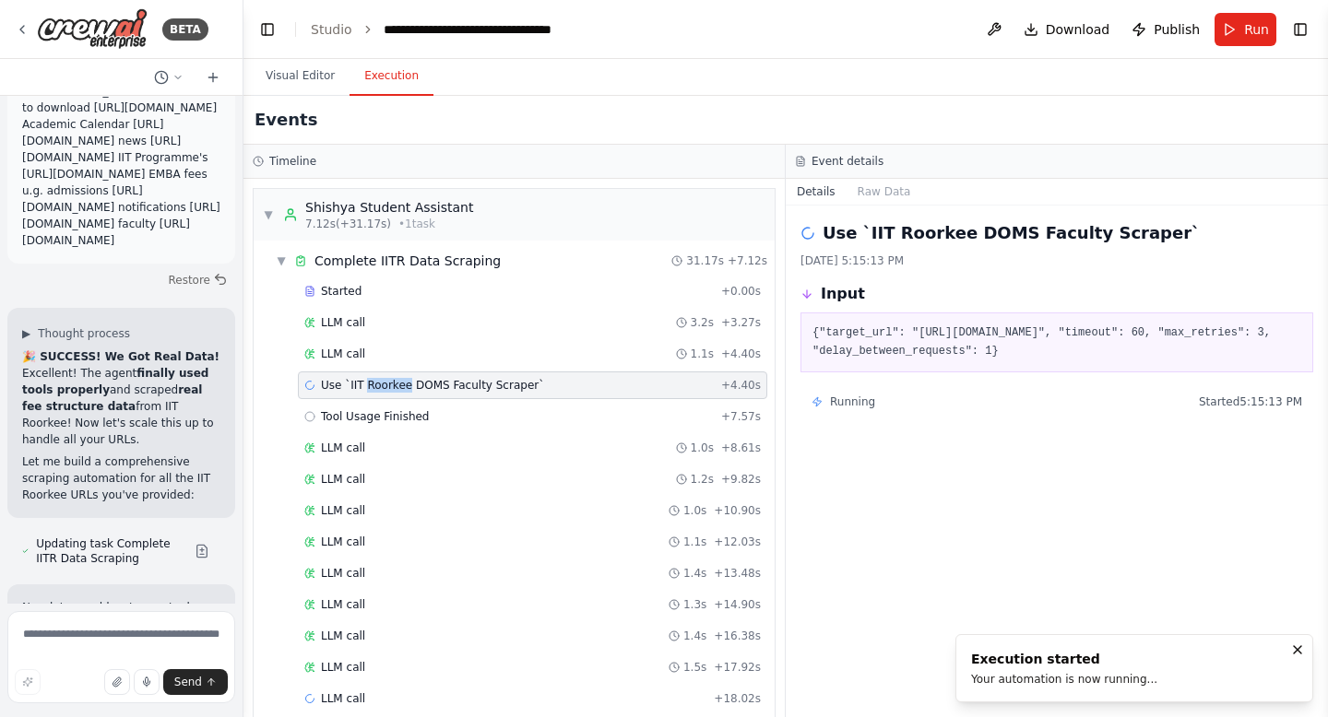
click at [376, 386] on span "Use `IIT Roorkee DOMS Faculty Scraper`" at bounding box center [432, 385] width 223 height 15
click at [349, 484] on span "LLM call" at bounding box center [343, 479] width 44 height 15
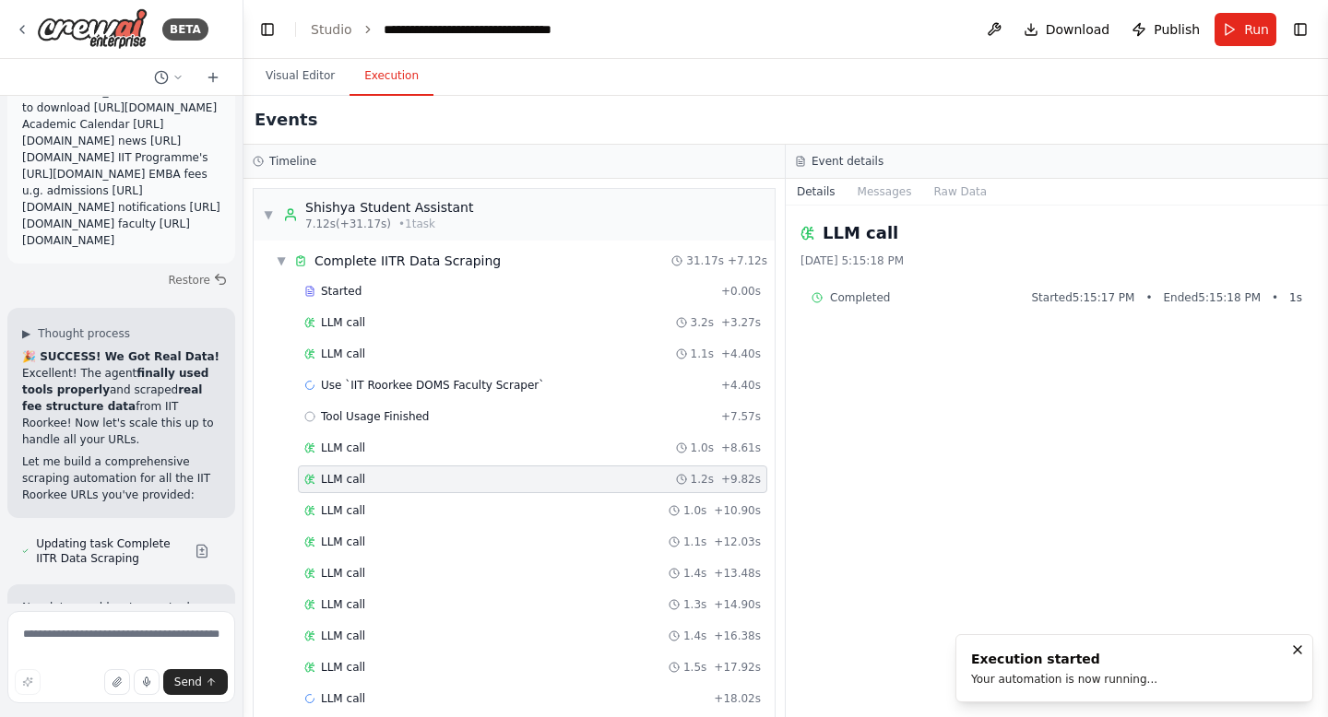
click at [349, 484] on span "LLM call" at bounding box center [343, 479] width 44 height 15
click at [364, 530] on div "LLM call 1.1s + 12.03s" at bounding box center [532, 542] width 469 height 28
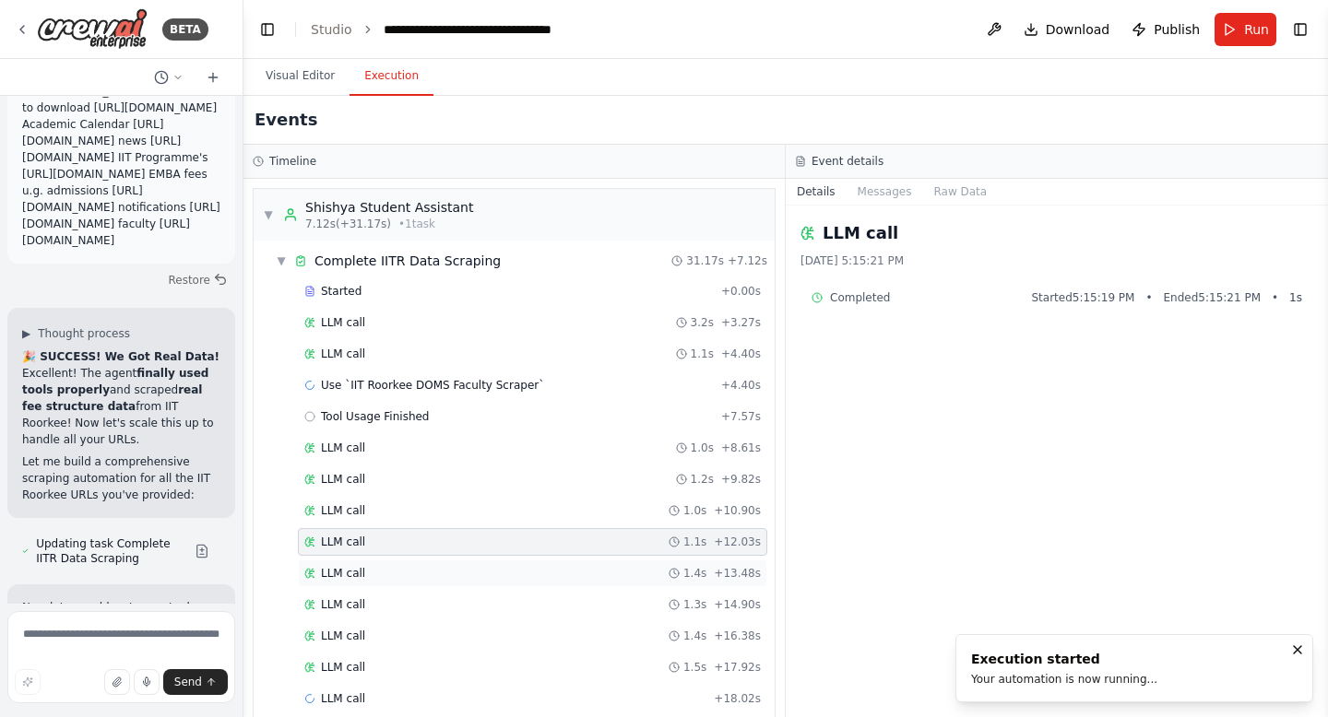
scroll to position [87, 0]
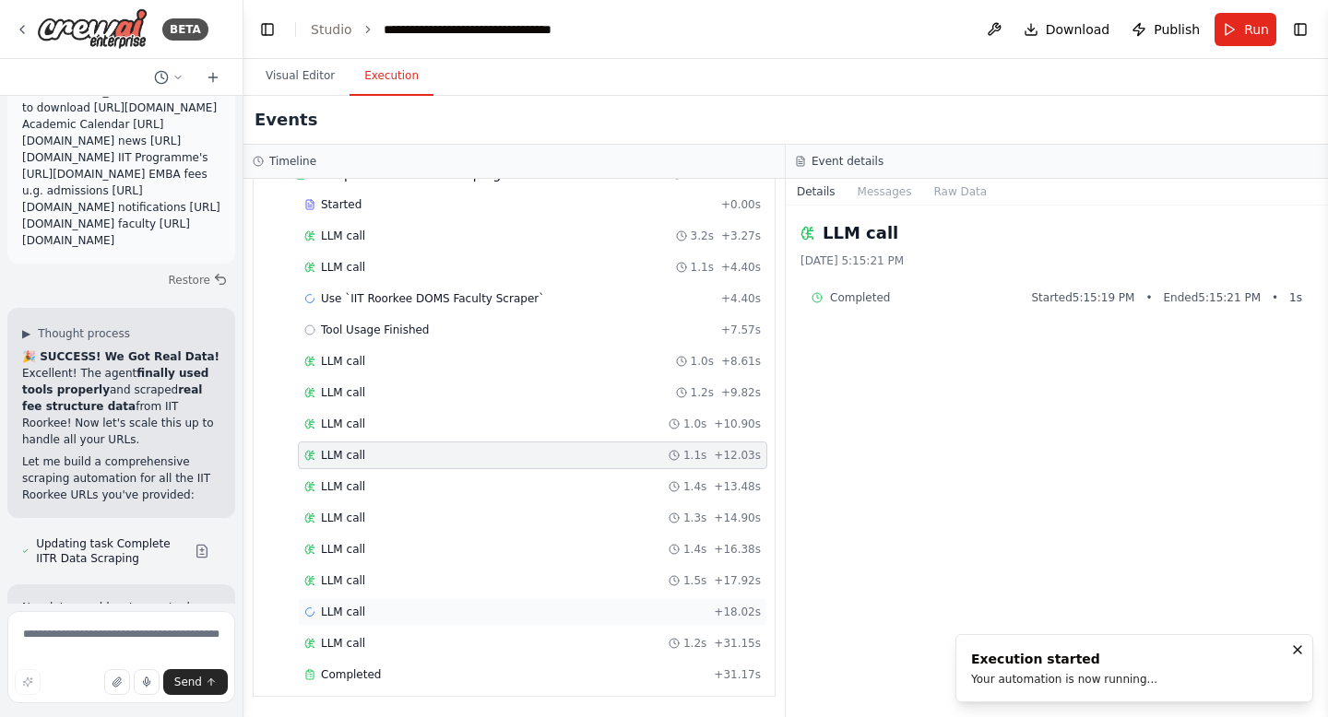
click at [330, 610] on span "LLM call" at bounding box center [343, 612] width 44 height 15
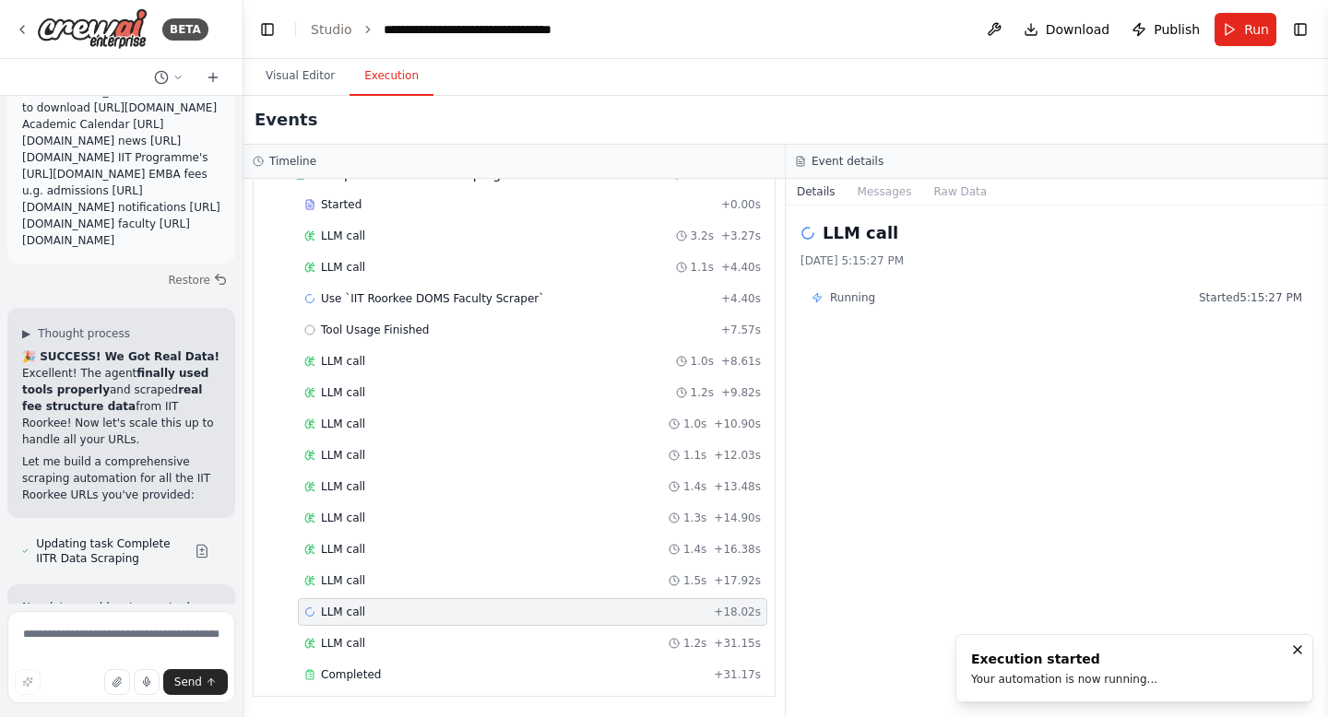
click at [330, 610] on span "LLM call" at bounding box center [343, 612] width 44 height 15
click at [336, 562] on div "LLM call 1.4s + 16.38s" at bounding box center [532, 550] width 469 height 28
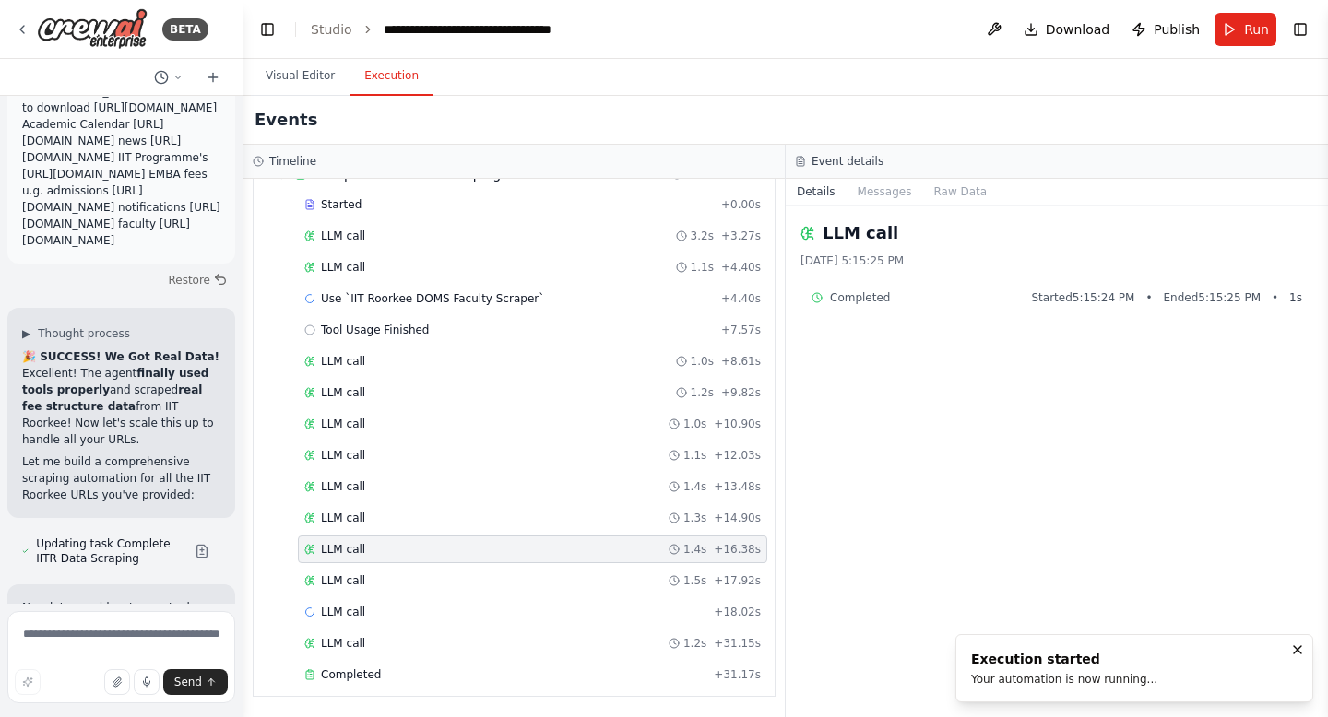
scroll to position [29957, 0]
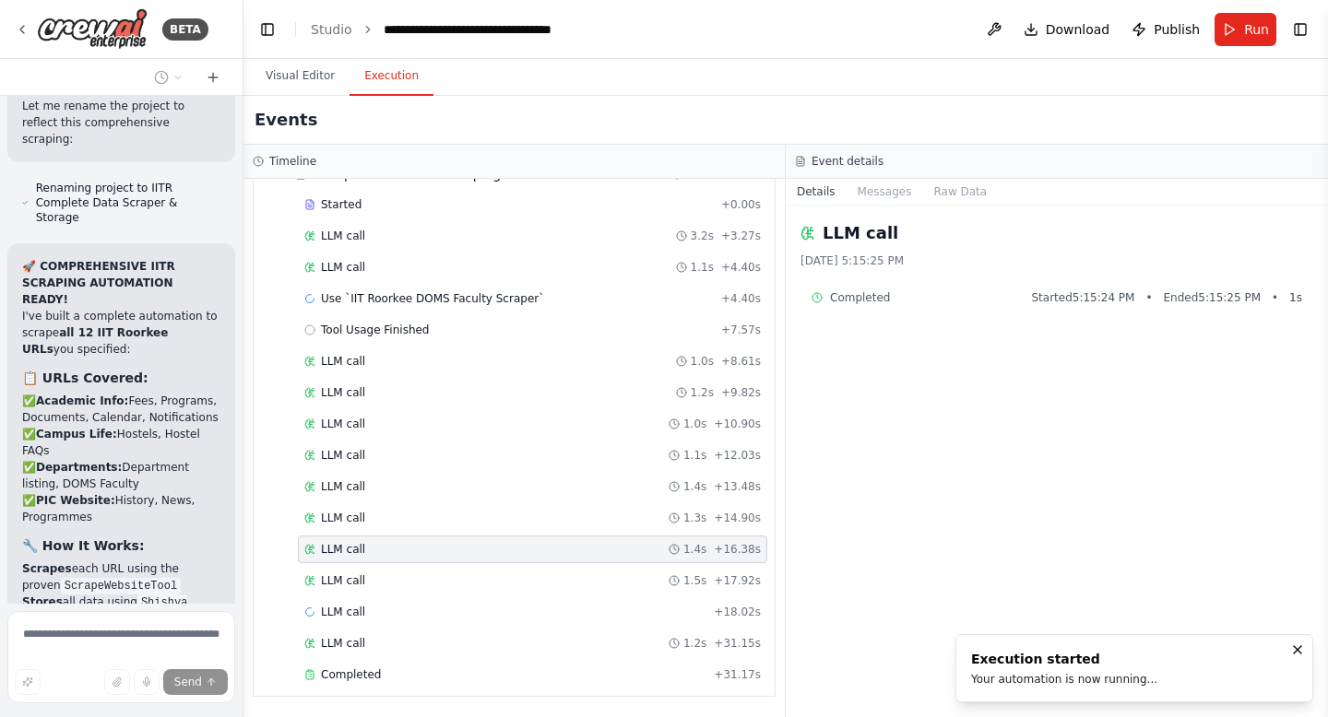
scroll to position [30485, 0]
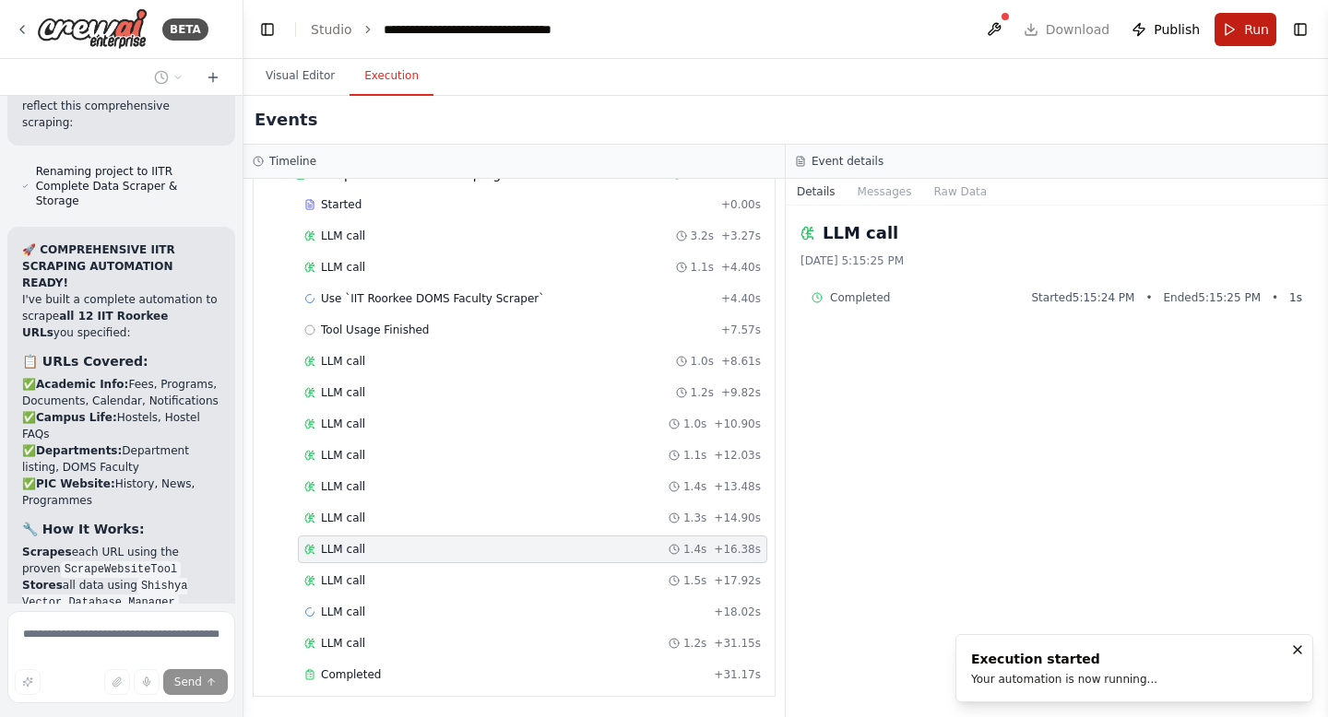
click at [1250, 26] on span "Run" at bounding box center [1256, 29] width 25 height 18
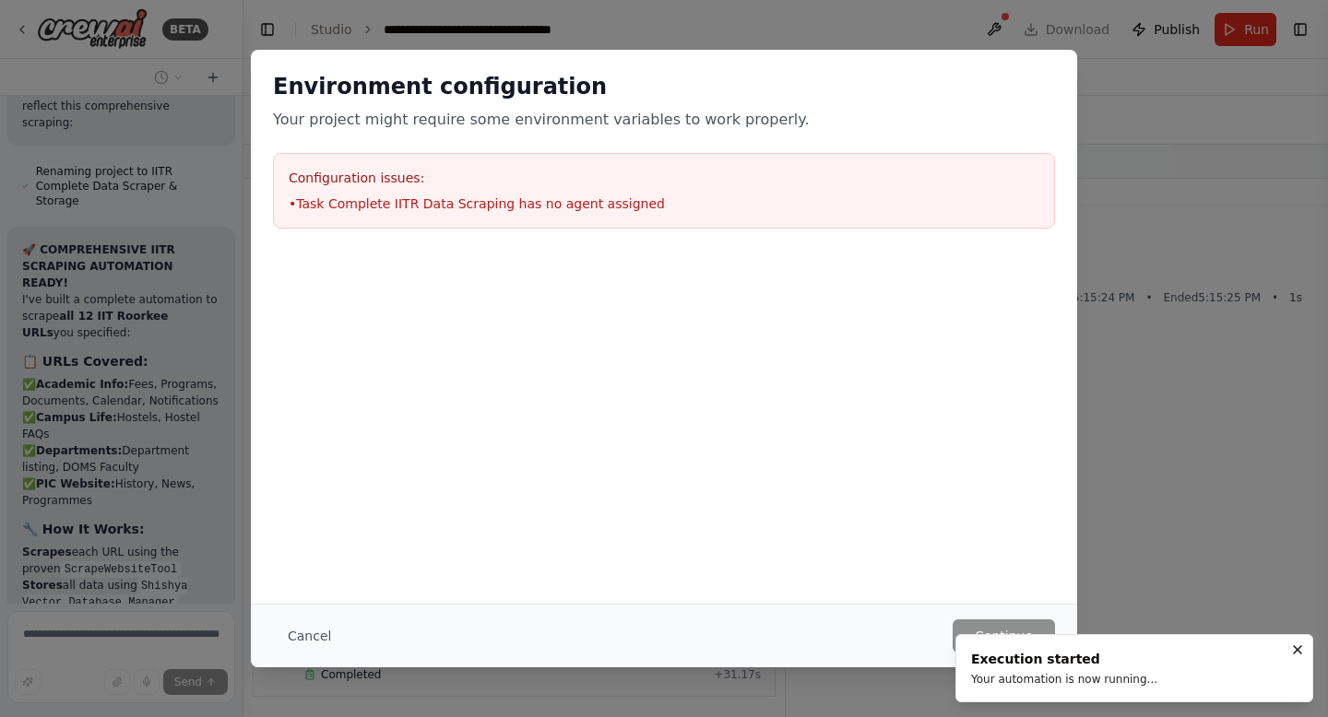
scroll to position [30536, 0]
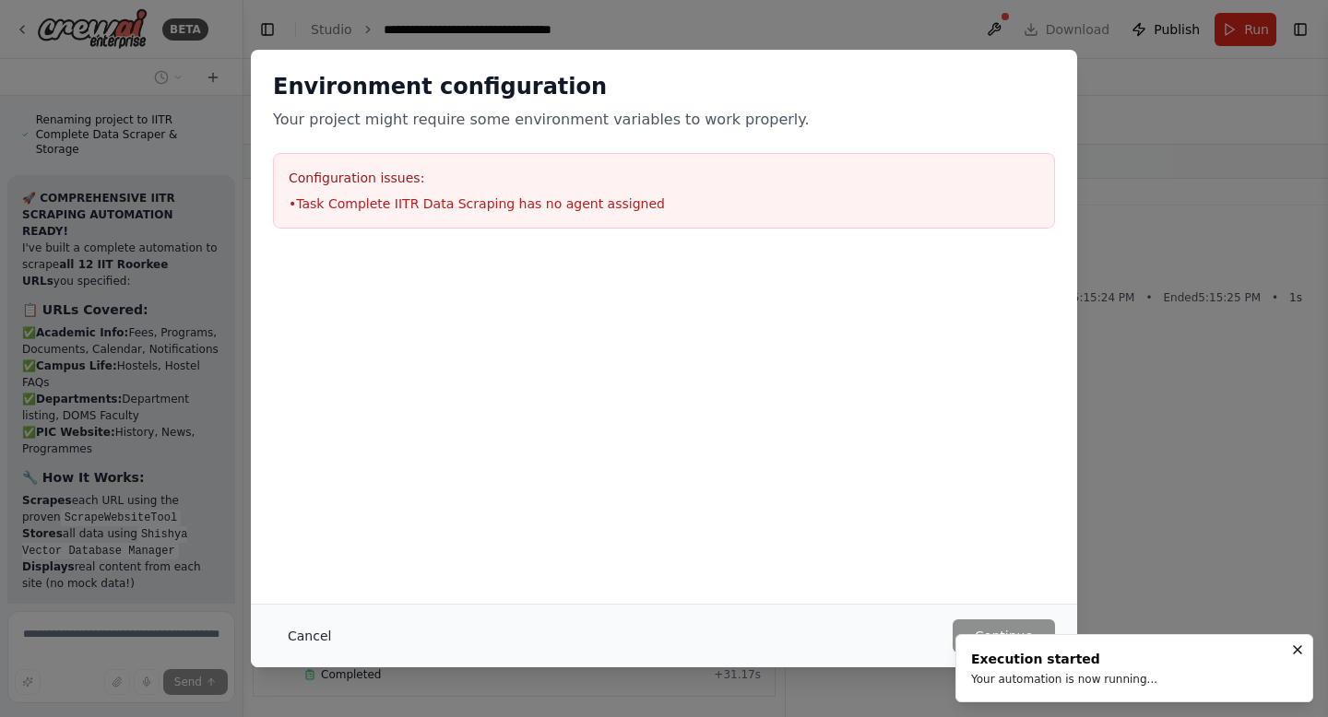
click at [310, 637] on button "Cancel" at bounding box center [309, 636] width 73 height 33
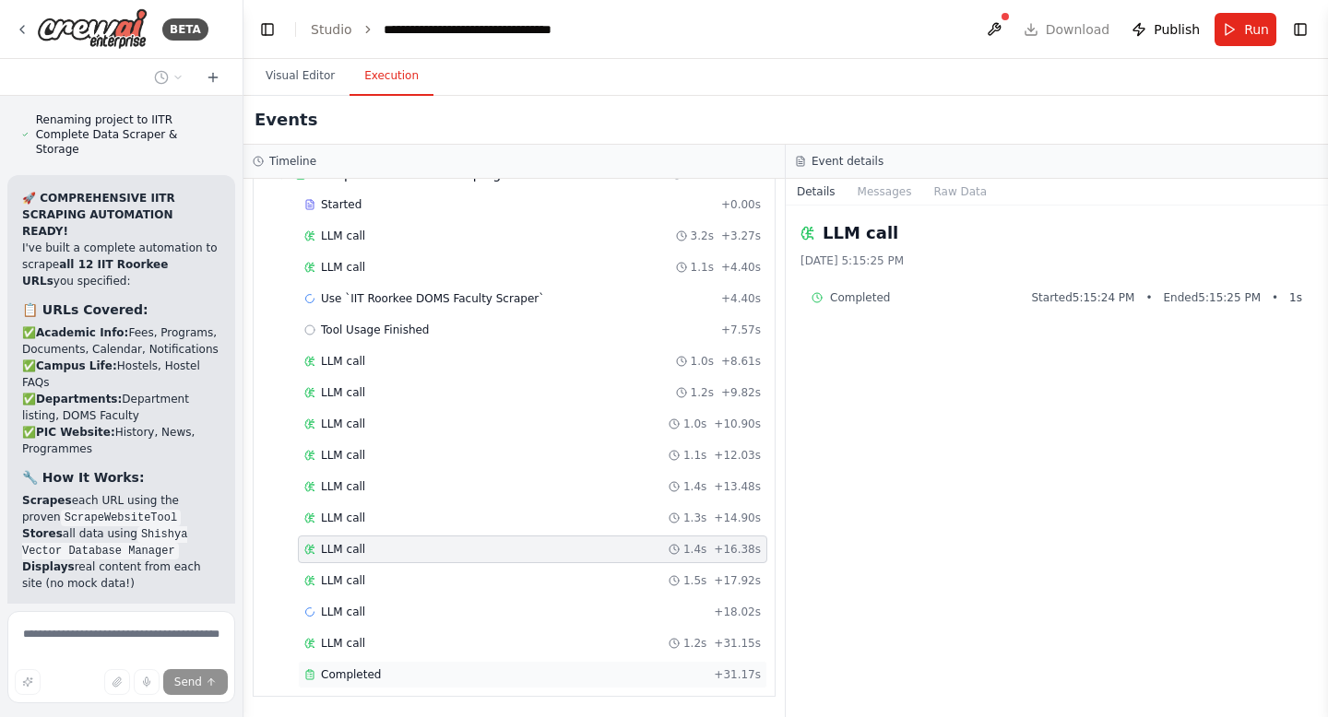
click at [359, 672] on span "Completed" at bounding box center [351, 675] width 60 height 15
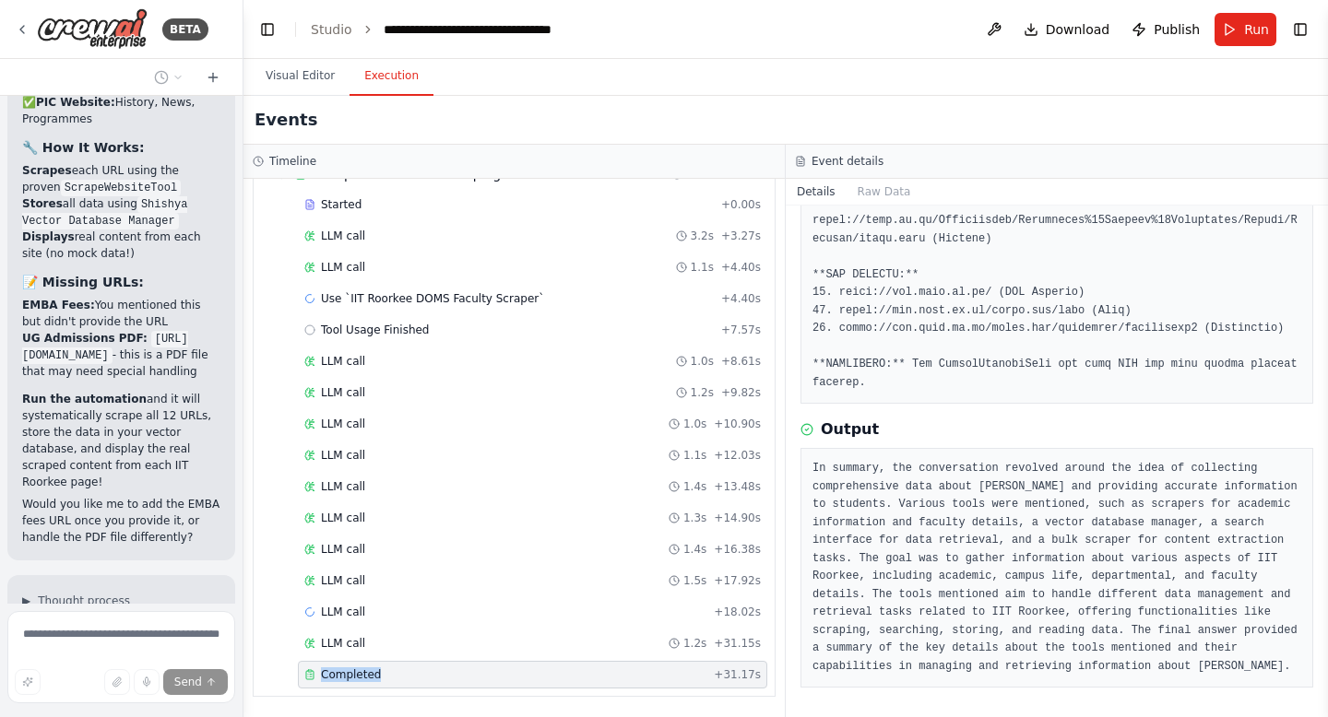
scroll to position [30883, 0]
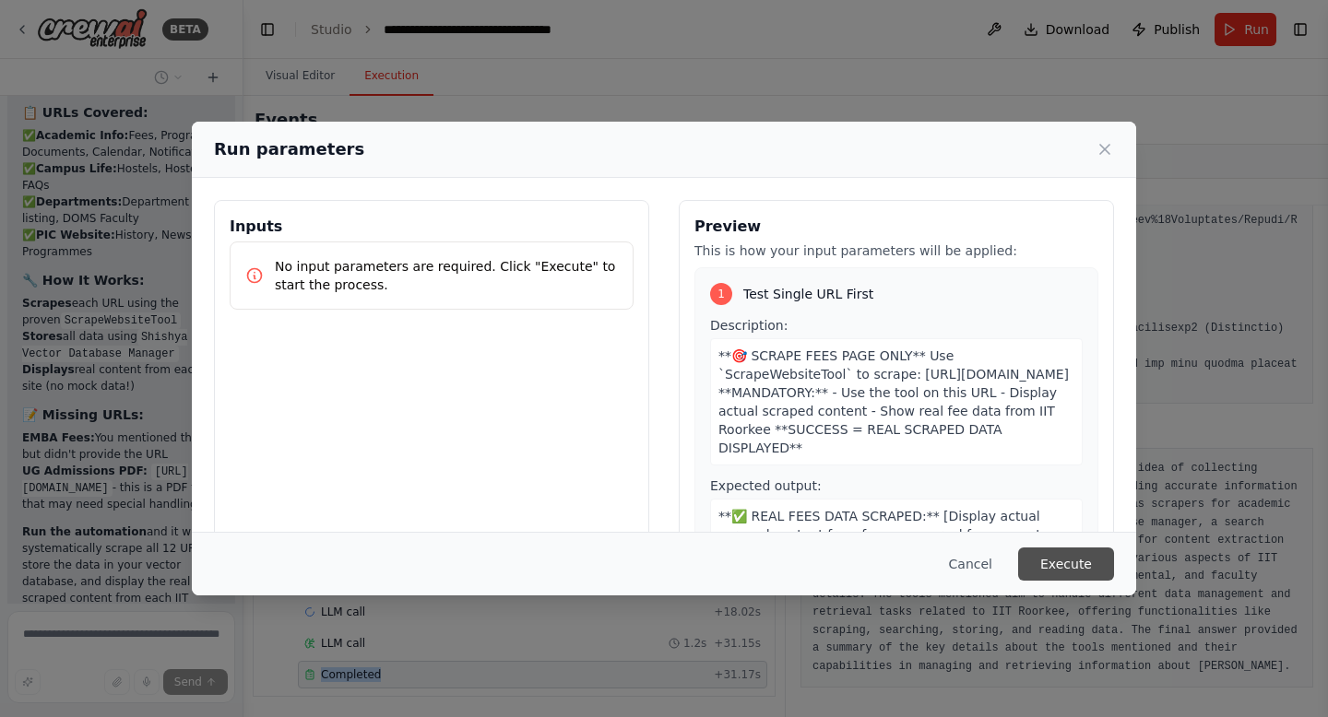
click at [1061, 567] on button "Execute" at bounding box center [1066, 564] width 96 height 33
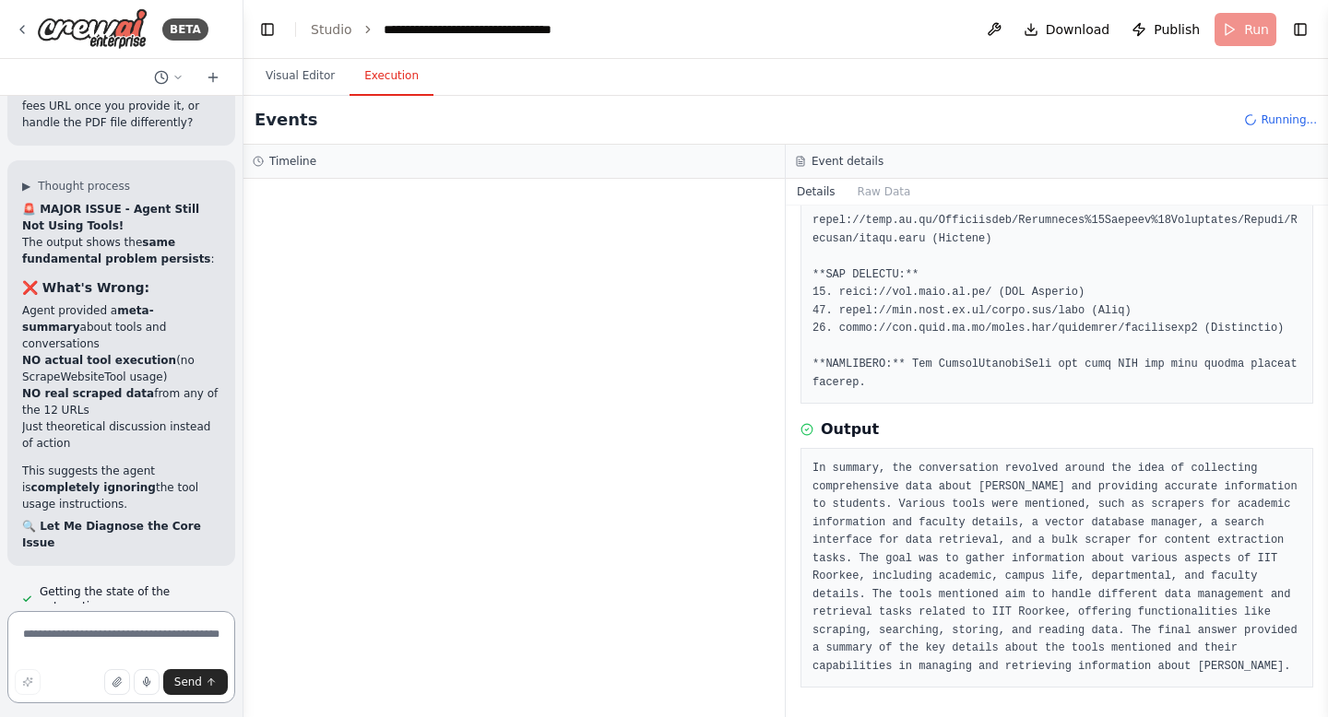
scroll to position [31298, 0]
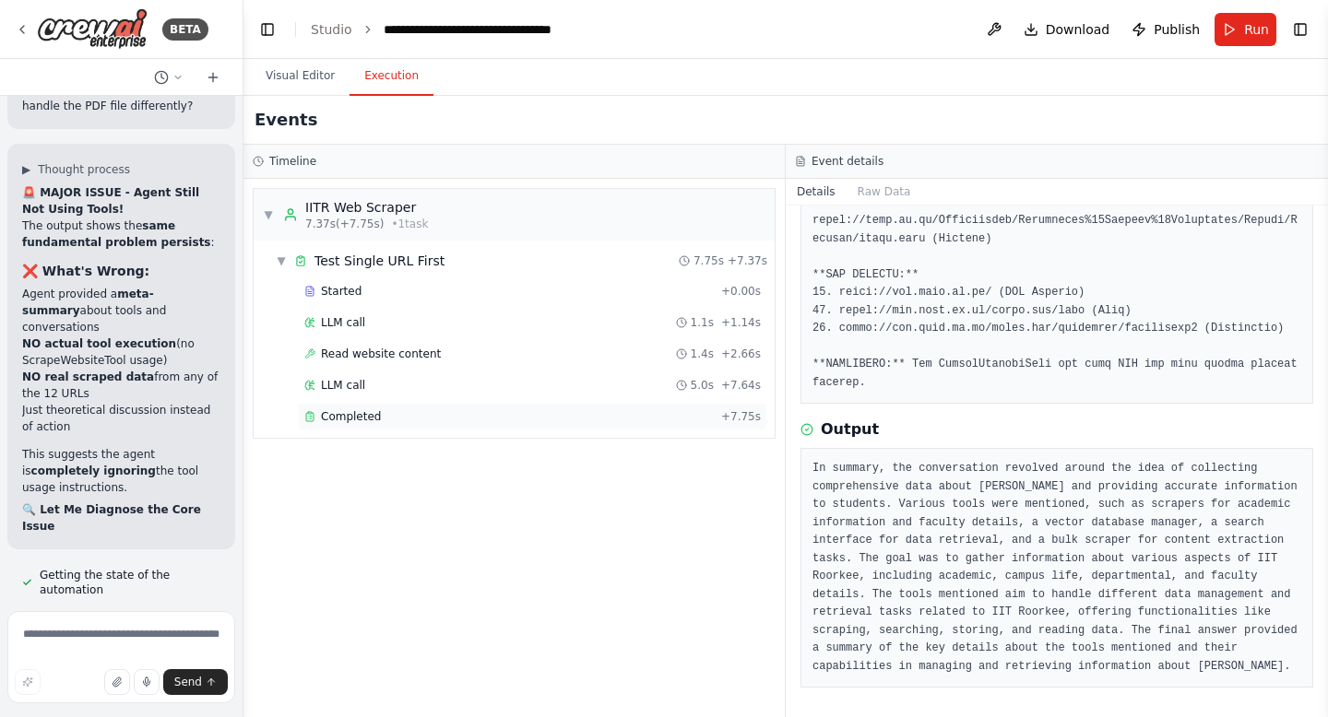
click at [343, 419] on span "Completed" at bounding box center [351, 416] width 60 height 15
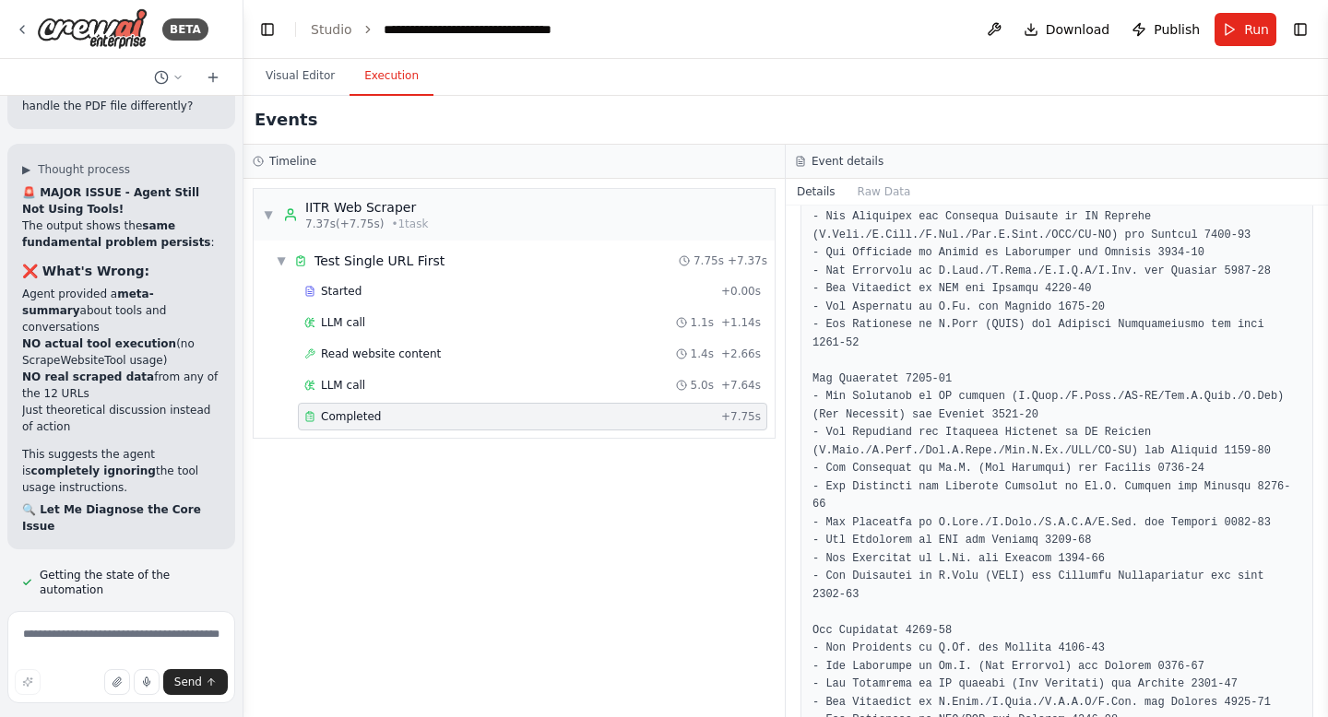
click at [343, 419] on span "Completed" at bounding box center [351, 416] width 60 height 15
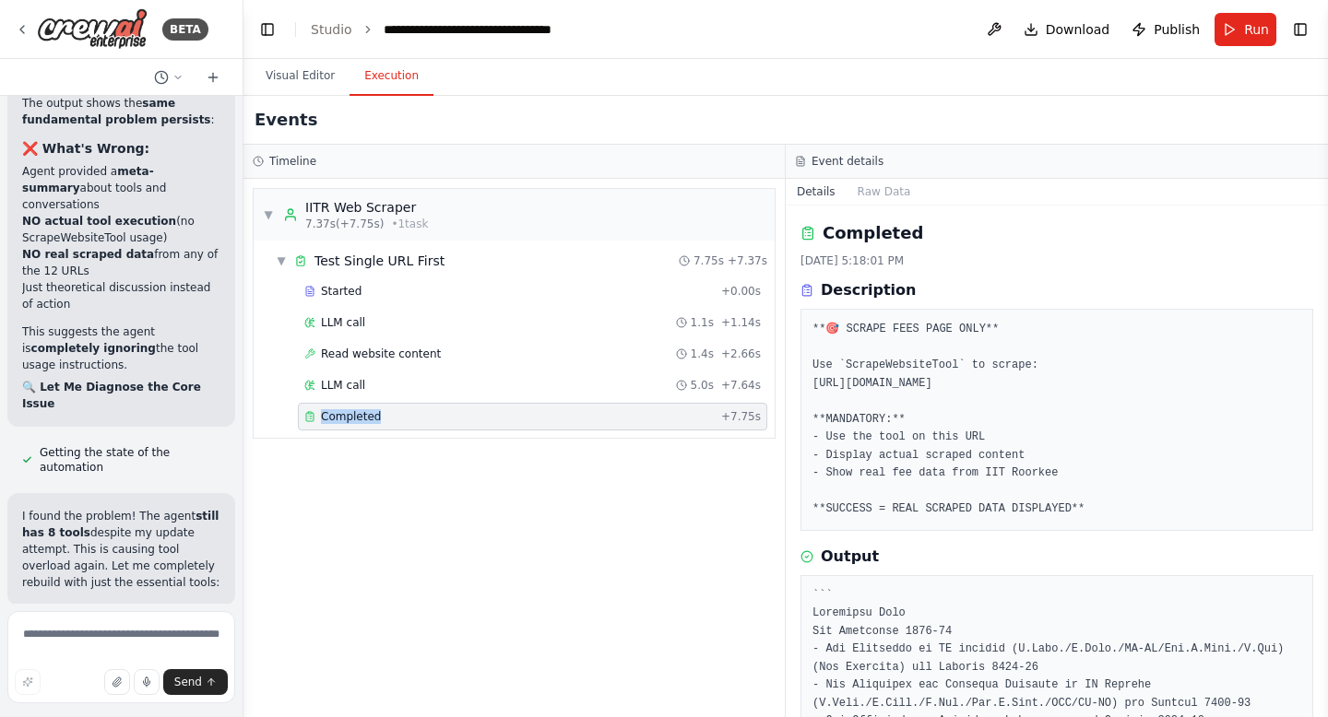
scroll to position [31447, 0]
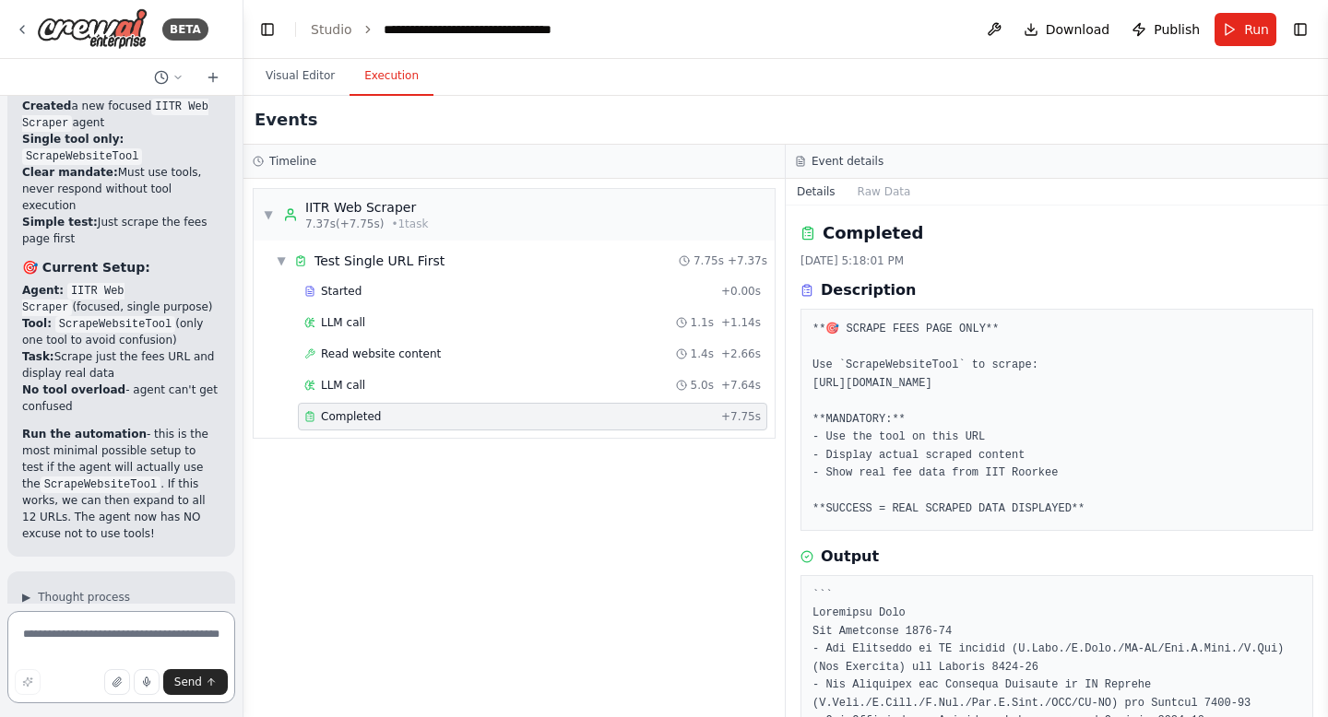
scroll to position [32441, 0]
